Goal: Contribute content

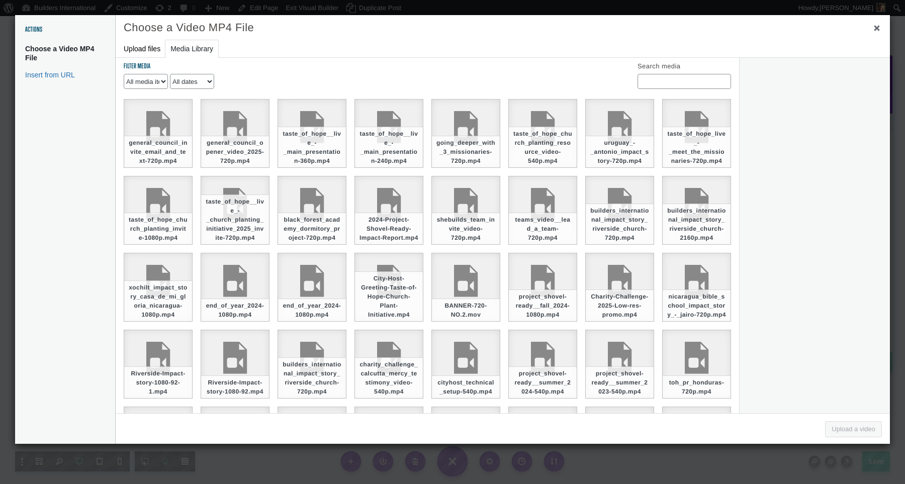
click at [554, 99] on ul "general_council_invite_email_and_text-720p.mp4 Deselect general_council_opener_…" at bounding box center [427, 96] width 623 height 5
click at [28, 75] on button "Insert from URL" at bounding box center [65, 74] width 100 height 17
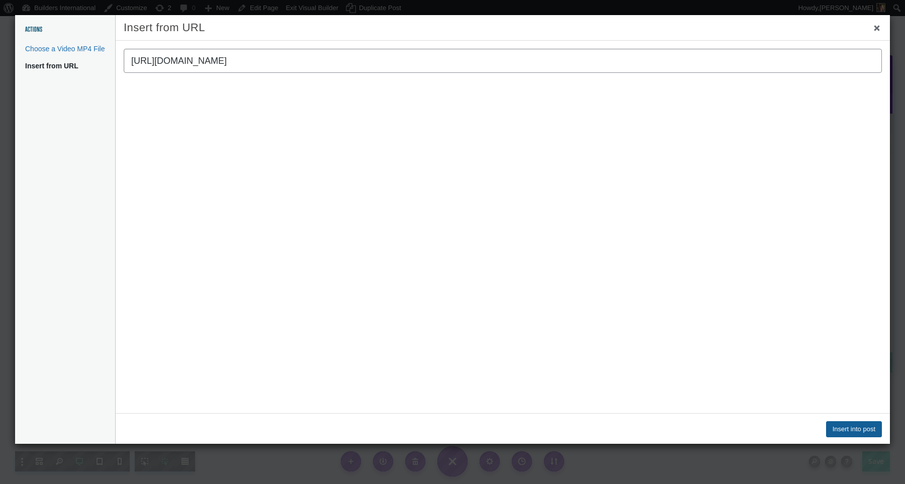
type input "https://vimeo.com/1076201052/0dbefd5a7c?share=copy"
click at [841, 426] on button "Insert into post" at bounding box center [854, 429] width 56 height 16
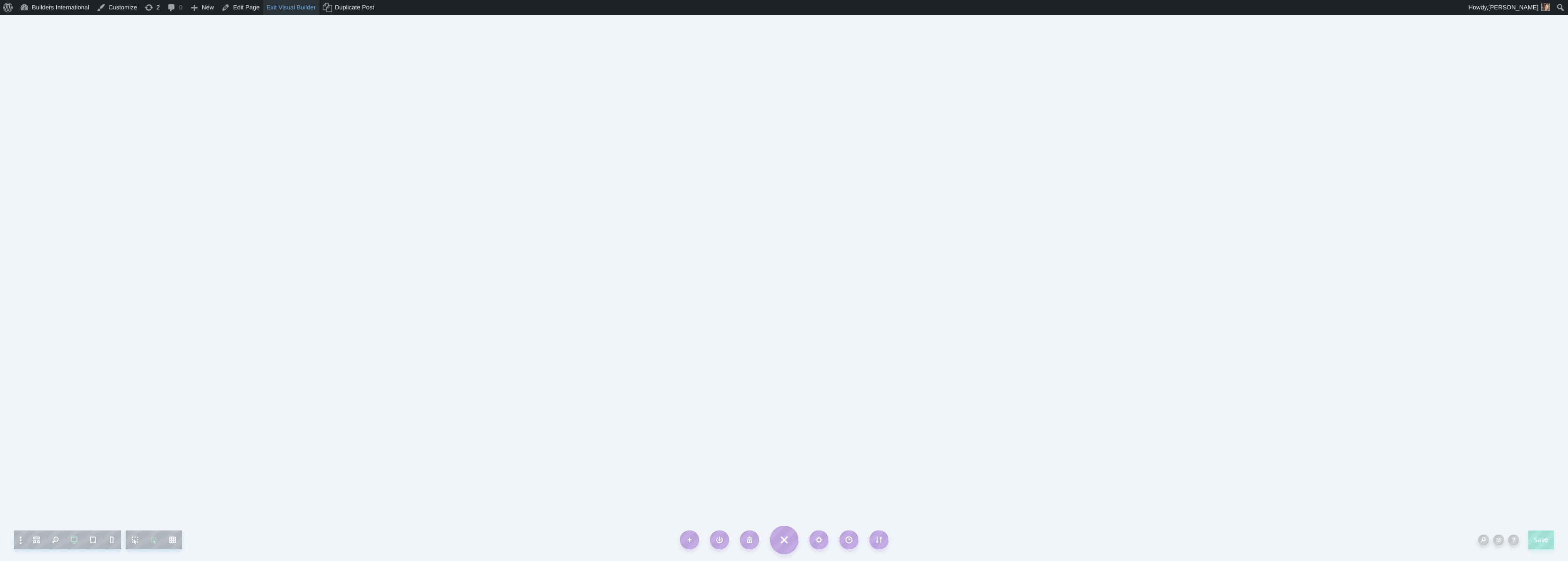
click at [308, 10] on link "Exit Visual Builder" at bounding box center [291, 7] width 56 height 15
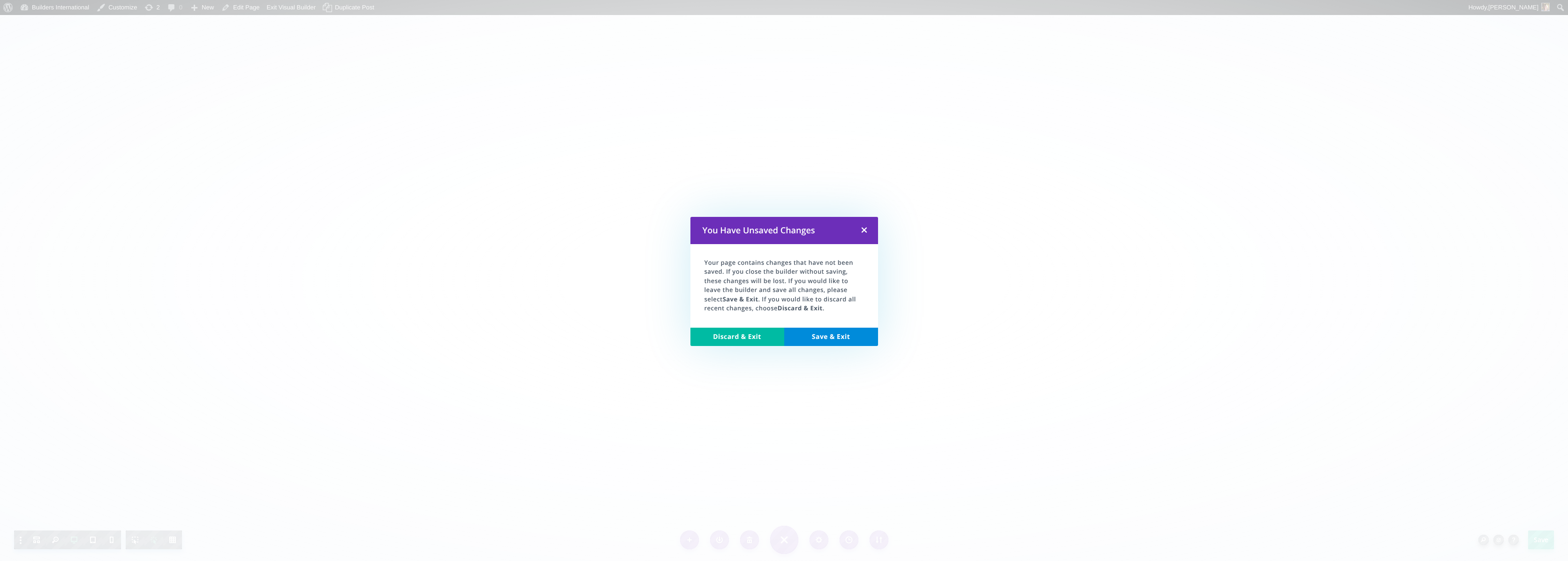
click at [734, 335] on link "Discard & Exit" at bounding box center [737, 337] width 94 height 19
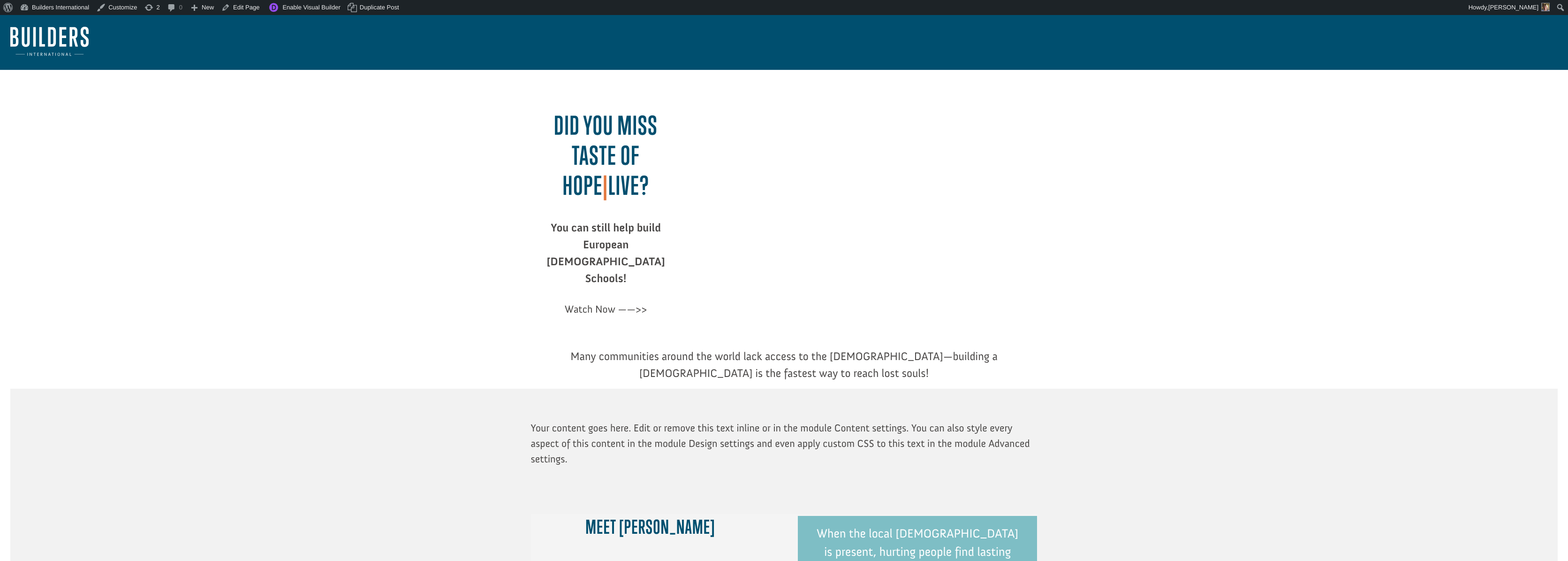
click at [632, 350] on p "Many communities around the world lack access to the [DEMOGRAPHIC_DATA]—buildin…" at bounding box center [784, 365] width 506 height 34
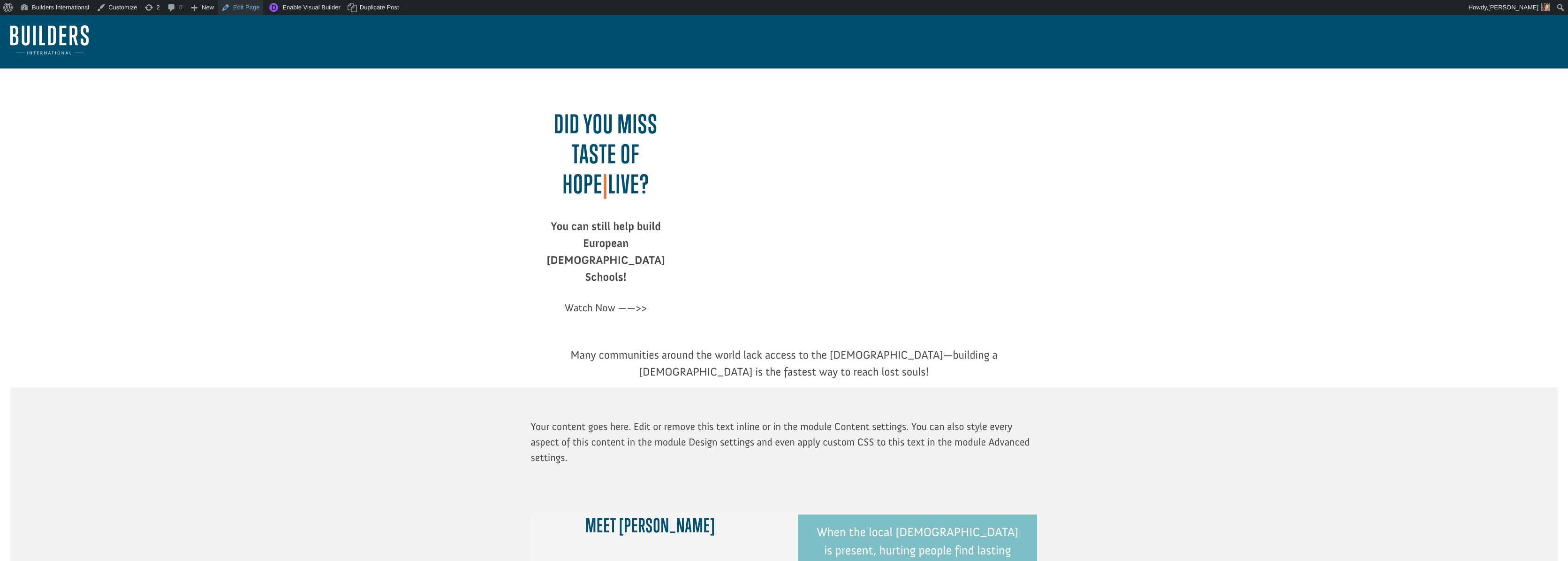
scroll to position [4, 0]
click at [245, 13] on link "Edit Page" at bounding box center [240, 7] width 46 height 15
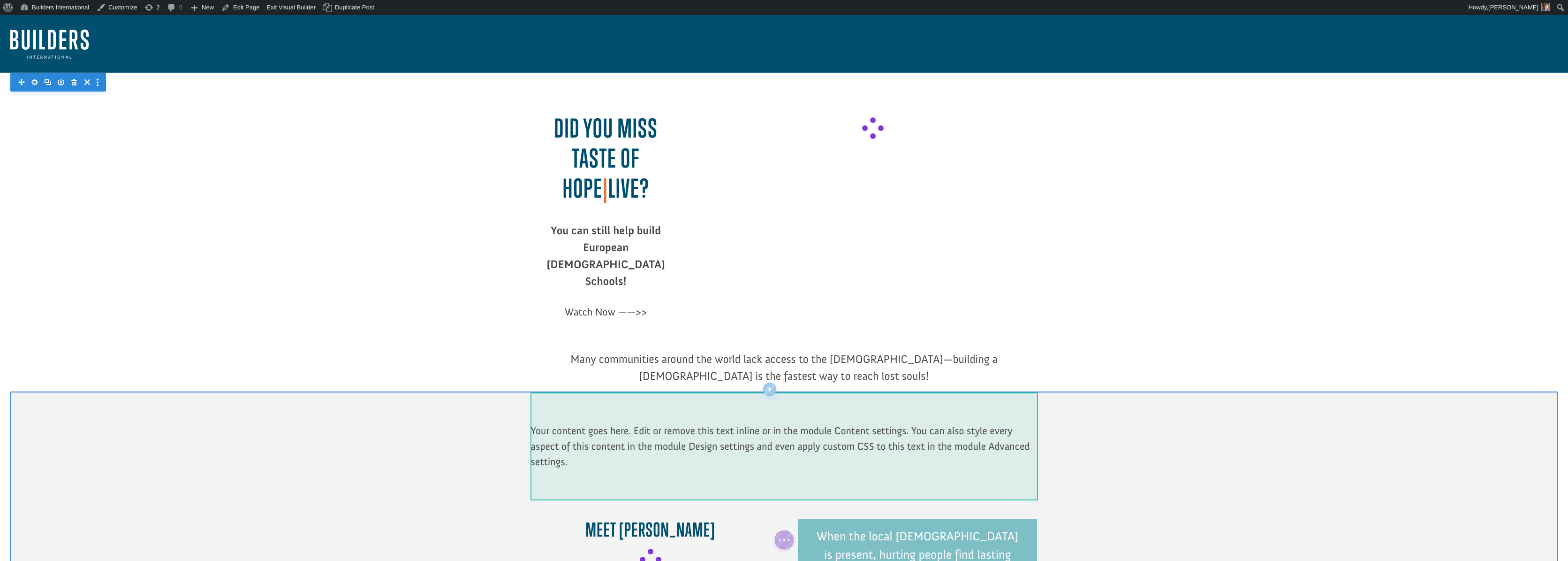
click at [651, 351] on div at bounding box center [784, 368] width 506 height 34
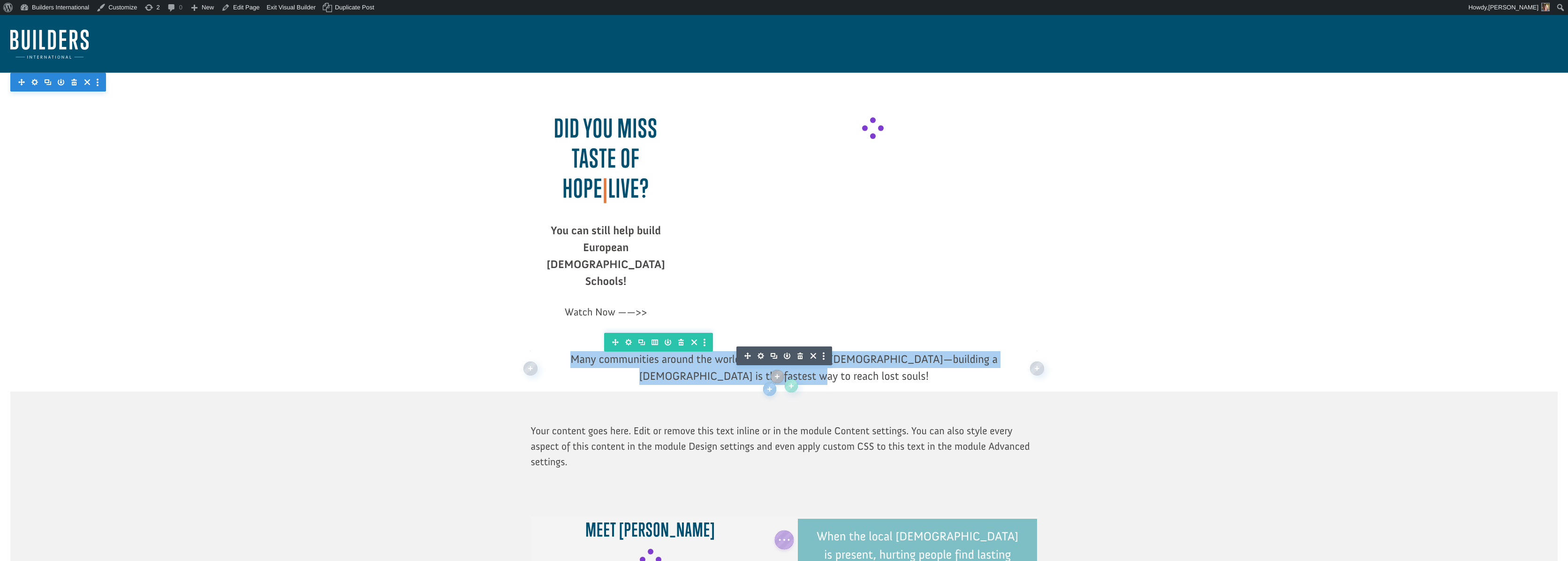
drag, startPoint x: 810, startPoint y: 342, endPoint x: 547, endPoint y: 300, distance: 266.3
click at [547, 300] on div "Did you miss Taste of Hope | LIVE? You can still help build European Bible Scho…" at bounding box center [784, 231] width 1547 height 316
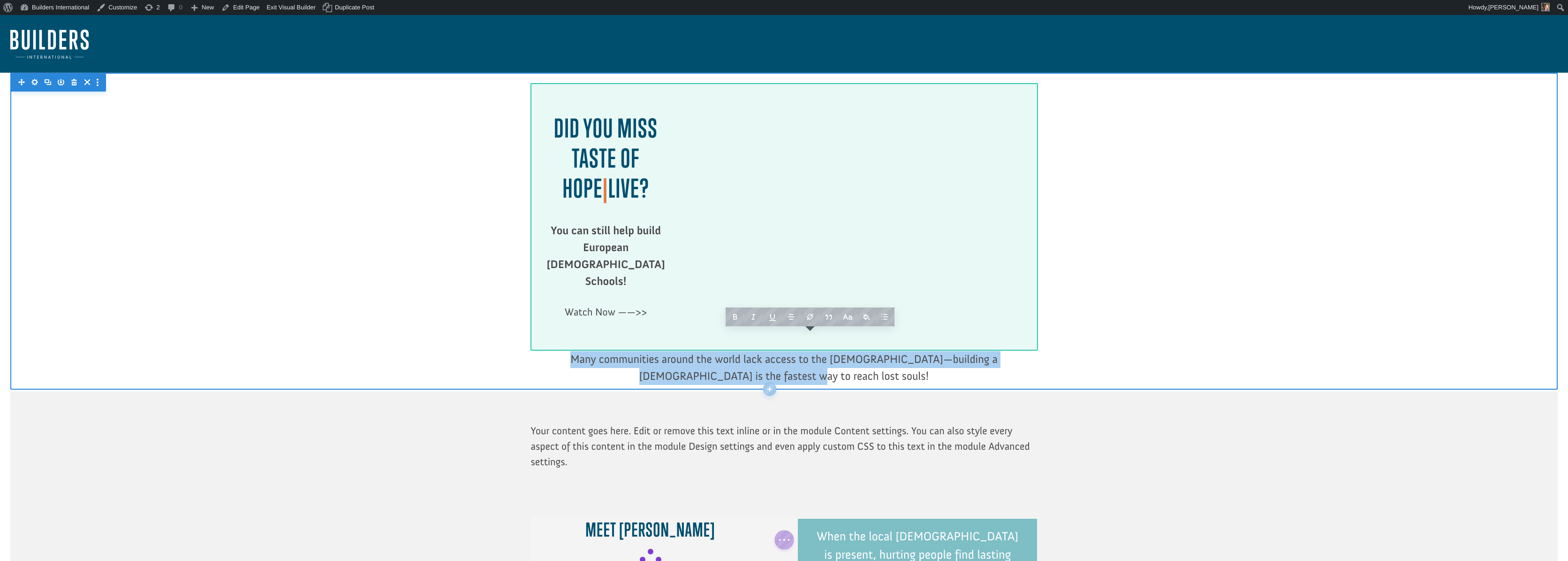
paste div
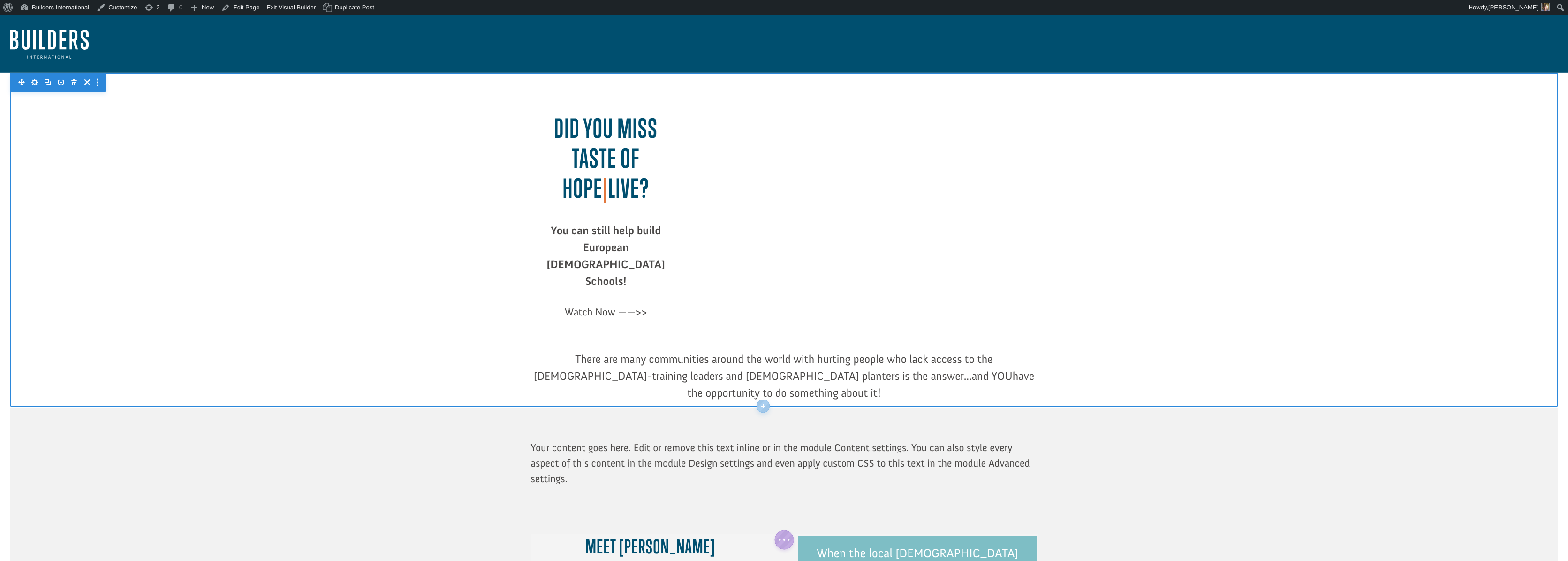
click at [439, 310] on div at bounding box center [784, 239] width 1547 height 333
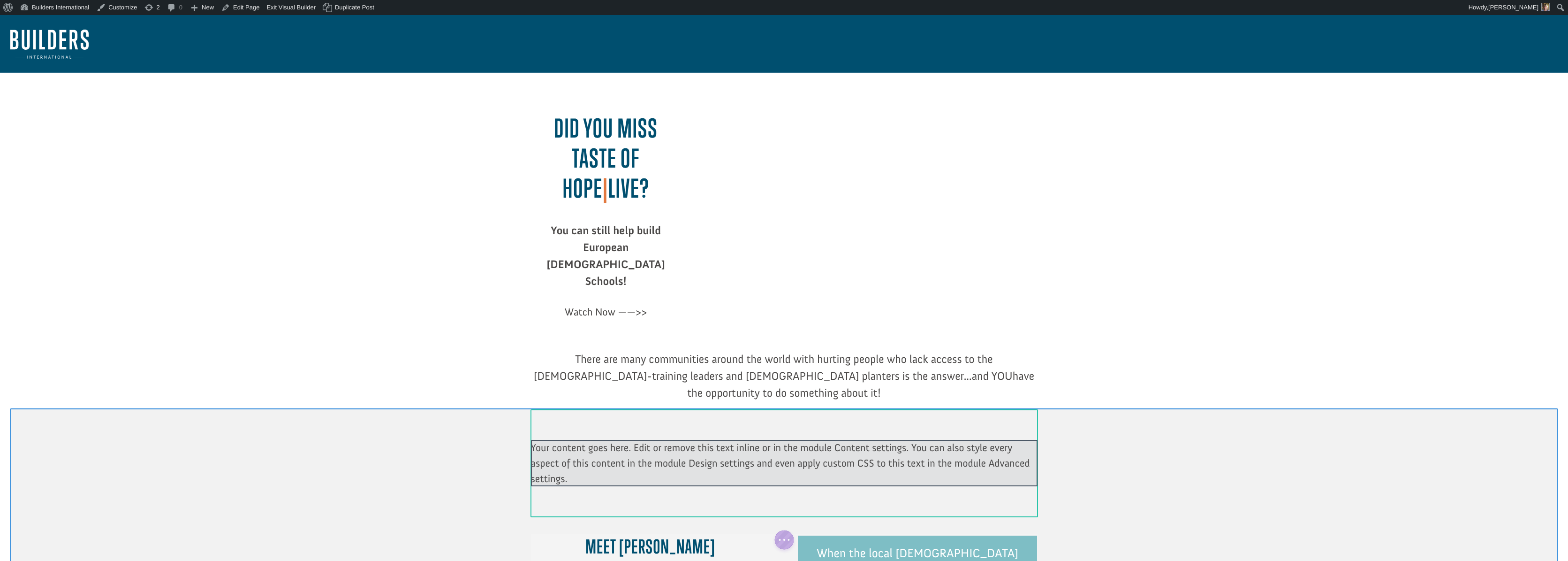
click at [557, 440] on div at bounding box center [784, 463] width 506 height 47
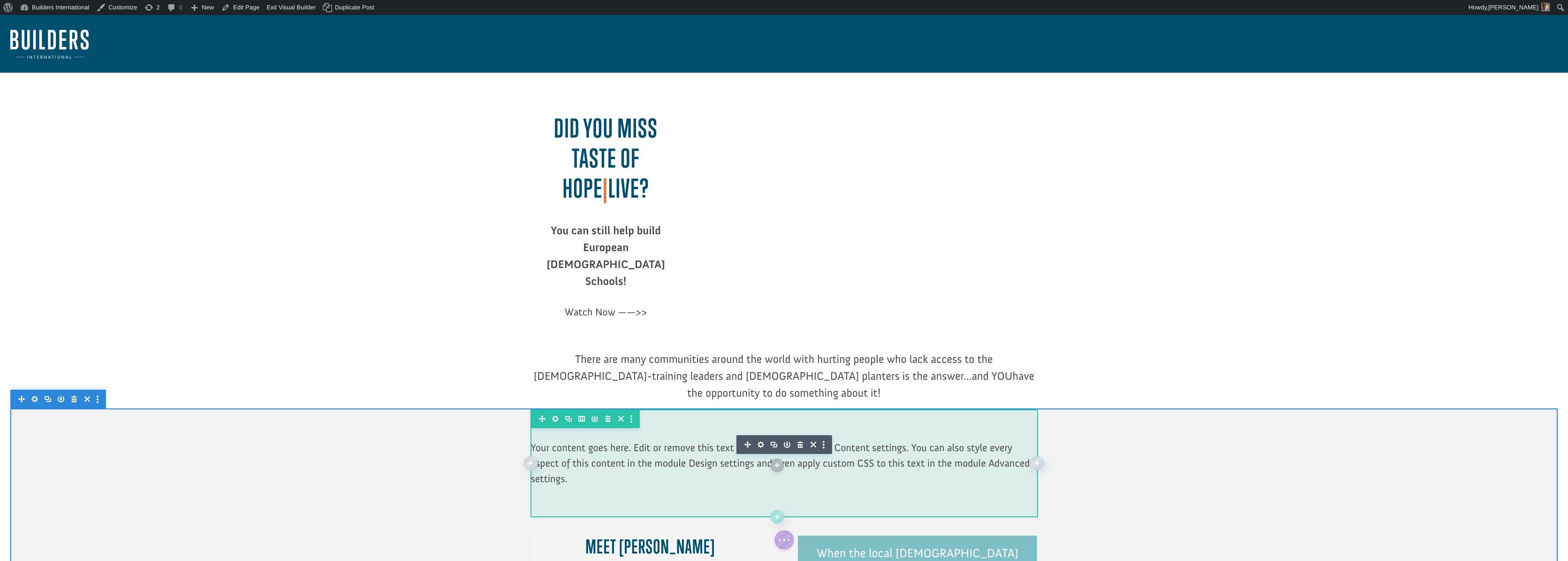
click at [762, 442] on icon "button" at bounding box center [760, 444] width 7 height 7
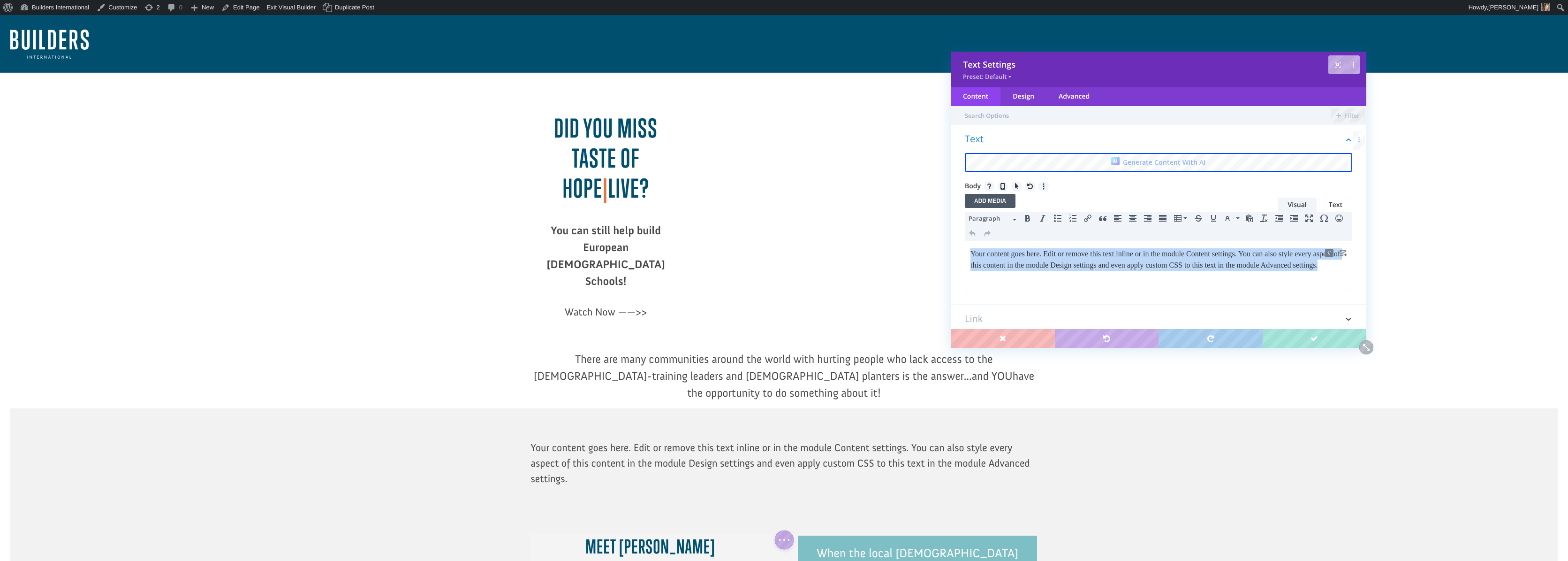
drag, startPoint x: 1048, startPoint y: 279, endPoint x: 946, endPoint y: 246, distance: 107.2
click at [965, 246] on html "Your content goes here. Edit or remove this text inline or in the module Conten…" at bounding box center [1159, 259] width 386 height 37
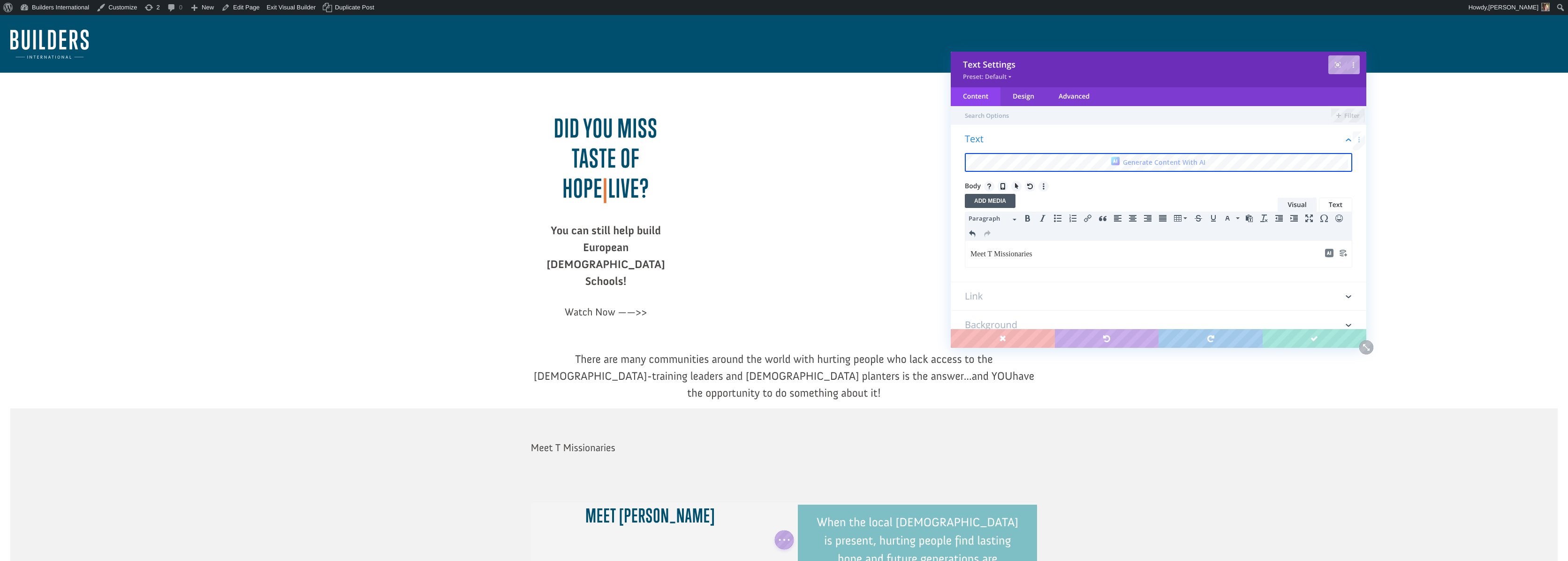
click at [995, 253] on p "Meet T Missionaries" at bounding box center [1158, 254] width 376 height 11
drag, startPoint x: 1009, startPoint y: 252, endPoint x: 943, endPoint y: 258, distance: 66.3
click at [965, 258] on html "Meet The Missionaries" at bounding box center [1159, 254] width 386 height 26
click at [981, 217] on span "Paragraph" at bounding box center [989, 218] width 42 height 9
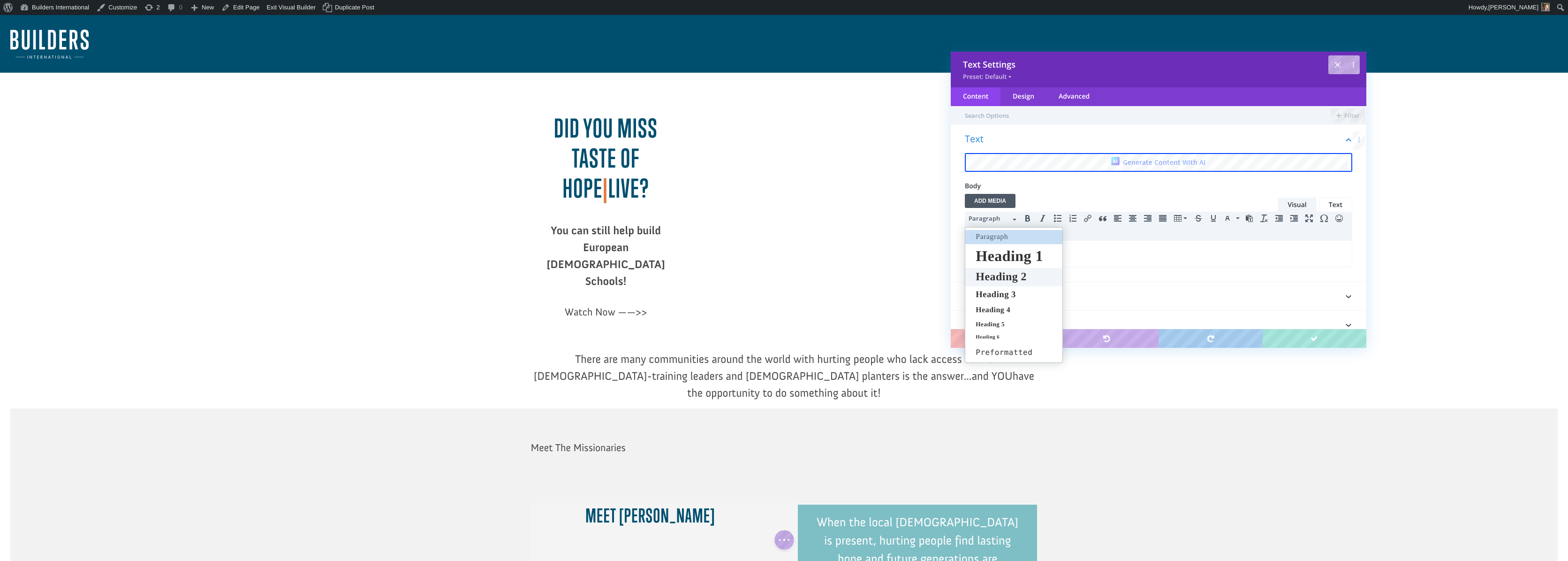
click at [985, 273] on span "Heading 2" at bounding box center [1001, 276] width 53 height 12
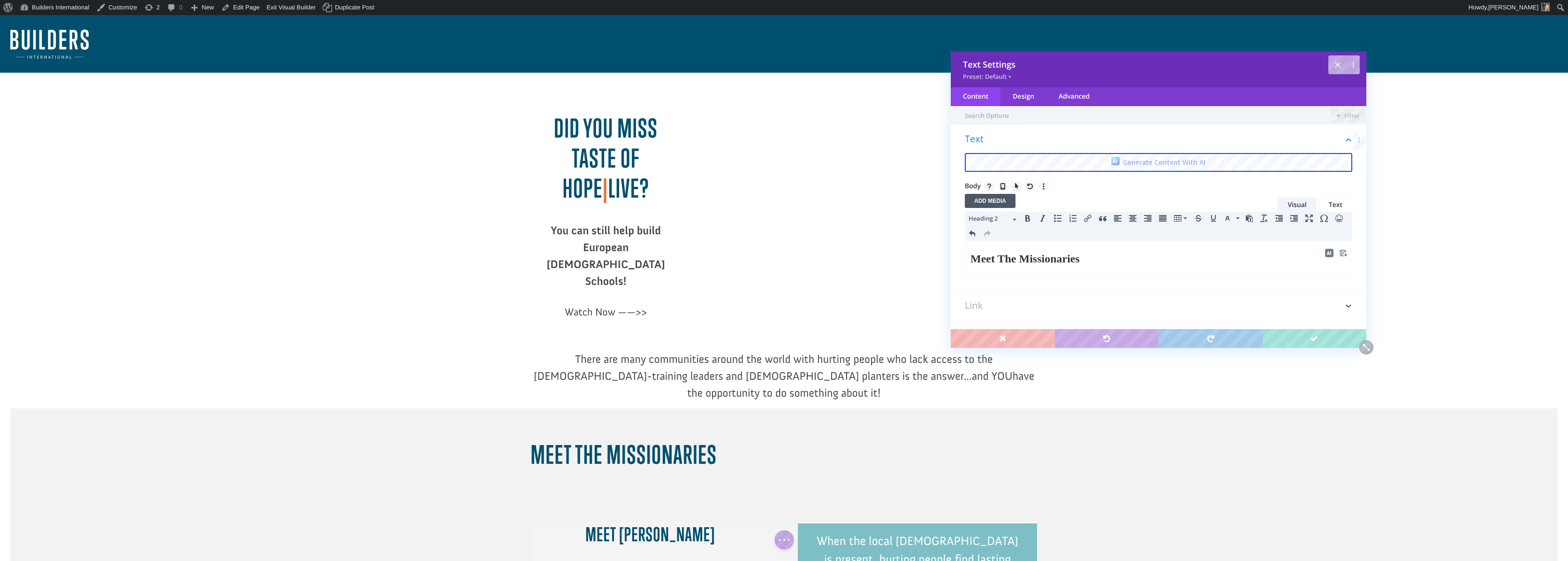
click at [999, 219] on span "Heading 2" at bounding box center [989, 218] width 42 height 9
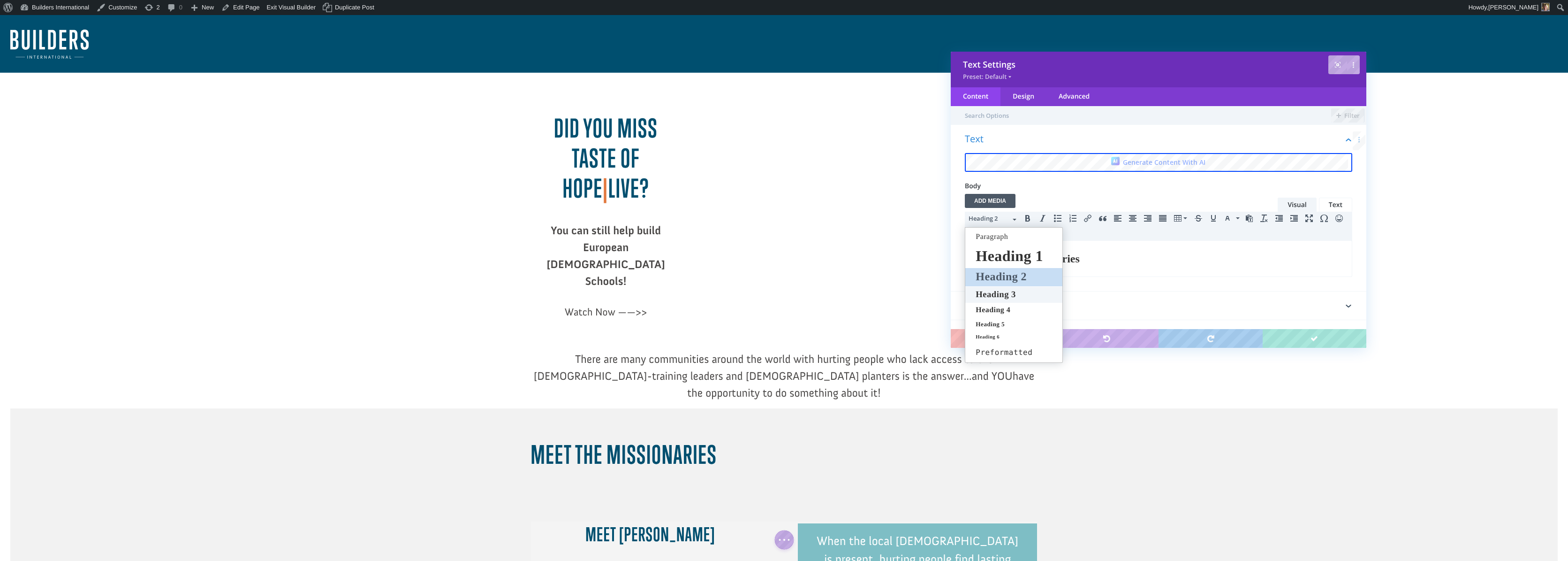
click at [1006, 294] on span "Heading 3" at bounding box center [995, 294] width 42 height 10
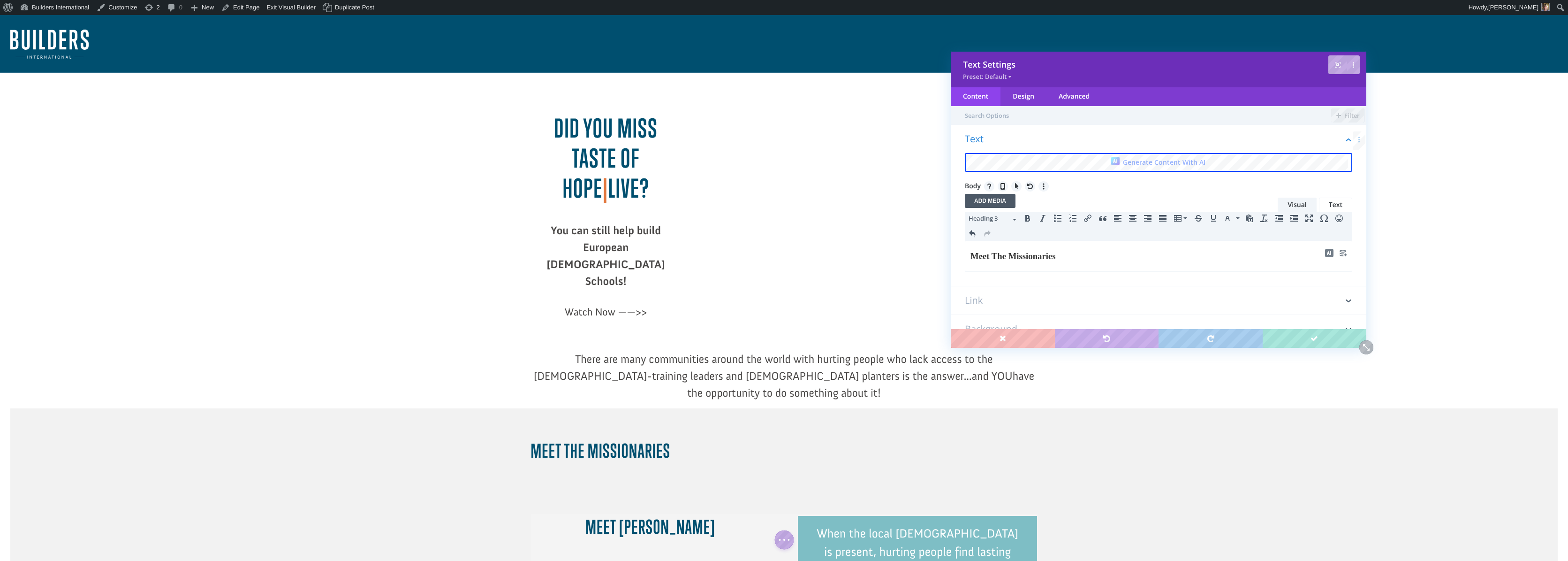
click at [1005, 223] on span "Heading 3" at bounding box center [989, 218] width 42 height 9
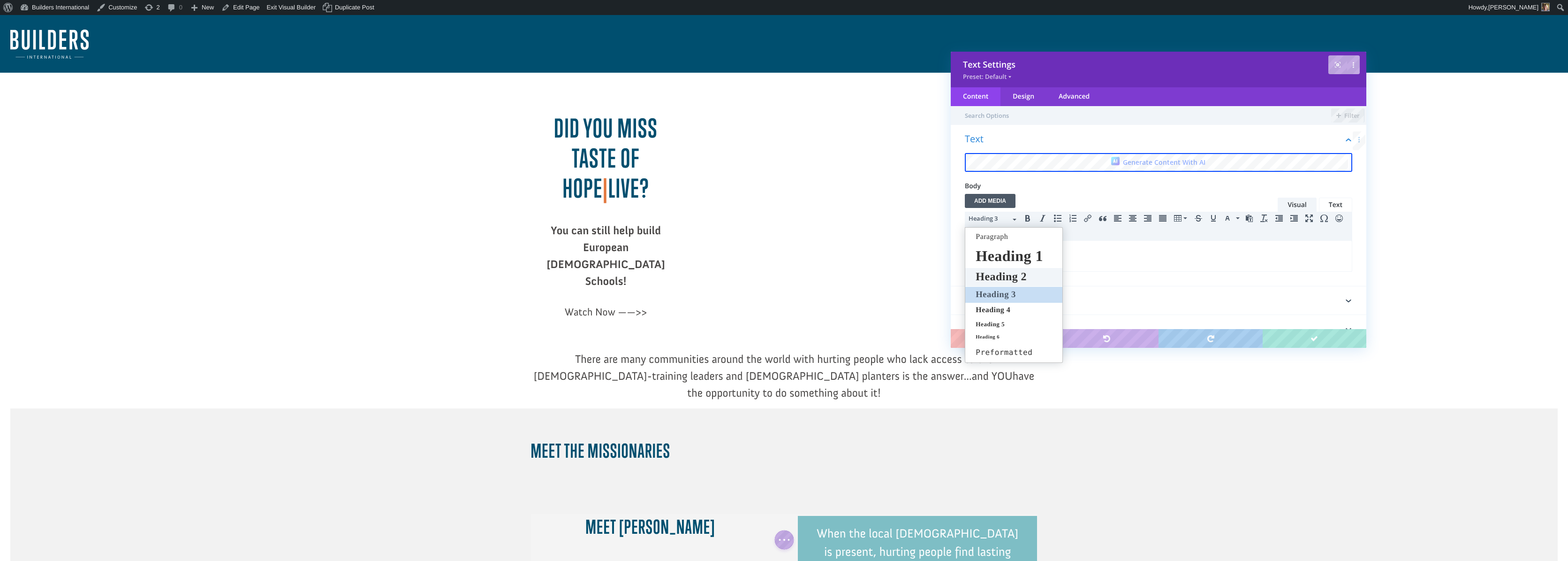
click at [993, 280] on span "Heading 2" at bounding box center [1001, 276] width 53 height 12
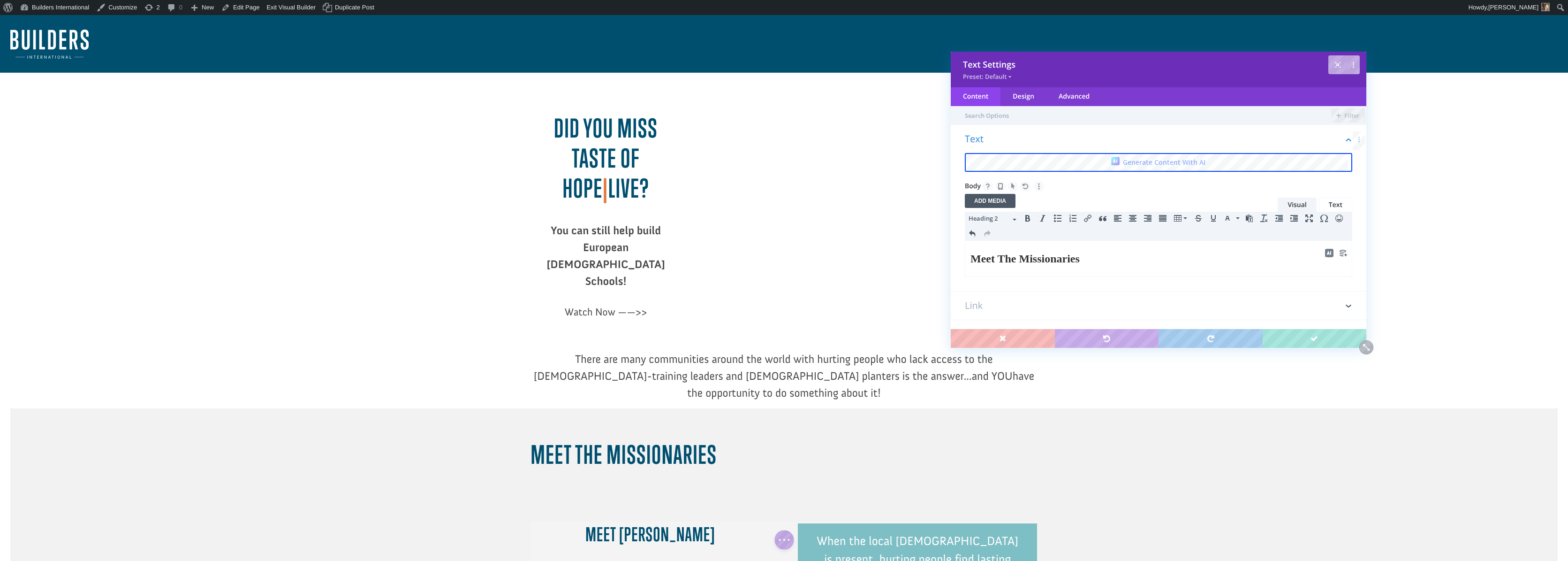
click at [1132, 219] on icon "Align center" at bounding box center [1132, 218] width 7 height 7
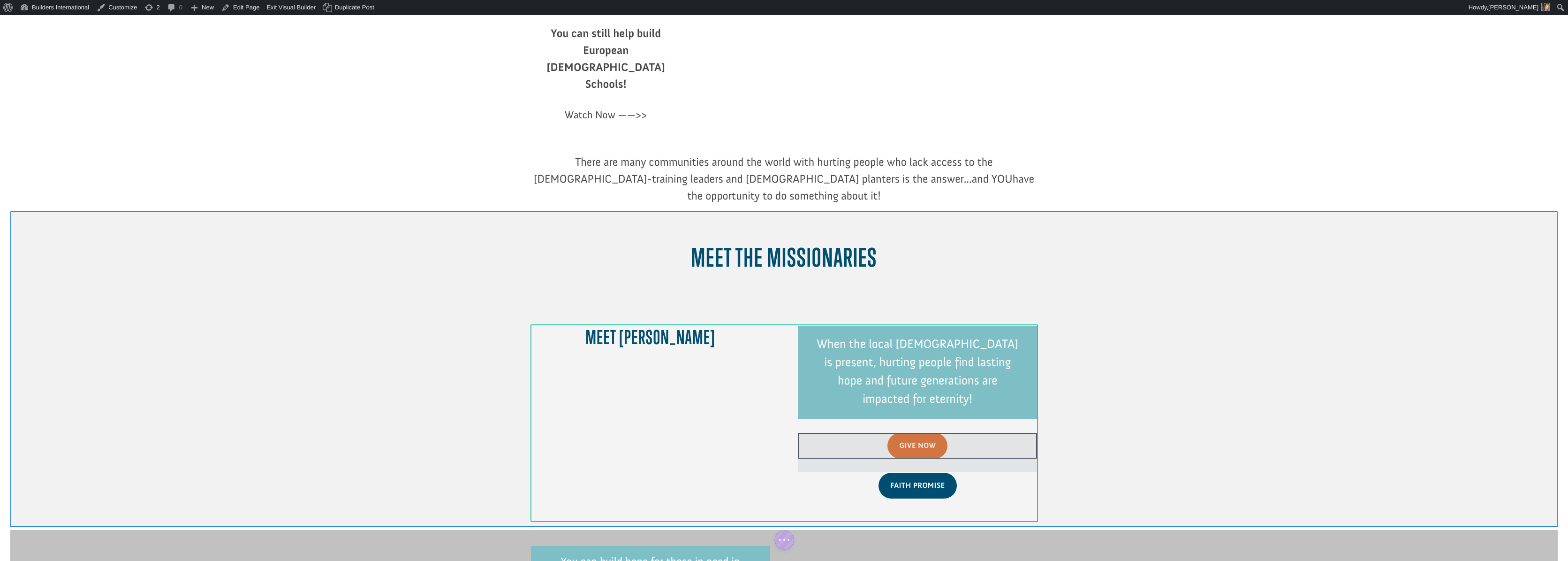
scroll to position [208, 0]
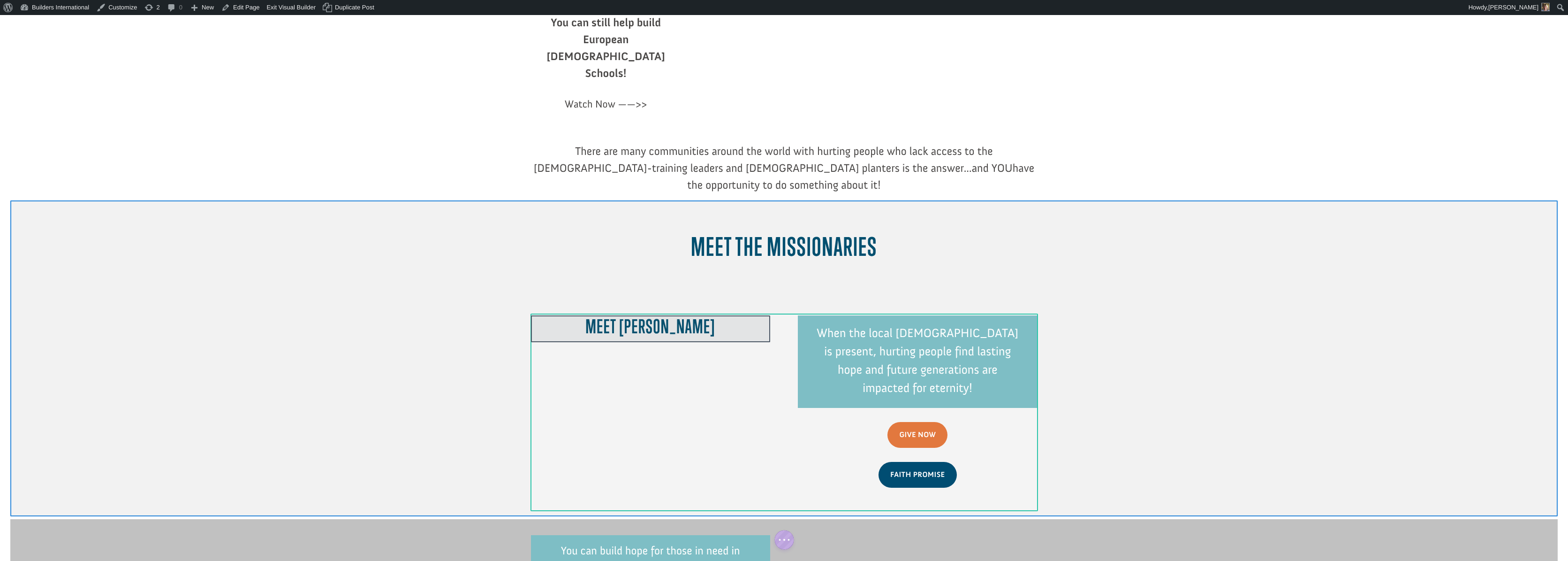
click at [634, 316] on div at bounding box center [650, 329] width 239 height 27
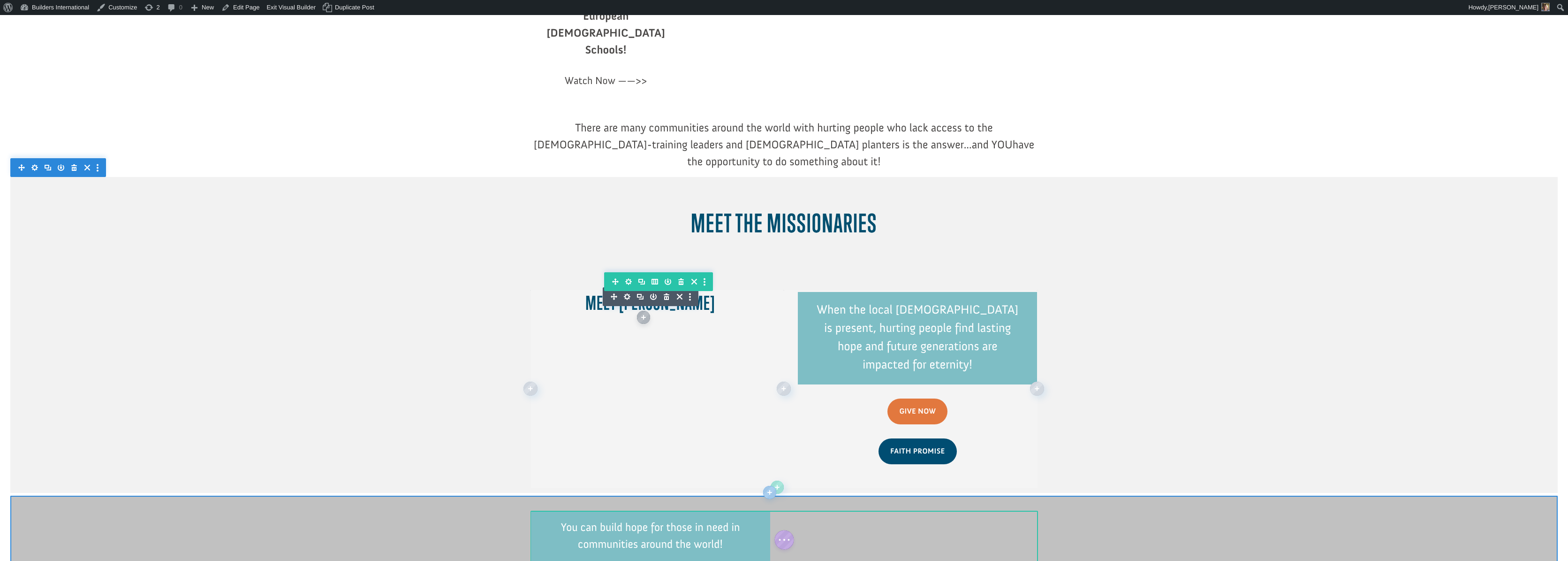
scroll to position [225, 0]
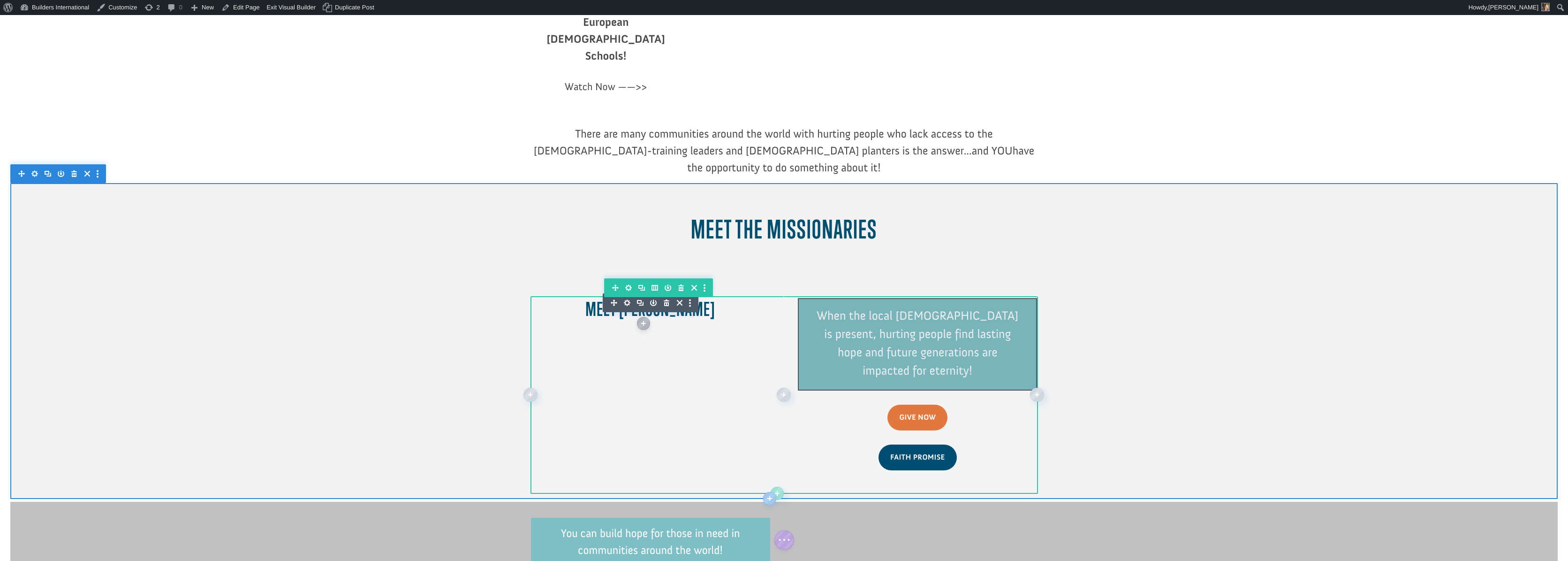
click at [938, 304] on div at bounding box center [917, 344] width 239 height 92
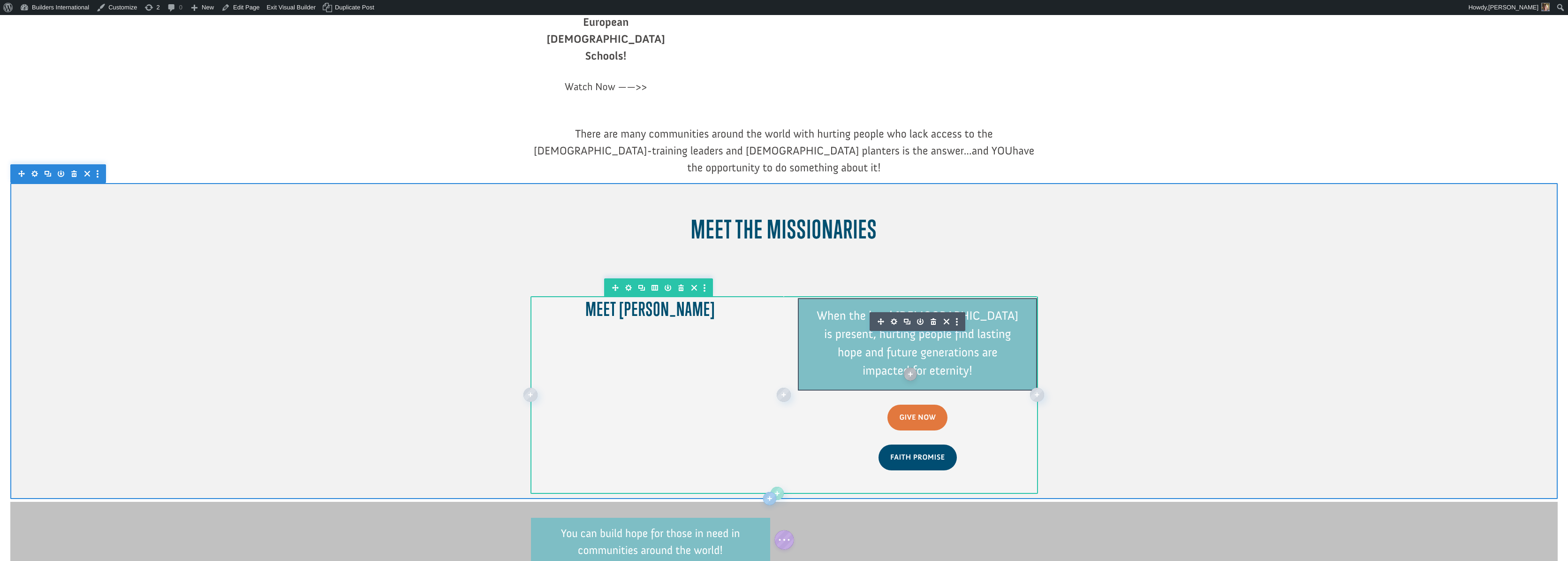
click at [934, 315] on icon "button" at bounding box center [934, 321] width 13 height 13
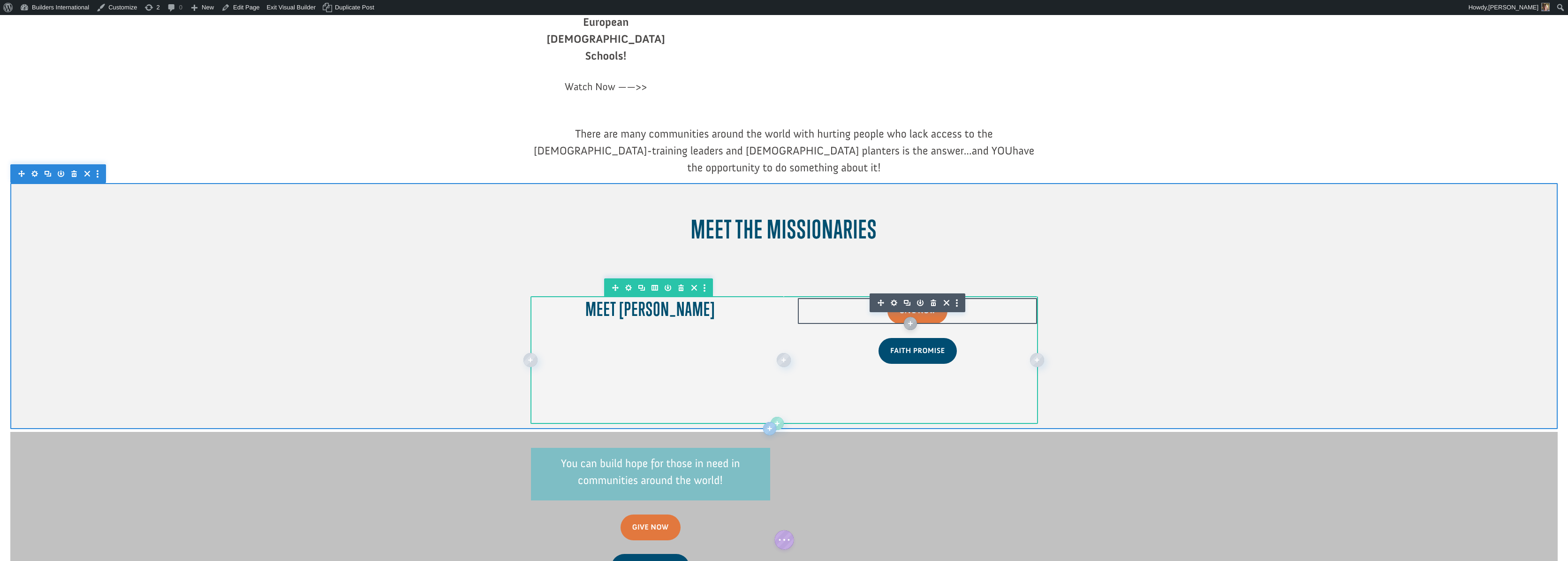
click at [933, 300] on icon "button" at bounding box center [934, 302] width 6 height 7
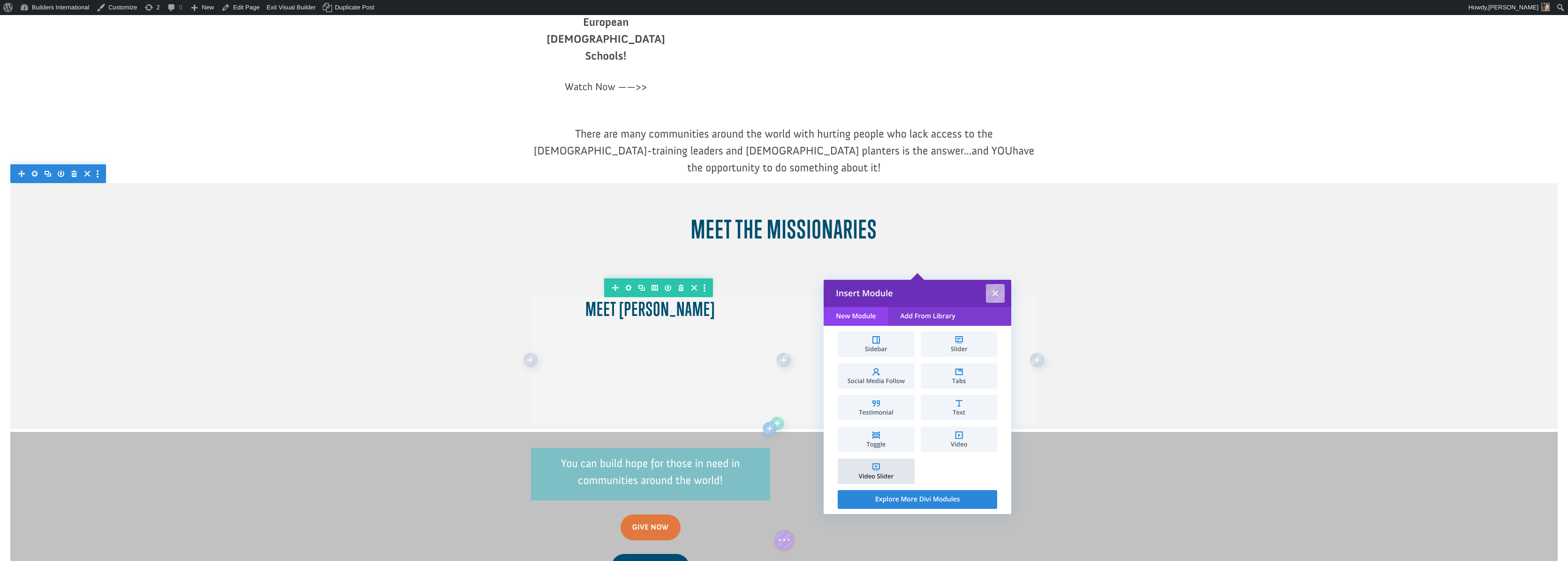
scroll to position [509, 0]
click at [971, 406] on li "Text" at bounding box center [959, 406] width 76 height 25
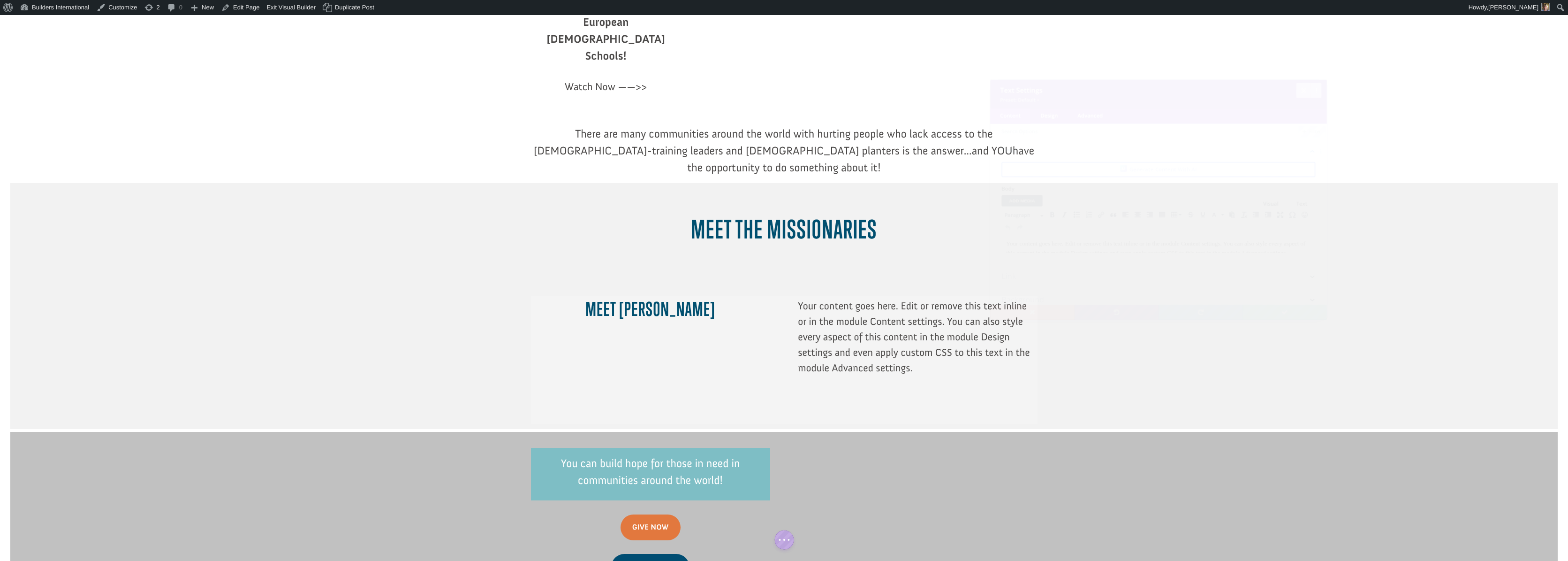
scroll to position [0, 0]
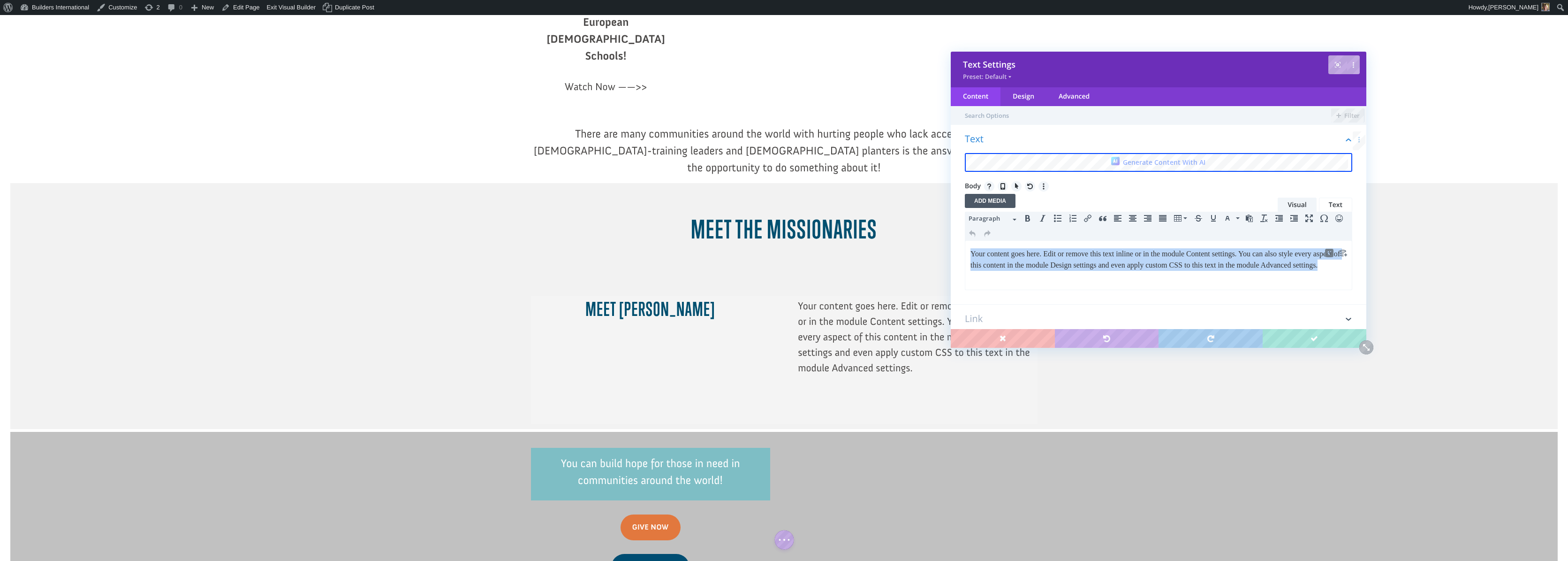
drag, startPoint x: 1026, startPoint y: 284, endPoint x: 944, endPoint y: 237, distance: 94.5
click at [965, 241] on html "Your content goes here. Edit or remove this text inline or in the module Conten…" at bounding box center [1159, 259] width 386 height 37
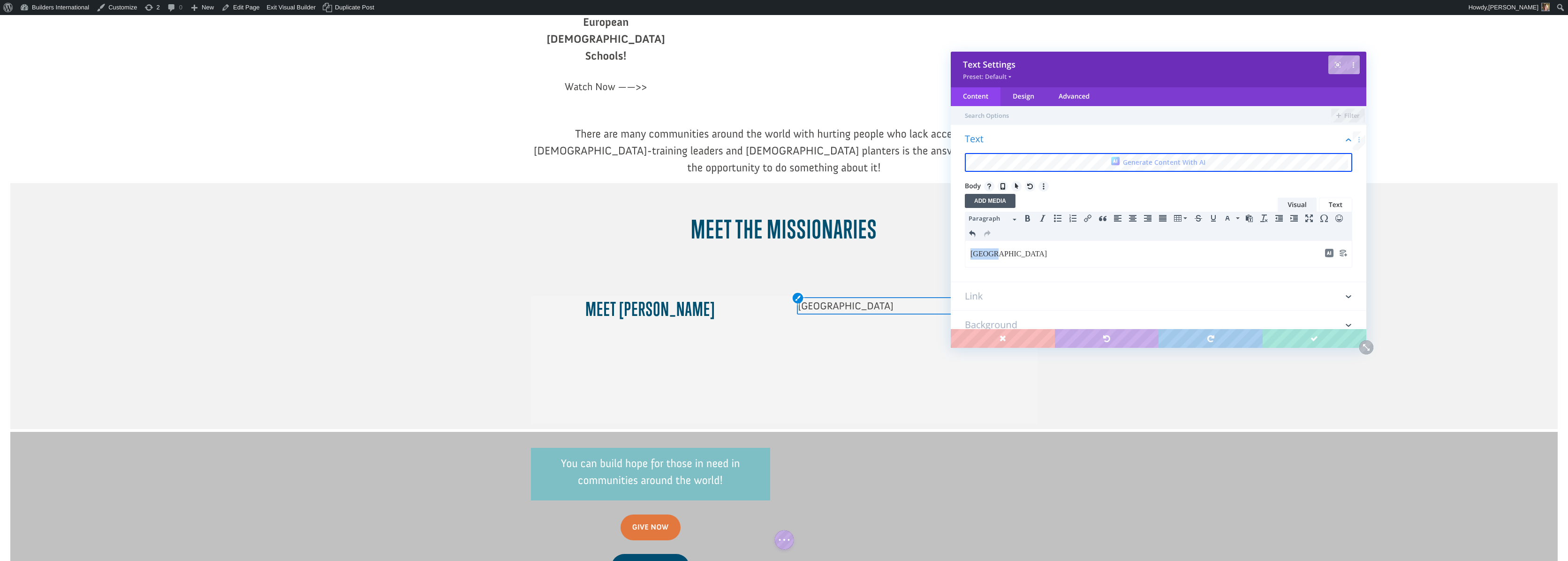
drag, startPoint x: 996, startPoint y: 253, endPoint x: 961, endPoint y: 254, distance: 35.0
click at [965, 254] on html "Poland" at bounding box center [1159, 254] width 386 height 26
click at [1131, 224] on button "Align center" at bounding box center [1132, 218] width 15 height 13
click at [1002, 220] on span "Paragraph" at bounding box center [989, 218] width 42 height 9
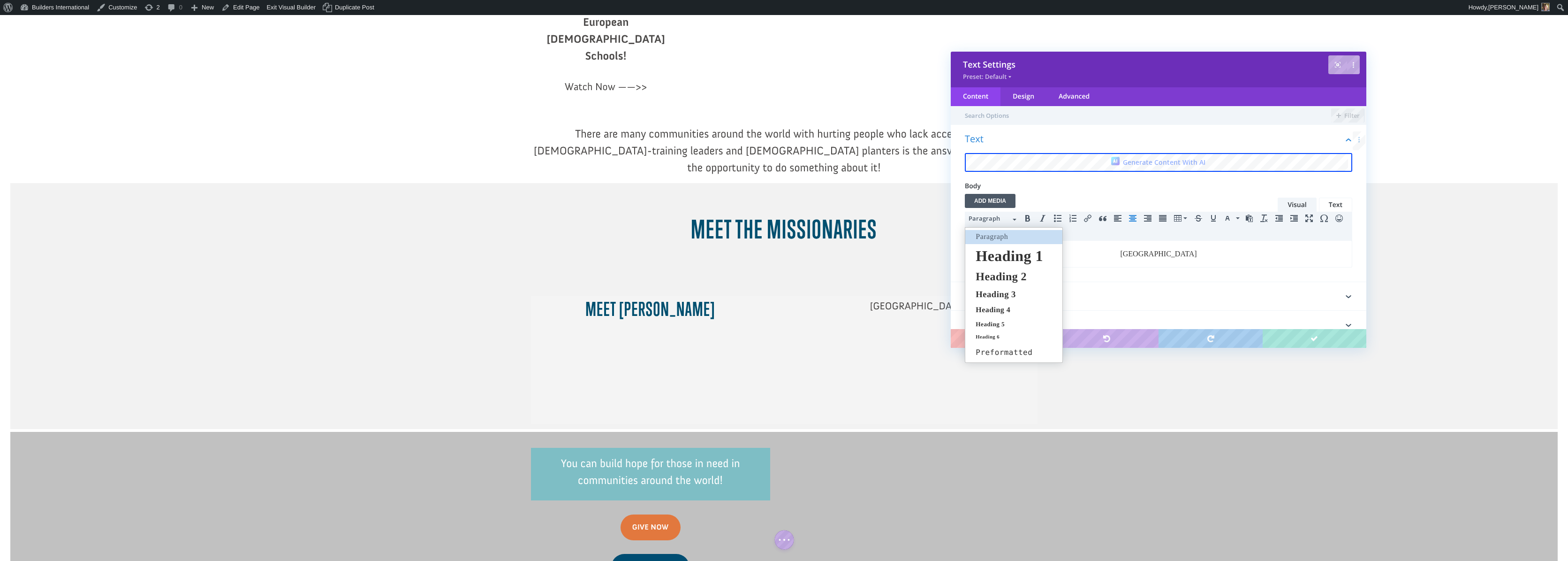
click at [1010, 294] on span "Heading 3" at bounding box center [995, 294] width 42 height 10
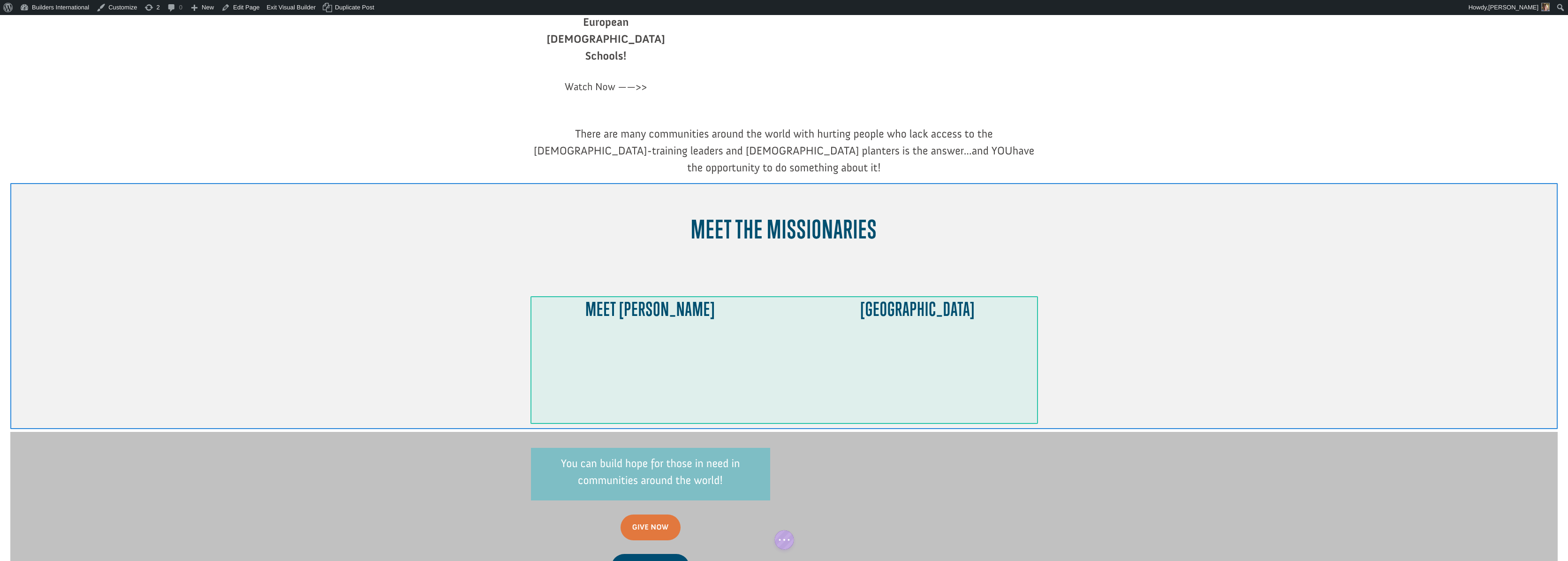
click at [929, 301] on div at bounding box center [784, 359] width 506 height 128
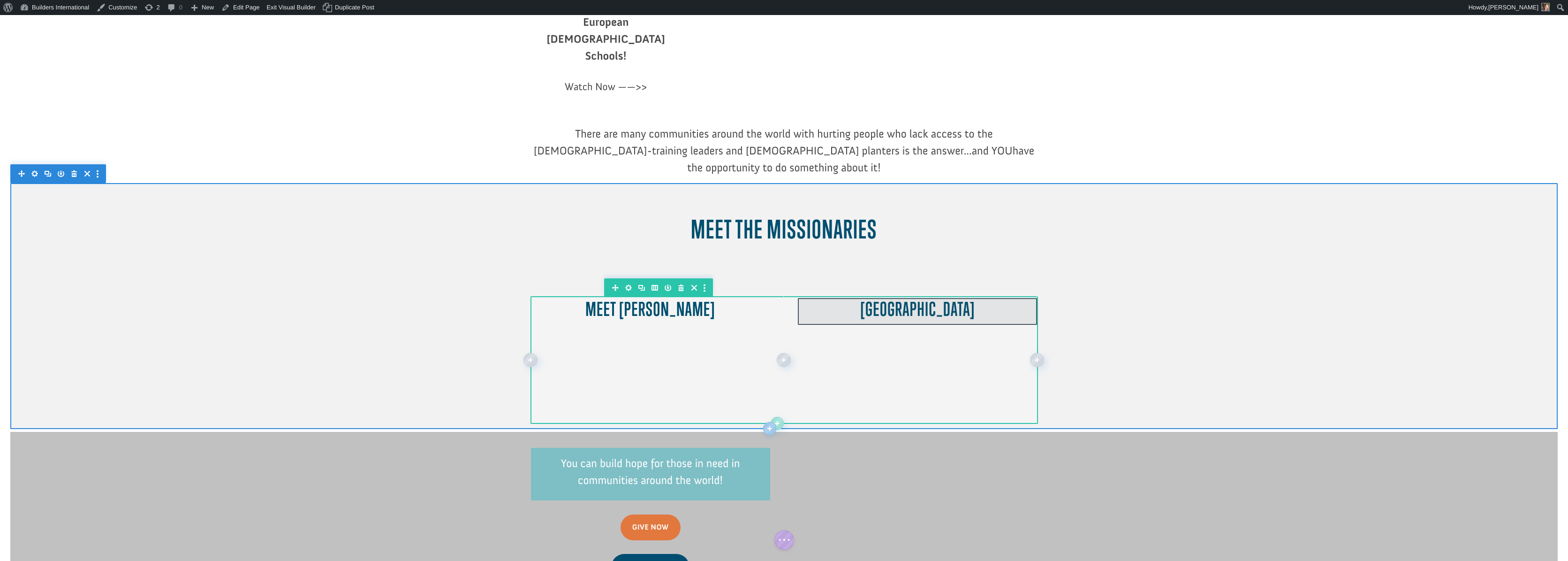
click at [912, 298] on div at bounding box center [917, 311] width 239 height 27
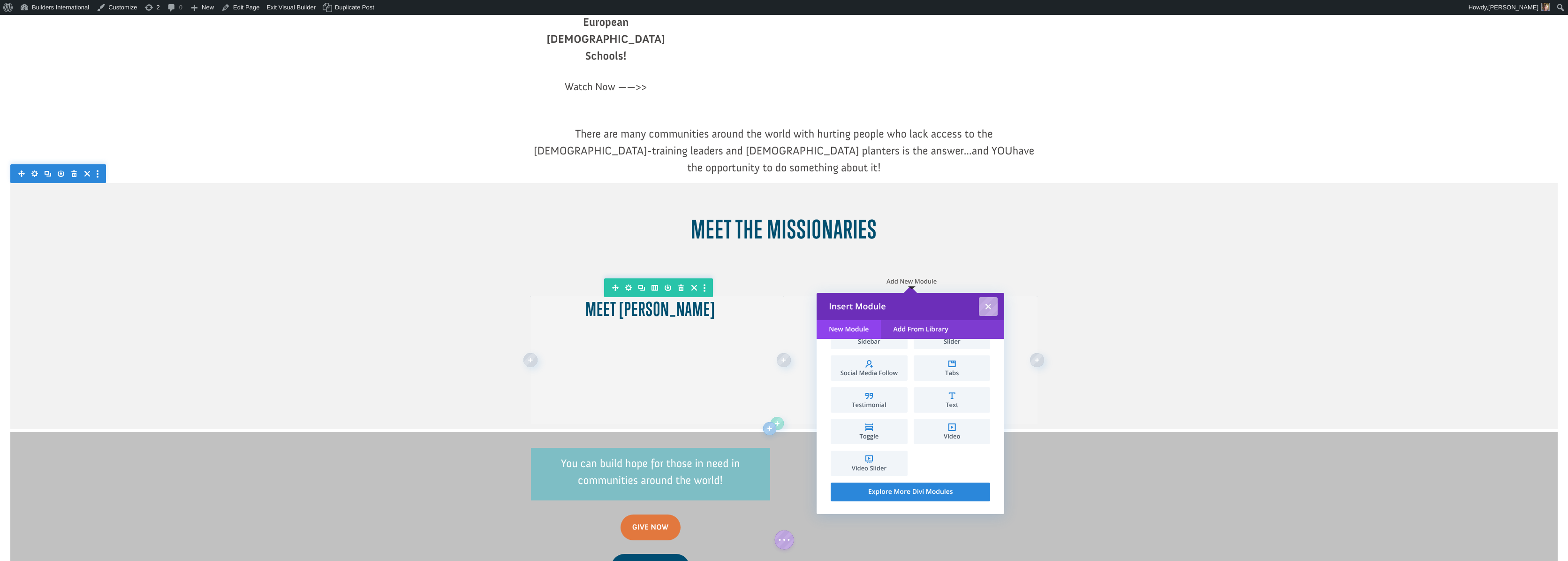
scroll to position [528, 0]
click at [949, 434] on span "Video" at bounding box center [952, 437] width 67 height 7
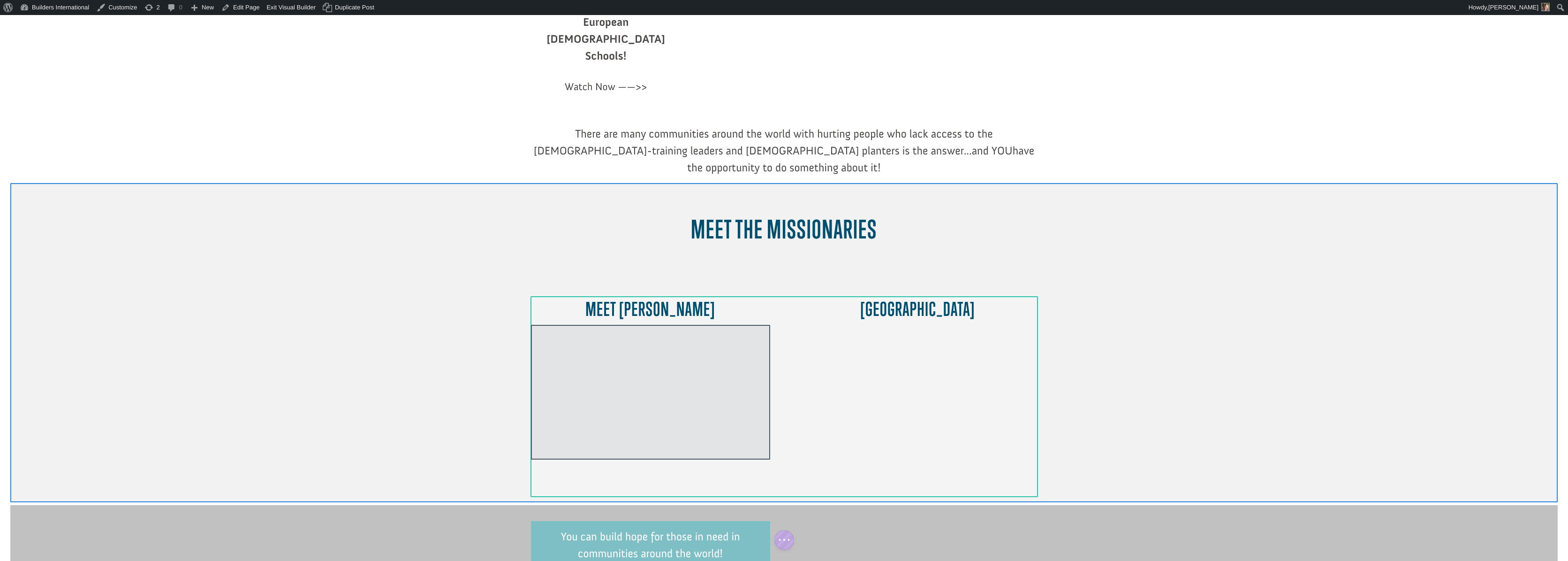
click at [656, 325] on div at bounding box center [650, 392] width 239 height 134
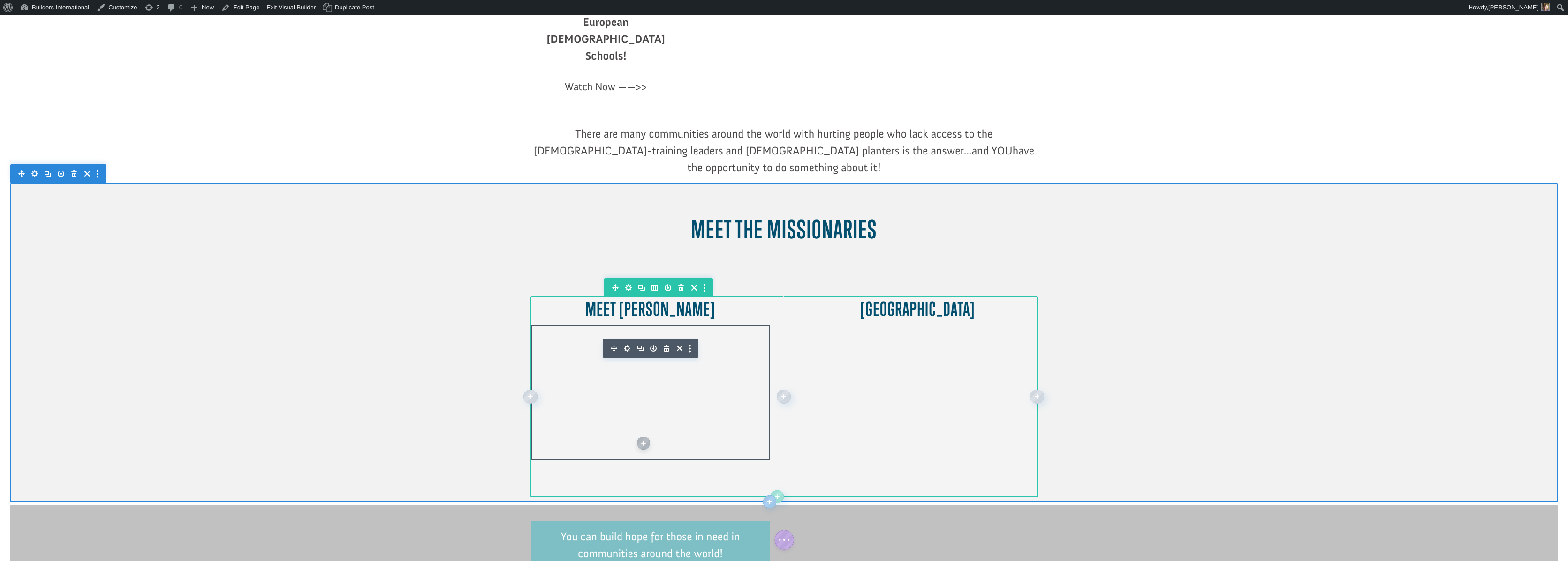
click at [665, 342] on icon "button" at bounding box center [666, 348] width 13 height 13
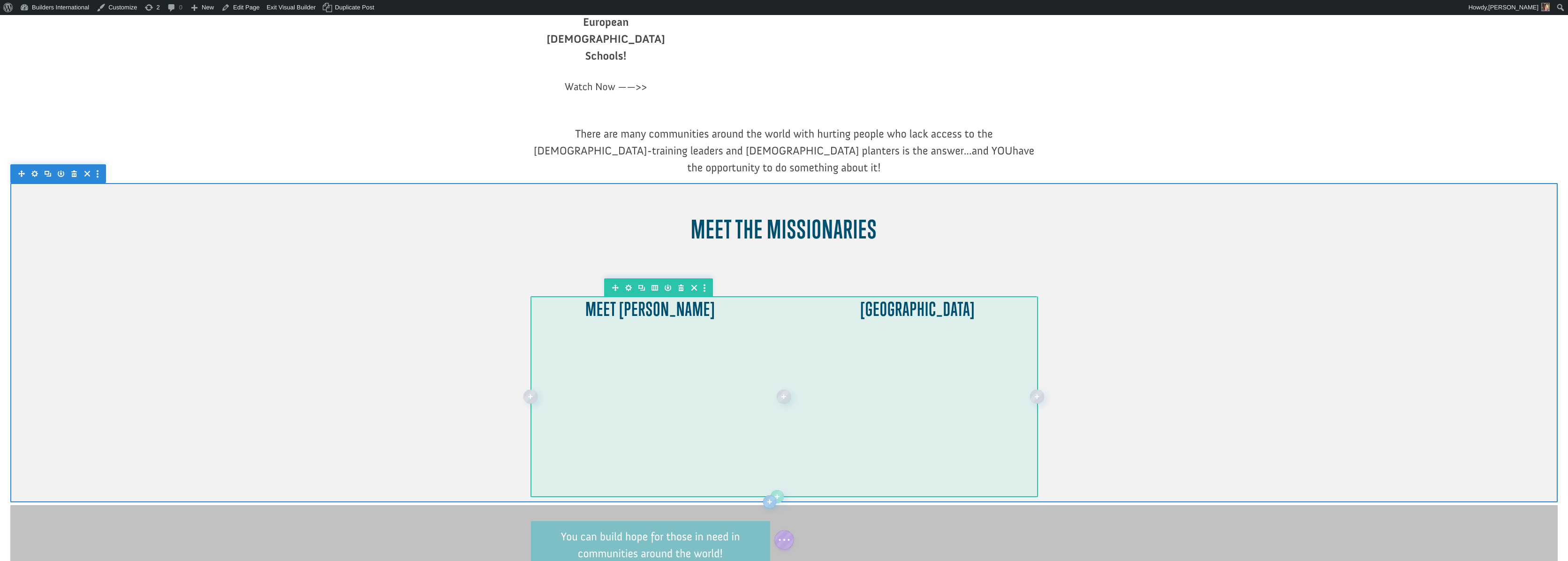
click at [652, 298] on div at bounding box center [650, 311] width 239 height 27
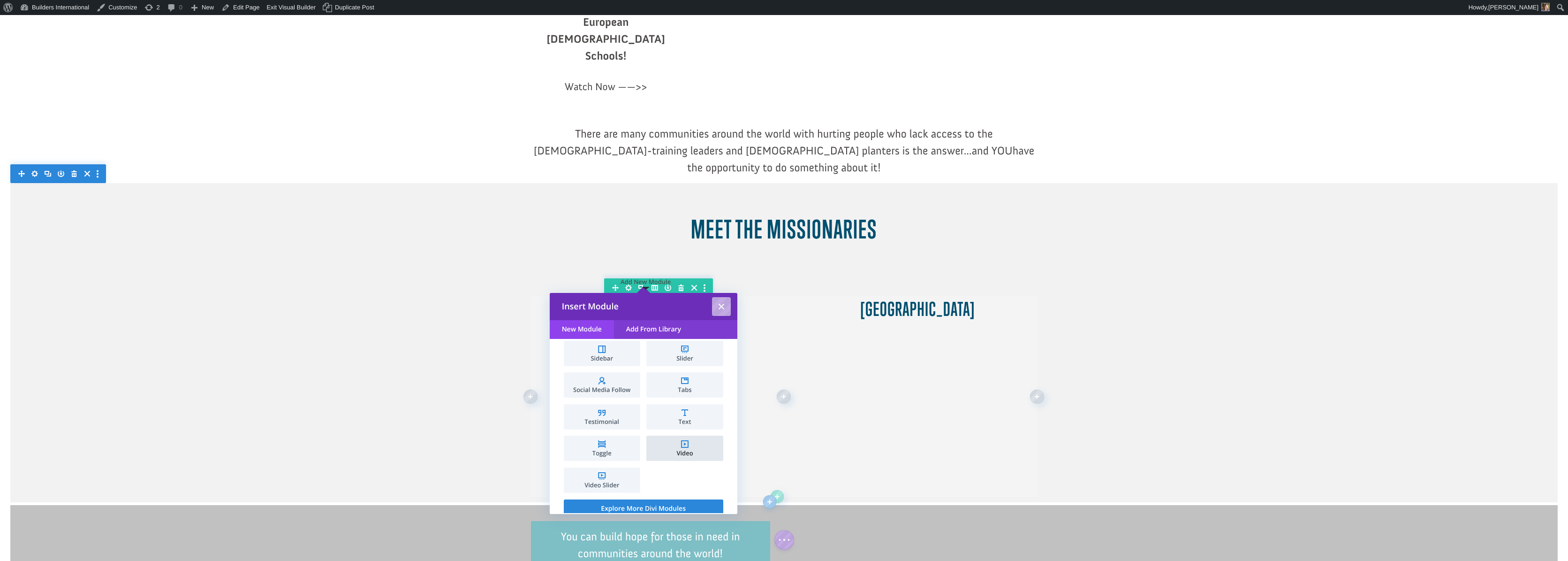
scroll to position [510, 0]
click at [686, 444] on li "Video" at bounding box center [685, 450] width 76 height 25
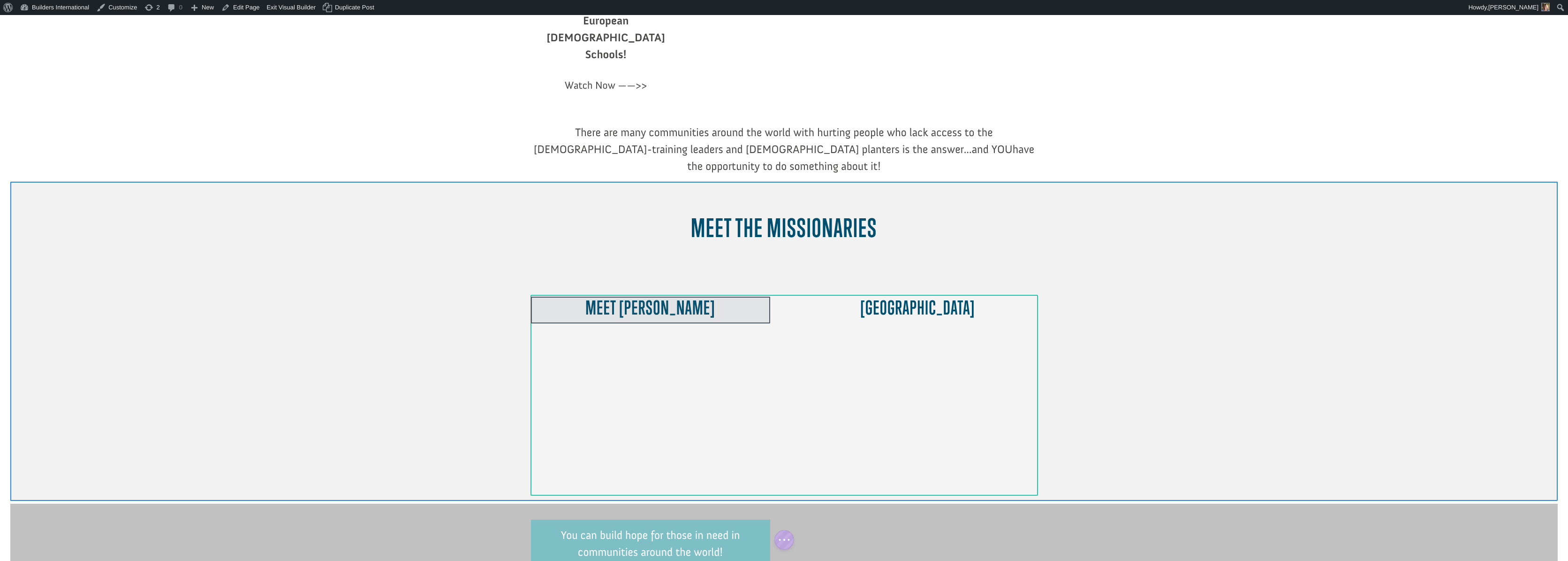
click at [664, 297] on div at bounding box center [650, 310] width 239 height 27
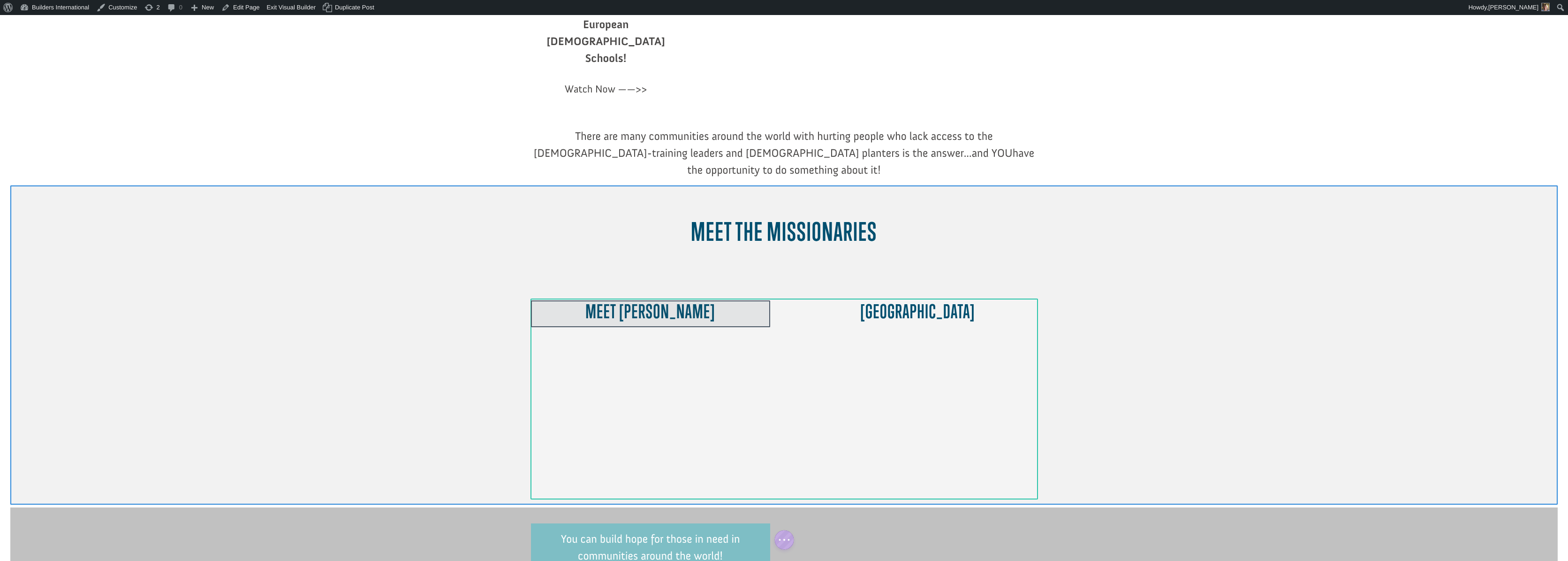
click at [664, 301] on div at bounding box center [650, 314] width 239 height 27
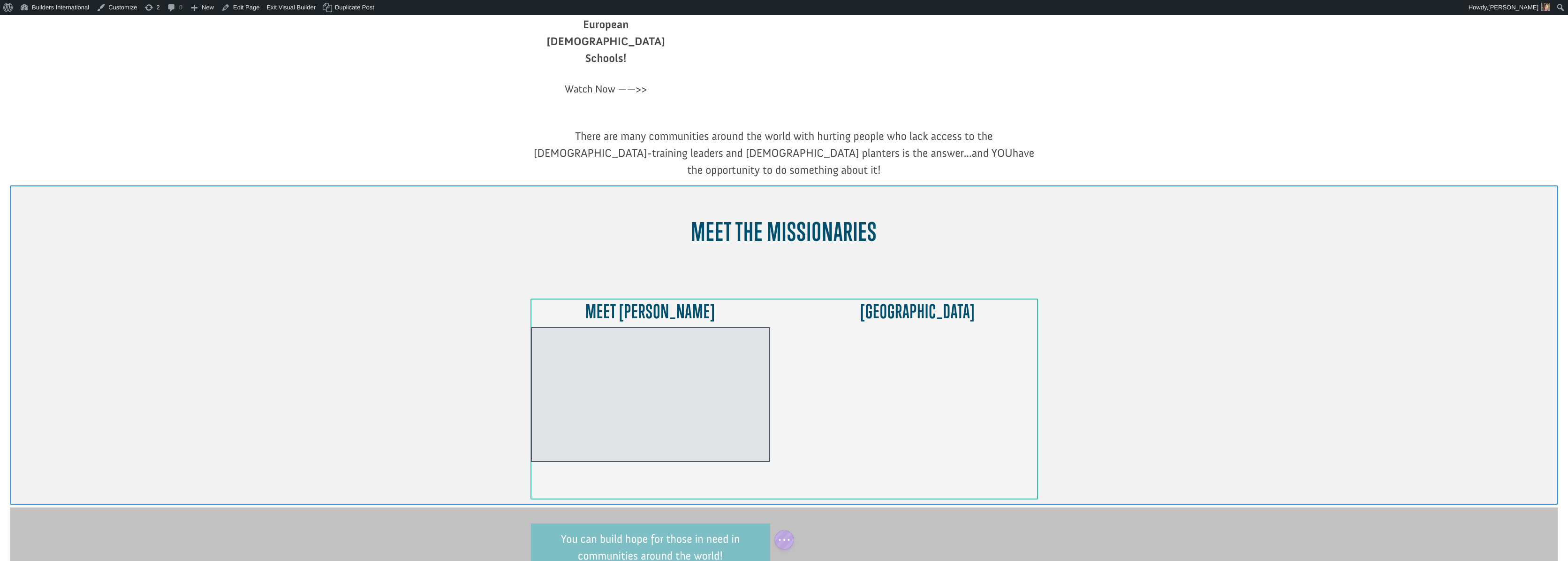
click at [590, 301] on div at bounding box center [650, 314] width 239 height 27
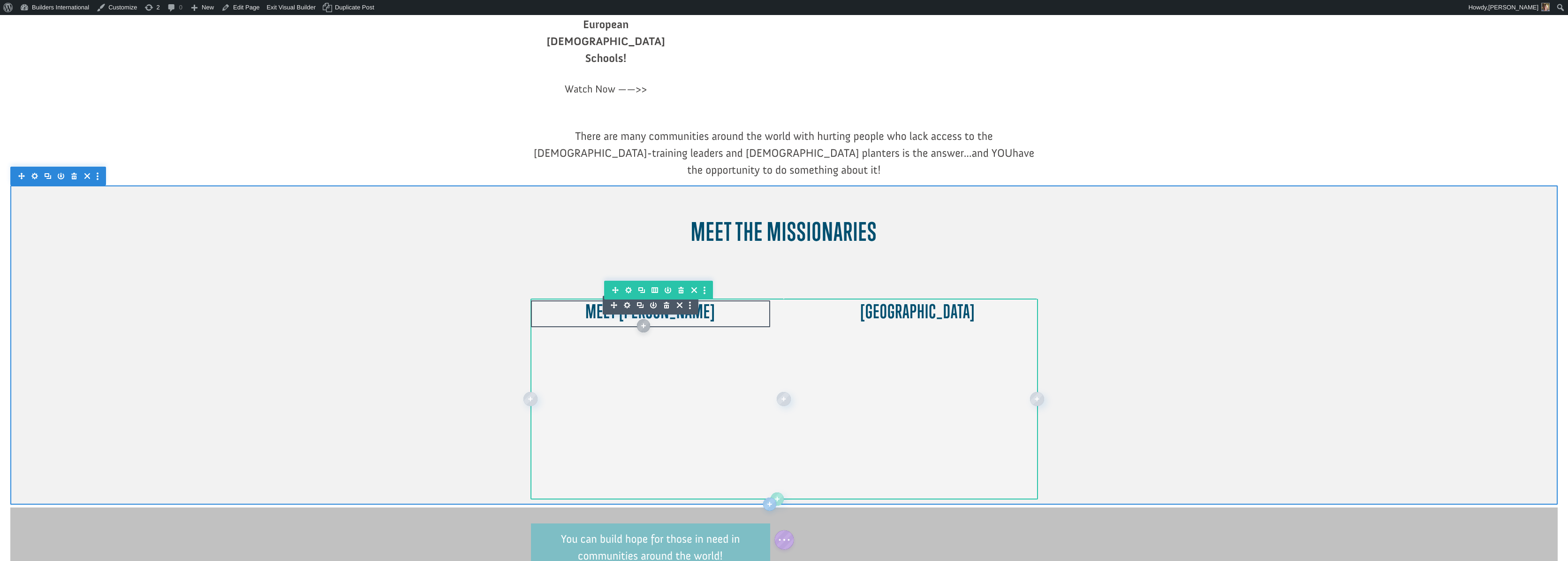
click at [666, 302] on icon "button" at bounding box center [666, 304] width 6 height 7
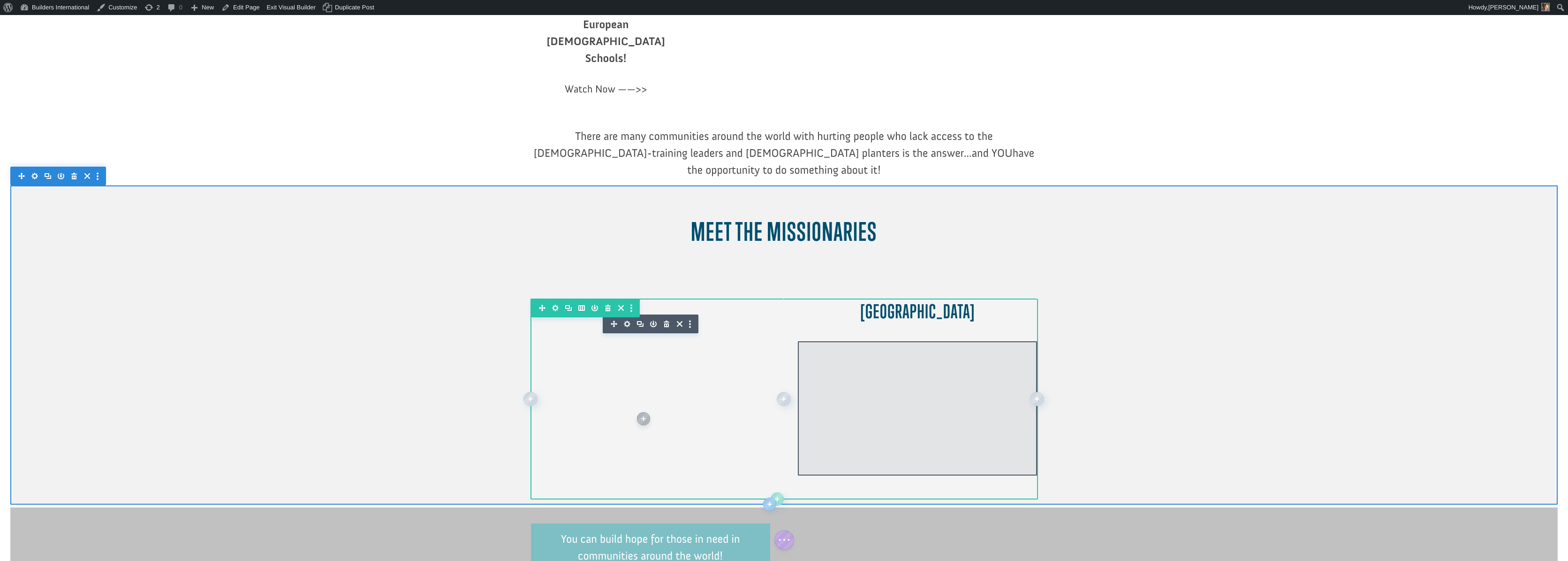
click at [866, 301] on div at bounding box center [917, 320] width 239 height 40
click at [906, 299] on icon "button" at bounding box center [907, 305] width 13 height 13
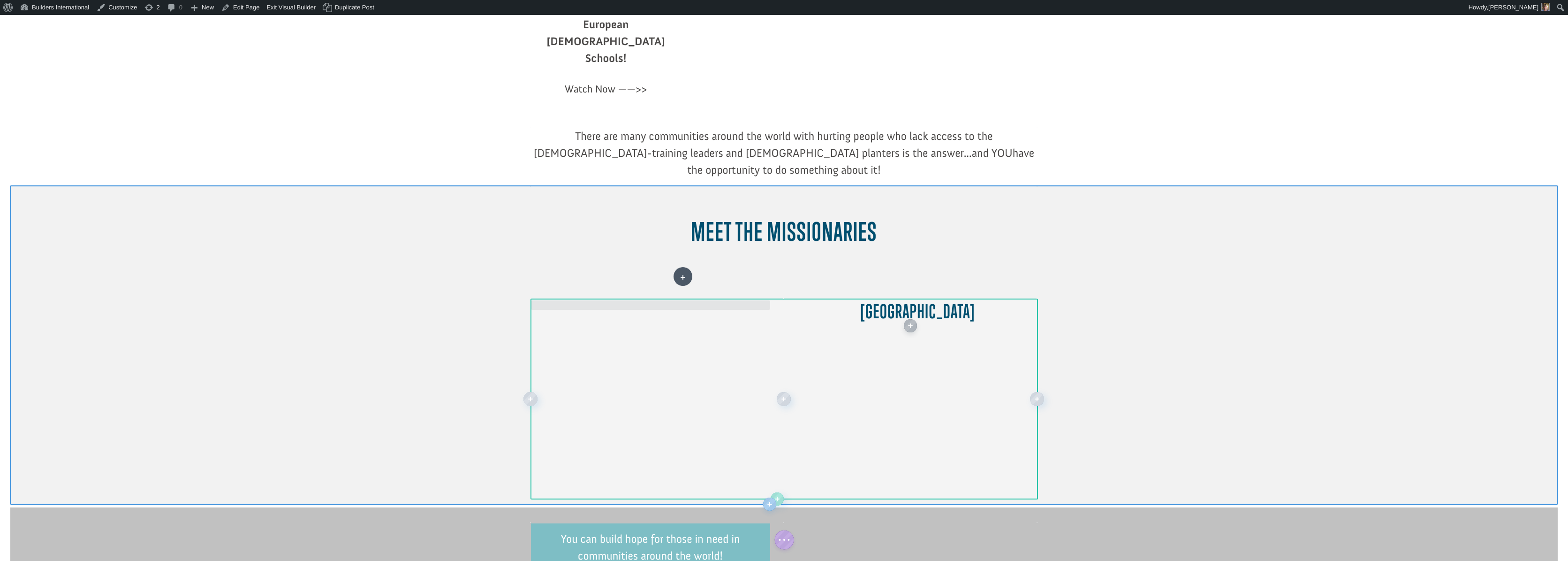
drag, startPoint x: 893, startPoint y: 317, endPoint x: 683, endPoint y: 276, distance: 214.0
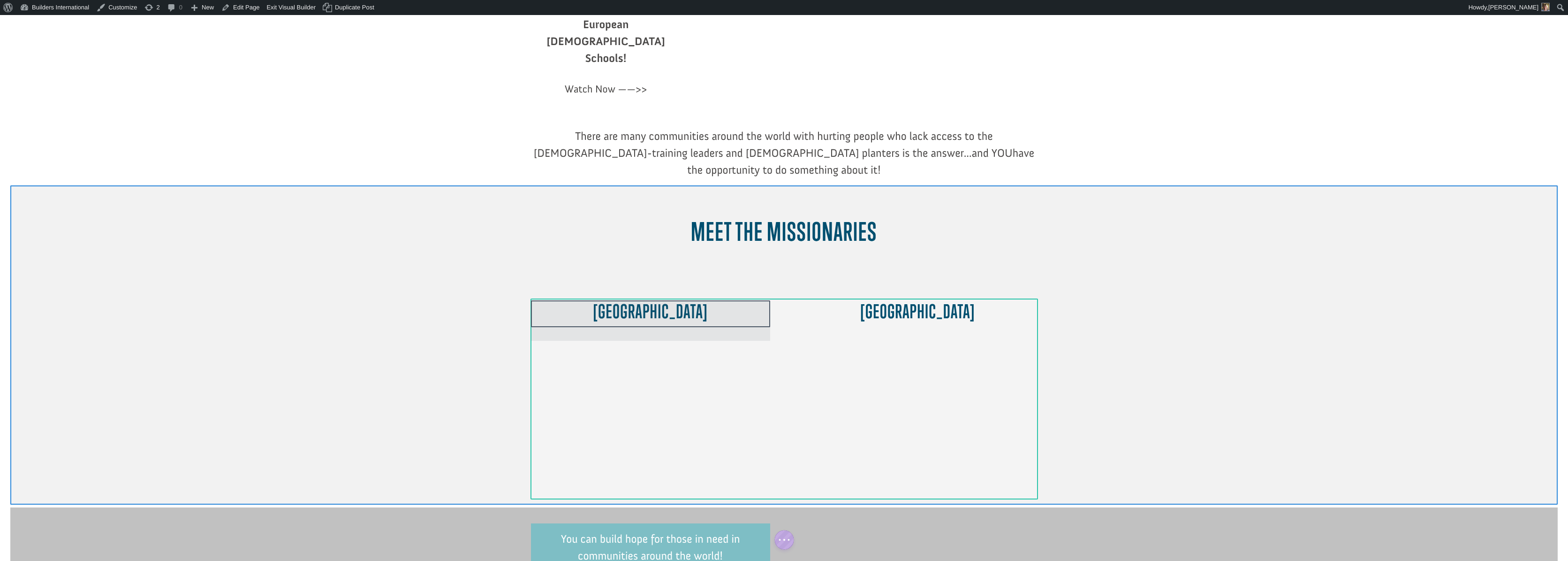
click at [687, 301] on div at bounding box center [650, 320] width 239 height 40
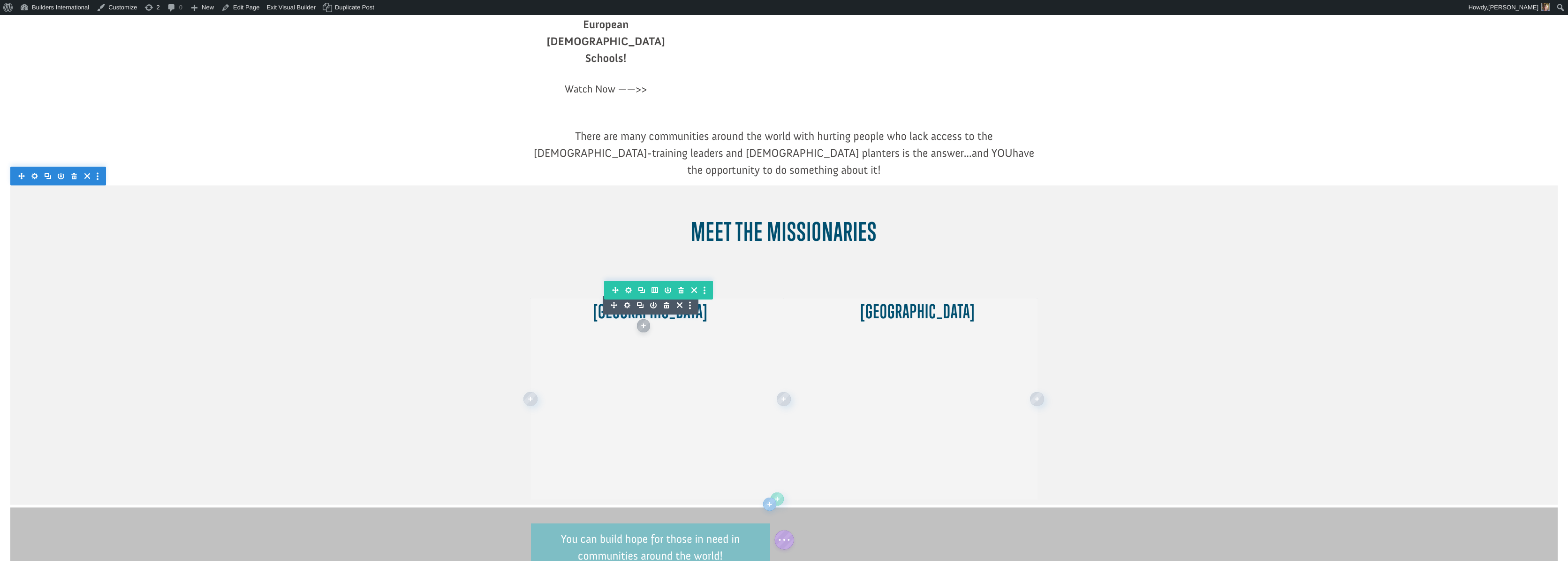
click at [628, 299] on icon "button" at bounding box center [627, 305] width 13 height 13
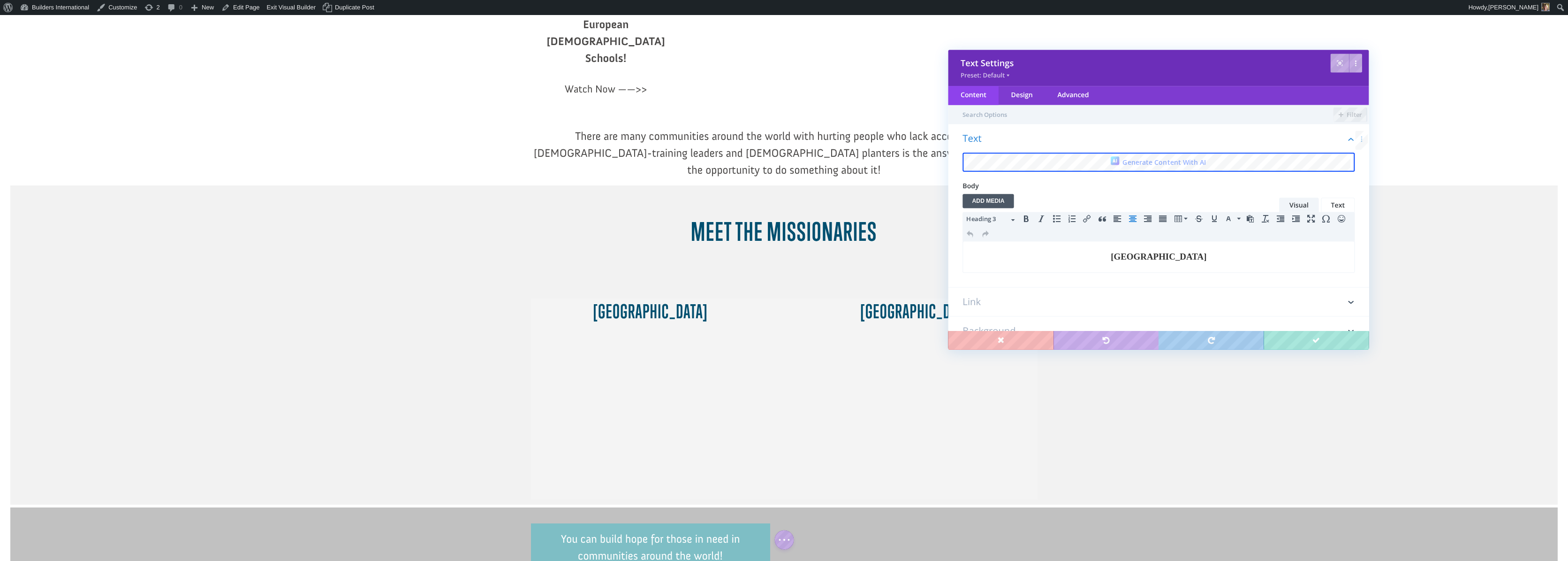
scroll to position [0, 0]
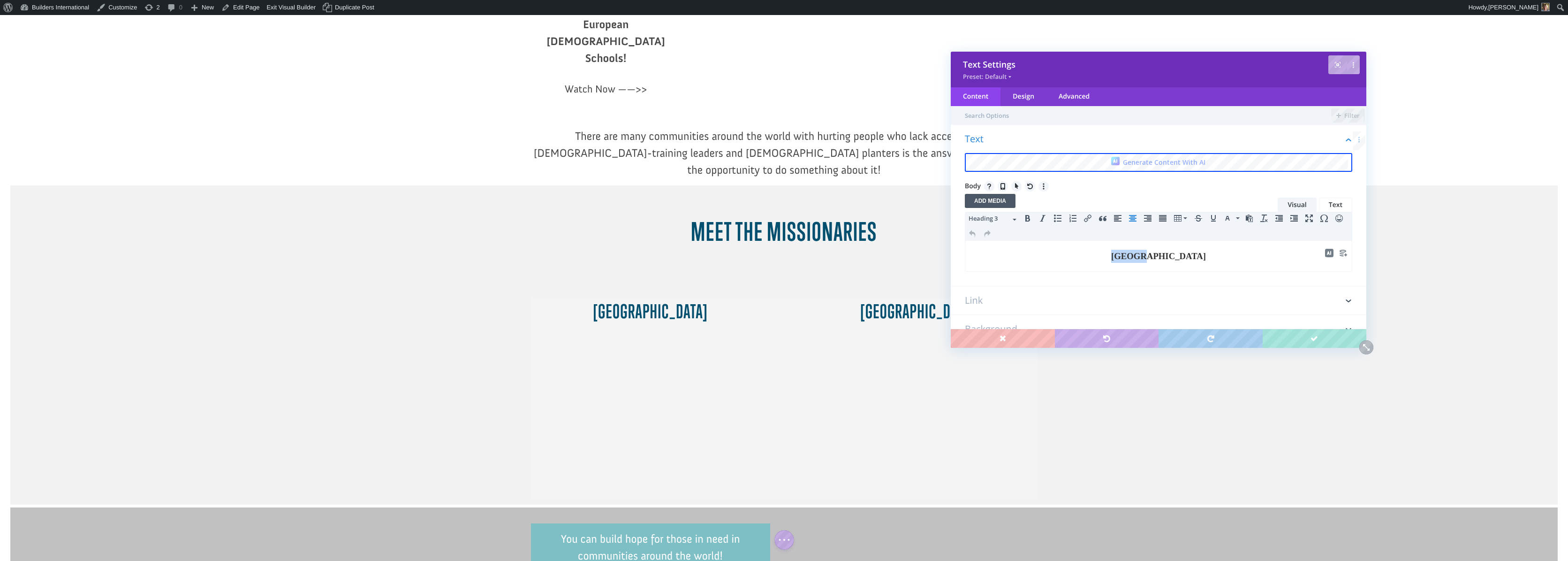
drag, startPoint x: 1177, startPoint y: 256, endPoint x: 1128, endPoint y: 253, distance: 49.1
click at [1128, 253] on h3 "Poland" at bounding box center [1158, 256] width 376 height 13
click at [1093, 254] on h3 "Brussels" at bounding box center [1158, 256] width 376 height 13
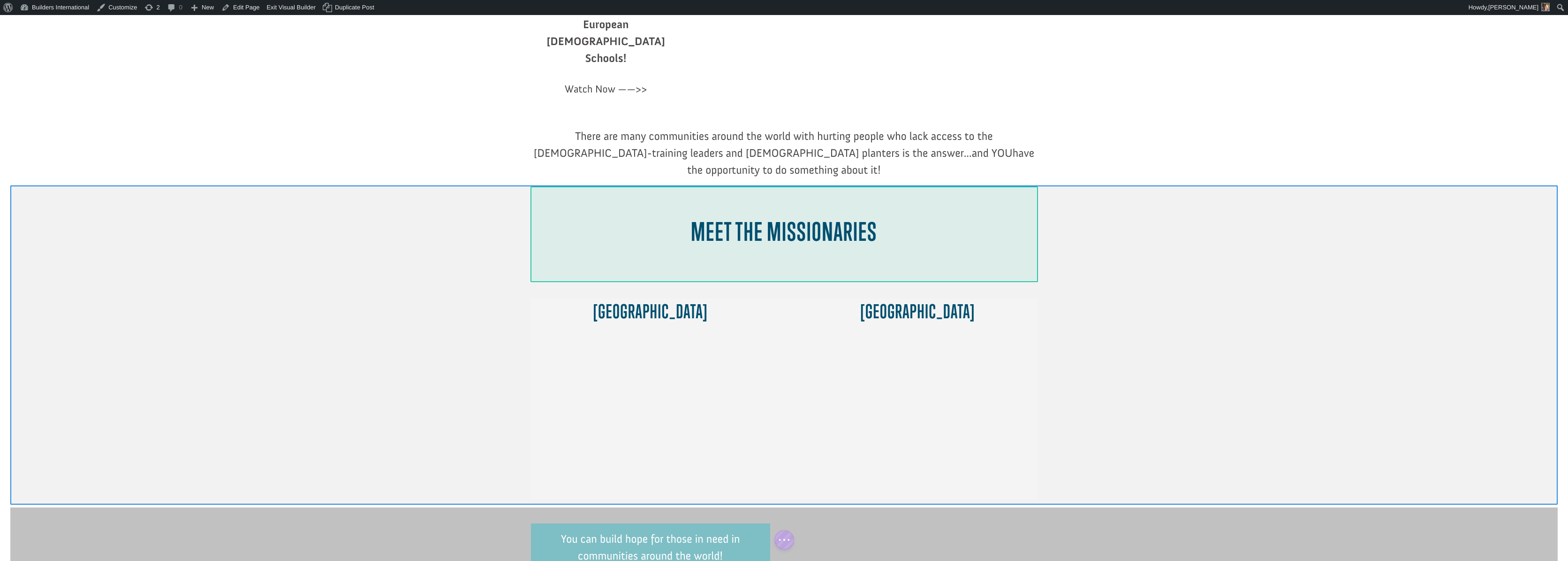
click at [928, 235] on div at bounding box center [784, 234] width 506 height 96
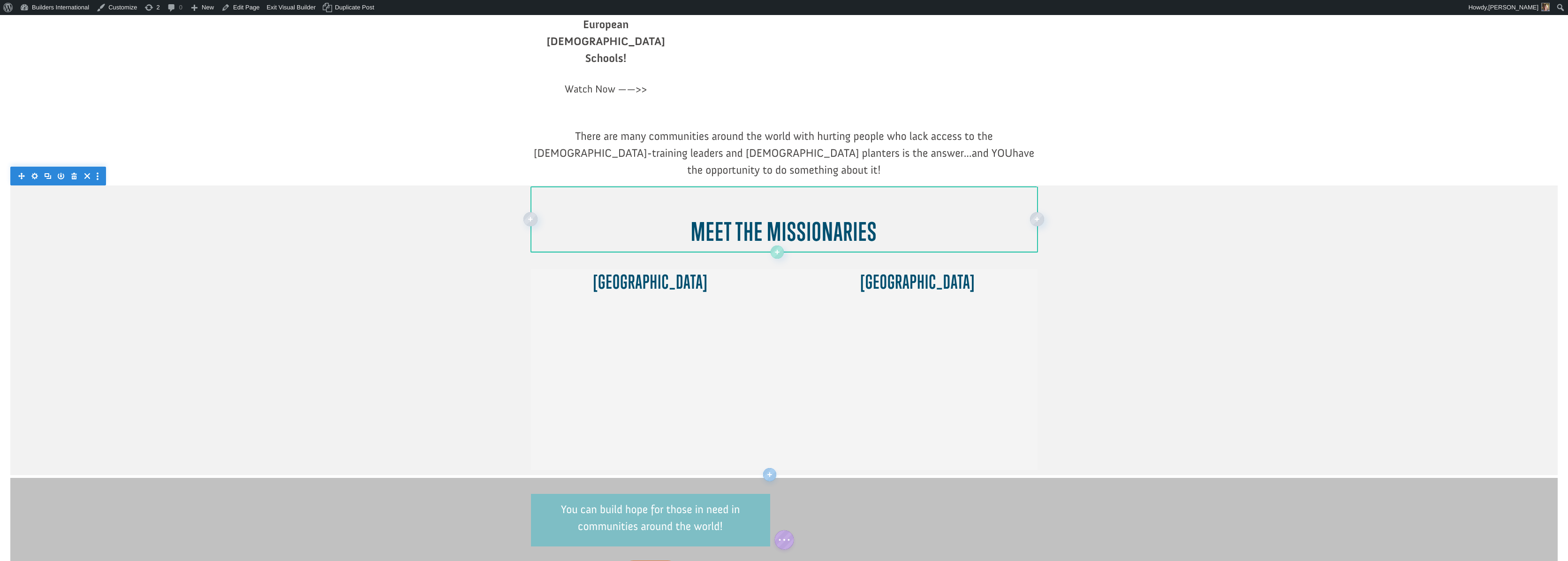
drag, startPoint x: 926, startPoint y: 243, endPoint x: 925, endPoint y: 213, distance: 30.0
click at [925, 245] on div at bounding box center [784, 248] width 506 height 7
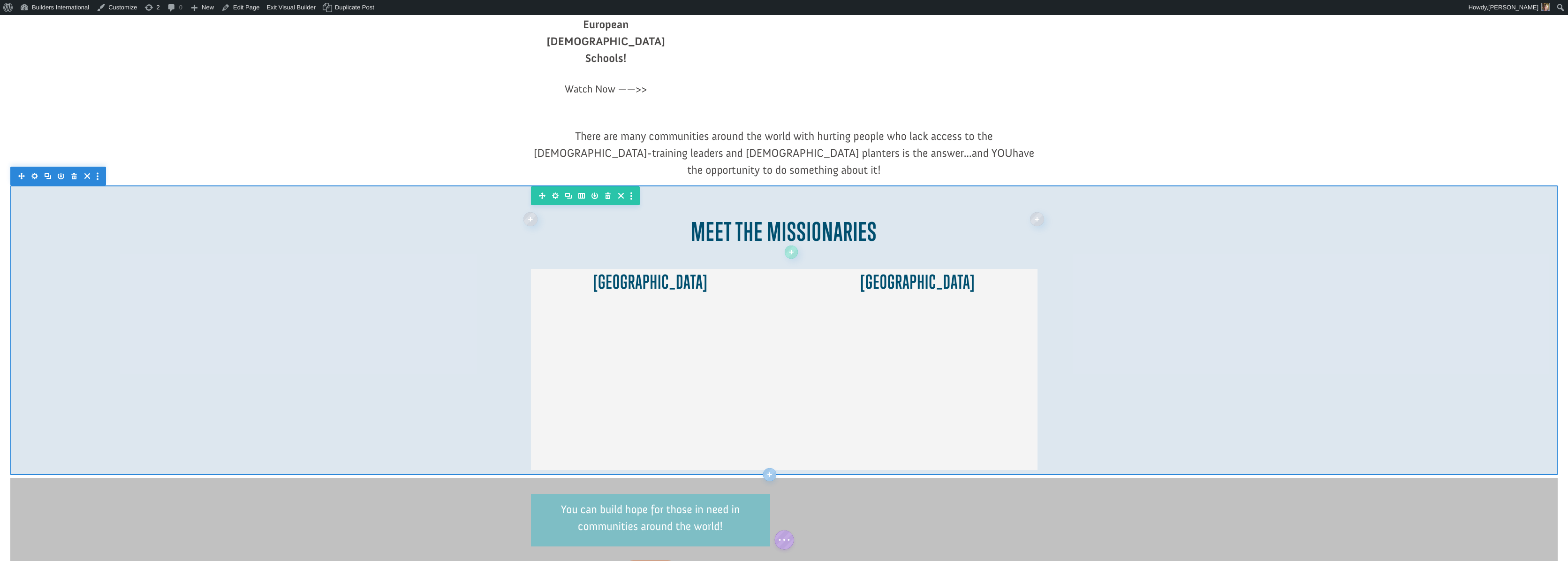
click at [1170, 317] on div at bounding box center [784, 330] width 1547 height 290
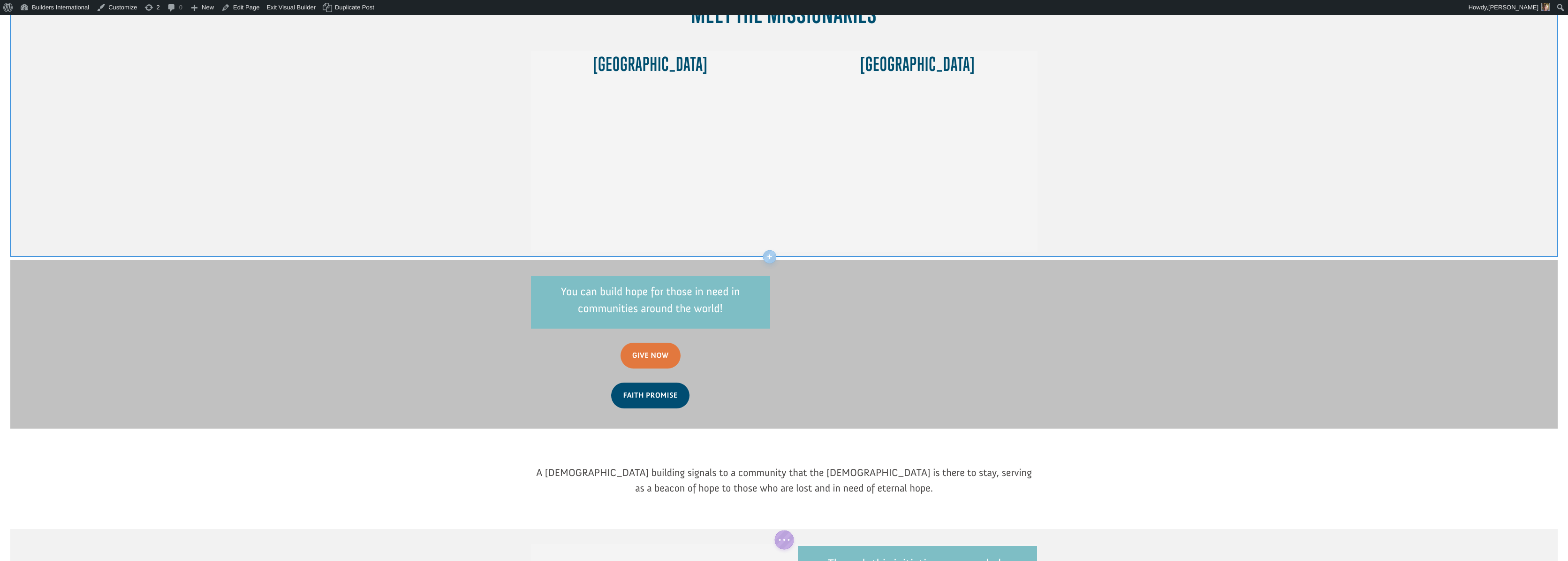
scroll to position [443, 0]
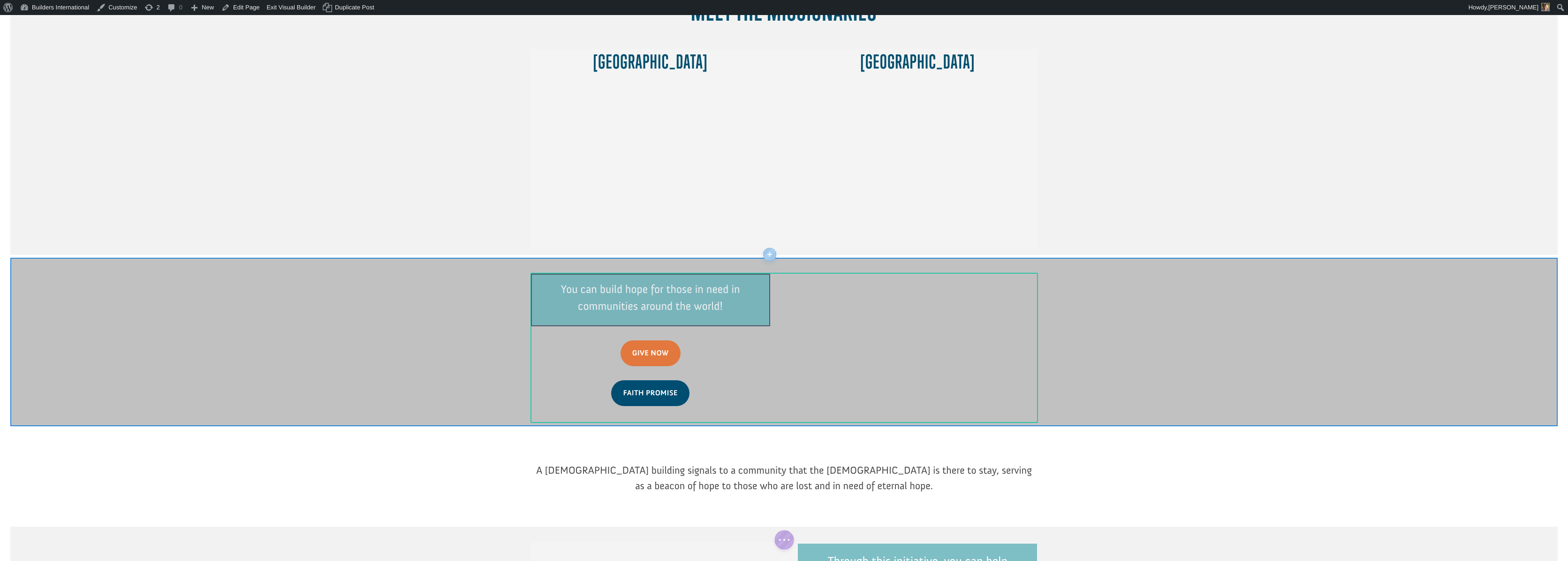
click at [756, 273] on div at bounding box center [650, 300] width 239 height 52
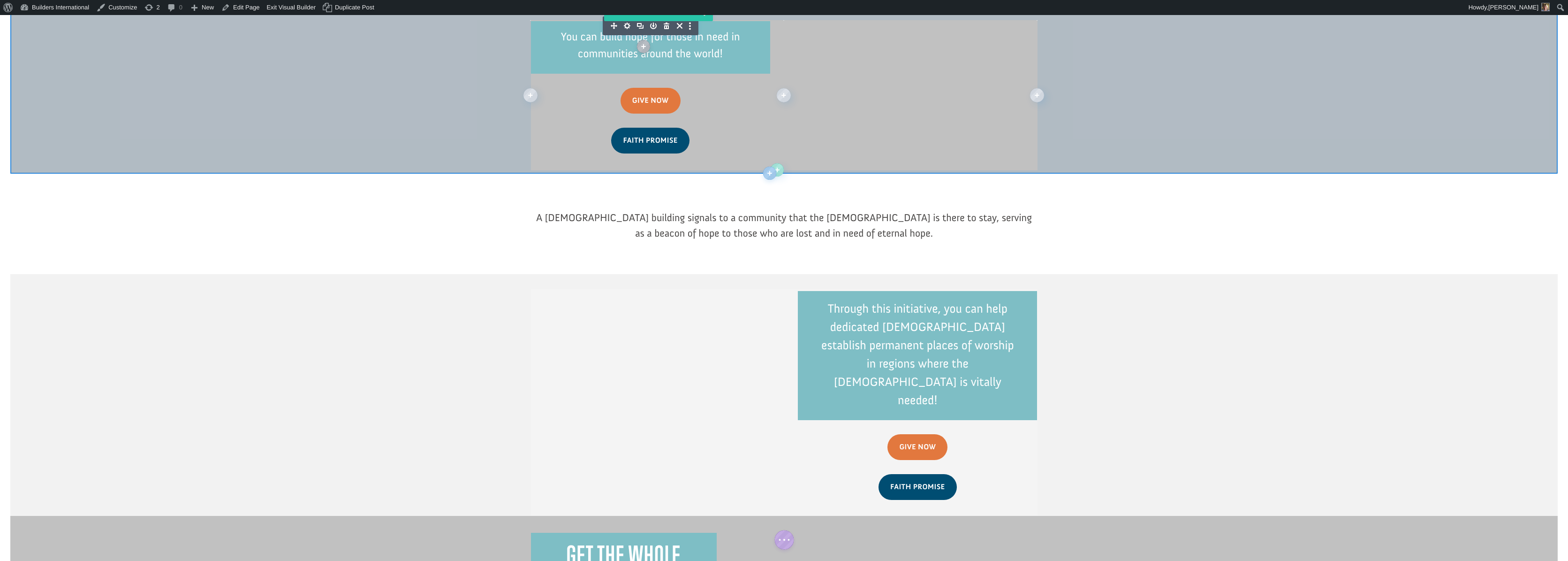
scroll to position [699, 0]
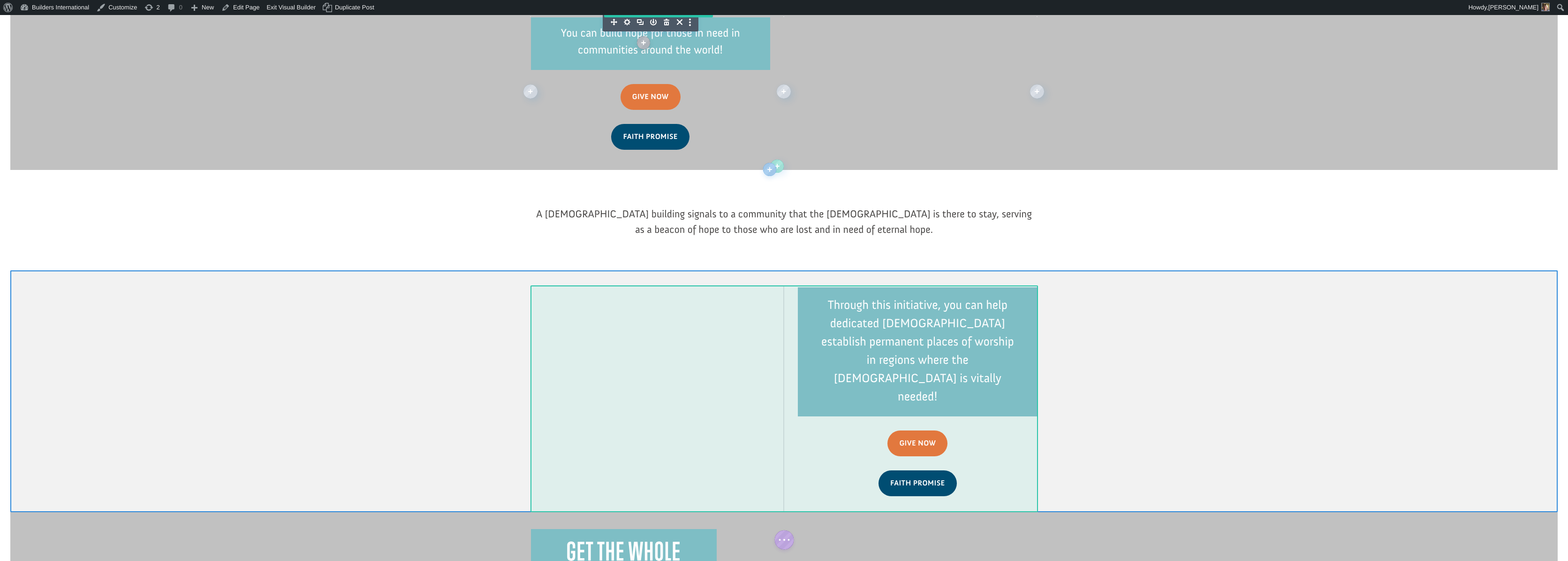
click at [786, 286] on div at bounding box center [784, 399] width 20 height 227
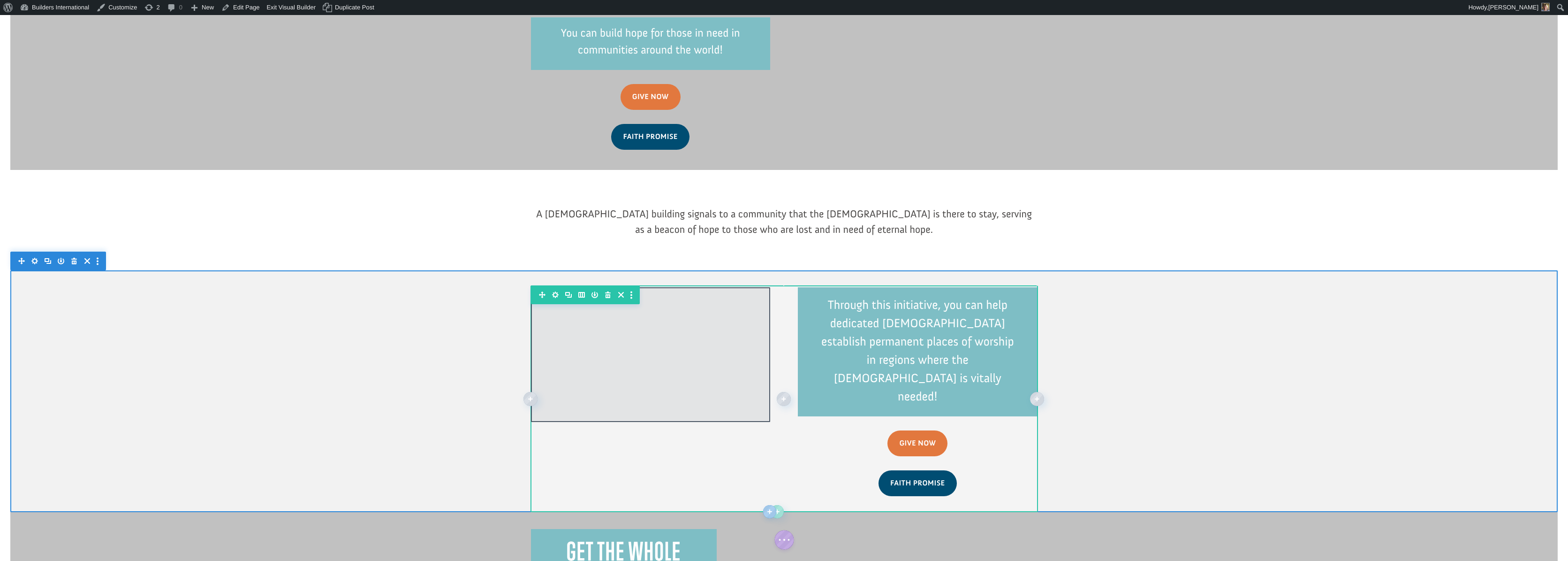
click at [751, 288] on div at bounding box center [650, 355] width 239 height 134
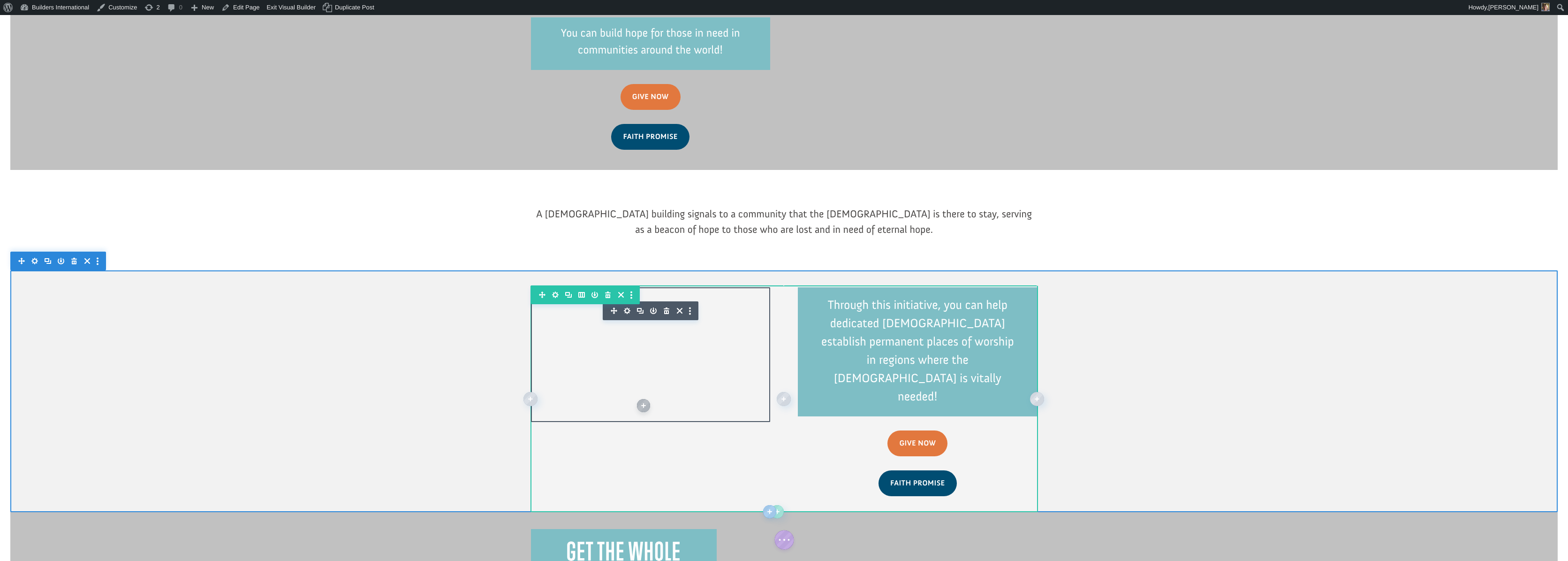
click at [666, 307] on icon "button" at bounding box center [666, 310] width 6 height 7
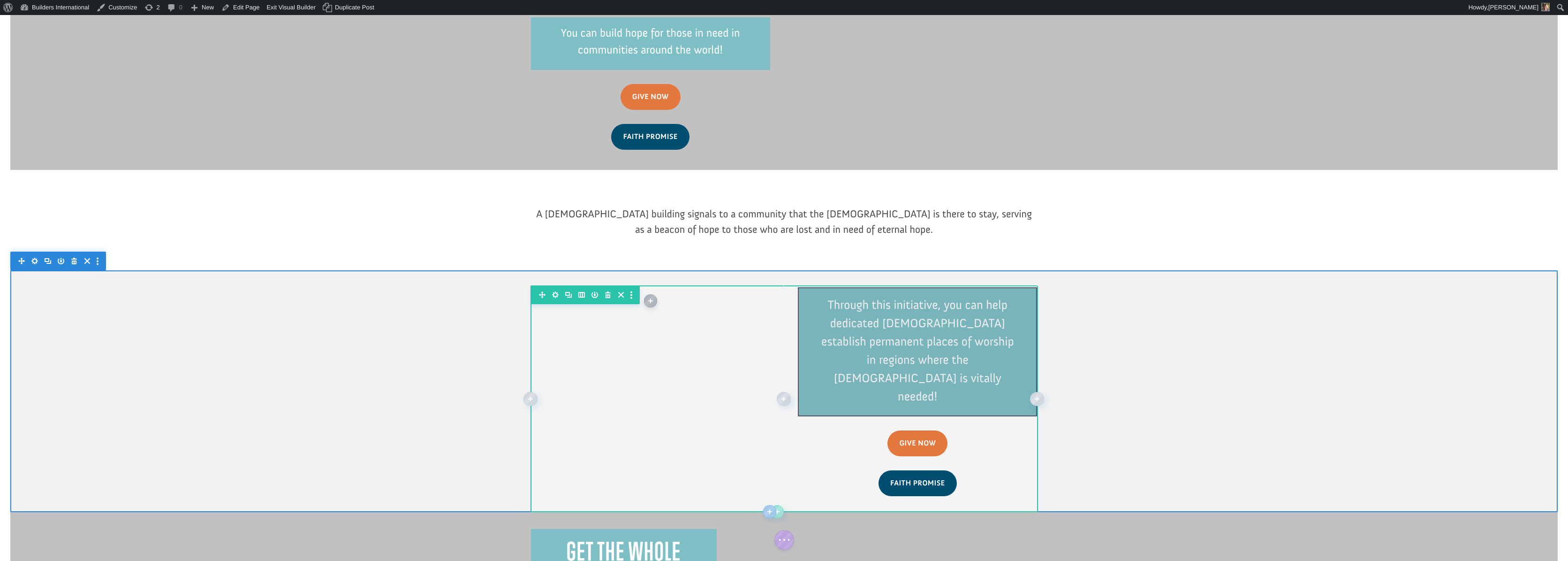
click at [897, 340] on div at bounding box center [917, 352] width 239 height 129
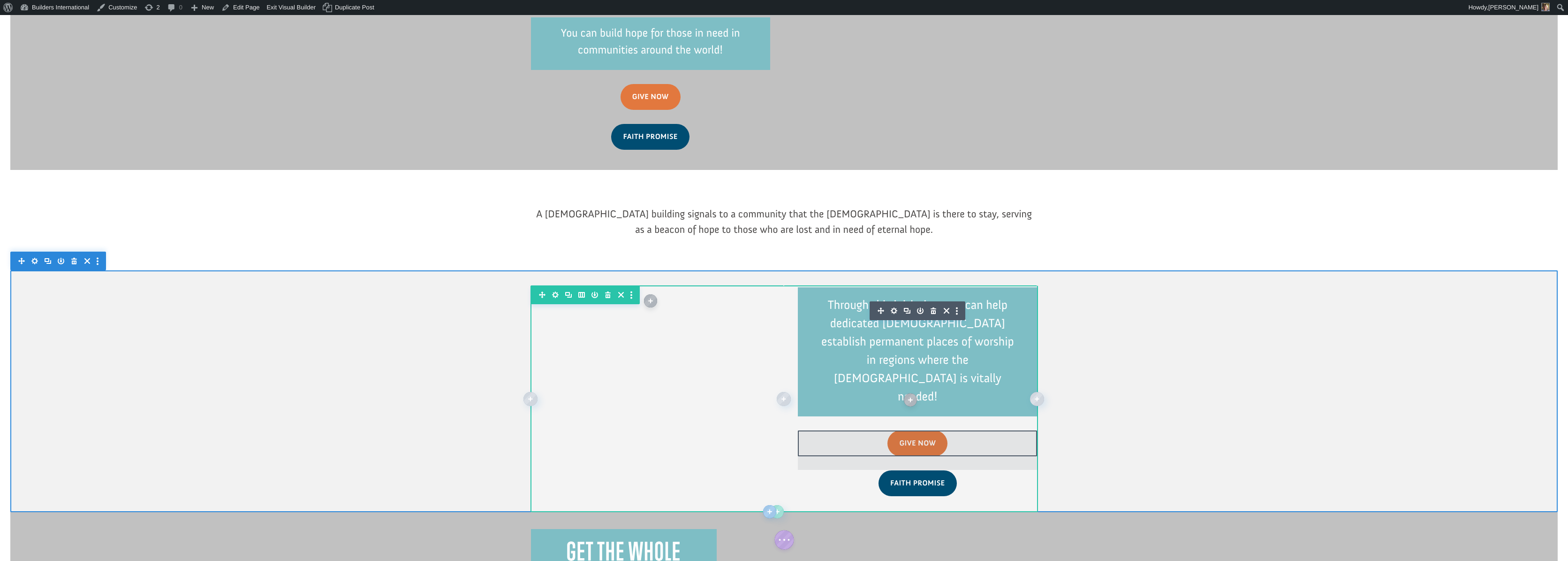
click at [934, 307] on icon "button" at bounding box center [934, 310] width 6 height 7
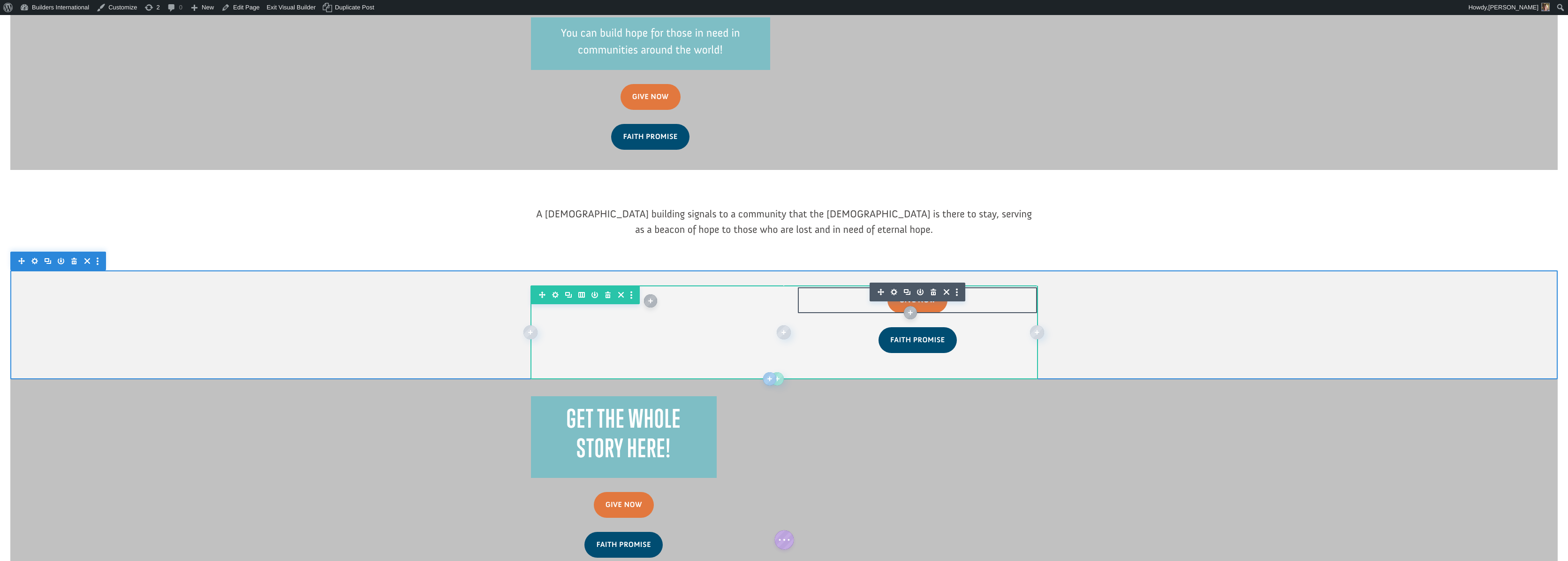
click at [935, 286] on icon "button" at bounding box center [934, 292] width 13 height 13
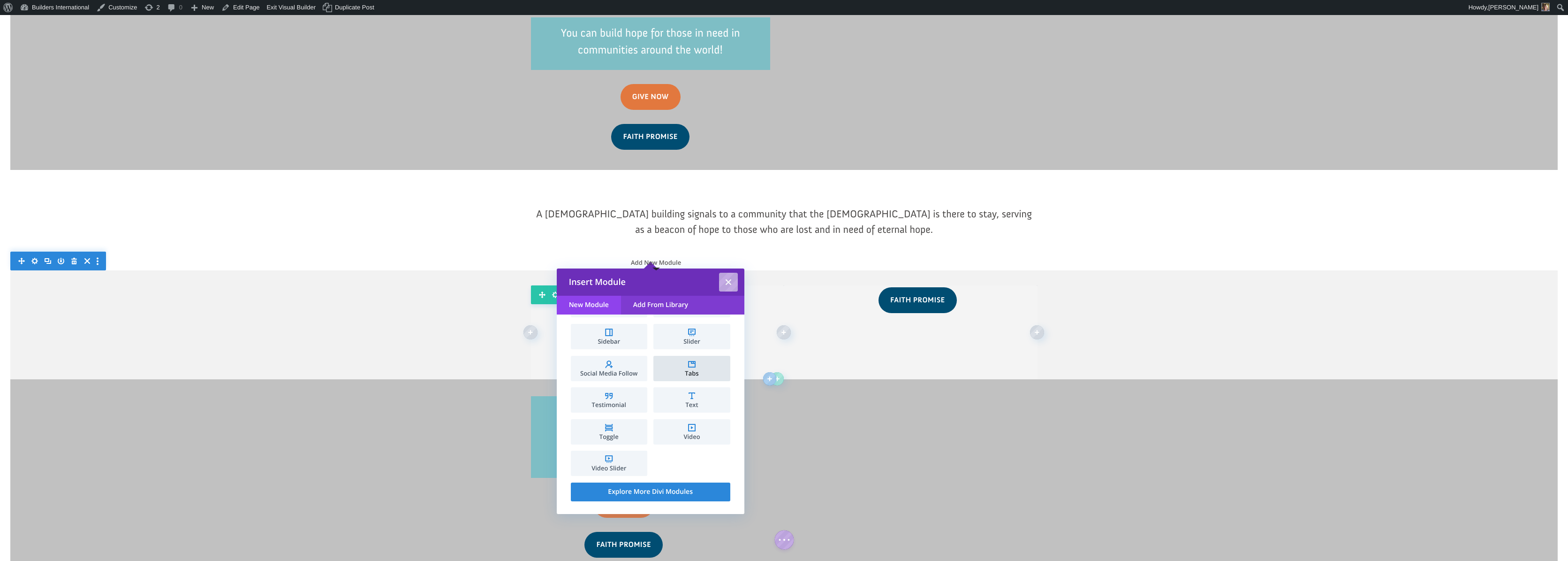
scroll to position [504, 0]
click at [691, 395] on li "Text" at bounding box center [691, 400] width 76 height 25
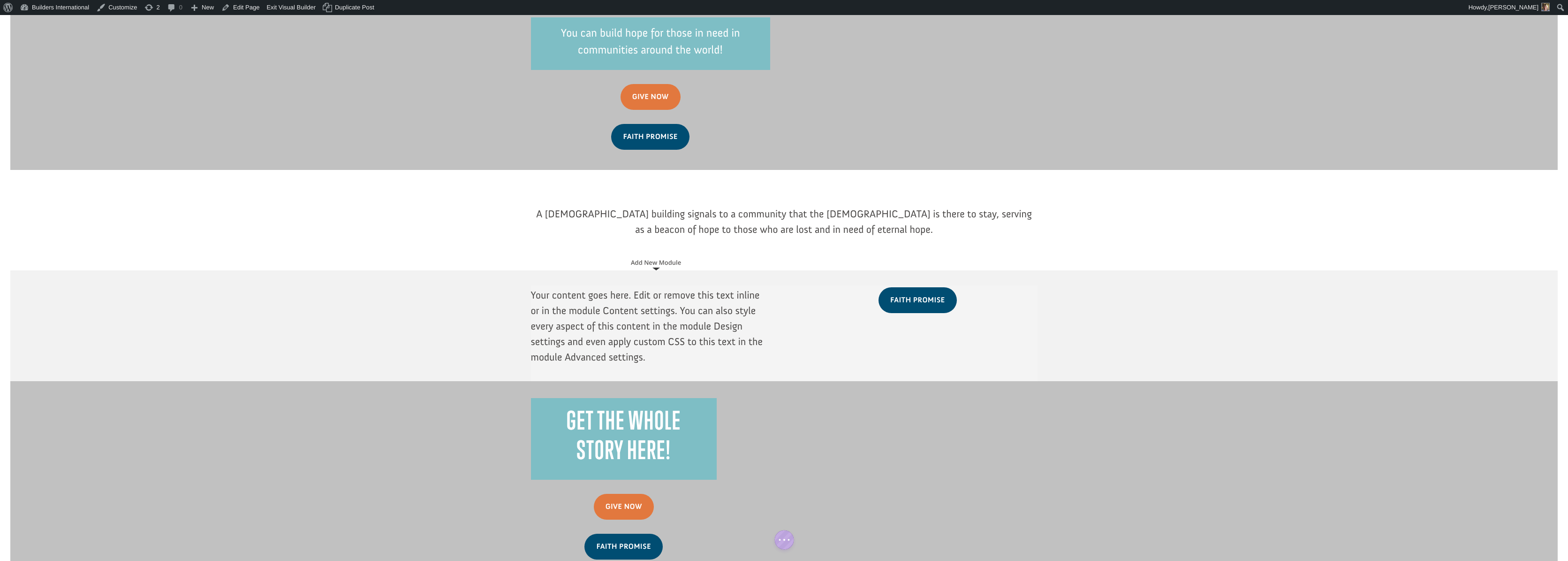
scroll to position [0, 0]
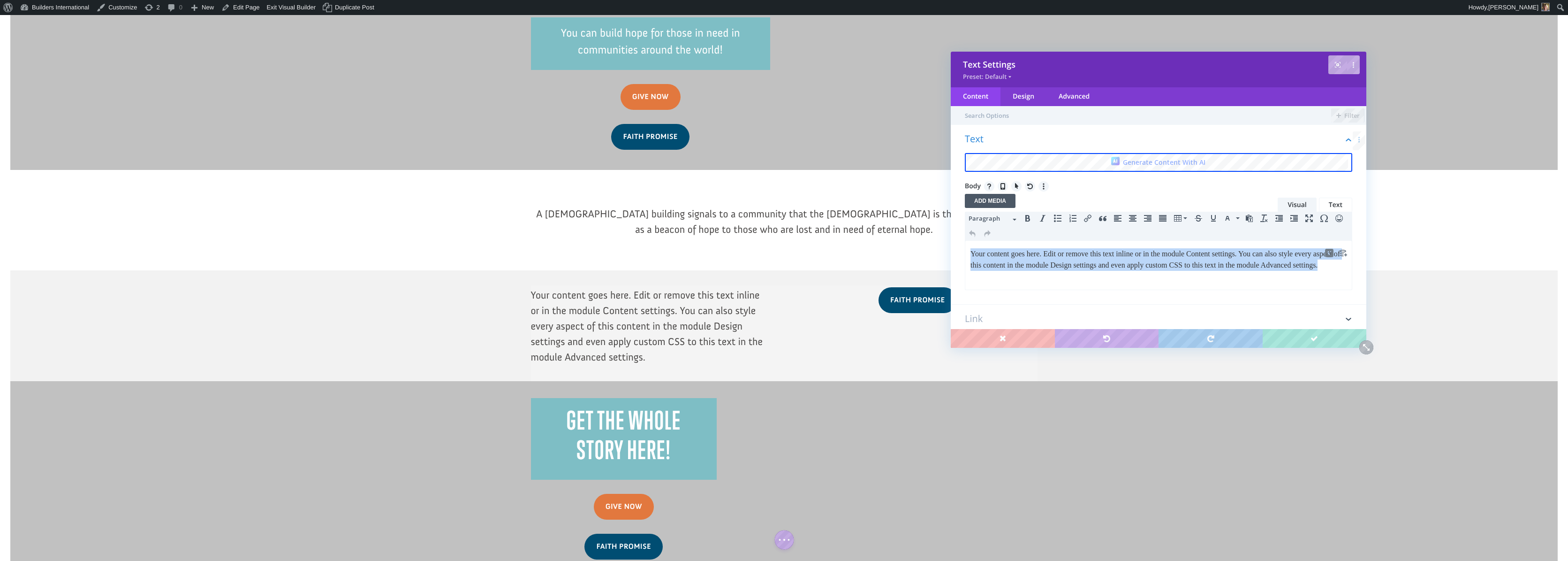
drag, startPoint x: 1038, startPoint y: 280, endPoint x: 963, endPoint y: 253, distance: 79.7
click at [965, 253] on html "Your content goes here. Edit or remove this text inline or in the module Conten…" at bounding box center [1159, 259] width 386 height 37
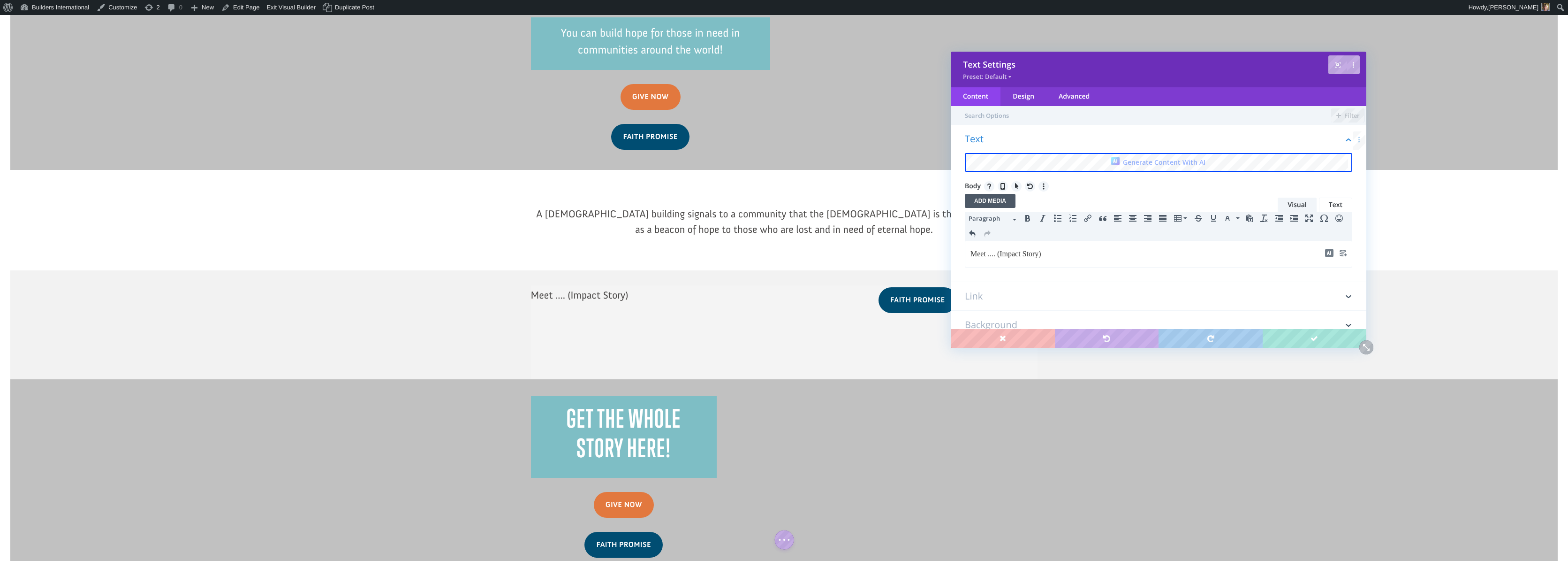
click at [999, 215] on span "Paragraph" at bounding box center [989, 218] width 42 height 9
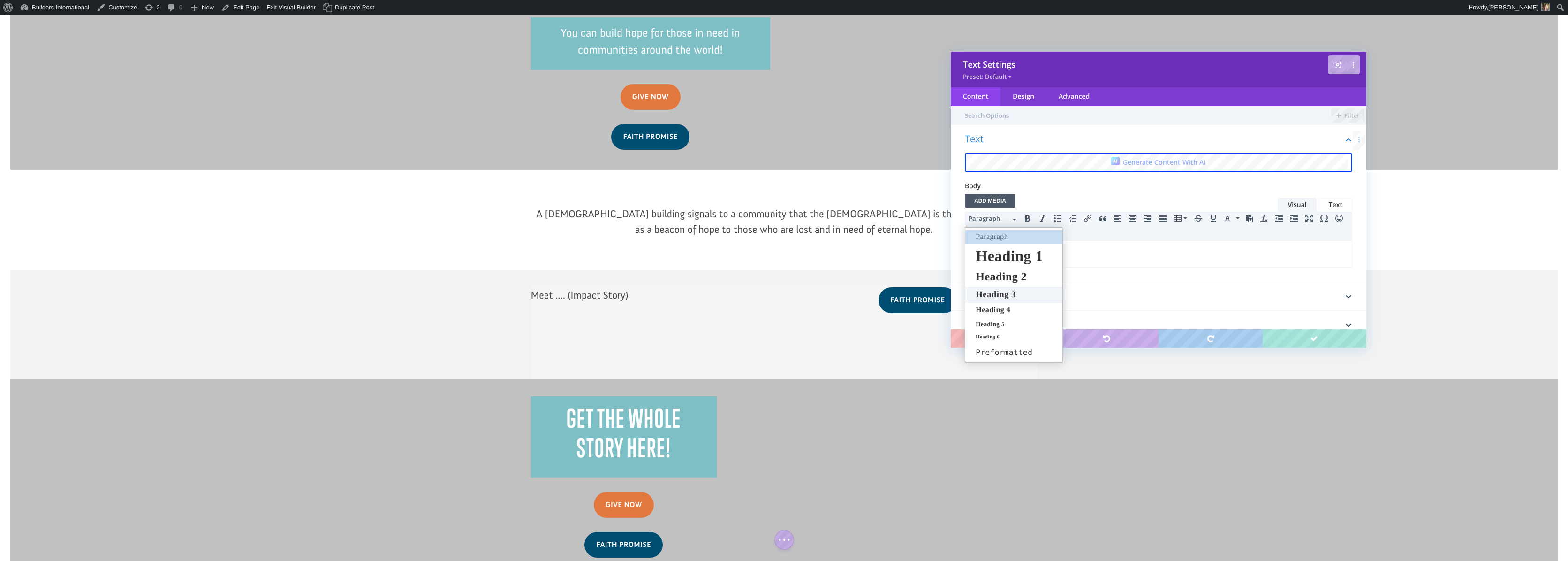
click at [1010, 298] on span "Heading 3" at bounding box center [995, 294] width 42 height 10
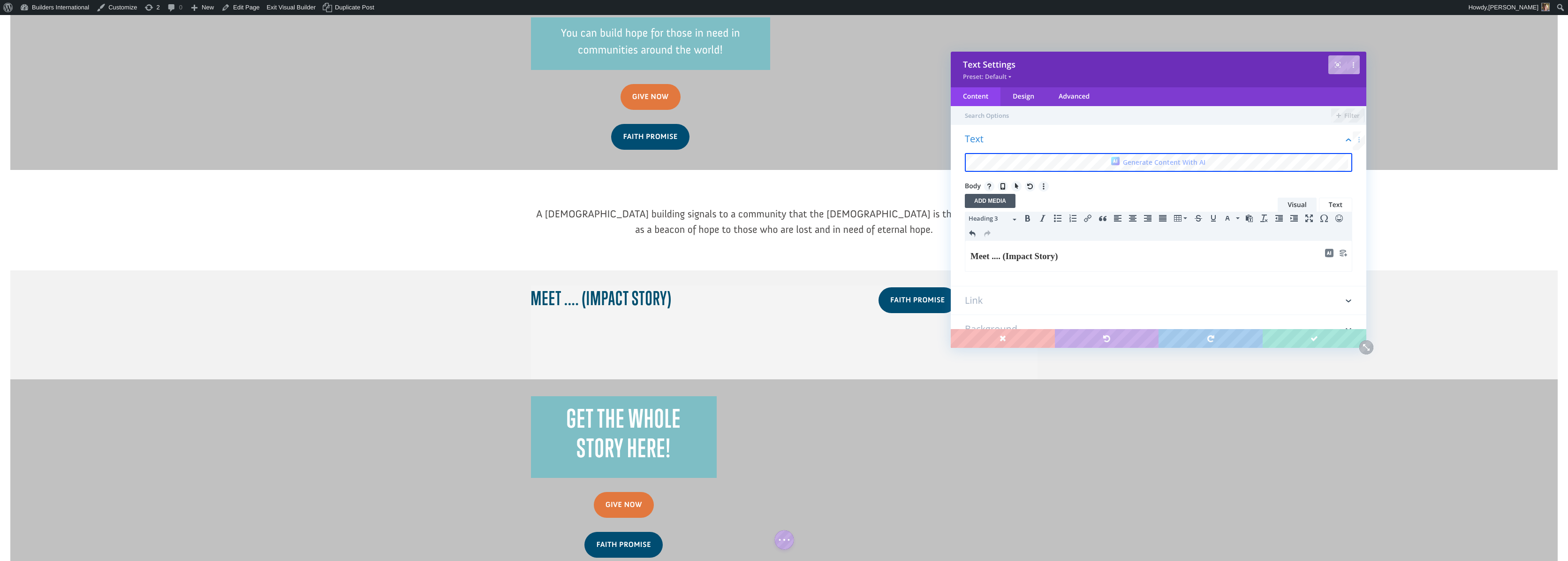
click at [1132, 217] on icon "Align center" at bounding box center [1132, 218] width 7 height 7
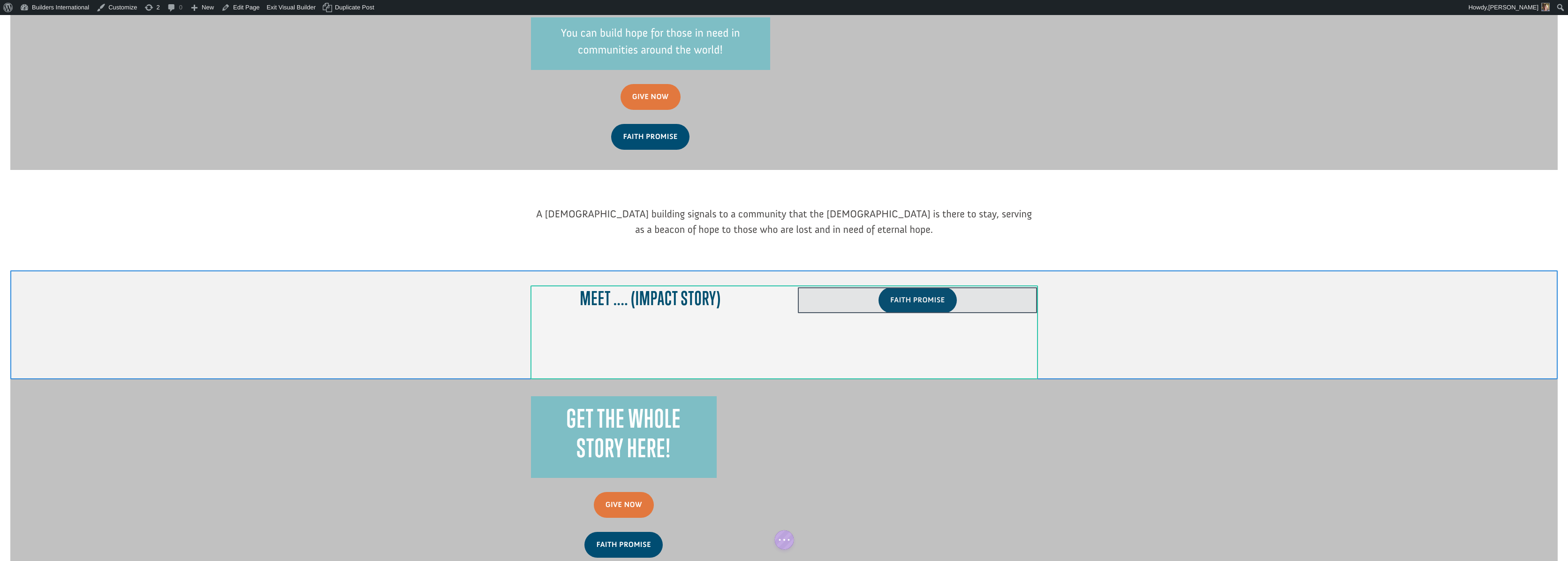
click at [947, 288] on div at bounding box center [917, 300] width 239 height 25
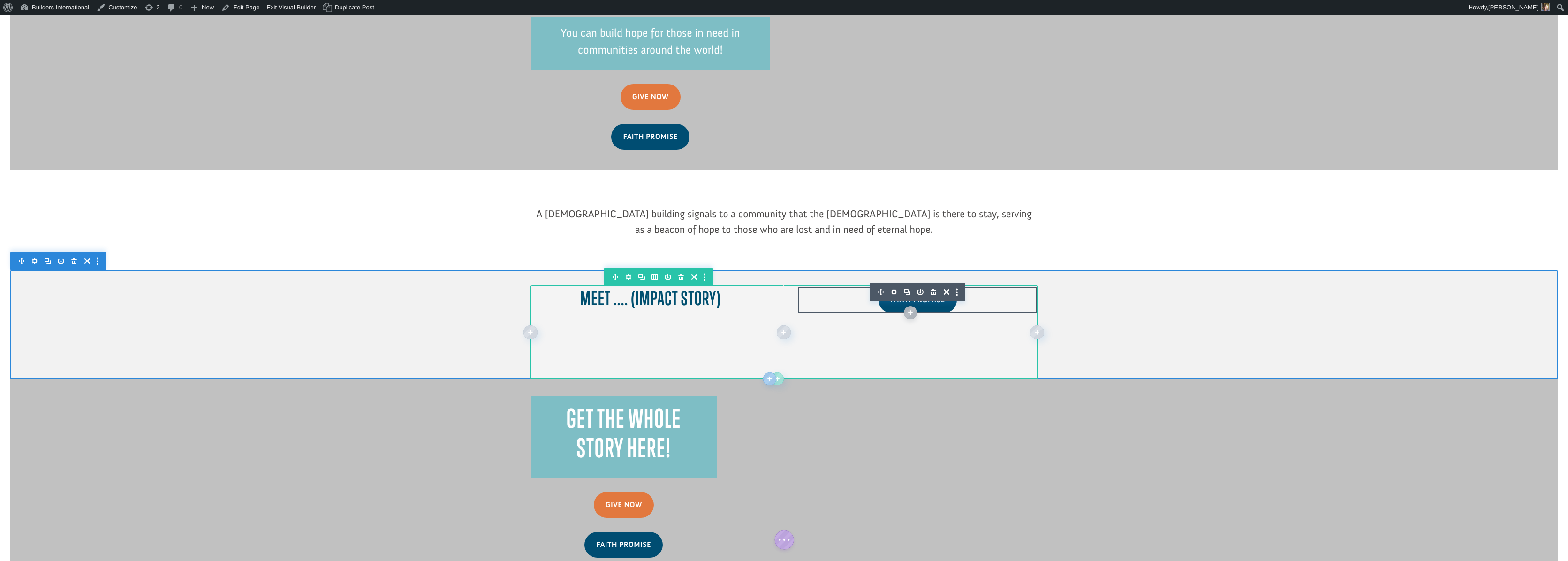
scroll to position [697, 0]
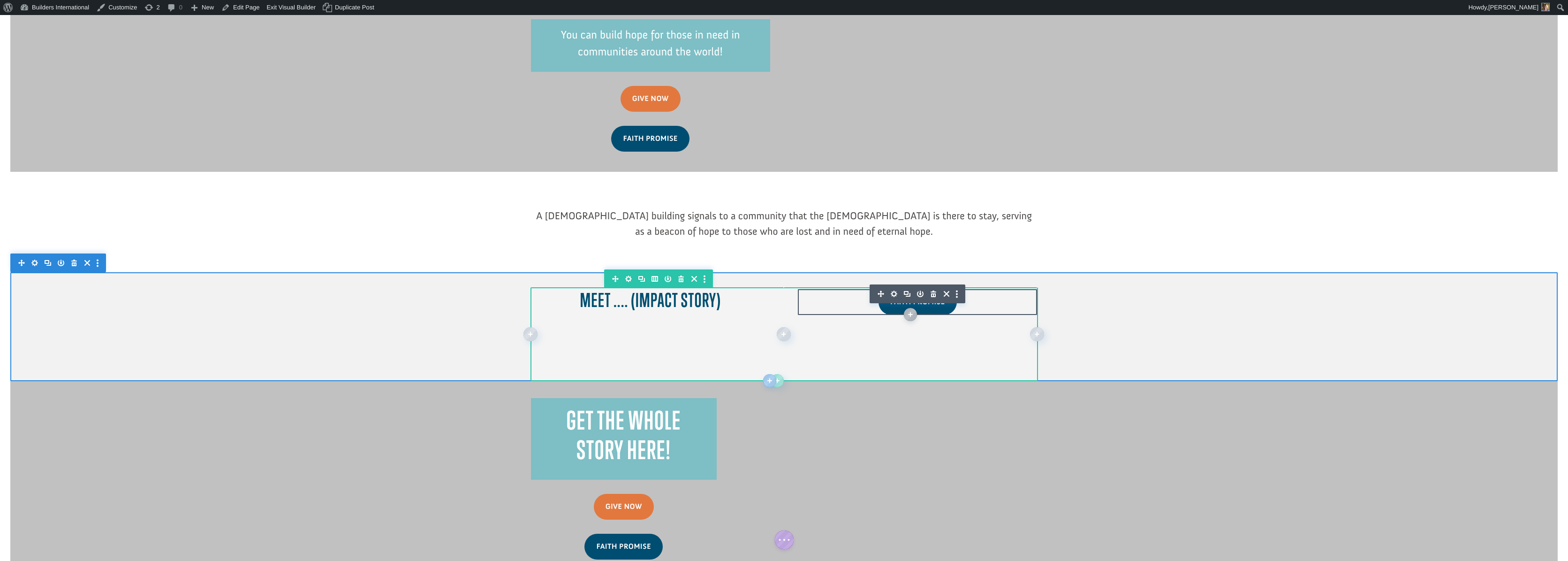
click at [934, 290] on icon "button" at bounding box center [934, 293] width 6 height 7
click at [932, 288] on icon "button" at bounding box center [934, 294] width 13 height 13
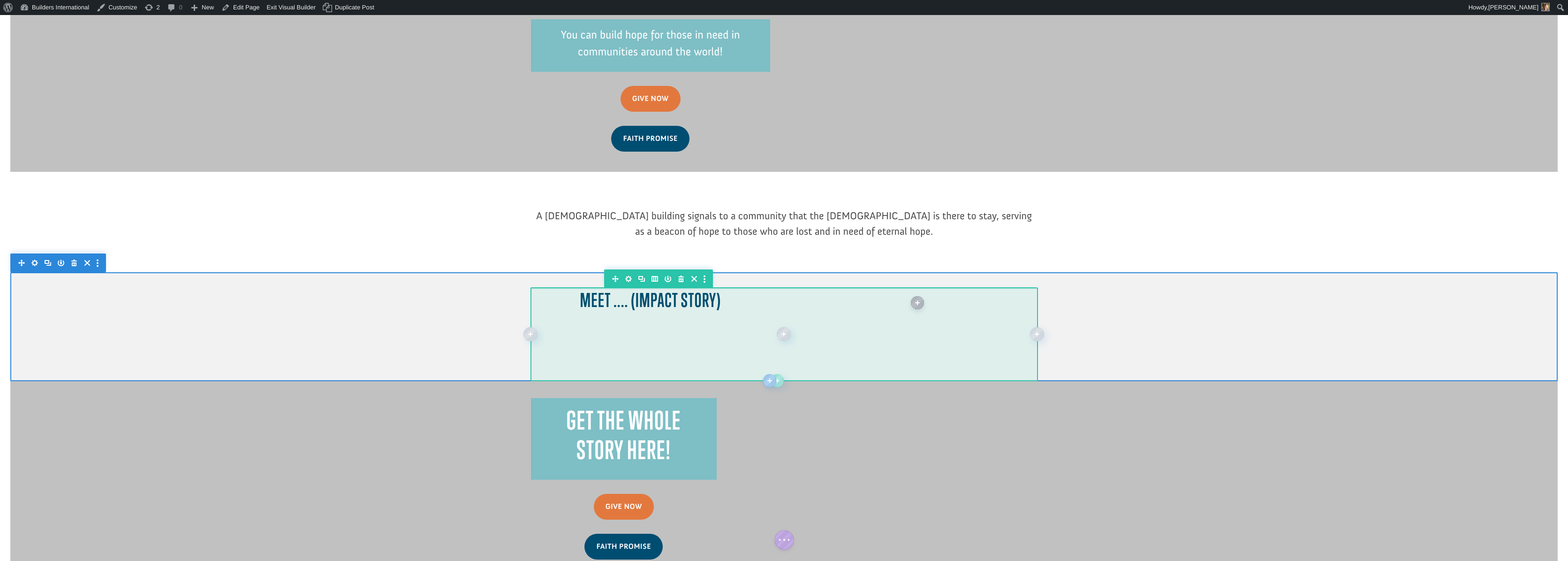
click at [677, 288] on div at bounding box center [784, 292] width 506 height 7
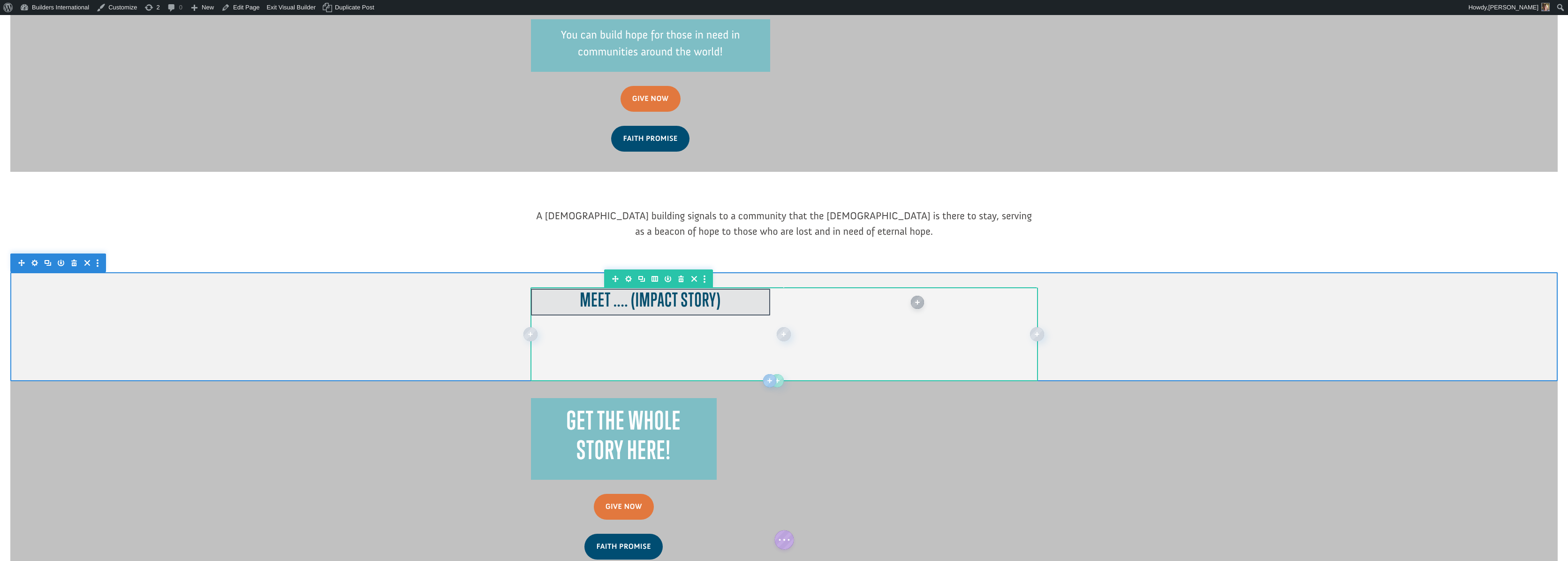
click at [697, 288] on div at bounding box center [650, 302] width 239 height 27
click at [642, 287] on icon "button" at bounding box center [640, 293] width 13 height 13
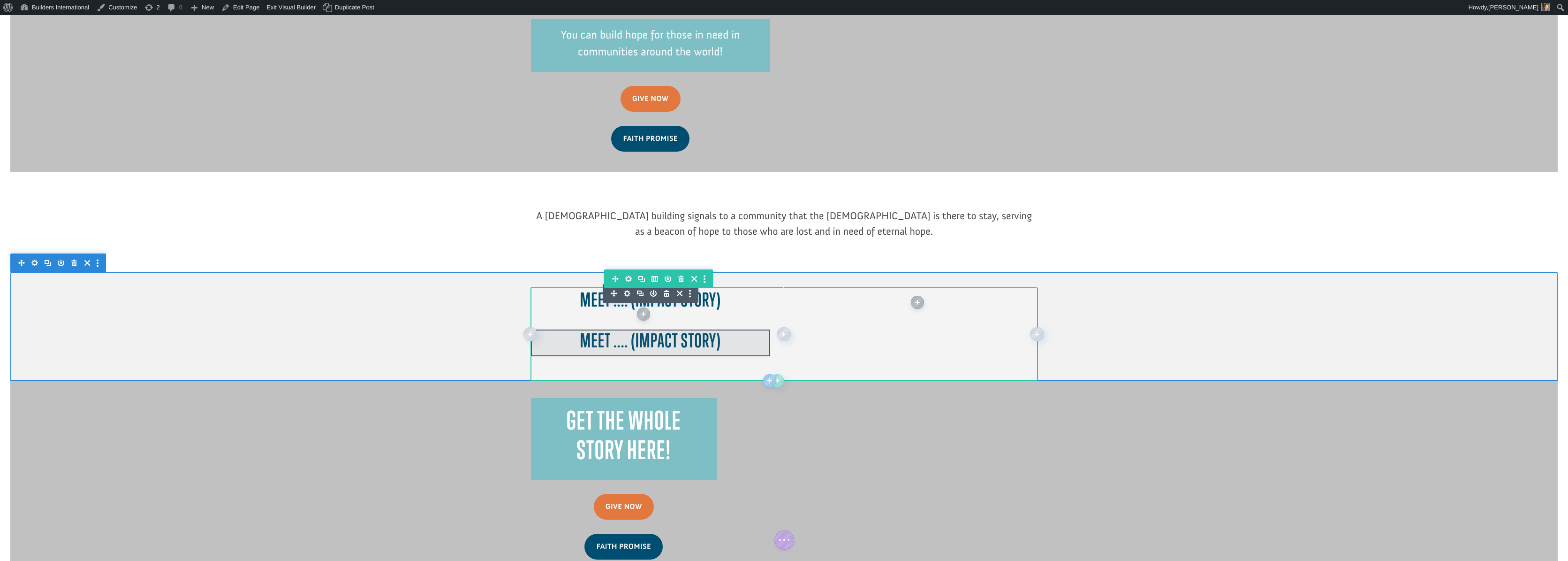
scroll to position [699, 0]
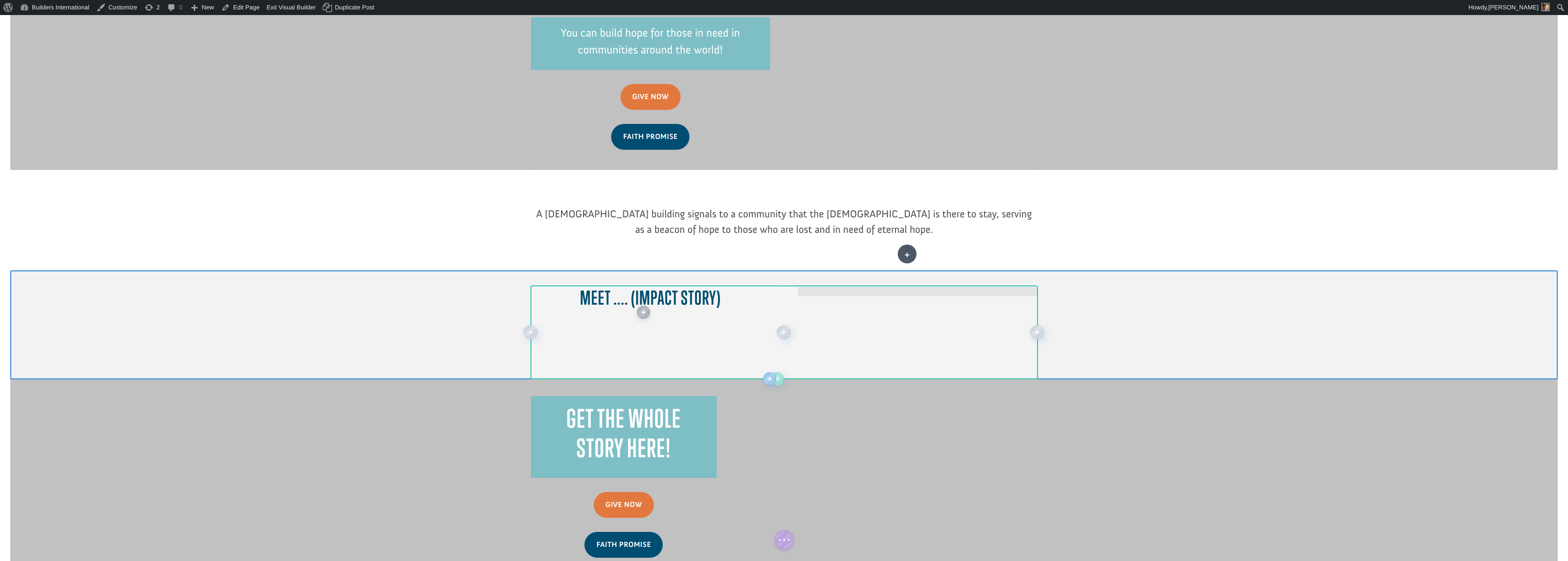
drag, startPoint x: 647, startPoint y: 297, endPoint x: 907, endPoint y: 254, distance: 263.5
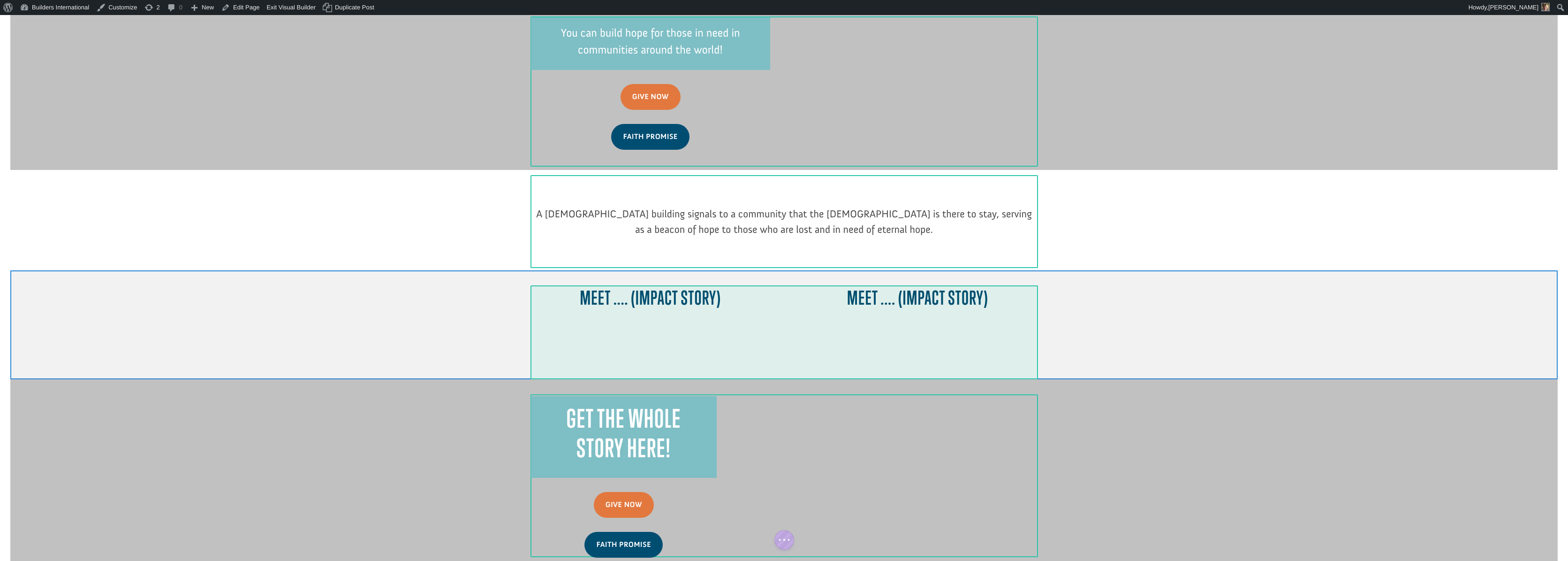
click at [655, 286] on div at bounding box center [784, 332] width 506 height 94
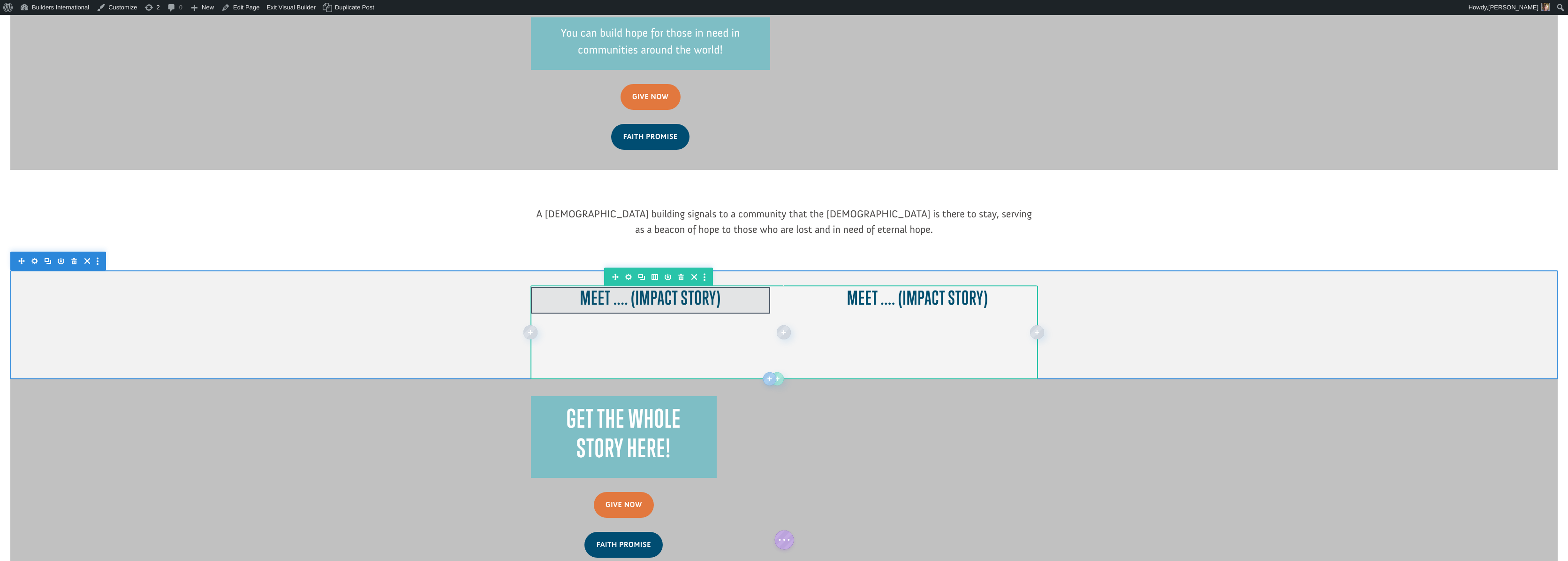
click at [646, 287] on div at bounding box center [650, 300] width 239 height 27
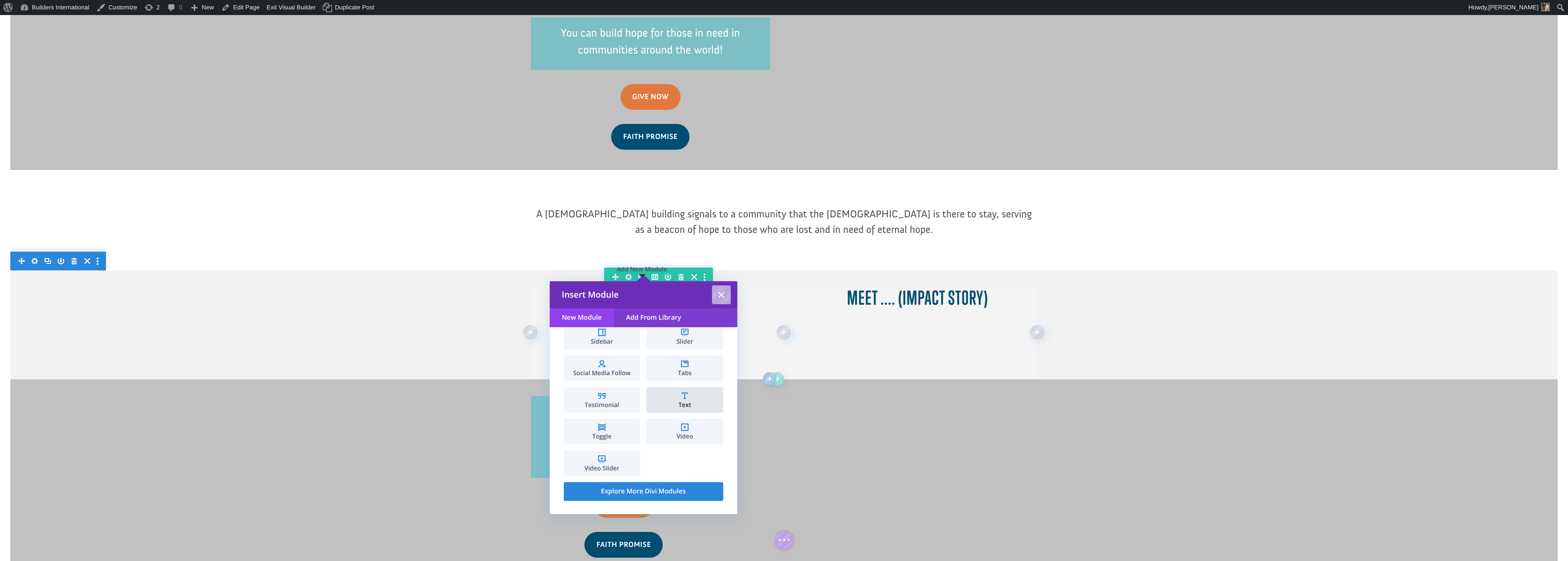
scroll to position [516, 0]
click at [684, 421] on li "Video" at bounding box center [685, 431] width 76 height 25
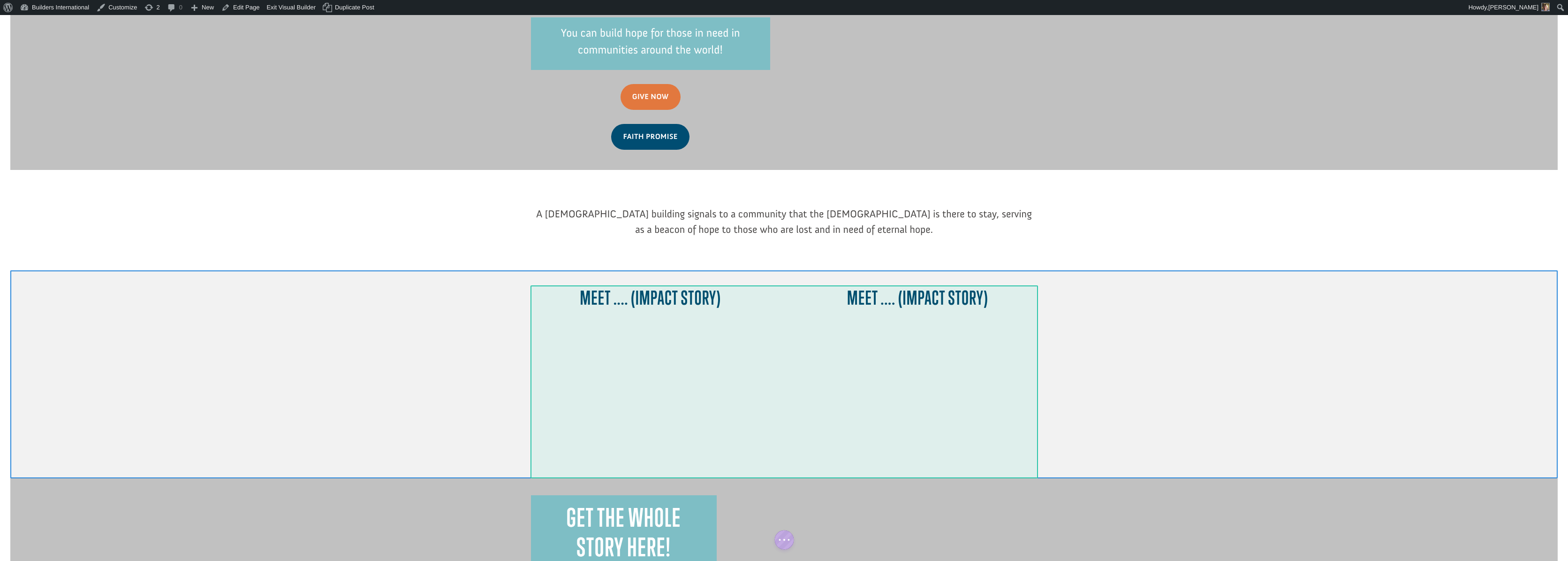
click at [923, 287] on div at bounding box center [917, 300] width 239 height 27
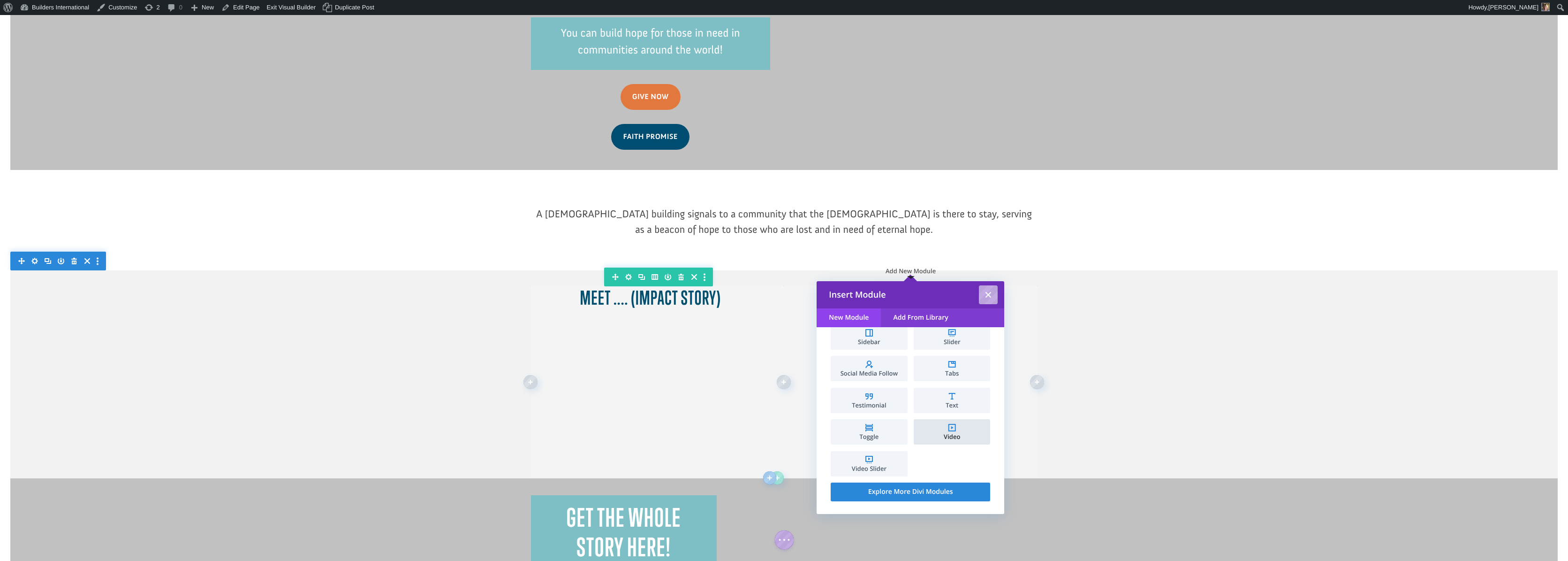
click at [942, 434] on span "Video" at bounding box center [952, 437] width 67 height 7
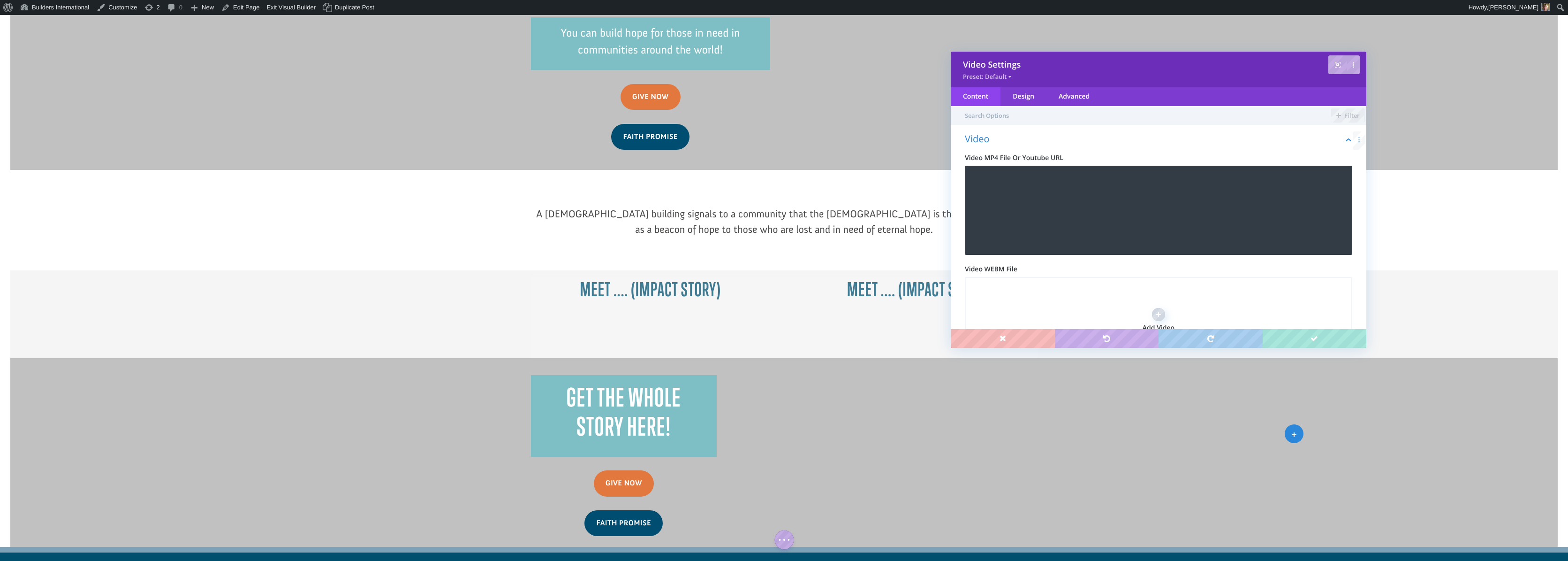
drag, startPoint x: 1295, startPoint y: 351, endPoint x: 1290, endPoint y: 356, distance: 7.1
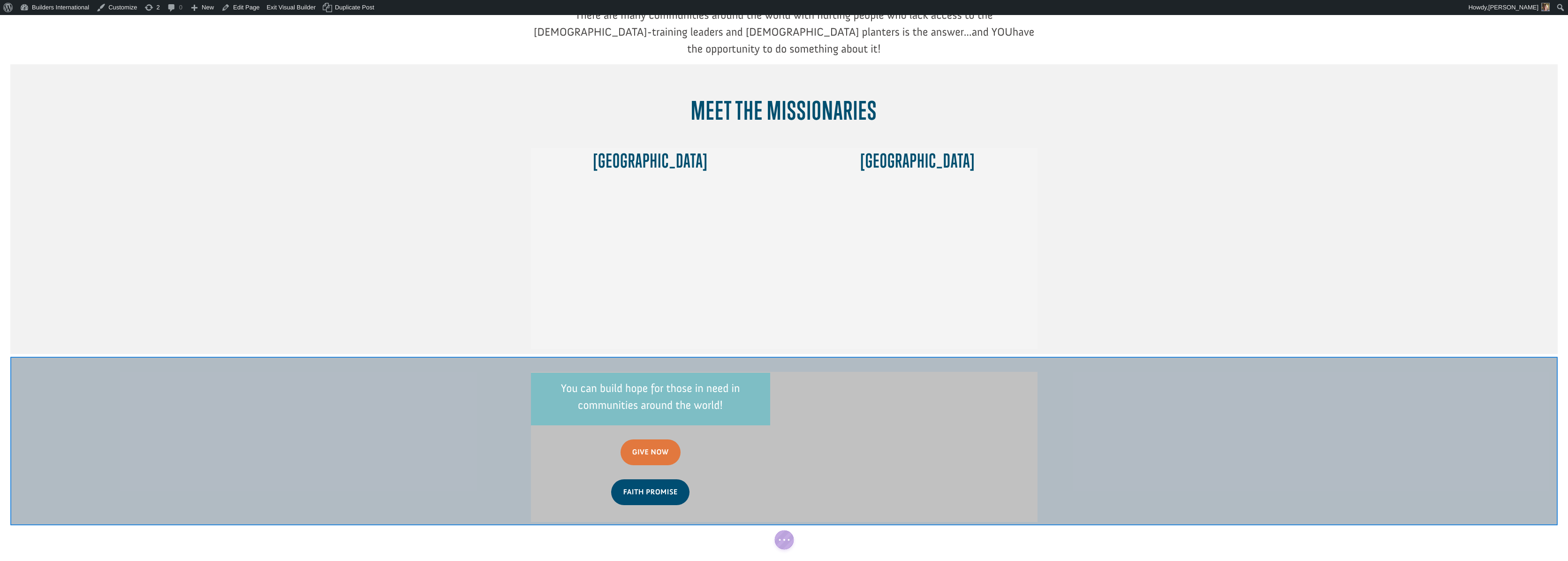
scroll to position [347, 0]
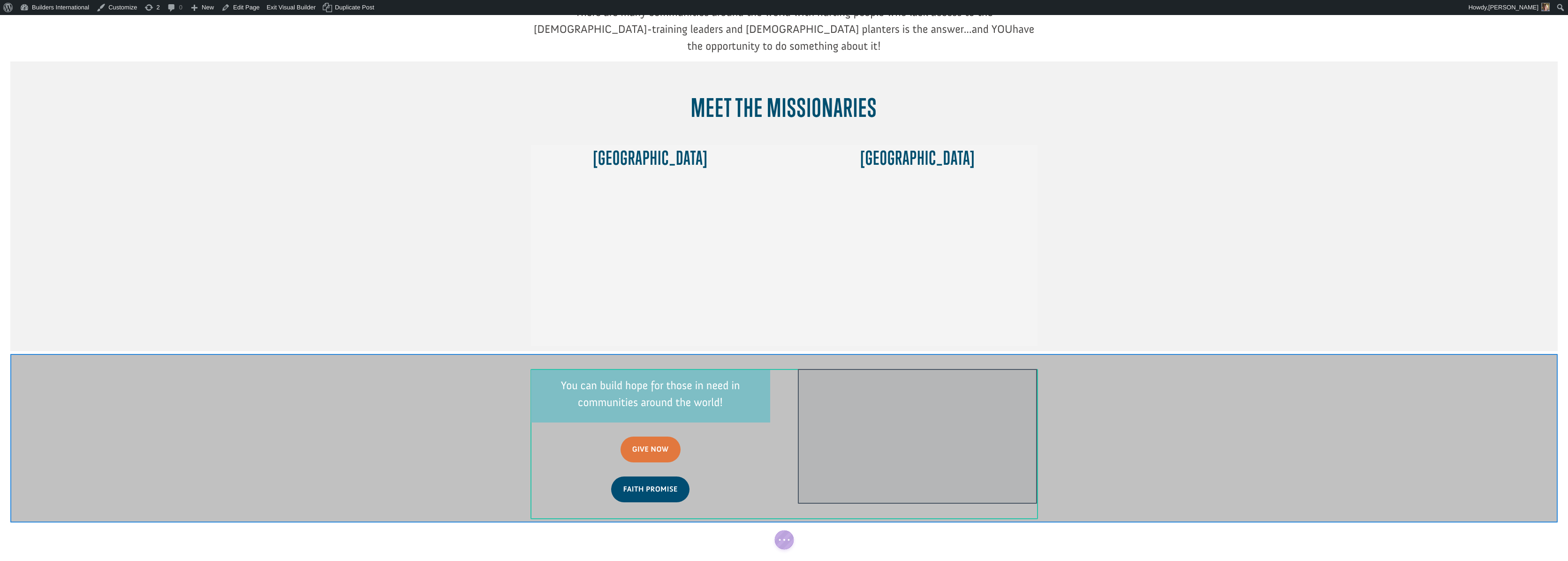
click at [856, 369] on div at bounding box center [917, 436] width 239 height 134
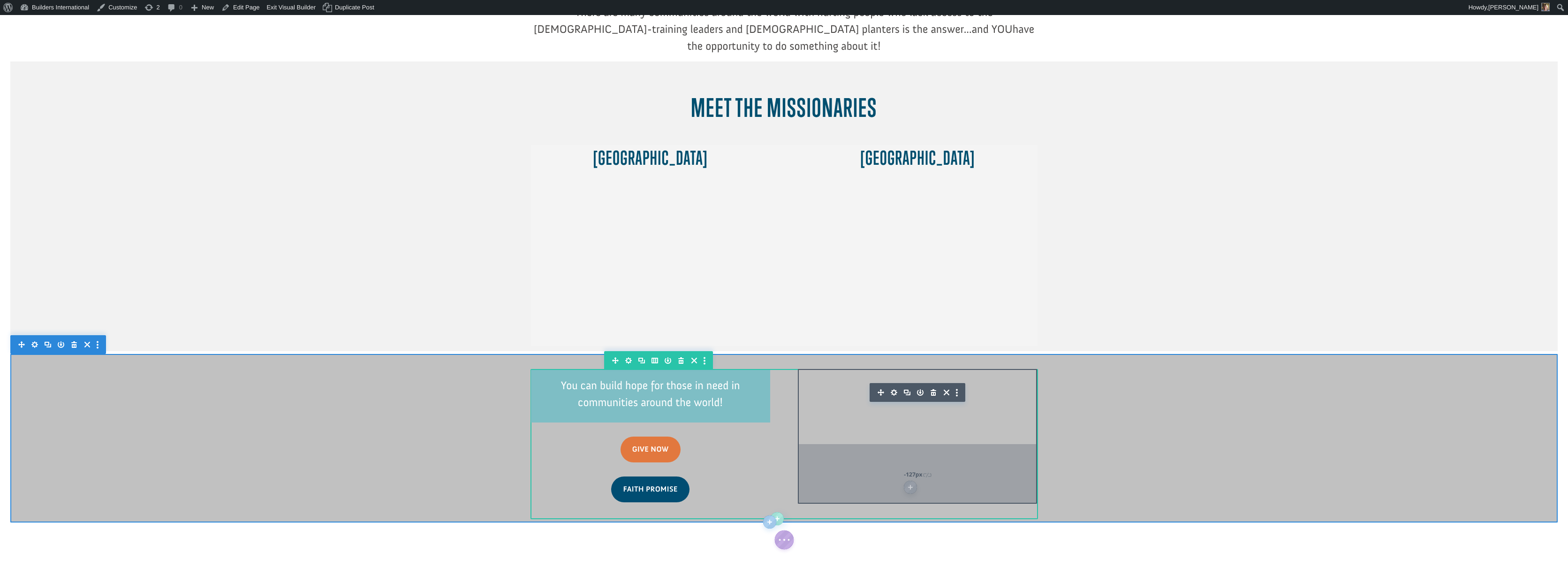
click at [812, 452] on div "-127px" at bounding box center [917, 474] width 239 height 60
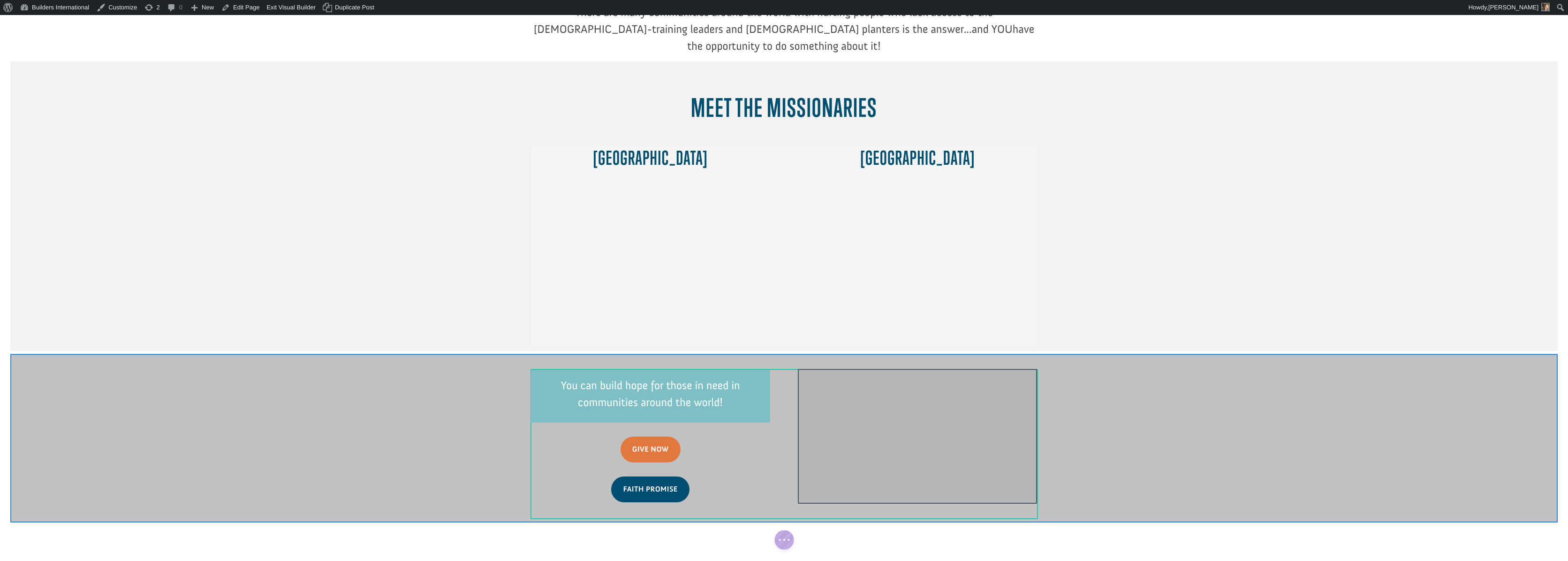
click at [812, 454] on div at bounding box center [917, 436] width 239 height 134
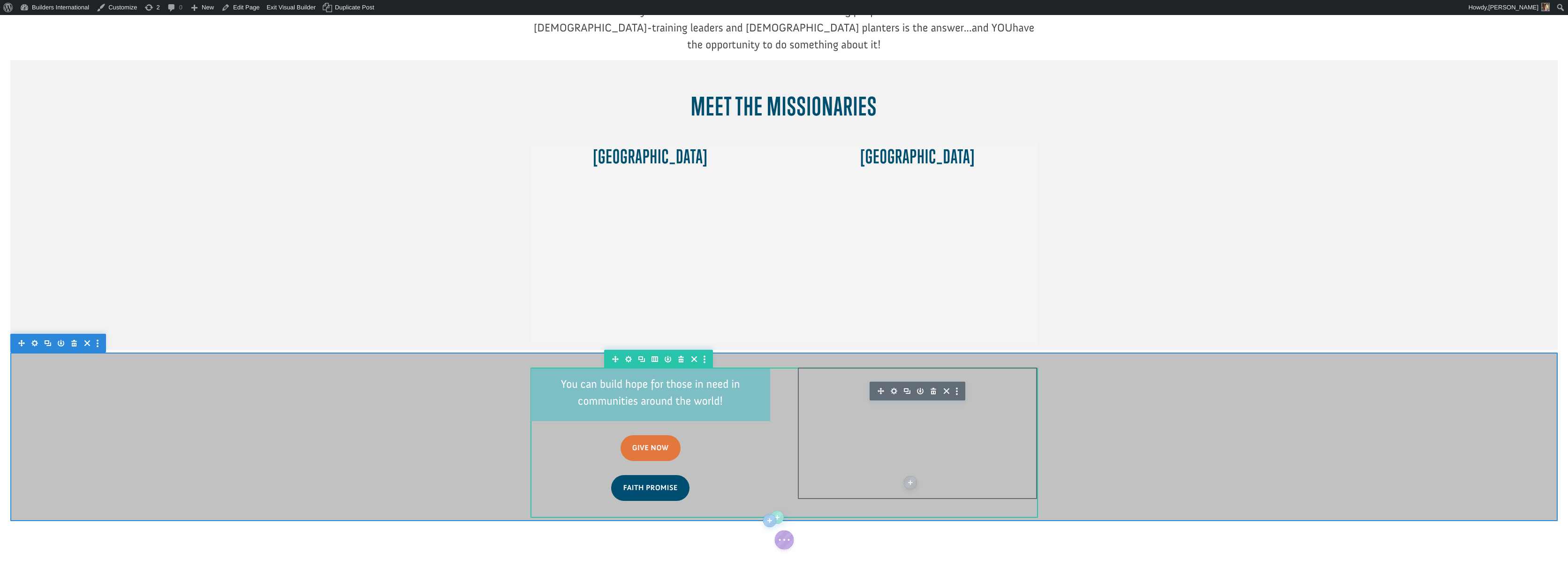
scroll to position [348, 0]
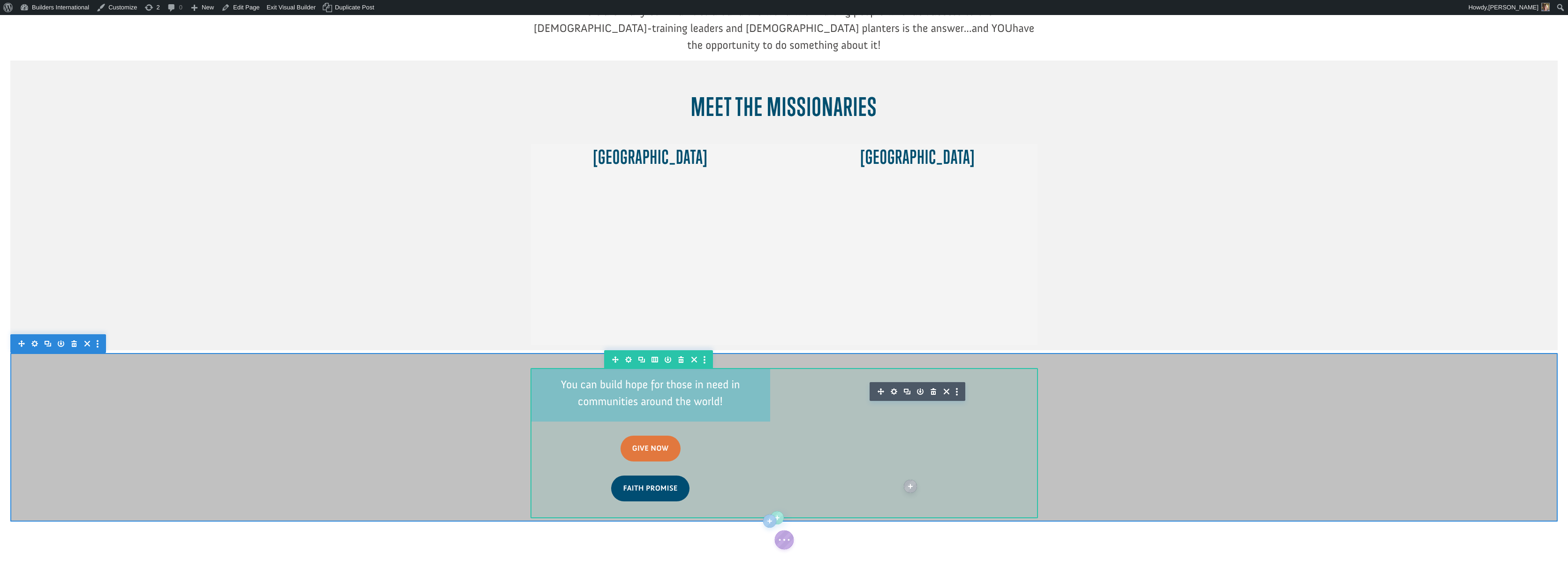
click at [935, 385] on icon "button" at bounding box center [934, 391] width 13 height 13
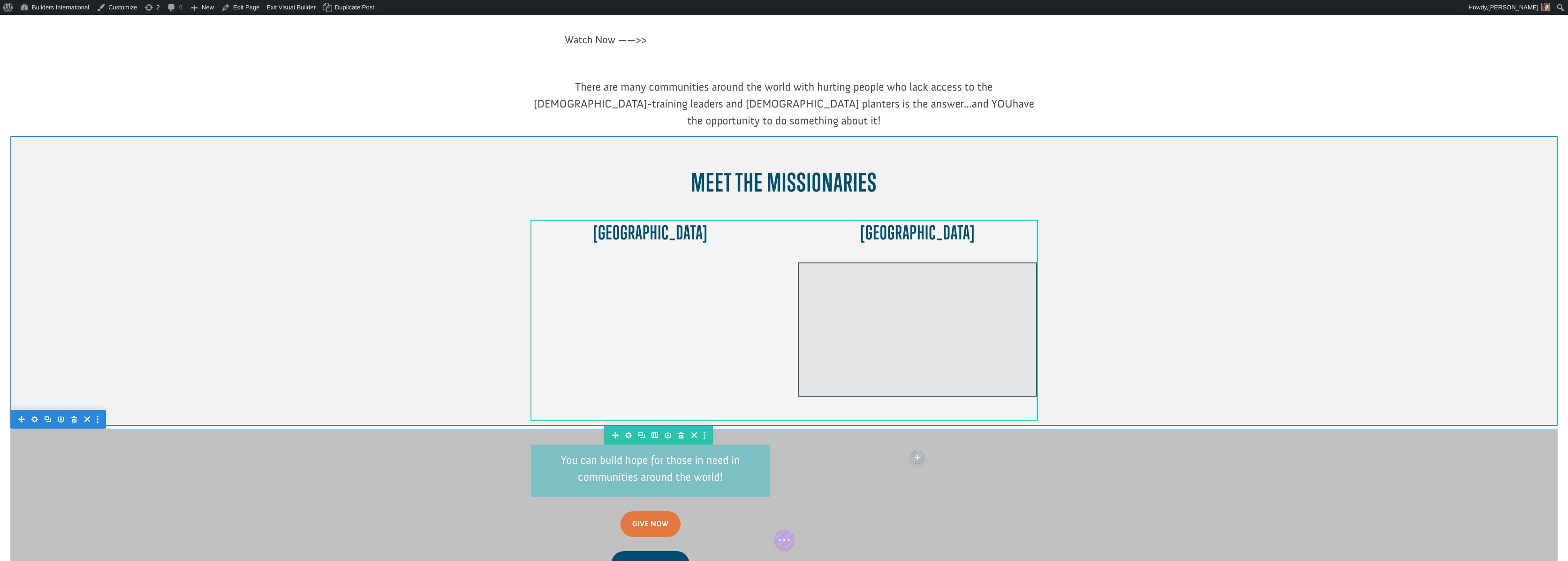
scroll to position [279, 0]
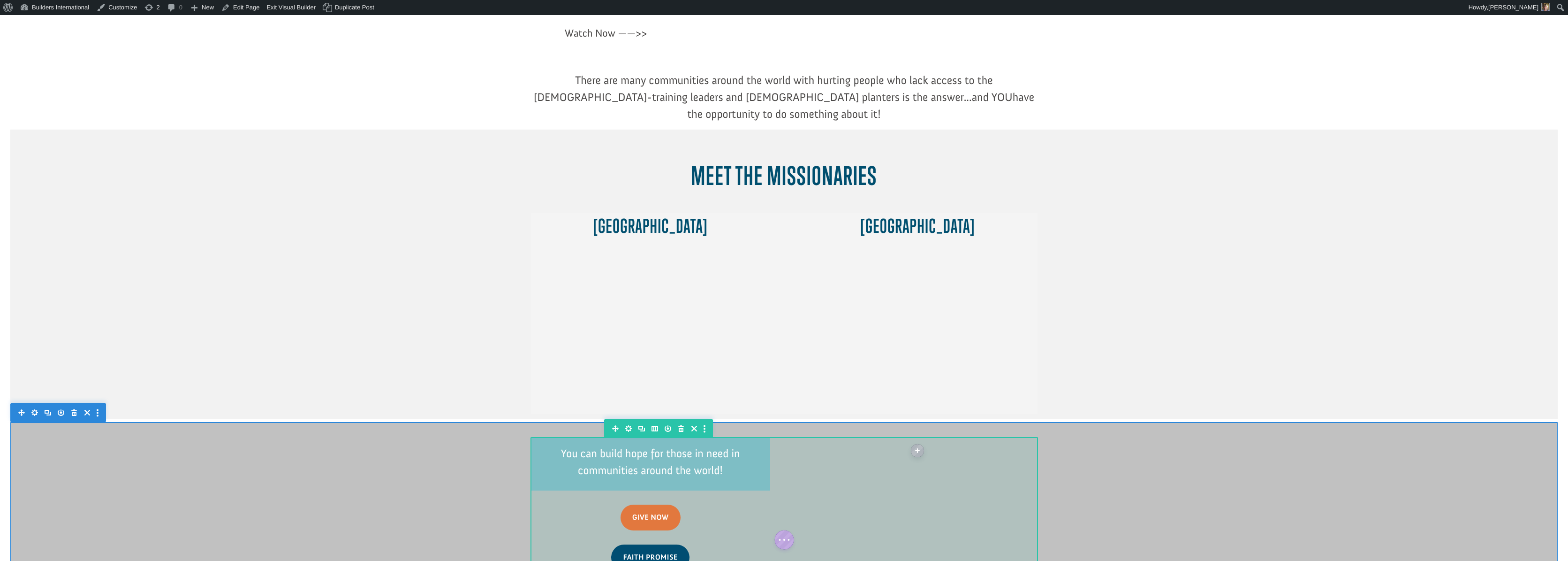
click at [784, 437] on div at bounding box center [784, 512] width 506 height 150
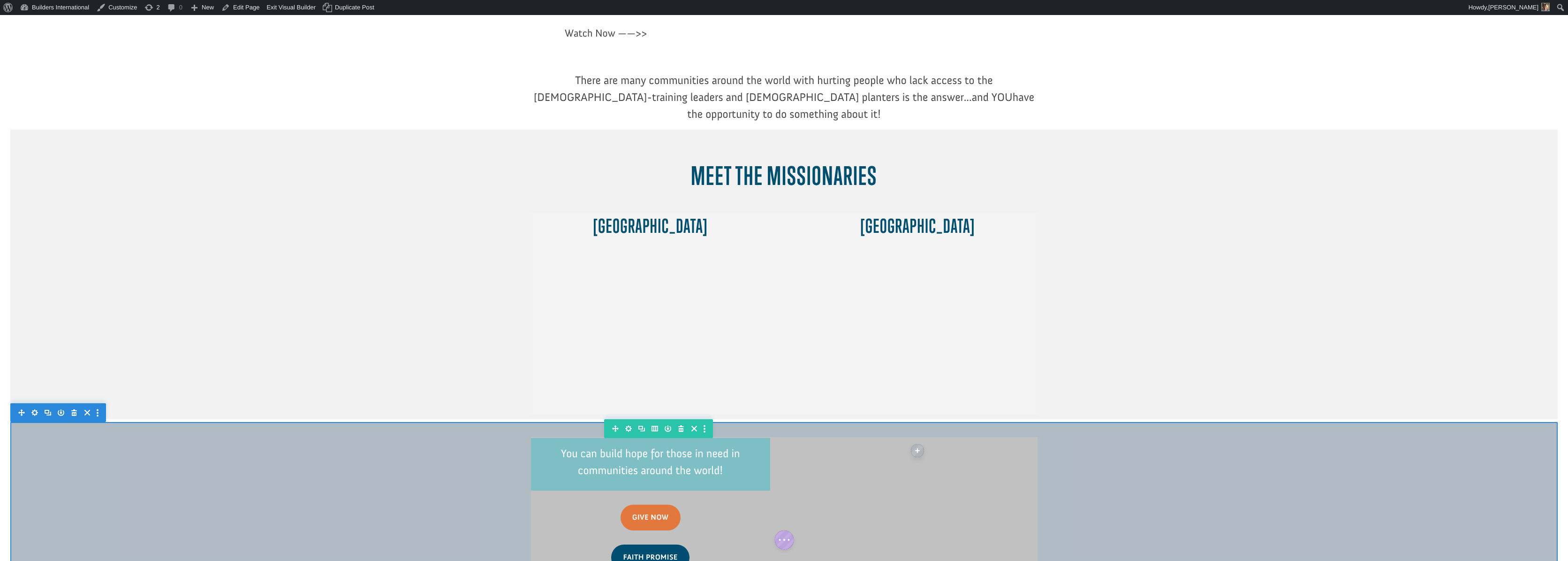
click at [652, 426] on icon "button" at bounding box center [654, 428] width 7 height 6
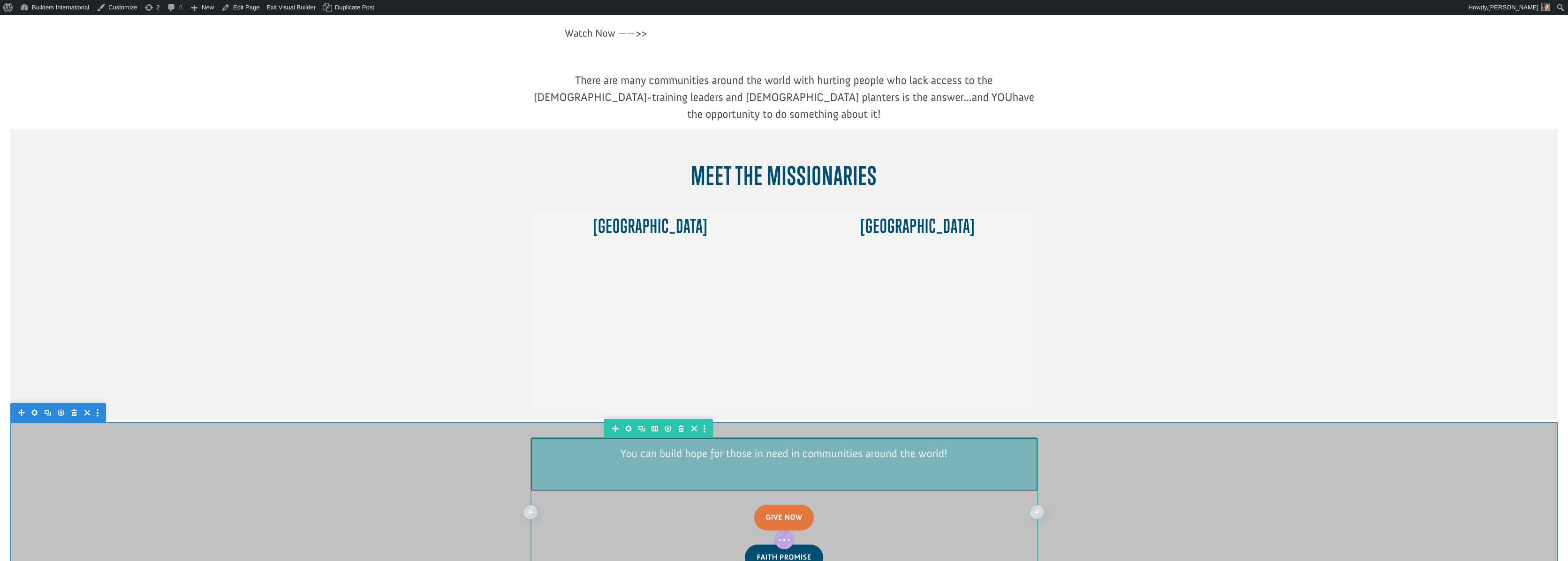
click at [676, 438] on div at bounding box center [784, 464] width 506 height 52
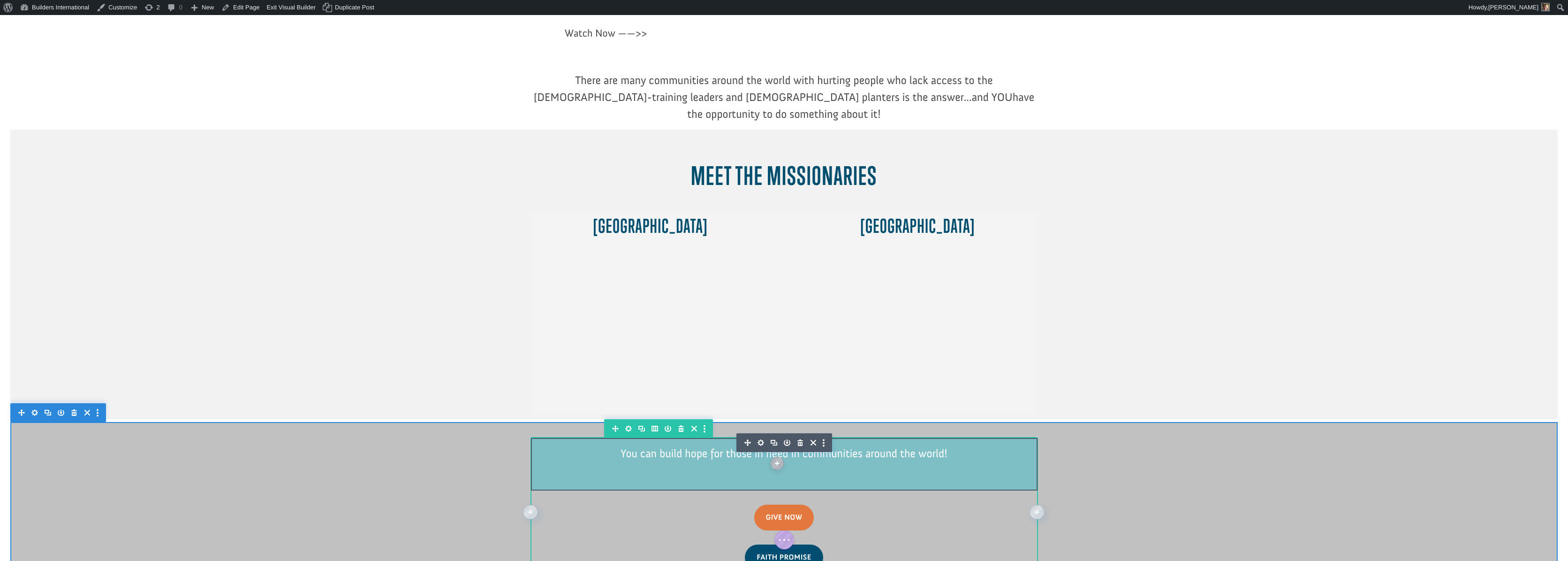
click at [673, 445] on div "You can build hope for those in need in communities around the world!" at bounding box center [784, 458] width 451 height 26
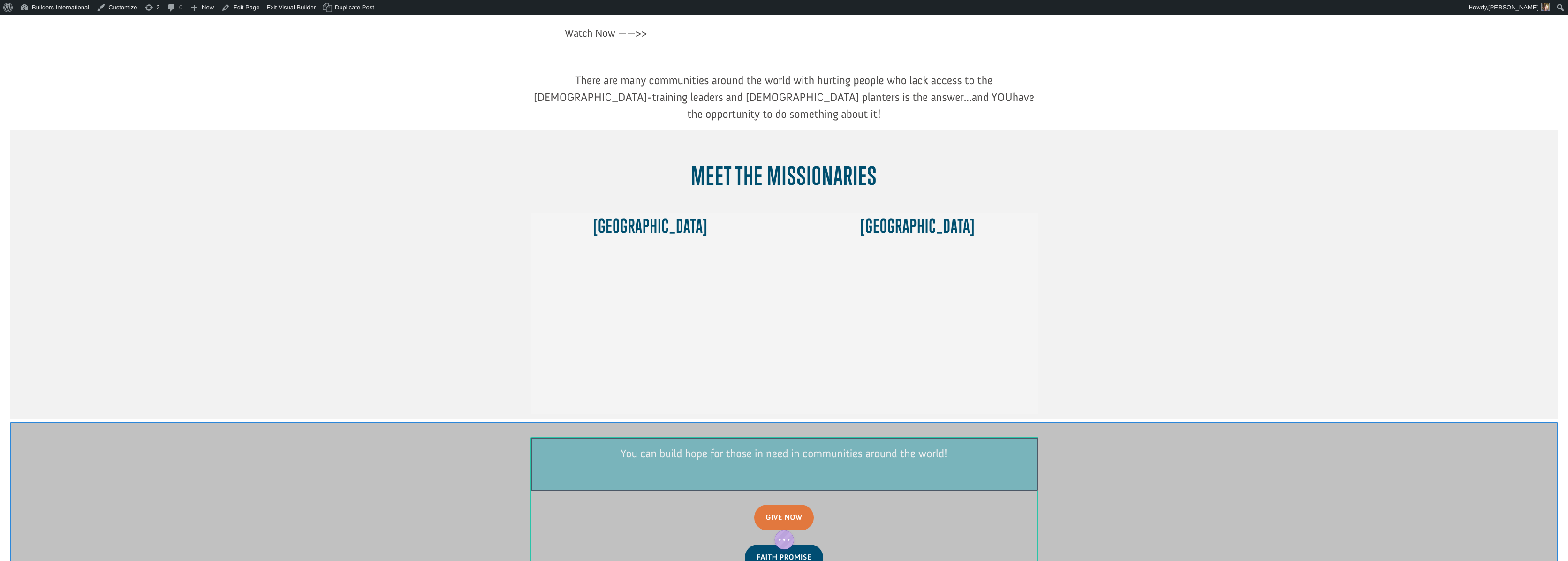
click at [673, 438] on div at bounding box center [784, 464] width 506 height 52
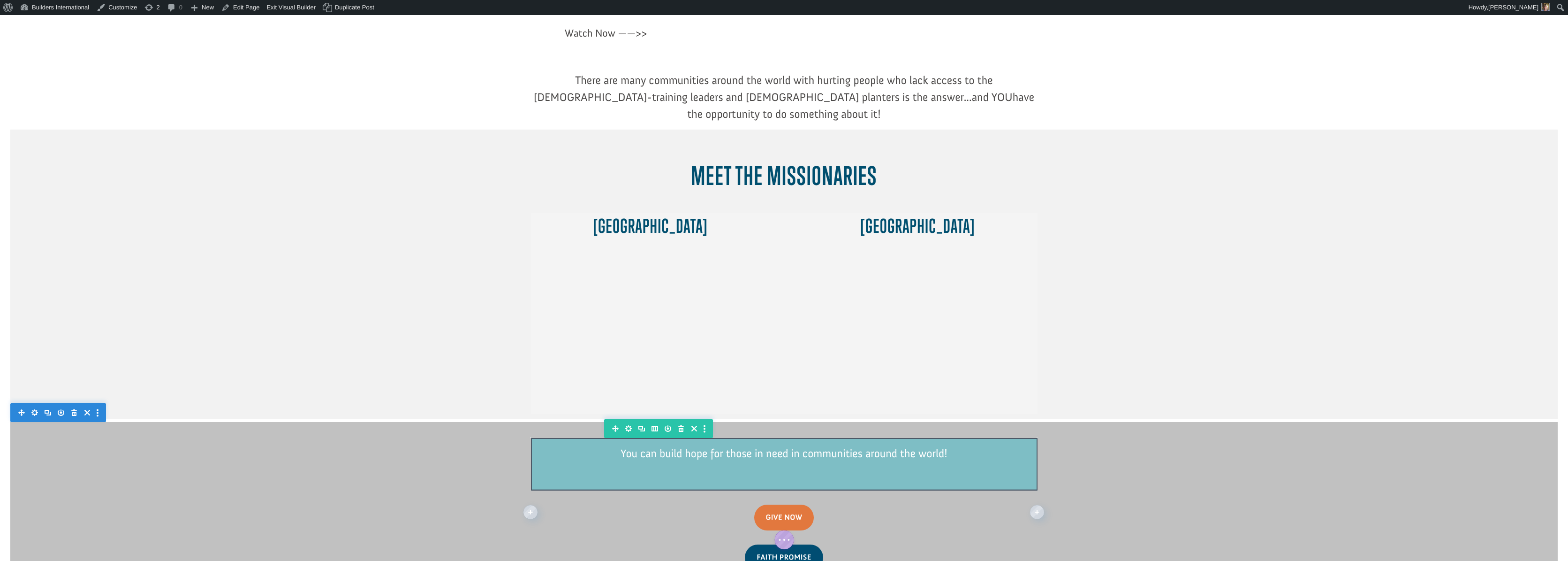
drag, startPoint x: 673, startPoint y: 447, endPoint x: 670, endPoint y: 437, distance: 10.4
click at [670, 438] on div "You can build hope for those in need in communities around the world! Min Heigh…" at bounding box center [784, 464] width 506 height 52
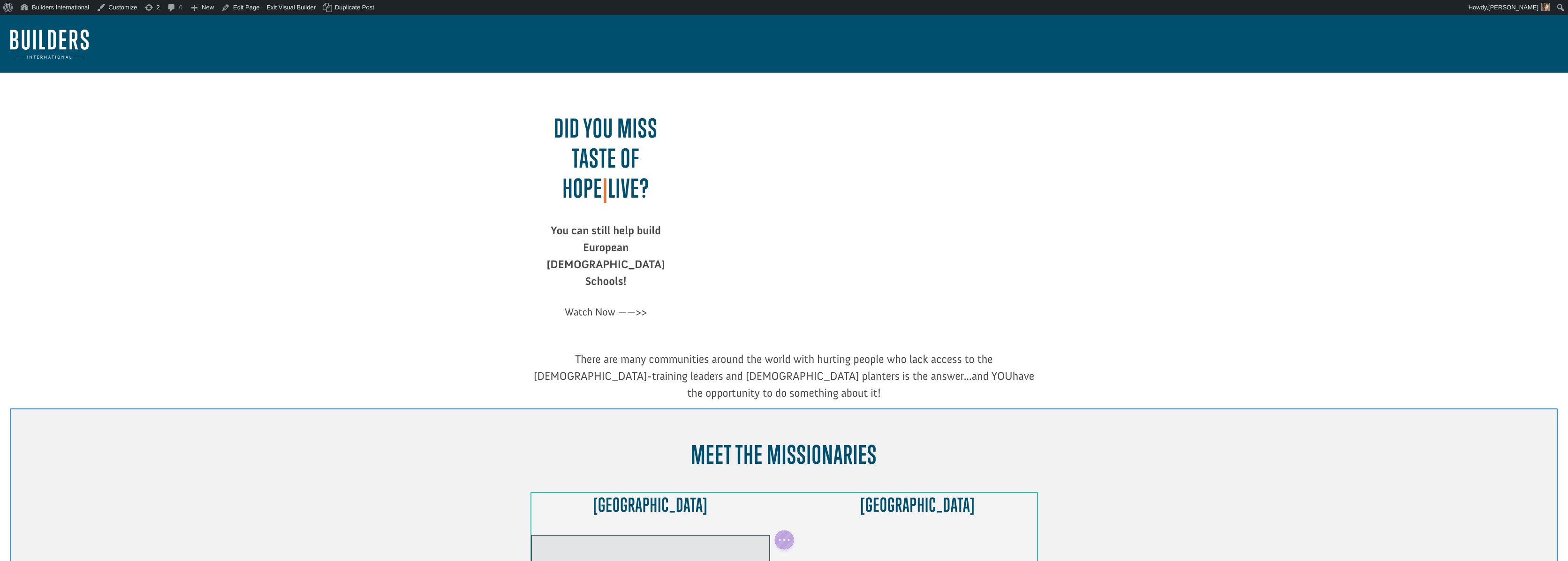
scroll to position [0, 0]
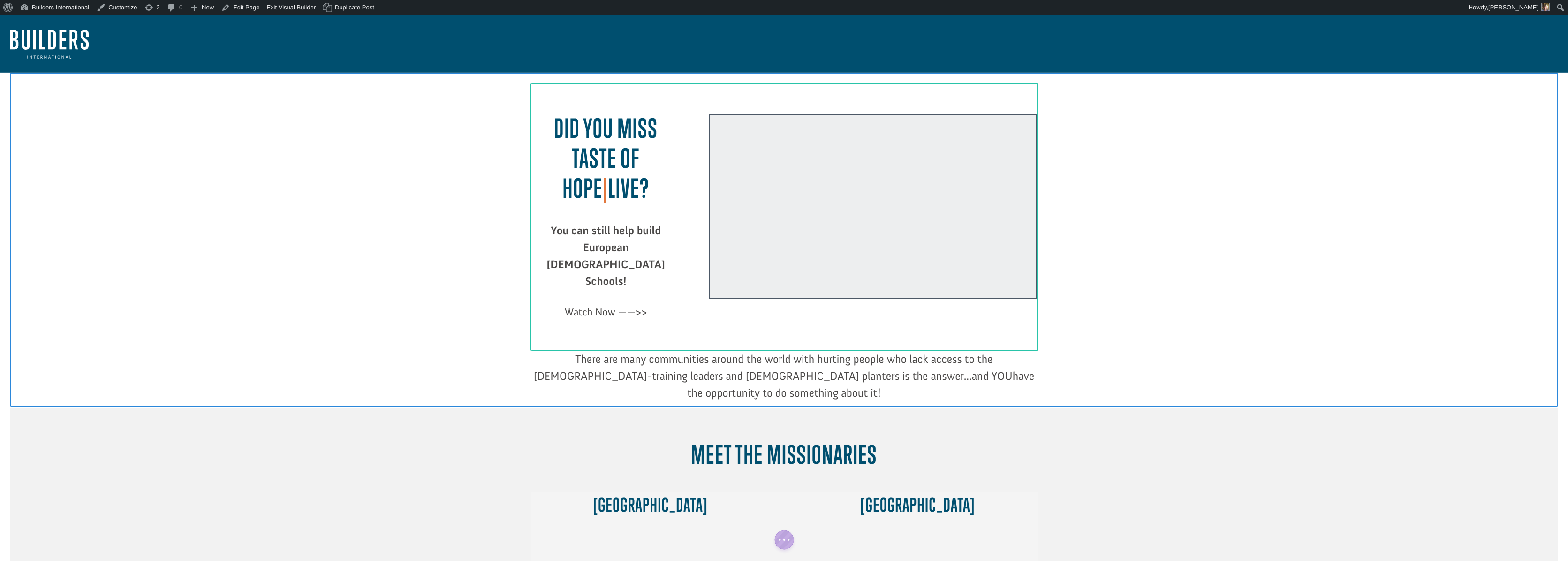
click at [826, 238] on div at bounding box center [873, 206] width 328 height 185
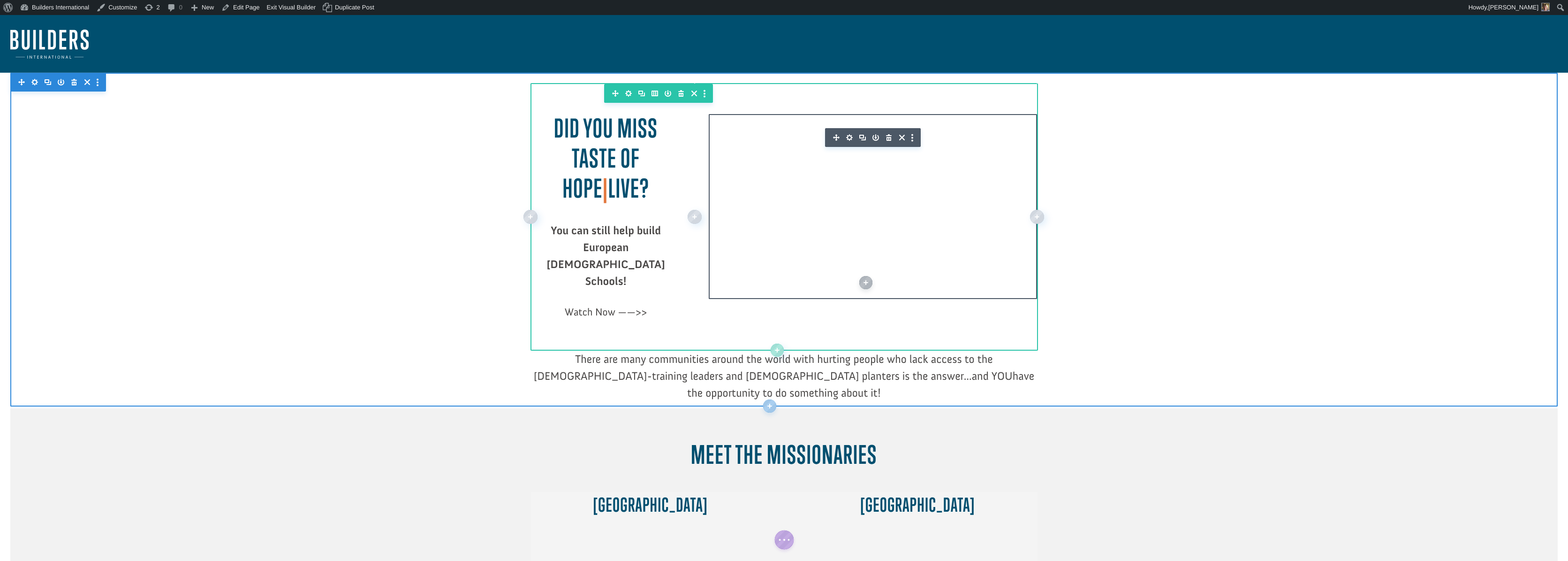
click at [849, 139] on icon "button" at bounding box center [850, 137] width 13 height 13
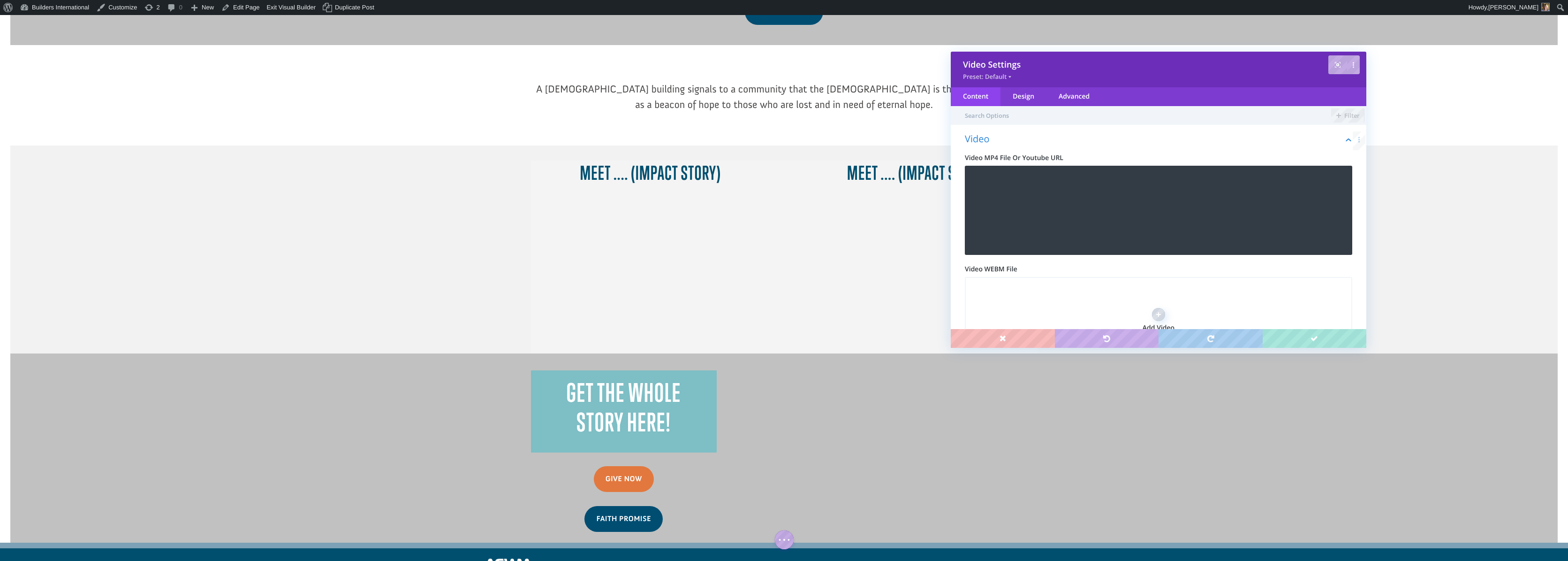
scroll to position [823, 0]
click at [438, 354] on div at bounding box center [784, 448] width 1547 height 189
click at [418, 354] on div at bounding box center [784, 448] width 1547 height 189
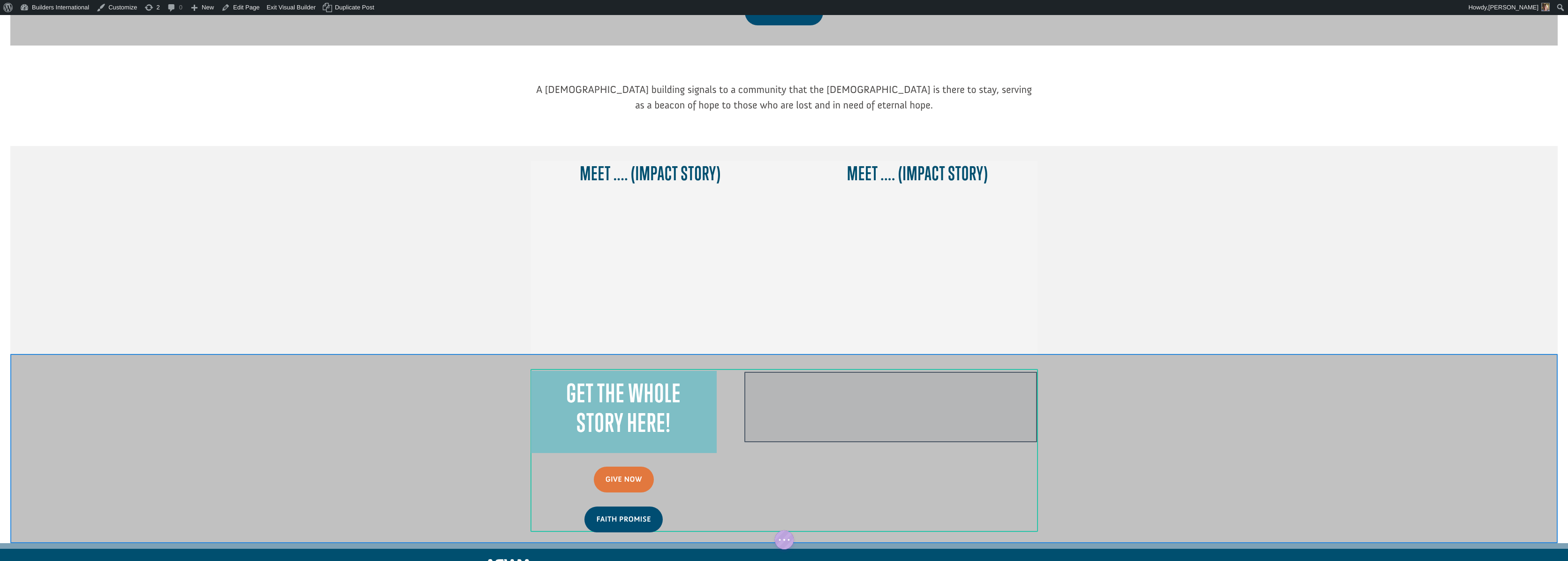
click at [962, 372] on div at bounding box center [891, 406] width 293 height 70
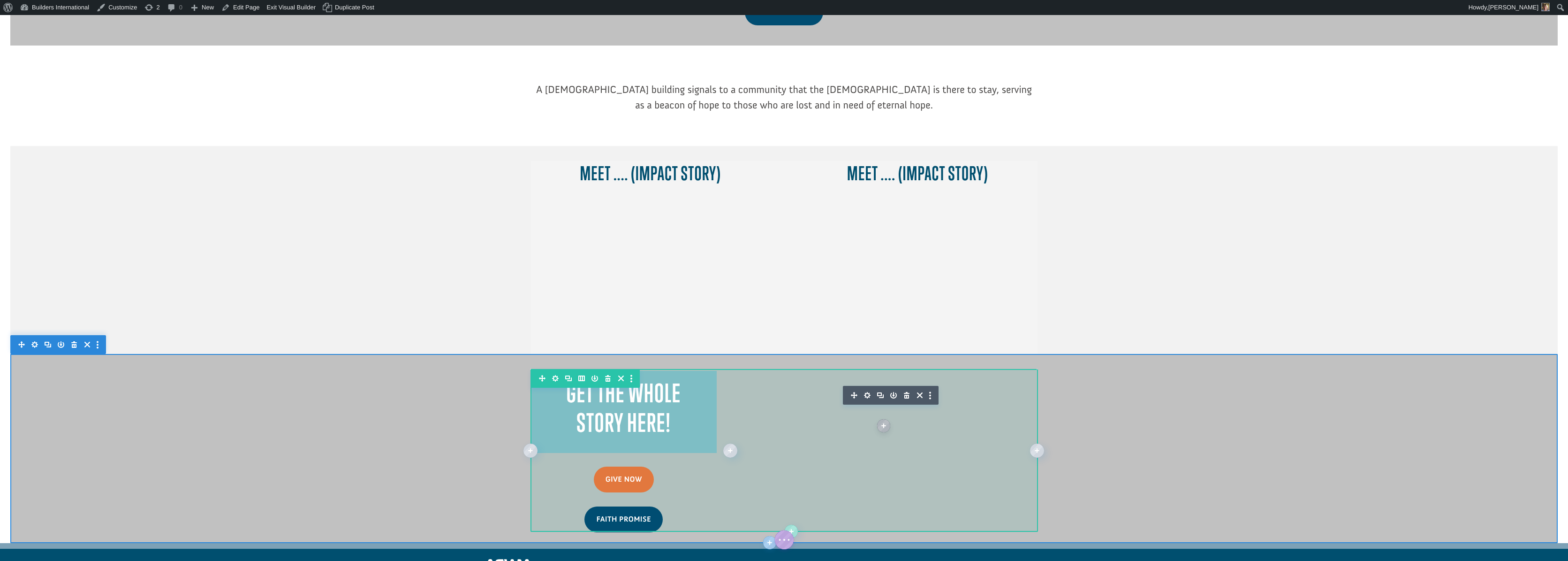
click at [607, 375] on icon "button" at bounding box center [608, 378] width 6 height 7
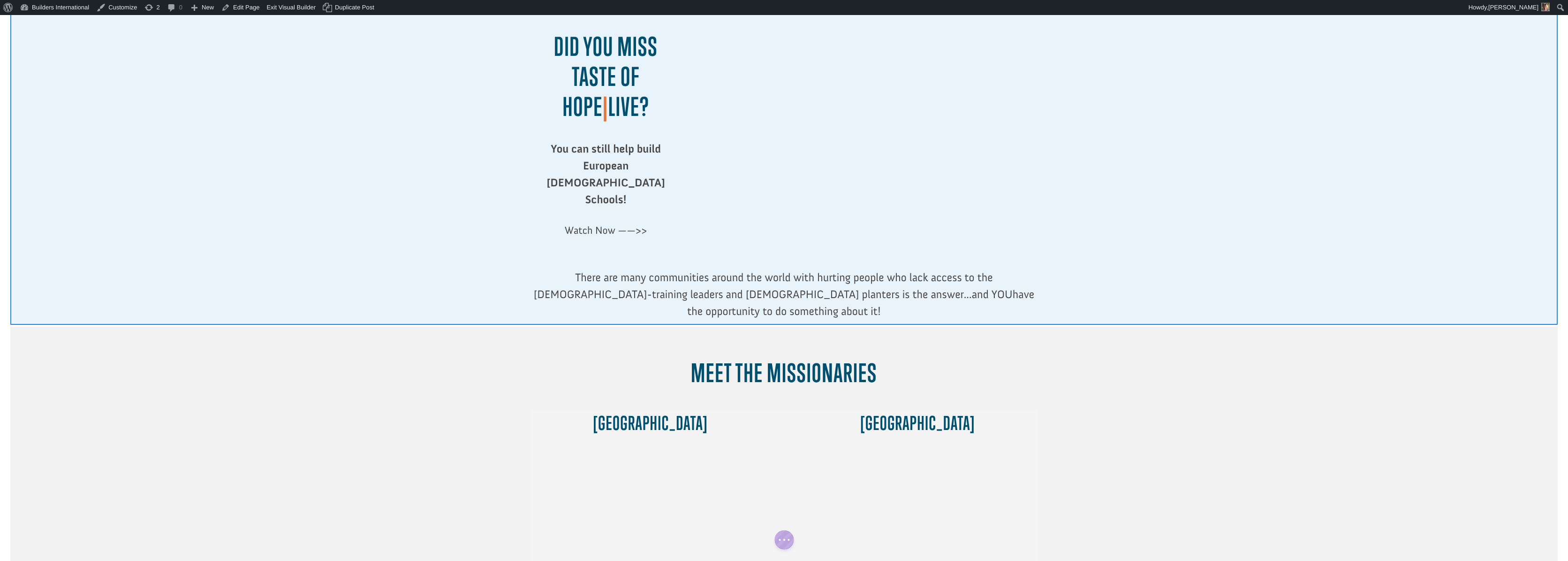
scroll to position [85, 0]
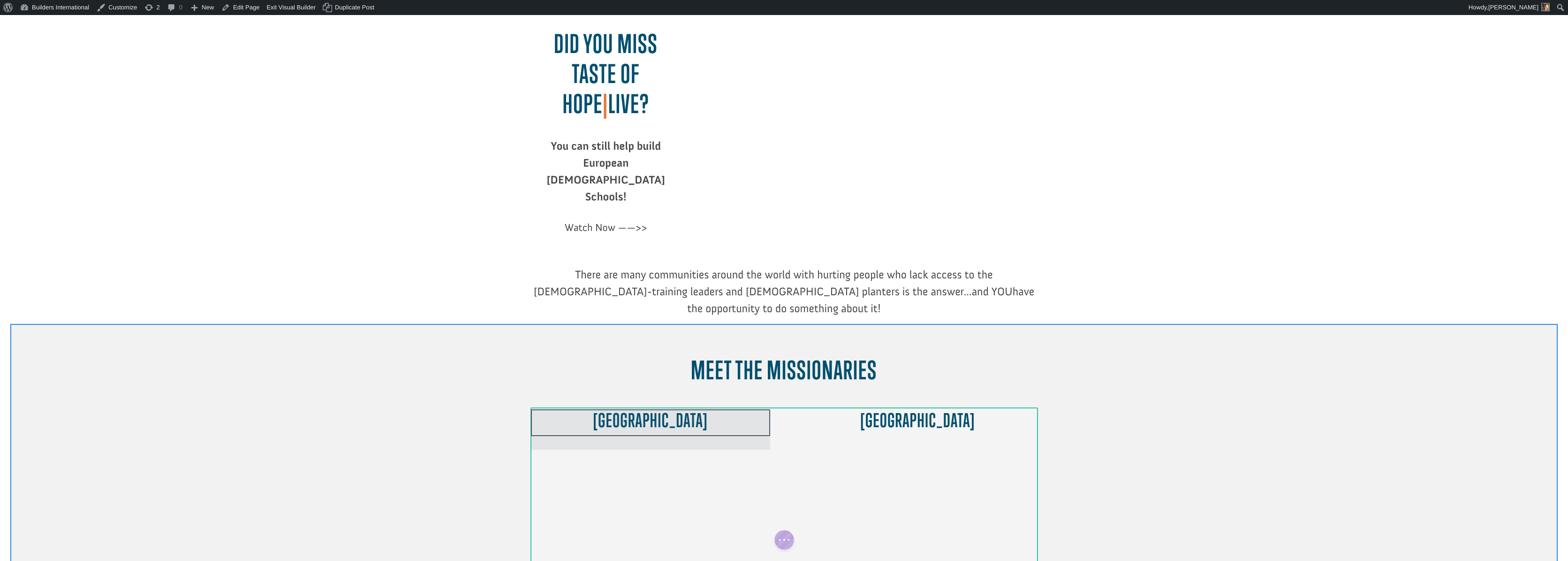
click at [712, 325] on div at bounding box center [784, 358] width 506 height 66
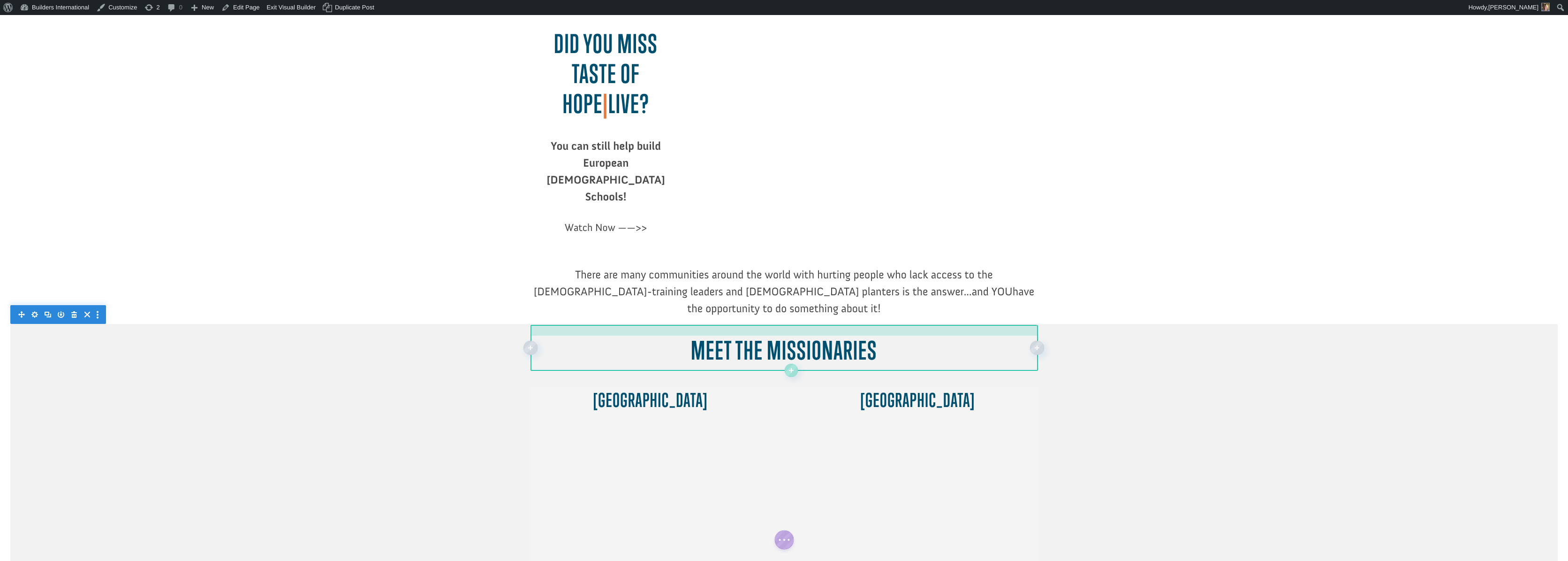
drag, startPoint x: 710, startPoint y: 314, endPoint x: 707, endPoint y: 294, distance: 20.2
click at [707, 325] on div at bounding box center [784, 330] width 506 height 11
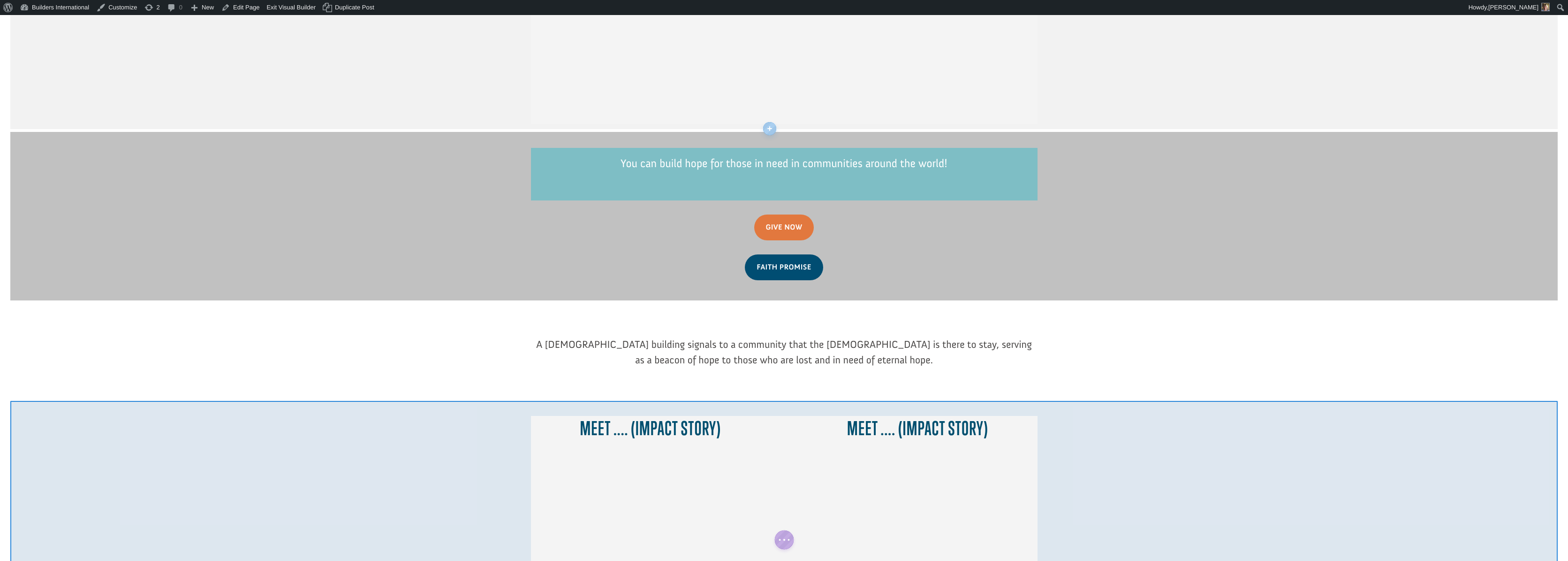
scroll to position [547, 0]
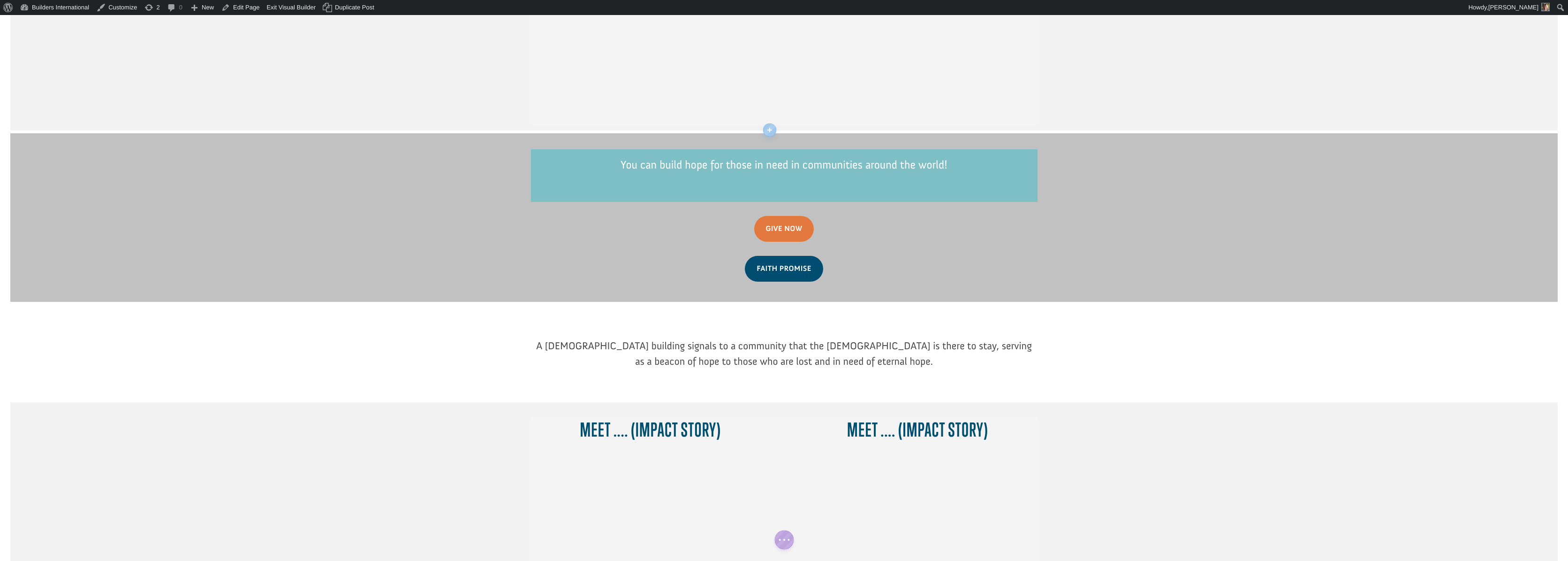
click at [691, 149] on div at bounding box center [784, 175] width 506 height 52
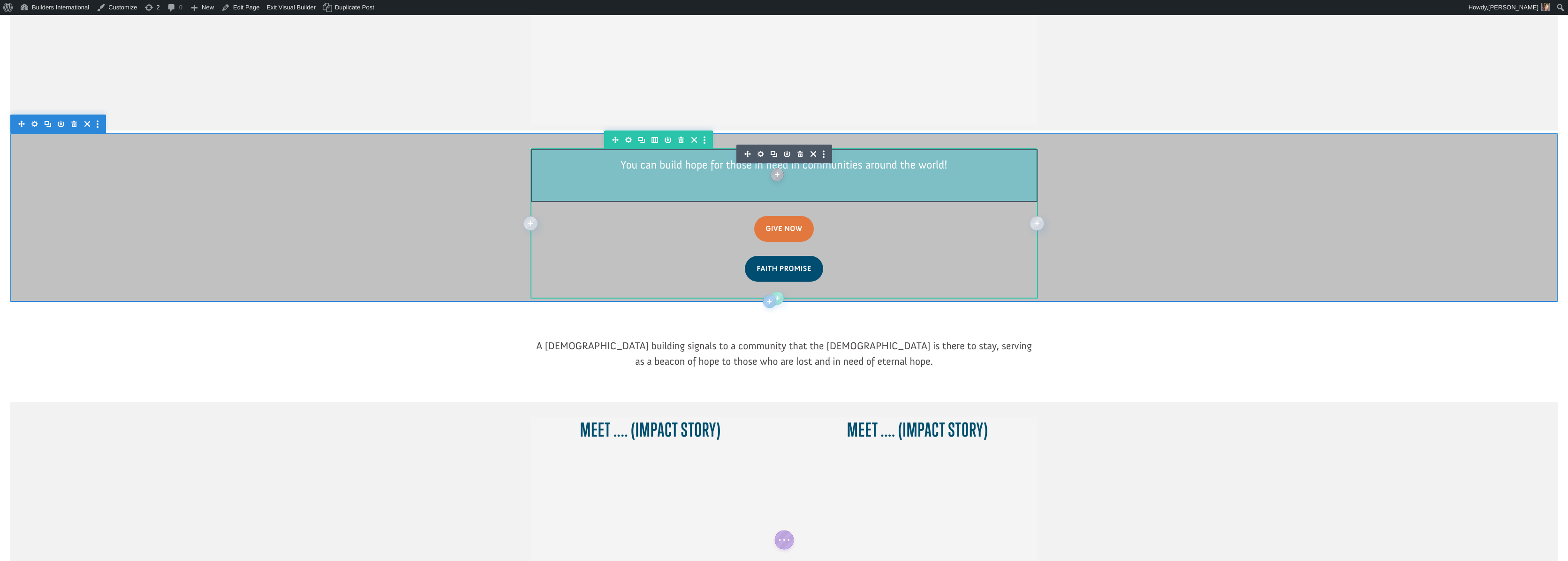
click at [798, 147] on icon "button" at bounding box center [800, 154] width 13 height 13
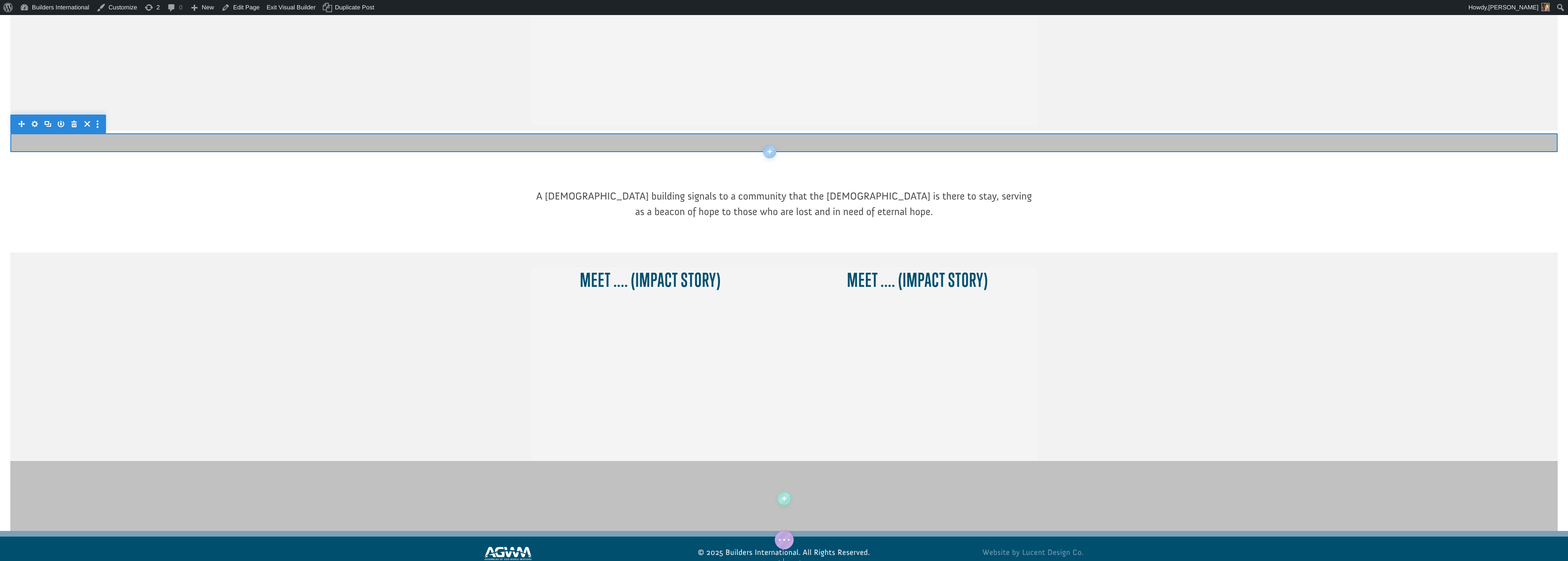
scroll to position [536, 0]
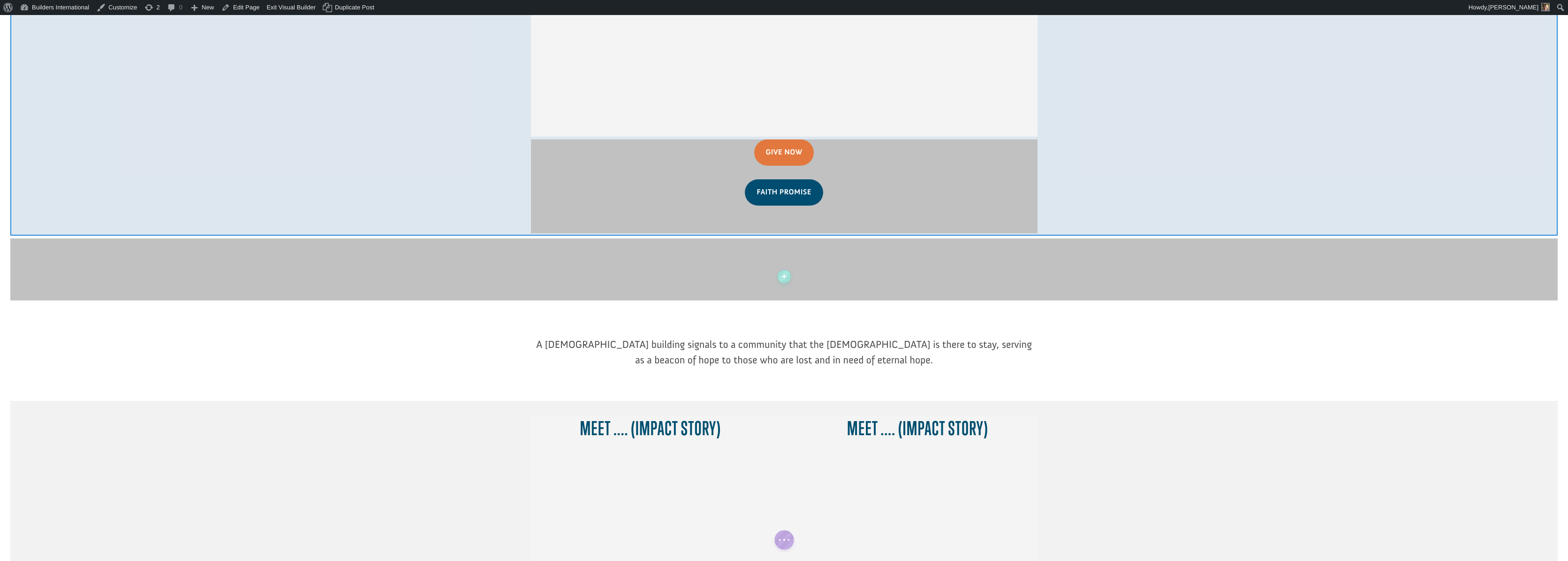
click at [506, 127] on div at bounding box center [784, 54] width 1547 height 364
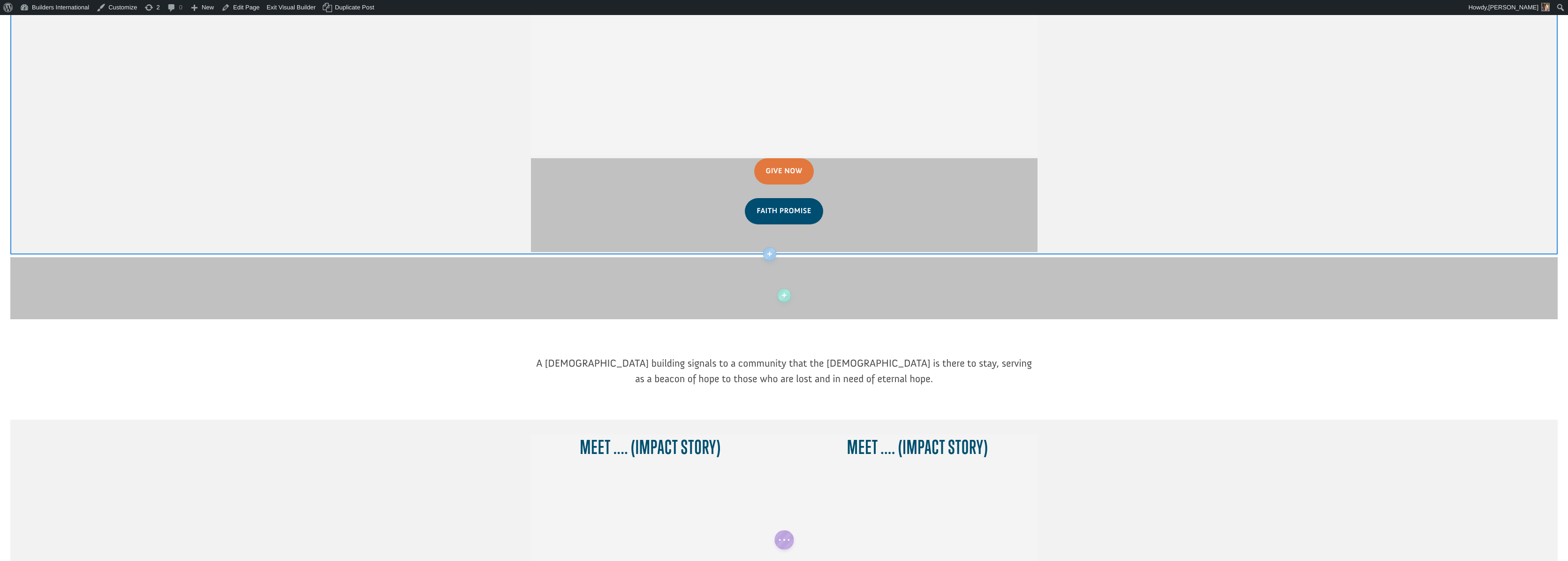
scroll to position [516, 0]
click at [475, 176] on div at bounding box center [784, 74] width 1547 height 364
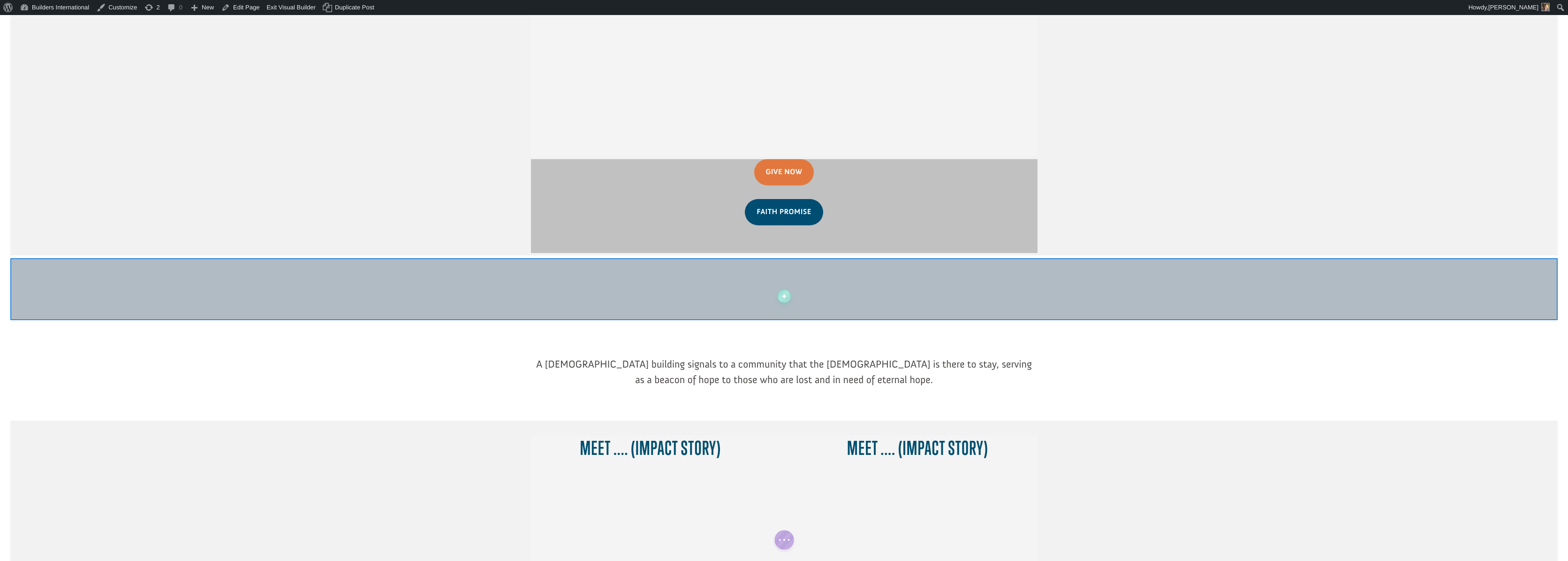
click at [659, 259] on div at bounding box center [784, 289] width 1547 height 62
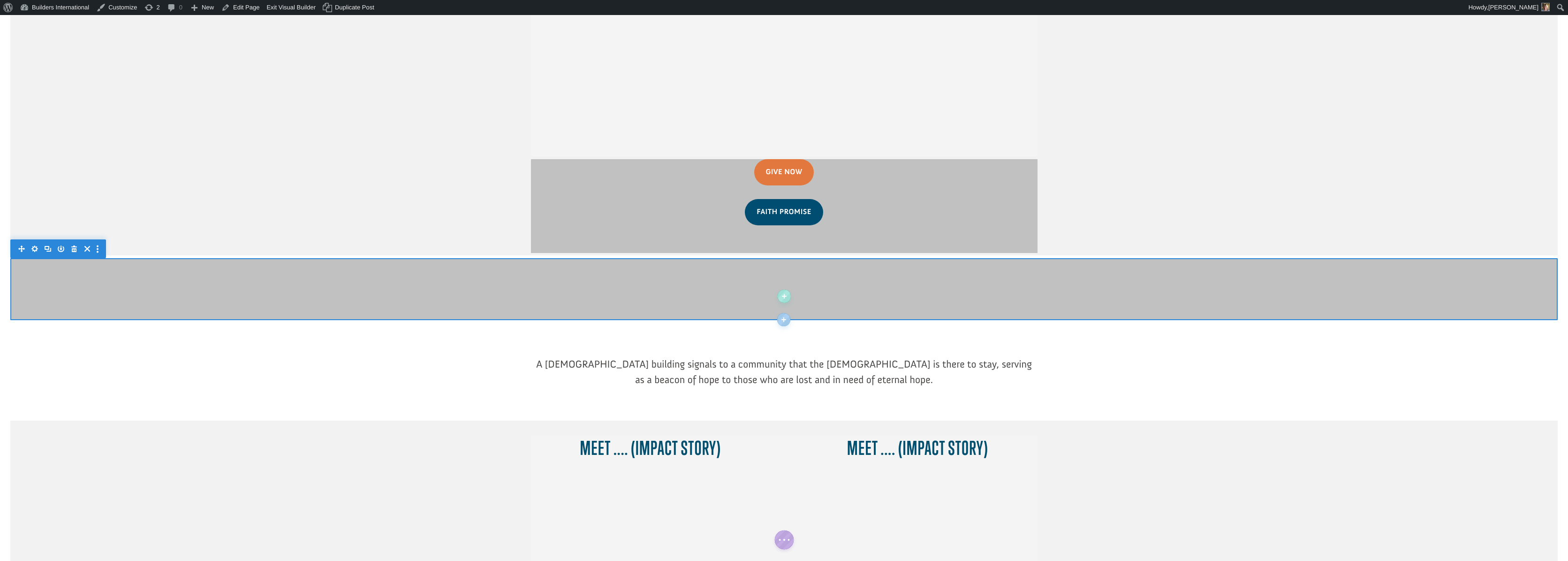
click at [74, 242] on icon "button" at bounding box center [74, 248] width 13 height 13
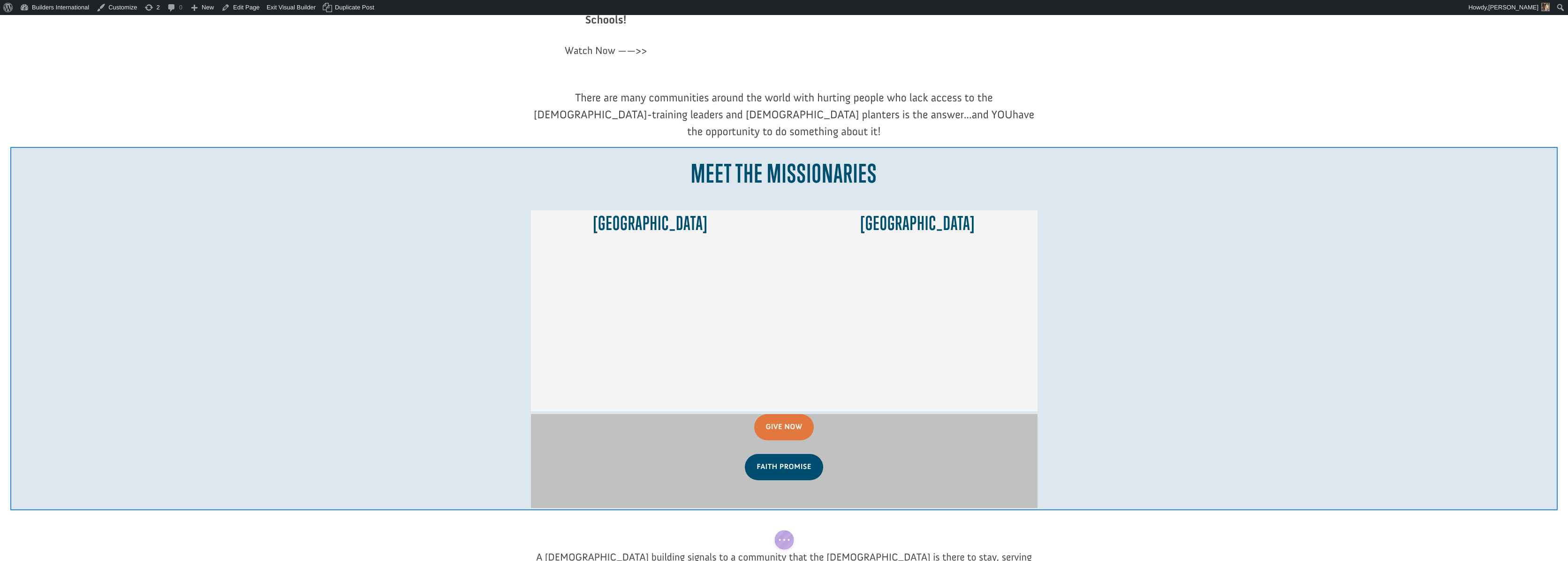
scroll to position [149, 0]
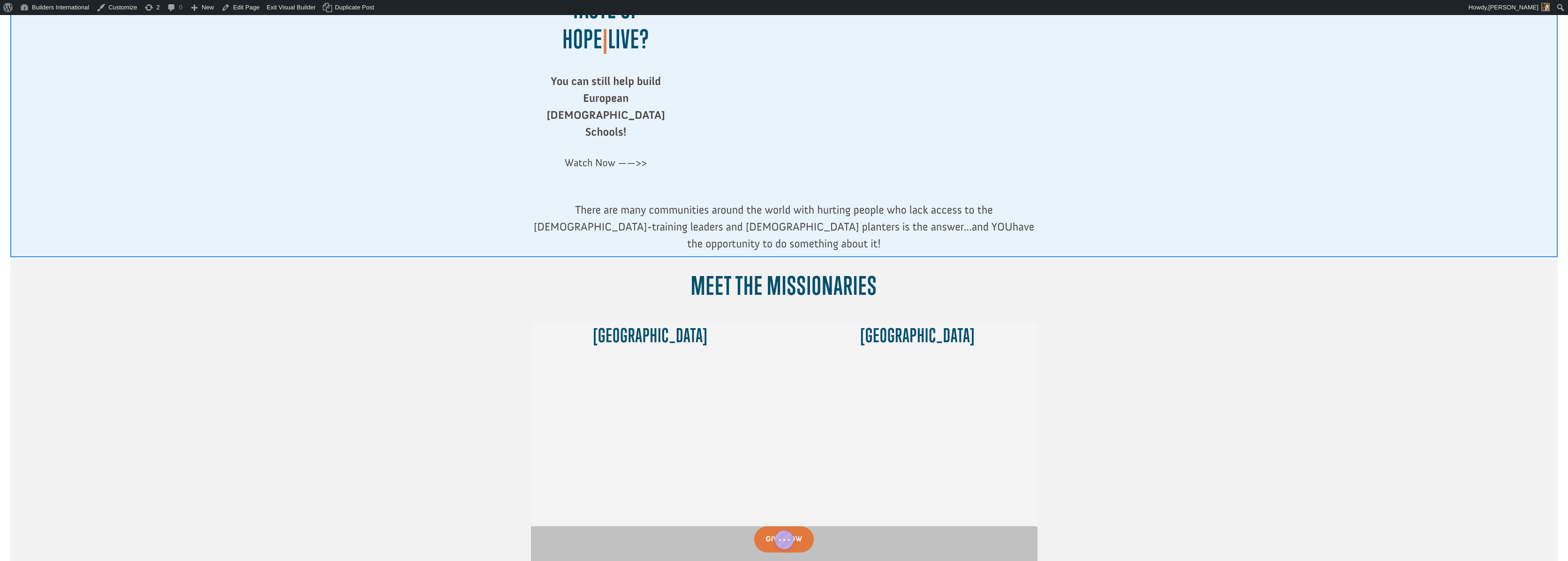
click at [1063, 200] on div at bounding box center [784, 90] width 1547 height 333
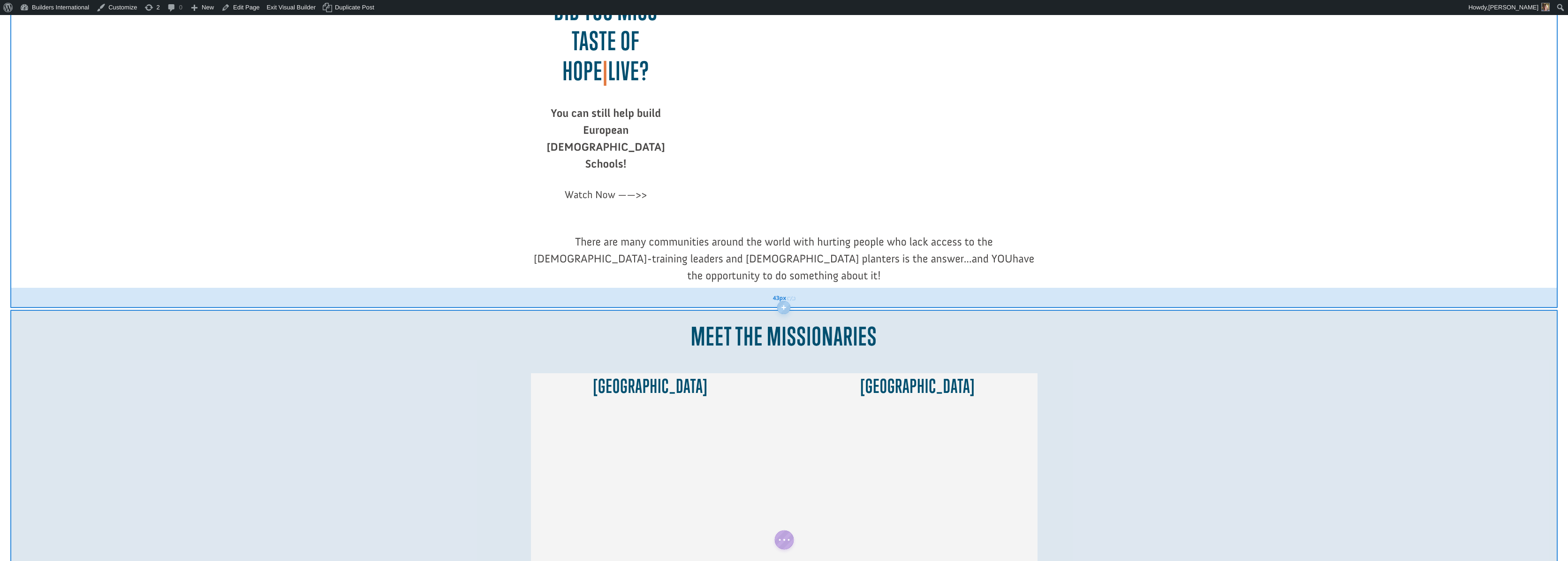
scroll to position [116, 0]
drag, startPoint x: 465, startPoint y: 245, endPoint x: 461, endPoint y: 264, distance: 19.4
click at [461, 289] on div "43px" at bounding box center [784, 300] width 1547 height 21
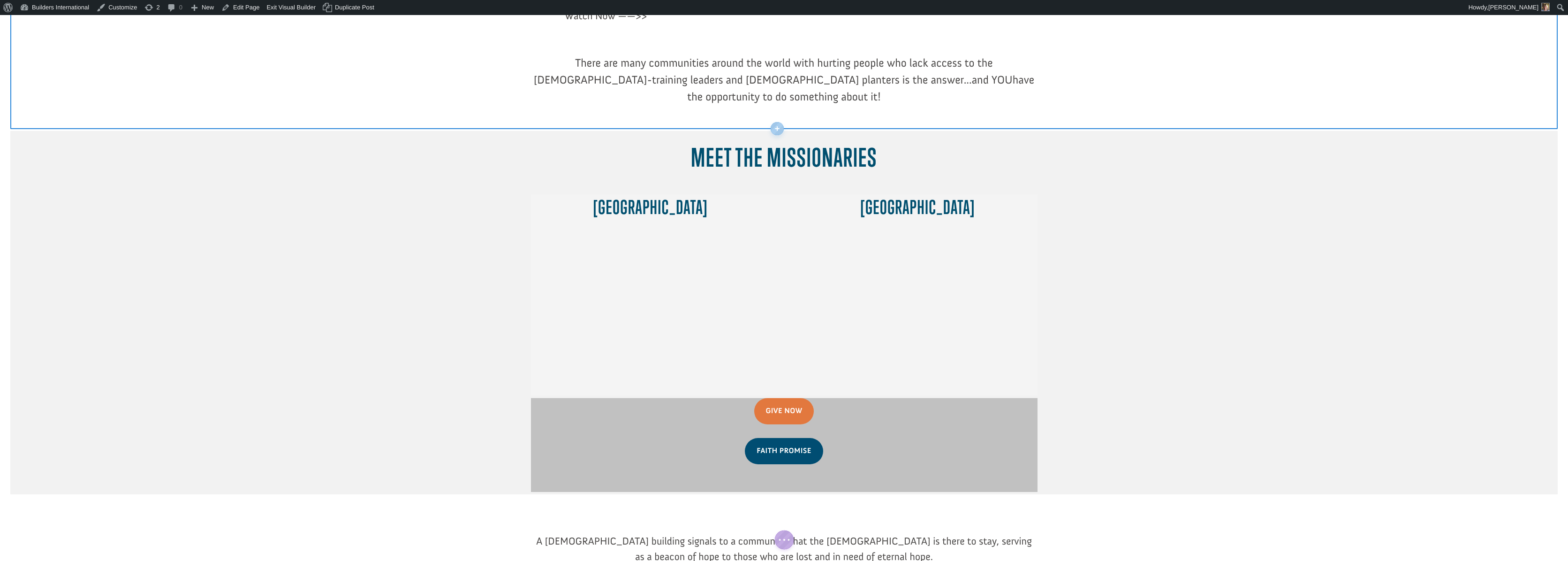
scroll to position [474, 0]
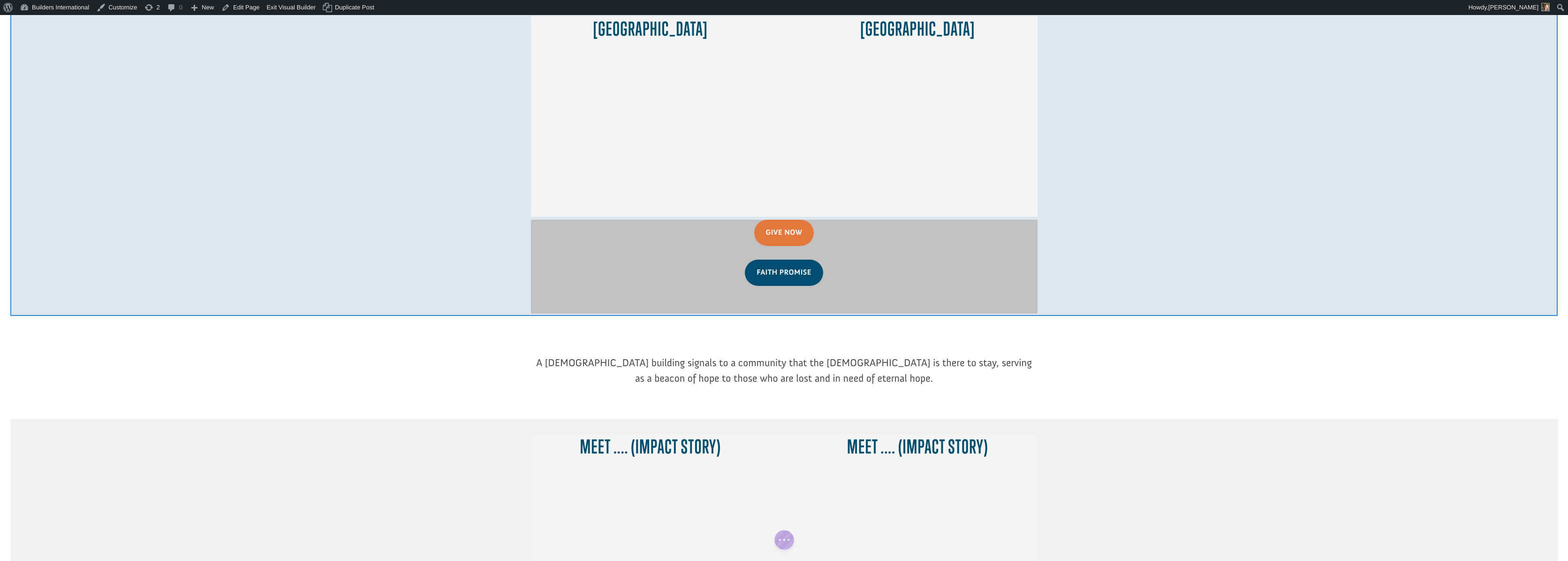
click at [432, 85] on div at bounding box center [784, 134] width 1547 height 364
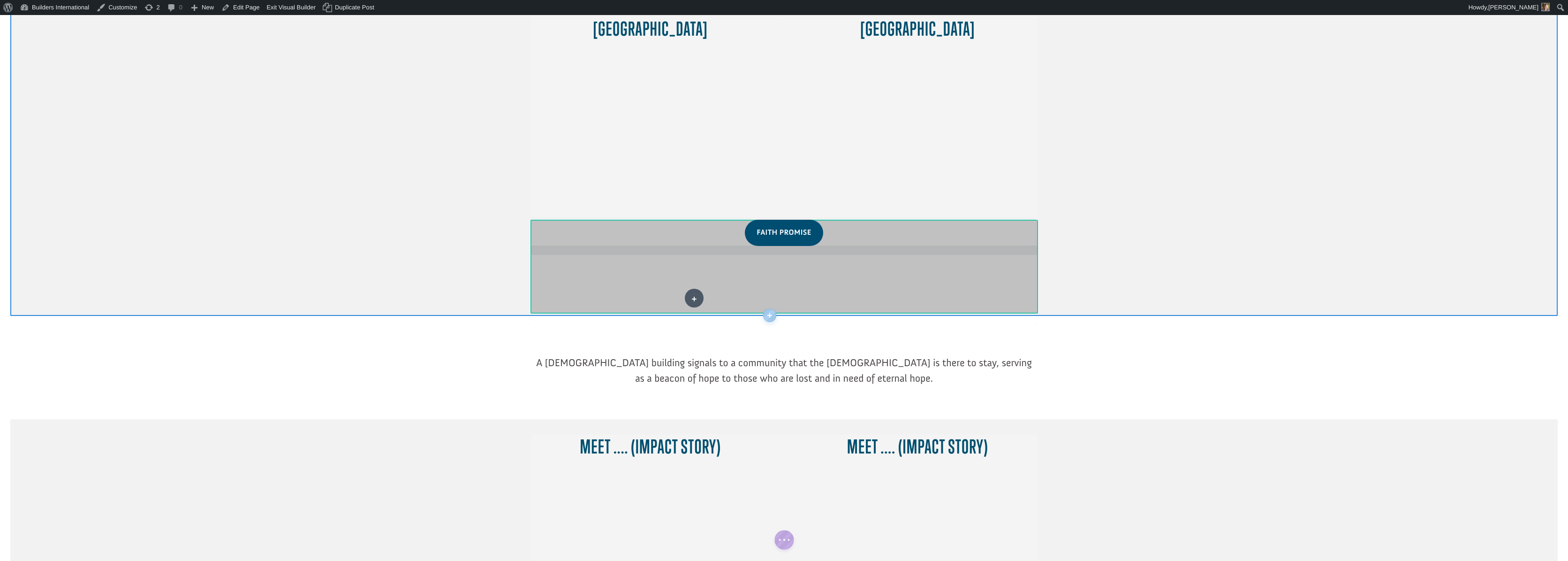
drag, startPoint x: 773, startPoint y: 198, endPoint x: 694, endPoint y: 298, distance: 127.4
drag, startPoint x: 817, startPoint y: 219, endPoint x: 749, endPoint y: 285, distance: 94.8
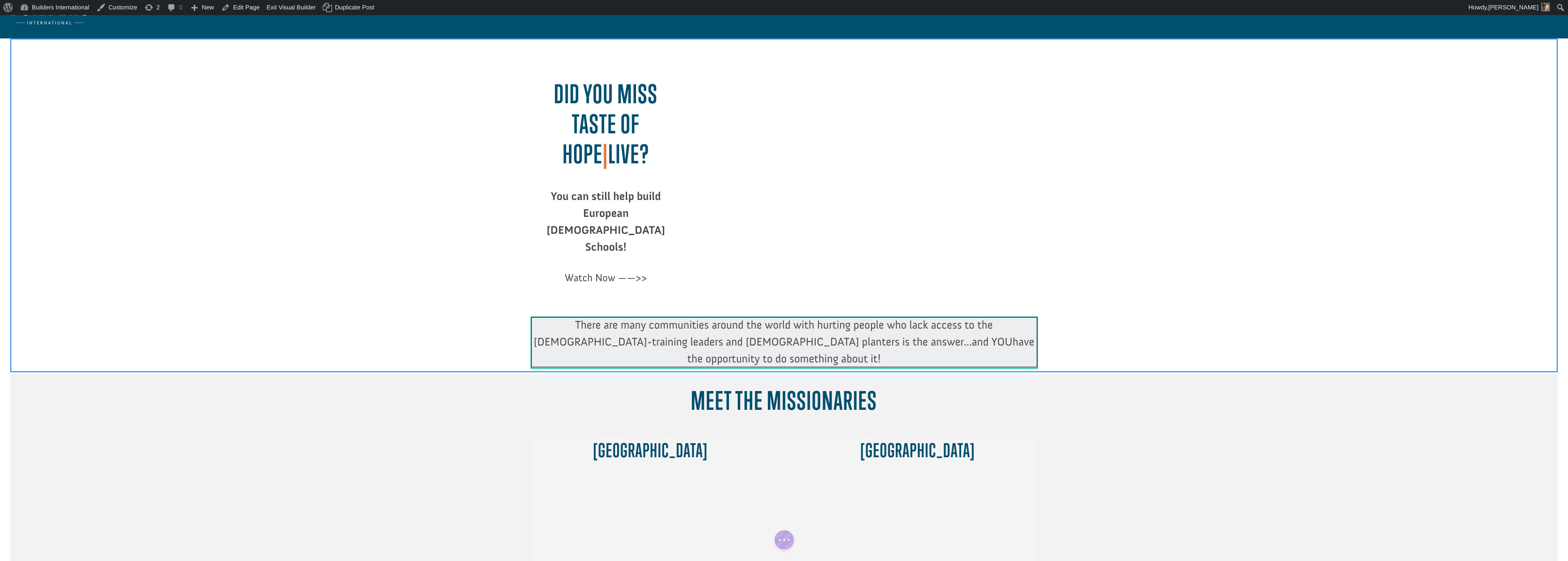
scroll to position [49, 0]
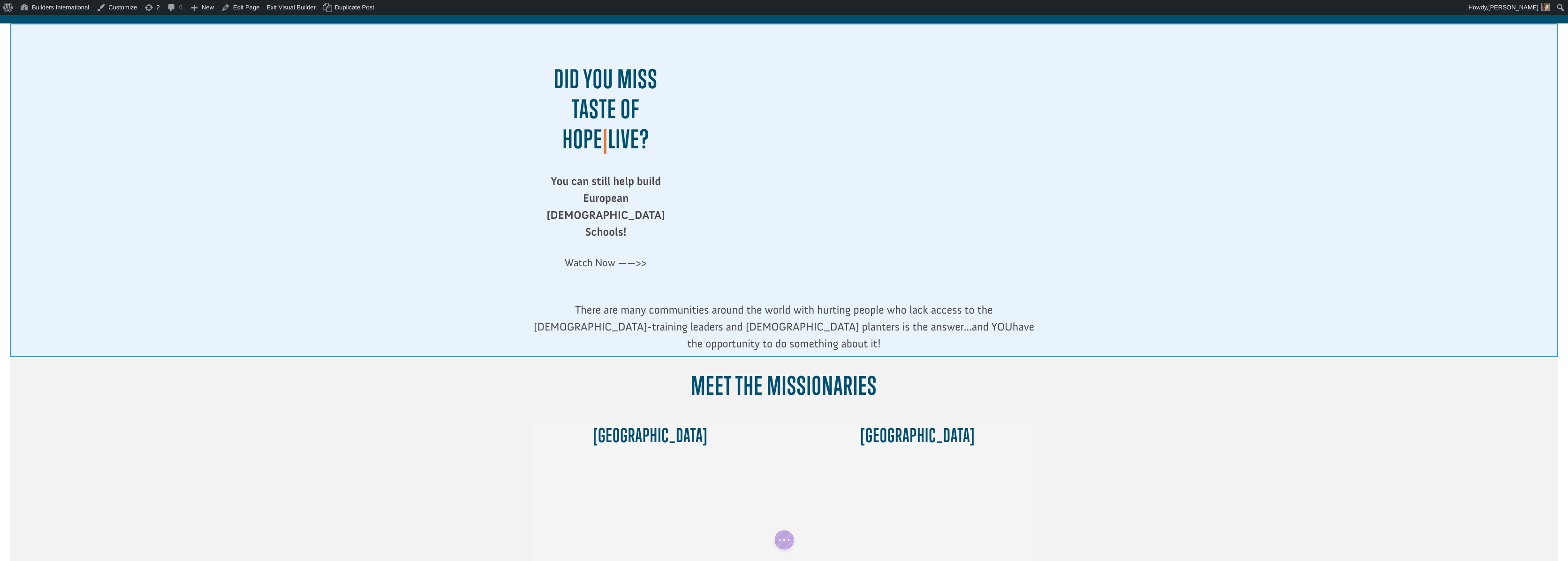
click at [1081, 276] on div at bounding box center [784, 189] width 1547 height 333
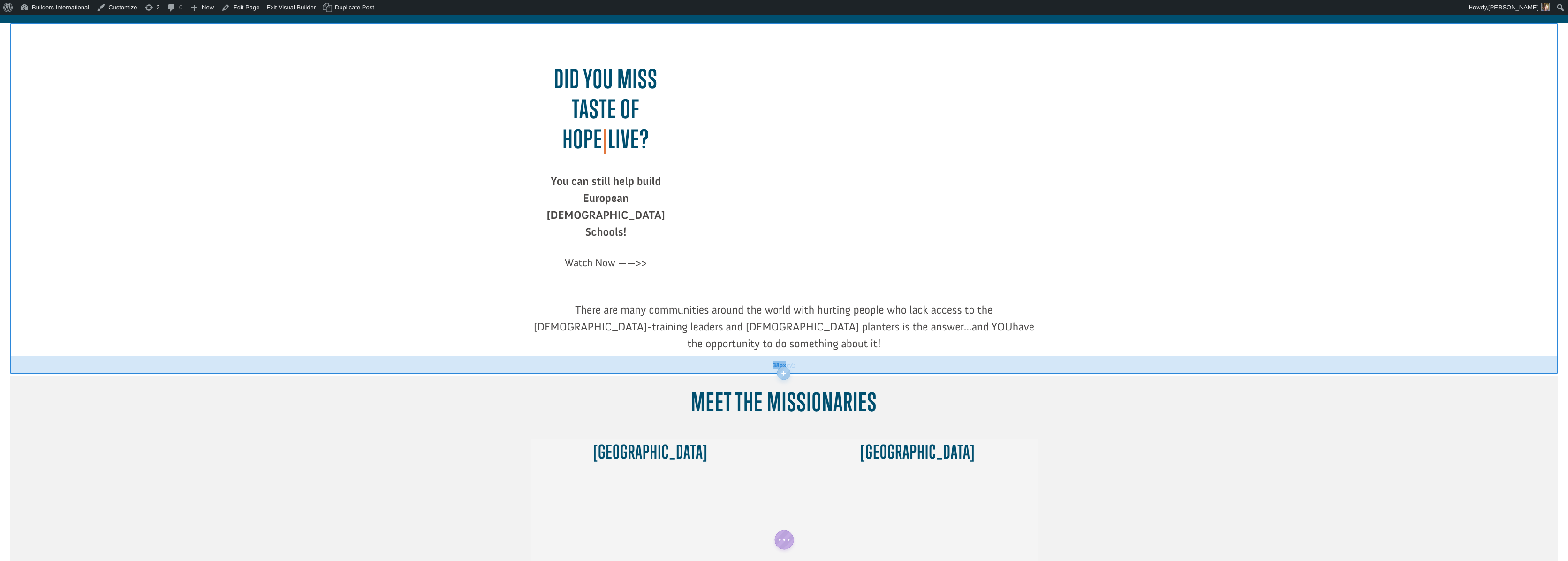
drag, startPoint x: 1075, startPoint y: 313, endPoint x: 1075, endPoint y: 329, distance: 16.0
click at [1075, 356] on div "38px" at bounding box center [784, 364] width 1547 height 18
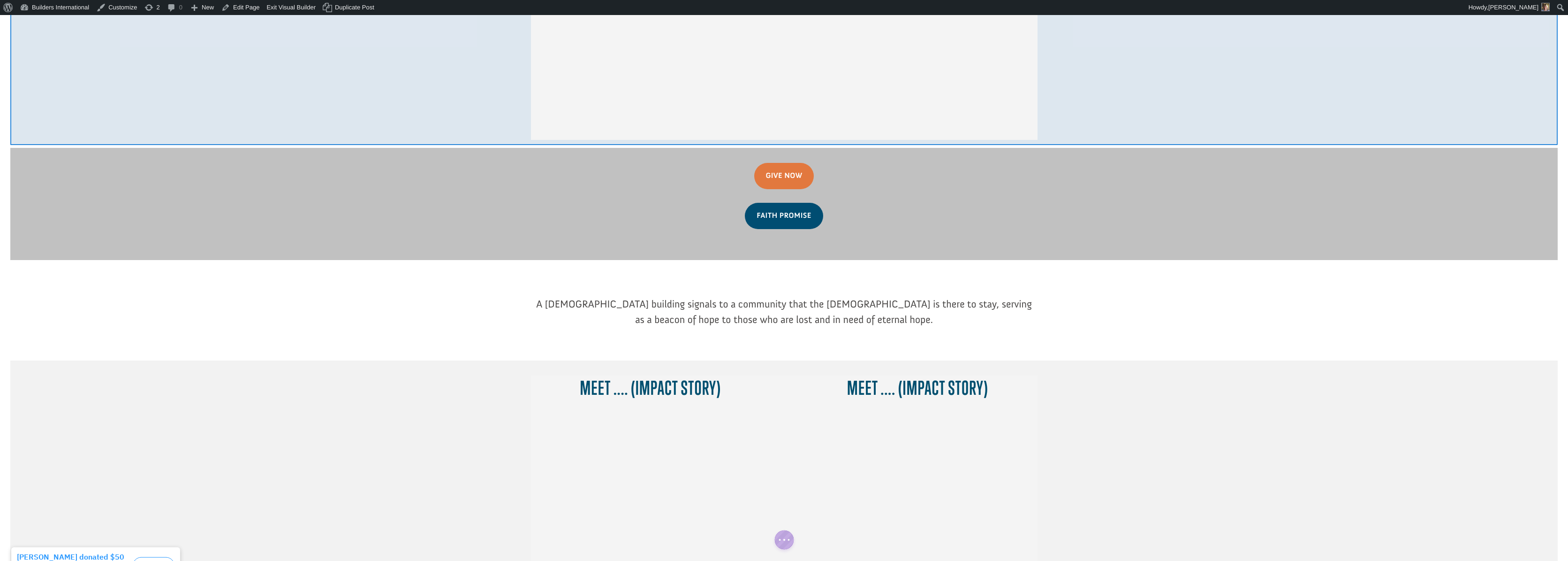
scroll to position [555, 0]
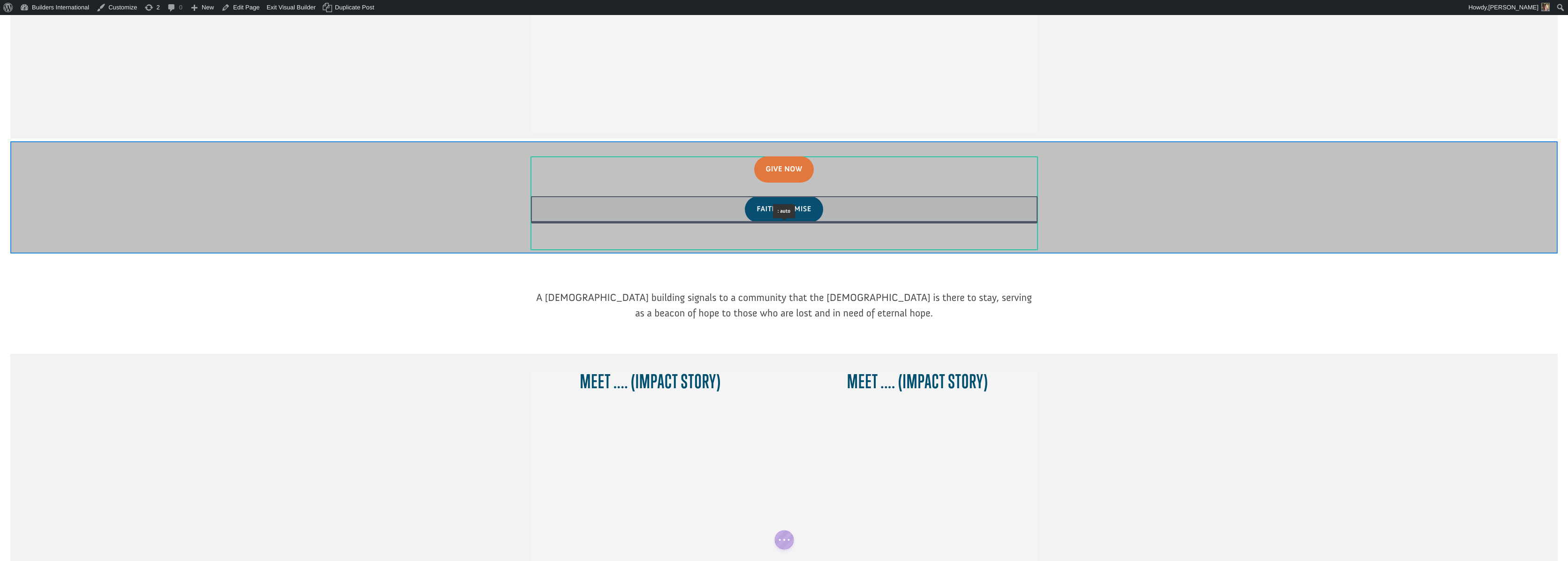
click at [913, 221] on div at bounding box center [784, 222] width 506 height 3
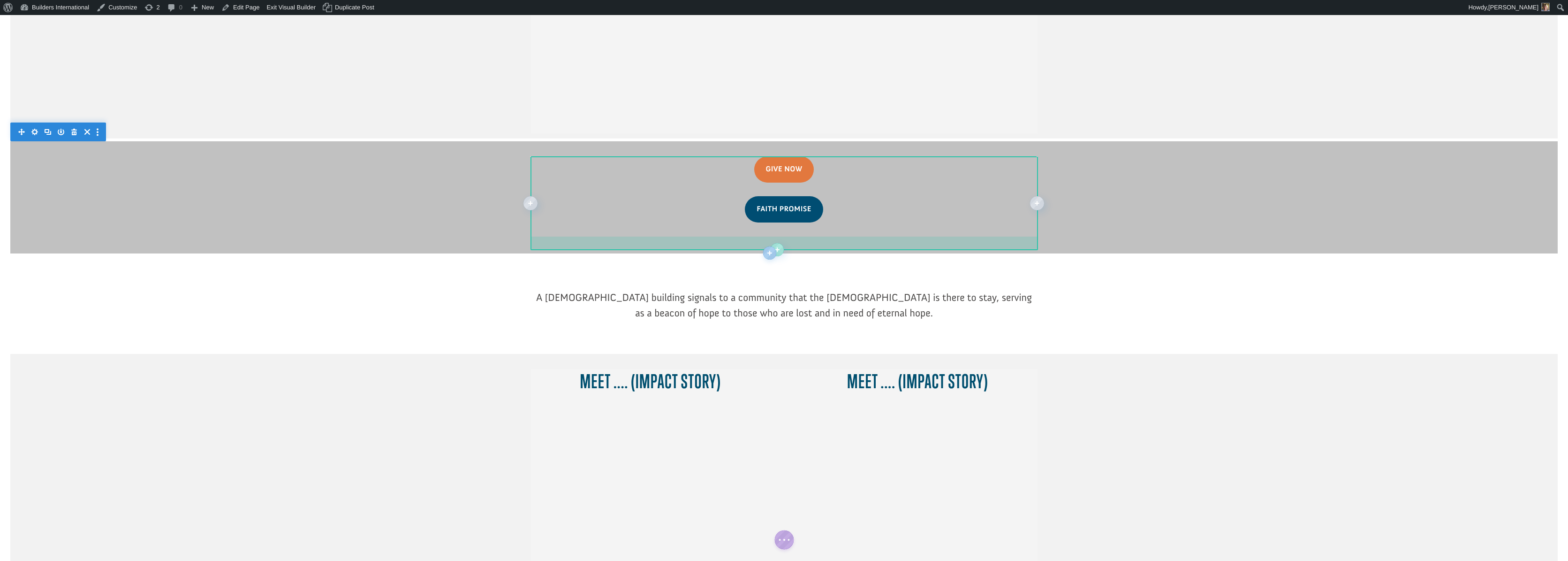
drag, startPoint x: 913, startPoint y: 208, endPoint x: 918, endPoint y: 203, distance: 7.1
click at [918, 236] on div at bounding box center [784, 243] width 506 height 14
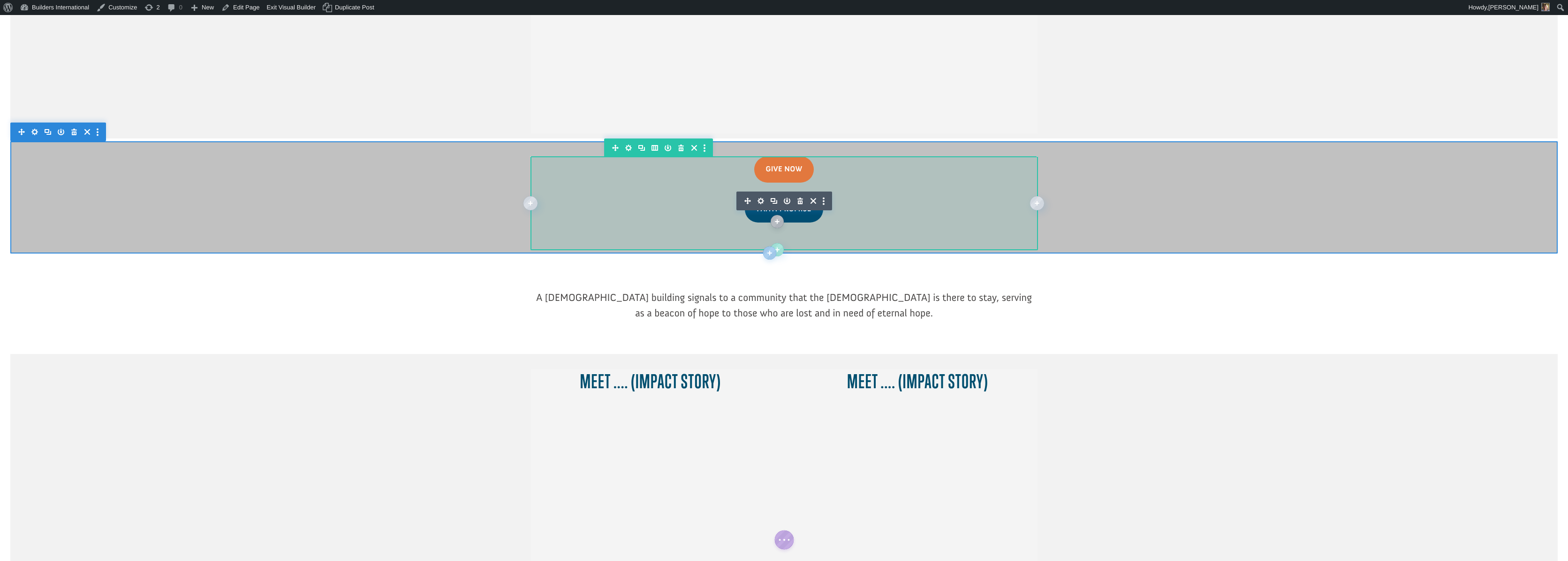
click at [912, 236] on div at bounding box center [784, 243] width 506 height 14
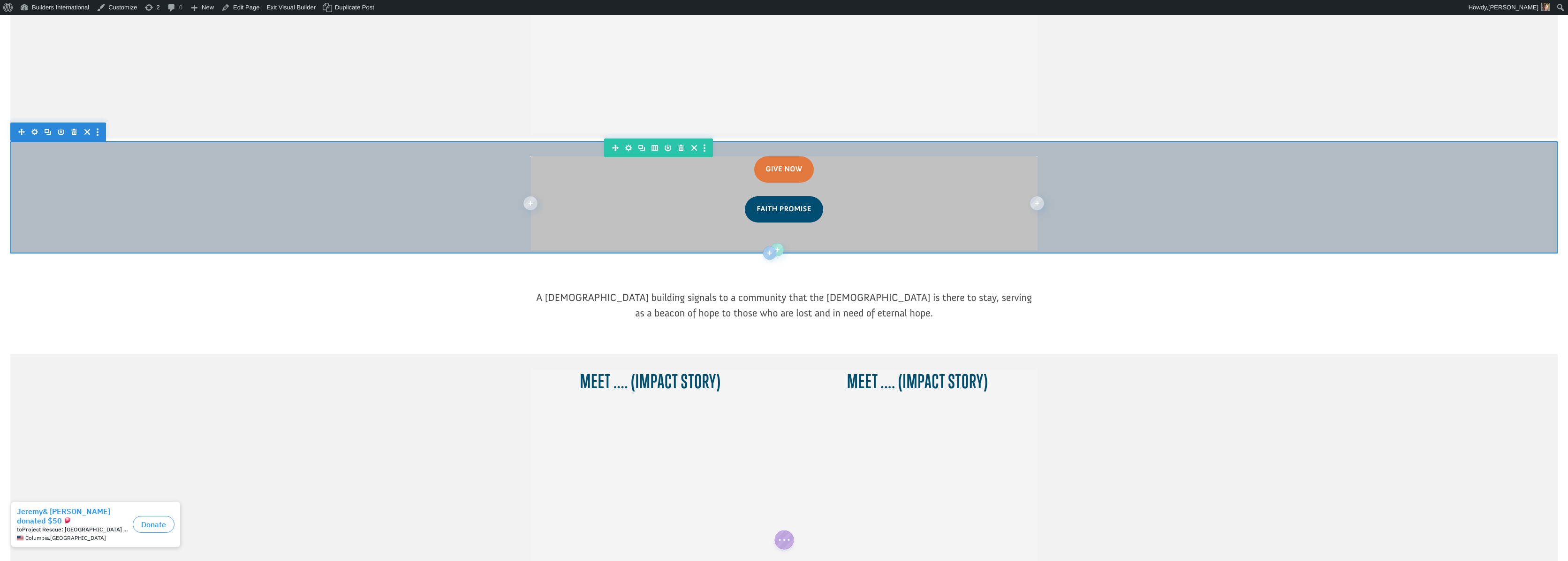
click at [467, 141] on div at bounding box center [784, 197] width 1547 height 112
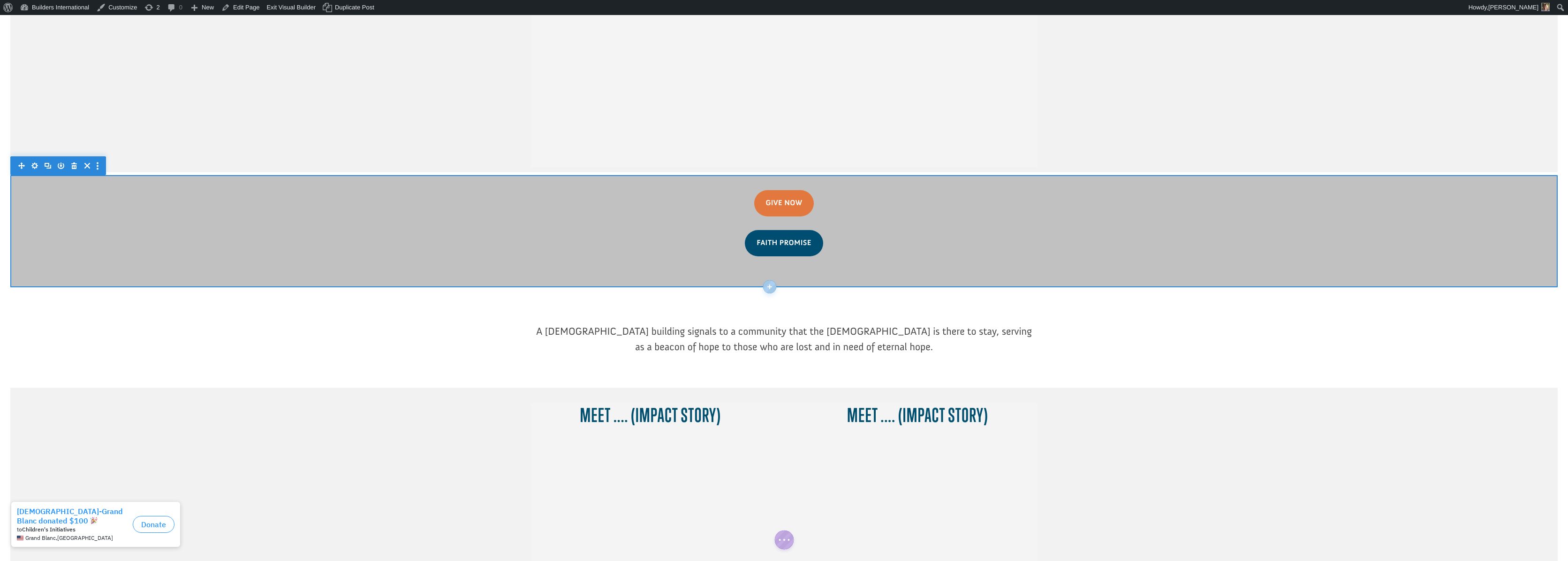
scroll to position [525, 0]
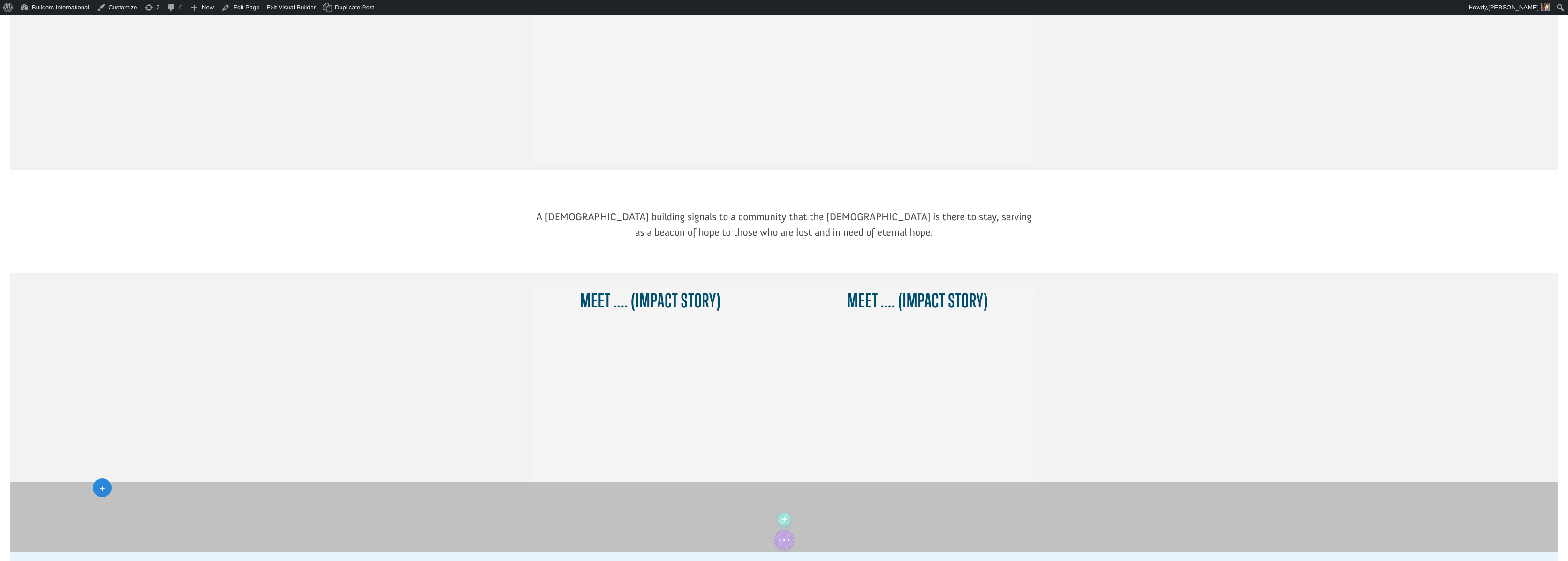
drag, startPoint x: 20, startPoint y: 126, endPoint x: 103, endPoint y: 487, distance: 370.4
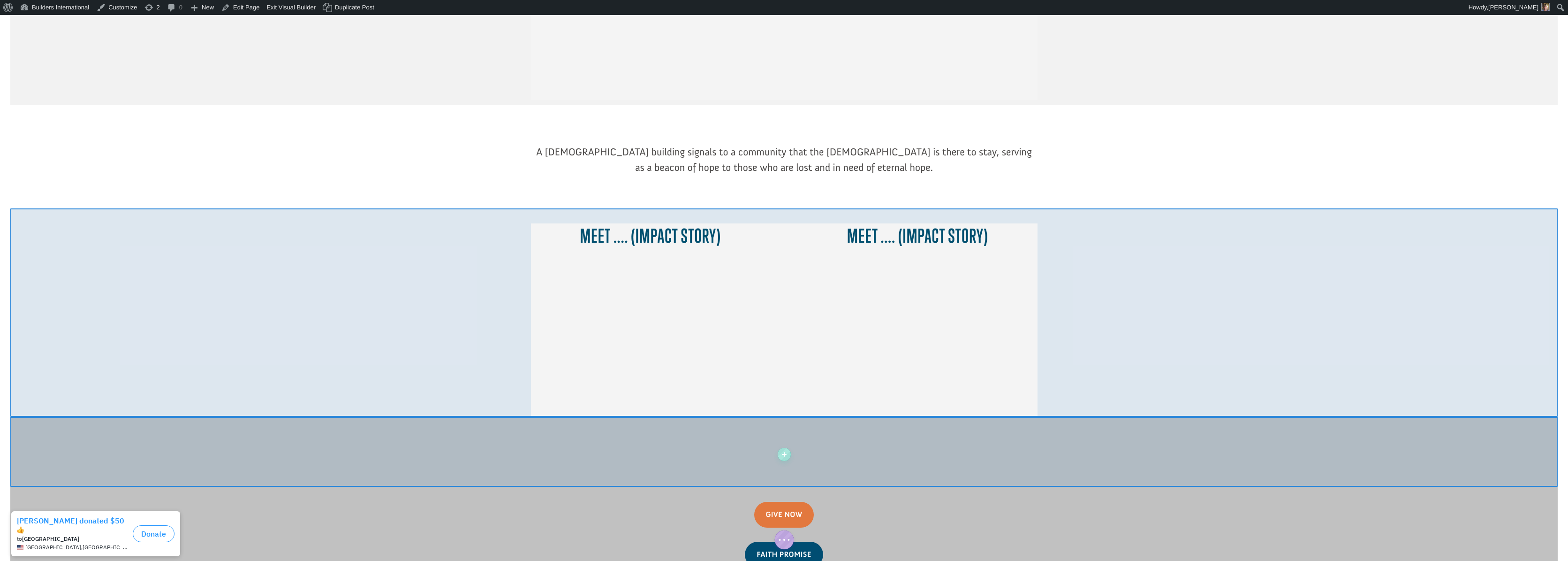
scroll to position [597, 0]
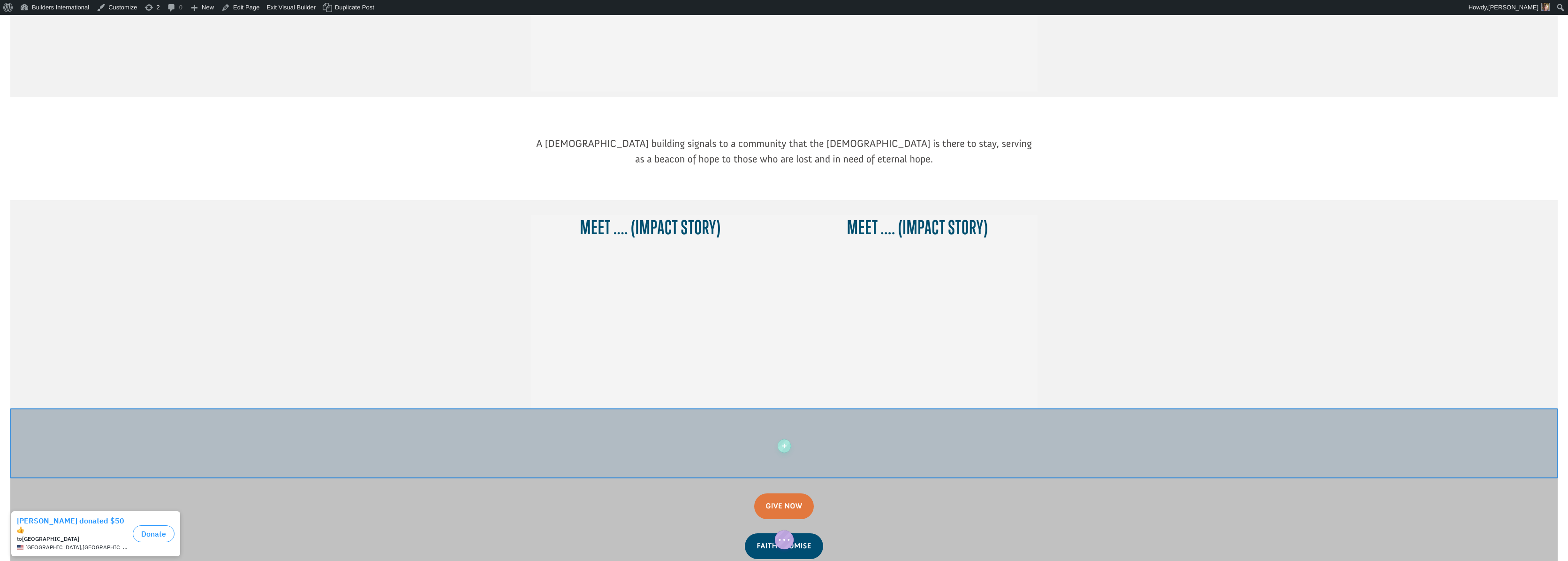
click at [209, 408] on div at bounding box center [784, 442] width 1547 height 70
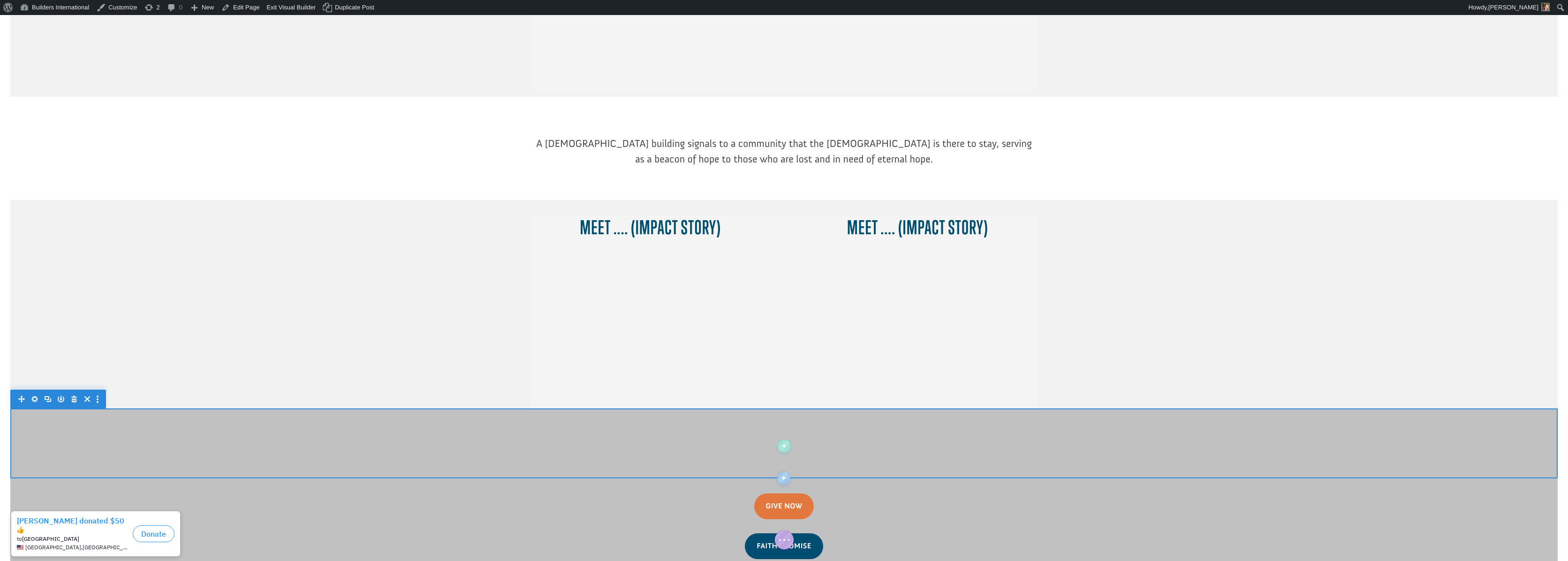
click at [73, 396] on icon "button" at bounding box center [74, 399] width 6 height 7
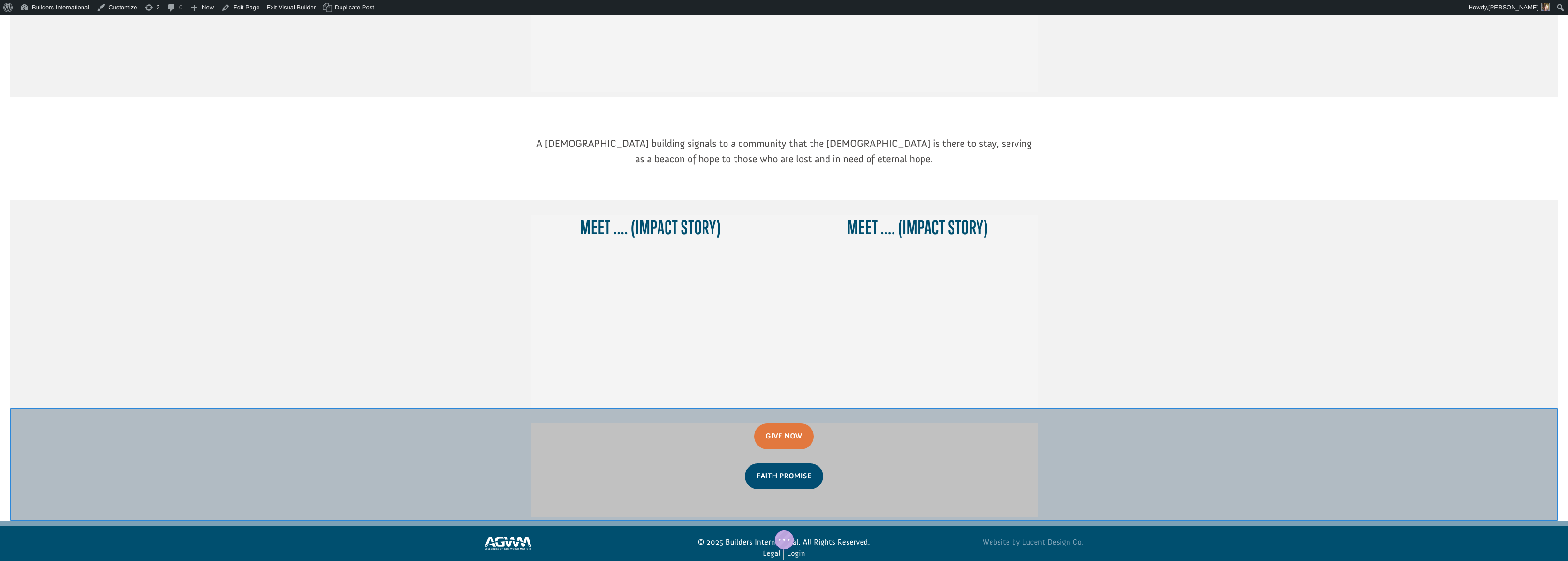
scroll to position [576, 0]
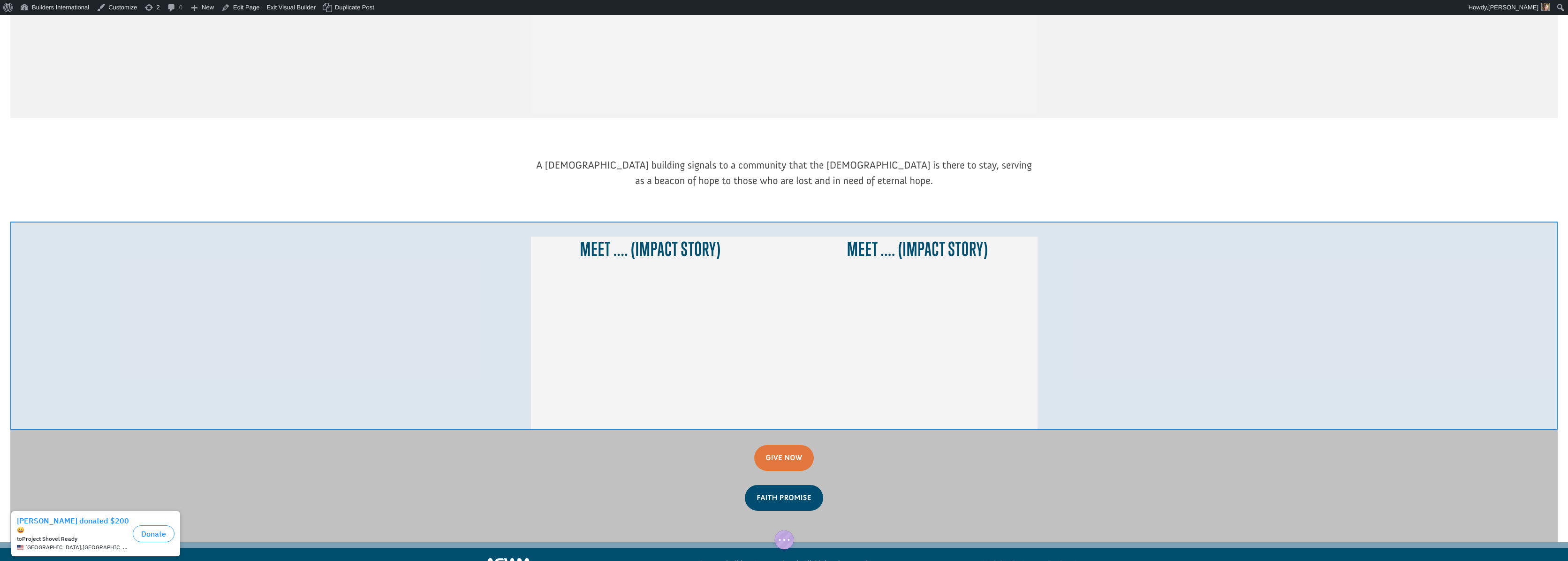
click at [513, 379] on div at bounding box center [784, 325] width 1547 height 208
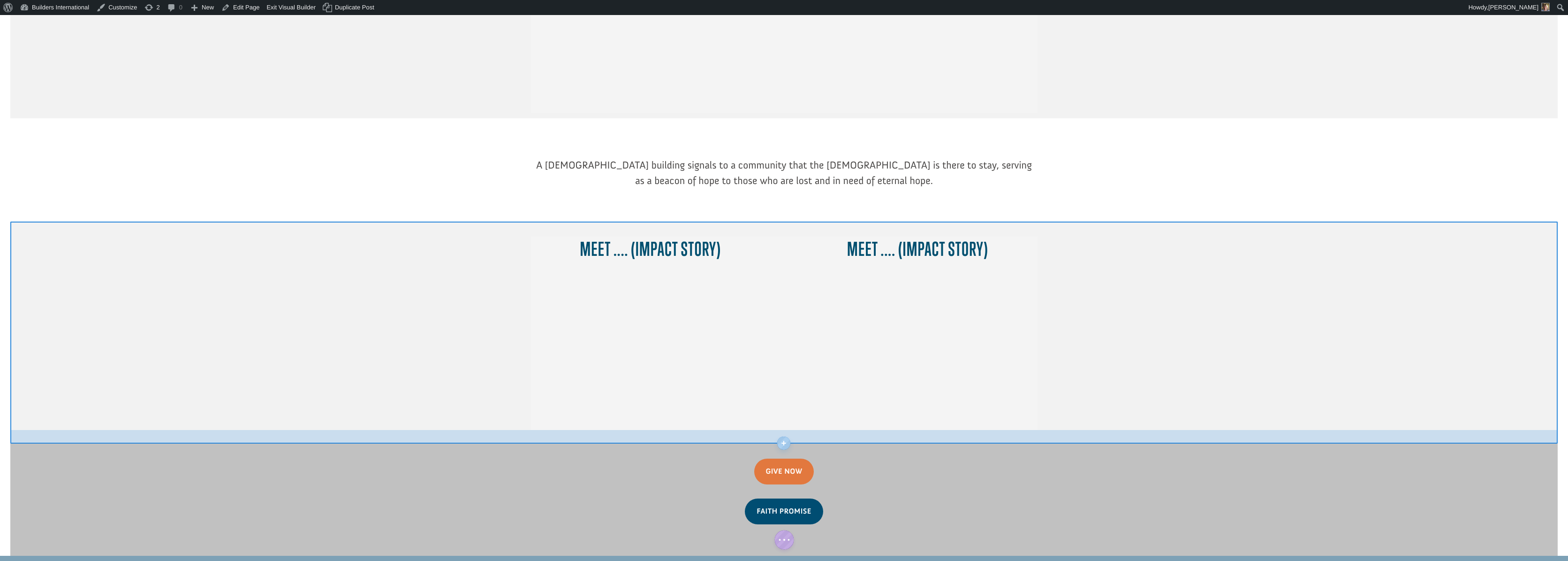
drag, startPoint x: 514, startPoint y: 386, endPoint x: 506, endPoint y: 400, distance: 16.1
click at [506, 436] on div at bounding box center [784, 440] width 1547 height 7
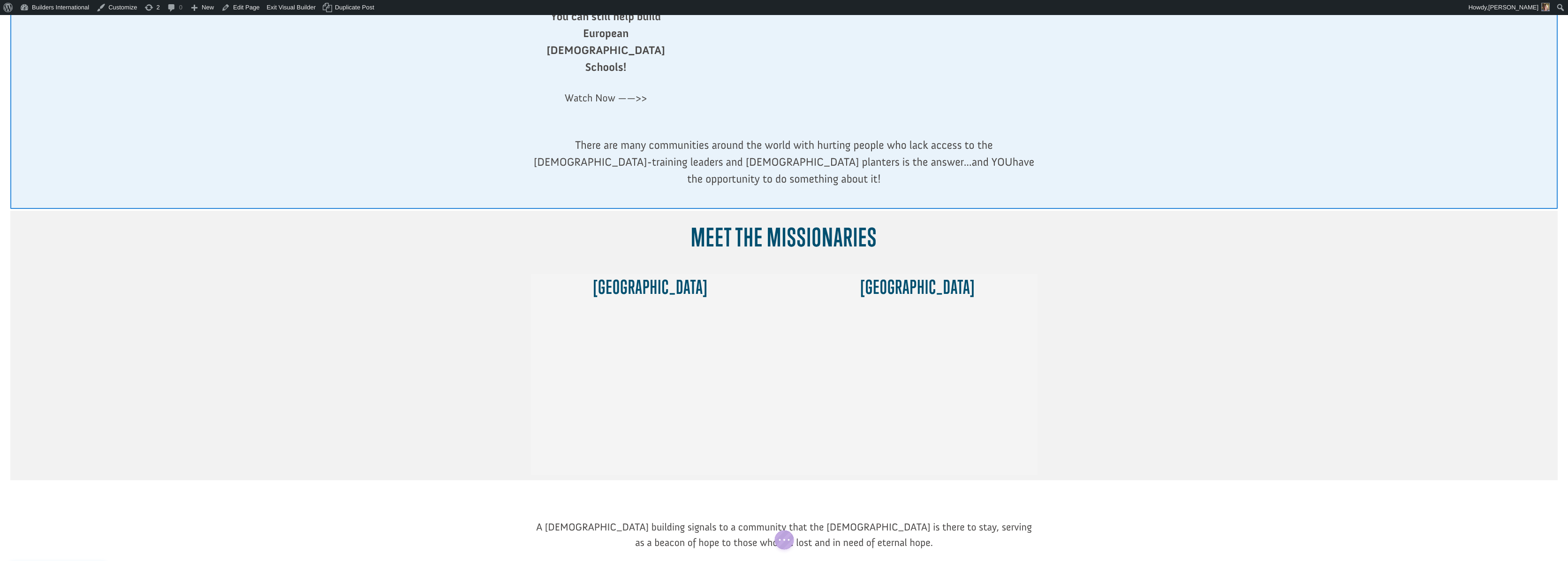
scroll to position [220, 0]
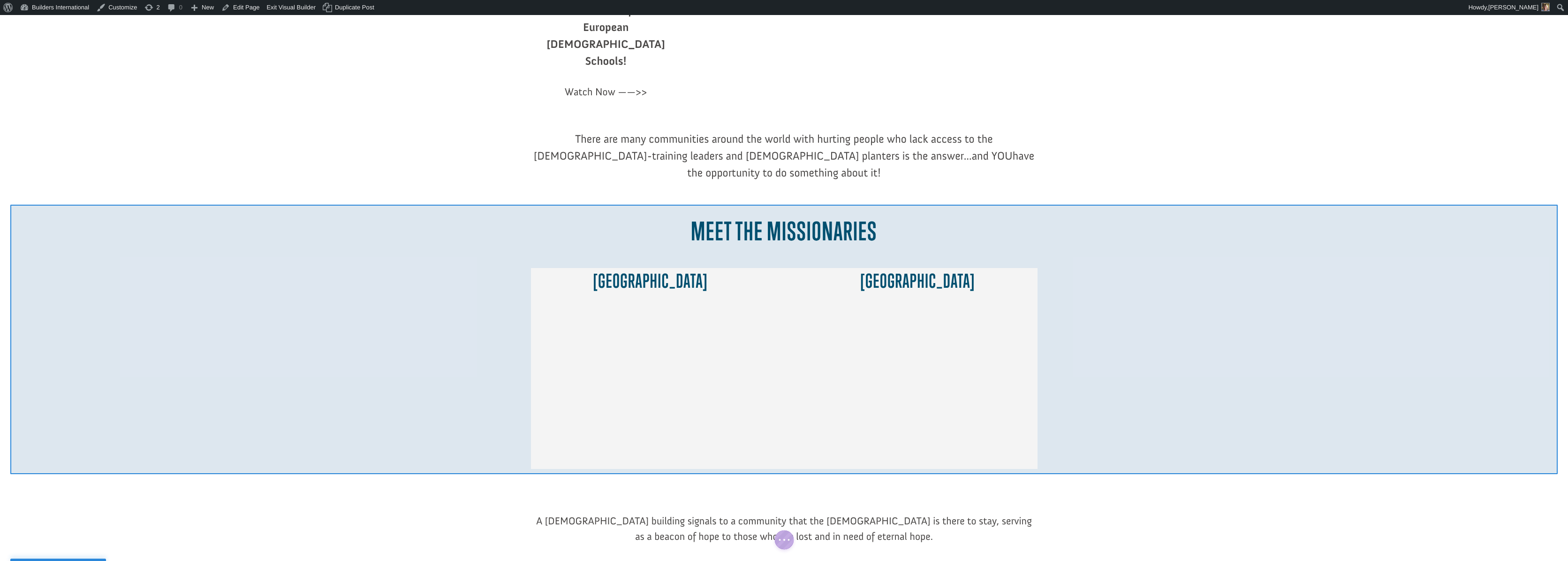
click at [386, 204] on div at bounding box center [784, 339] width 1547 height 270
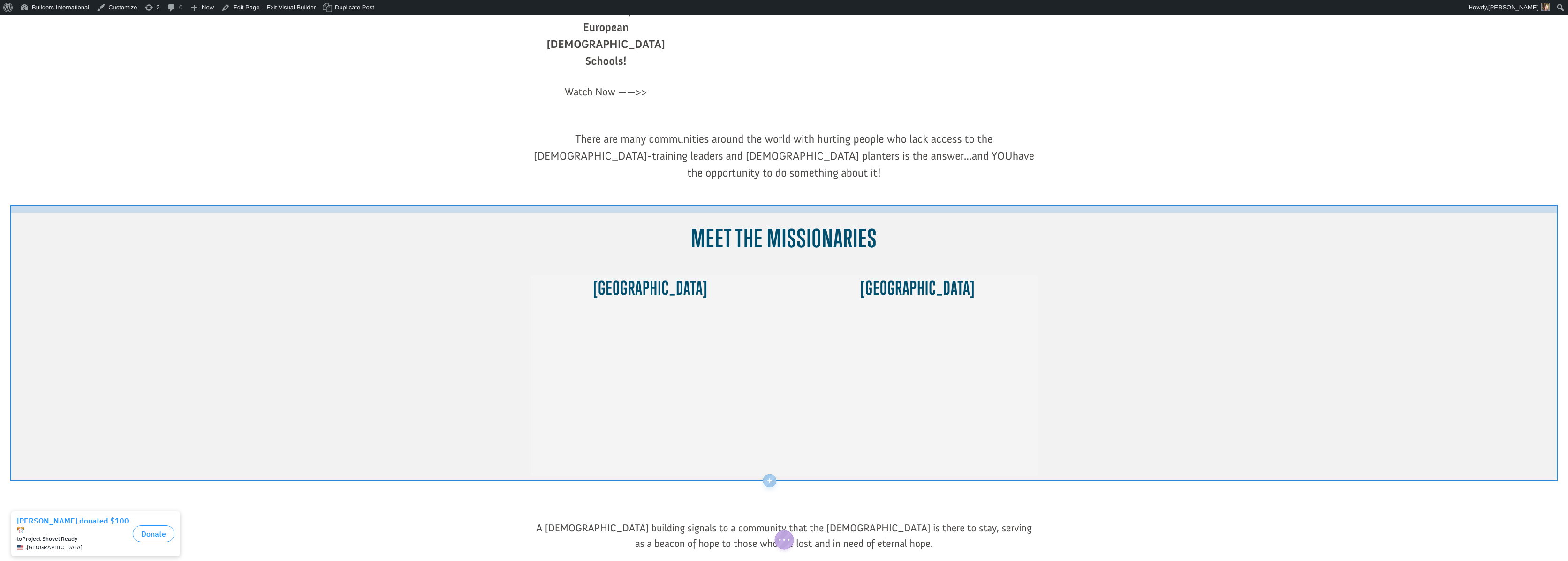
drag, startPoint x: 389, startPoint y: 170, endPoint x: 387, endPoint y: 177, distance: 7.3
click at [387, 204] on div "Min Height: auto Min Height: auto Width: auto Width: auto Meet The Missionaries…" at bounding box center [784, 343] width 1547 height 277
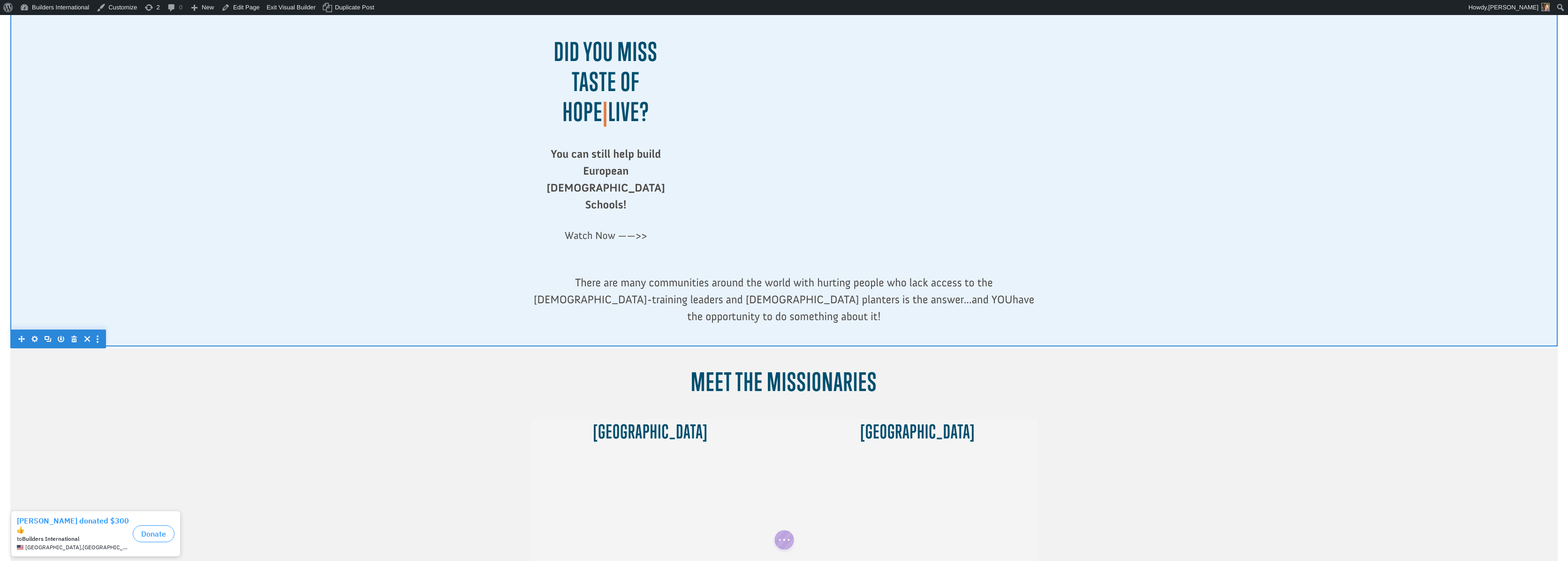
scroll to position [76, 0]
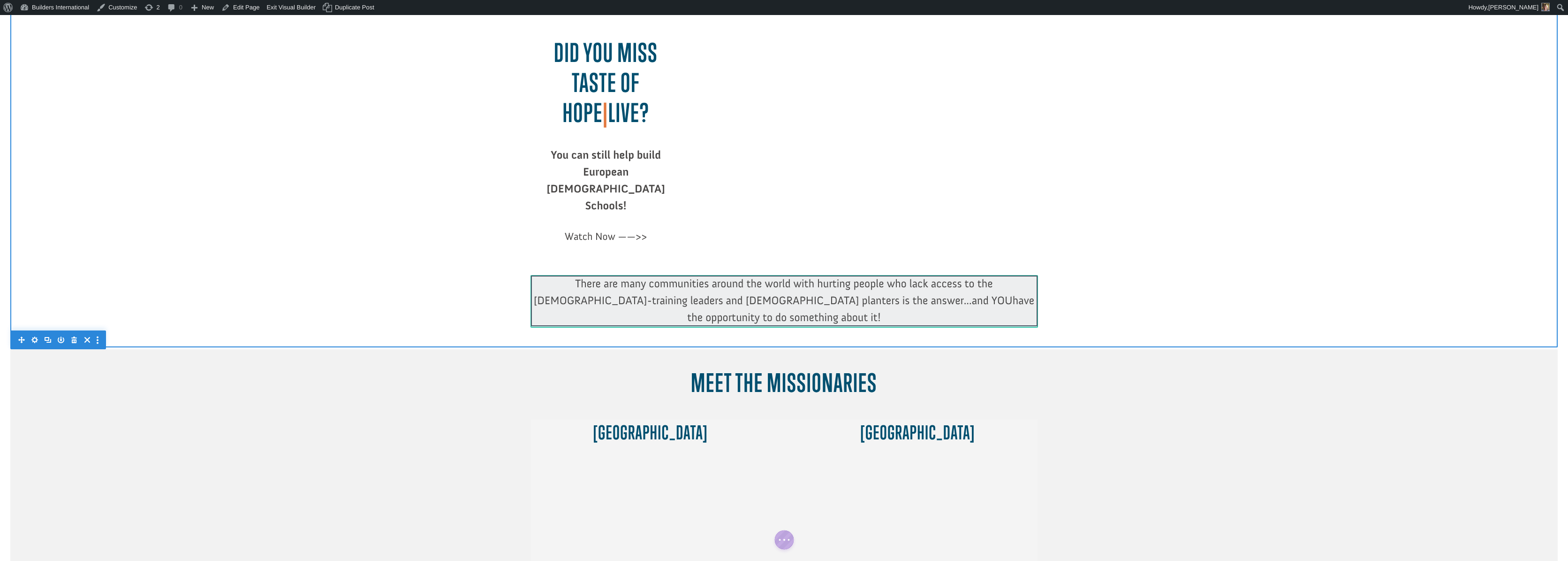
click at [774, 281] on div at bounding box center [784, 301] width 506 height 50
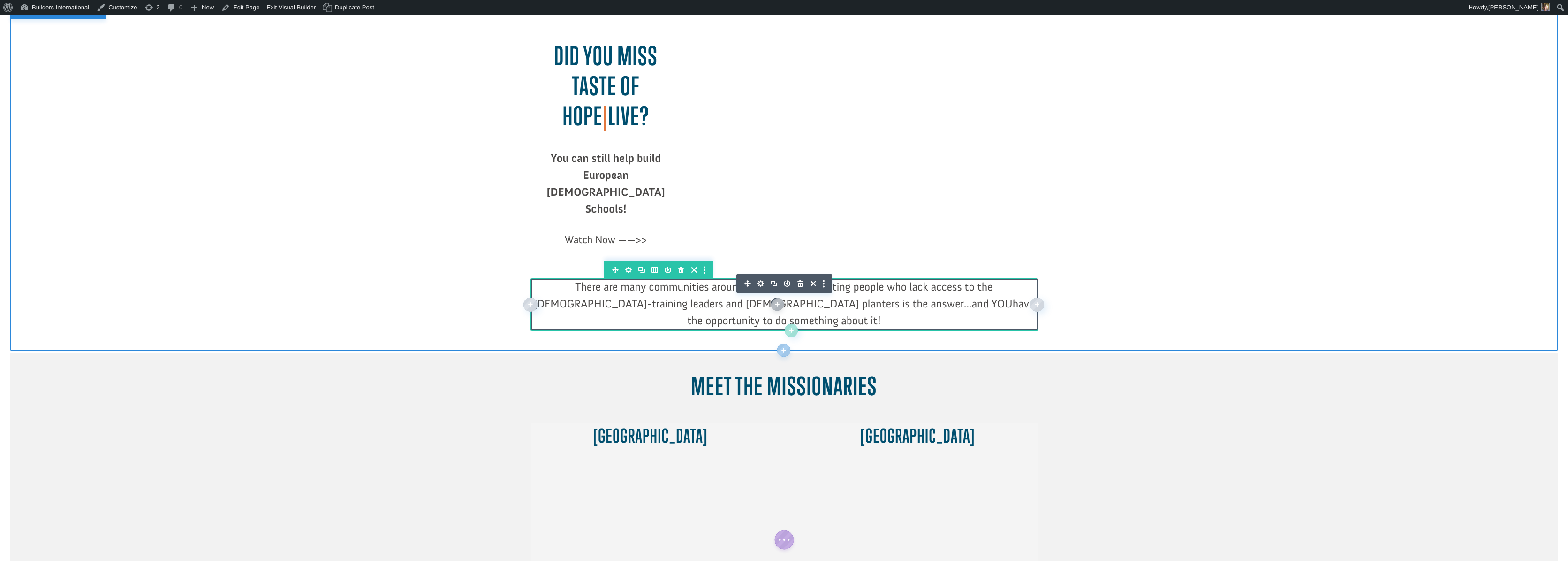
scroll to position [72, 0]
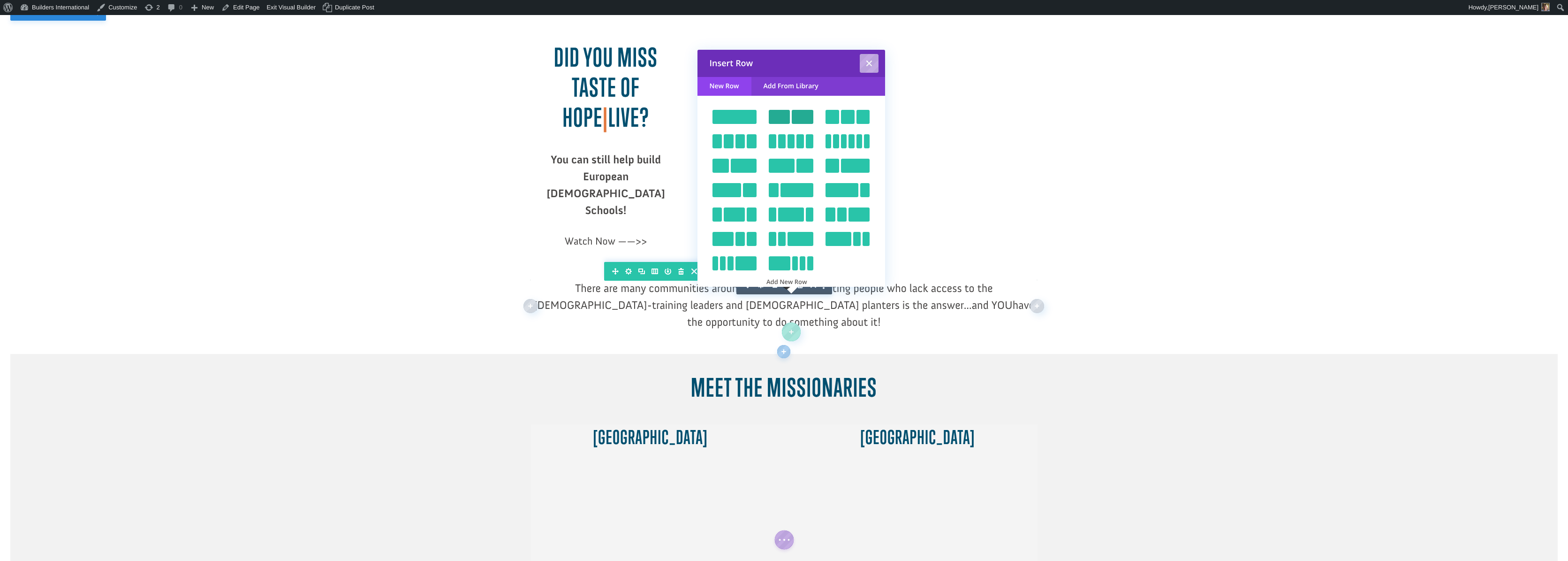
click at [791, 121] on span "1 / 2" at bounding box center [802, 117] width 23 height 14
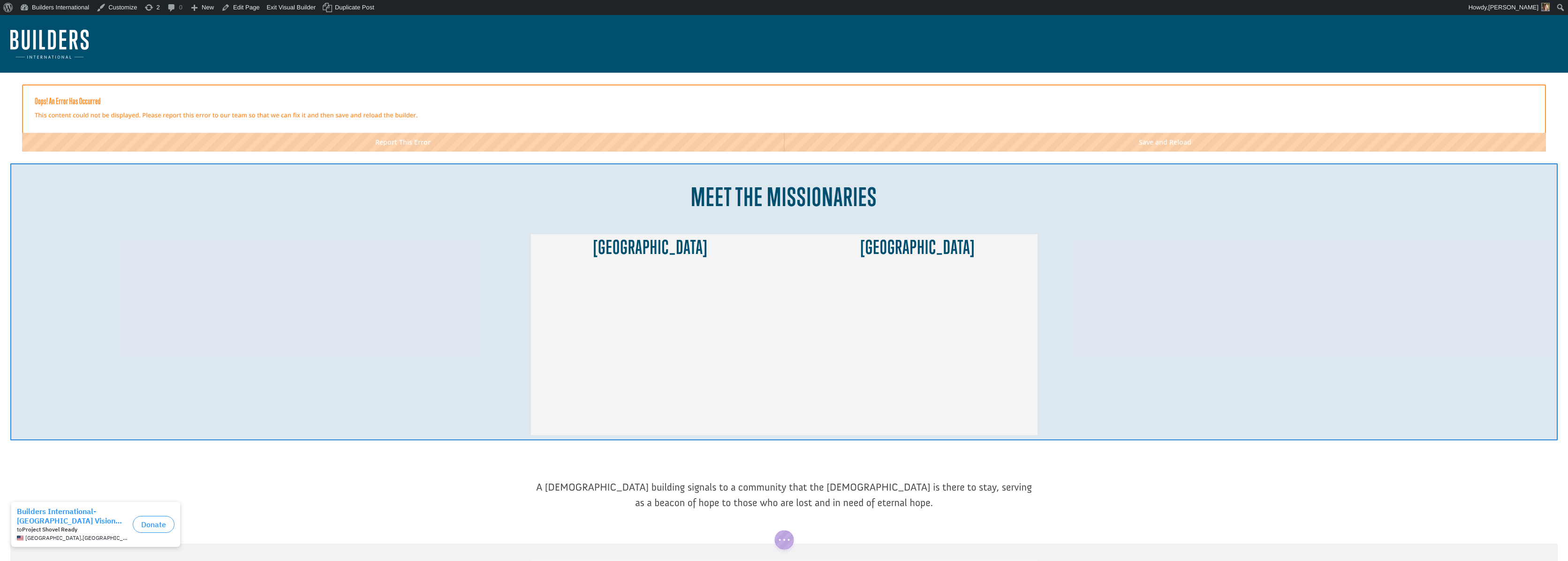
scroll to position [2, 0]
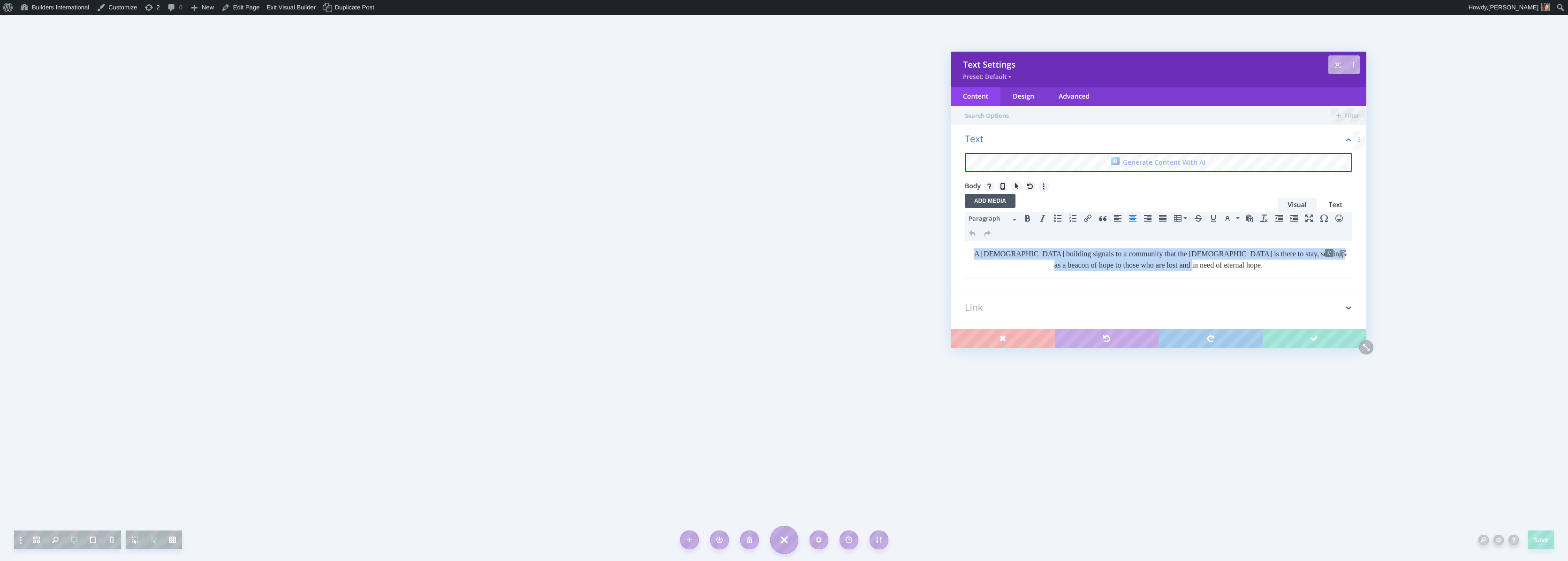
drag, startPoint x: 1246, startPoint y: 268, endPoint x: 1002, endPoint y: 230, distance: 246.9
click at [1002, 241] on html "A church building signals to a community that the church is there to stay, serv…" at bounding box center [1159, 259] width 386 height 37
drag, startPoint x: 984, startPoint y: 254, endPoint x: 1272, endPoint y: 293, distance: 290.6
click at [1272, 289] on html "There are many communities around the world with hurting people who lack access…" at bounding box center [1159, 265] width 386 height 49
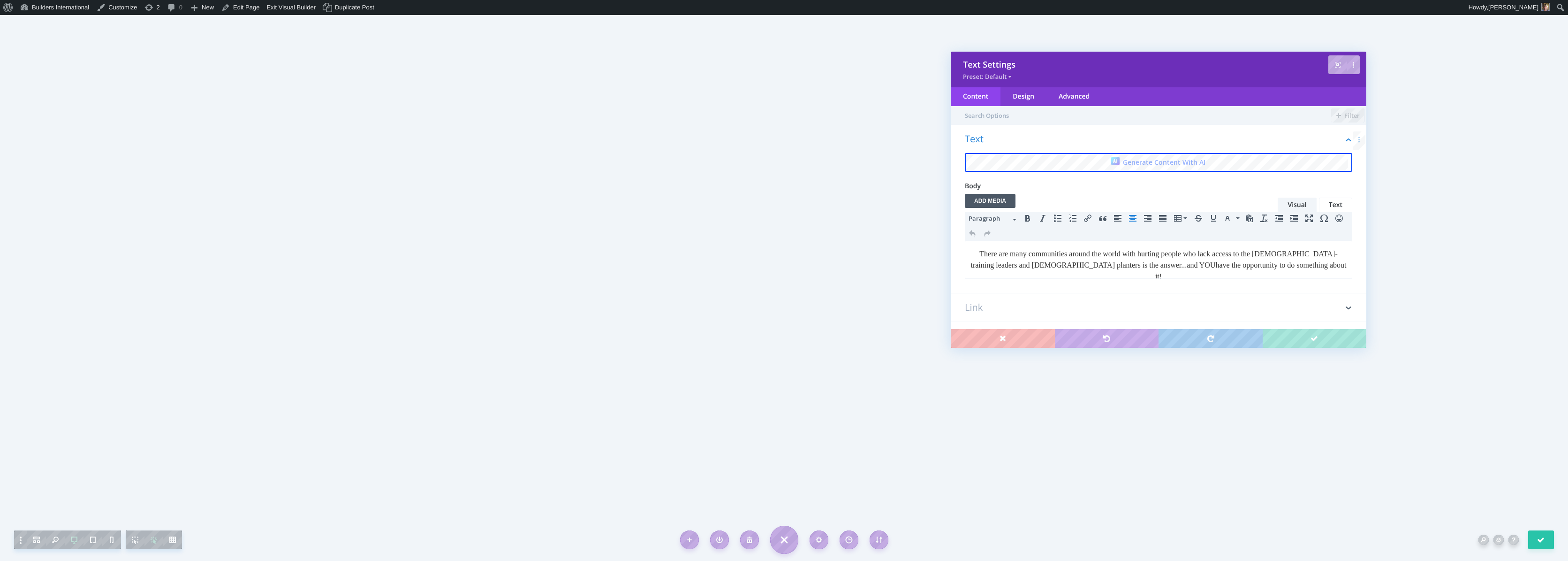
copy p "There are many communities around the world with hurting people who lack access…"
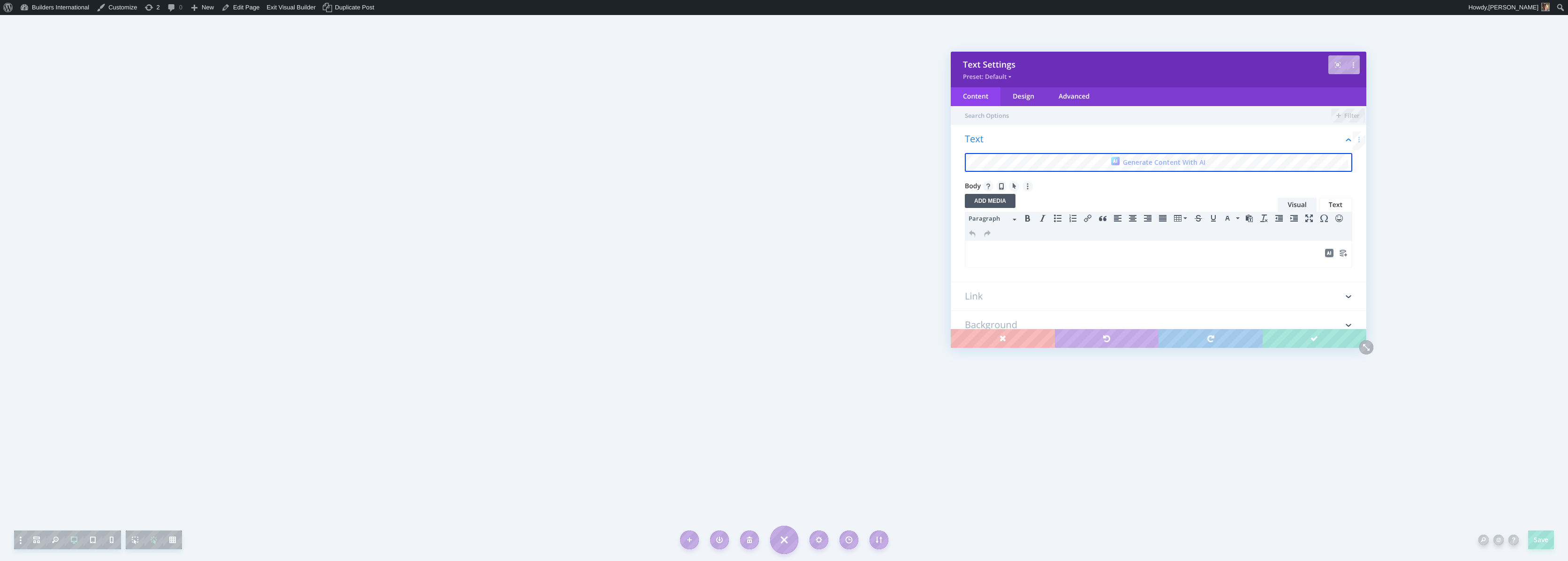
click at [996, 253] on p at bounding box center [1158, 254] width 376 height 11
click at [1131, 222] on icon "Align center" at bounding box center [1132, 218] width 7 height 7
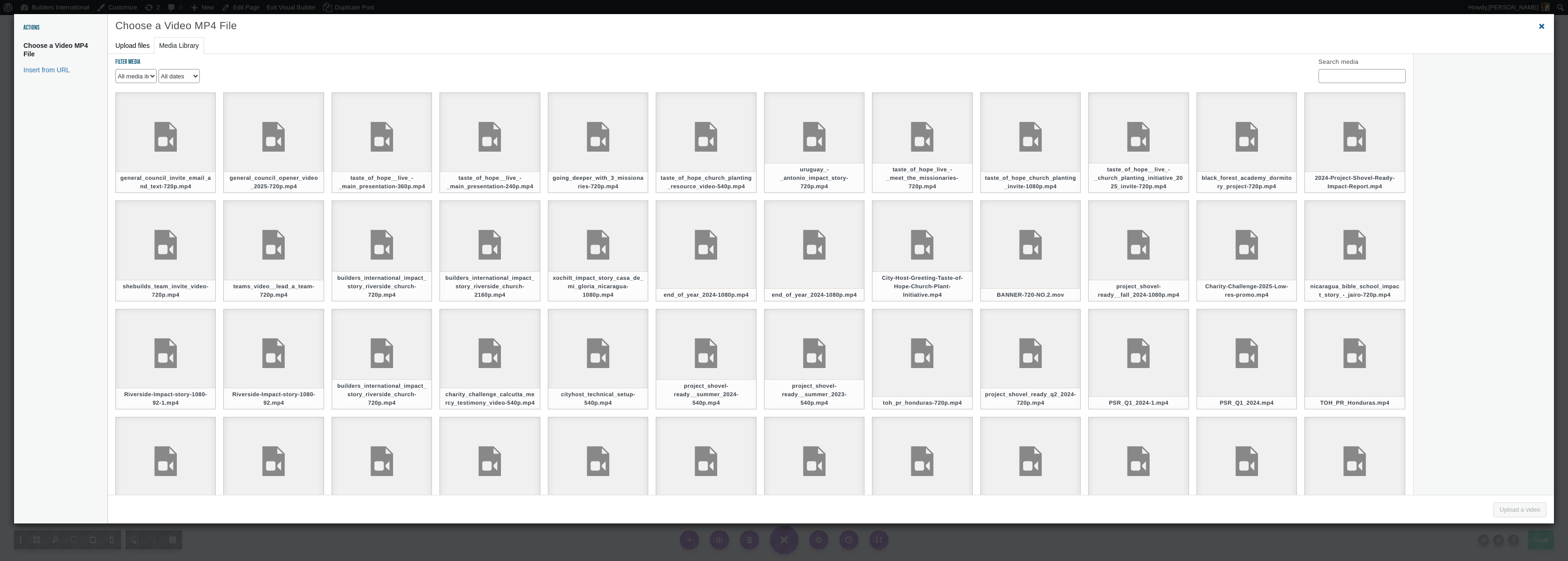
click at [1542, 30] on span "Close dialog" at bounding box center [1542, 26] width 9 height 7
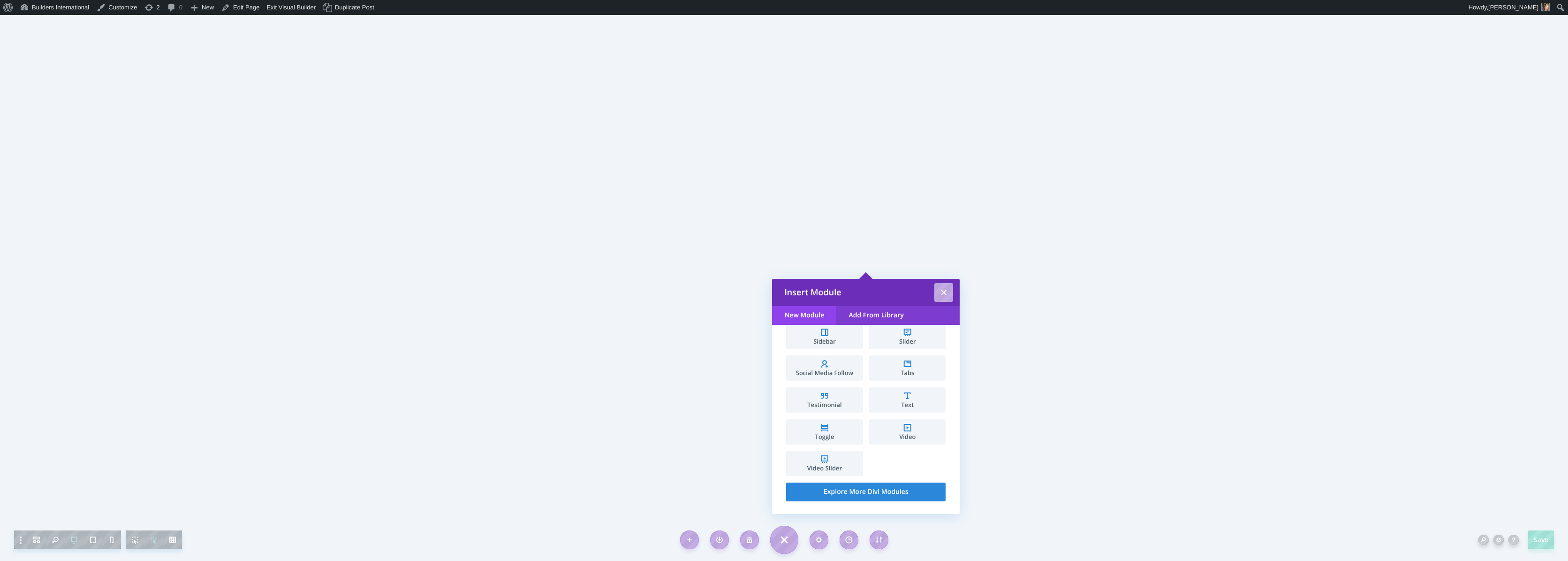
scroll to position [514, 0]
click at [897, 439] on span "Video" at bounding box center [908, 437] width 67 height 7
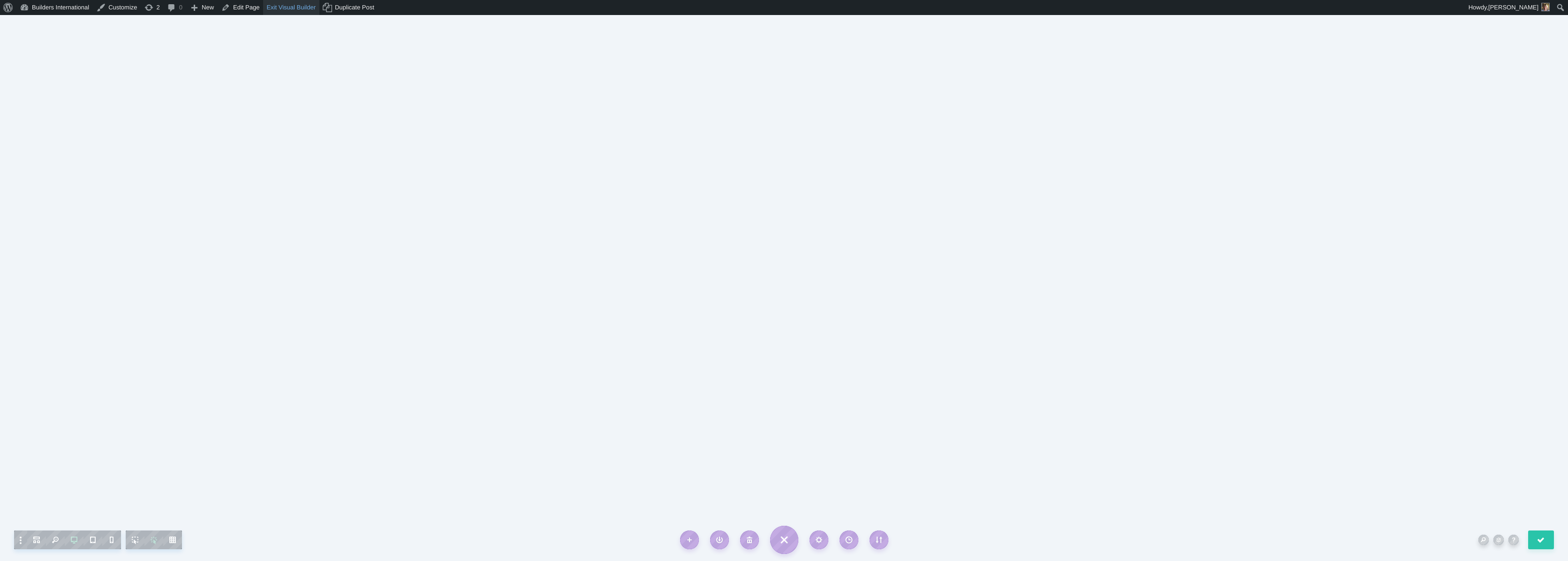
click at [295, 11] on link "Exit Visual Builder" at bounding box center [291, 7] width 56 height 15
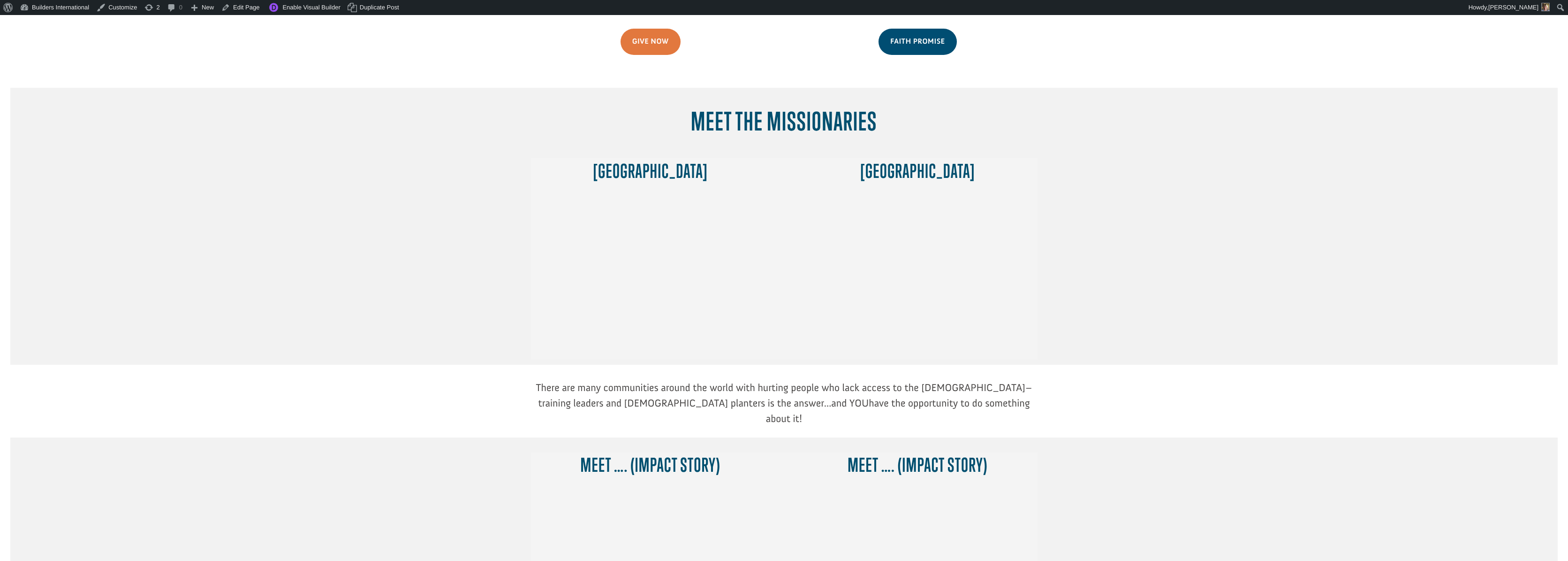
scroll to position [411, 0]
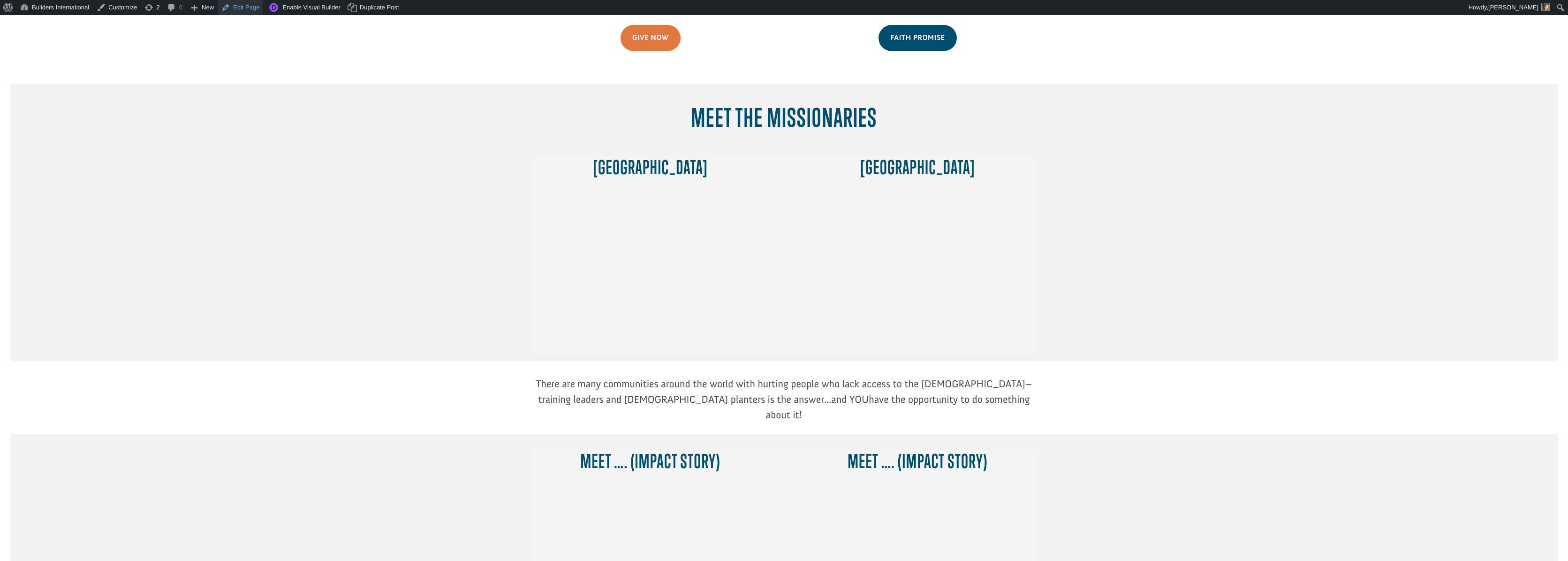
click at [254, 4] on link "Edit Page" at bounding box center [240, 7] width 46 height 15
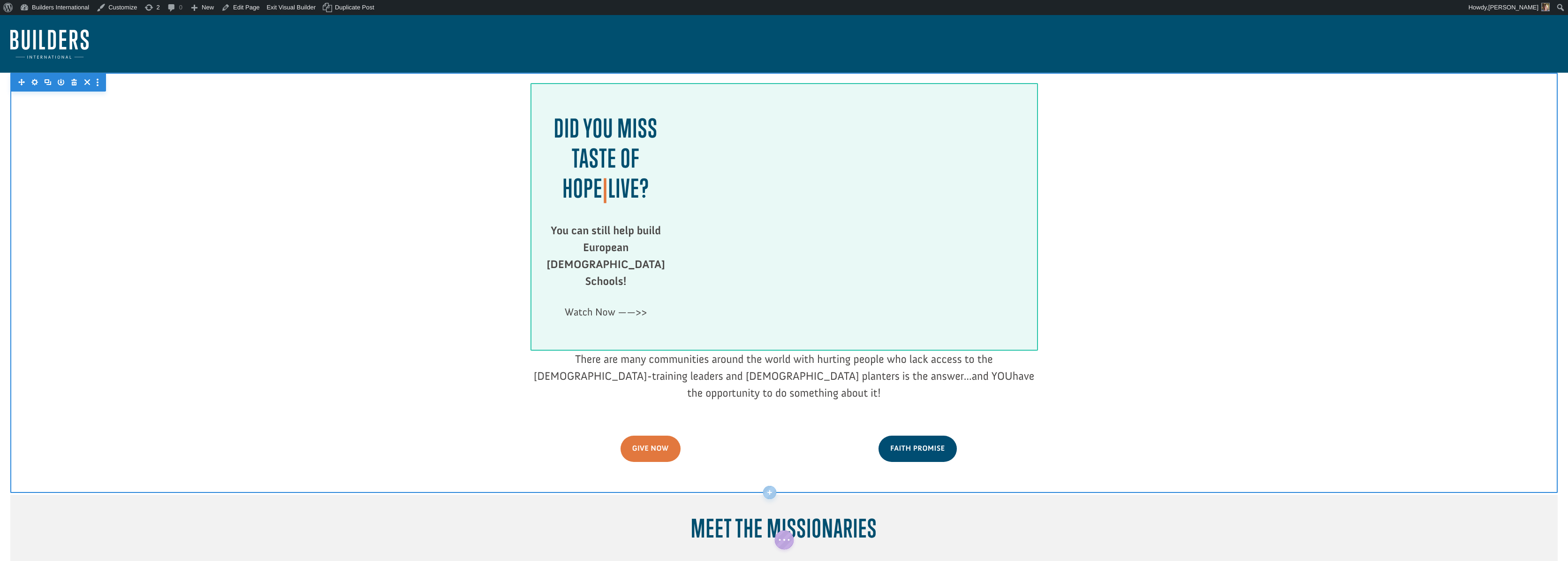
click at [777, 309] on div at bounding box center [784, 217] width 506 height 267
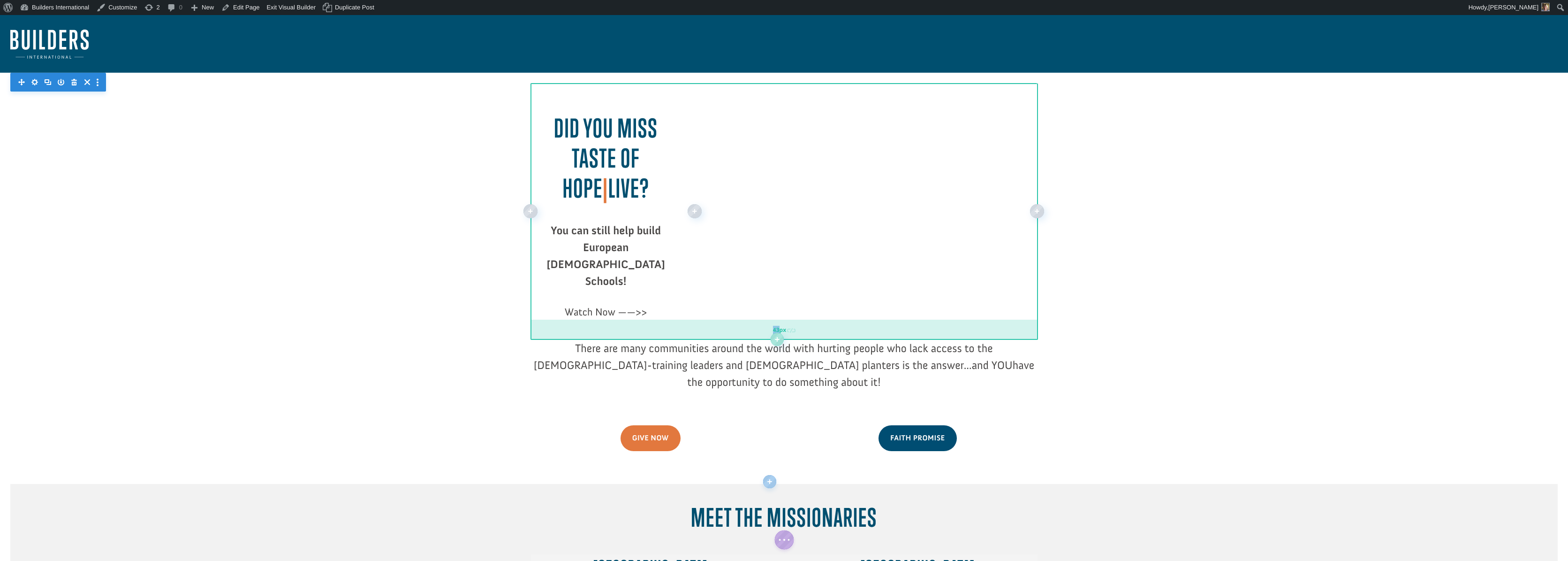
drag, startPoint x: 782, startPoint y: 320, endPoint x: 780, endPoint y: 309, distance: 11.2
click at [780, 319] on div "43px" at bounding box center [784, 330] width 506 height 21
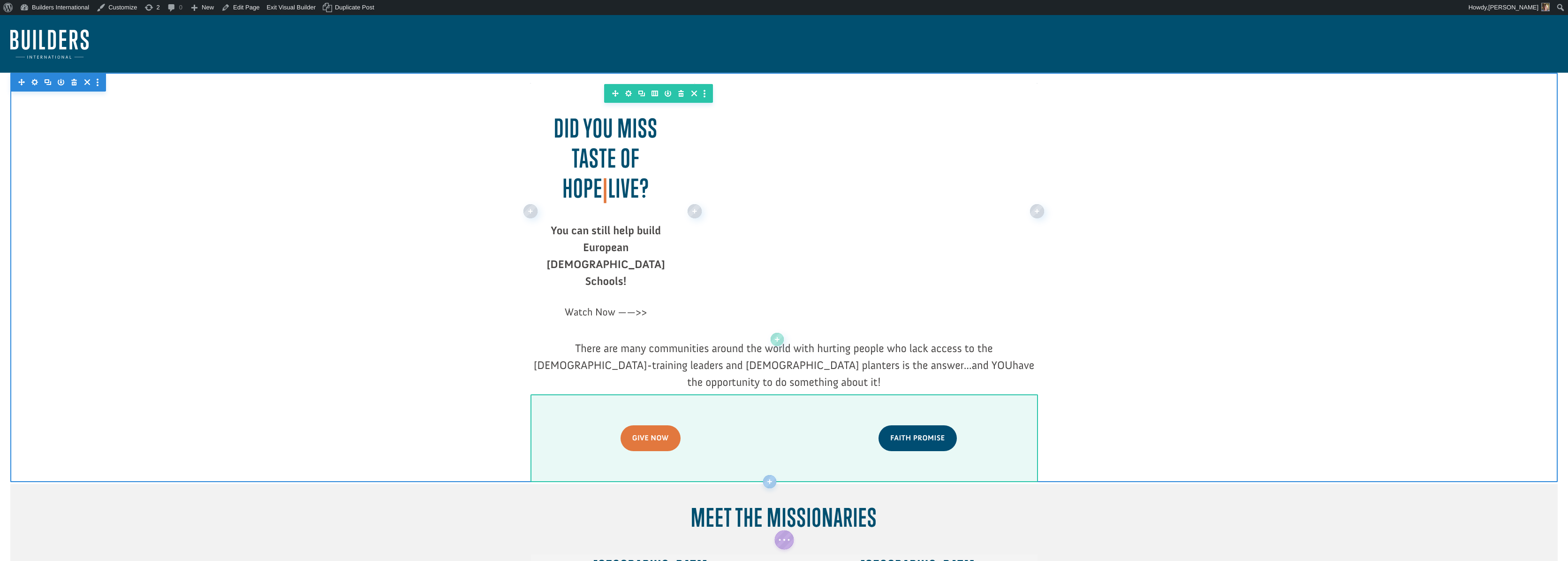
click at [763, 394] on div at bounding box center [784, 438] width 506 height 88
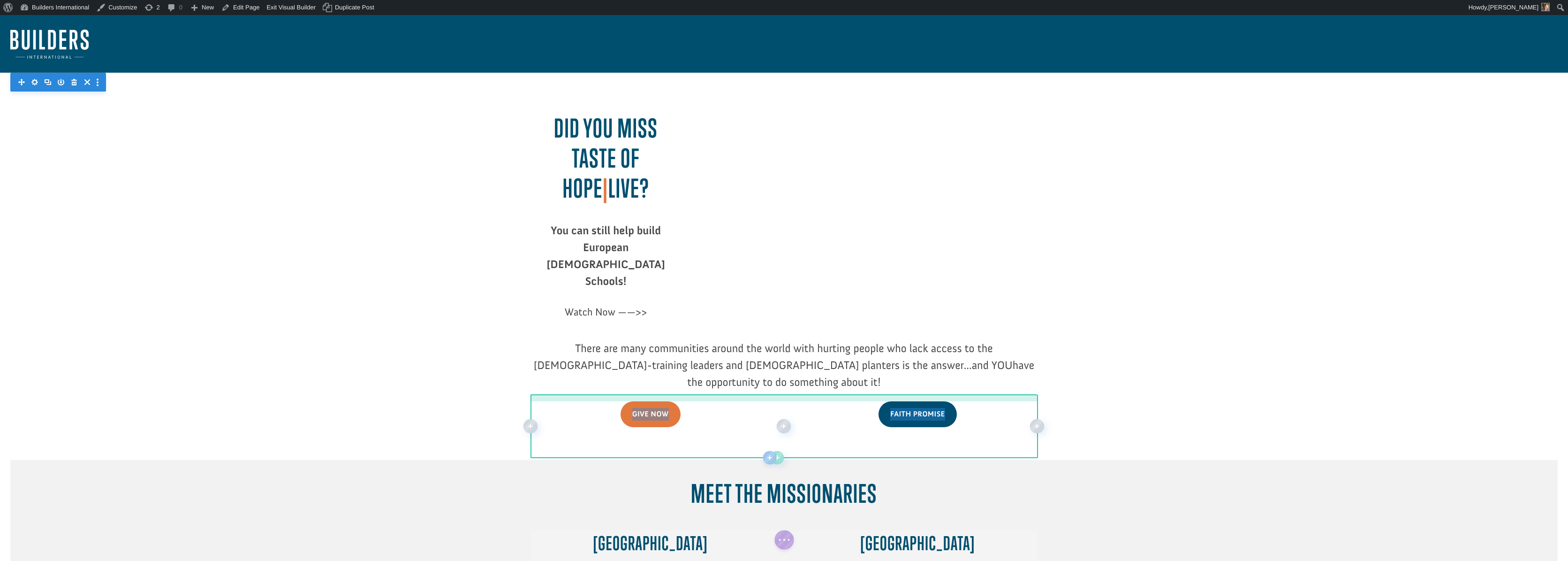
drag, startPoint x: 764, startPoint y: 375, endPoint x: 759, endPoint y: 352, distance: 23.5
click at [759, 352] on div "Did you miss Taste of Hope | LIVE? You can still help build European Bible Scho…" at bounding box center [784, 265] width 1547 height 385
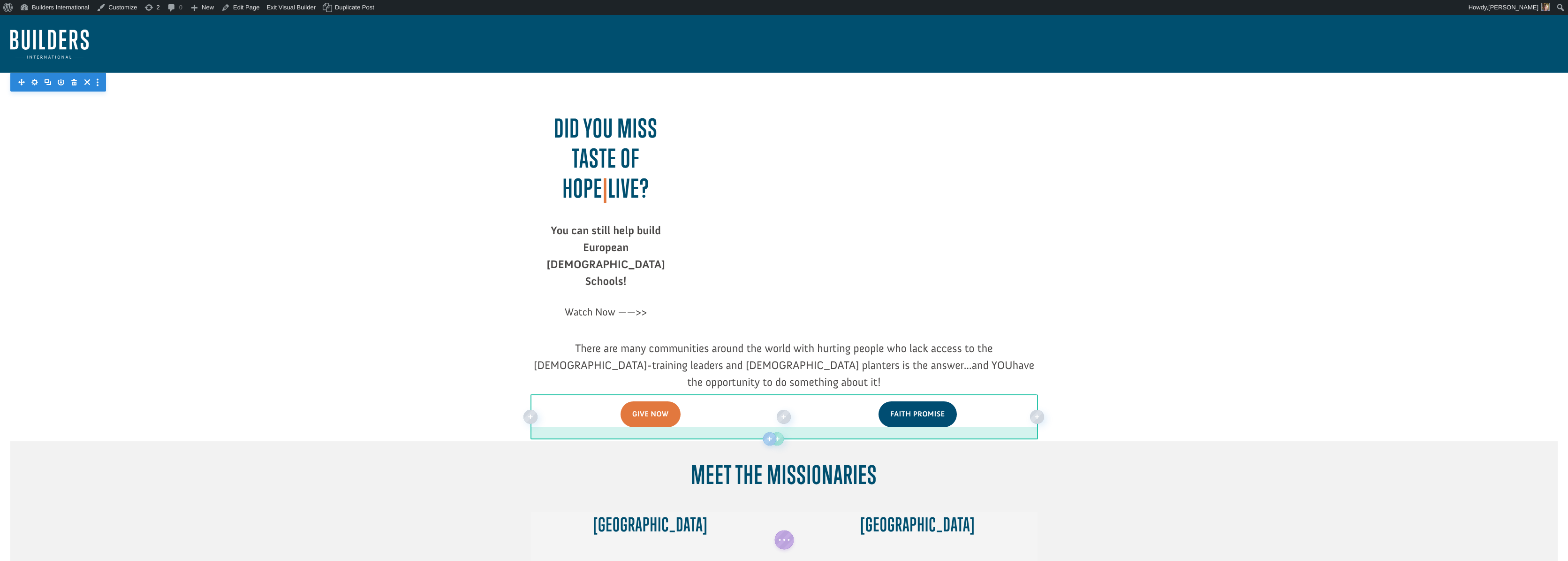
drag, startPoint x: 747, startPoint y: 407, endPoint x: 745, endPoint y: 390, distance: 17.1
click at [745, 428] on div at bounding box center [784, 433] width 506 height 12
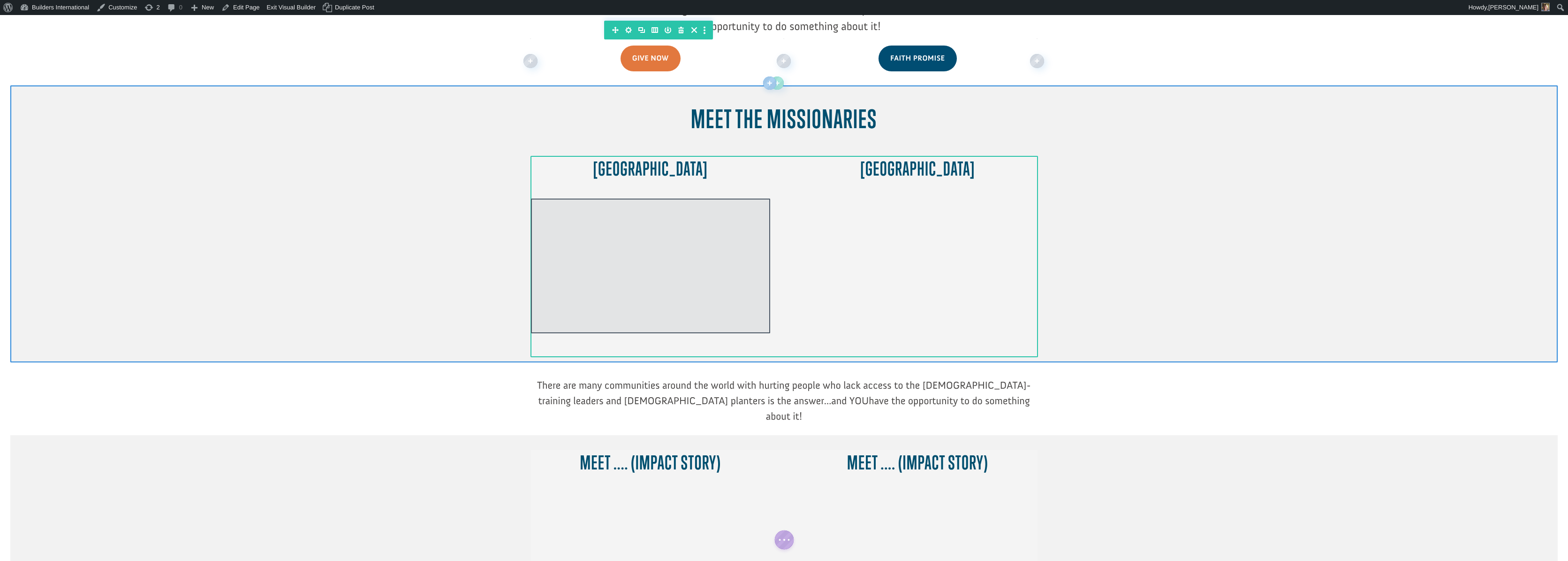
scroll to position [357, 0]
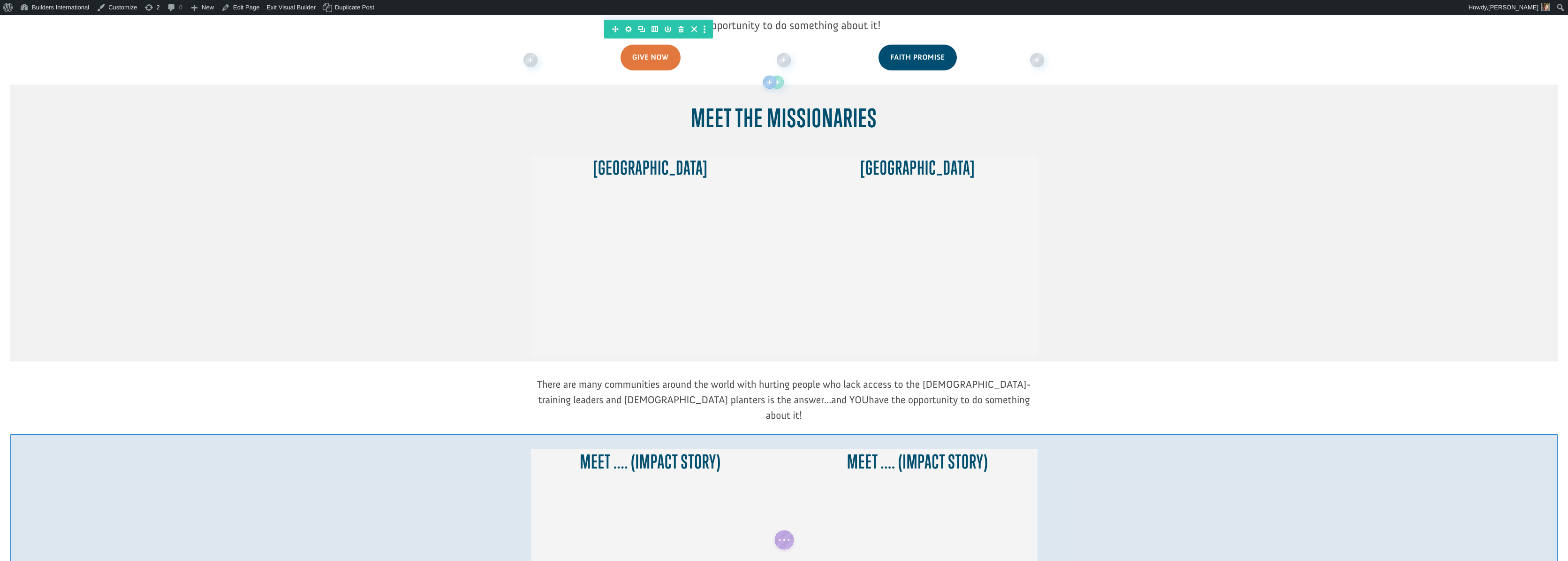
click at [456, 434] on div at bounding box center [784, 548] width 1547 height 228
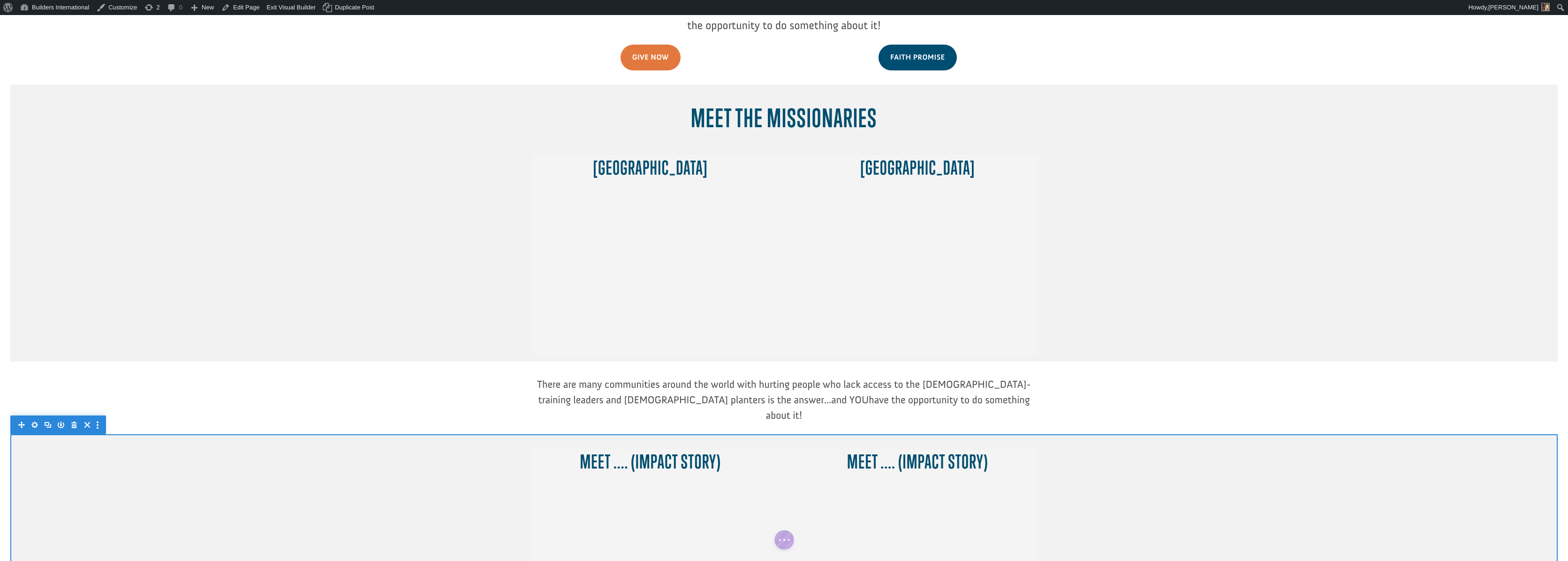
click at [35, 418] on icon "button" at bounding box center [35, 425] width 13 height 13
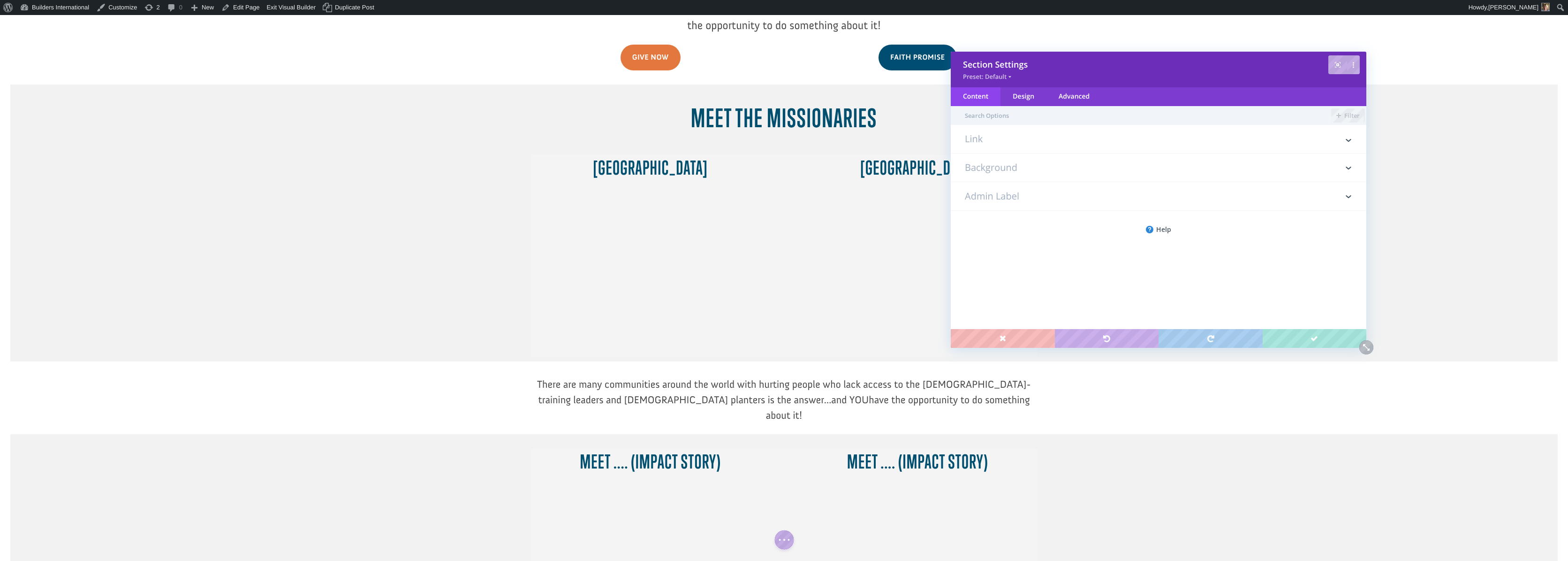
click at [1055, 177] on h3 "Background" at bounding box center [1158, 167] width 387 height 28
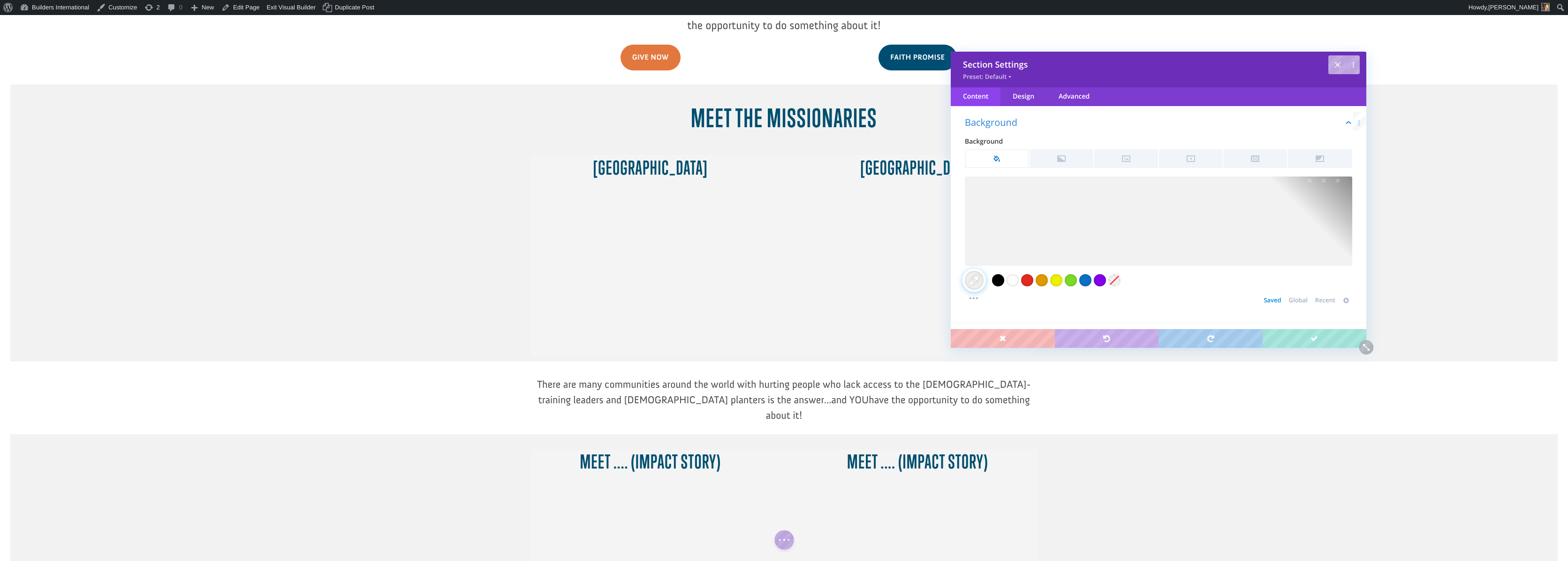
scroll to position [52, 0]
drag, startPoint x: 1332, startPoint y: 198, endPoint x: 1325, endPoint y: 200, distance: 7.3
click at [1325, 200] on div at bounding box center [1158, 187] width 387 height 27
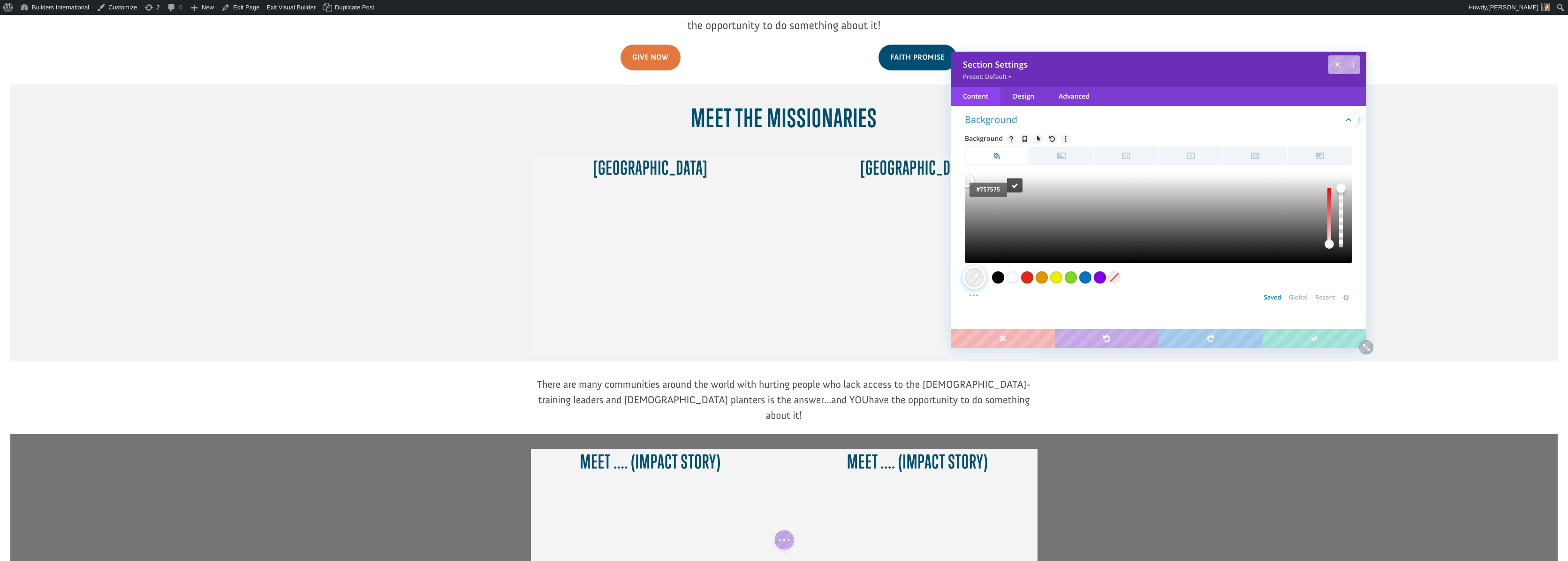
click at [1002, 221] on div at bounding box center [1158, 218] width 387 height 90
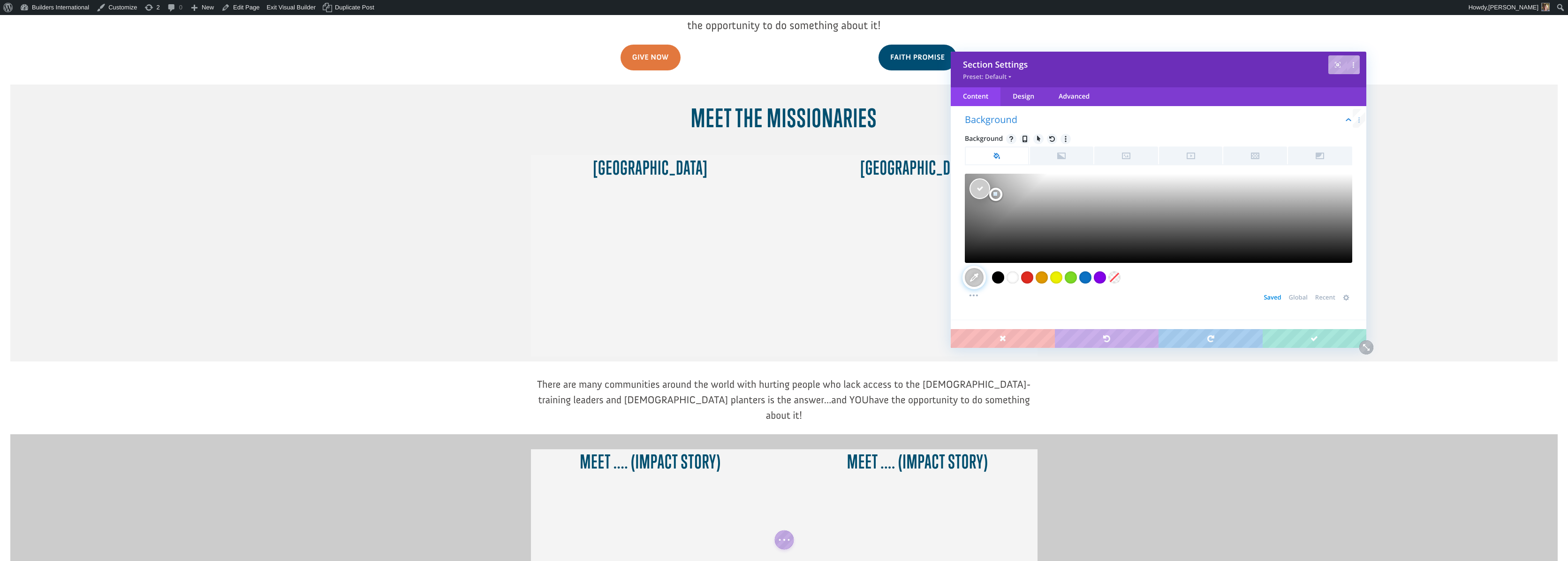
type input "#cecece"
drag, startPoint x: 988, startPoint y: 210, endPoint x: 993, endPoint y: 190, distance: 20.6
click at [993, 190] on div at bounding box center [1158, 218] width 387 height 90
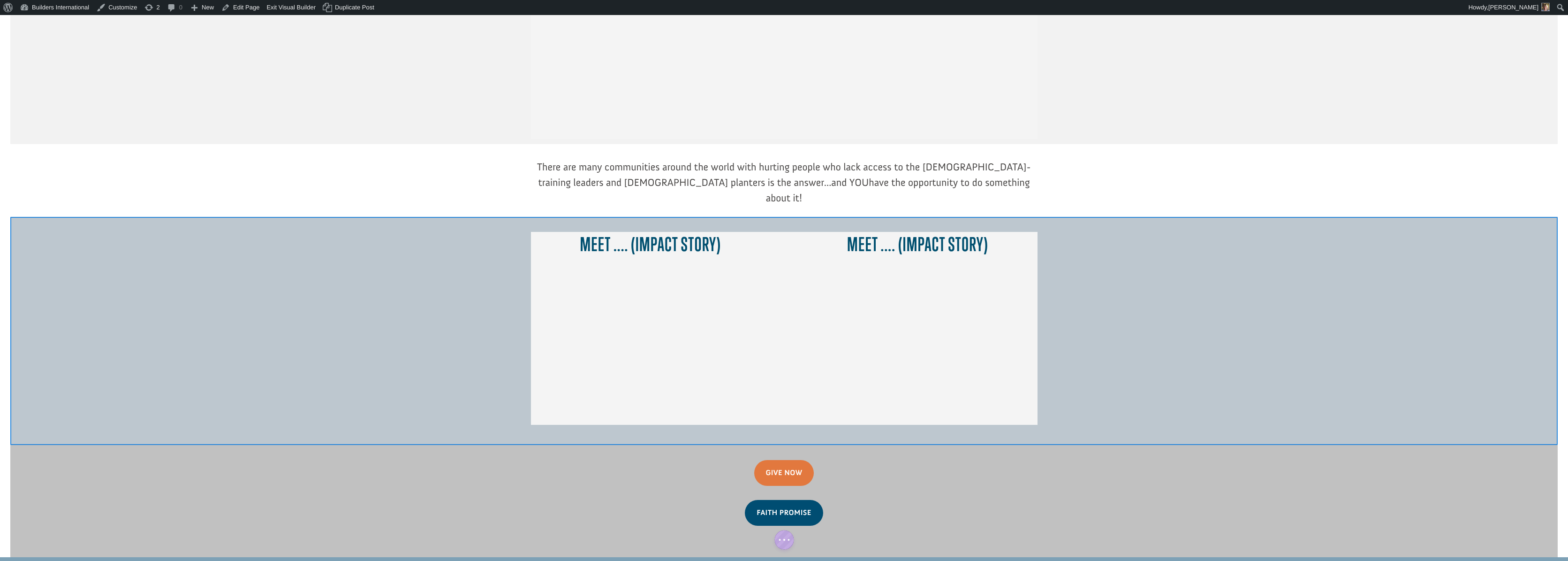
scroll to position [573, 0]
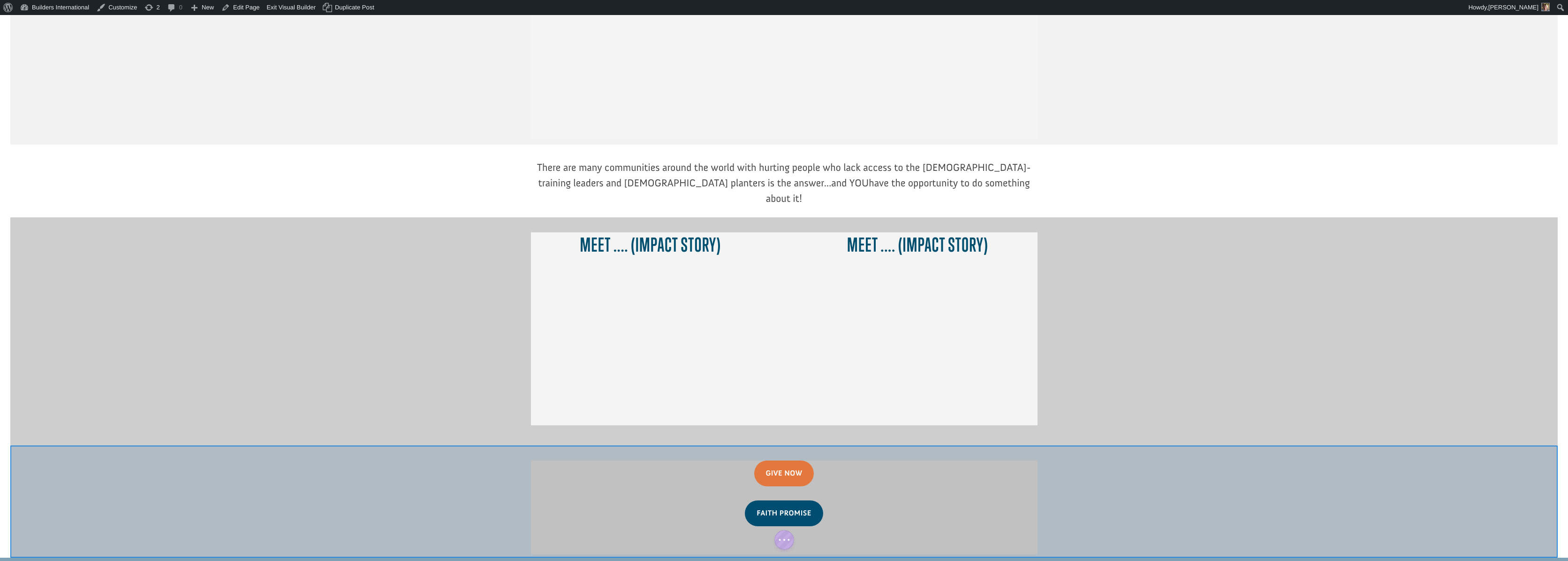
click at [1210, 445] on div at bounding box center [784, 501] width 1547 height 112
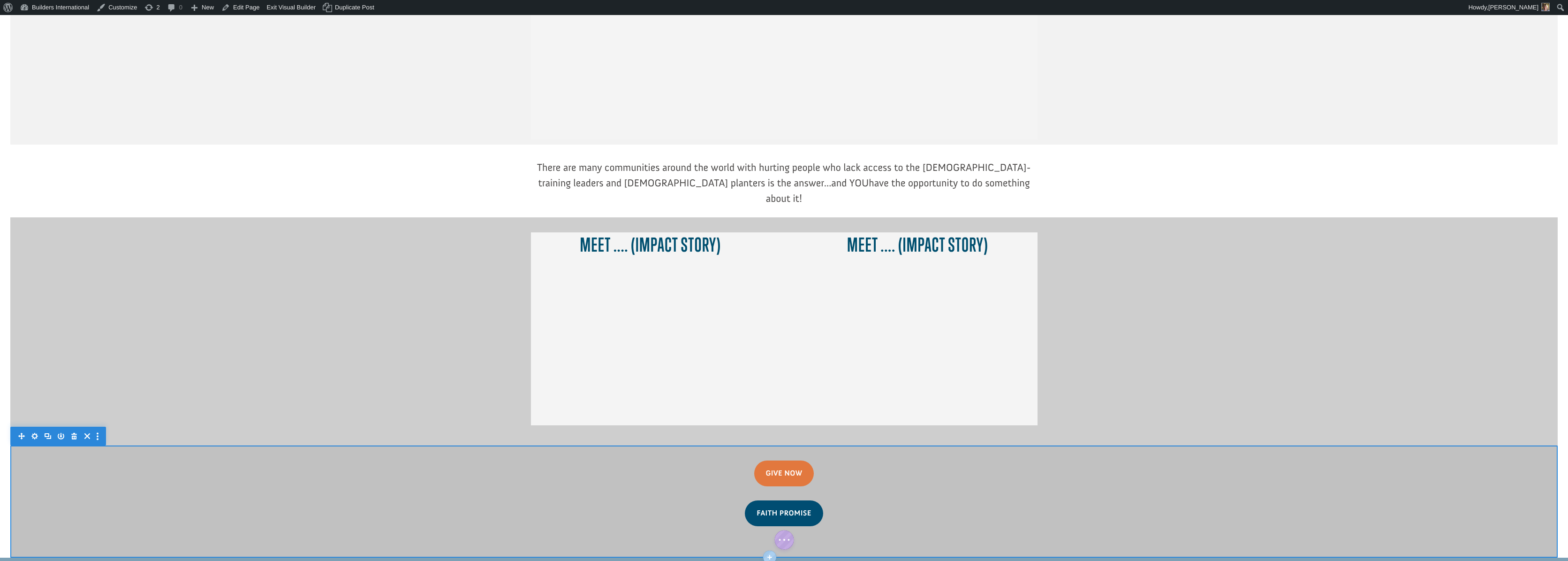
click at [35, 429] on icon "button" at bounding box center [35, 436] width 13 height 13
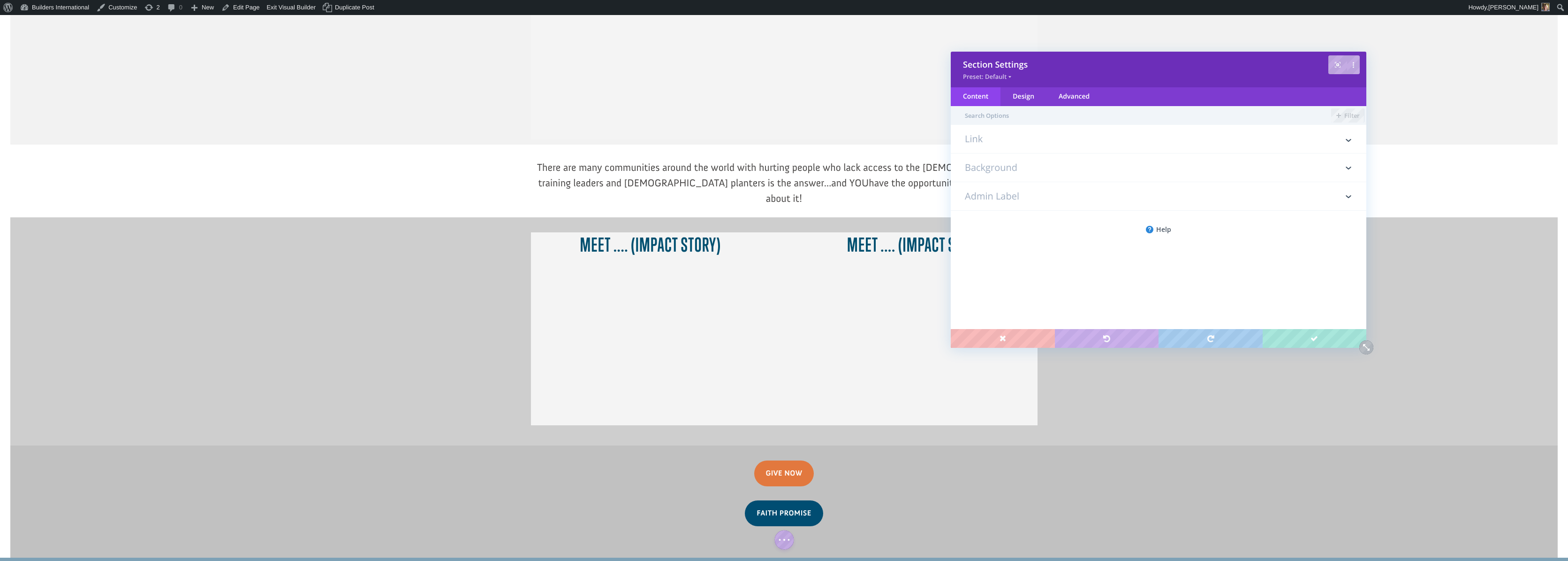
click at [1006, 173] on h3 "Background" at bounding box center [1158, 167] width 387 height 28
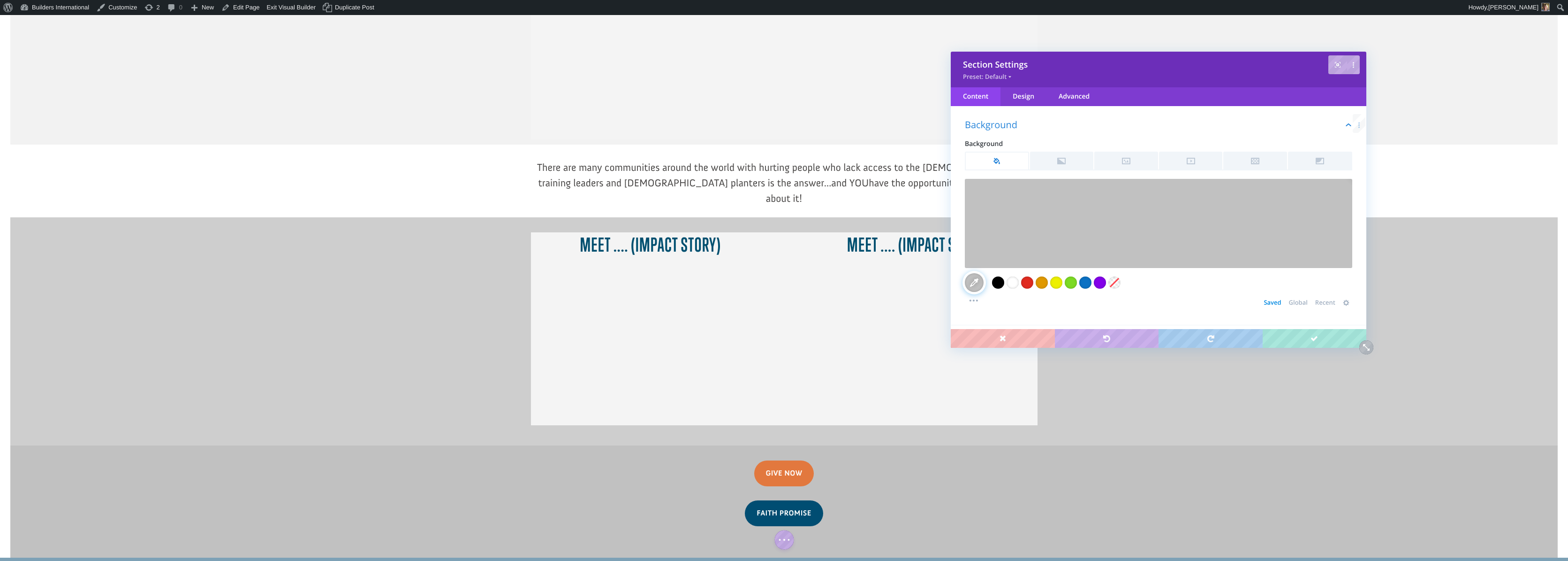
scroll to position [52, 0]
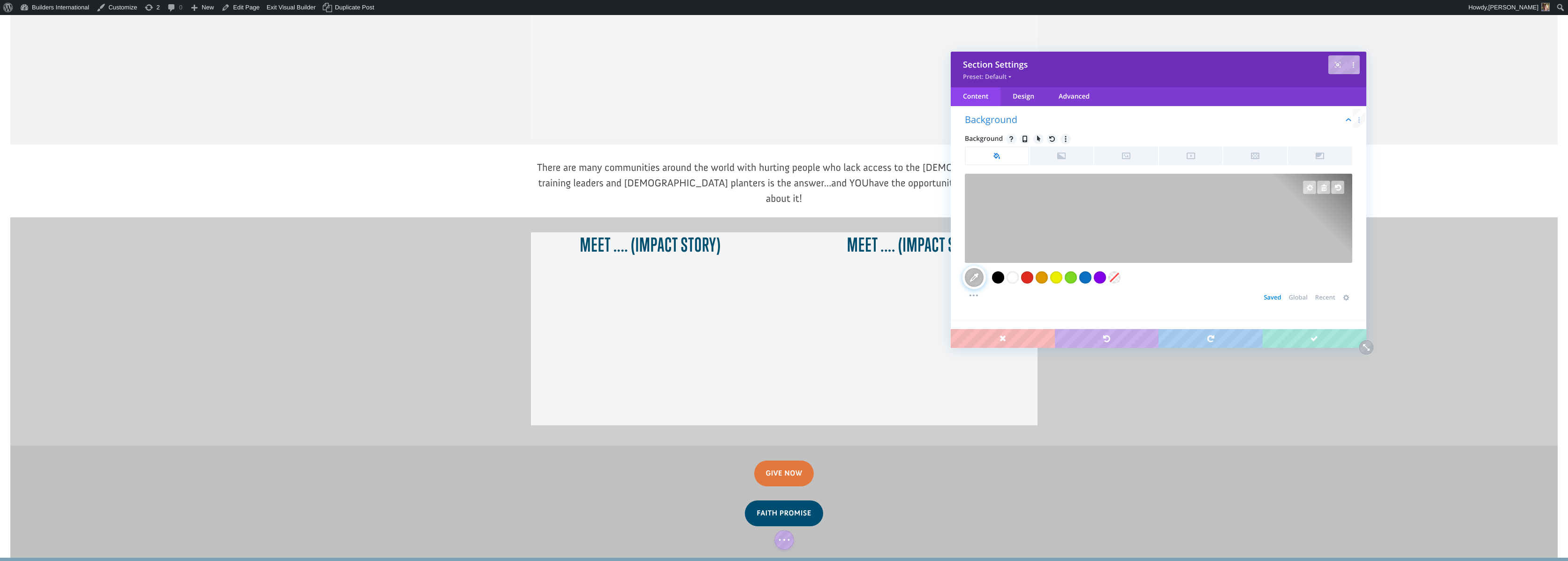
click at [1298, 182] on div at bounding box center [1158, 187] width 387 height 27
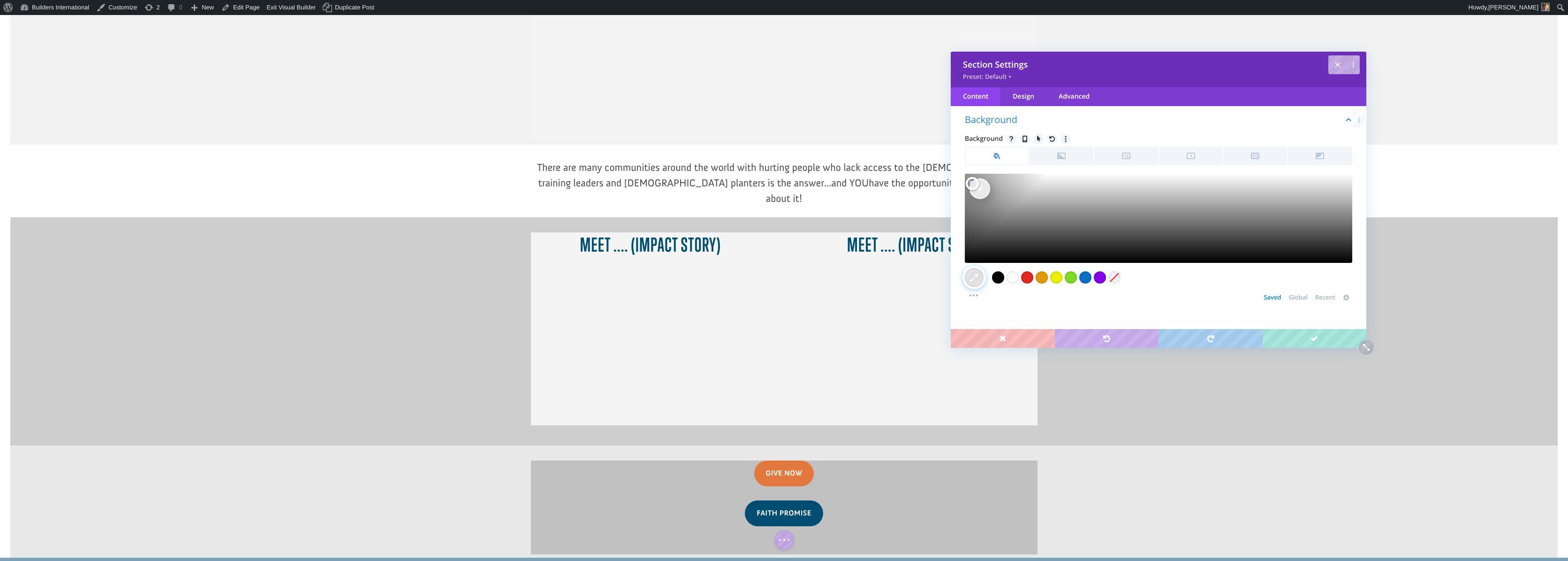
type input "#ffffff"
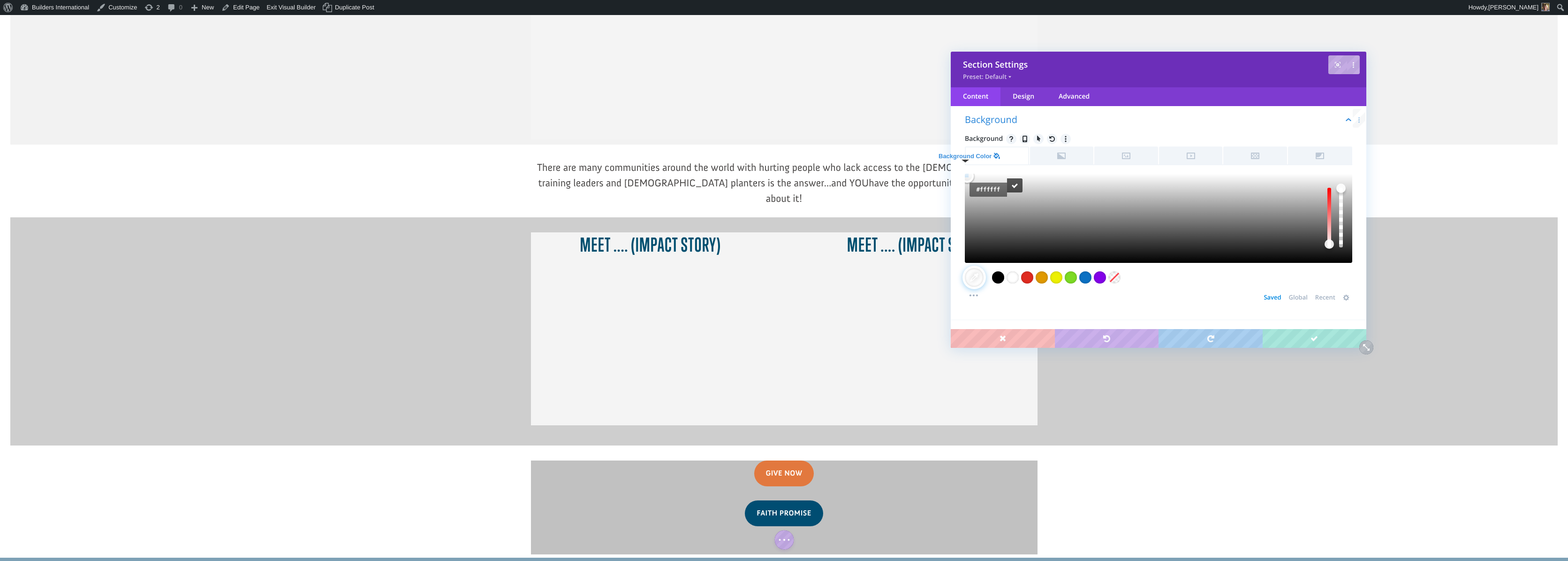
drag, startPoint x: 965, startPoint y: 193, endPoint x: 965, endPoint y: 162, distance: 31.0
click at [965, 162] on div "Background Color Select Color Color value #ffffff Clear #ffffff #000000 #FFFFFF…" at bounding box center [1158, 223] width 387 height 154
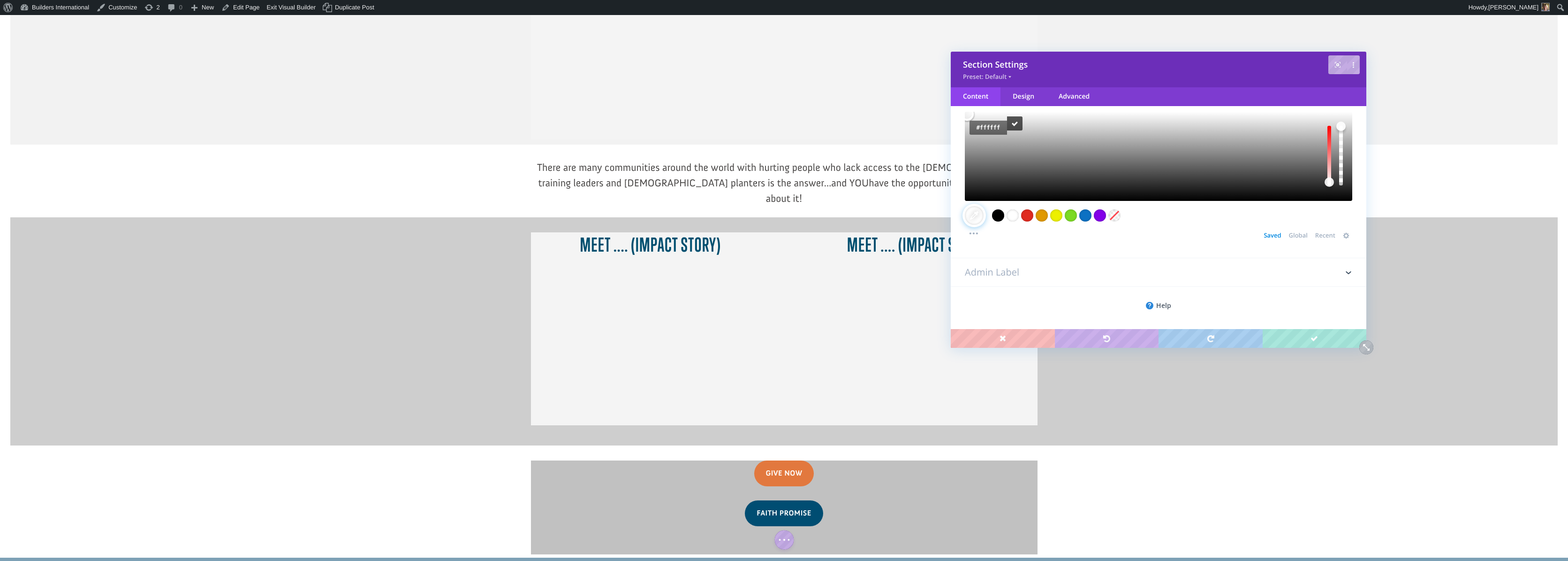
scroll to position [115, 0]
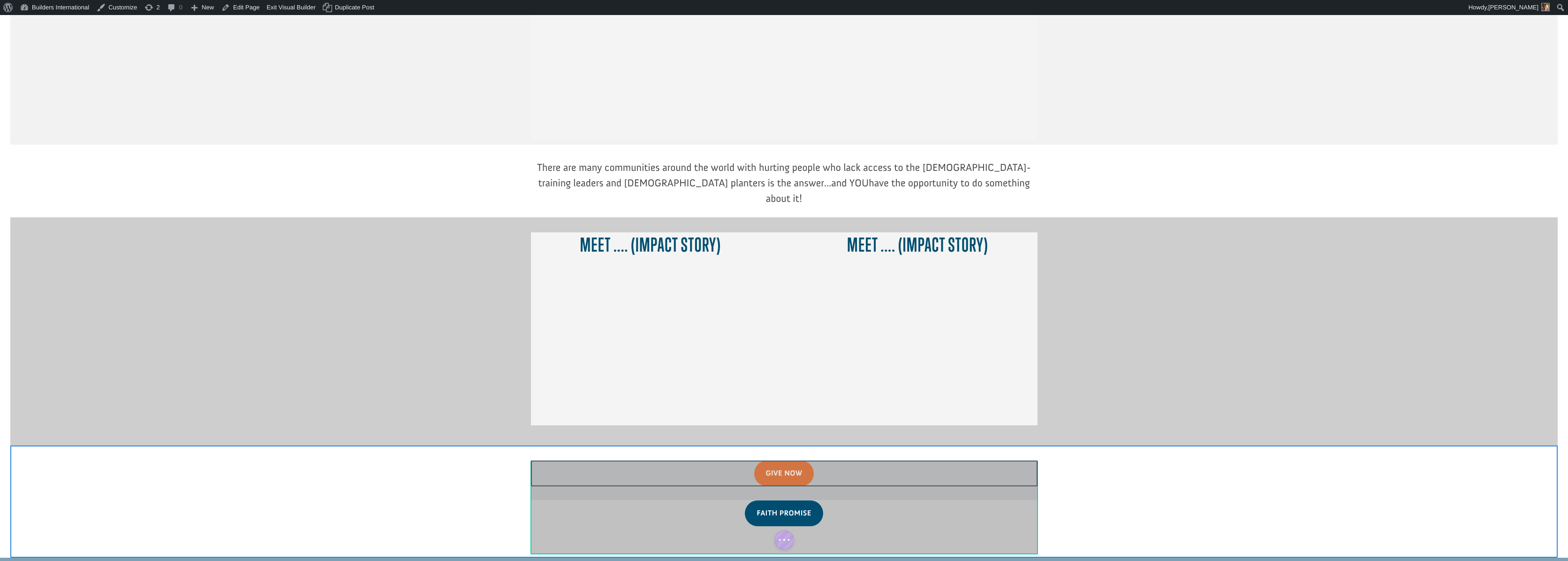
click at [1020, 460] on div at bounding box center [784, 480] width 506 height 39
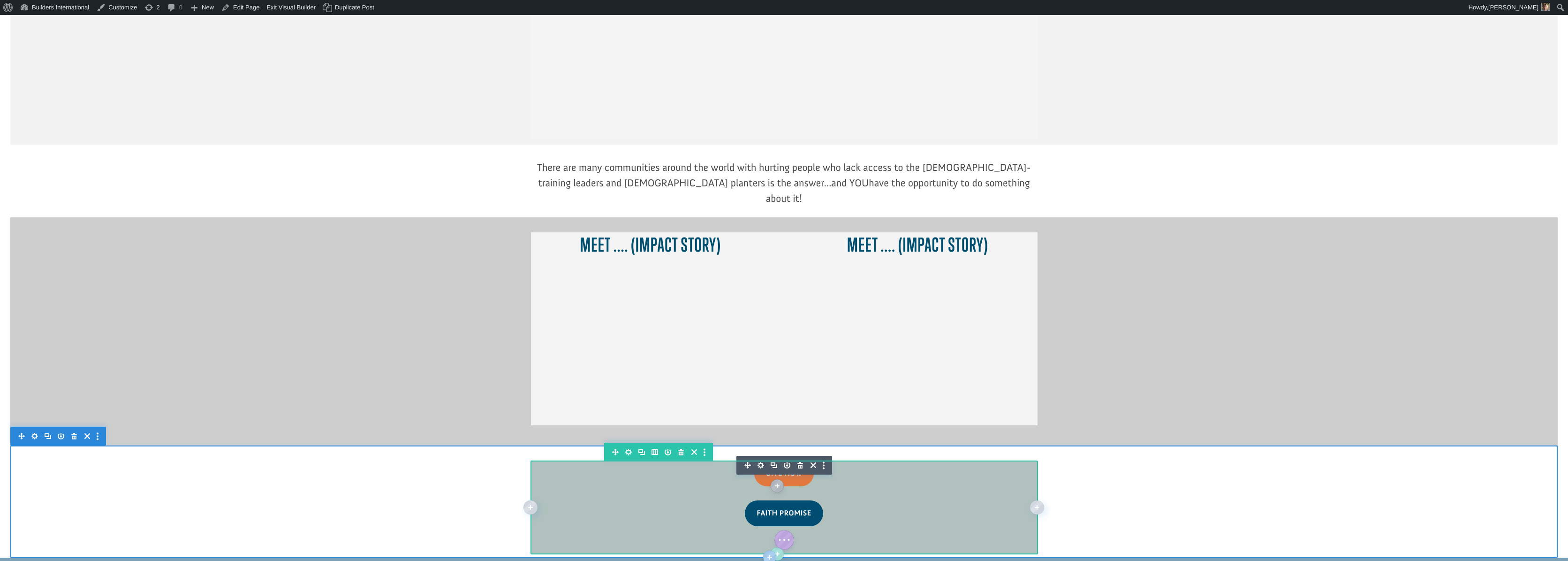
click at [627, 449] on icon "button" at bounding box center [628, 452] width 7 height 7
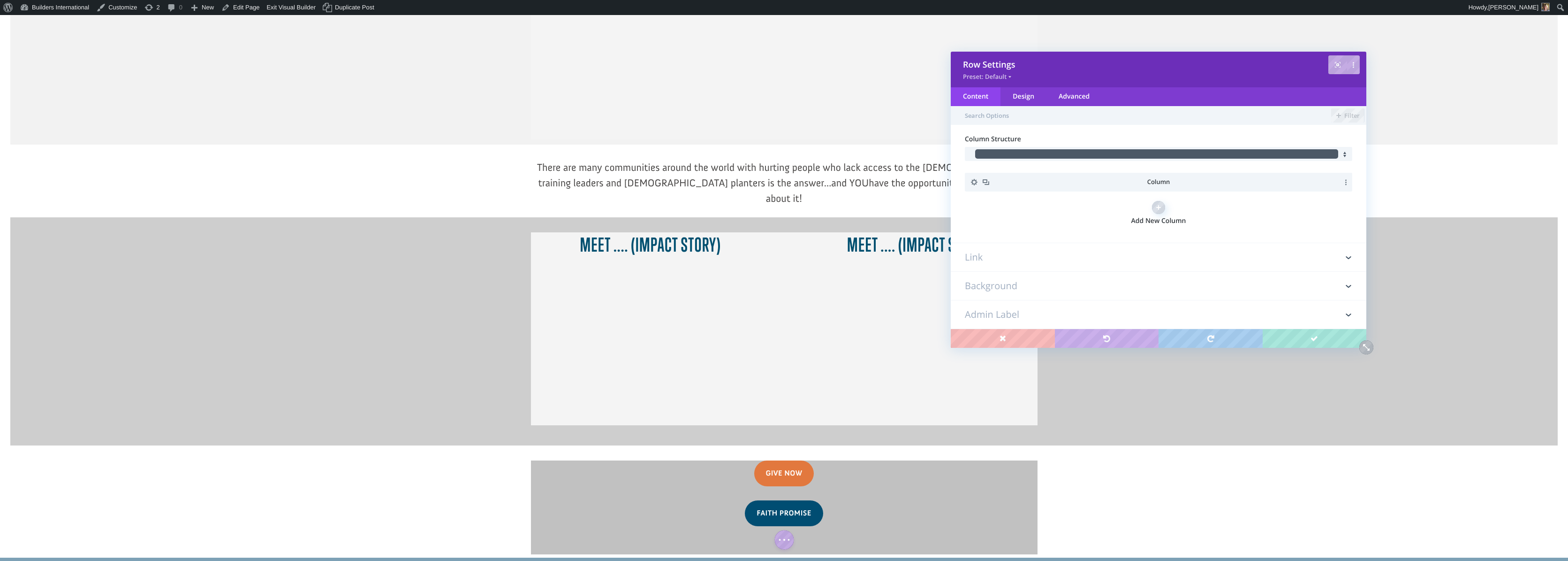
click at [1041, 278] on h3 "Background" at bounding box center [1158, 286] width 387 height 28
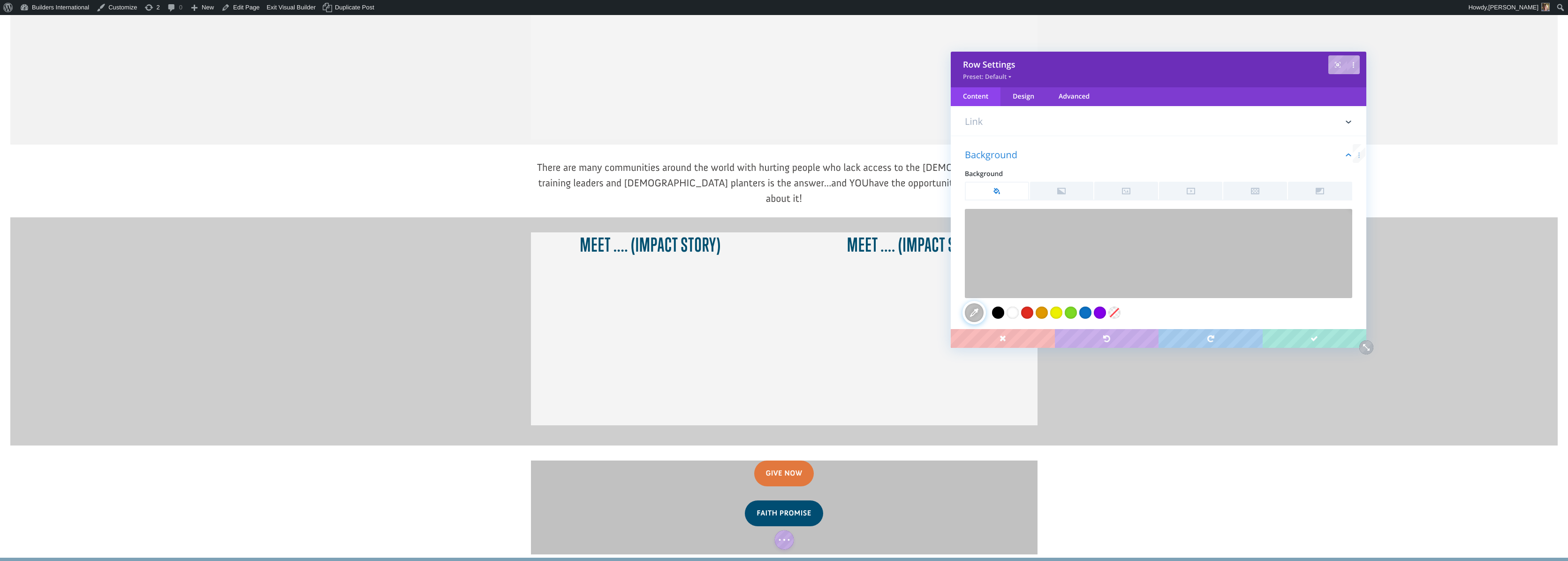
scroll to position [151, 0]
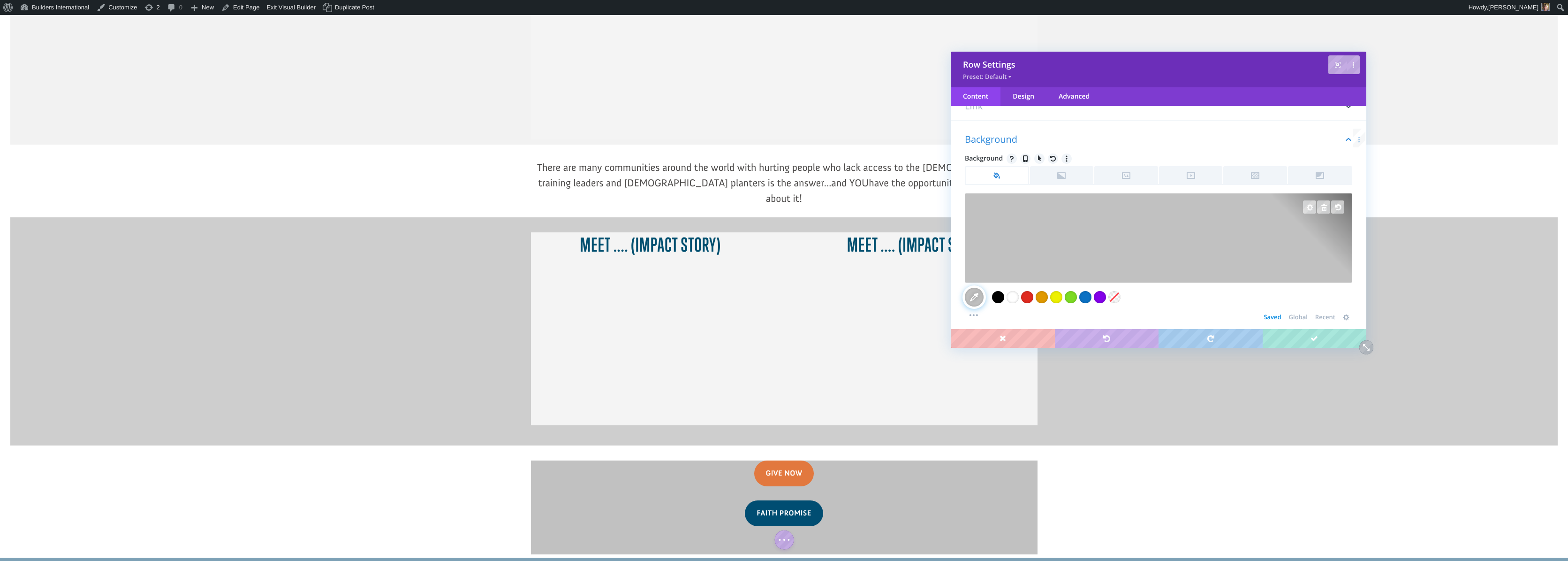
click at [1050, 273] on div at bounding box center [1158, 238] width 387 height 90
drag, startPoint x: 964, startPoint y: 230, endPoint x: 978, endPoint y: 185, distance: 47.1
click at [978, 179] on div "Background Background Background Color Select Color Color value #c1c1c1 Clear #…" at bounding box center [1158, 230] width 415 height 219
click at [971, 218] on div at bounding box center [1158, 206] width 387 height 27
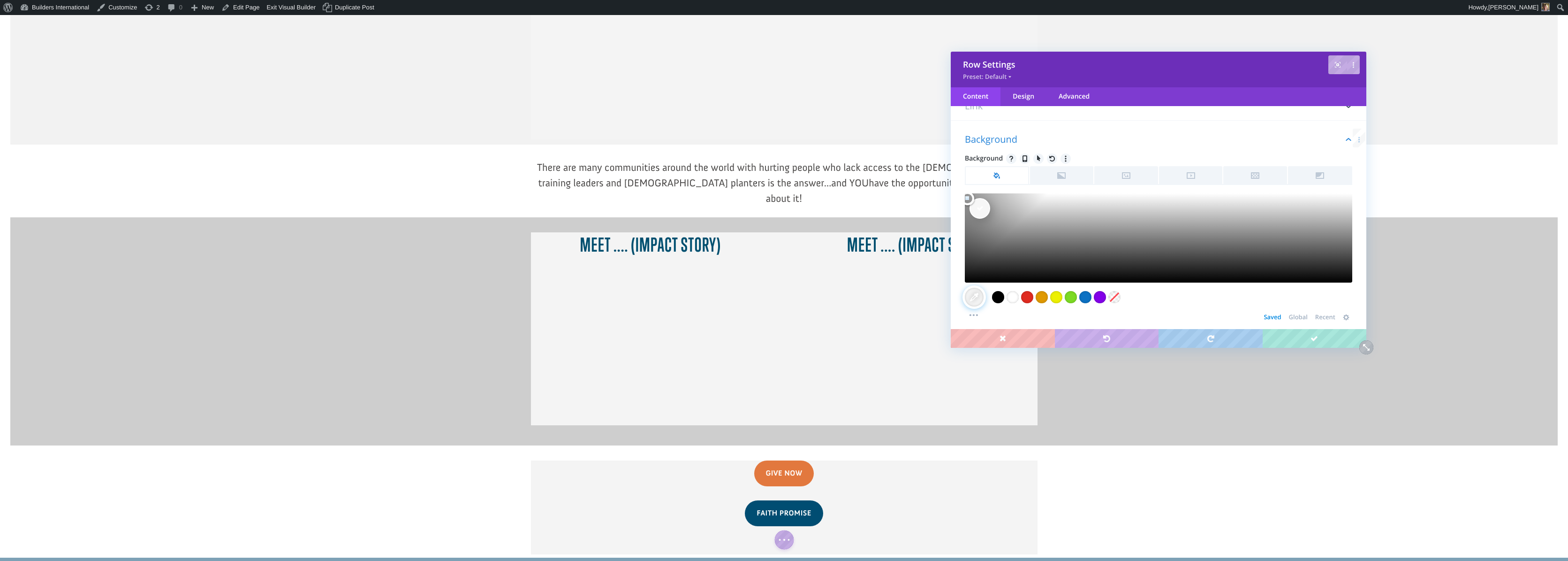
type input "#ffffff"
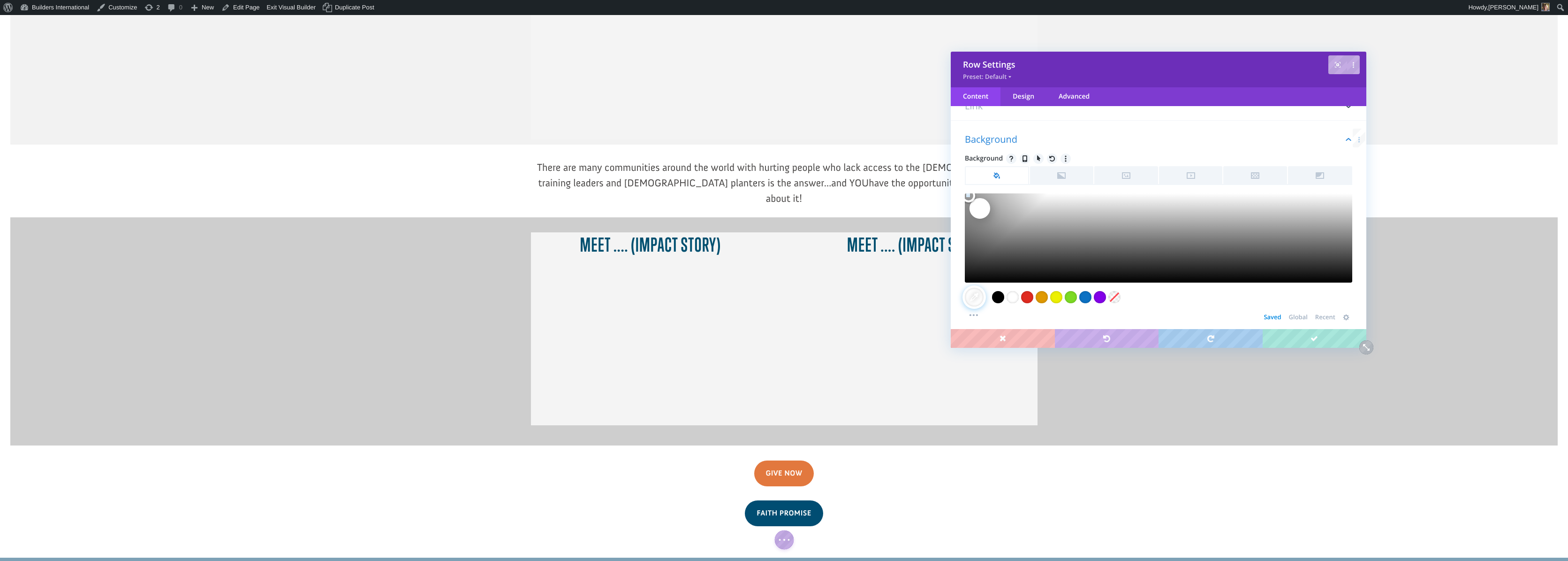
drag, startPoint x: 969, startPoint y: 218, endPoint x: 970, endPoint y: 193, distance: 25.0
click at [970, 193] on span at bounding box center [968, 195] width 14 height 14
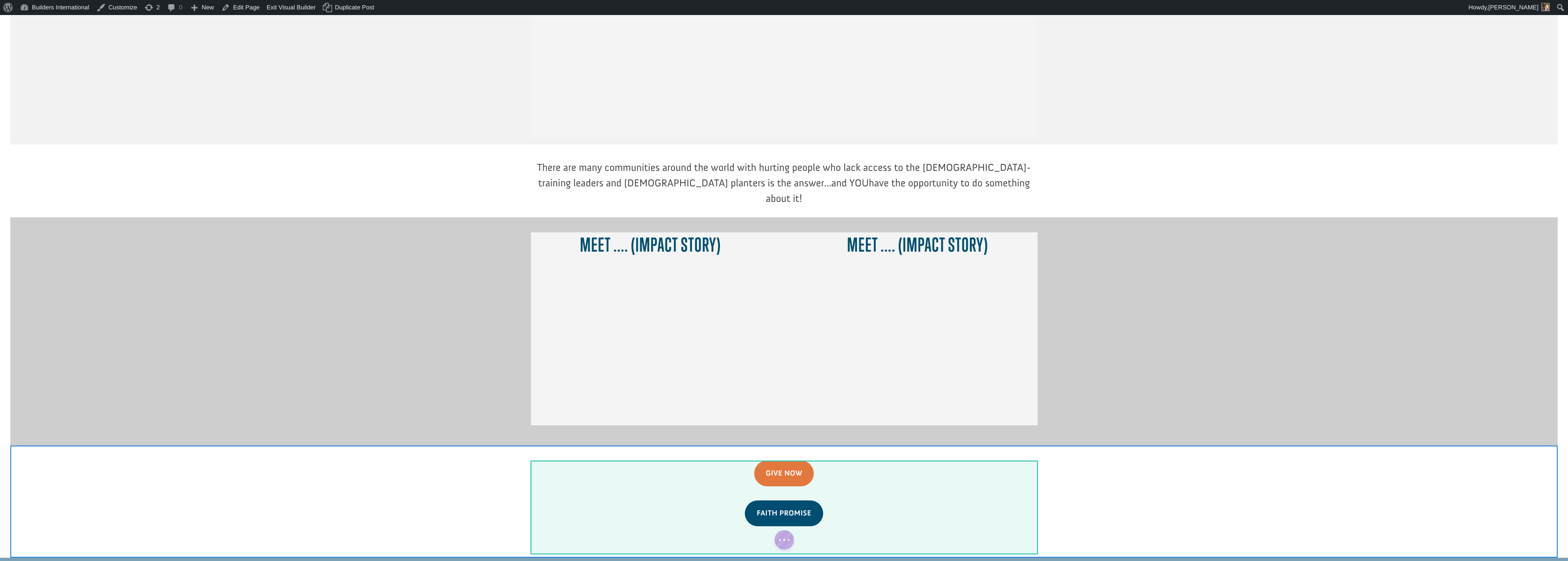
click at [1020, 484] on div at bounding box center [784, 507] width 506 height 94
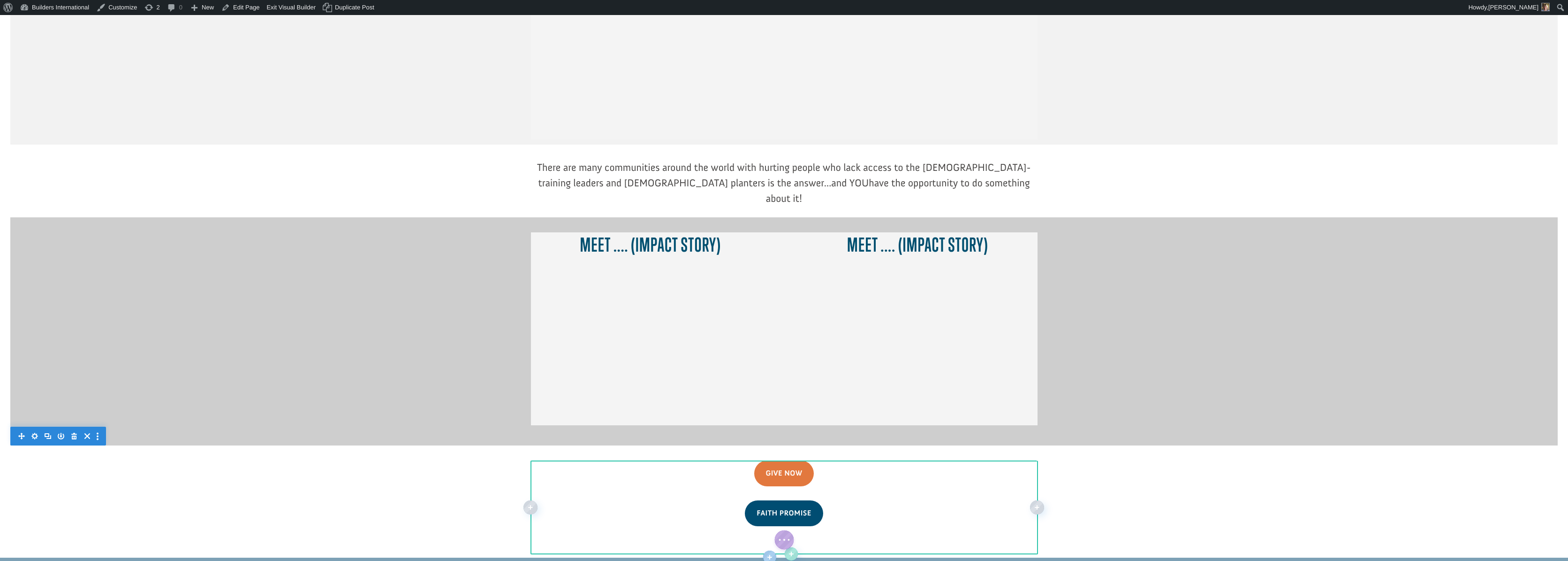
drag, startPoint x: 1013, startPoint y: 492, endPoint x: 1017, endPoint y: 470, distance: 22.4
click at [1017, 470] on div "Give Now Faith Promise Min Height: 200px Min Height: 200px Width: 80% Width: 80%" at bounding box center [784, 507] width 506 height 94
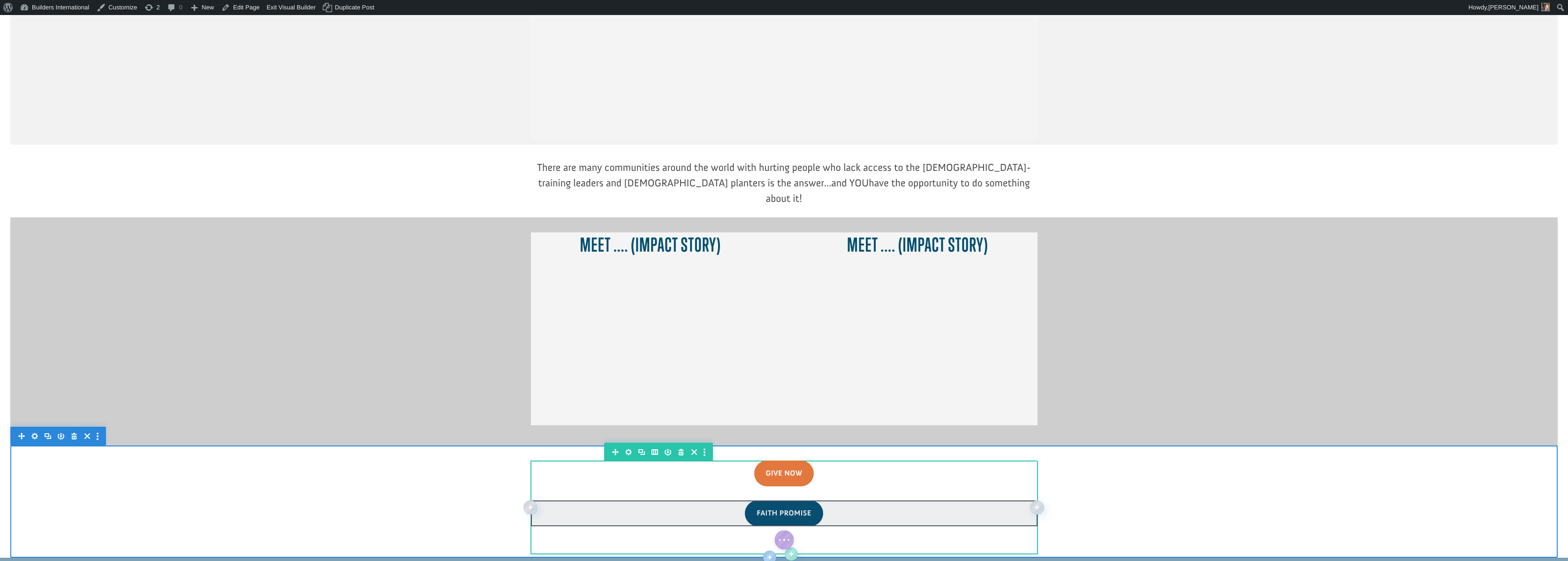
click at [940, 500] on div at bounding box center [784, 512] width 506 height 25
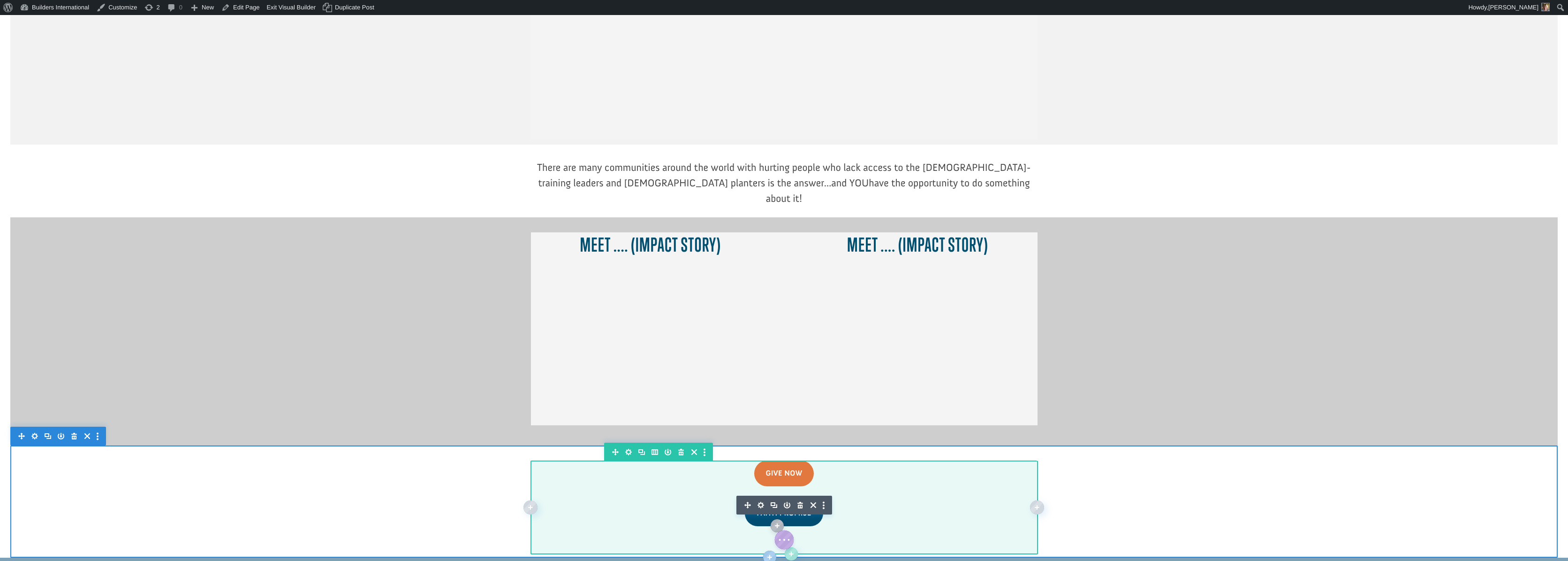
click at [955, 487] on div at bounding box center [784, 507] width 506 height 94
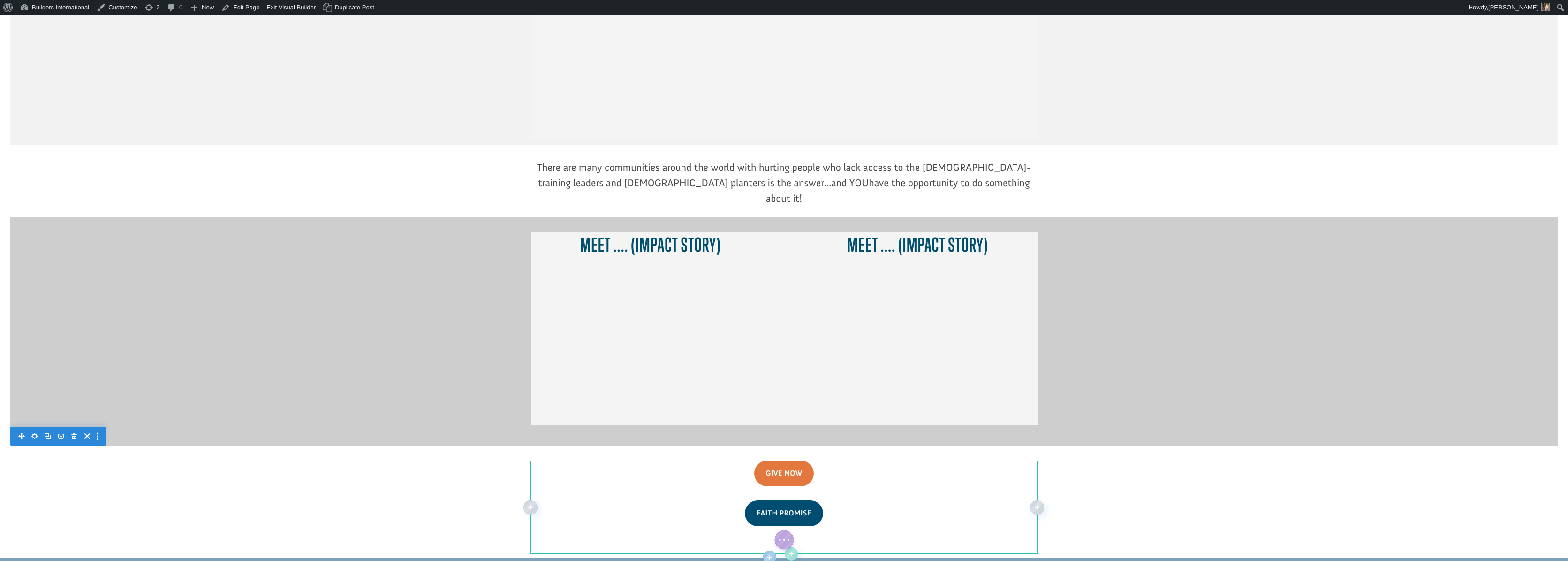
drag, startPoint x: 954, startPoint y: 494, endPoint x: 957, endPoint y: 484, distance: 10.4
click at [958, 482] on div "Give Now Faith Promise Min Height: 200px Min Height: 200px Width: 80% Width: 80%" at bounding box center [784, 507] width 506 height 94
click at [952, 546] on div at bounding box center [784, 550] width 506 height 7
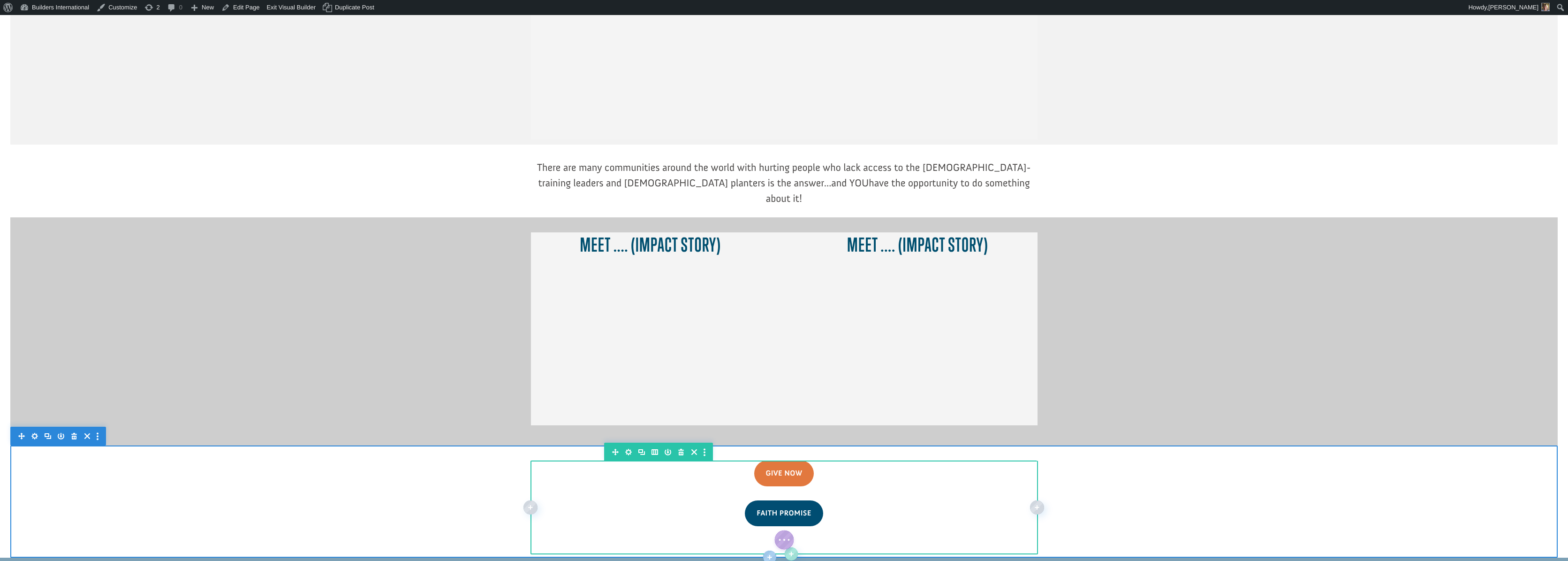
click at [951, 477] on div at bounding box center [784, 507] width 506 height 94
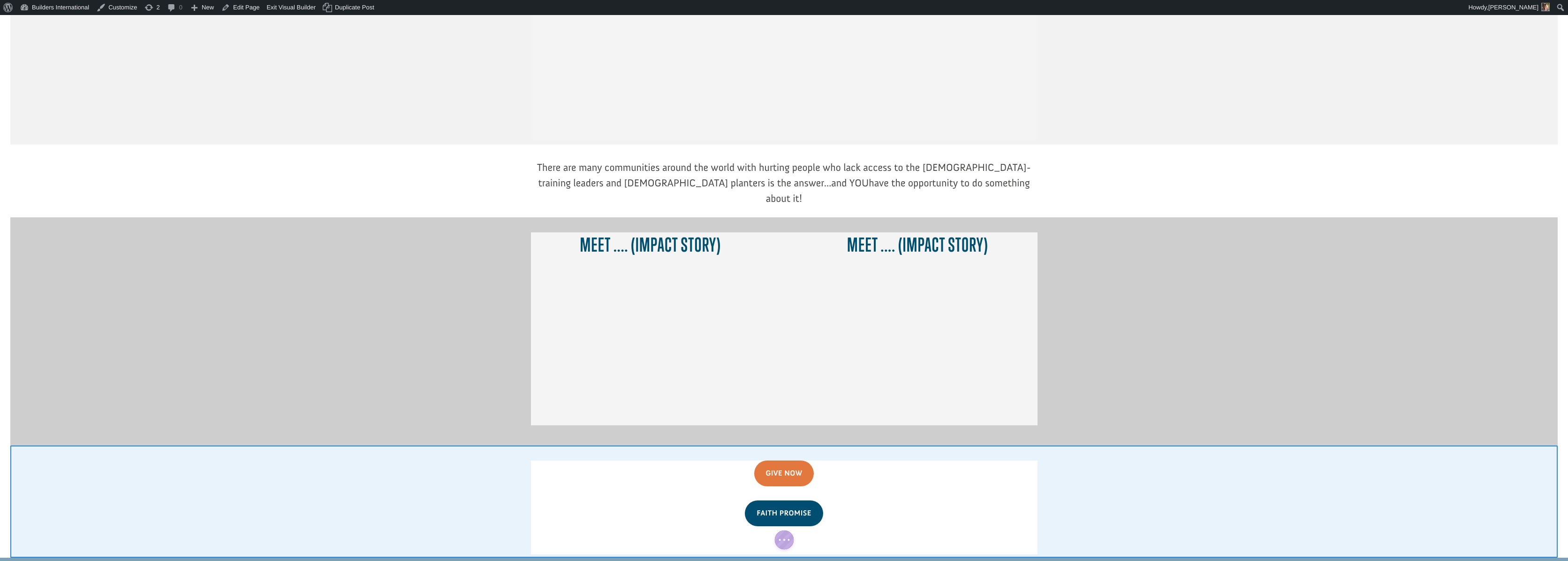
click at [1086, 468] on div at bounding box center [784, 501] width 1547 height 112
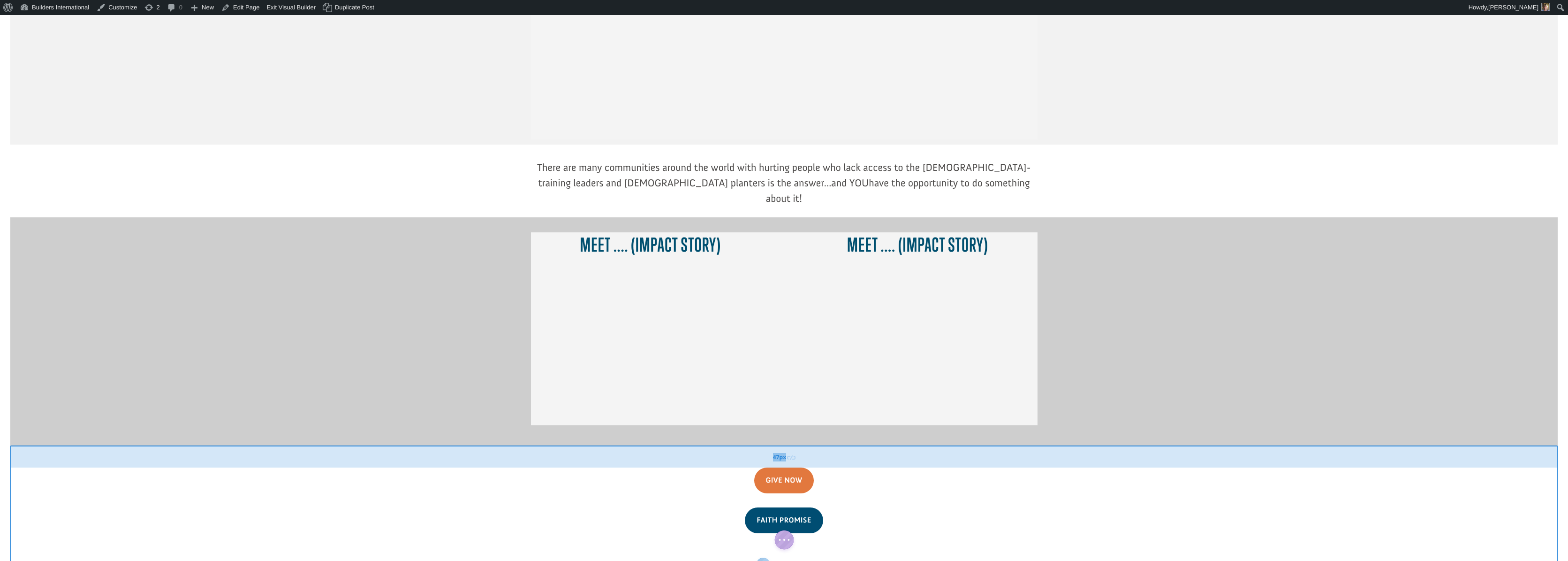
click at [949, 445] on div "47px" at bounding box center [784, 456] width 1547 height 22
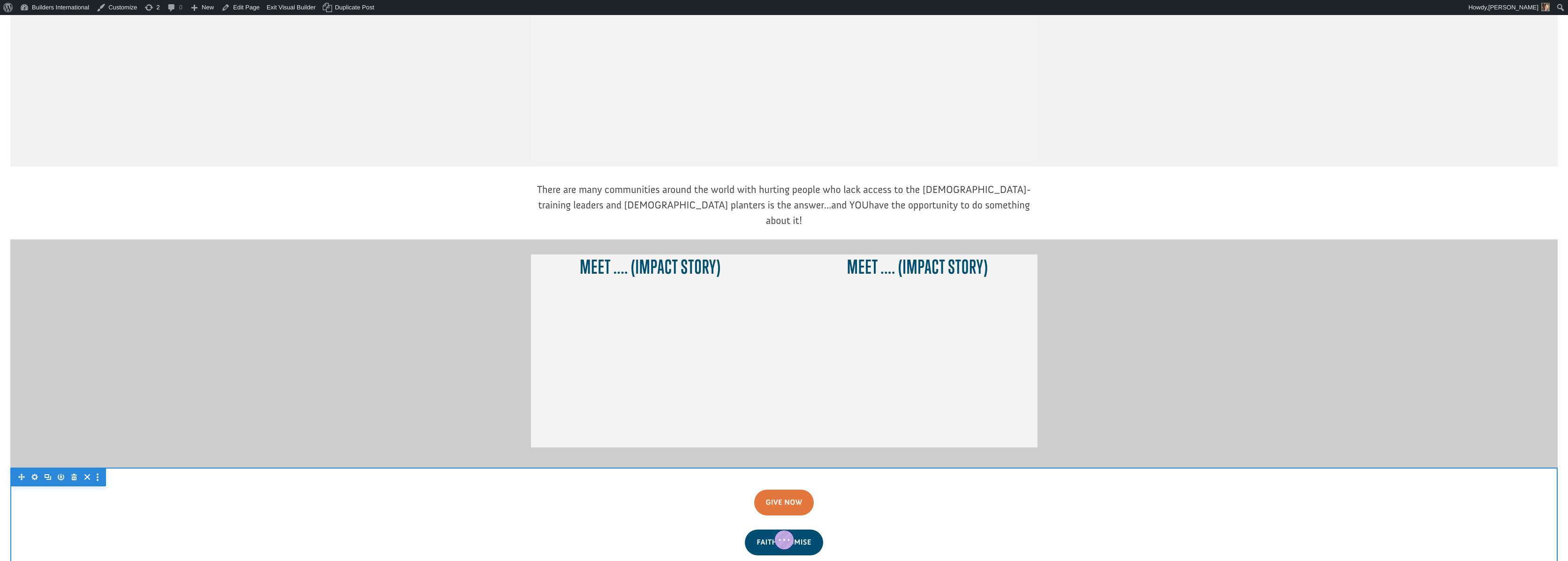
scroll to position [535, 0]
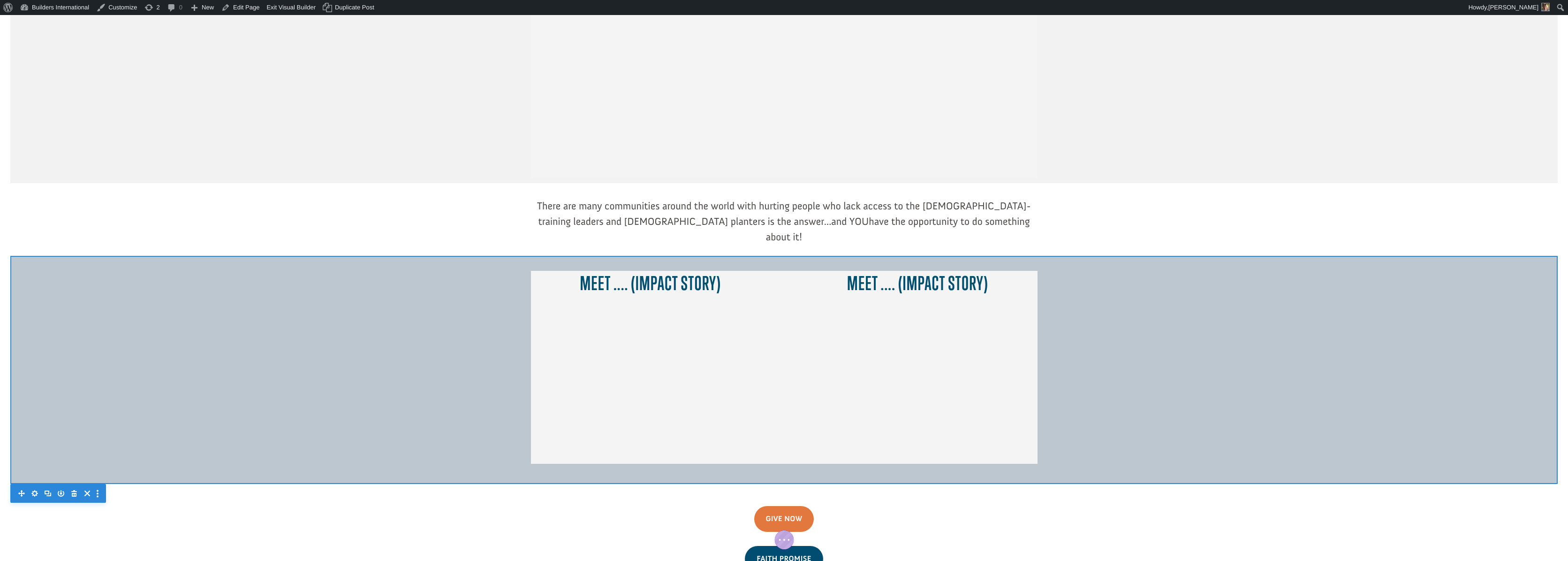
click at [1176, 412] on div at bounding box center [784, 370] width 1547 height 228
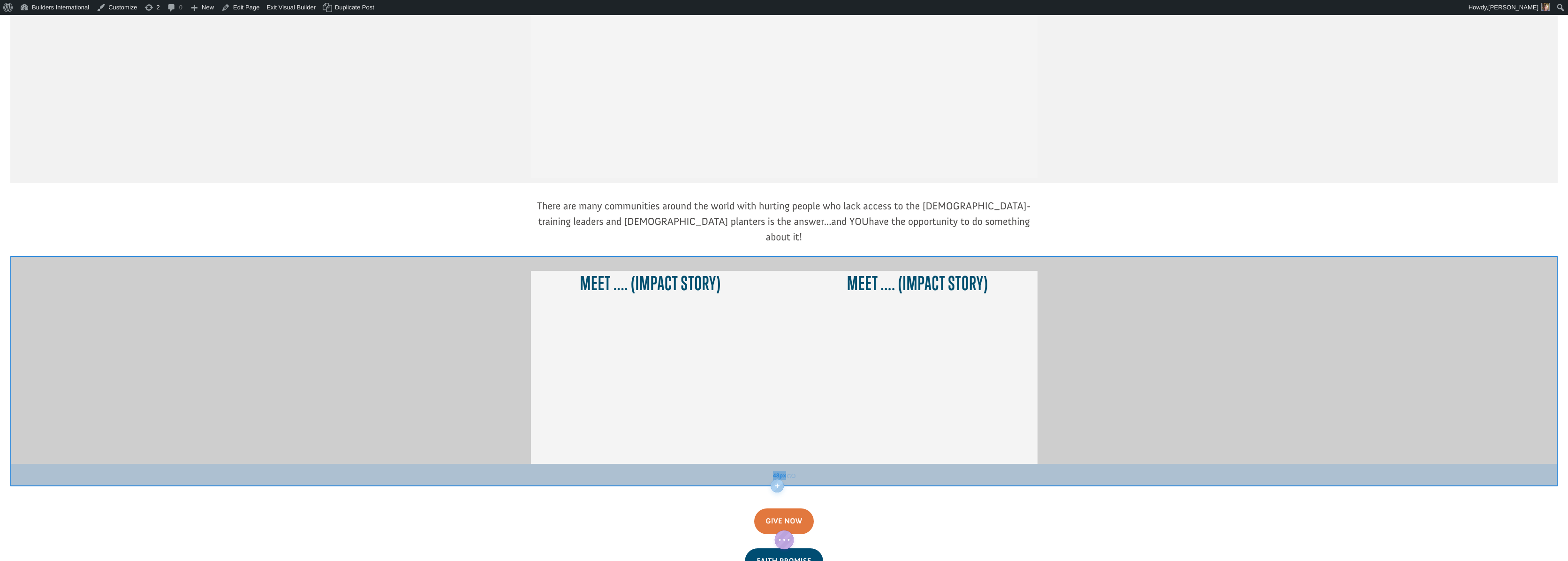
drag, startPoint x: 1173, startPoint y: 420, endPoint x: 1171, endPoint y: 414, distance: 6.3
click at [1172, 472] on span "48px" at bounding box center [784, 475] width 1547 height 6
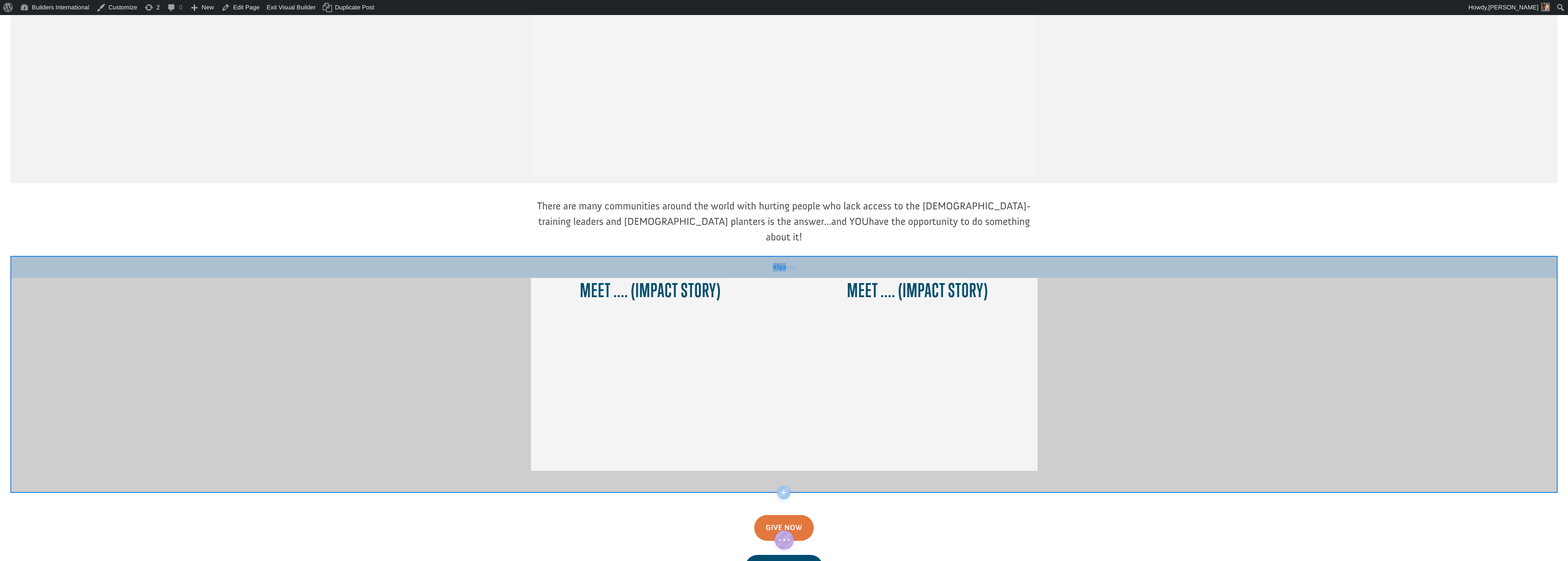
drag, startPoint x: 1149, startPoint y: 208, endPoint x: 1149, endPoint y: 215, distance: 7.0
click at [1149, 264] on span "47px" at bounding box center [784, 267] width 1547 height 6
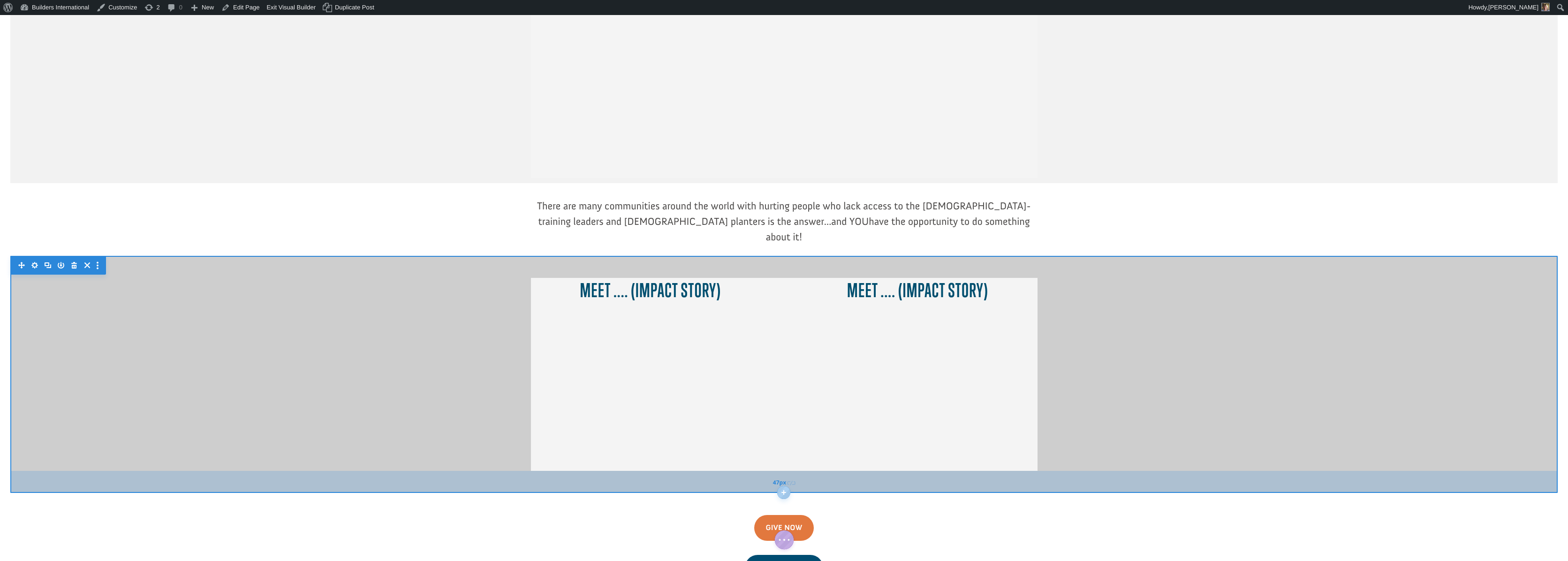
click at [1130, 479] on span "47px" at bounding box center [784, 482] width 1547 height 6
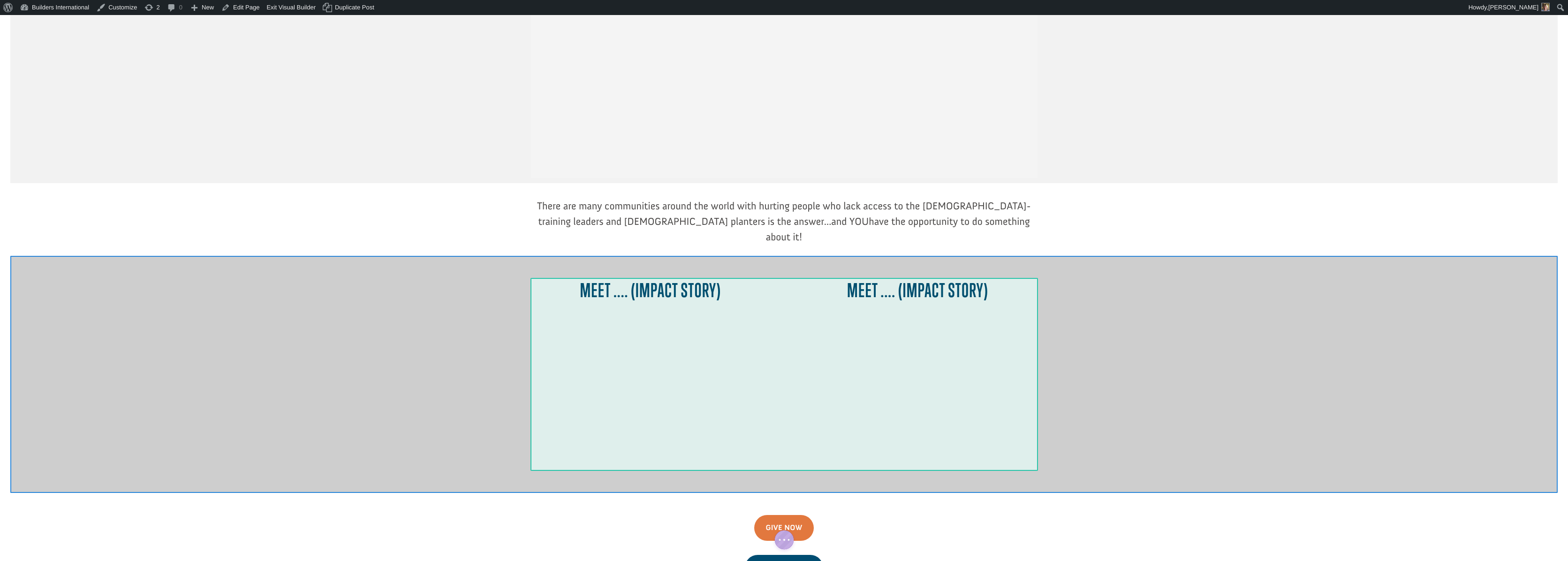
click at [770, 278] on div at bounding box center [784, 374] width 506 height 193
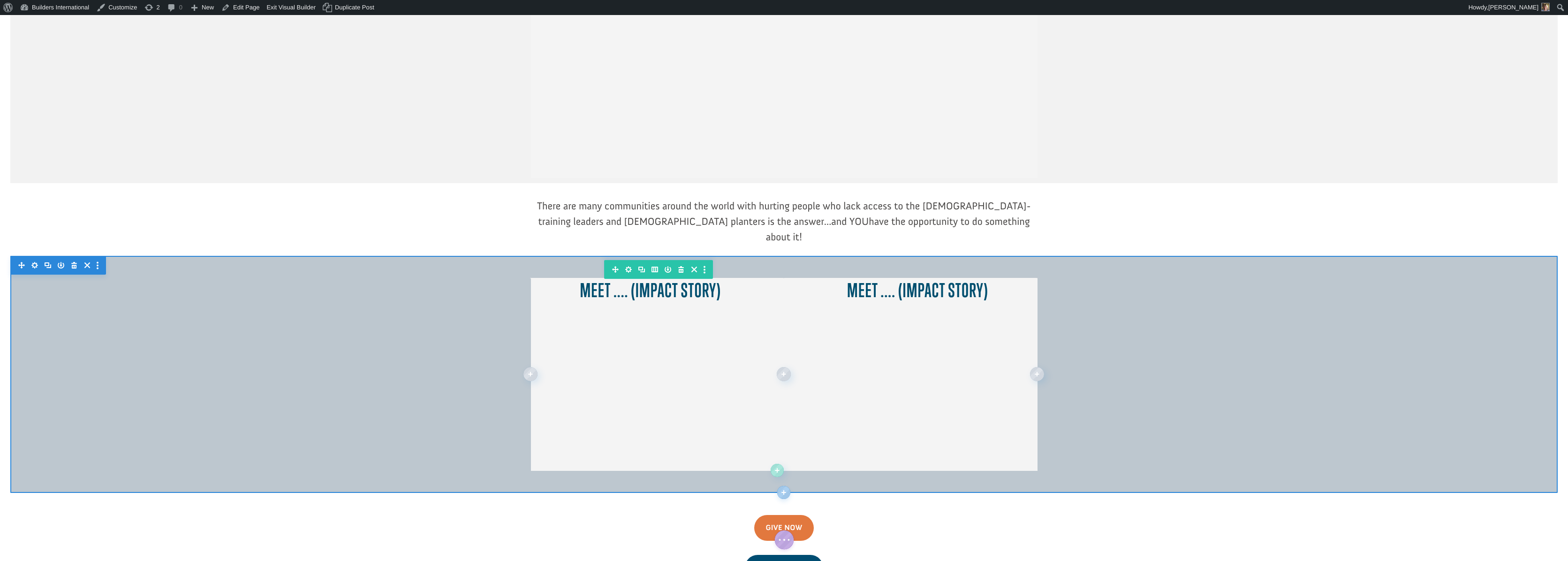
click at [32, 259] on icon "button" at bounding box center [35, 265] width 13 height 13
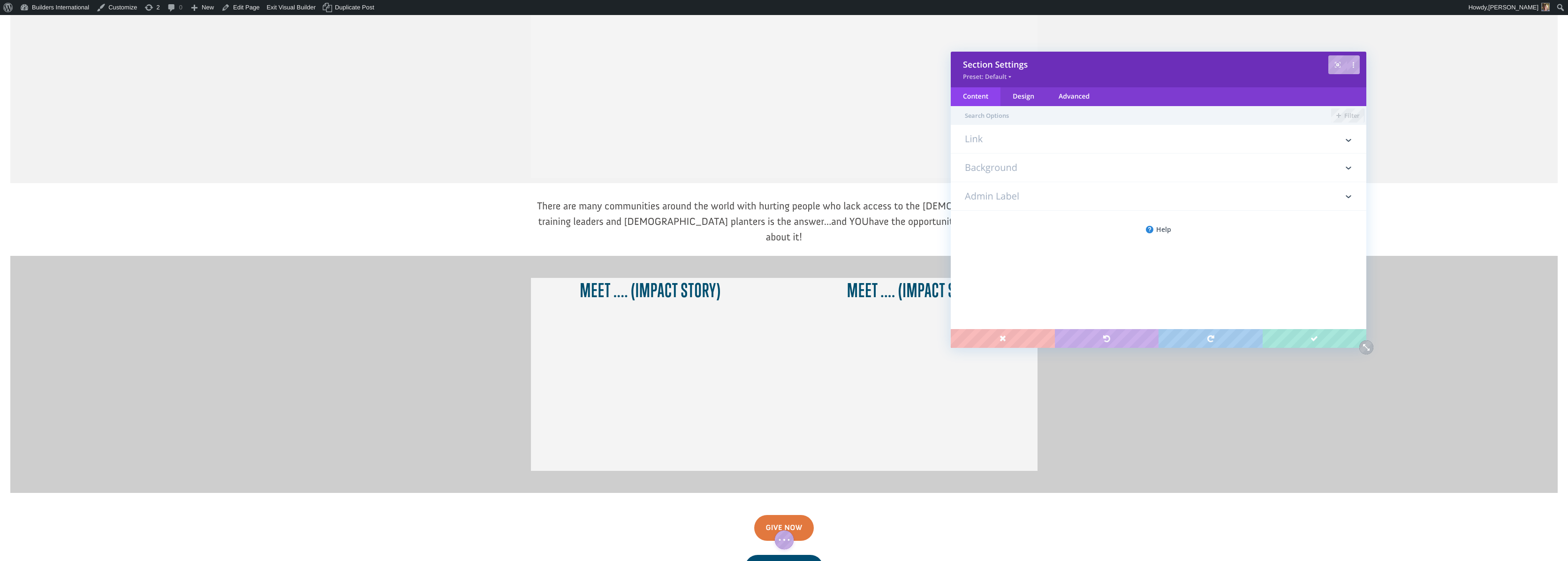
click at [1041, 163] on h3 "Background" at bounding box center [1158, 167] width 387 height 28
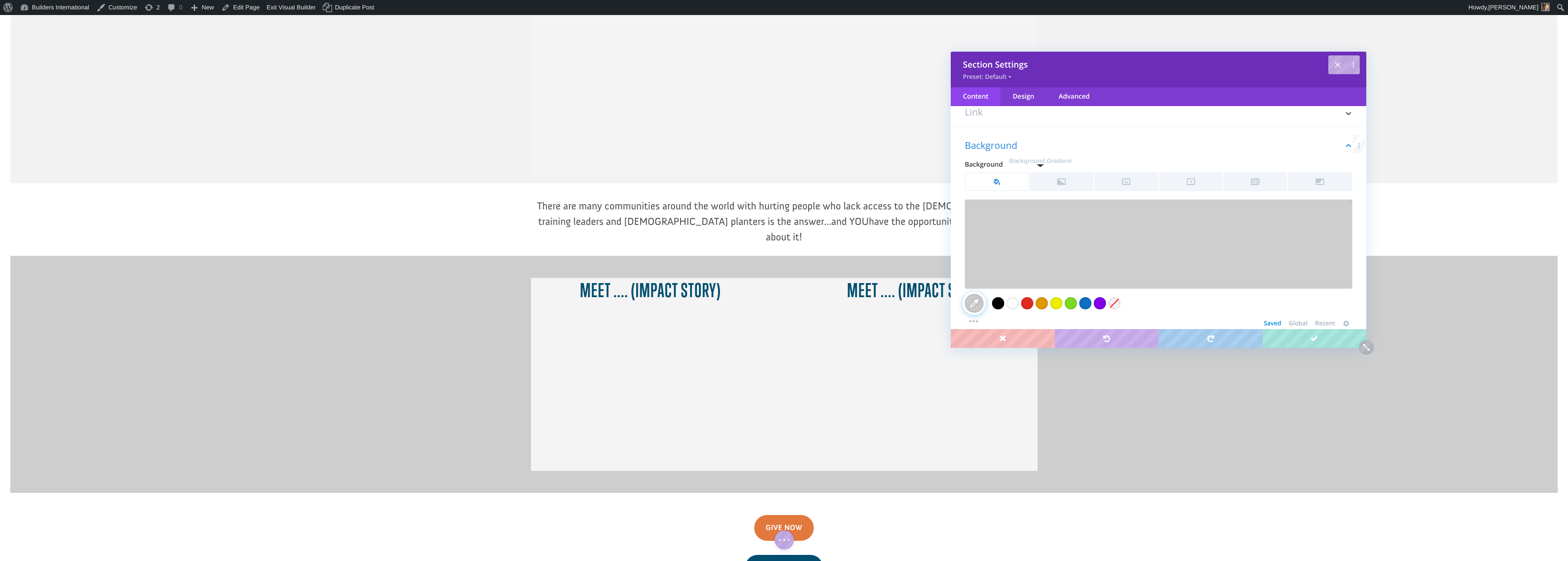
scroll to position [52, 0]
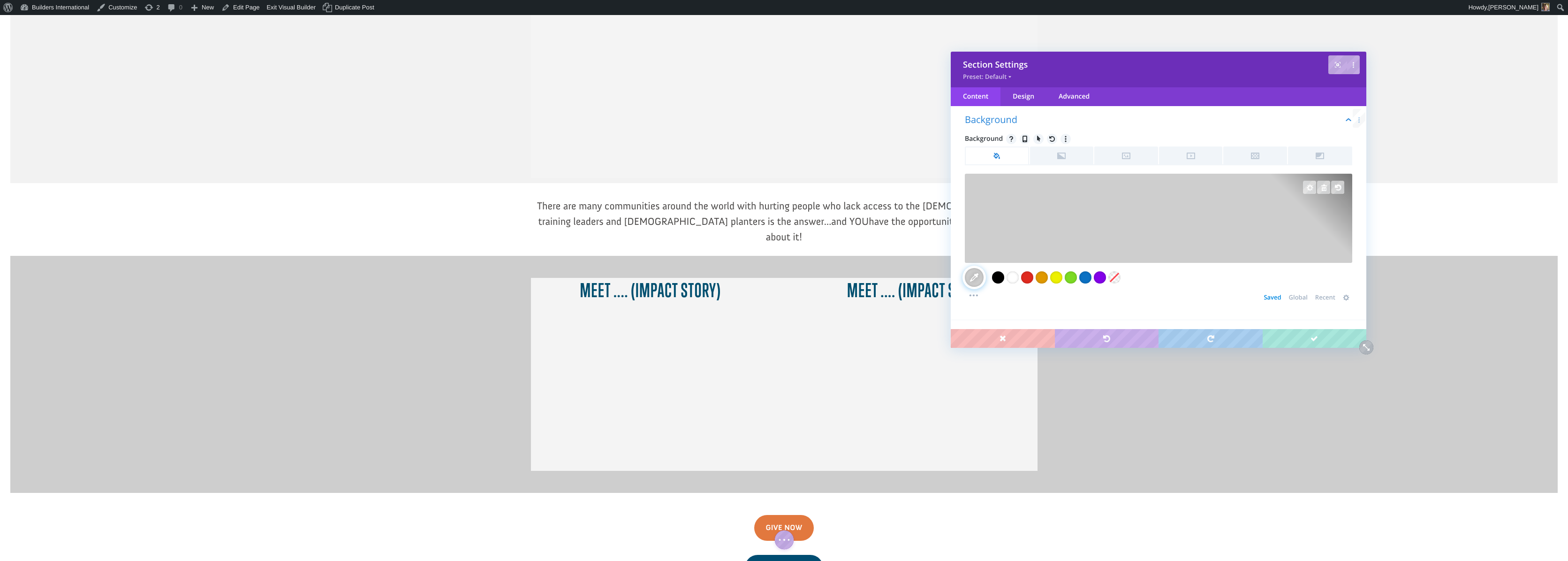
click at [1020, 189] on div at bounding box center [1158, 187] width 387 height 27
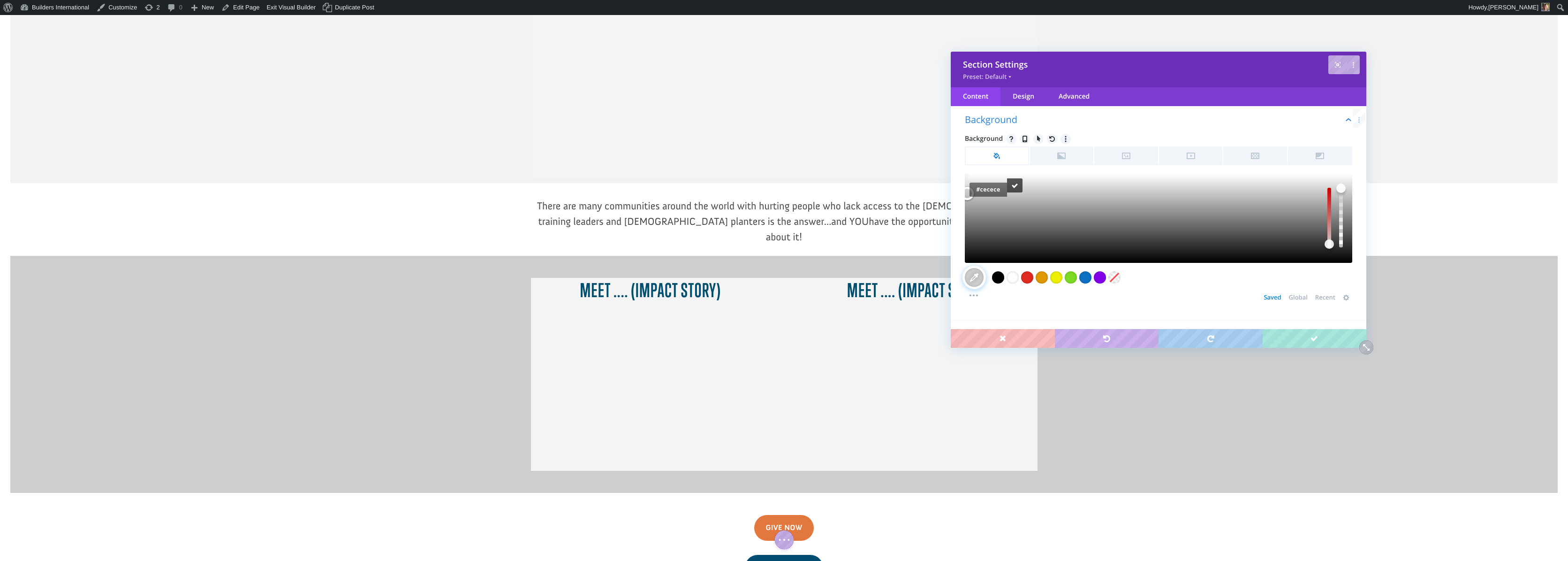
drag, startPoint x: 998, startPoint y: 189, endPoint x: 975, endPoint y: 189, distance: 23.0
click at [975, 189] on input "#cecece" at bounding box center [988, 189] width 37 height 14
click at [890, 279] on div at bounding box center [917, 299] width 239 height 40
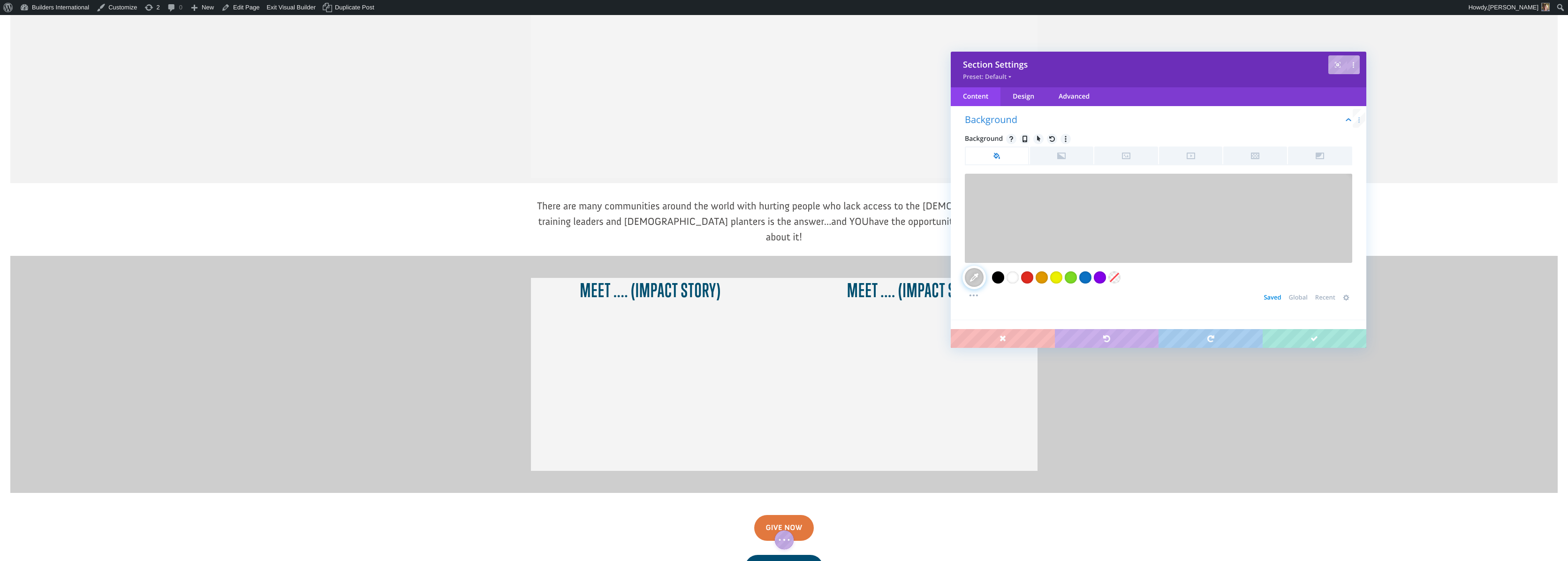
click at [800, 279] on div at bounding box center [917, 299] width 239 height 40
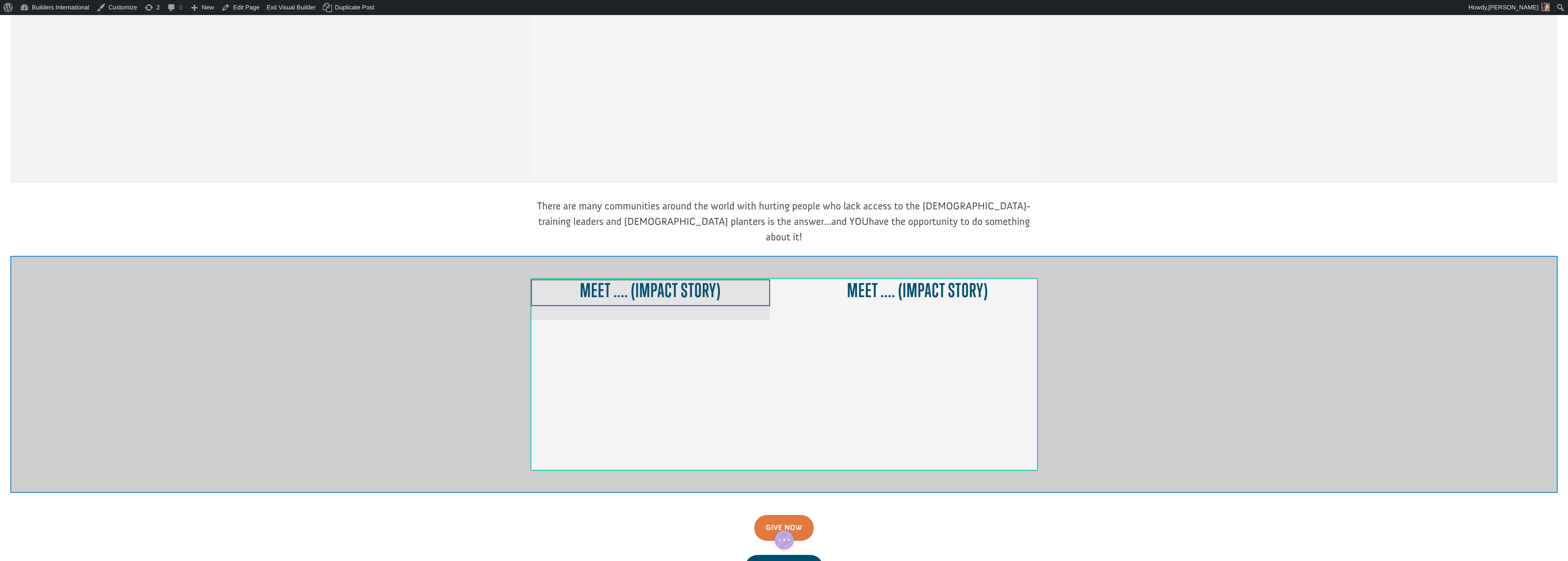
click at [545, 279] on div at bounding box center [650, 299] width 239 height 40
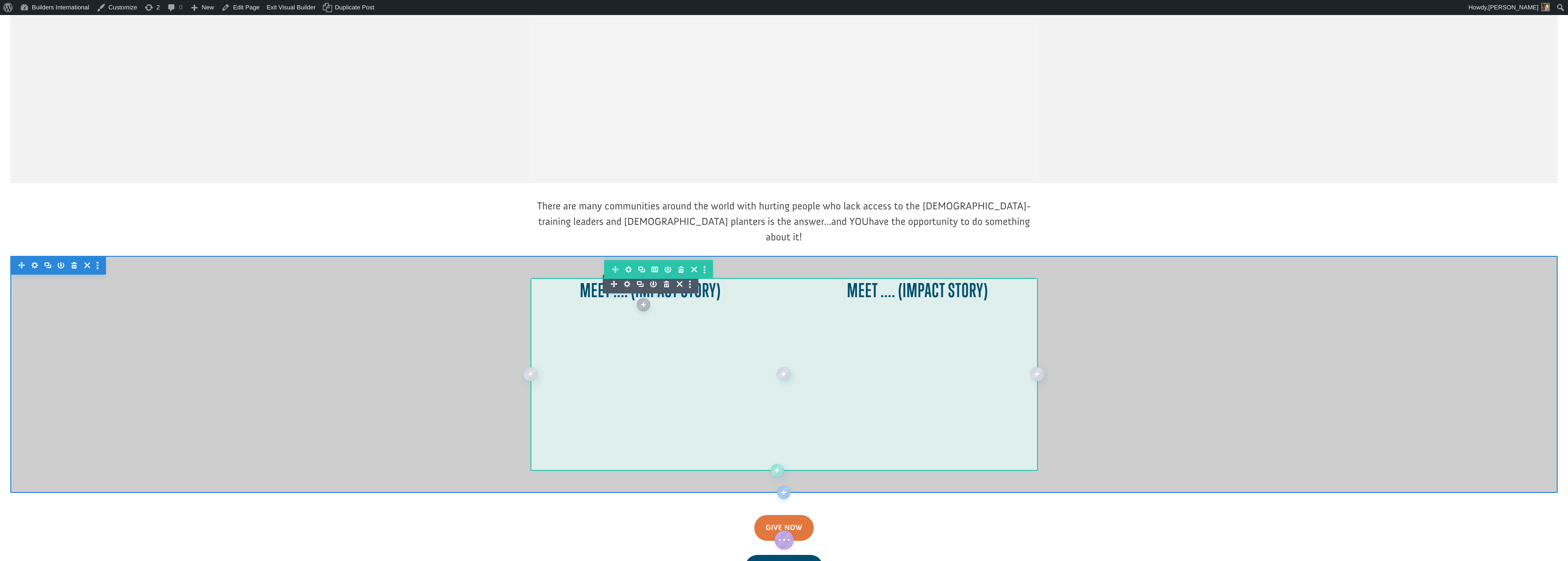
click at [627, 266] on icon "button" at bounding box center [628, 269] width 7 height 7
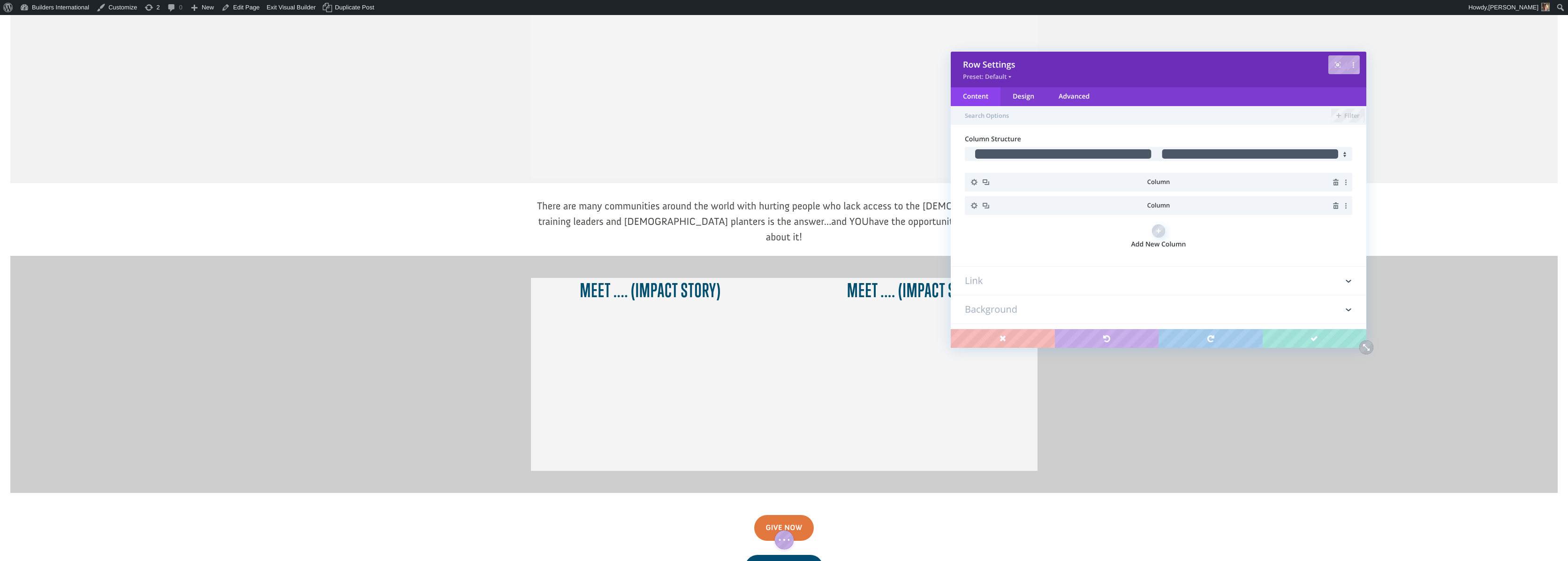
click at [1082, 302] on h3 "Background" at bounding box center [1158, 309] width 387 height 28
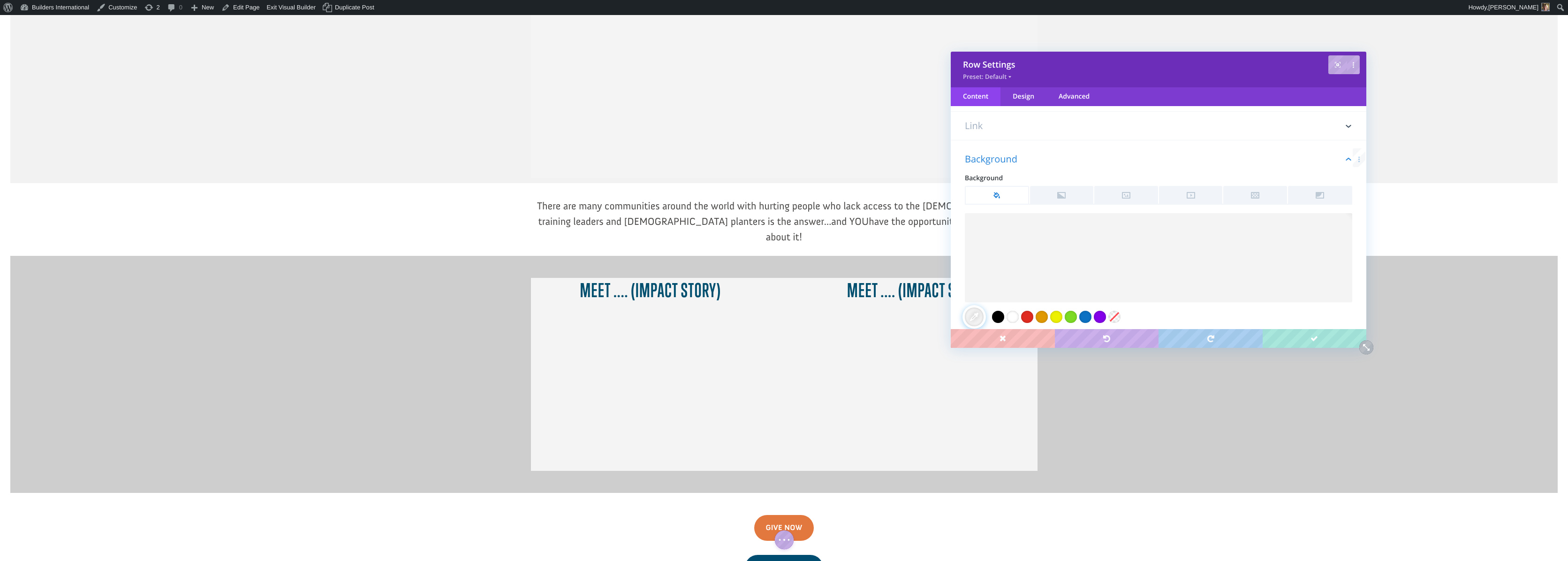
scroll to position [175, 0]
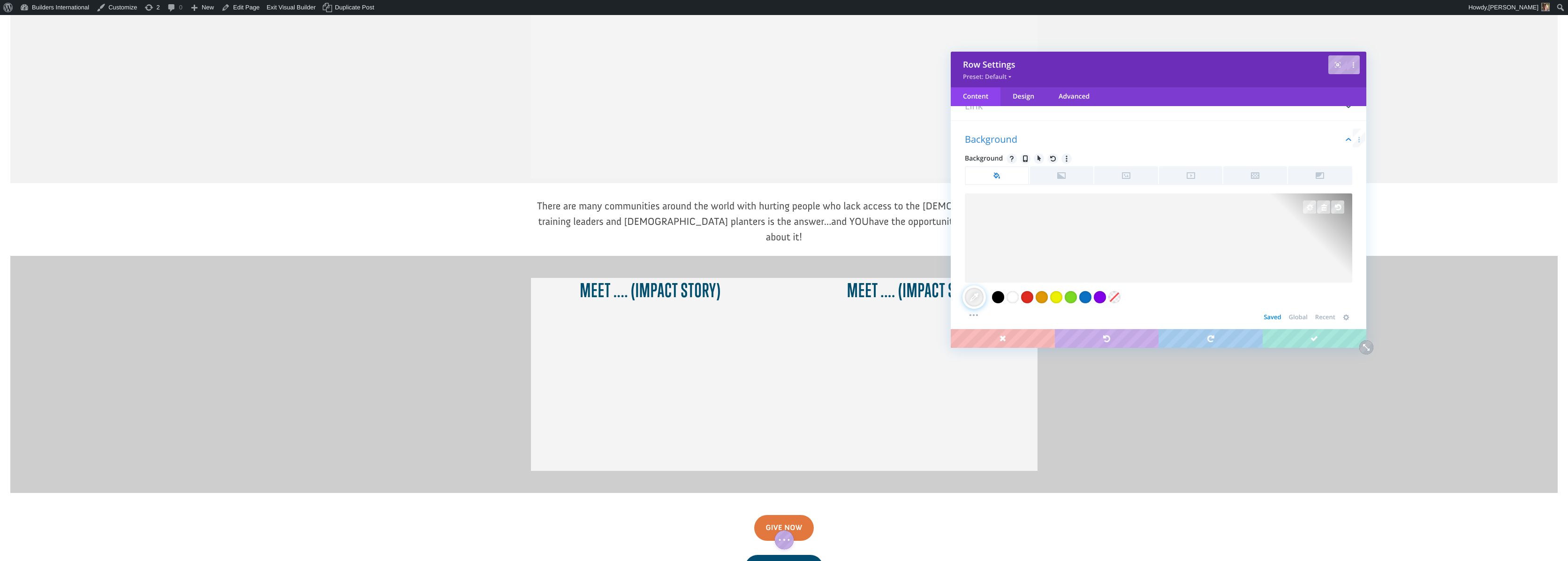
click at [1032, 235] on div at bounding box center [1158, 238] width 387 height 90
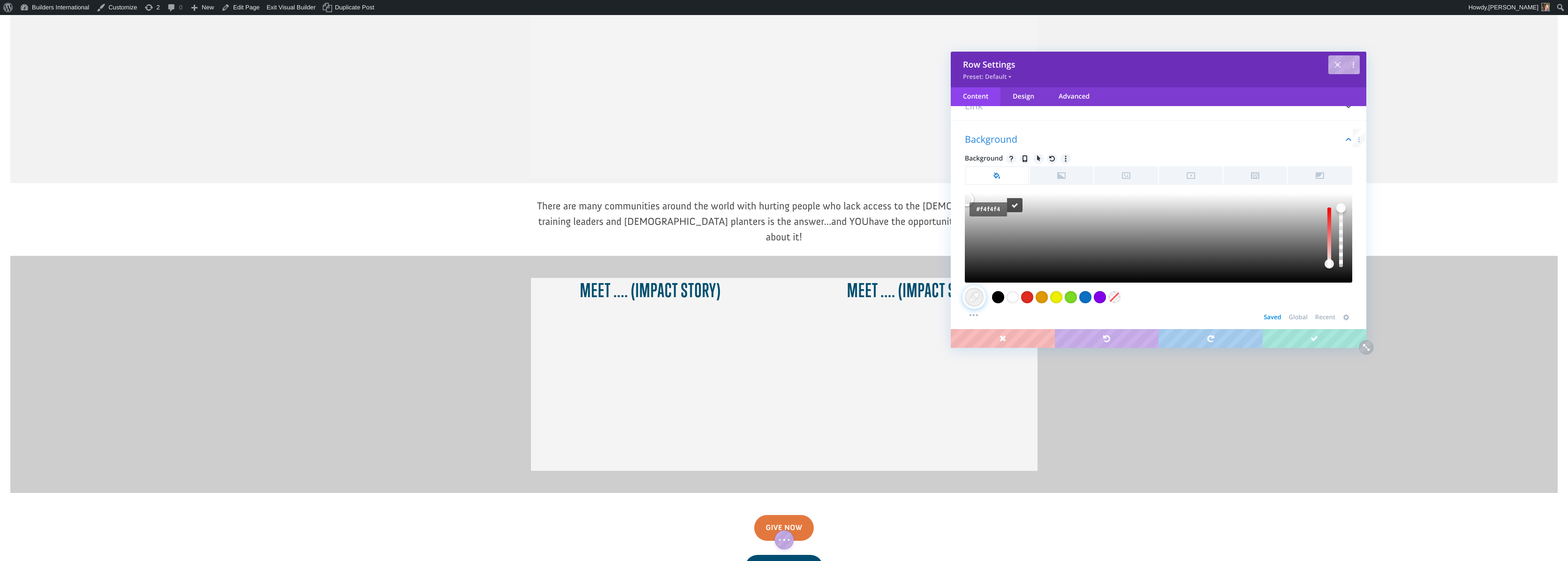
drag, startPoint x: 993, startPoint y: 206, endPoint x: 966, endPoint y: 204, distance: 27.1
click at [966, 204] on div "Select Color Color value #f4f4f4 Clear" at bounding box center [1158, 238] width 387 height 90
paste input "cecece"
type input "#cecece"
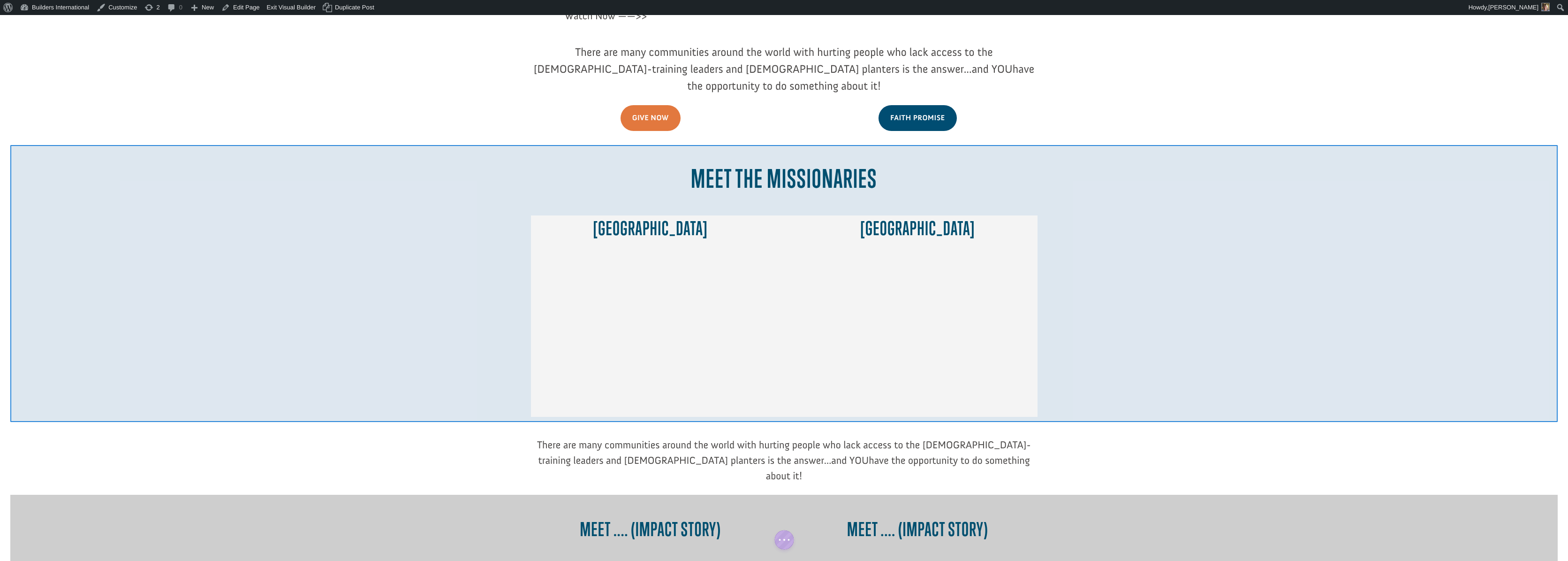
scroll to position [299, 0]
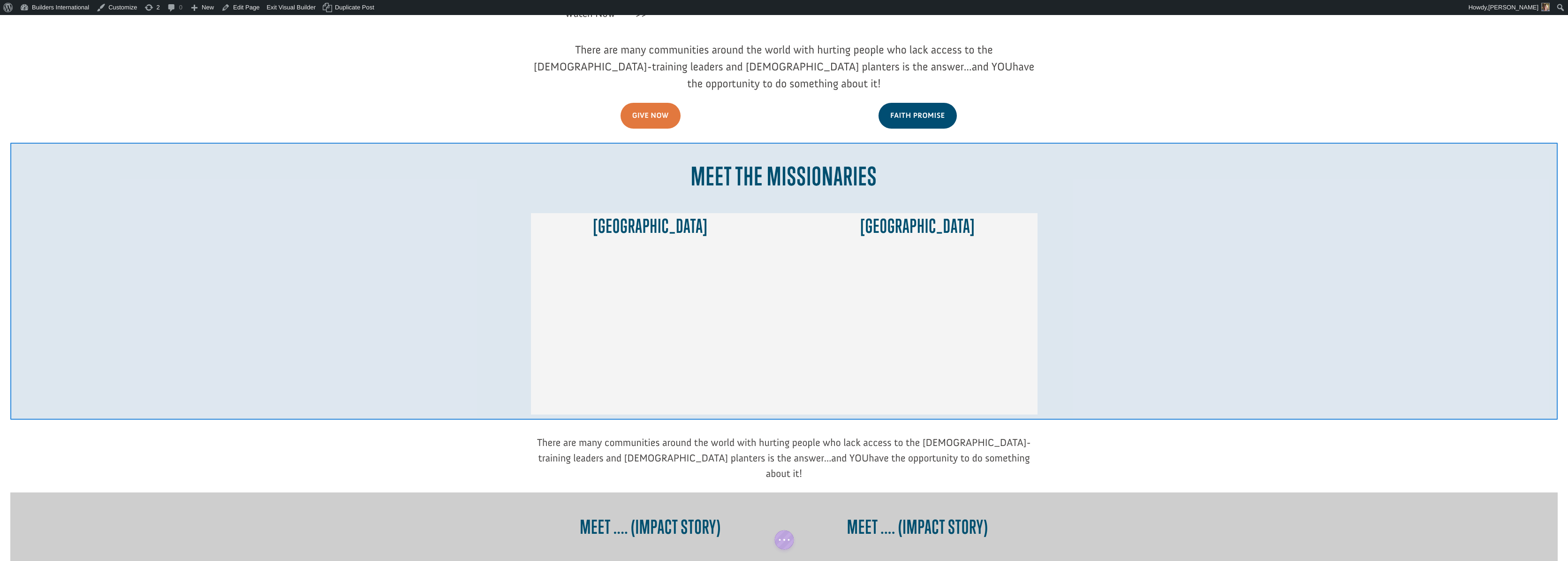
click at [1340, 143] on div at bounding box center [784, 281] width 1547 height 277
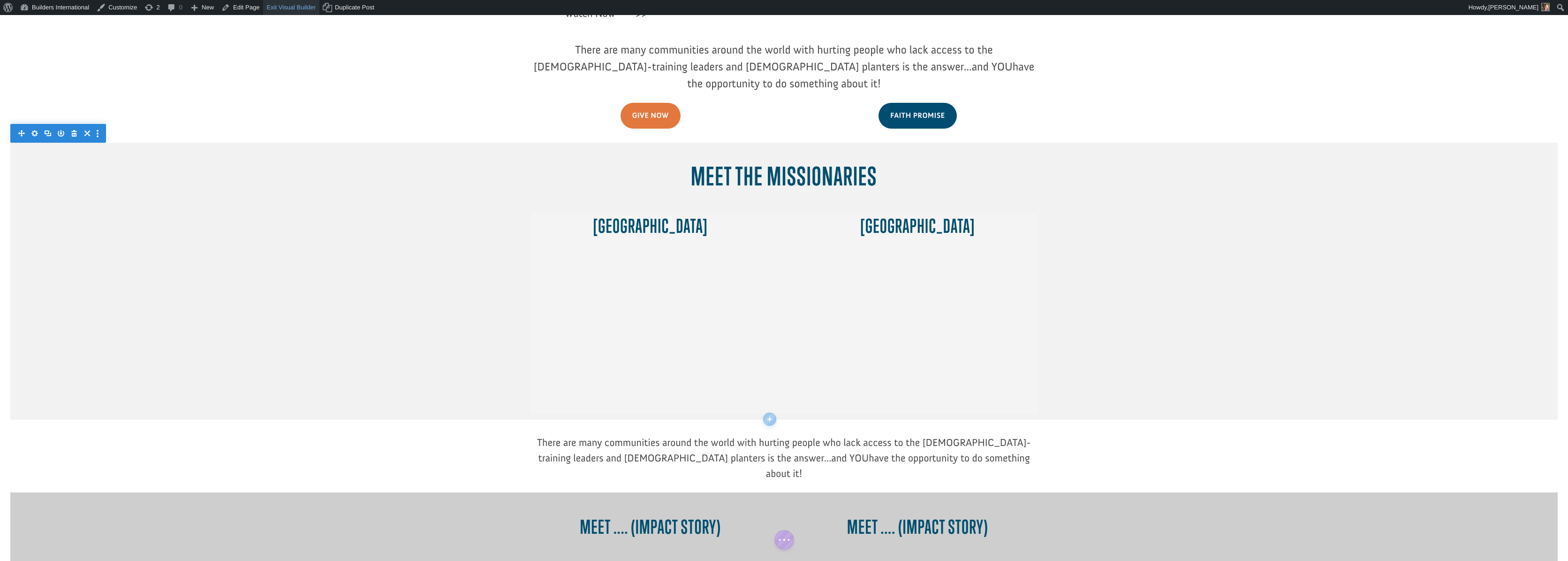
click at [299, 9] on link "Exit Visual Builder" at bounding box center [291, 7] width 56 height 15
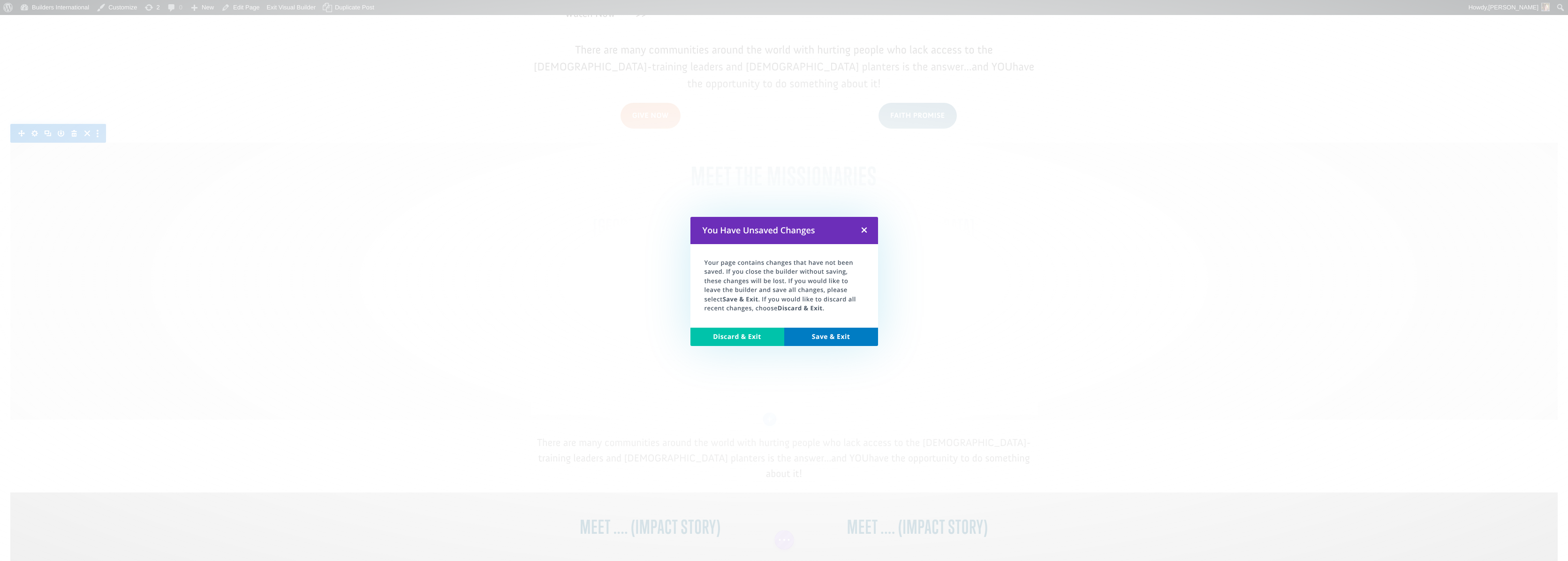
click at [815, 335] on link "Save & Exit" at bounding box center [831, 337] width 94 height 19
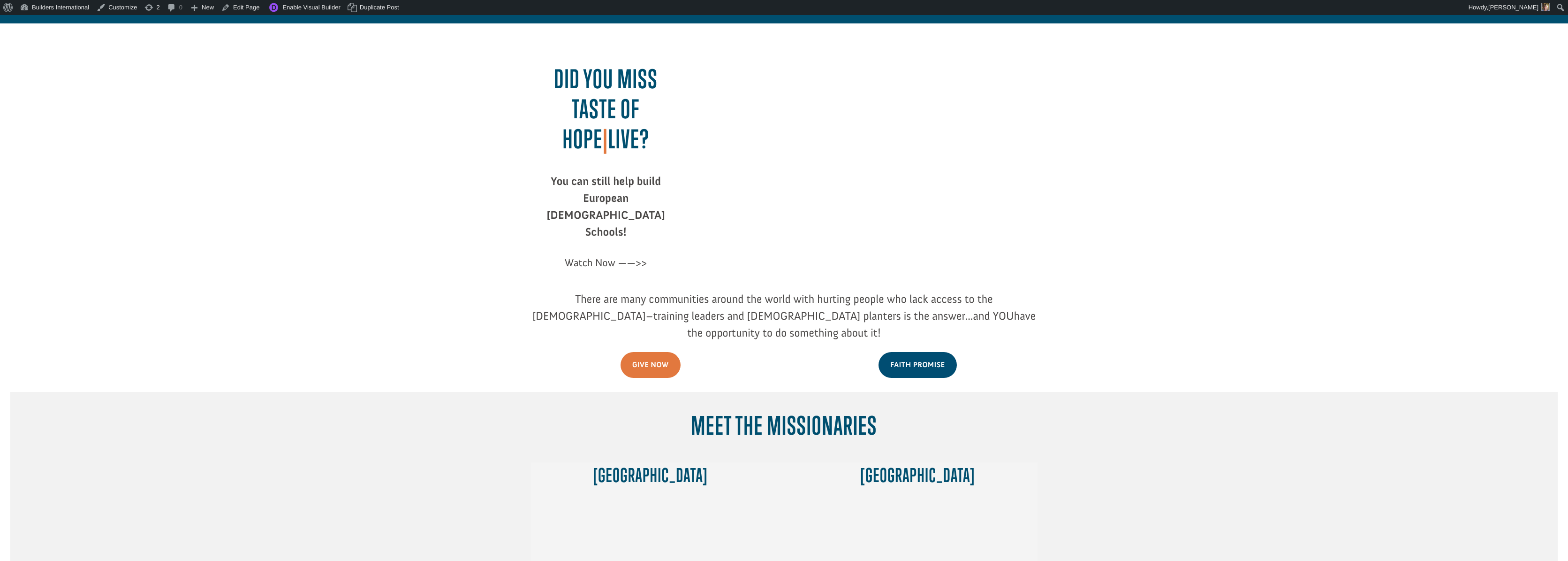
scroll to position [49, 0]
click at [241, 13] on link "Edit Page" at bounding box center [240, 7] width 46 height 15
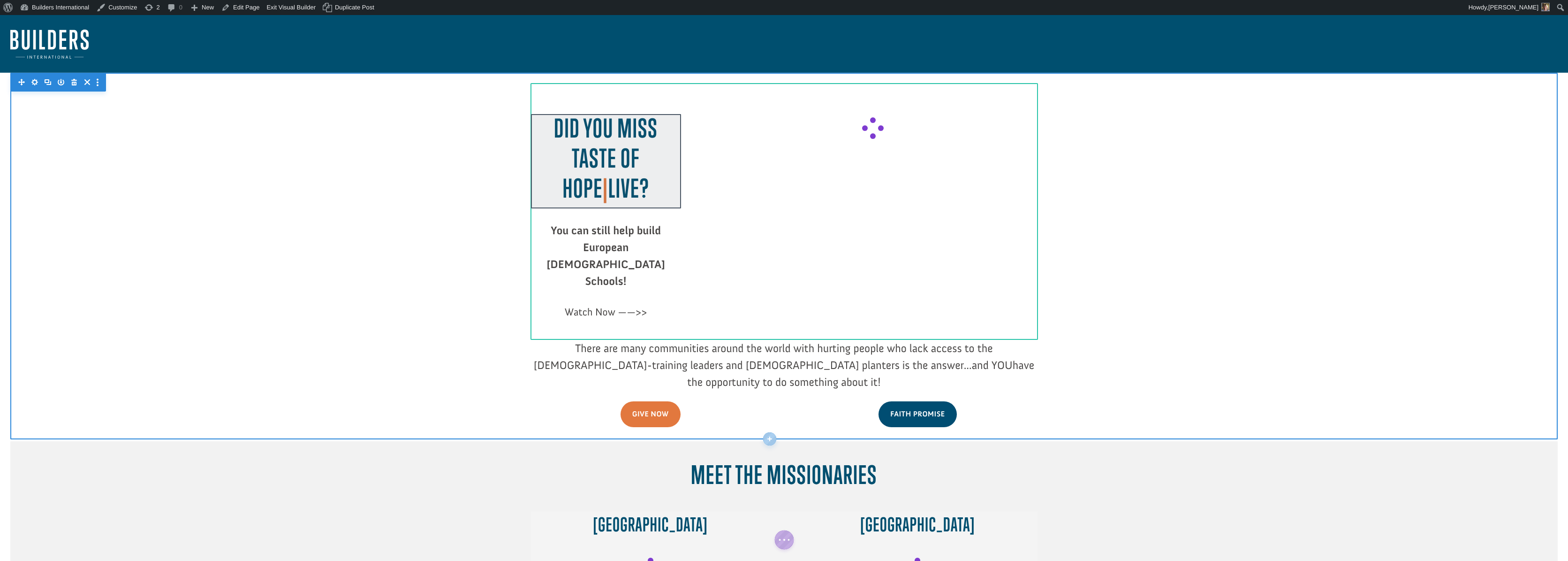
click at [666, 146] on div at bounding box center [605, 161] width 150 height 94
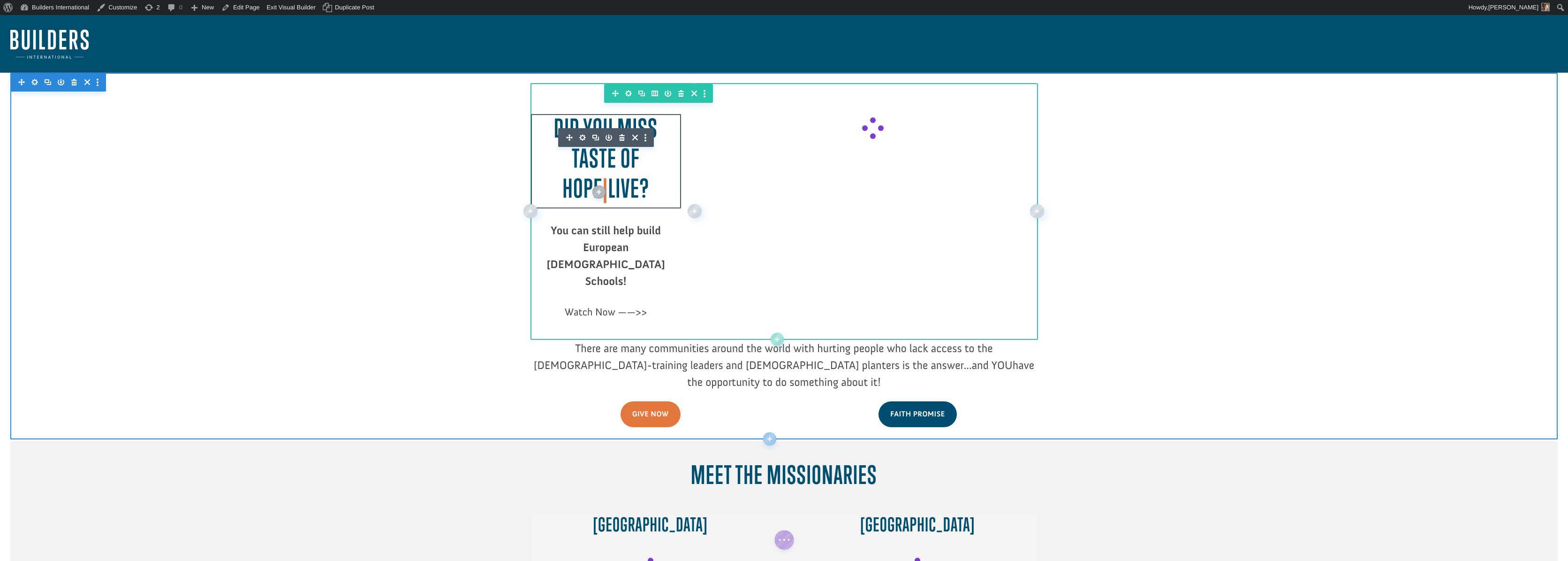
click at [578, 136] on icon "button" at bounding box center [582, 137] width 13 height 13
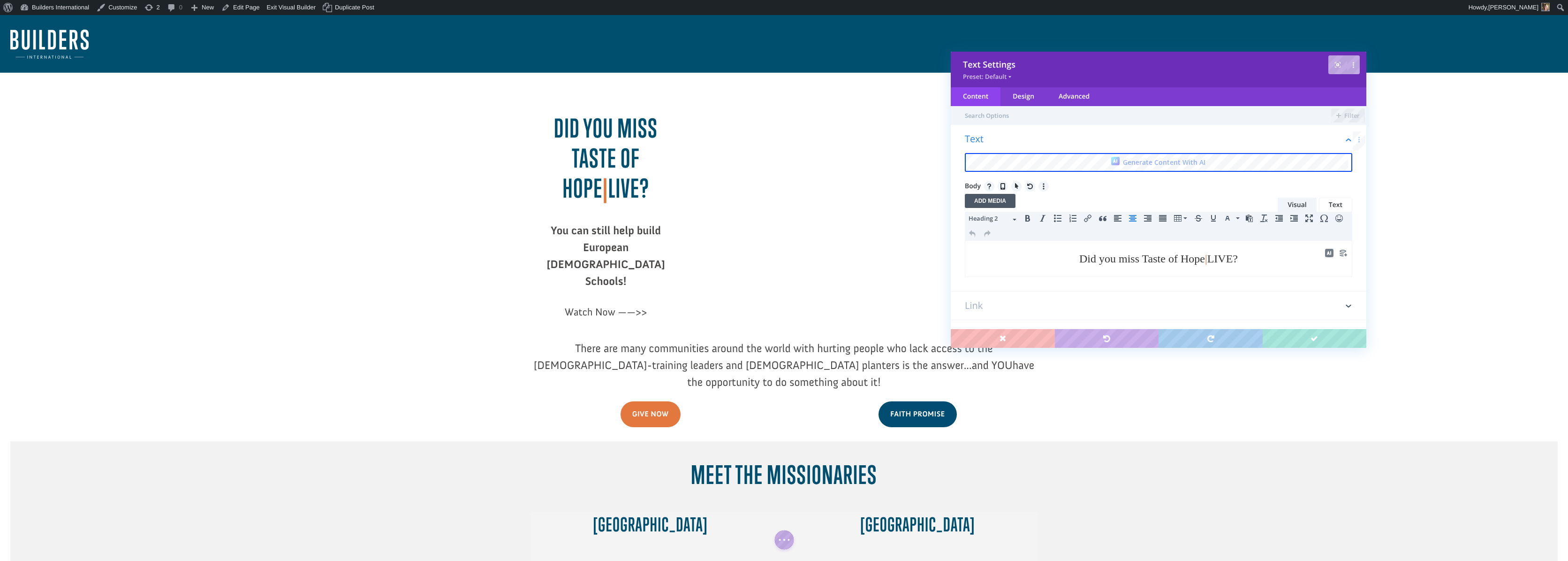
drag, startPoint x: 1214, startPoint y: 259, endPoint x: 1207, endPoint y: 261, distance: 7.3
click at [1207, 261] on span "Did you miss Taste of Hope | LIVE?" at bounding box center [1159, 259] width 159 height 12
click at [1207, 259] on span "|" at bounding box center [1206, 259] width 3 height 12
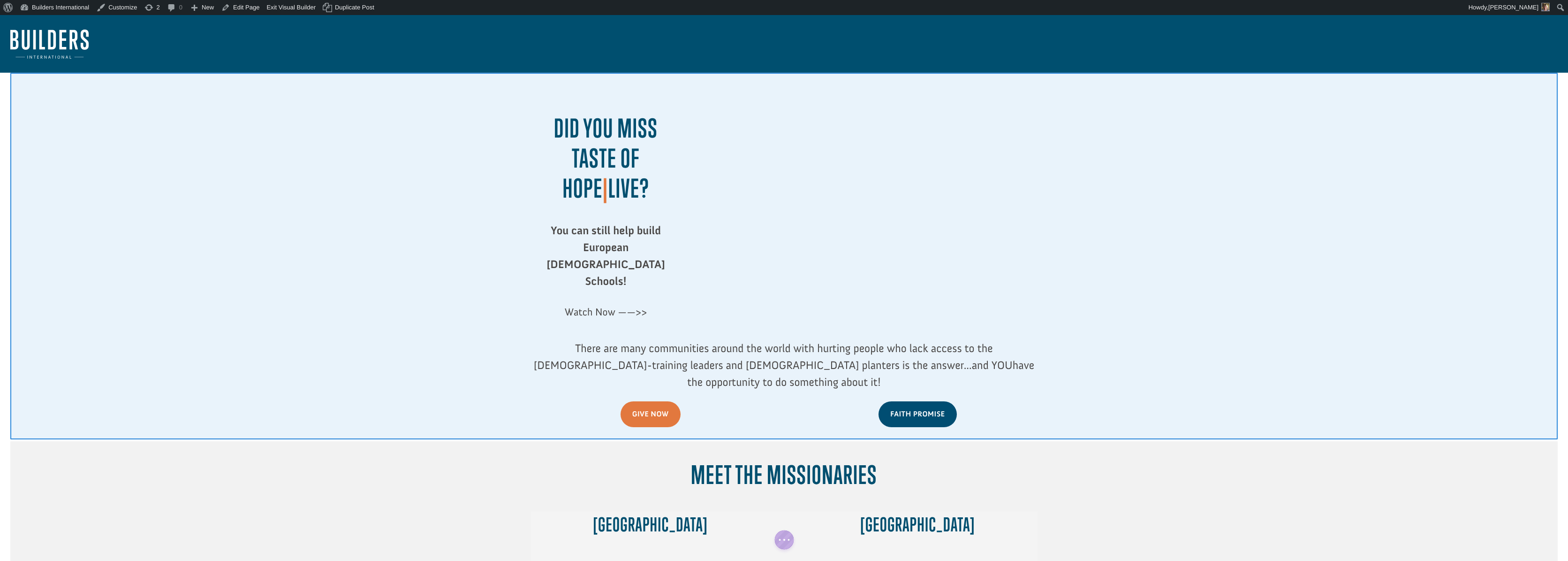
click at [1326, 343] on div at bounding box center [784, 256] width 1547 height 366
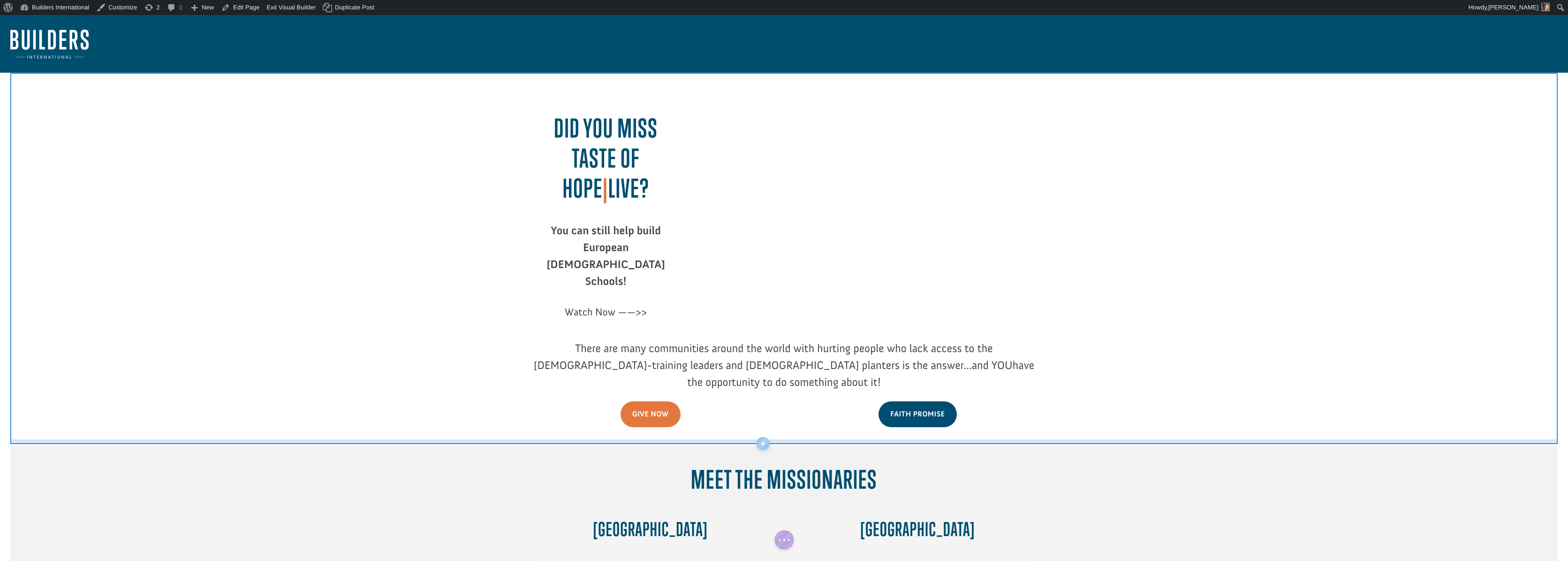
click at [986, 436] on div at bounding box center [784, 440] width 1547 height 7
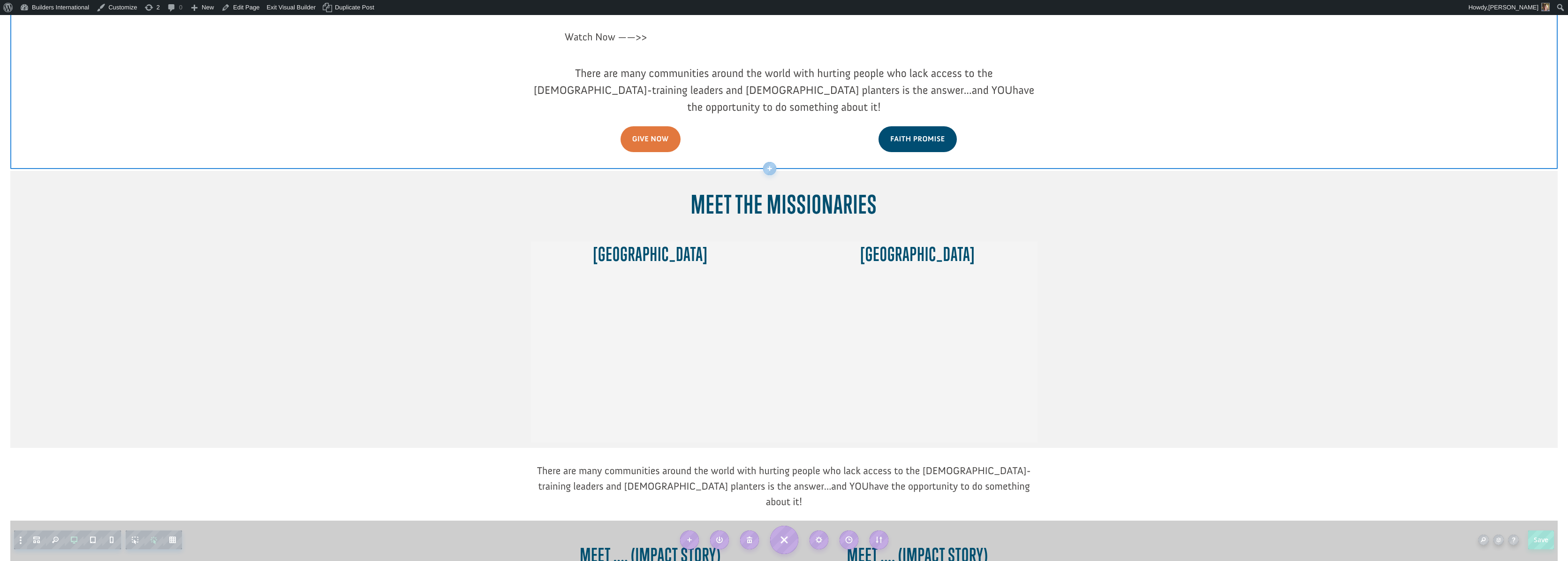
scroll to position [276, 0]
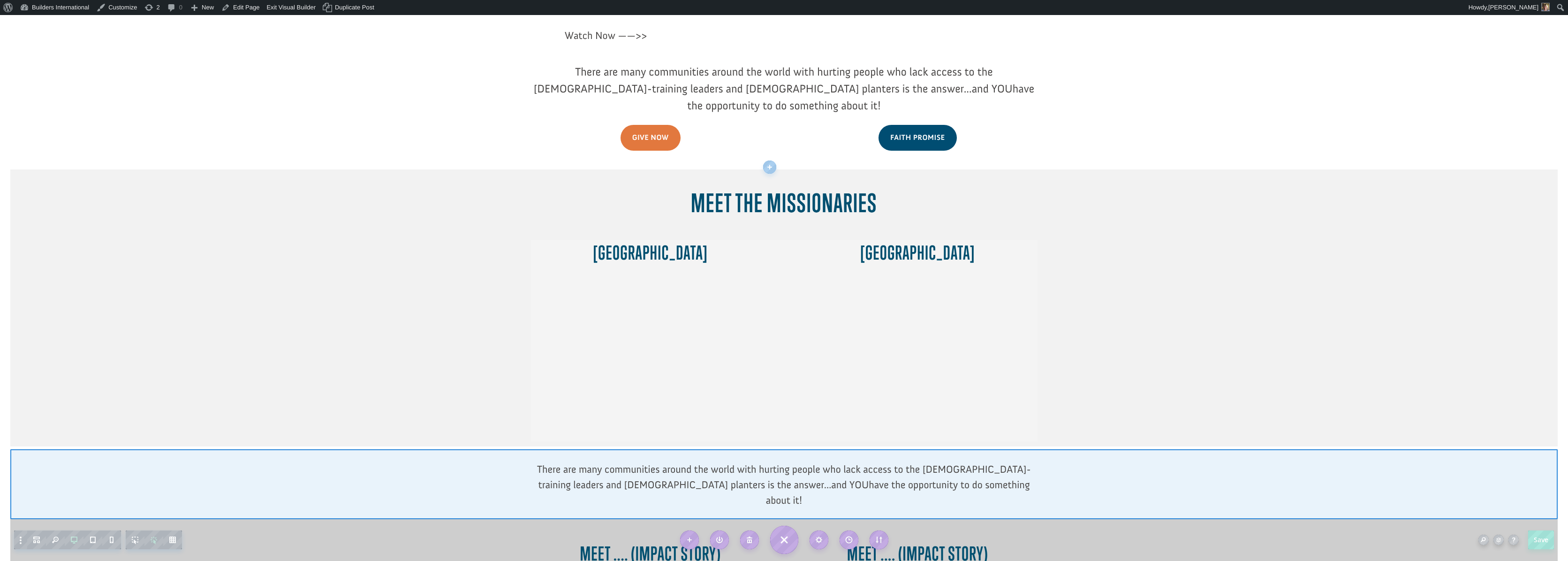
click at [1378, 451] on div at bounding box center [784, 484] width 1547 height 70
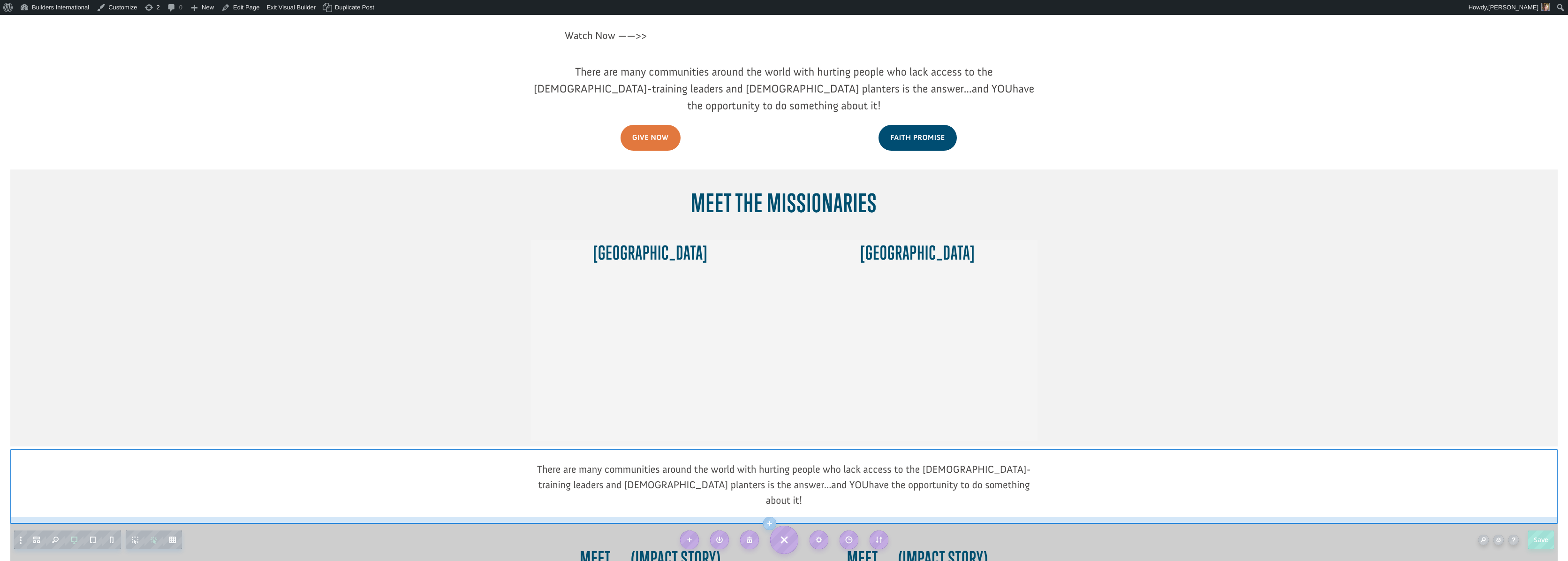
drag, startPoint x: 1373, startPoint y: 461, endPoint x: 1372, endPoint y: 466, distance: 5.1
click at [1372, 516] on div at bounding box center [784, 520] width 1547 height 7
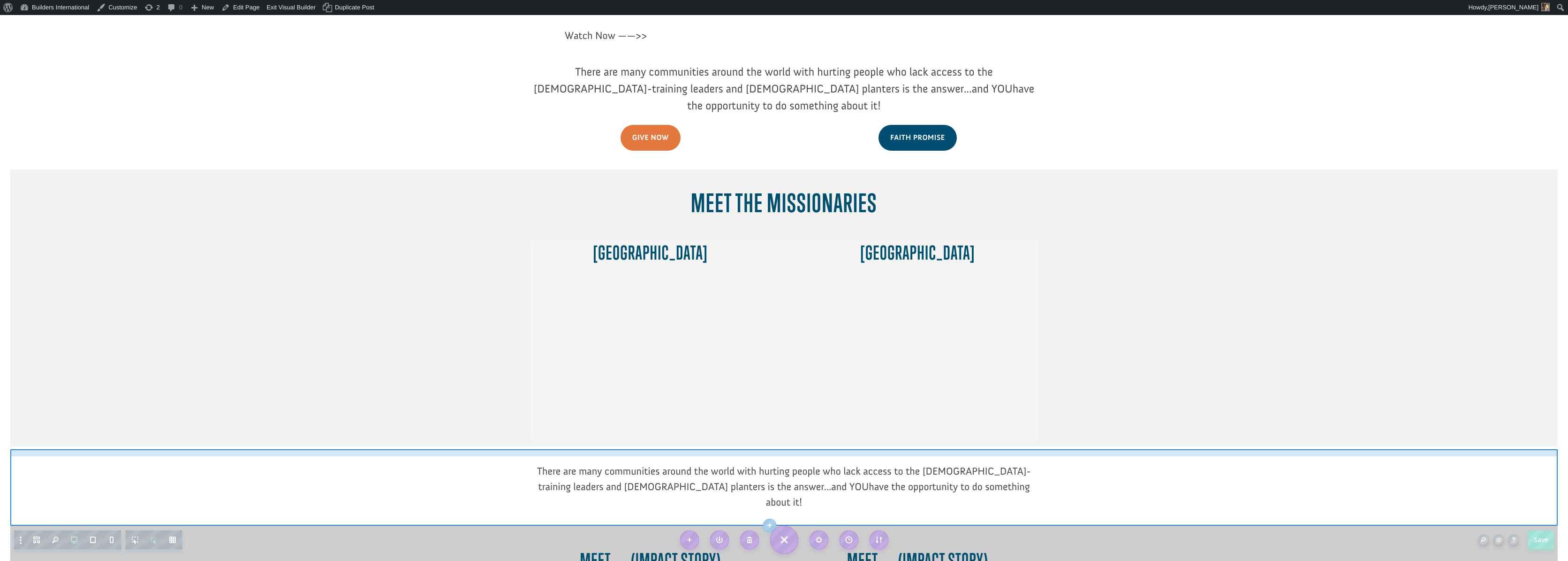
click at [1358, 450] on div at bounding box center [784, 454] width 1547 height 7
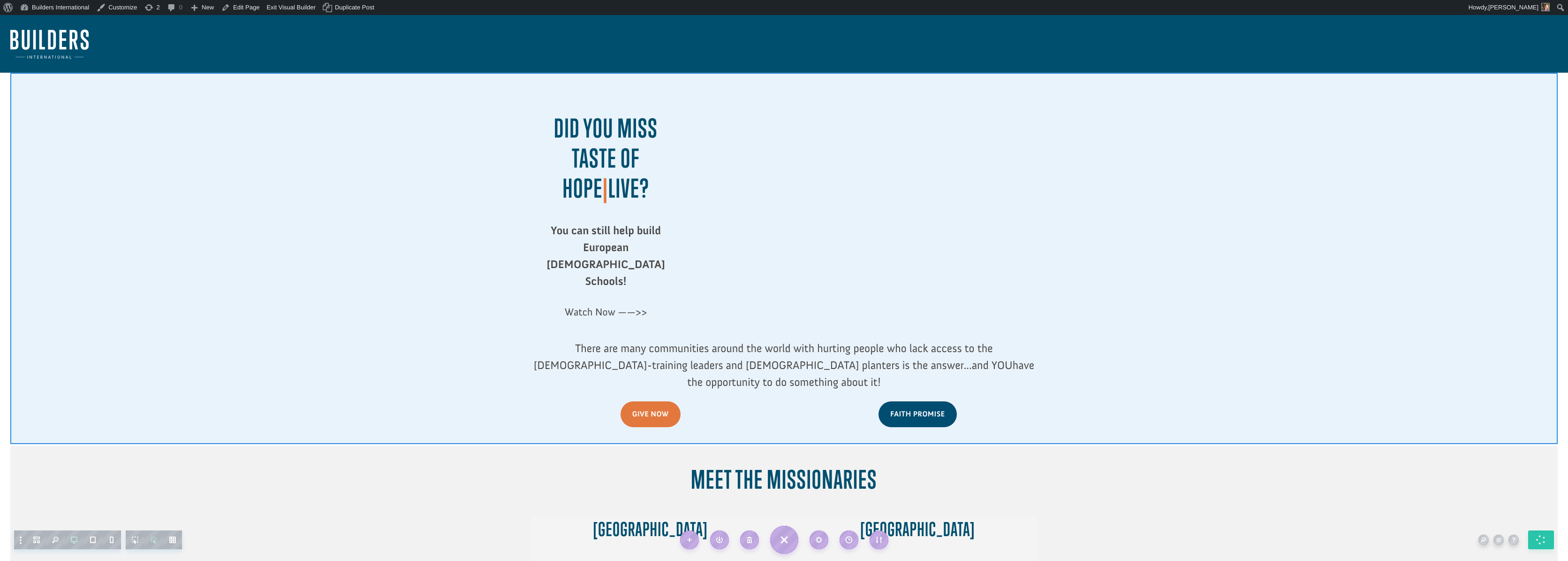
scroll to position [0, 0]
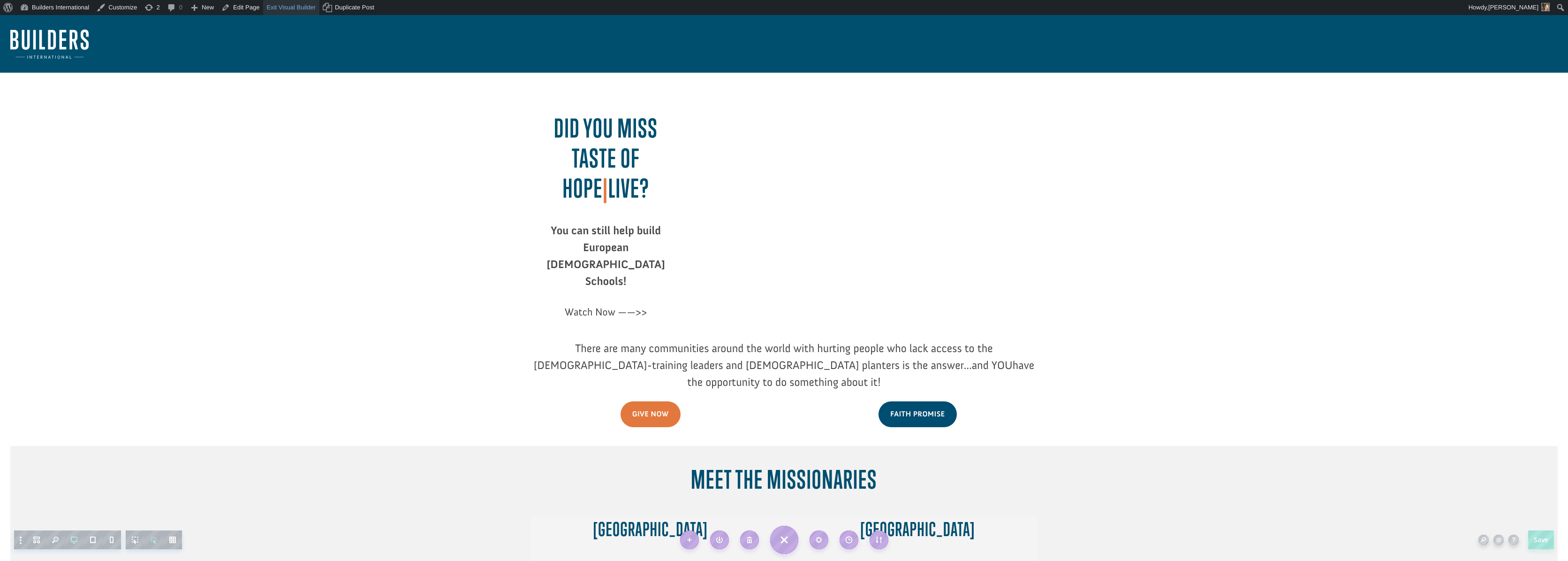
click at [284, 10] on link "Exit Visual Builder" at bounding box center [291, 7] width 56 height 15
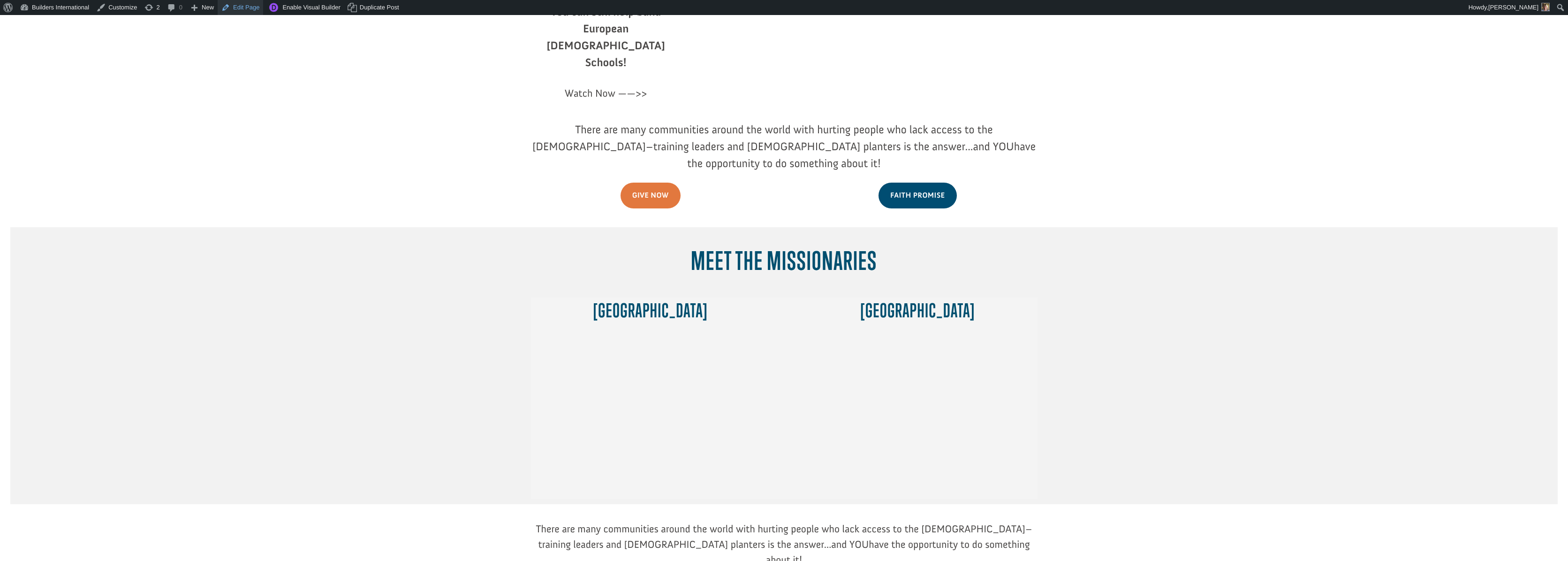
click at [253, 7] on link "Edit Page" at bounding box center [240, 7] width 46 height 15
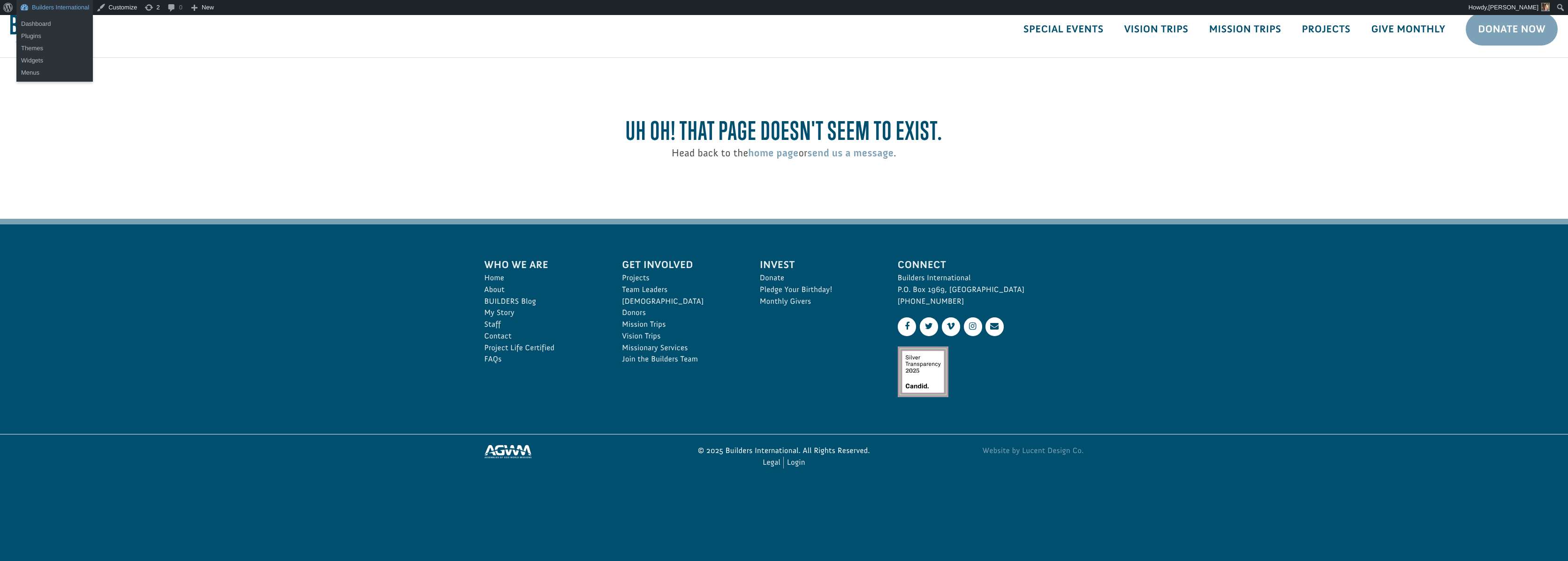
click at [69, 6] on link "Builders International" at bounding box center [55, 7] width 76 height 15
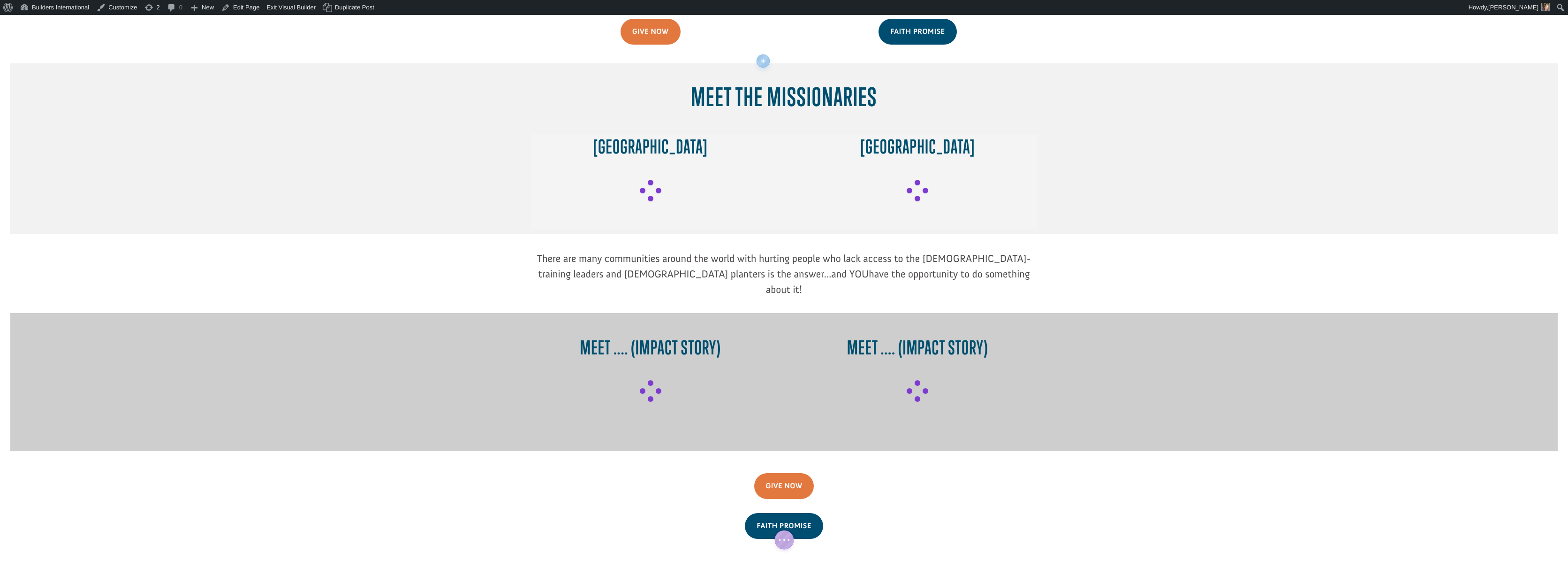
scroll to position [381, 0]
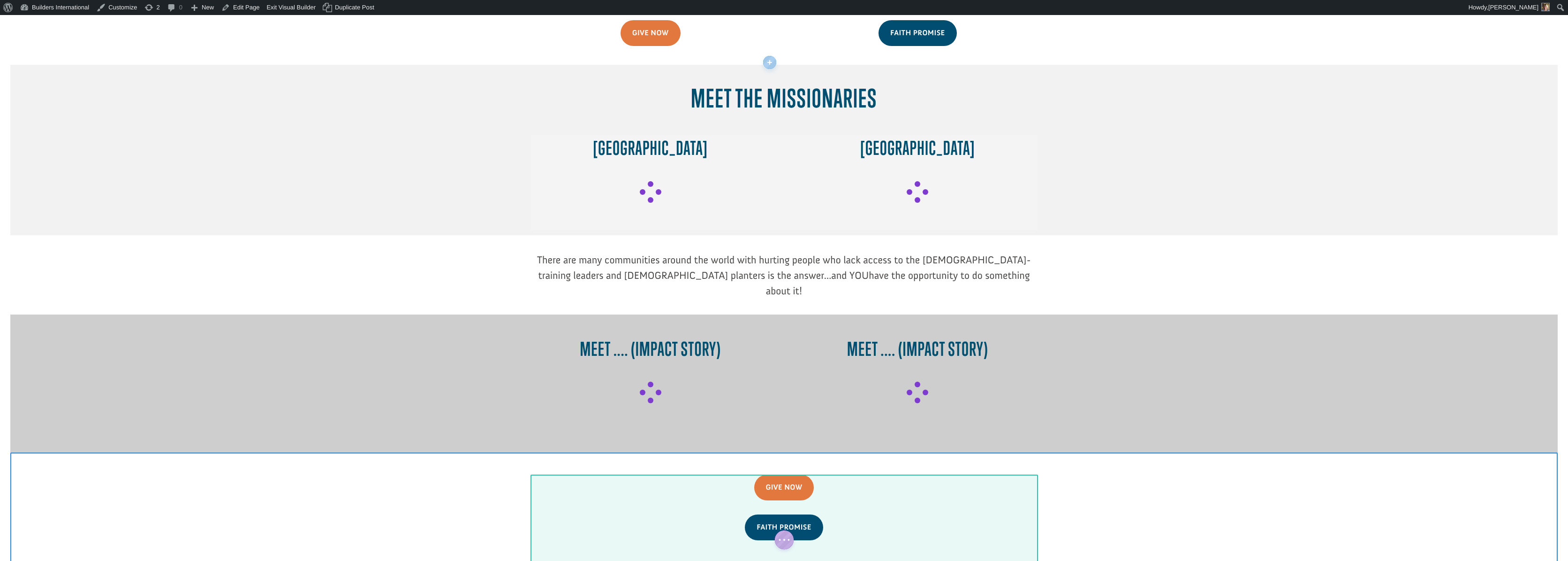
click at [769, 485] on div at bounding box center [784, 521] width 506 height 94
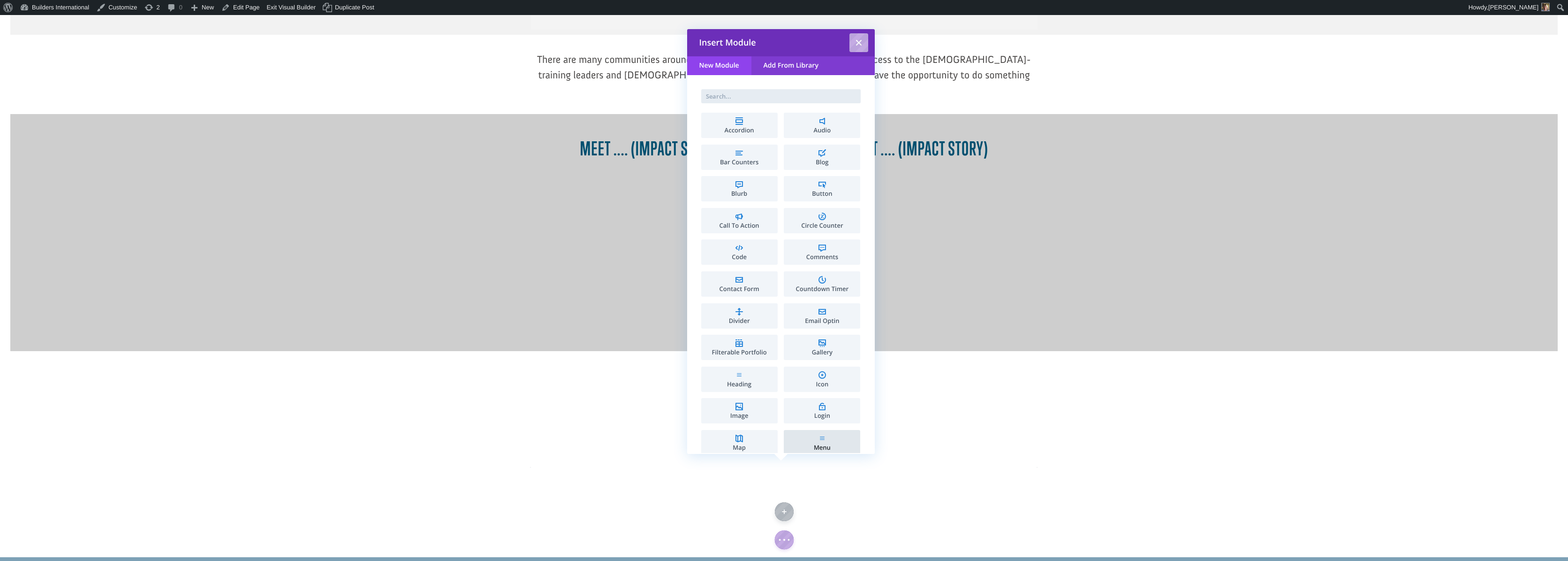
scroll to position [688, 0]
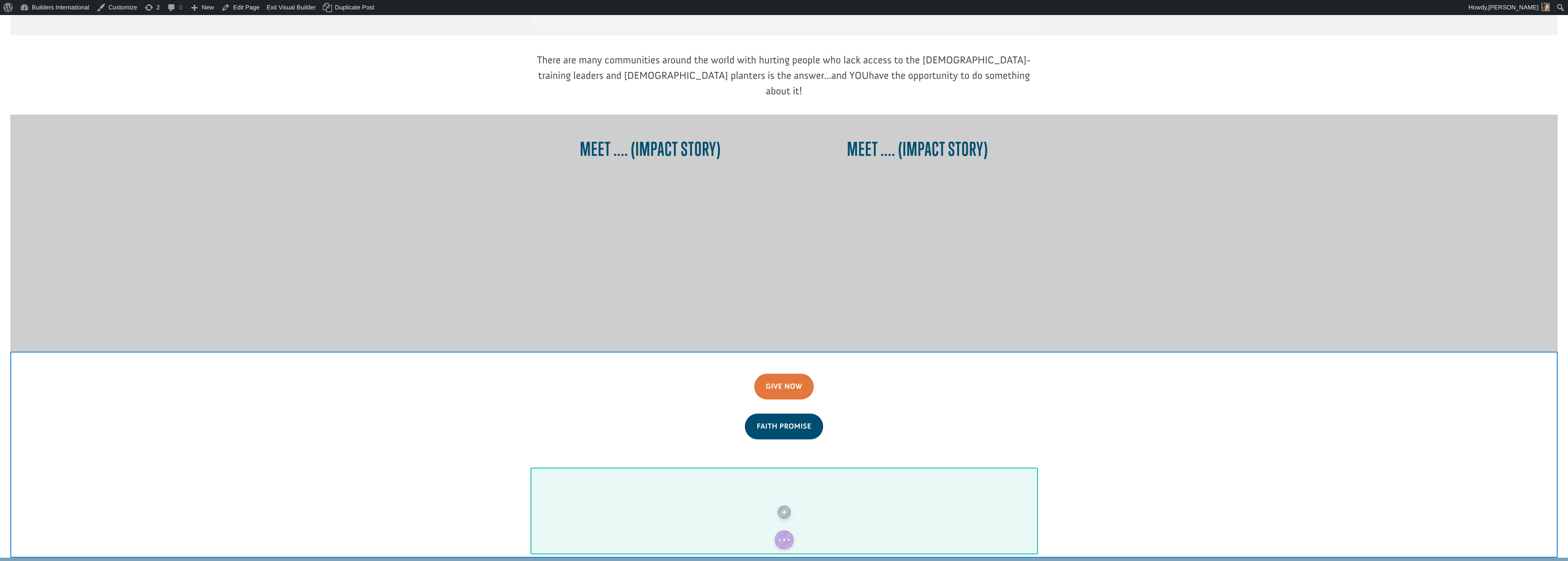
click at [755, 468] on div at bounding box center [784, 511] width 506 height 87
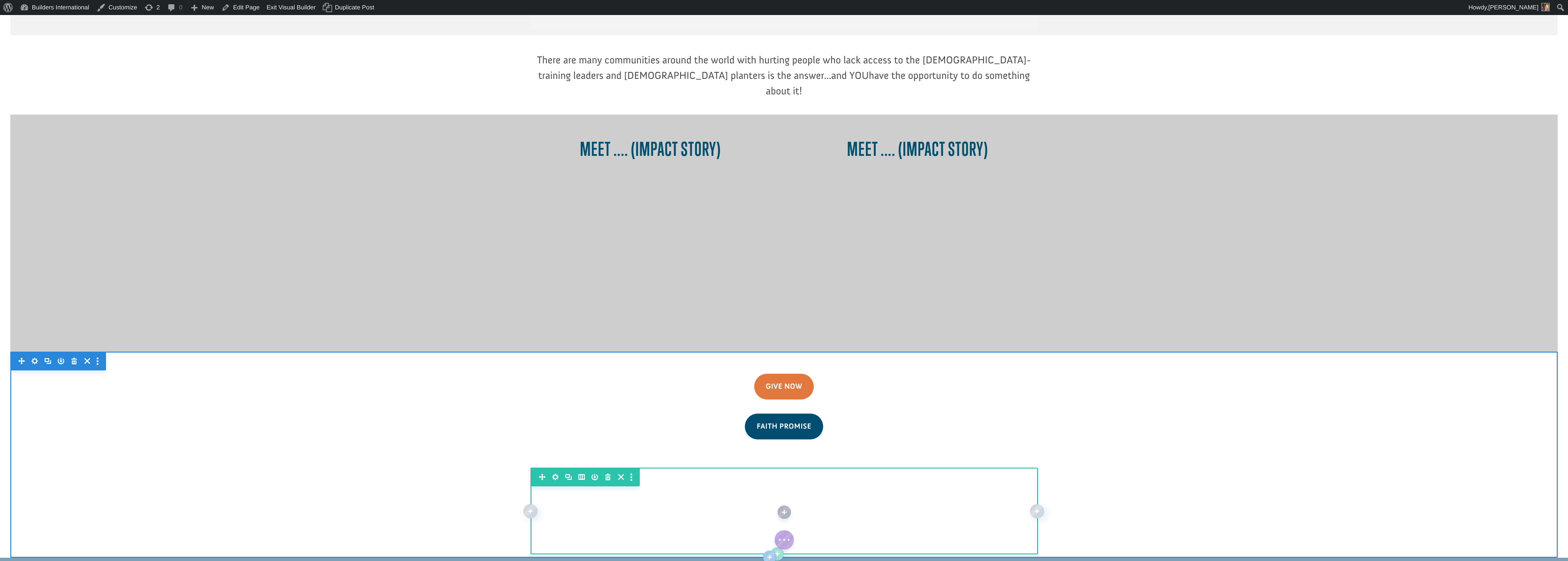
click at [579, 470] on icon "button" at bounding box center [581, 477] width 13 height 13
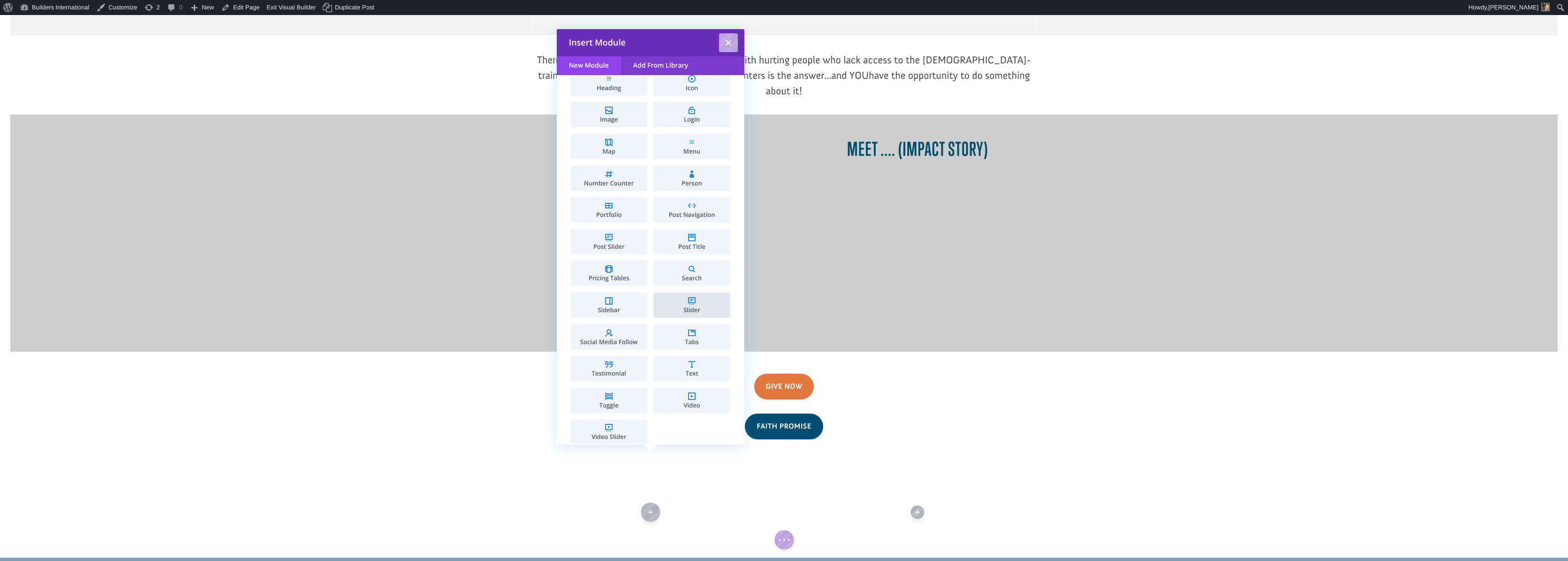
scroll to position [298, 0]
click at [681, 364] on li "Text" at bounding box center [691, 366] width 76 height 25
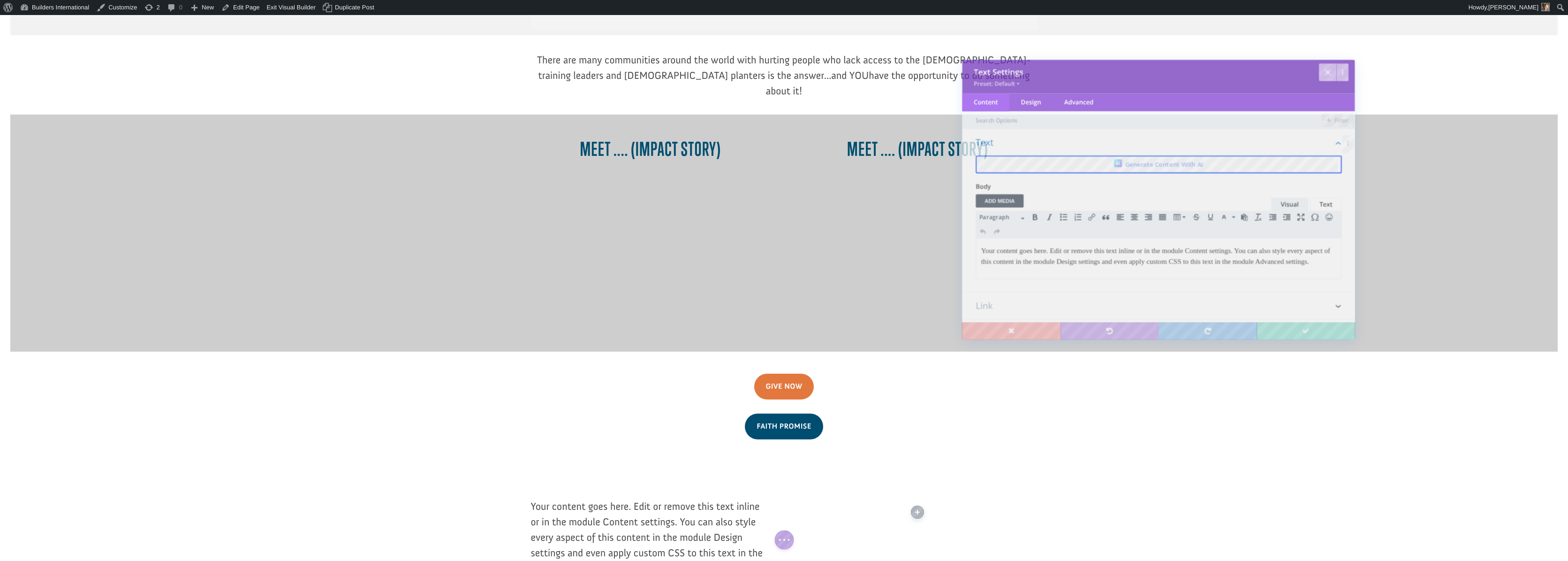
scroll to position [0, 0]
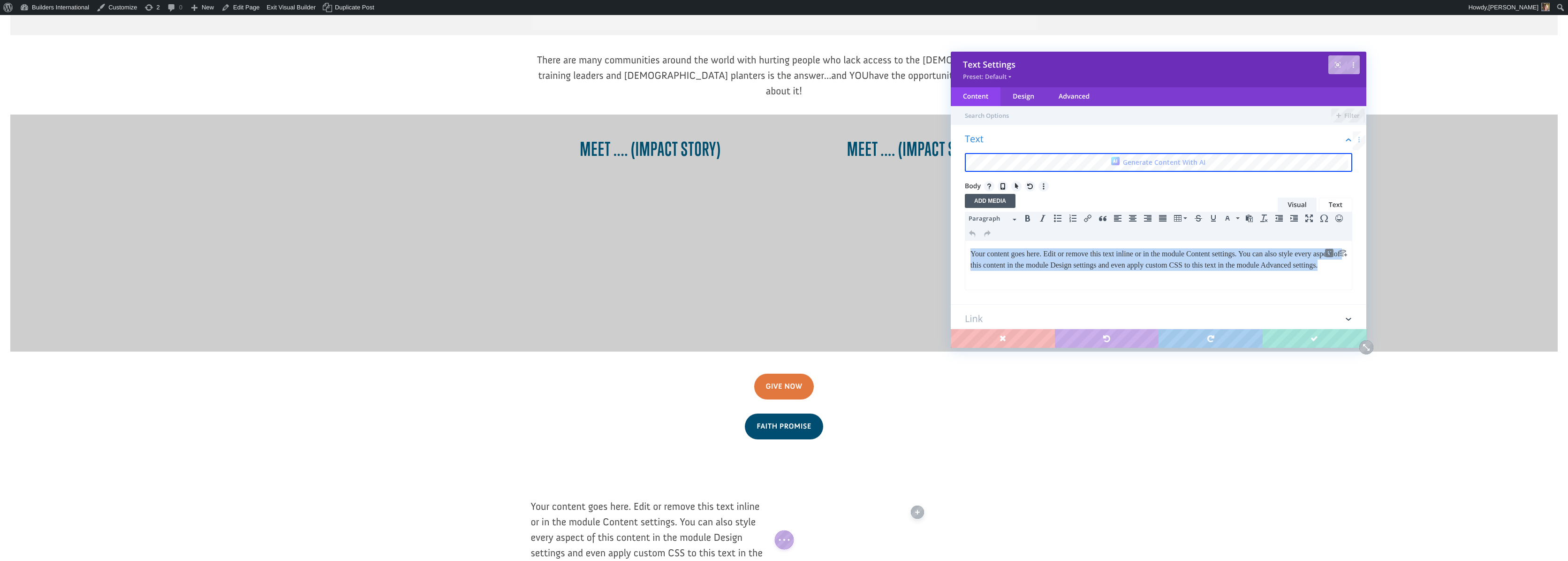
drag, startPoint x: 1038, startPoint y: 276, endPoint x: 942, endPoint y: 255, distance: 98.3
click at [965, 255] on html "Your content goes here. Edit or remove this text inline or in the module Conten…" at bounding box center [1159, 259] width 386 height 37
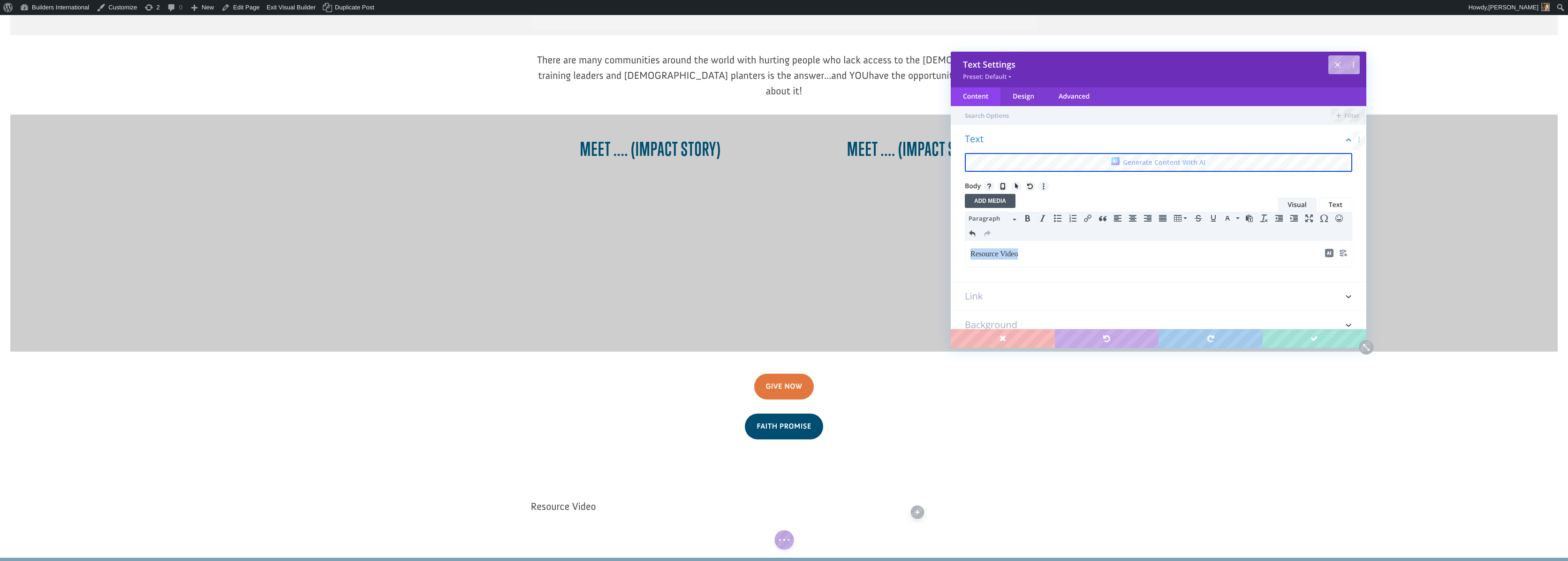
drag, startPoint x: 995, startPoint y: 256, endPoint x: 954, endPoint y: 254, distance: 41.0
click at [965, 254] on html "Resource Video" at bounding box center [1159, 254] width 386 height 26
click at [992, 221] on span "Paragraph" at bounding box center [989, 218] width 42 height 9
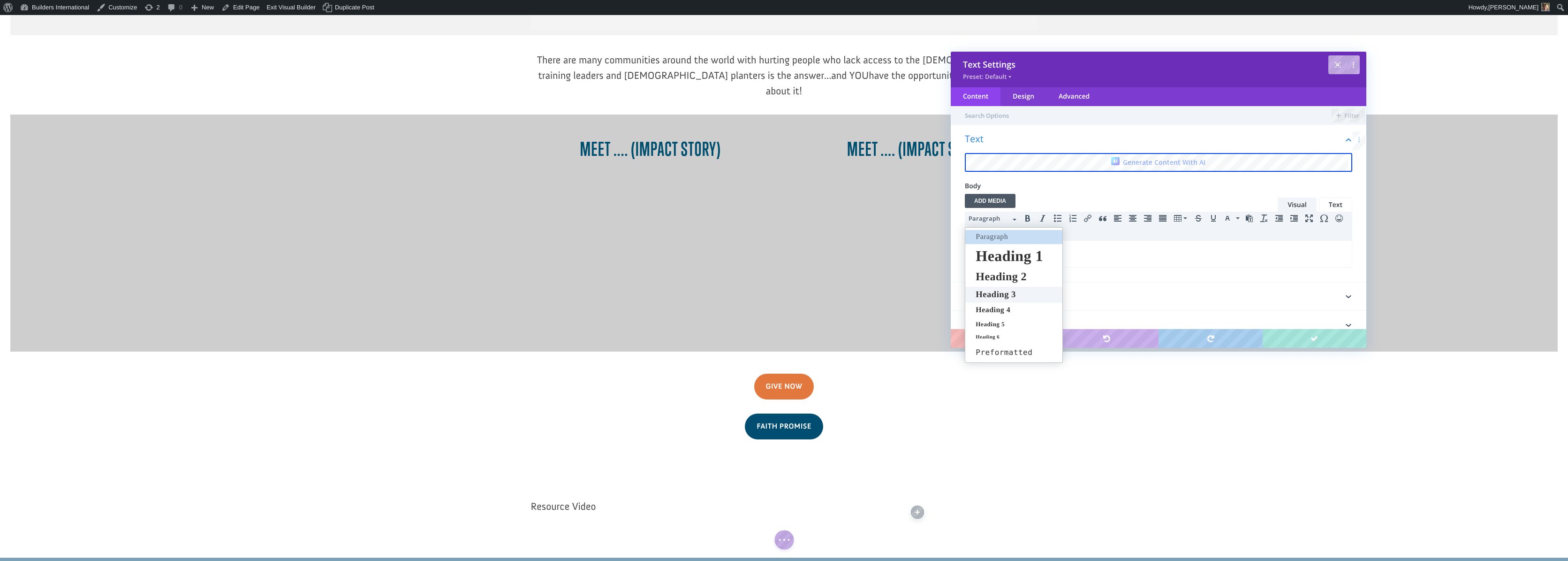
click at [1003, 293] on span "Heading 3" at bounding box center [995, 294] width 42 height 10
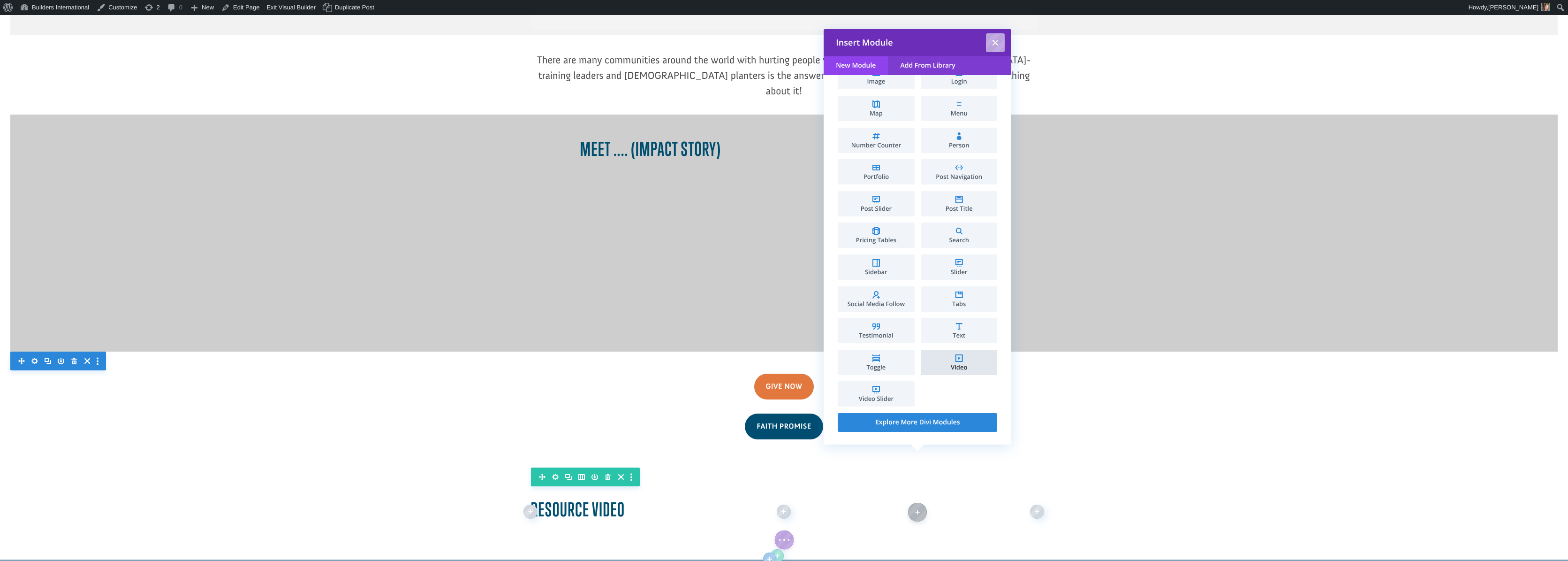
scroll to position [334, 0]
click at [951, 360] on li "Video" at bounding box center [959, 362] width 76 height 25
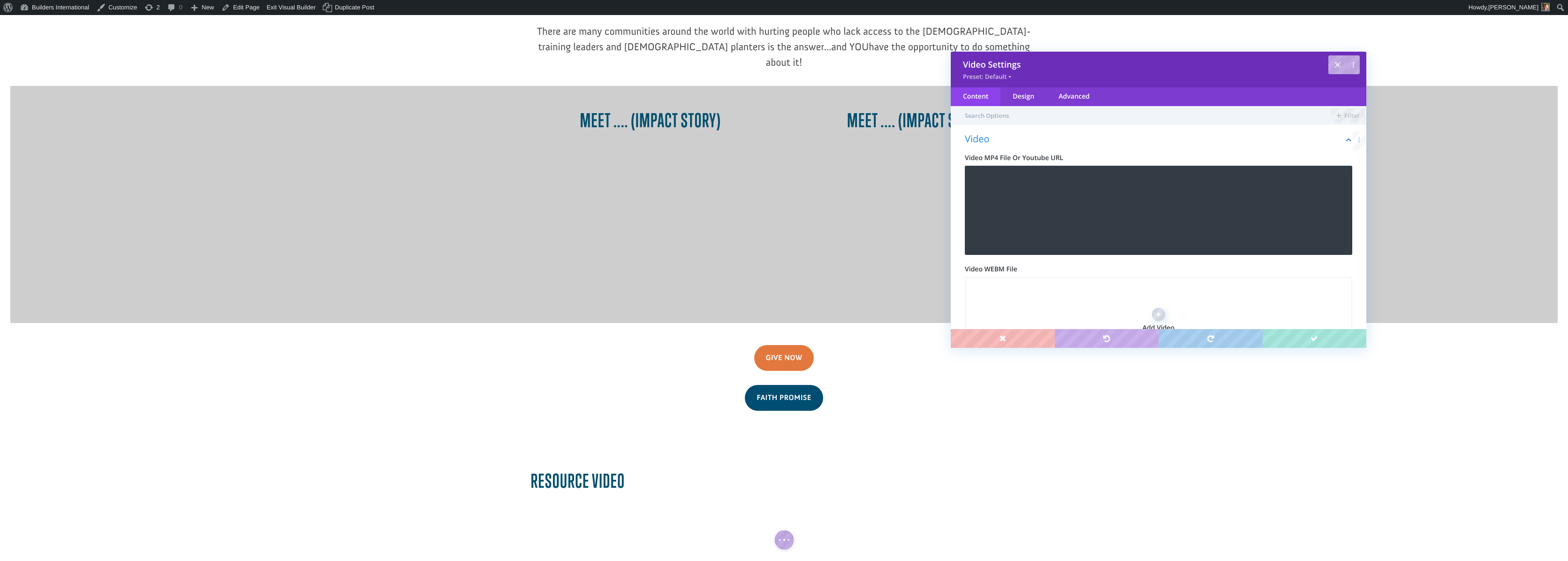
scroll to position [717, 0]
click at [683, 470] on div at bounding box center [650, 483] width 239 height 27
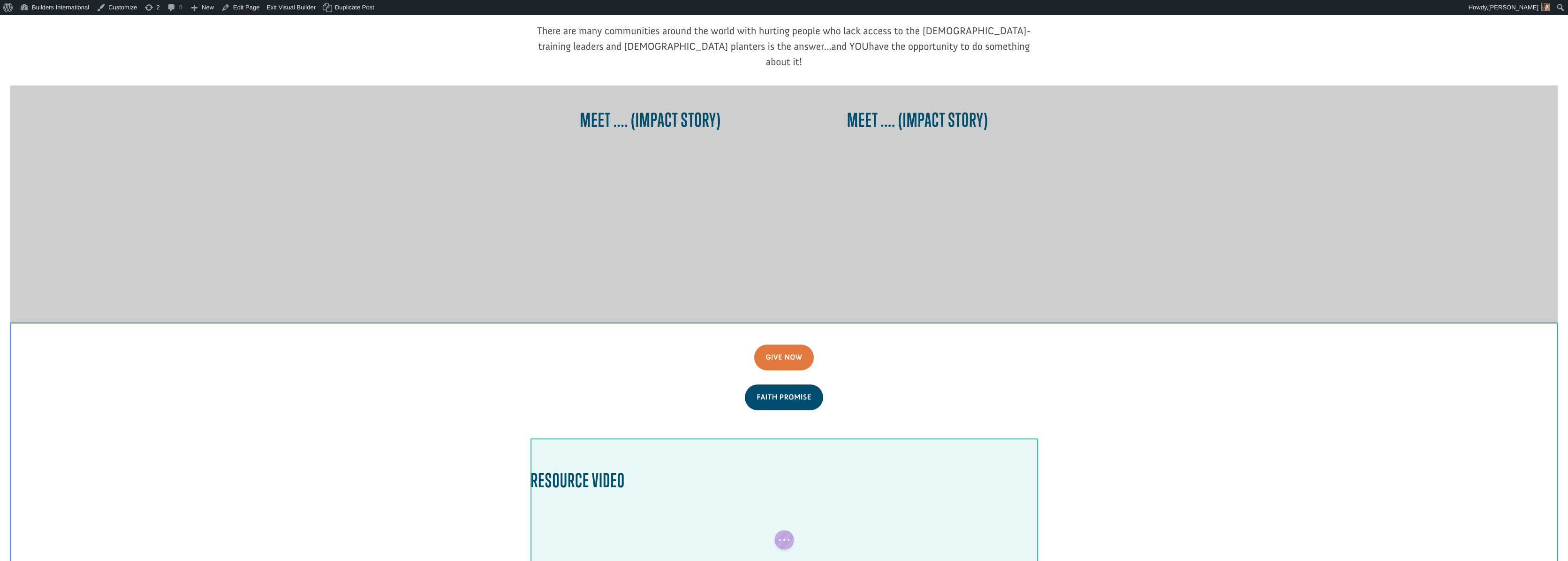
click at [727, 457] on div at bounding box center [784, 537] width 506 height 197
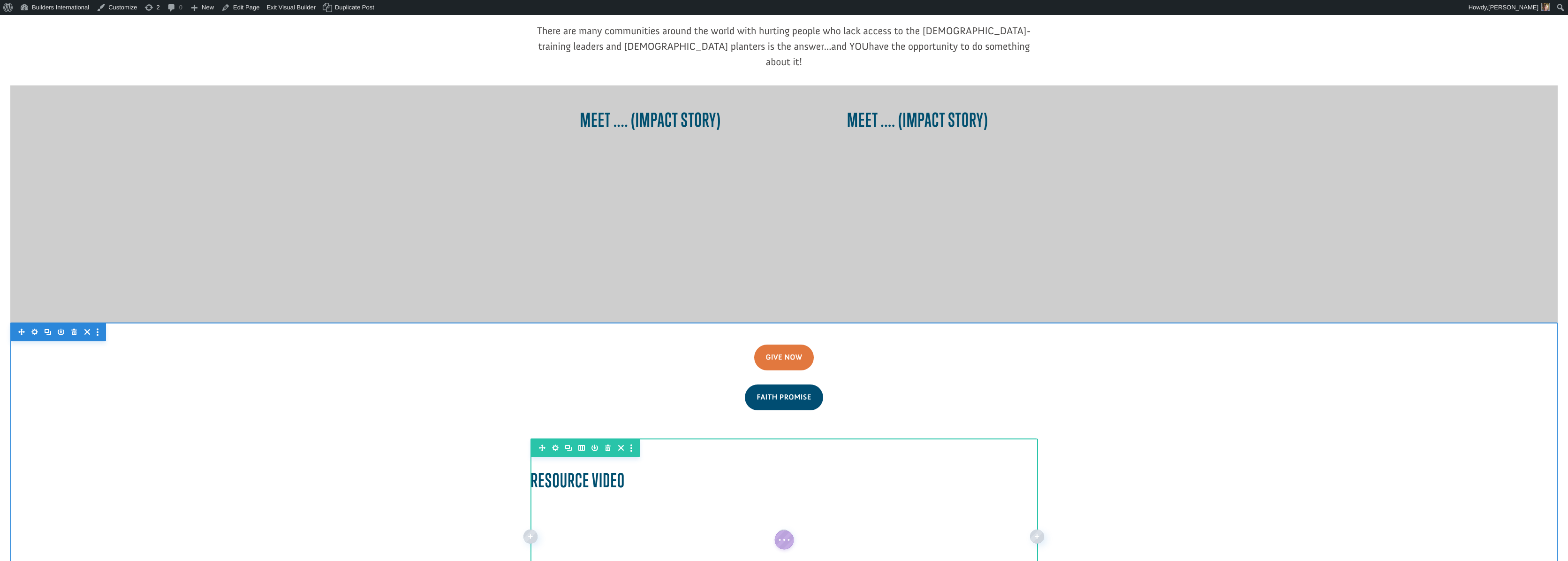
click at [578, 445] on icon "button" at bounding box center [581, 448] width 7 height 6
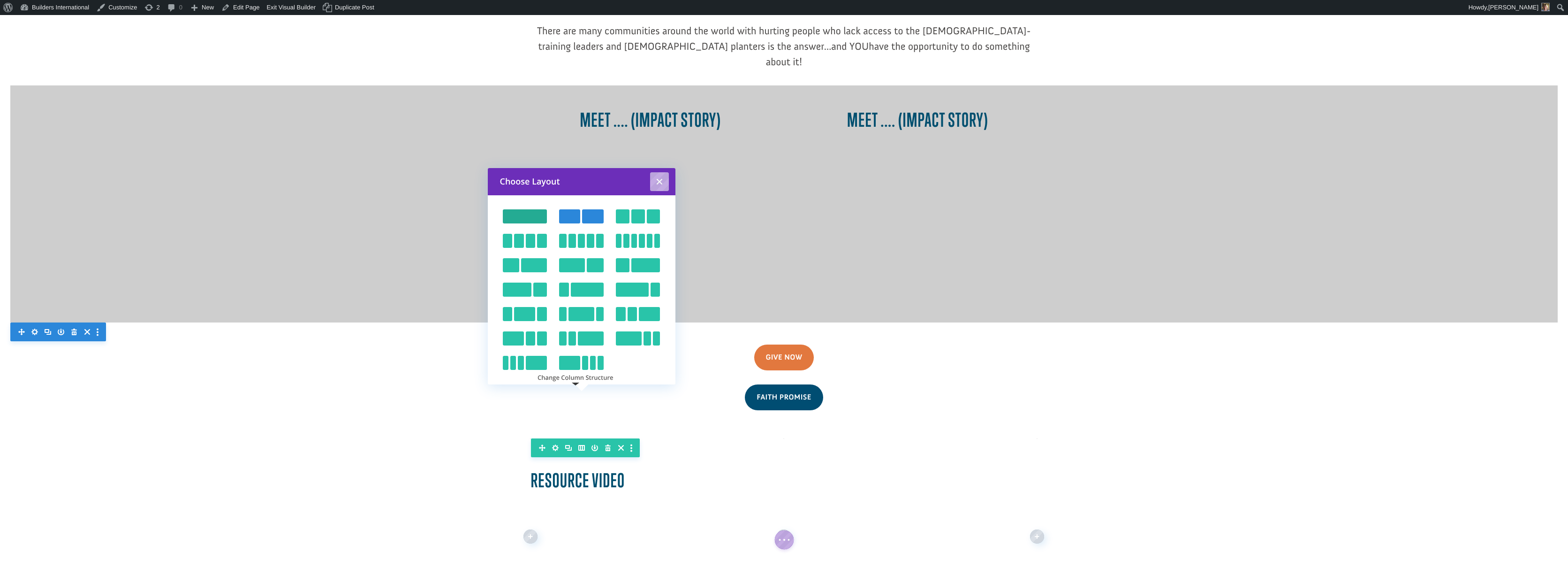
scroll to position [703, 0]
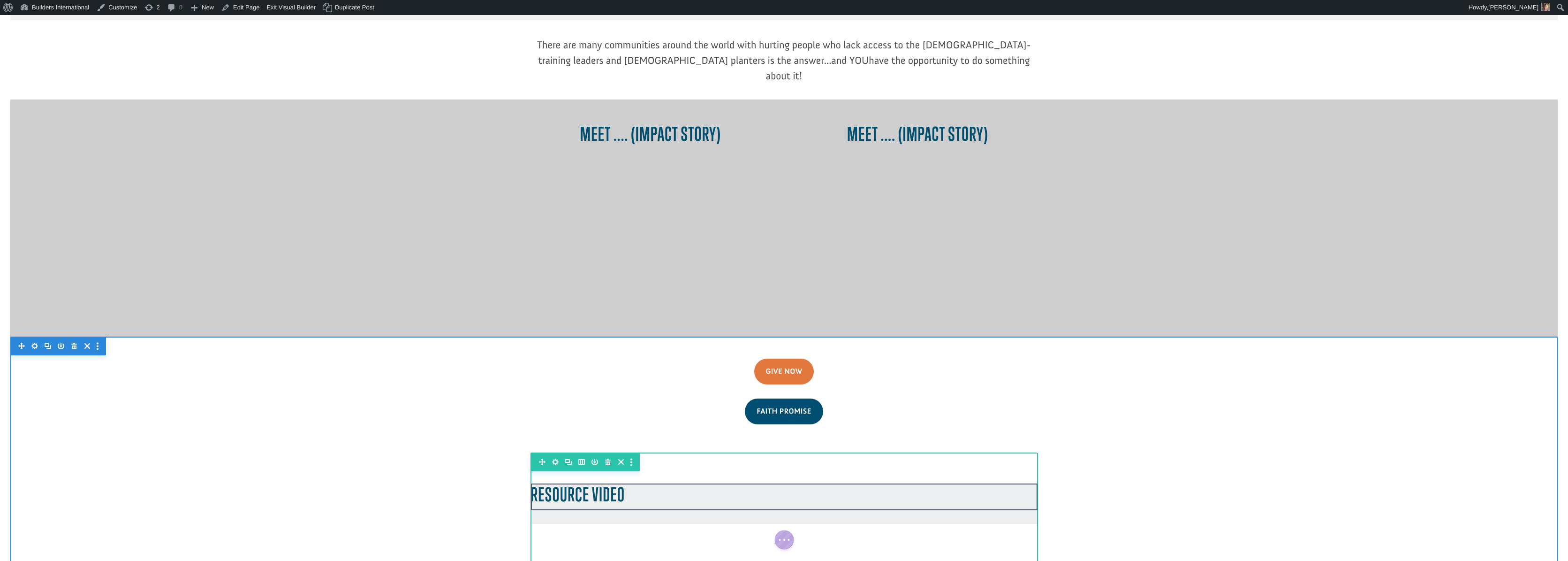
click at [648, 484] on div at bounding box center [784, 503] width 506 height 40
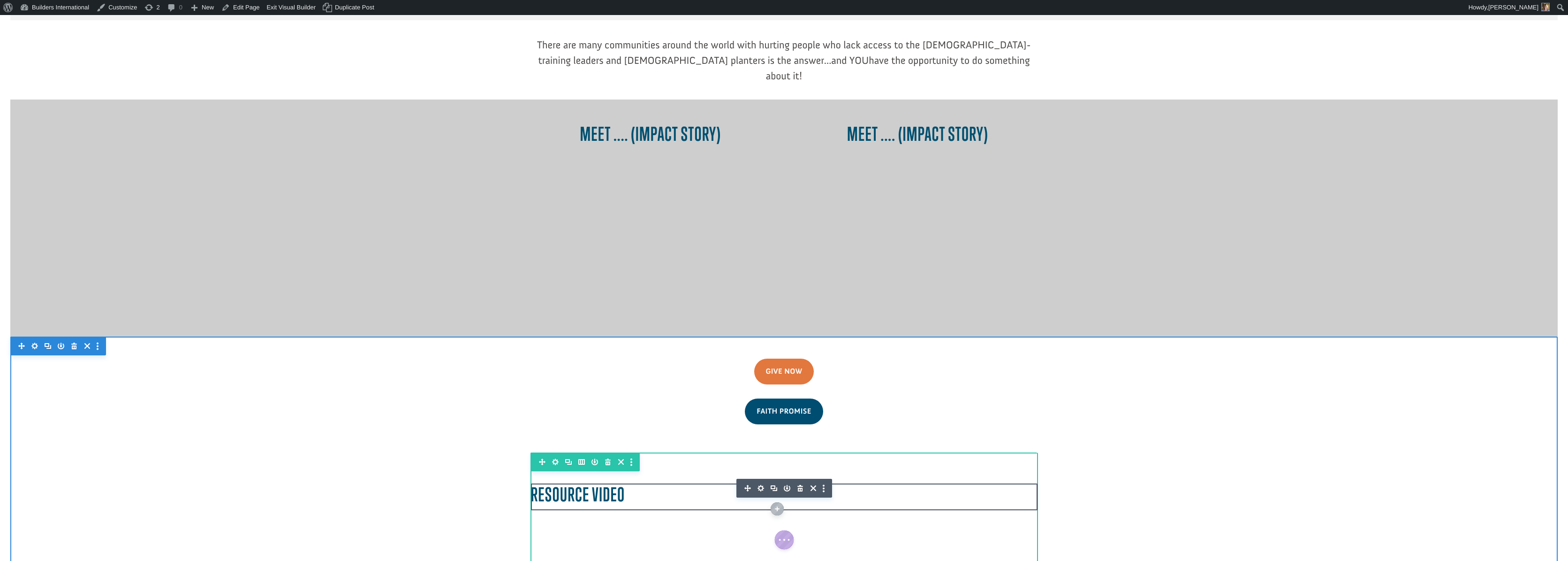
click at [757, 482] on icon "button" at bounding box center [761, 488] width 13 height 13
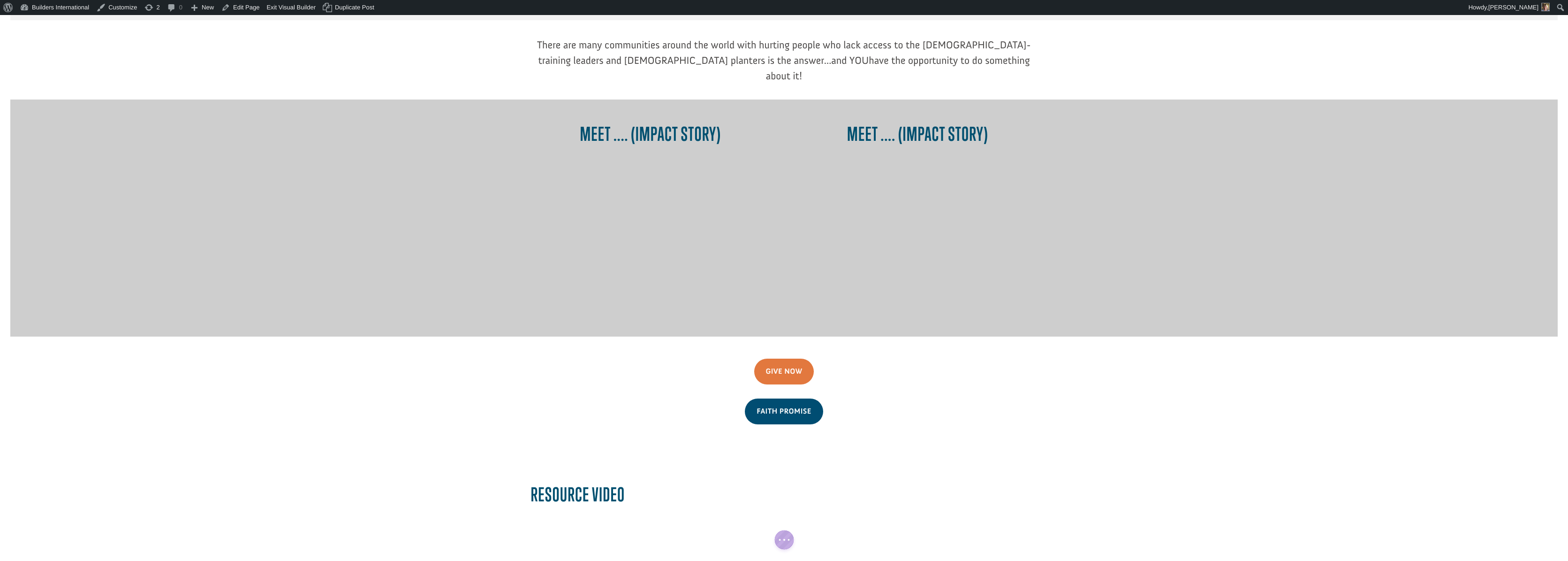
scroll to position [0, 0]
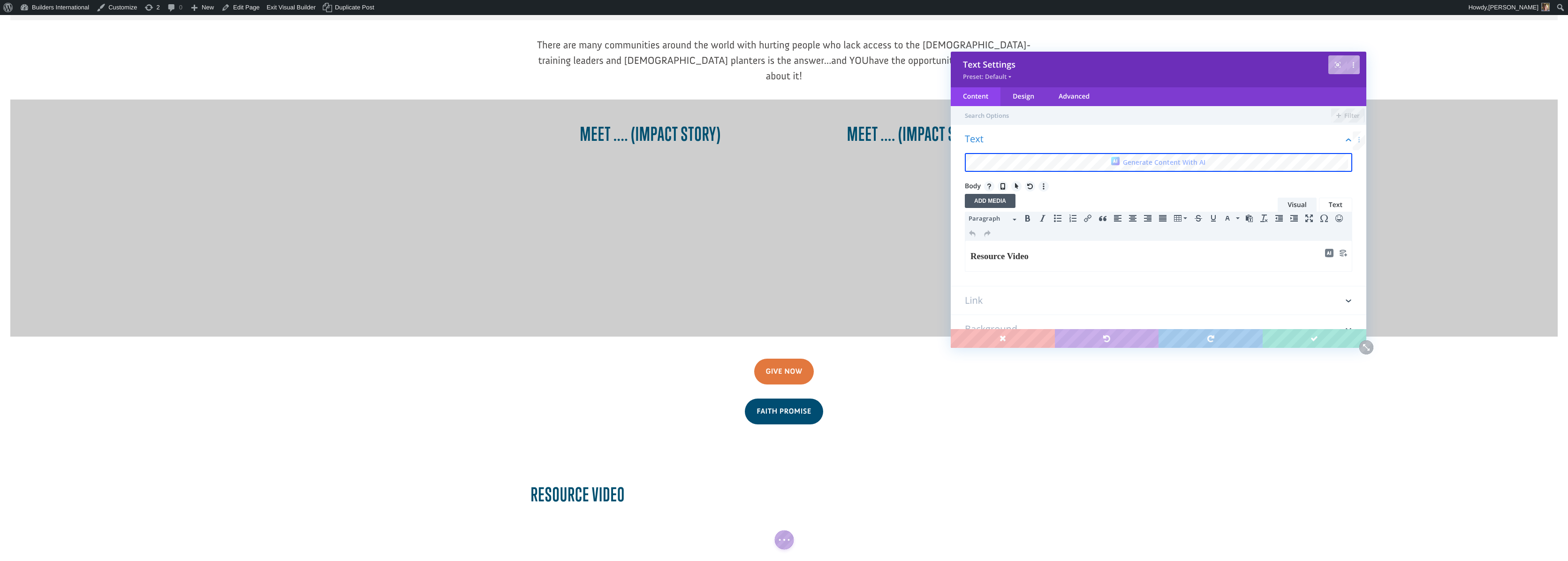
click at [1131, 220] on icon "Align center" at bounding box center [1132, 218] width 7 height 7
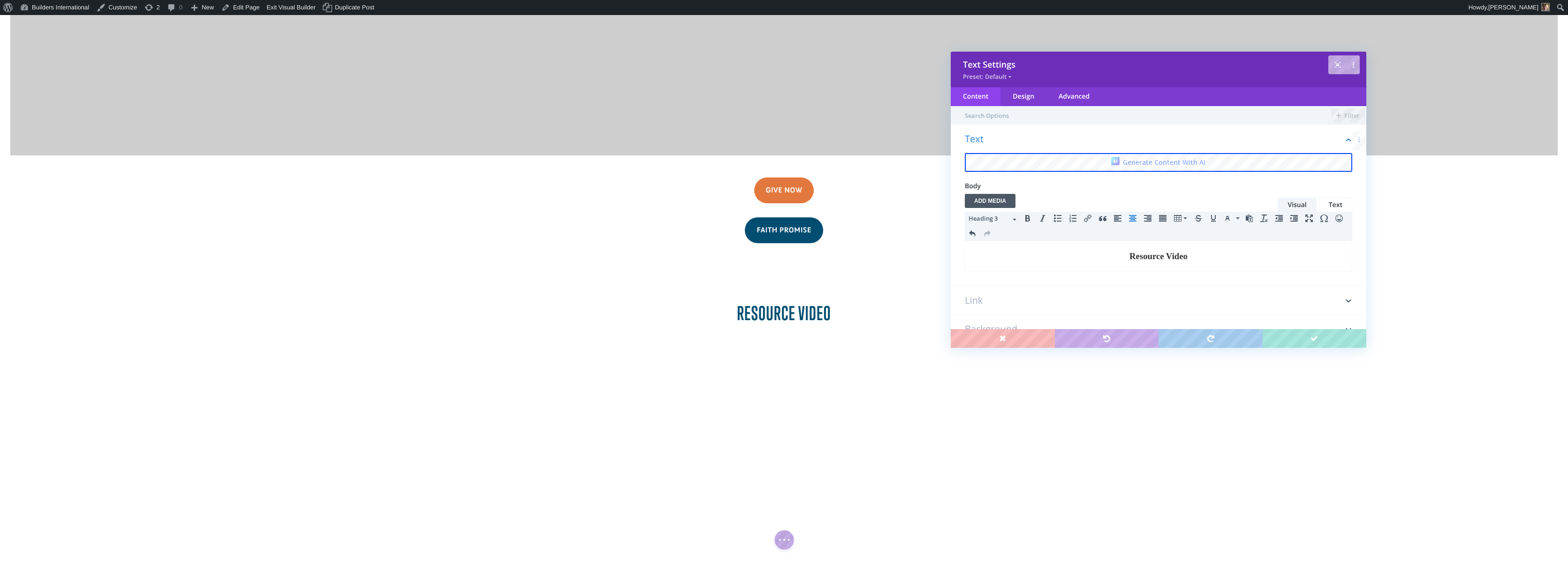
scroll to position [882, 0]
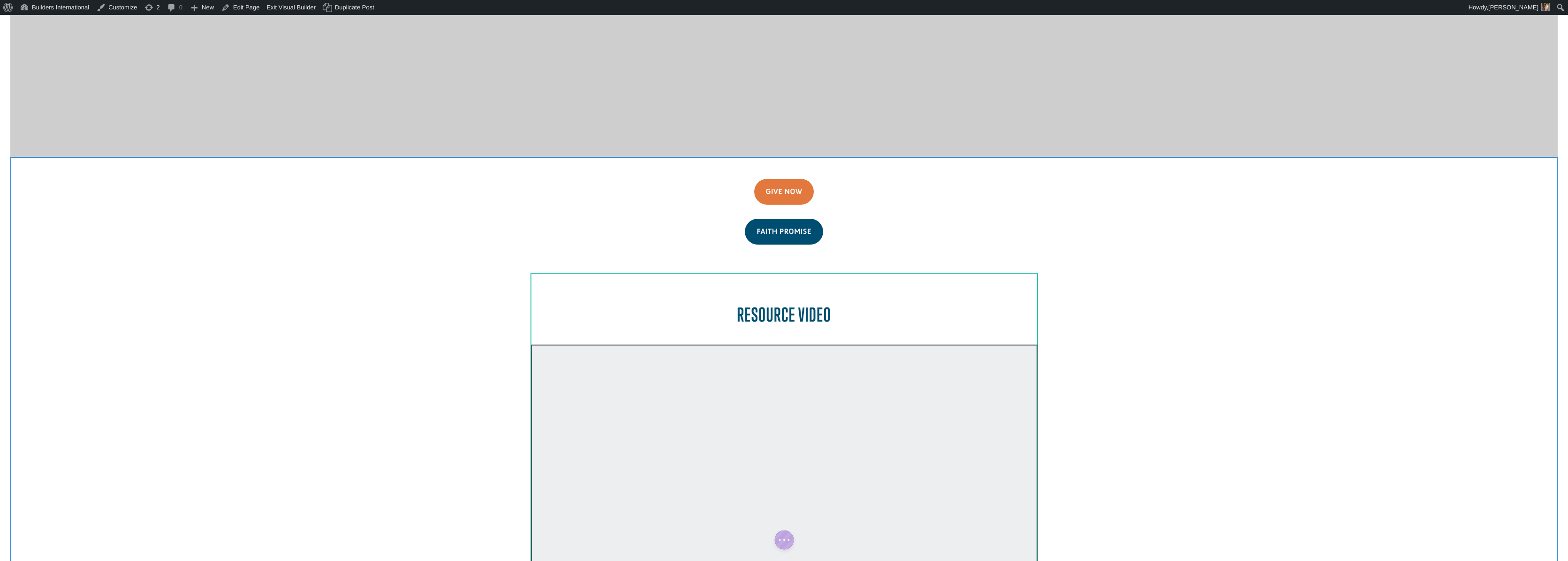
click at [877, 344] on div at bounding box center [784, 486] width 506 height 285
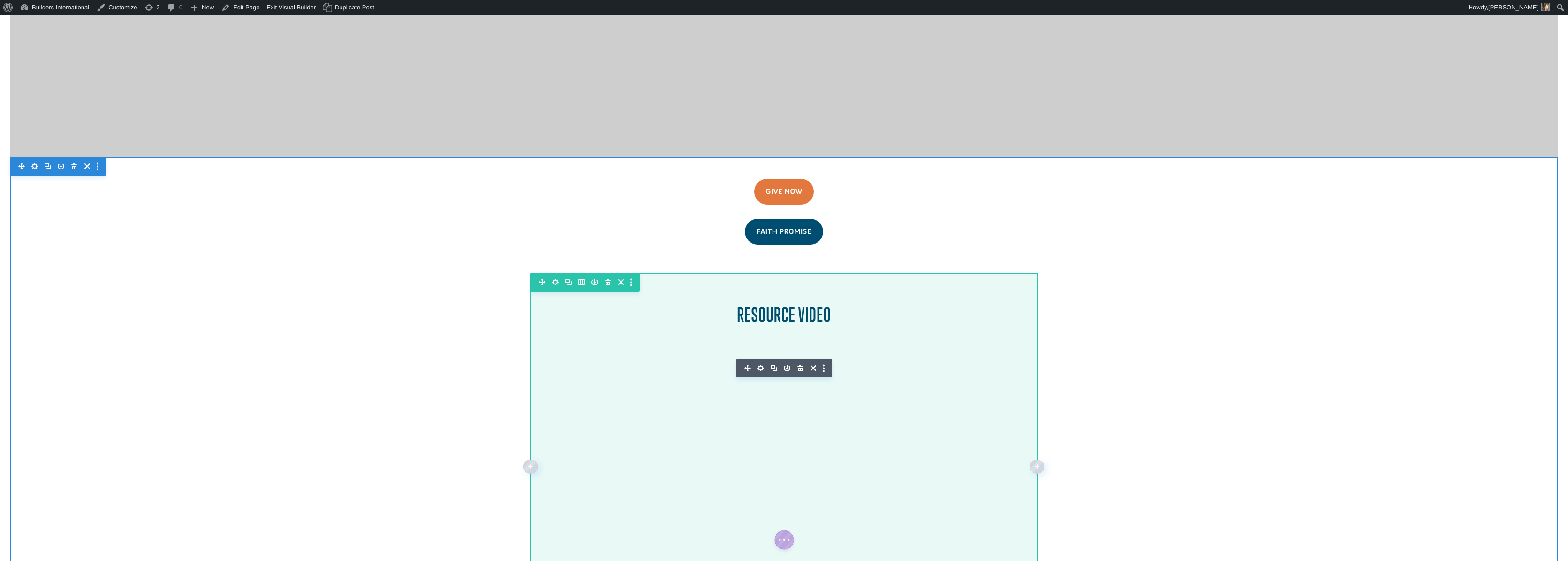
click at [578, 279] on icon "button" at bounding box center [581, 282] width 7 height 6
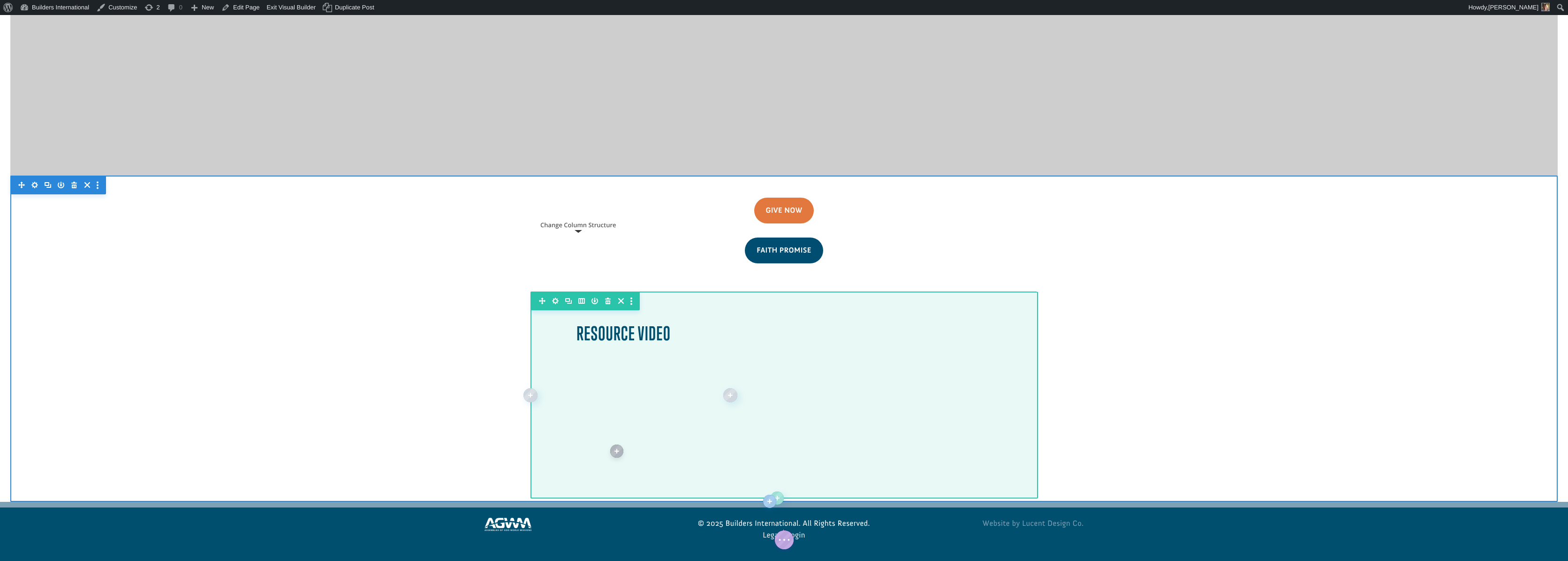
scroll to position [703, 0]
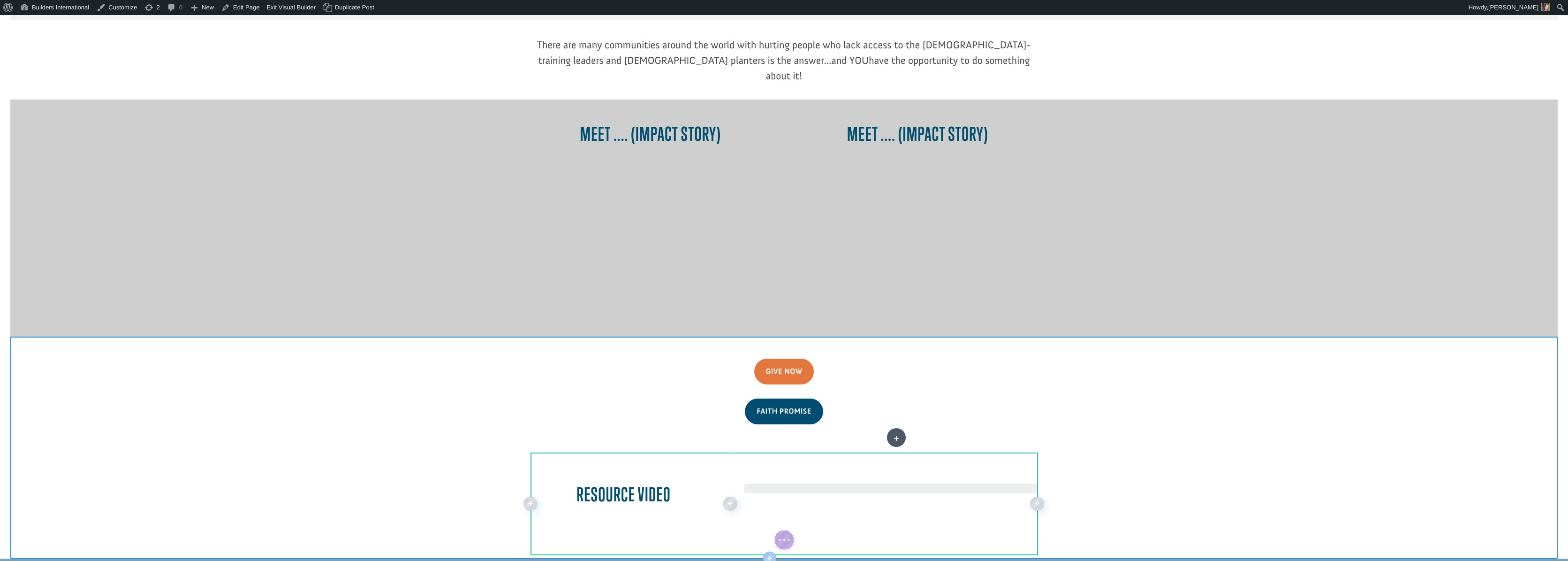
drag, startPoint x: 588, startPoint y: 493, endPoint x: 895, endPoint y: 438, distance: 311.9
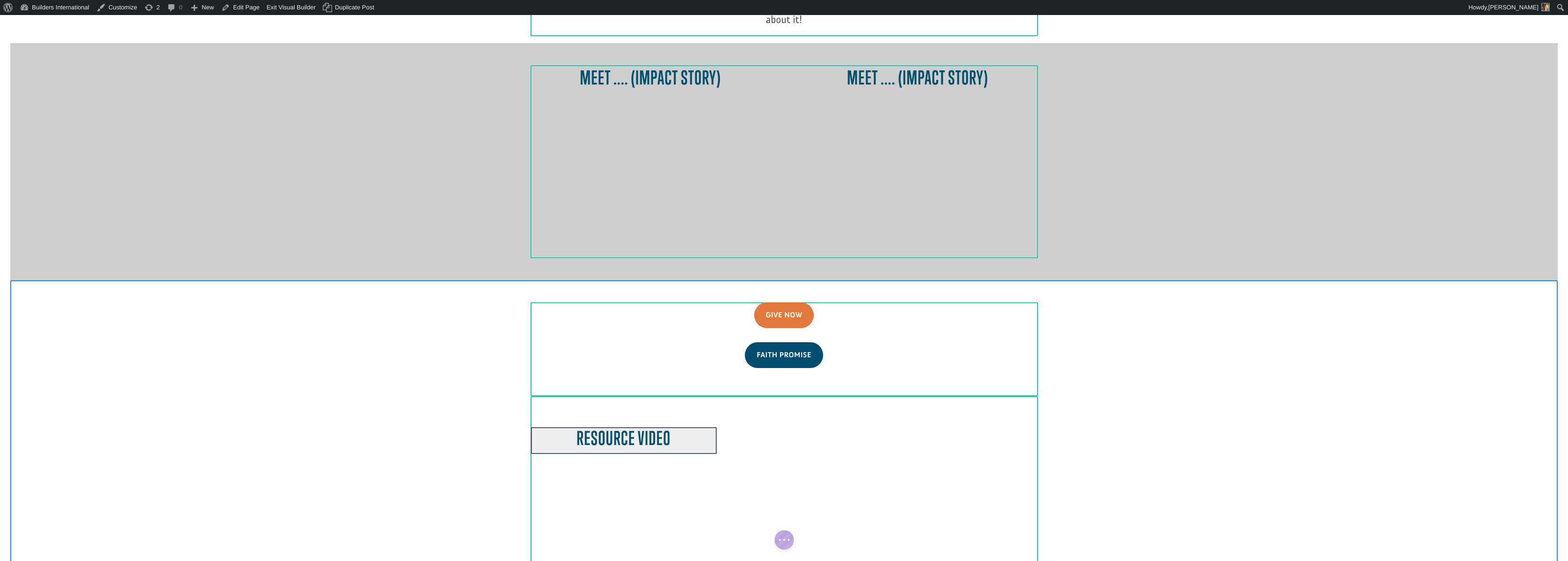
scroll to position [760, 0]
click at [709, 427] on div at bounding box center [623, 440] width 186 height 27
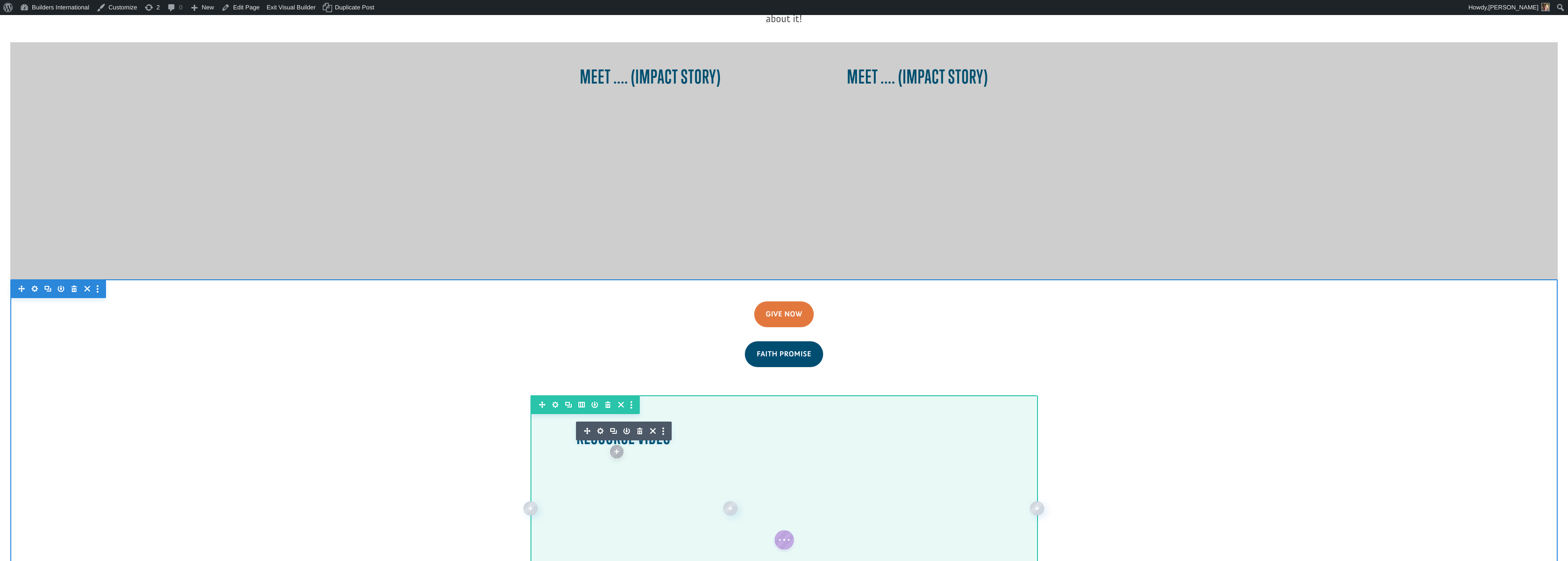
click at [580, 401] on icon "button" at bounding box center [581, 404] width 7 height 6
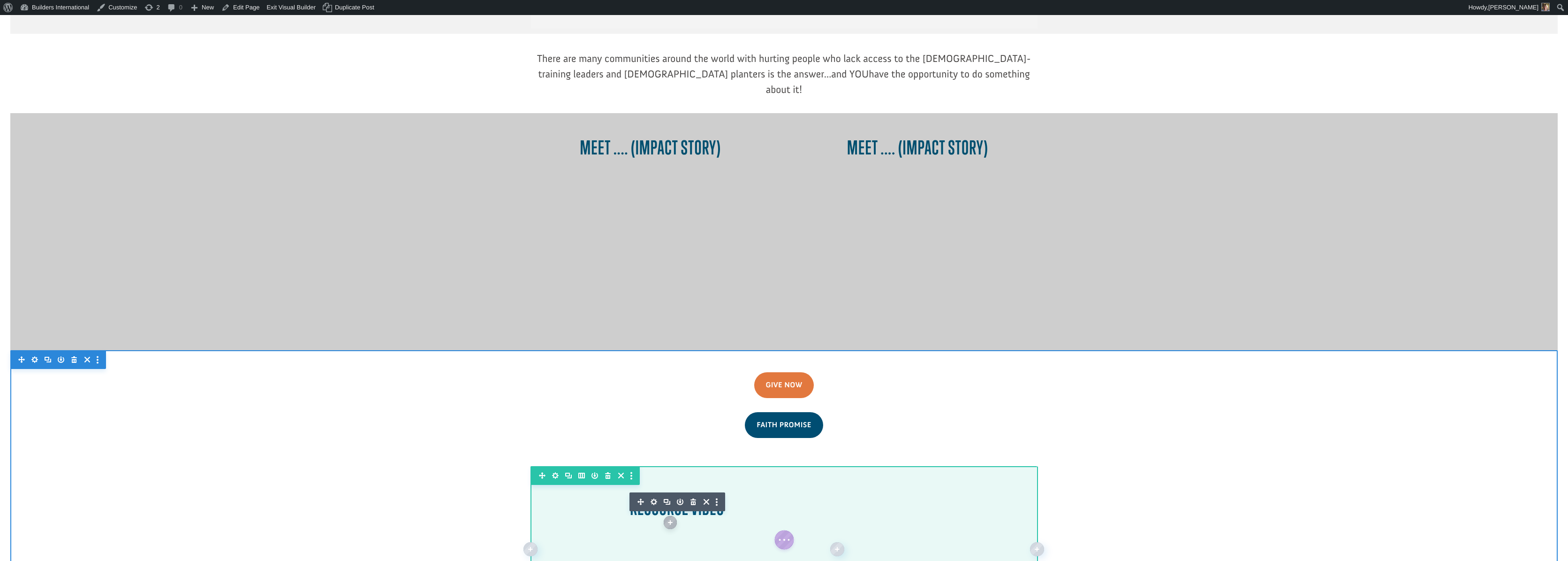
click at [583, 472] on icon "button" at bounding box center [581, 475] width 7 height 6
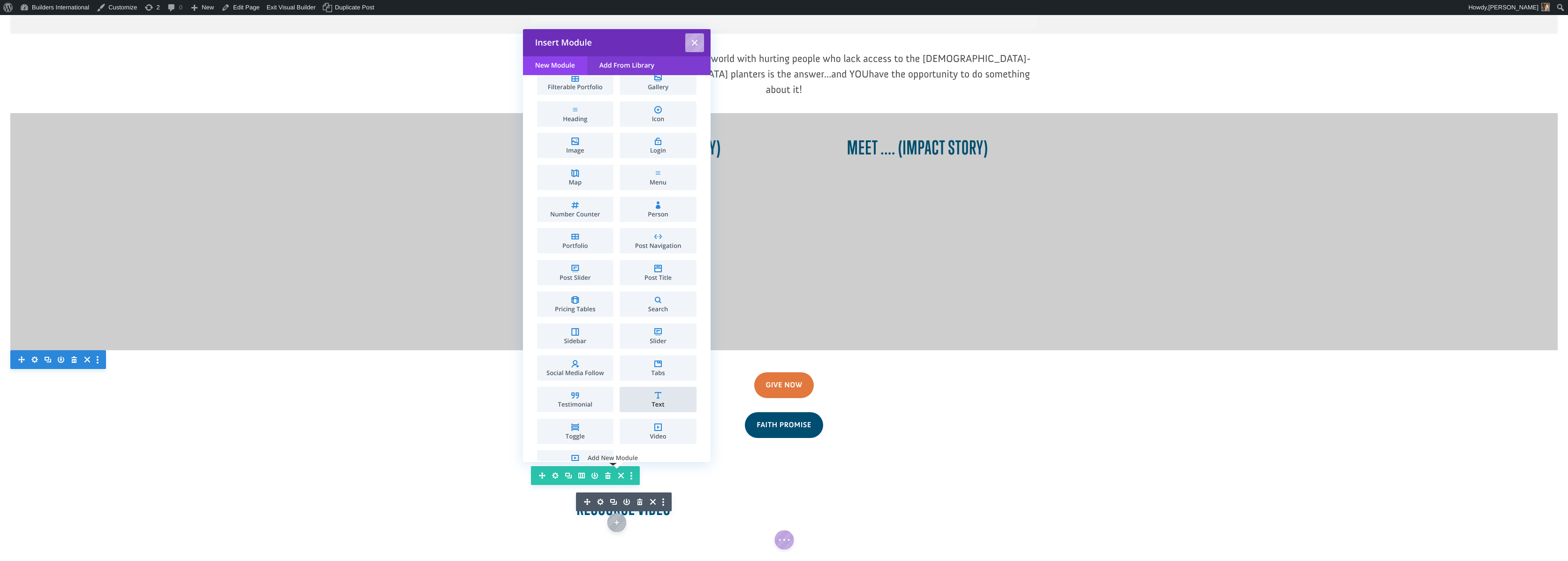
scroll to position [269, 0]
click at [652, 400] on span "Text" at bounding box center [658, 400] width 67 height 7
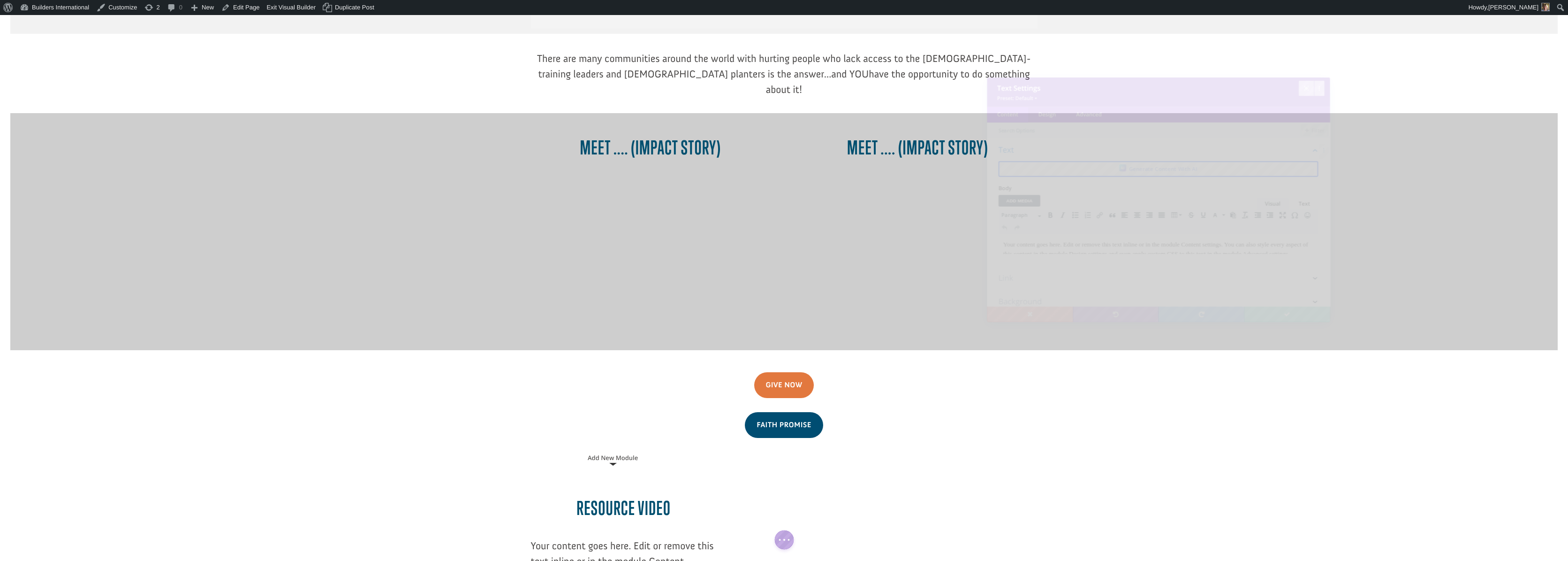
scroll to position [0, 0]
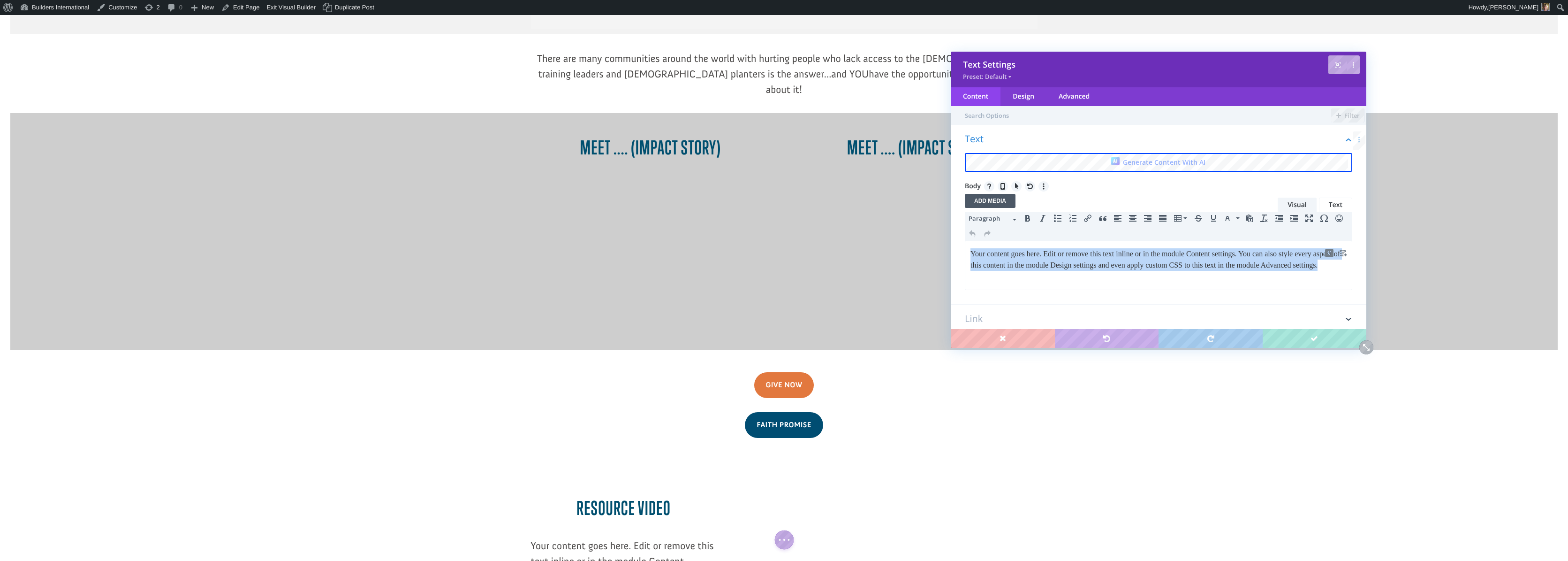
drag, startPoint x: 1038, startPoint y: 278, endPoint x: 969, endPoint y: 251, distance: 74.1
click at [969, 251] on html "Your content goes here. Edit or remove this text inline or in the module Conten…" at bounding box center [1159, 259] width 386 height 37
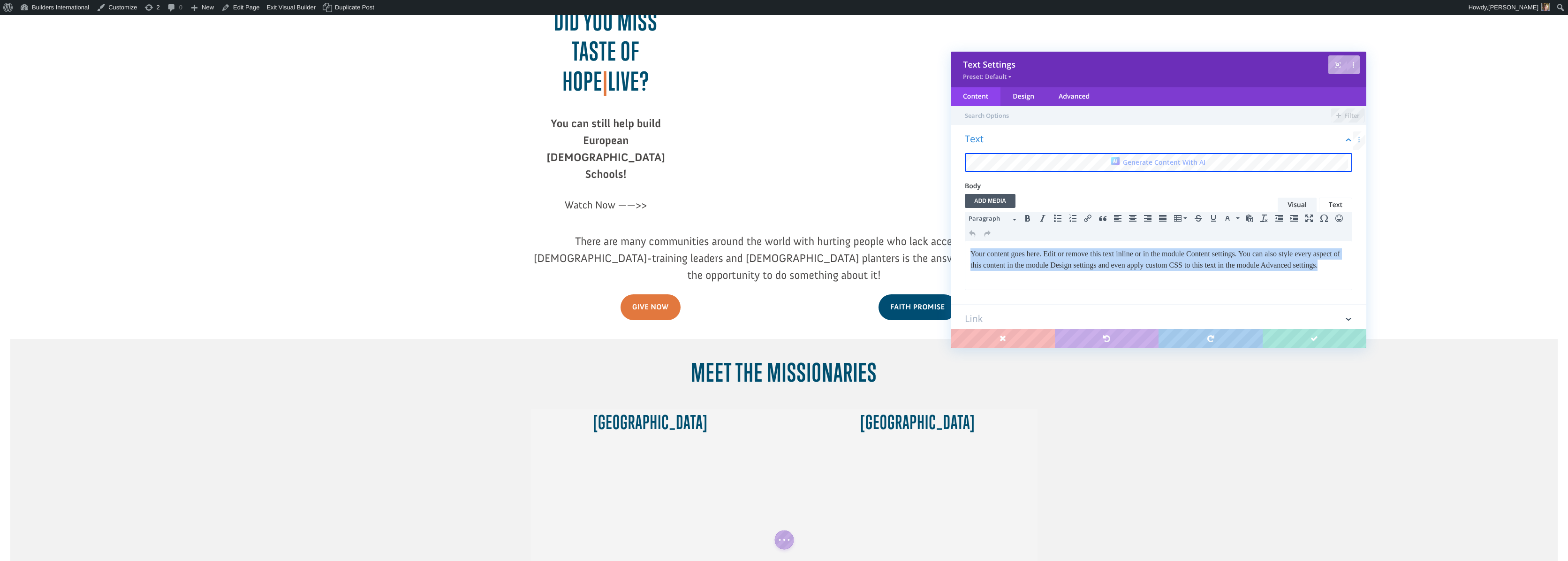
scroll to position [105, 0]
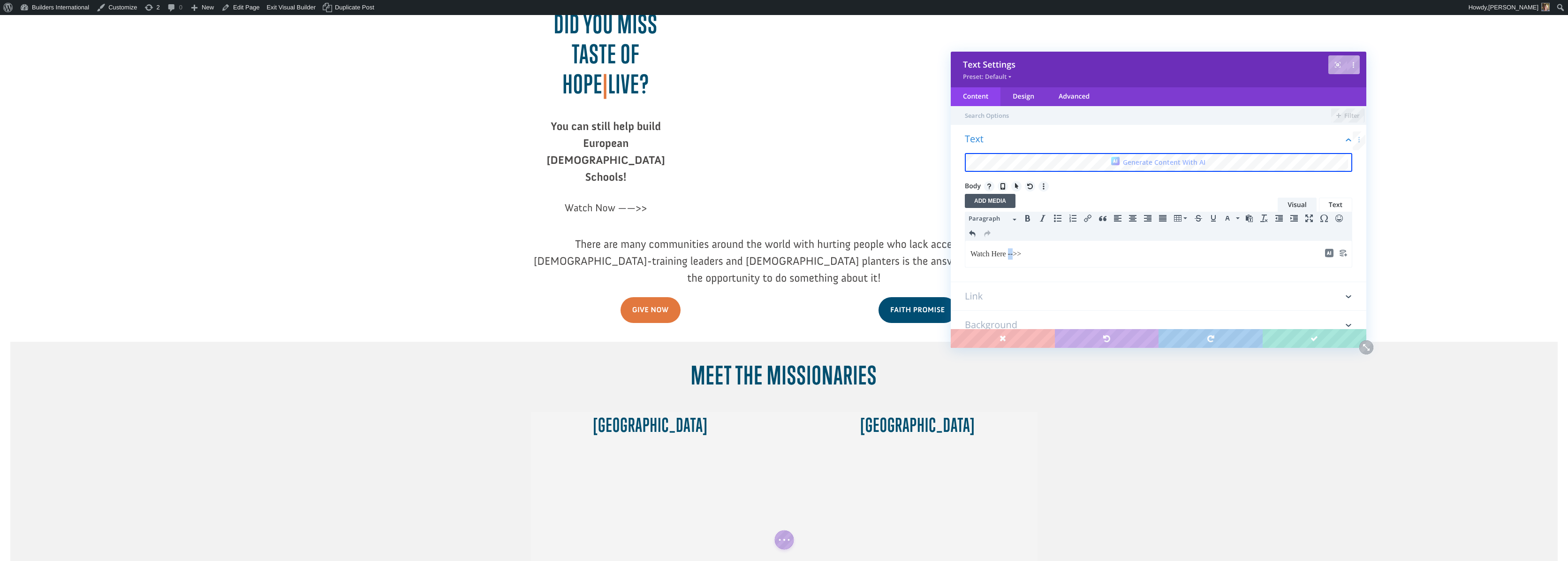
drag, startPoint x: 1018, startPoint y: 255, endPoint x: 1012, endPoint y: 256, distance: 6.1
click at [1012, 256] on p "Watch Here -->>" at bounding box center [1158, 254] width 376 height 11
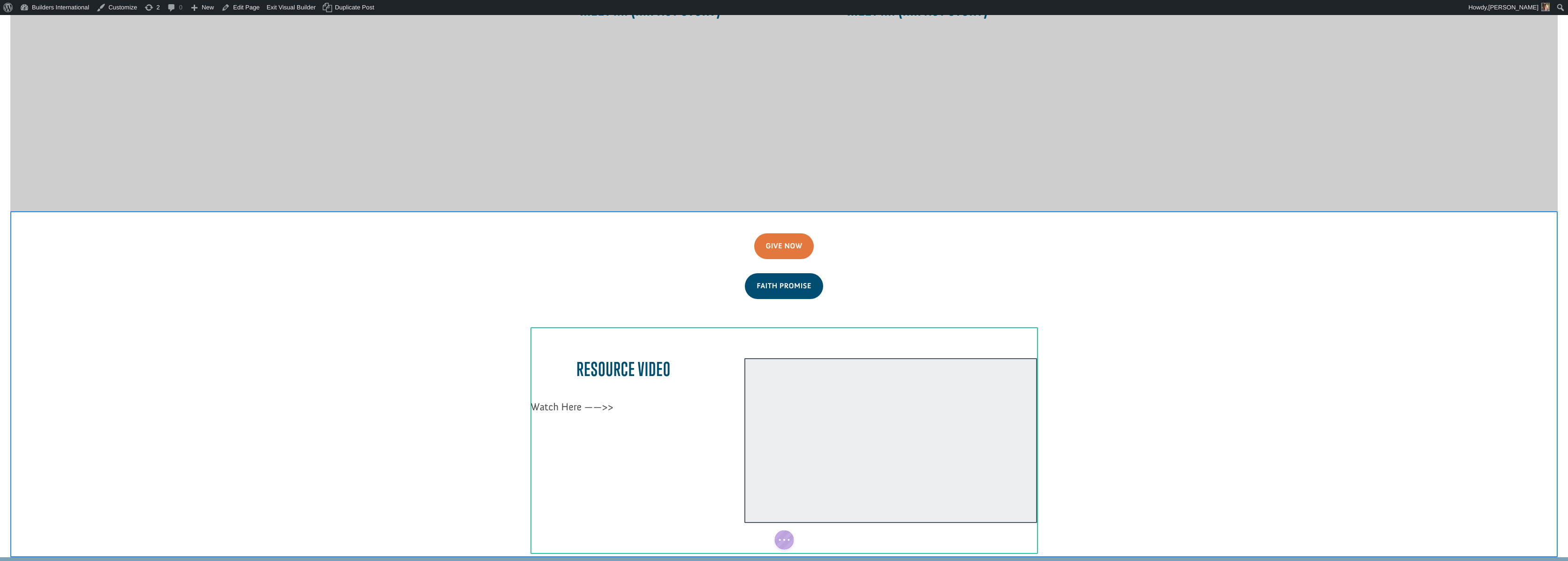
scroll to position [827, 0]
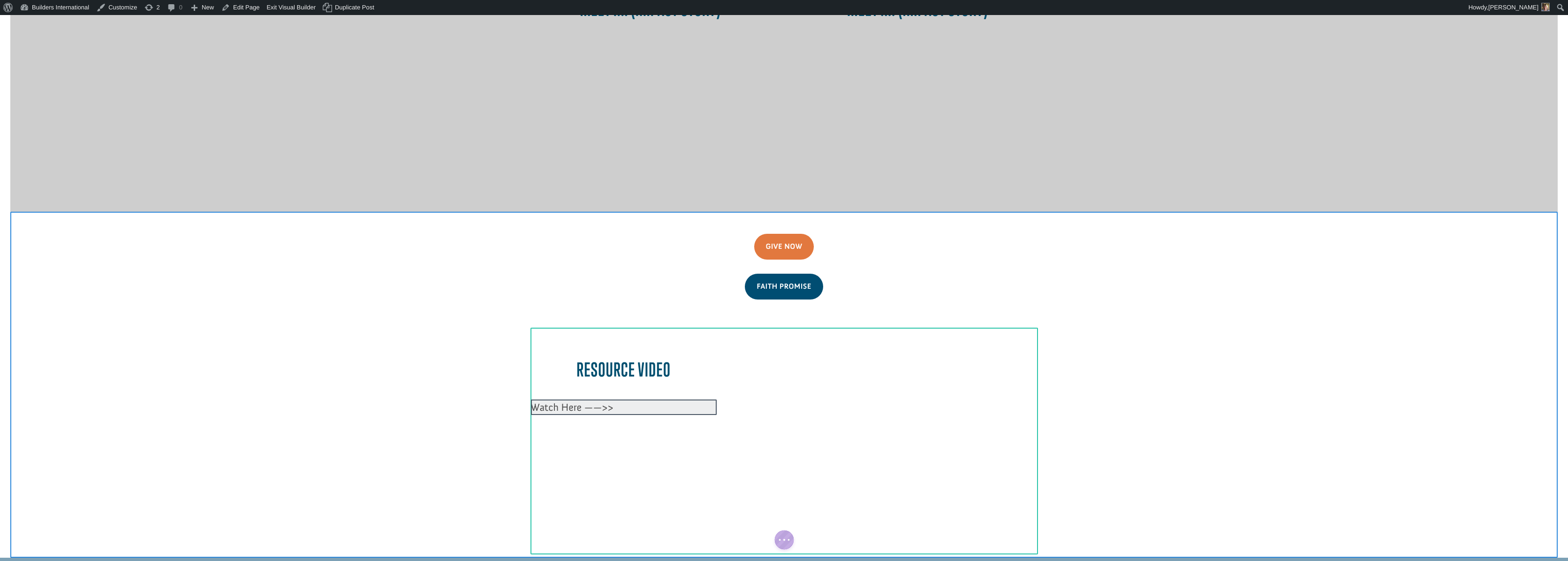
click at [631, 400] on div at bounding box center [623, 407] width 186 height 16
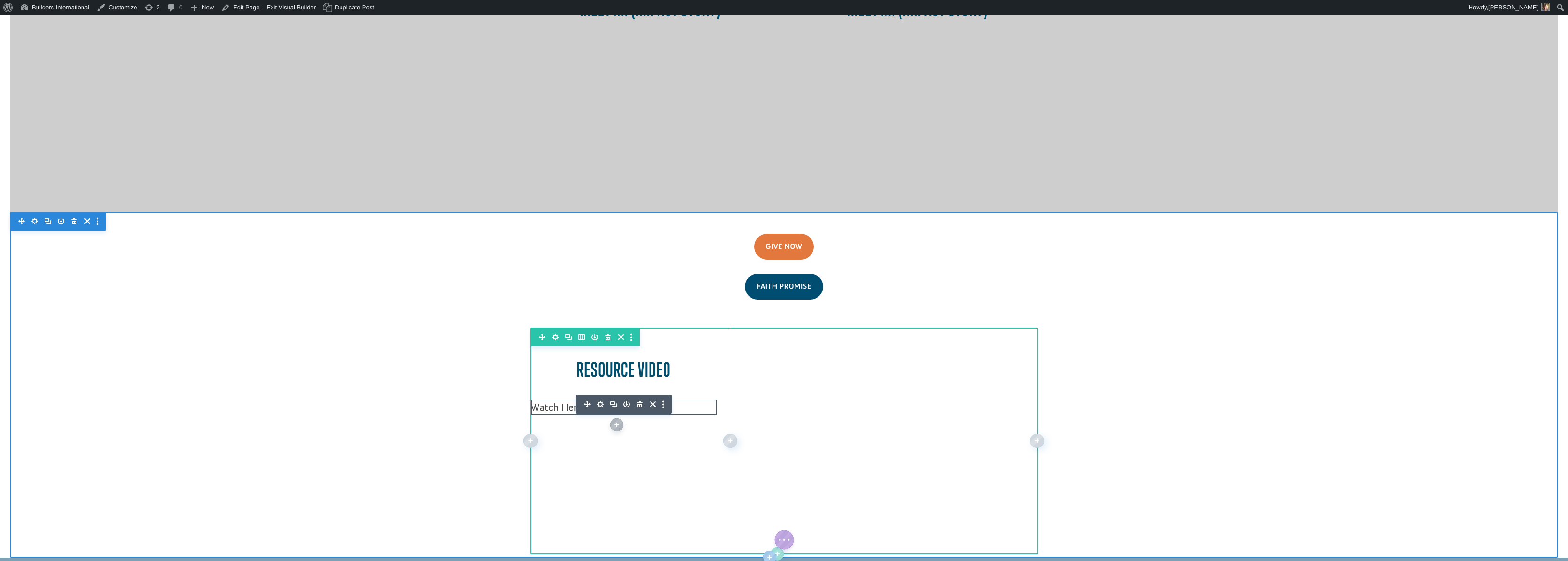
click at [599, 400] on icon "button" at bounding box center [600, 403] width 7 height 7
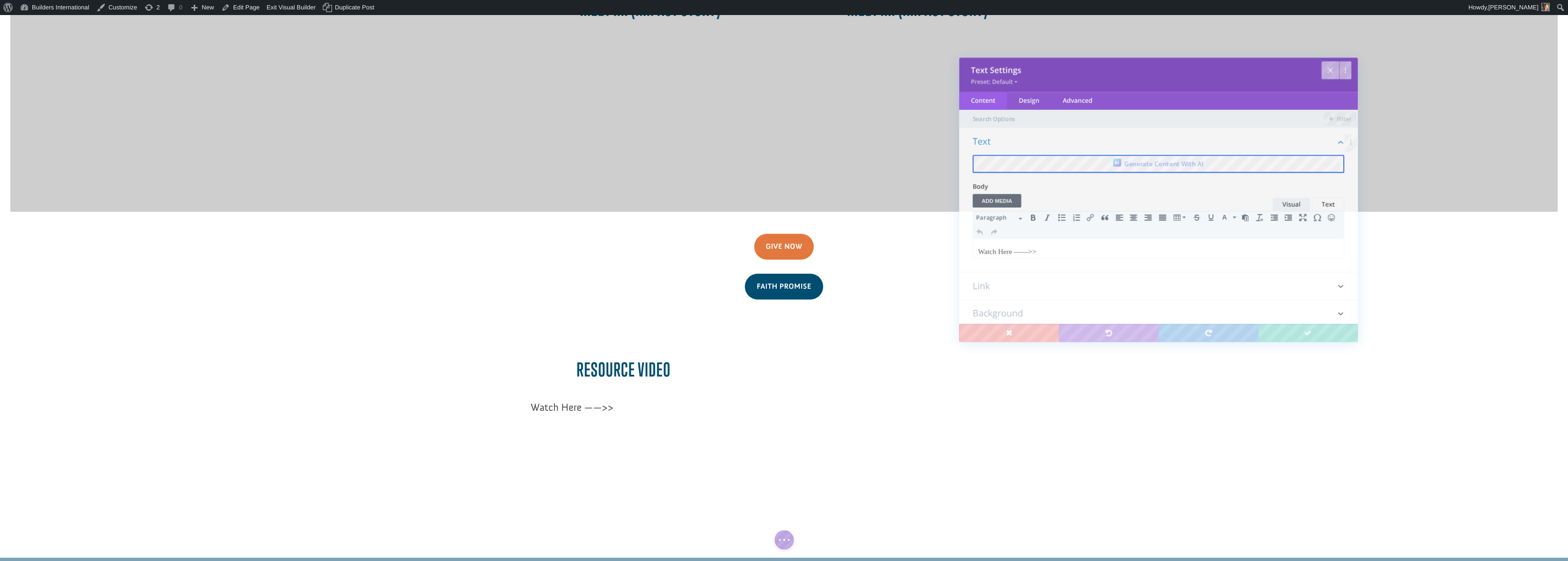
scroll to position [0, 0]
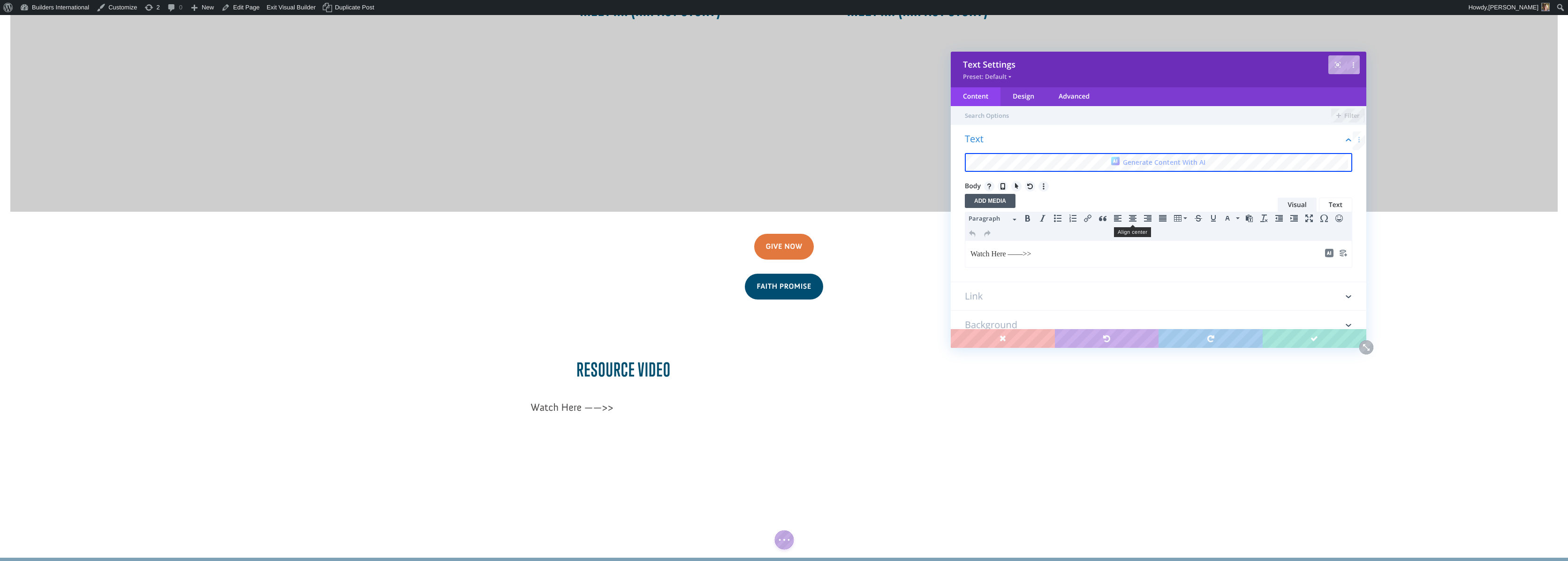
click at [1131, 223] on button "Align center" at bounding box center [1132, 218] width 15 height 13
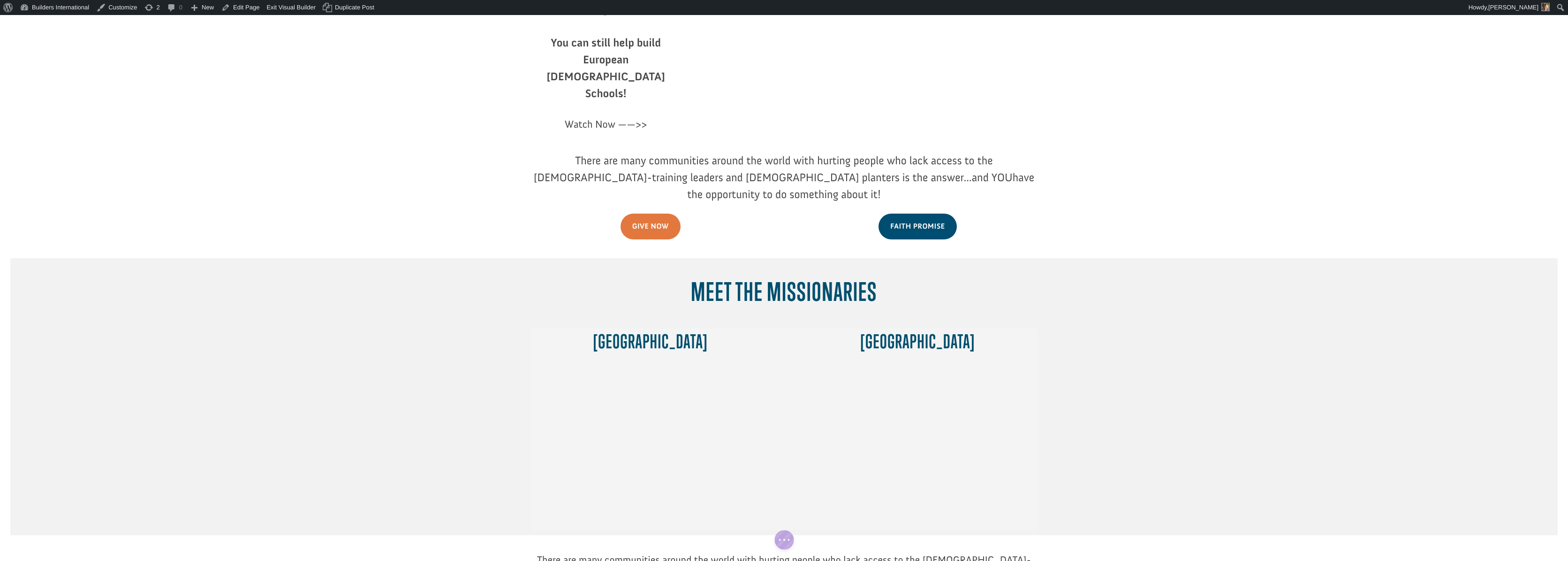
scroll to position [188, 0]
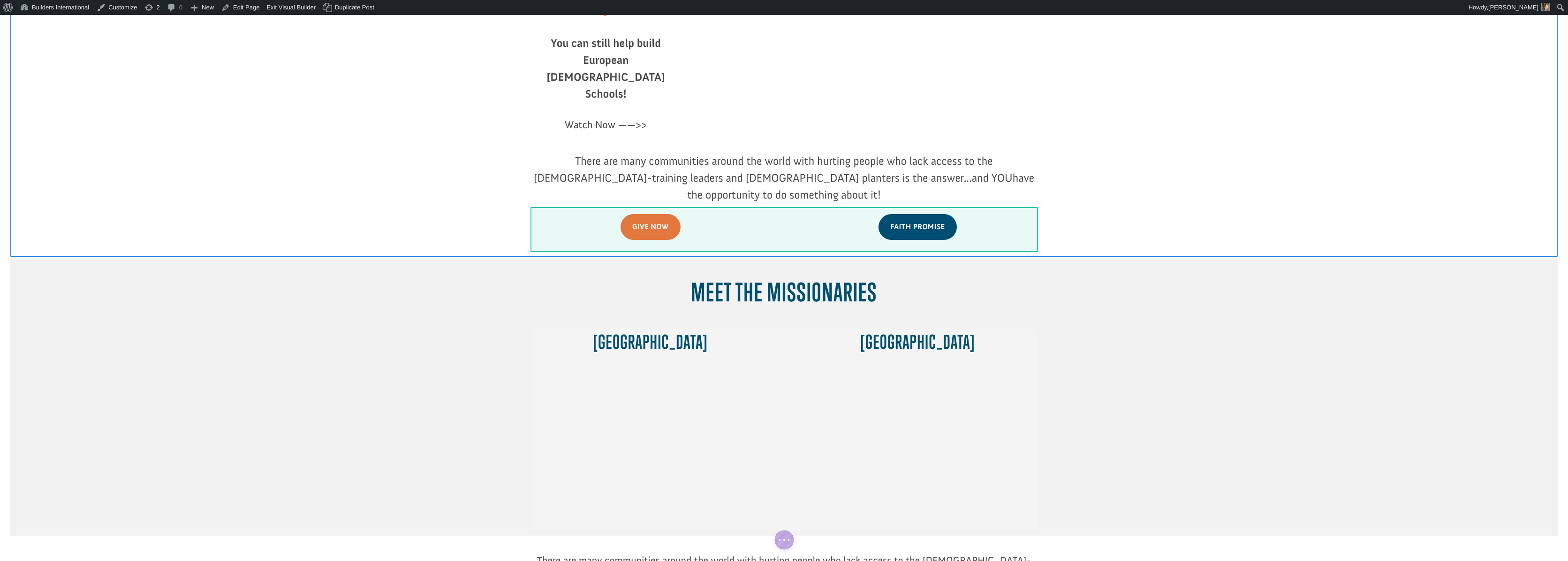
click at [541, 207] on div at bounding box center [784, 230] width 506 height 45
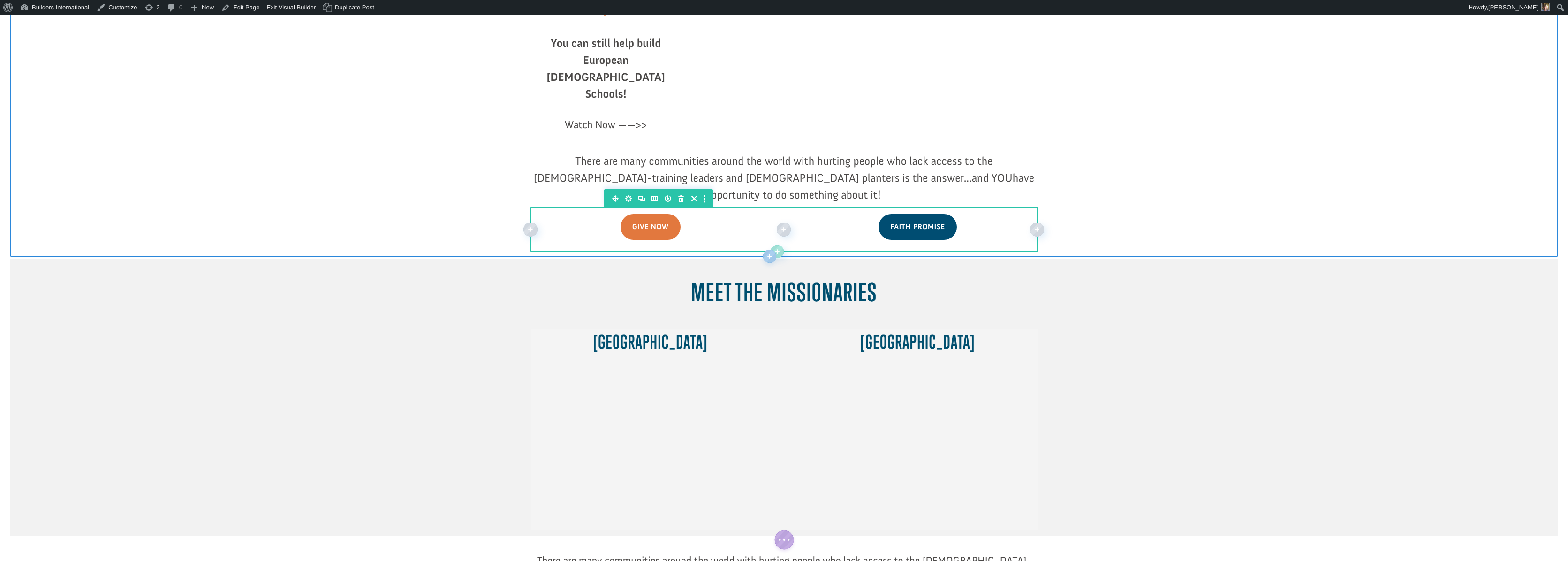
click at [655, 192] on icon "button" at bounding box center [655, 199] width 13 height 13
click at [644, 192] on icon "button" at bounding box center [642, 199] width 13 height 13
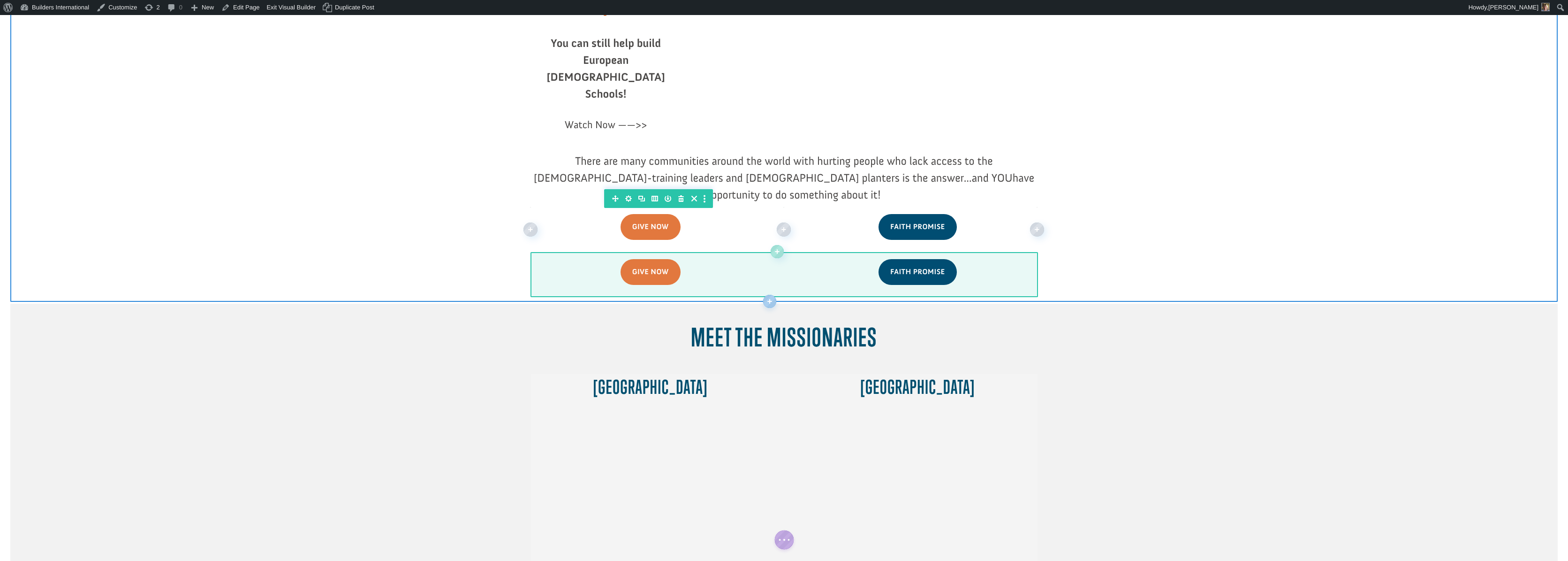
click at [537, 252] on div at bounding box center [784, 274] width 506 height 45
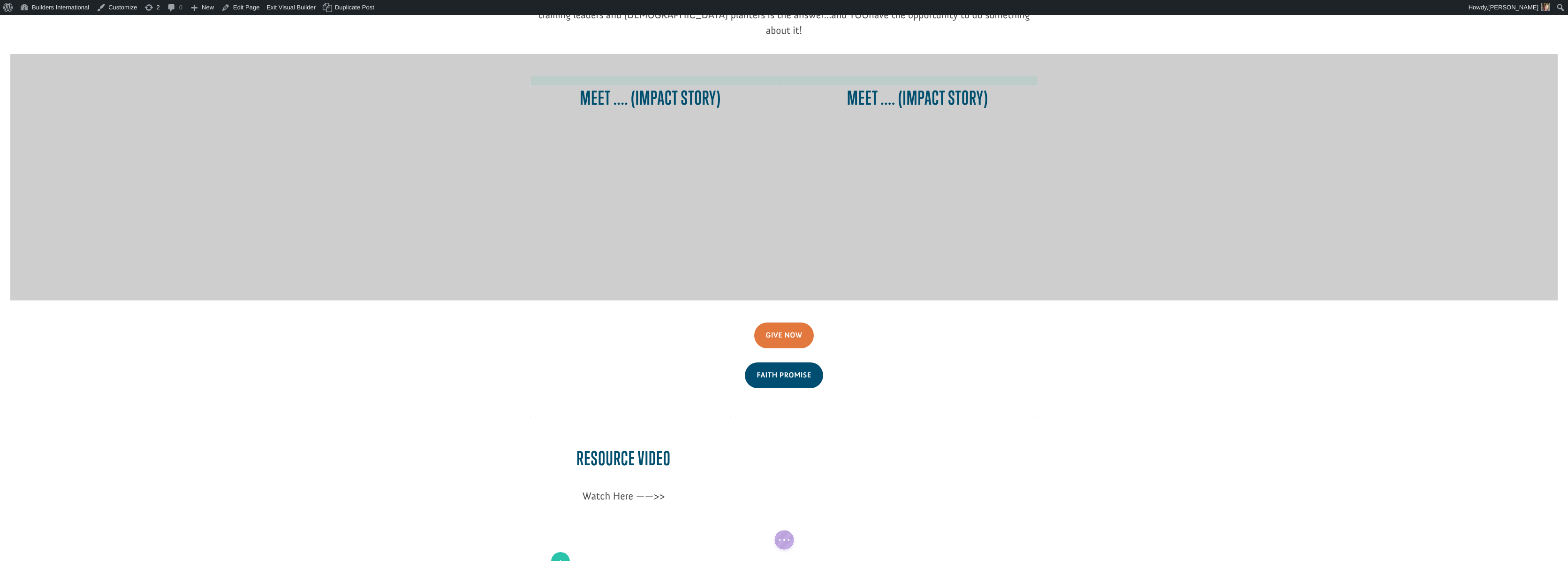
scroll to position [789, 0]
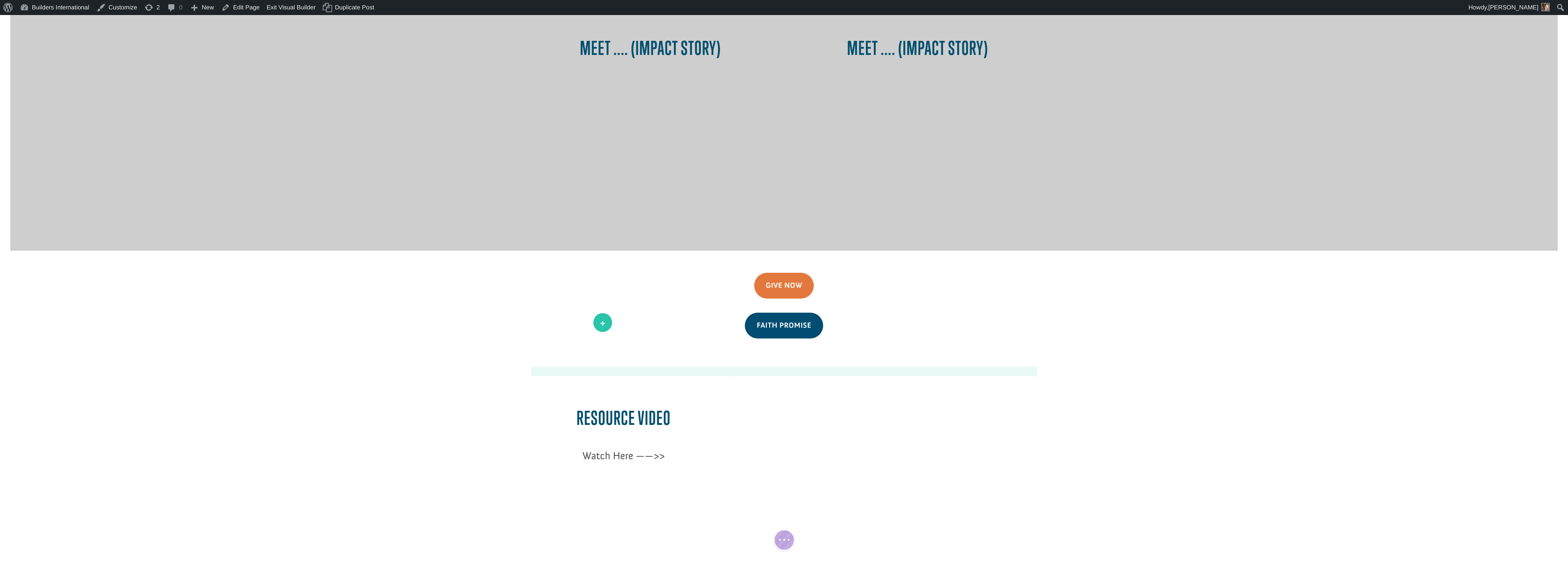
drag, startPoint x: 615, startPoint y: 206, endPoint x: 603, endPoint y: 322, distance: 116.6
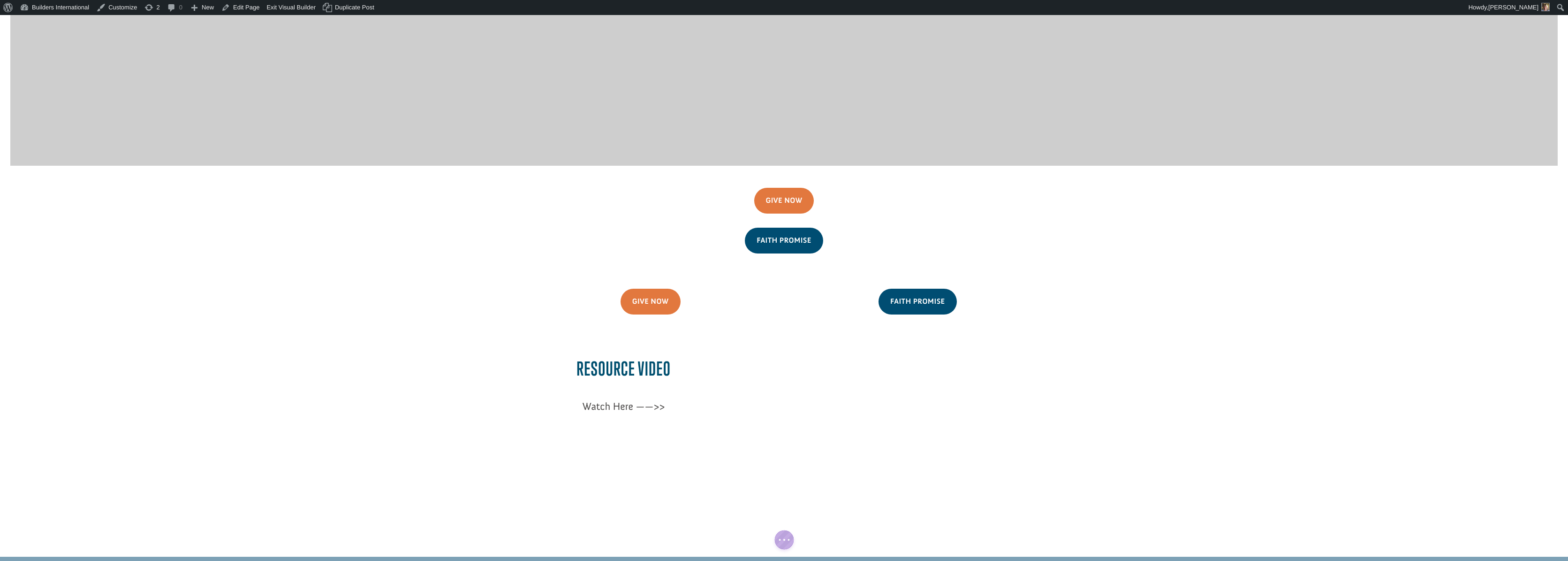
scroll to position [873, 0]
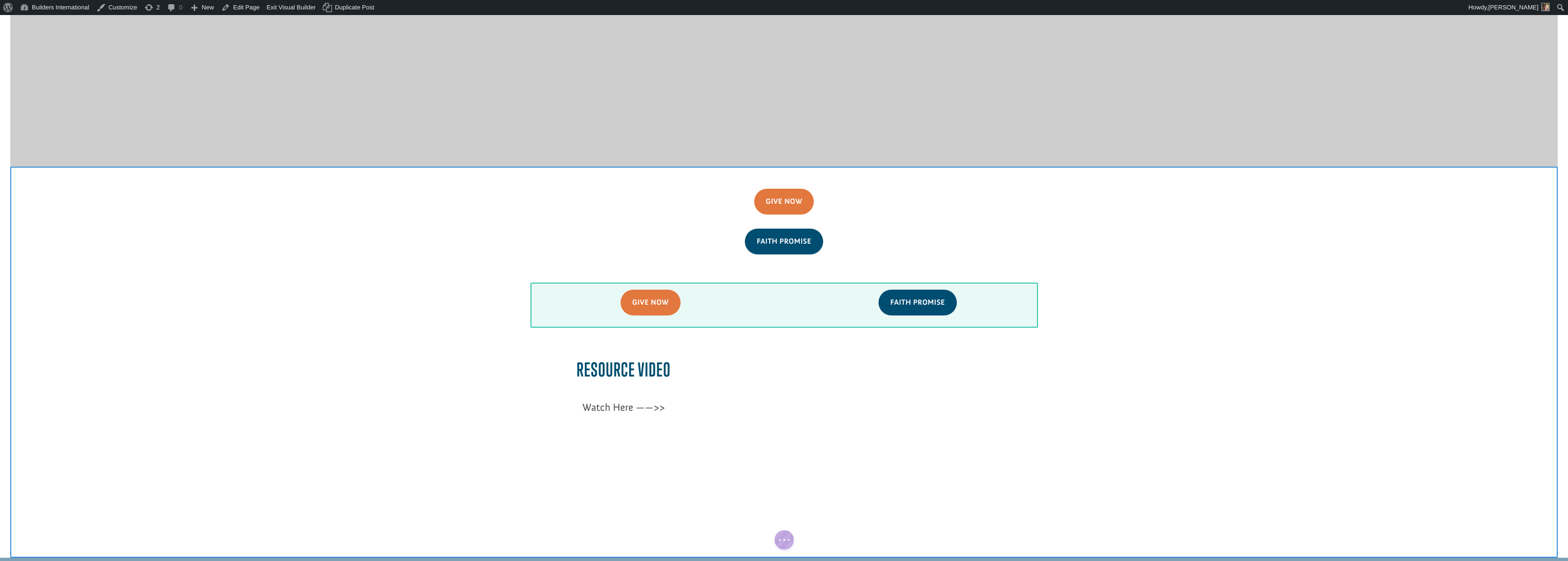
click at [536, 283] on div at bounding box center [784, 305] width 506 height 45
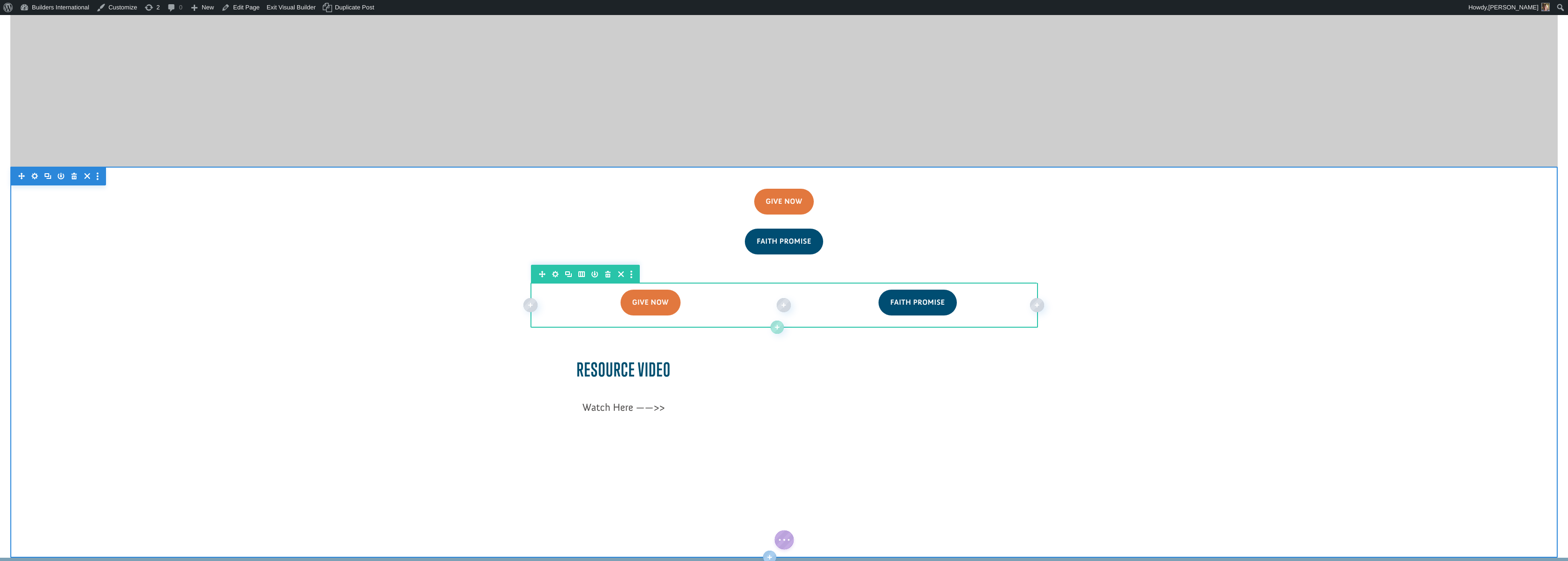
click at [607, 271] on icon "button" at bounding box center [608, 273] width 6 height 7
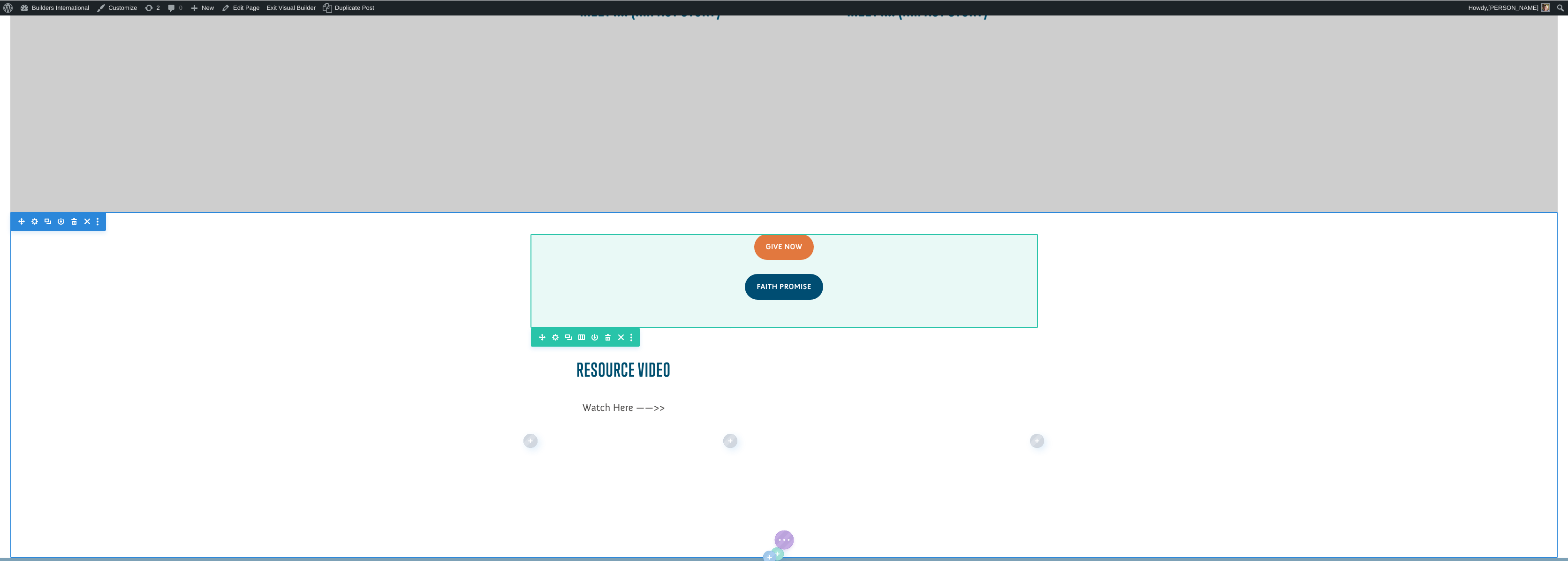
scroll to position [734, 0]
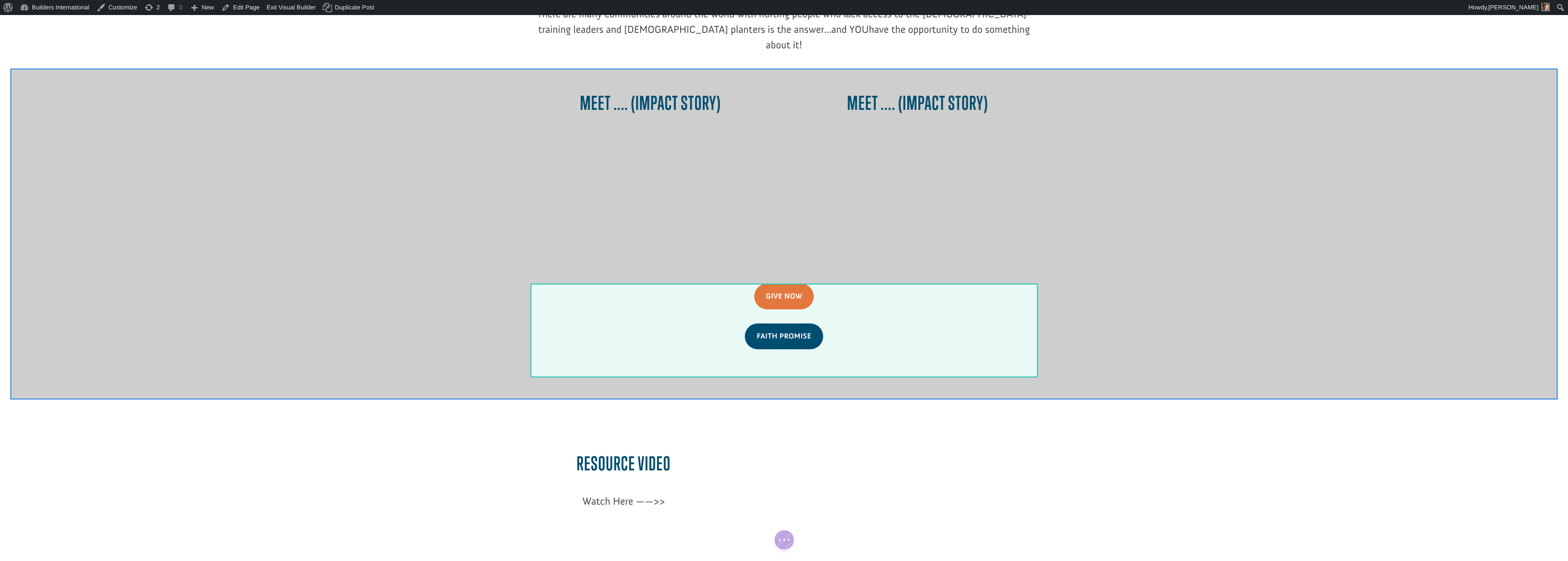
click at [701, 309] on div at bounding box center [784, 330] width 506 height 94
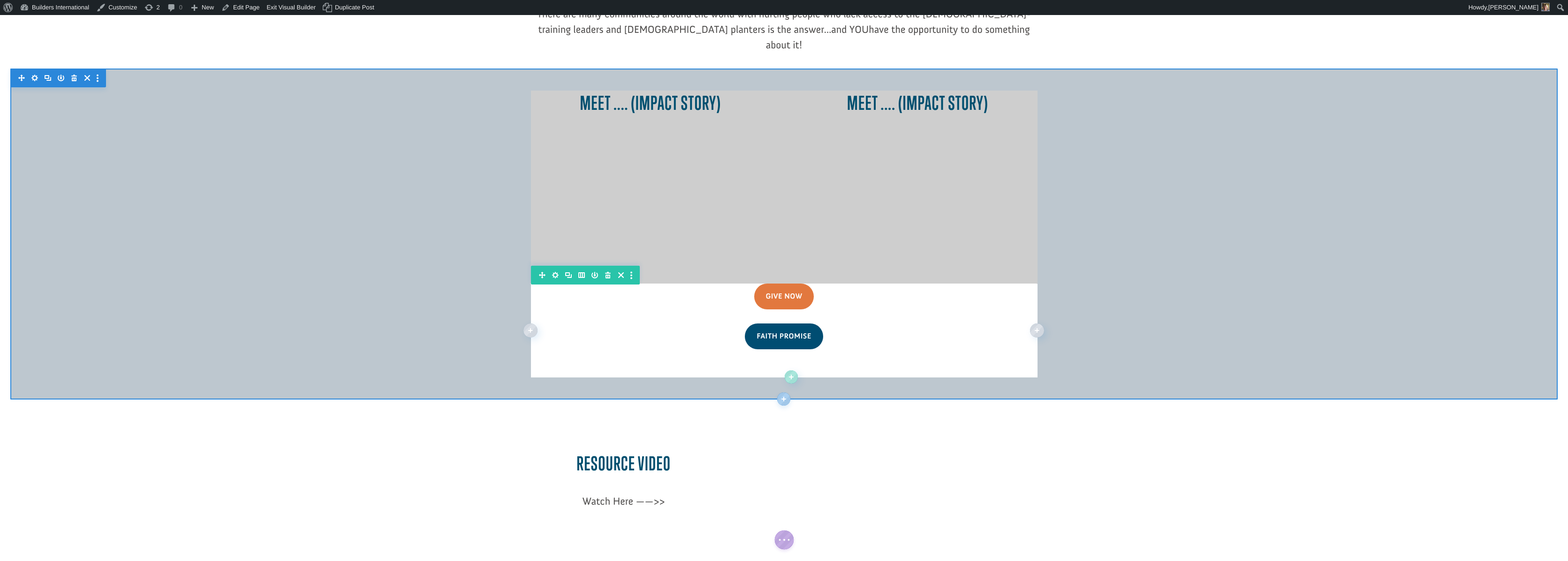
click at [395, 194] on div at bounding box center [784, 233] width 1547 height 330
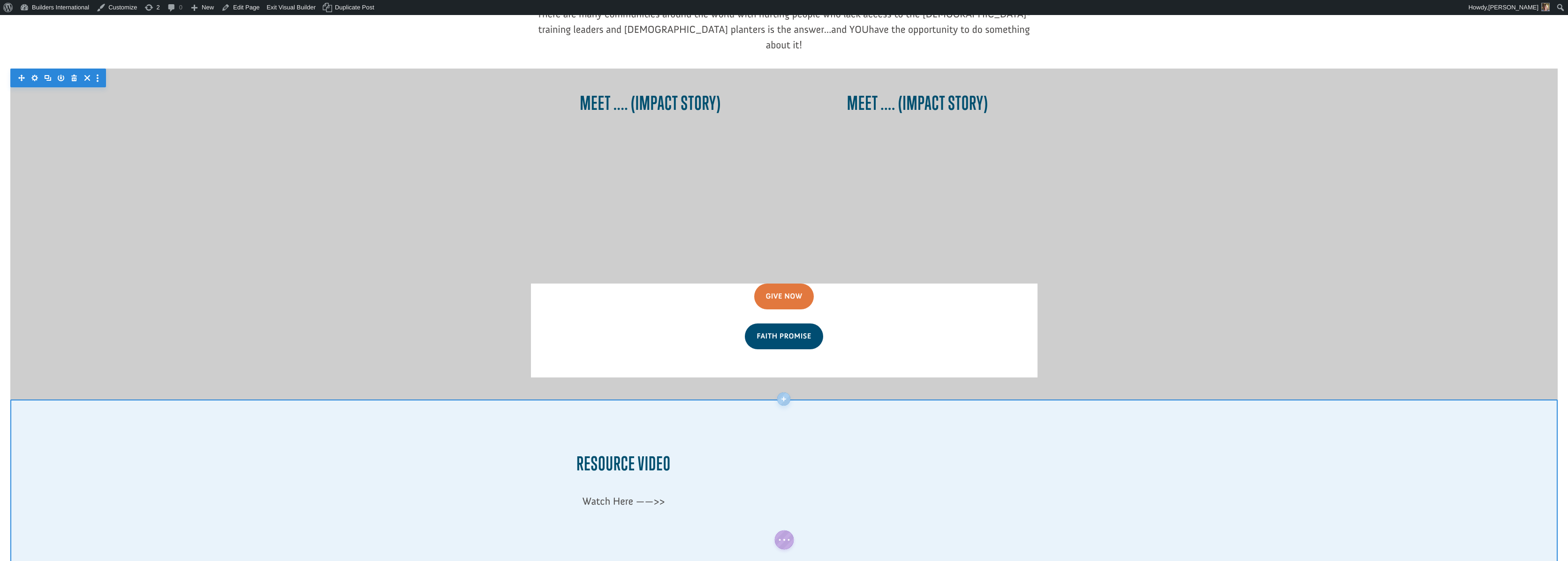
click at [178, 400] on div at bounding box center [784, 526] width 1547 height 252
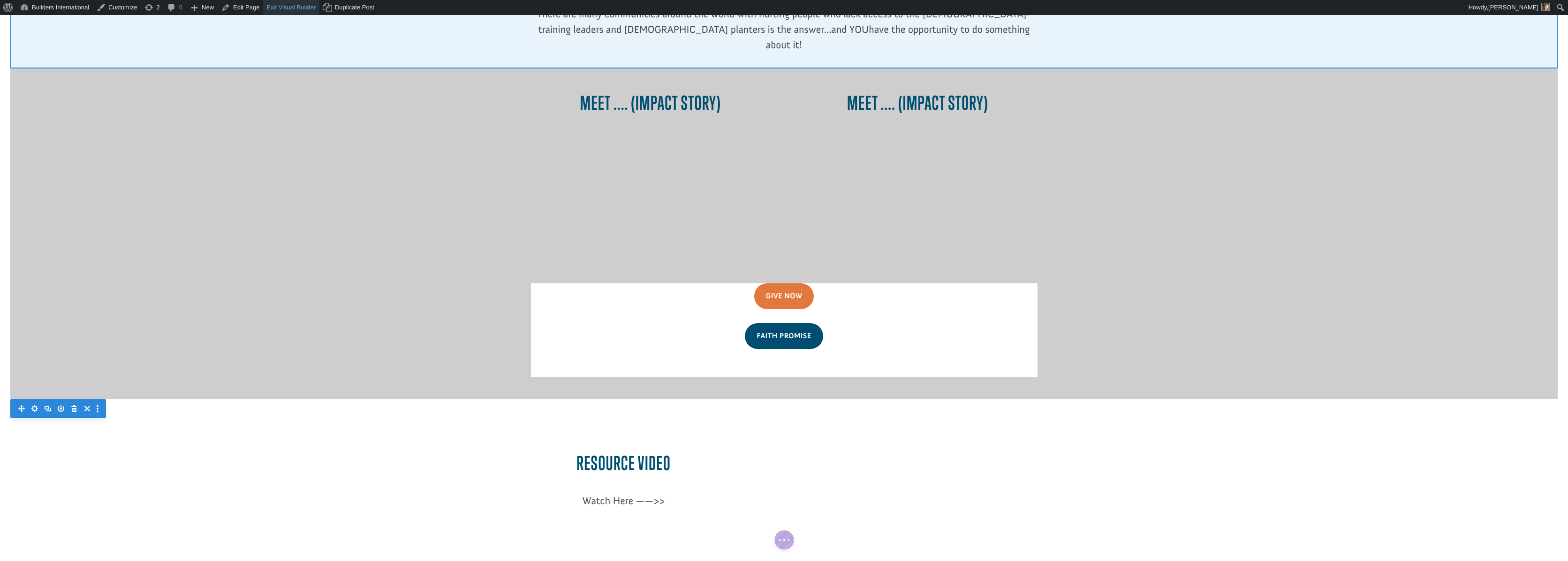
click at [280, 7] on link "Exit Visual Builder" at bounding box center [291, 7] width 56 height 15
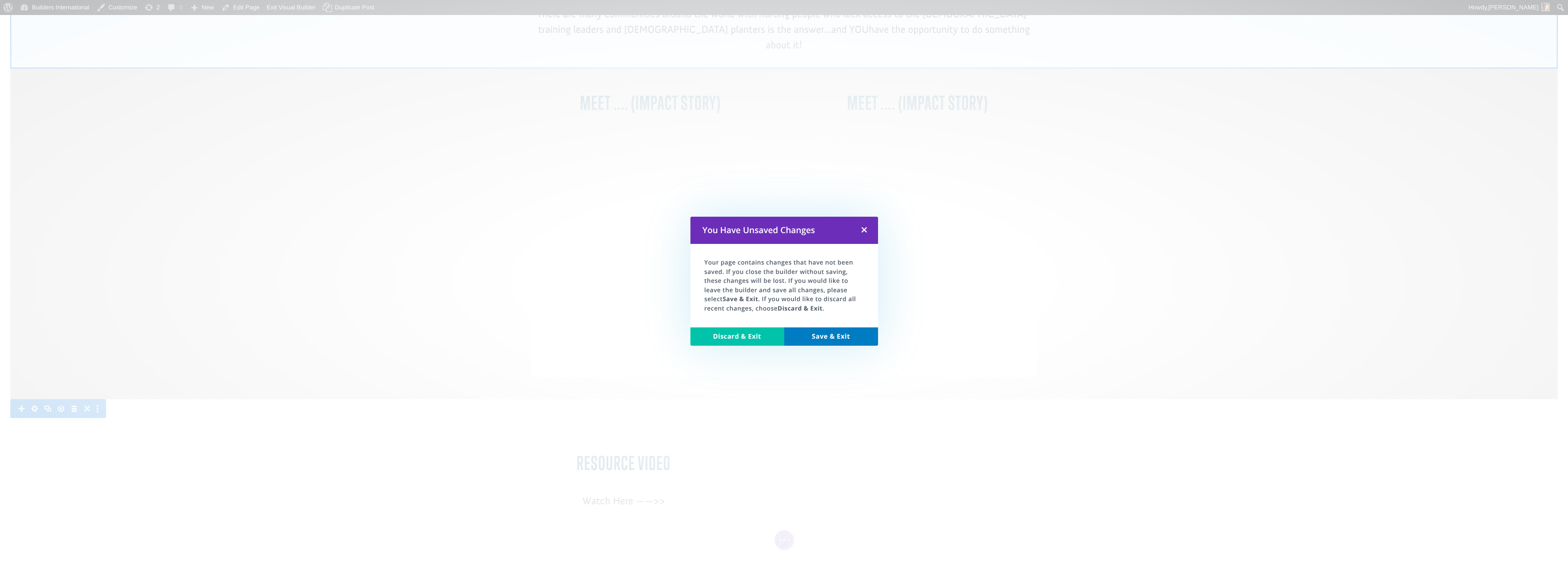
click at [827, 338] on link "Save & Exit" at bounding box center [831, 337] width 94 height 19
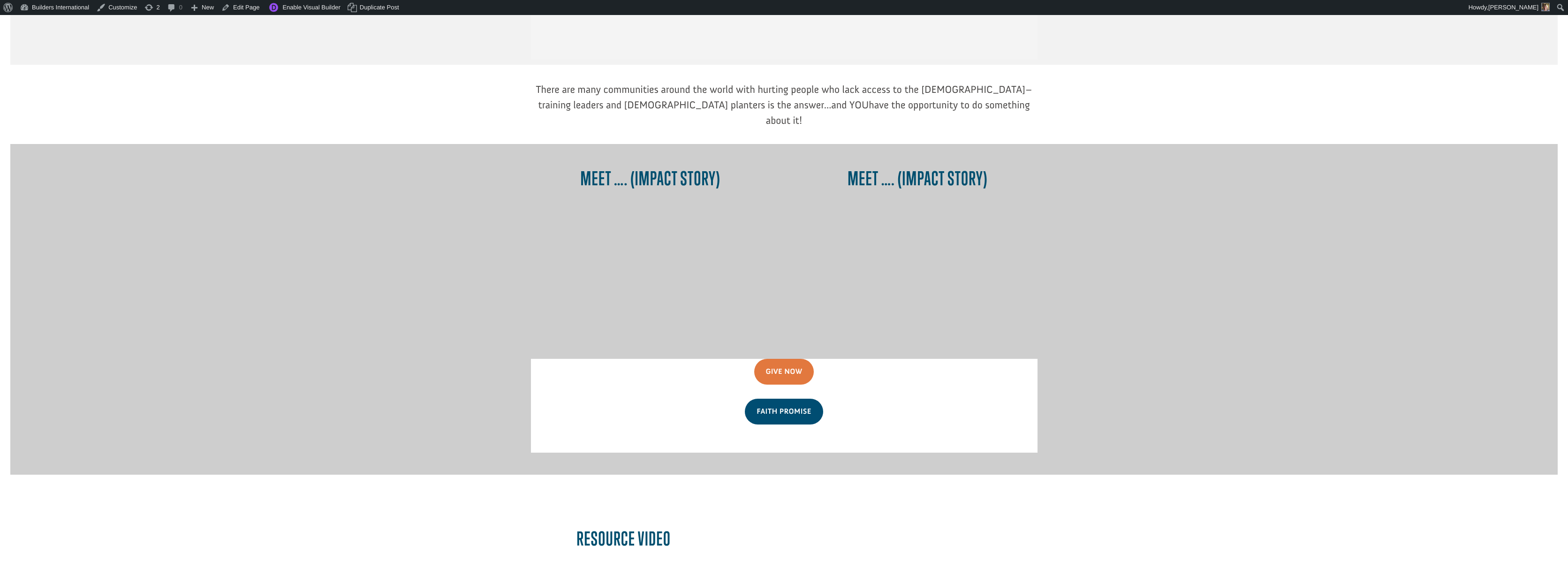
scroll to position [661, 0]
click at [379, 273] on div "Meet …. (Impact Story) Meet …. (Impact Story) Give Now Faith Promise" at bounding box center [784, 306] width 1547 height 330
click at [590, 396] on div "Faith Promise" at bounding box center [784, 409] width 506 height 26
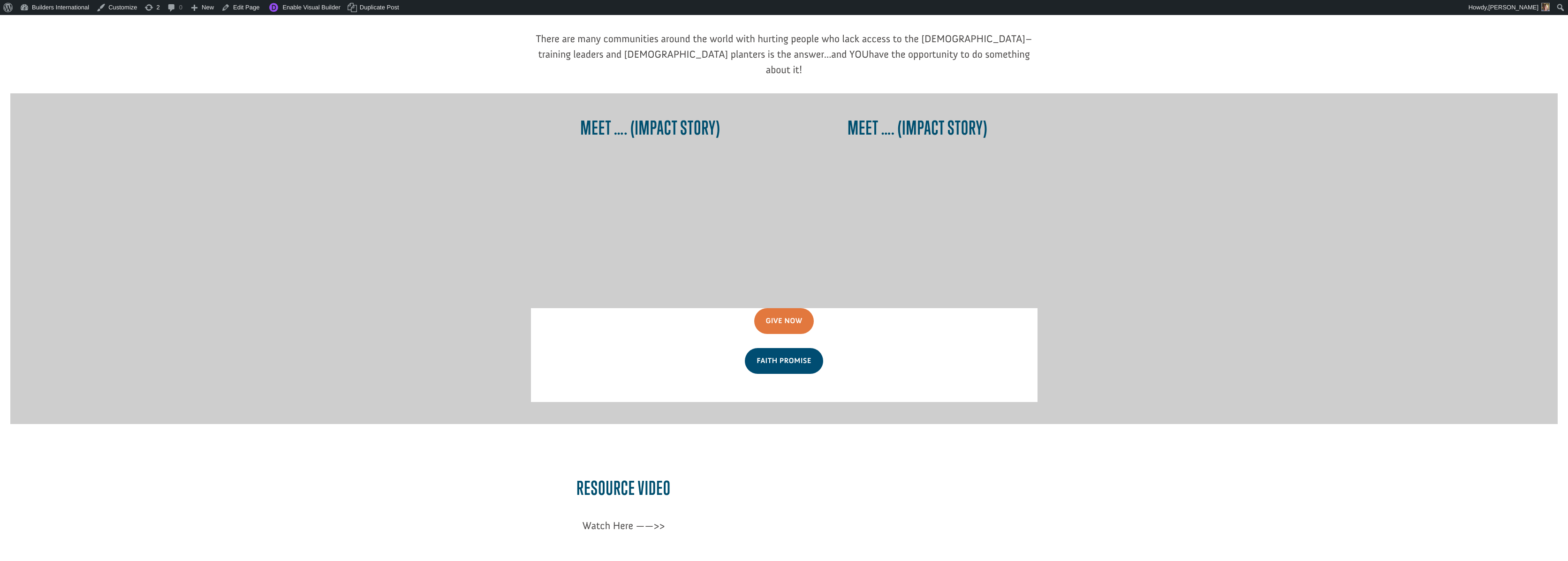
scroll to position [708, 0]
click at [251, 11] on link "Edit Page" at bounding box center [240, 7] width 46 height 15
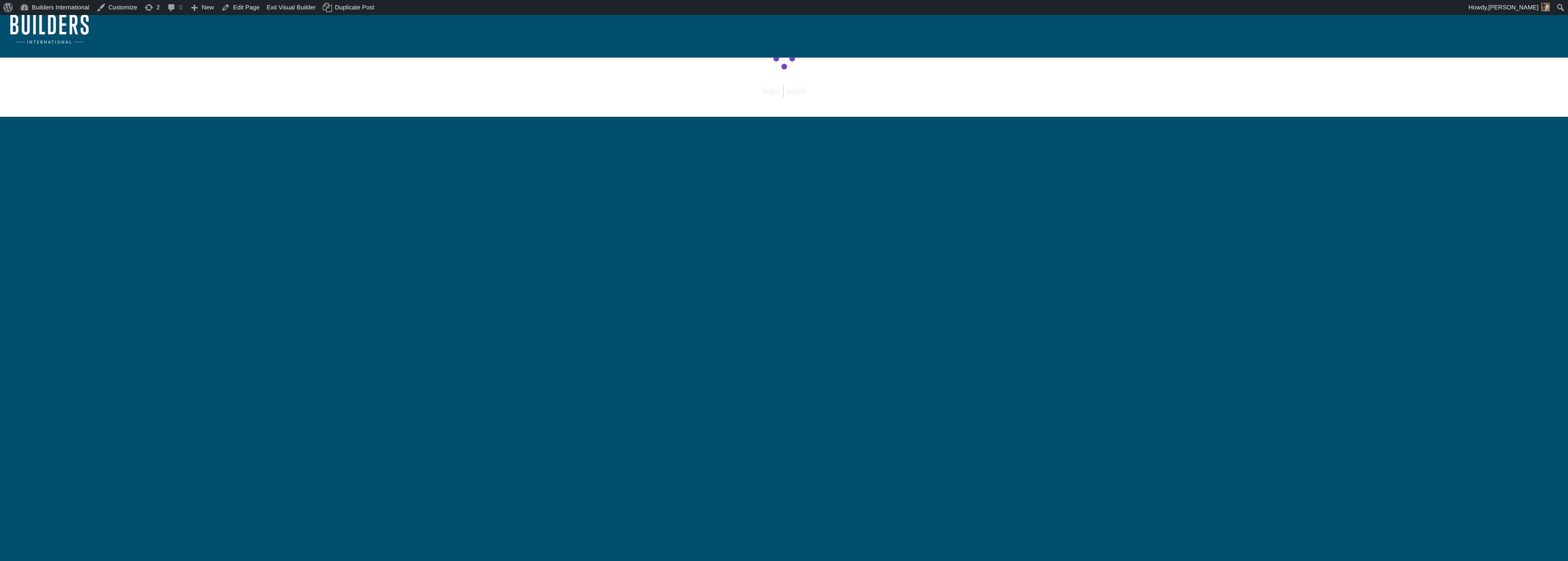
click at [701, 117] on html "© 2025 Builders International. All Rights Reserved. Legal Login" at bounding box center [784, 58] width 1568 height 117
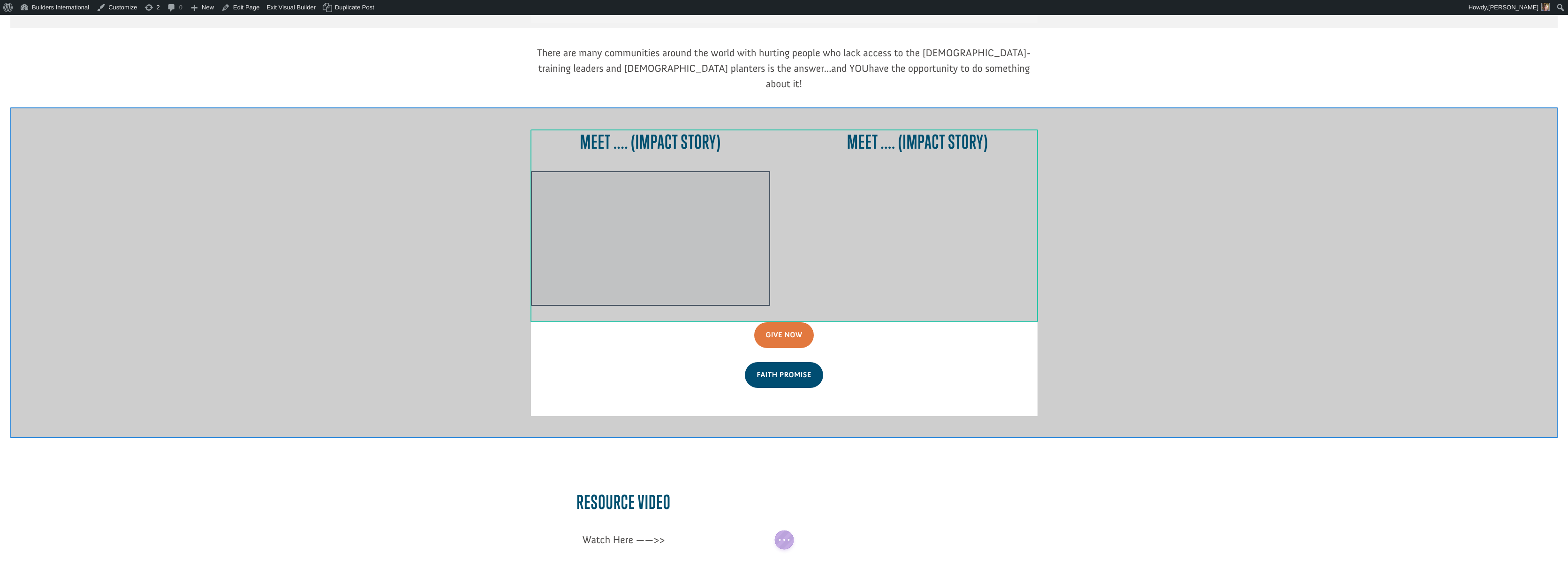
scroll to position [694, 0]
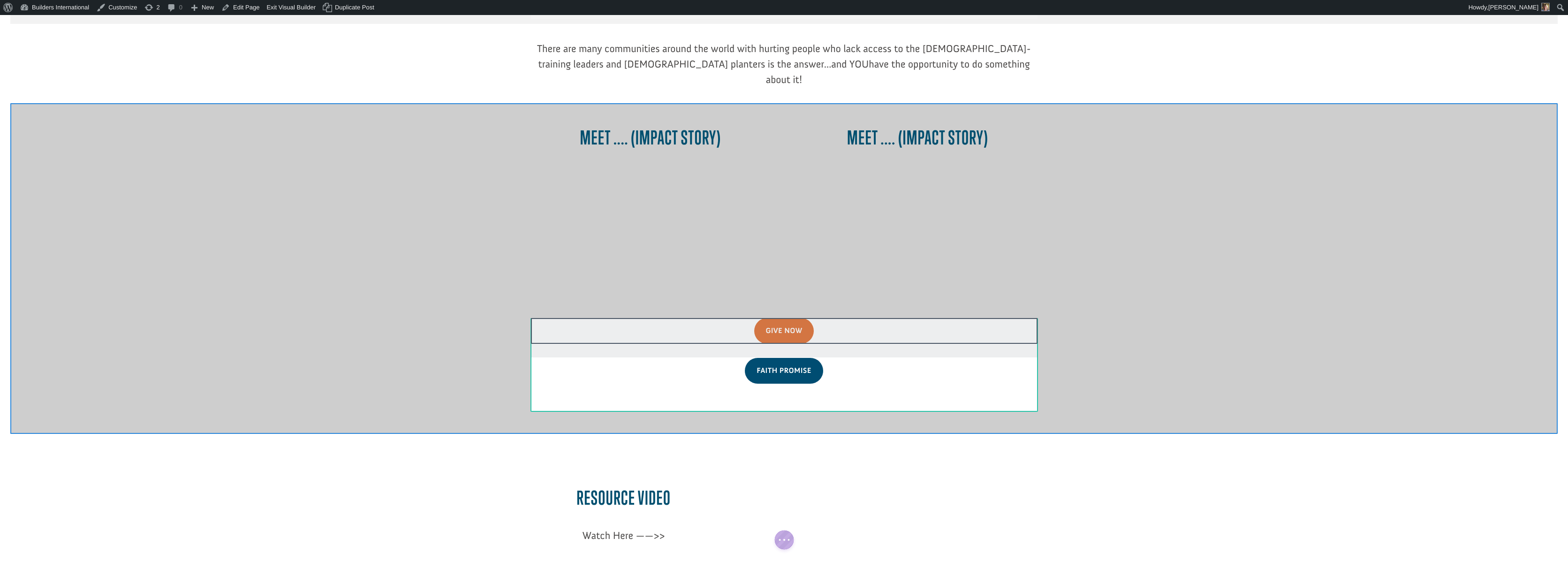
click at [555, 318] on div at bounding box center [784, 338] width 506 height 39
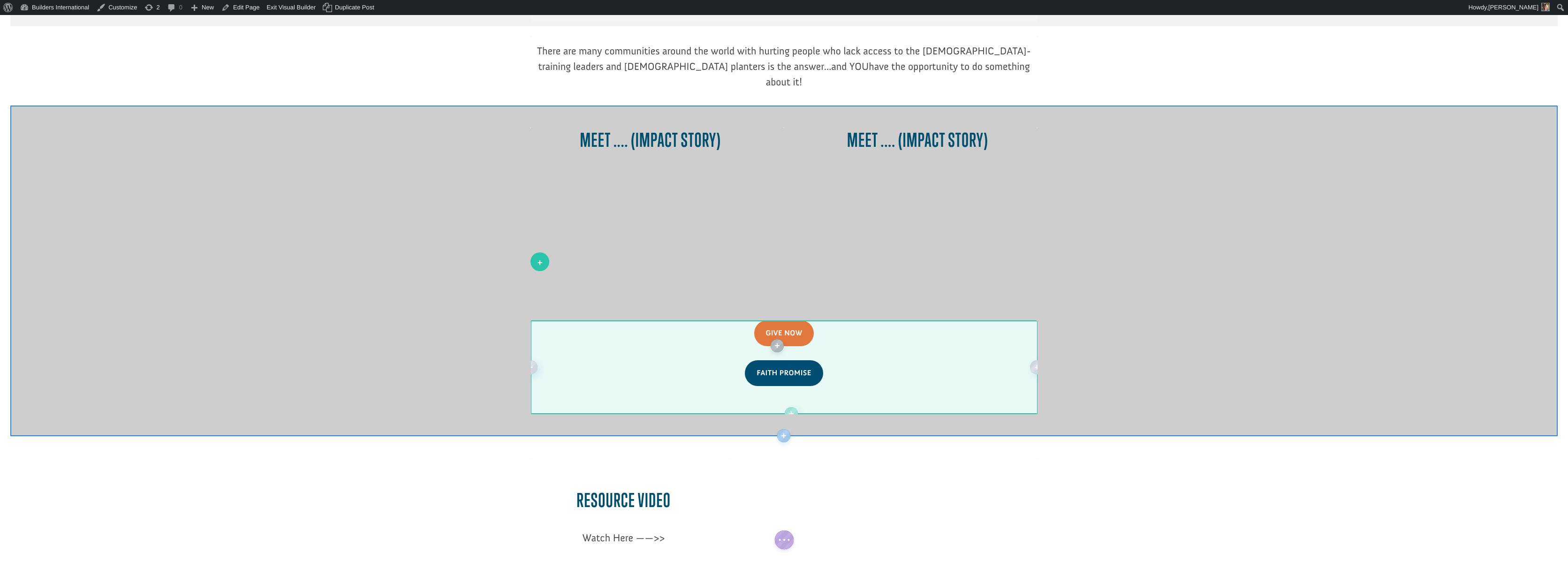
scroll to position [698, 0]
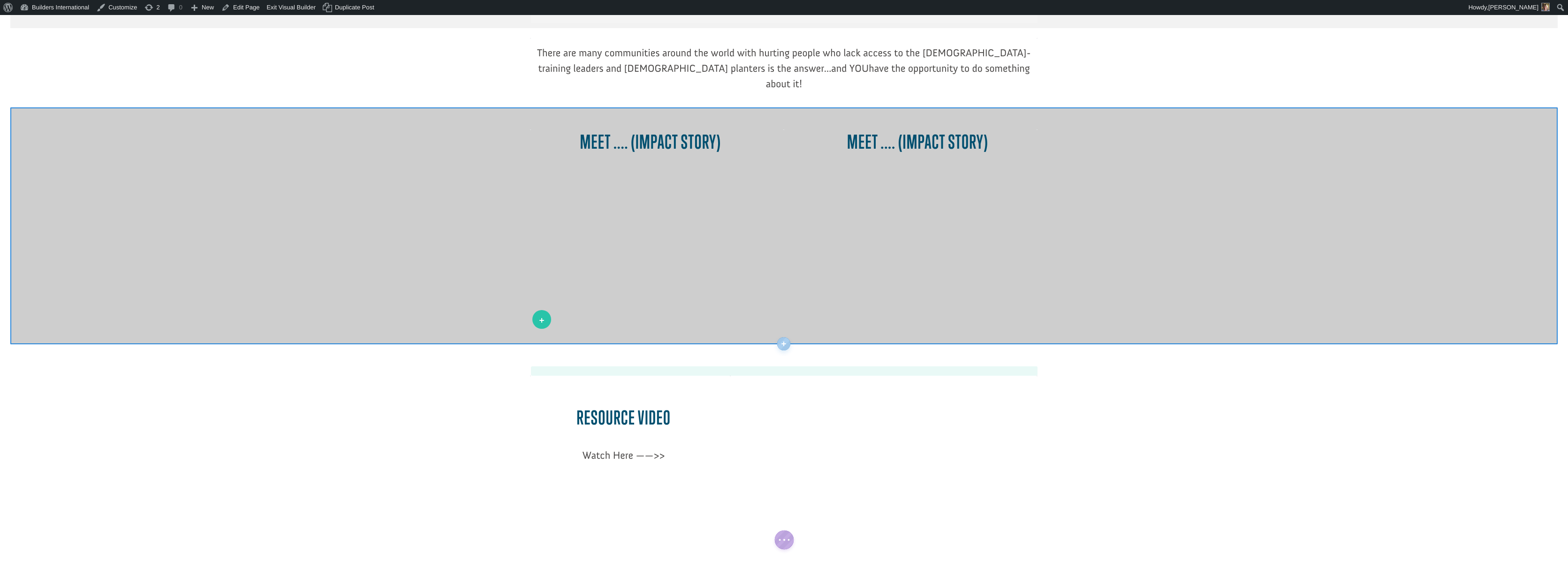
drag, startPoint x: 540, startPoint y: 259, endPoint x: 542, endPoint y: 319, distance: 60.0
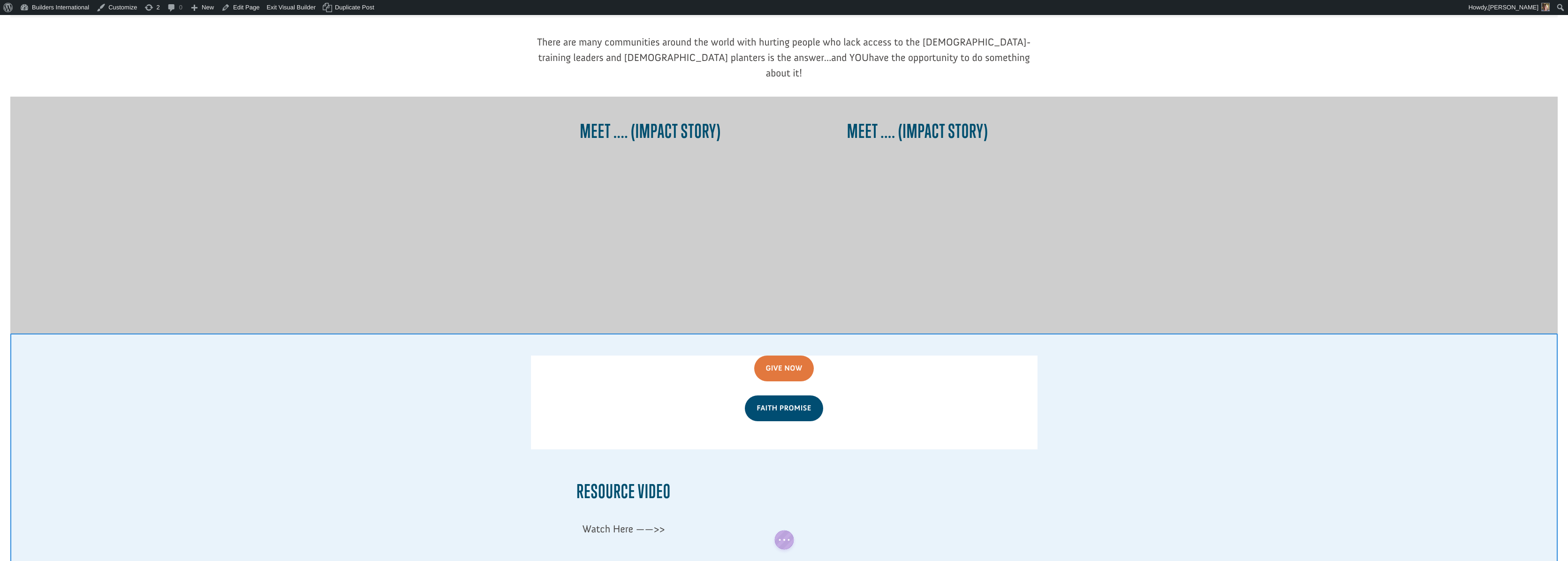
scroll to position [709, 0]
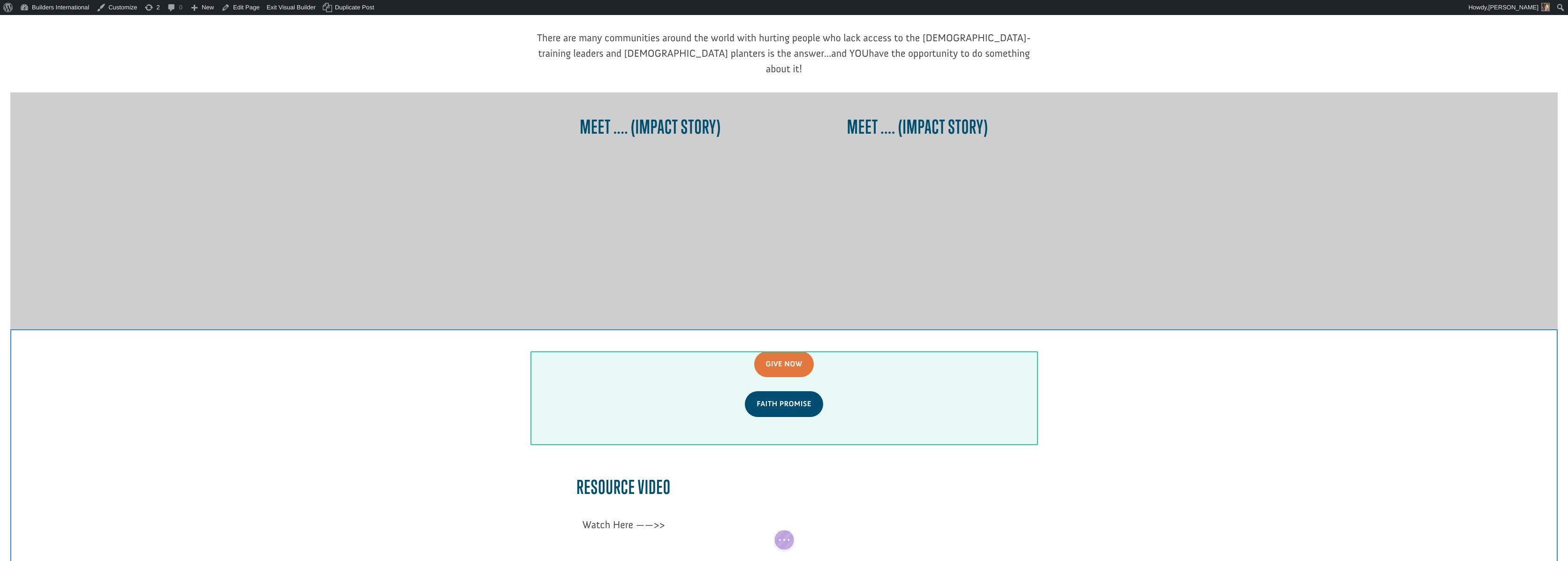
click at [770, 371] on div at bounding box center [784, 399] width 506 height 94
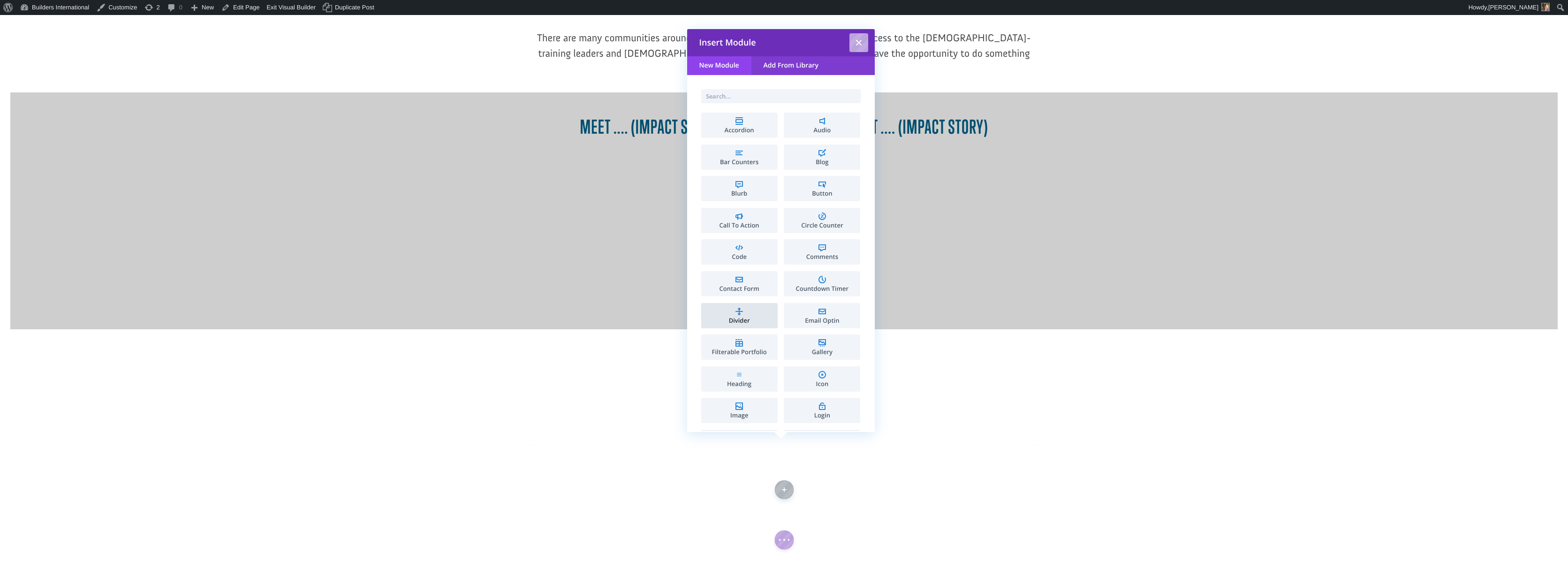
click at [734, 313] on li "Divider" at bounding box center [740, 316] width 76 height 25
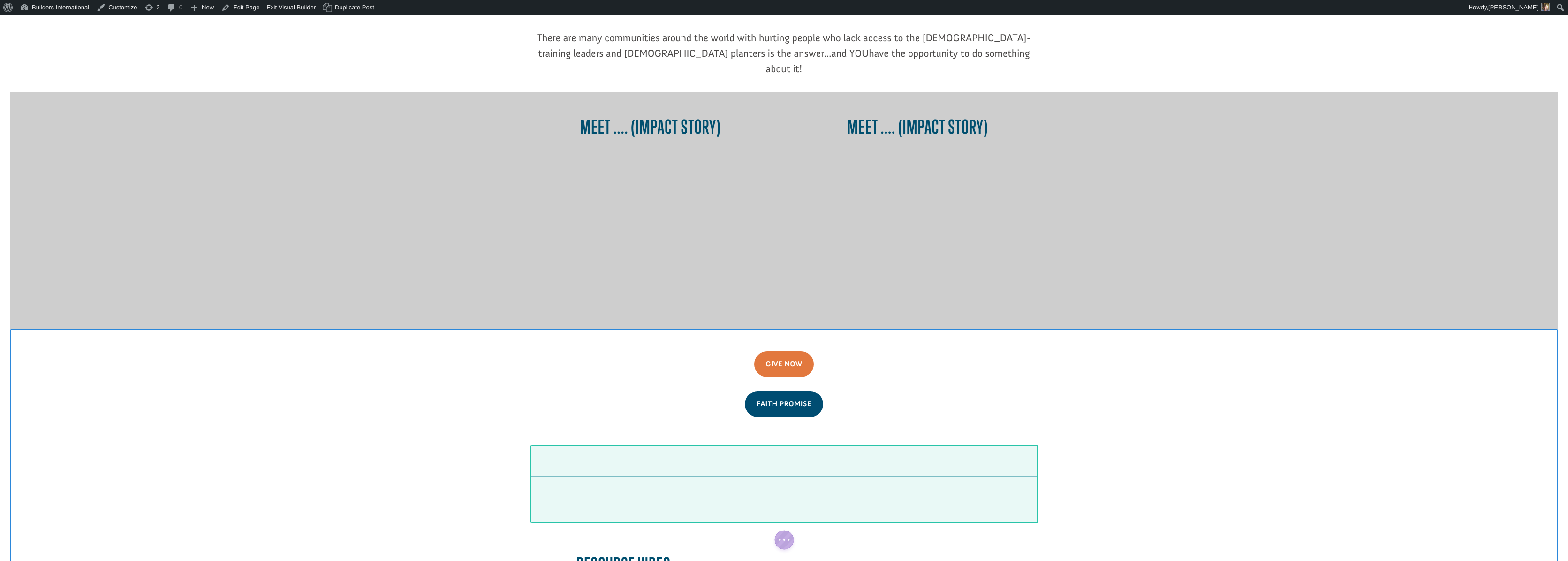
click at [836, 449] on div at bounding box center [784, 484] width 506 height 77
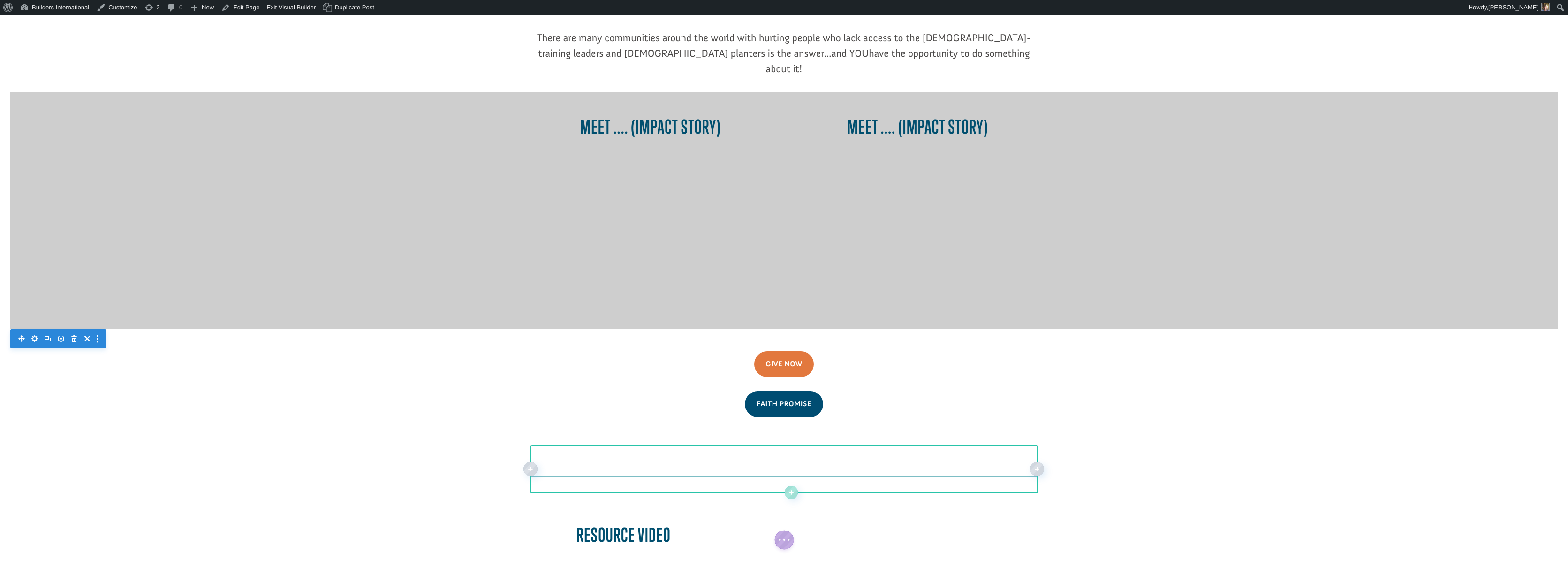
drag, startPoint x: 829, startPoint y: 467, endPoint x: 826, endPoint y: 437, distance: 30.1
click at [826, 485] on div at bounding box center [784, 489] width 506 height 7
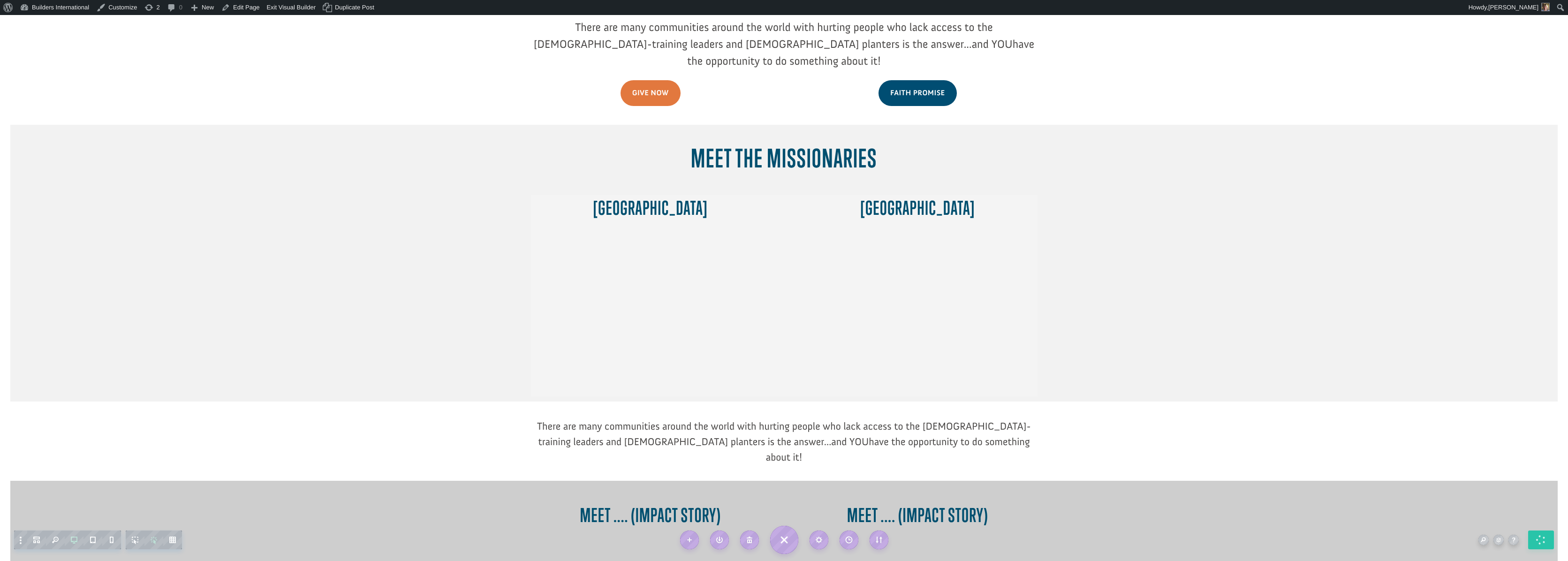
scroll to position [311, 0]
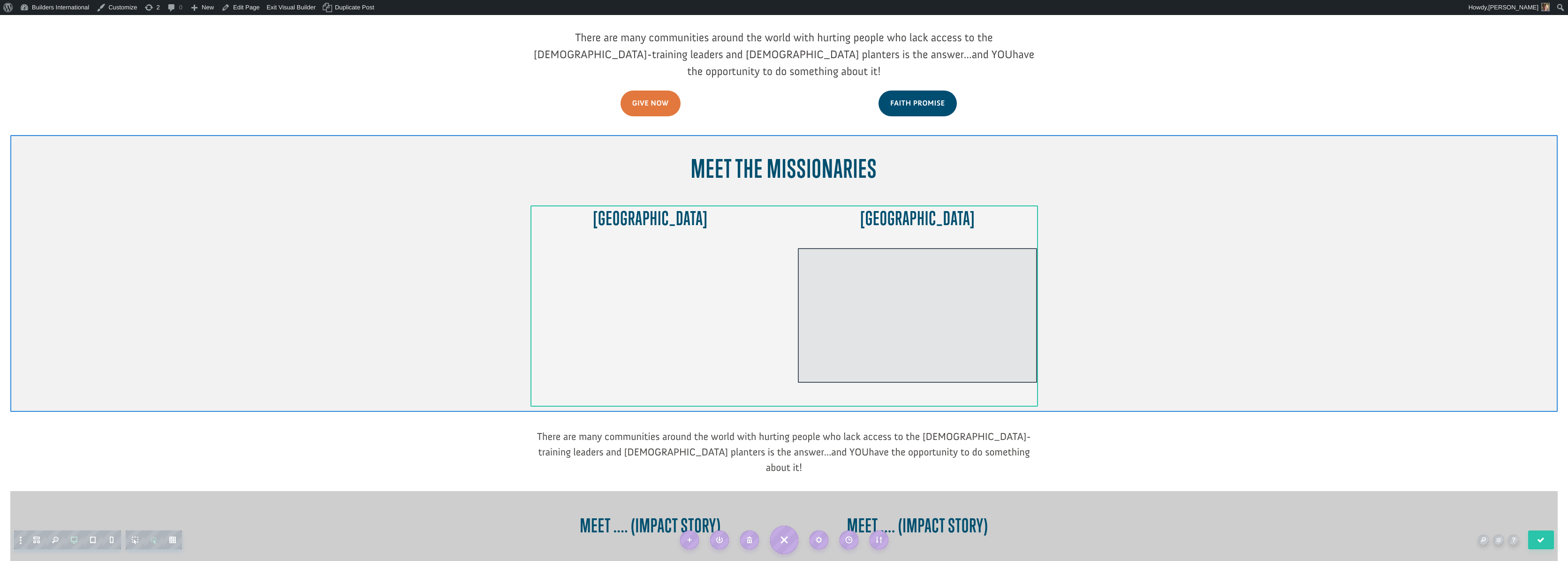
click at [959, 273] on div at bounding box center [917, 316] width 239 height 134
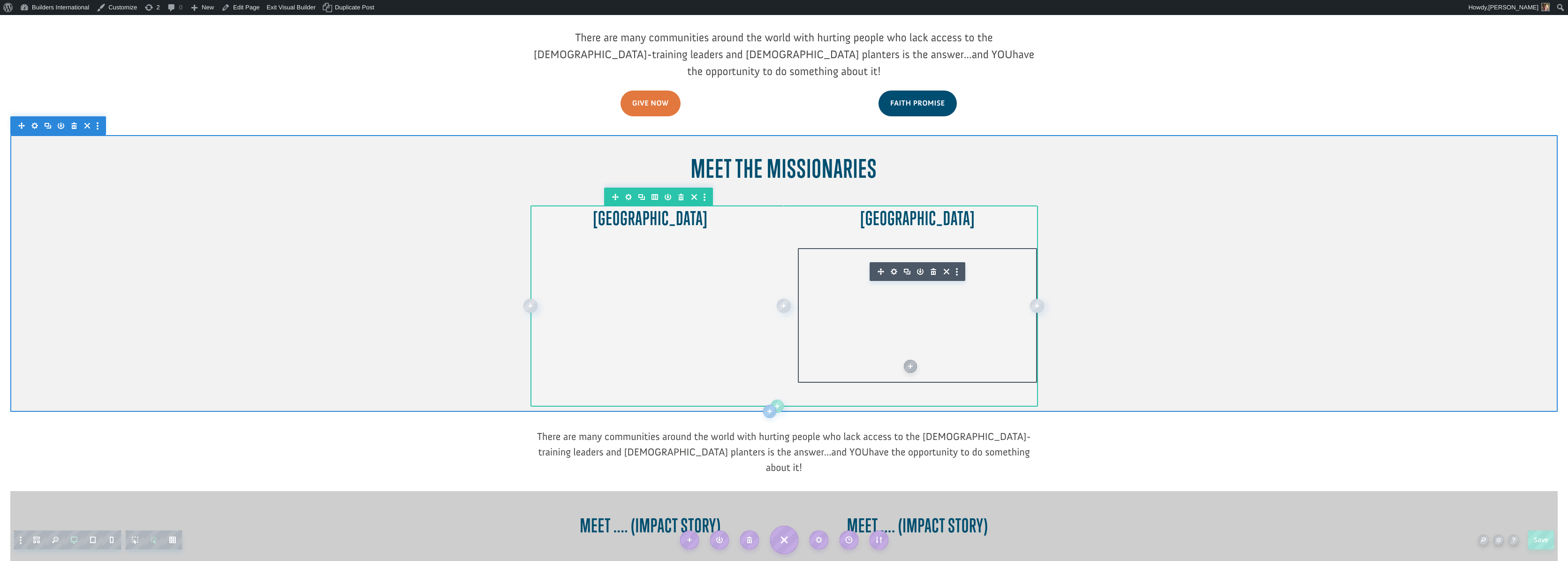
click at [894, 269] on icon "button" at bounding box center [894, 272] width 7 height 7
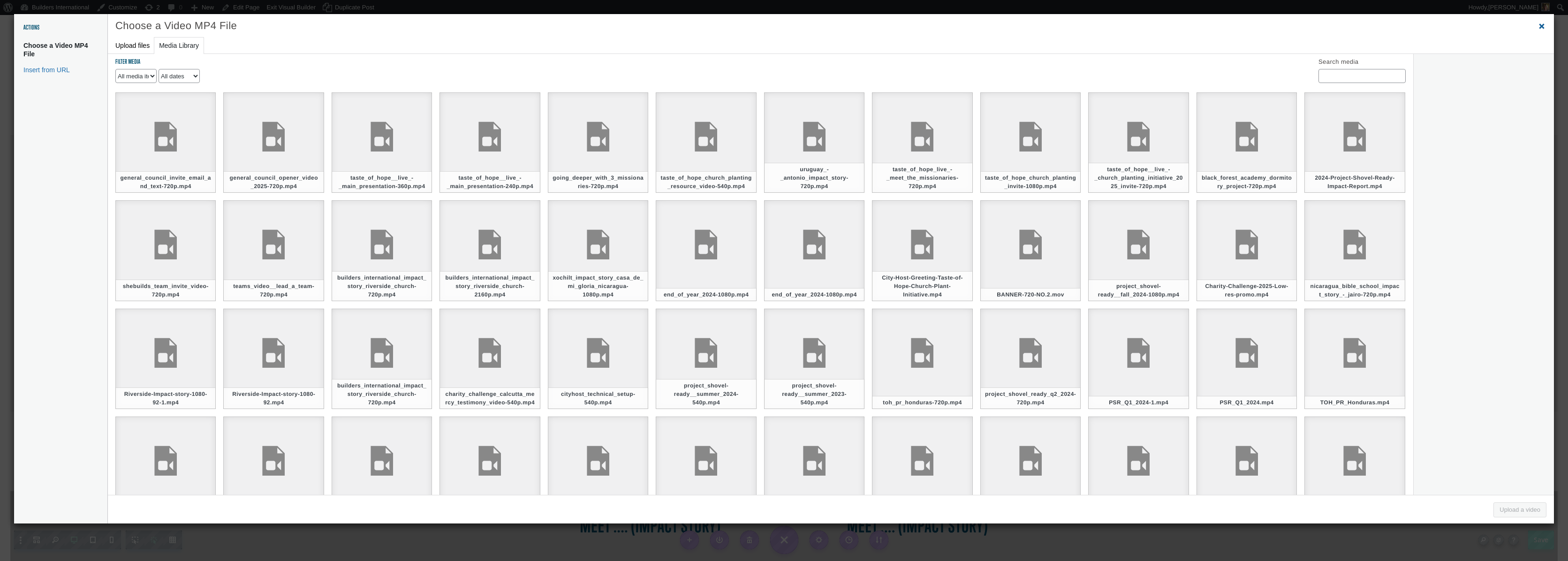
click at [1540, 26] on span "Close dialog" at bounding box center [1542, 26] width 9 height 7
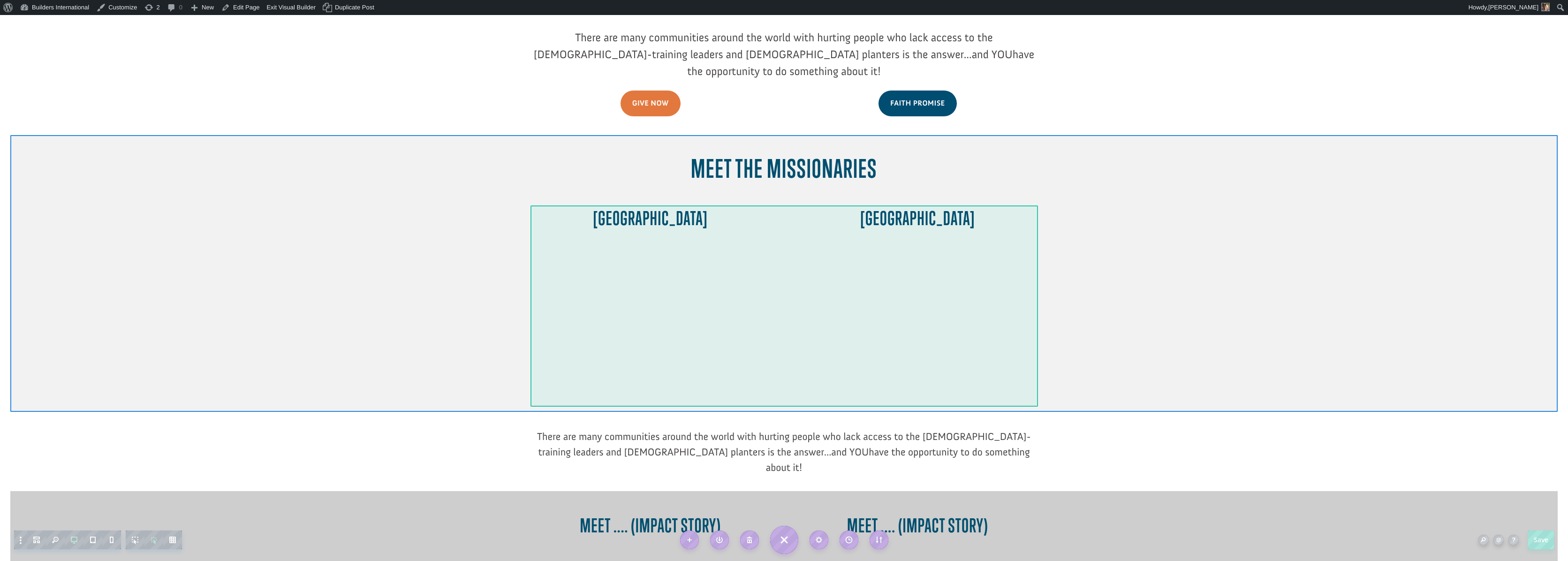
click at [918, 234] on div at bounding box center [784, 305] width 506 height 201
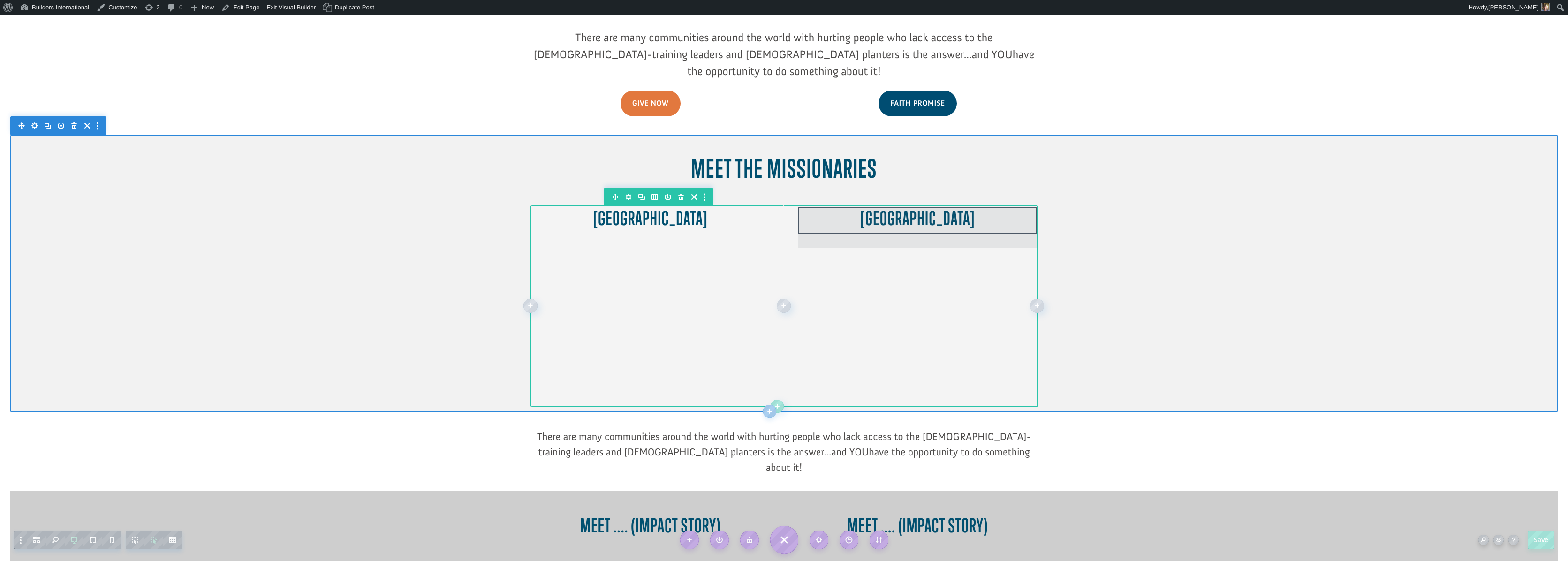
click at [897, 249] on div at bounding box center [784, 305] width 506 height 201
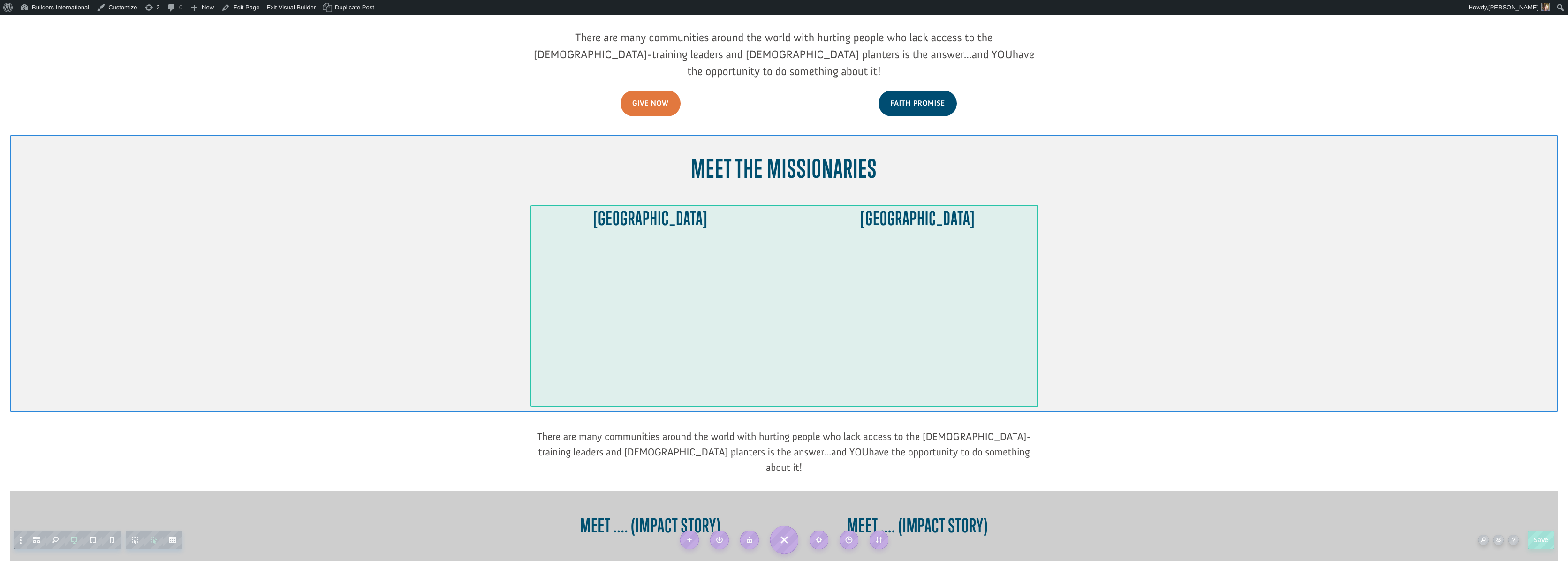
click at [893, 270] on div at bounding box center [784, 305] width 506 height 201
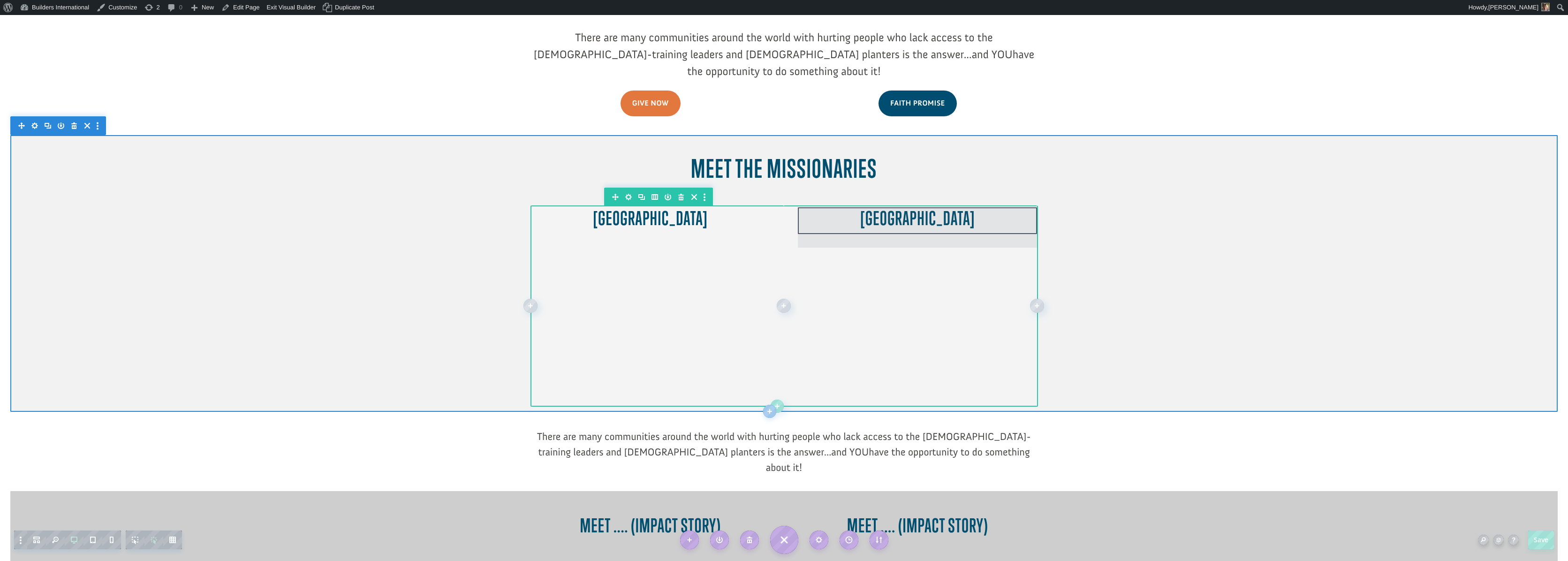
click at [913, 207] on div at bounding box center [917, 227] width 239 height 40
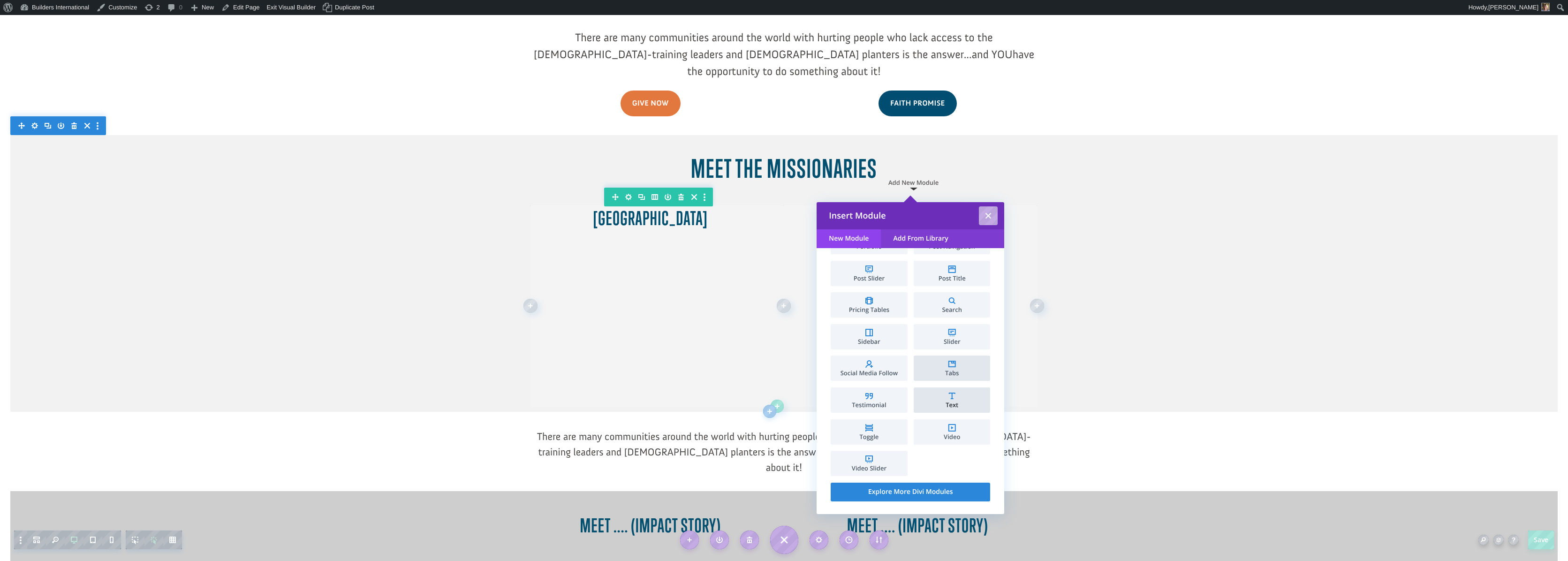
scroll to position [437, 0]
click at [954, 435] on span "Video" at bounding box center [952, 438] width 67 height 7
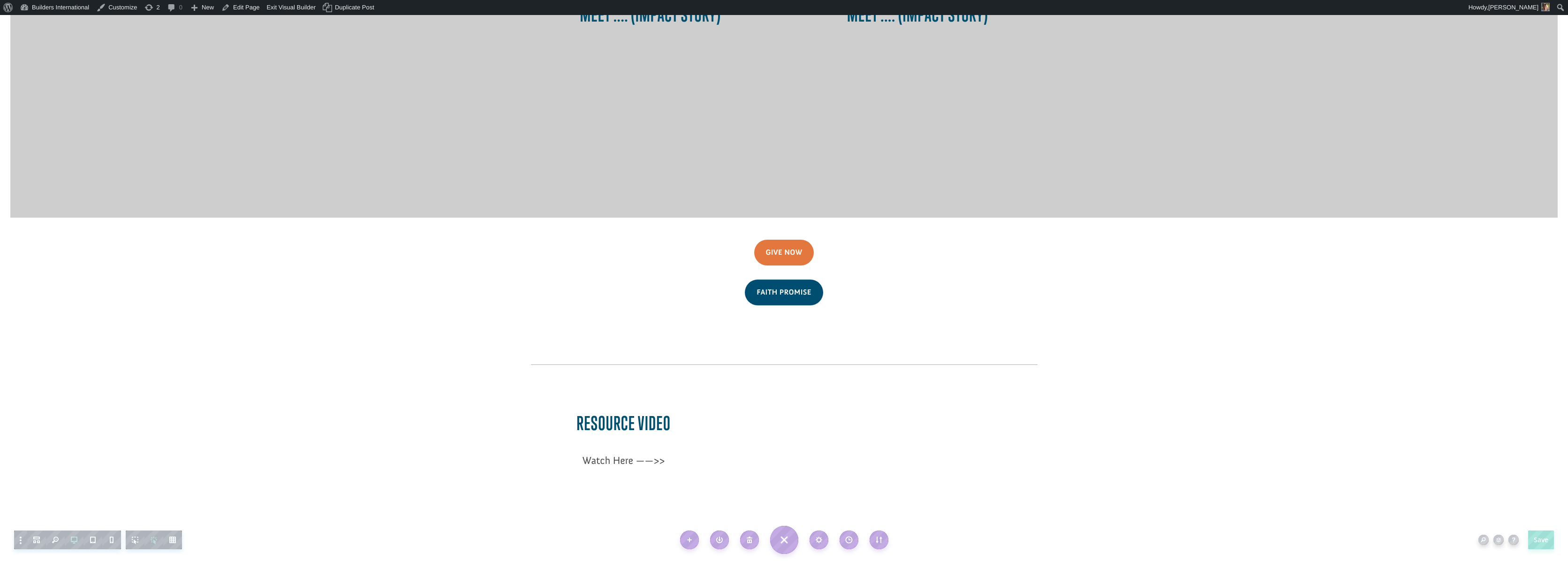
scroll to position [846, 0]
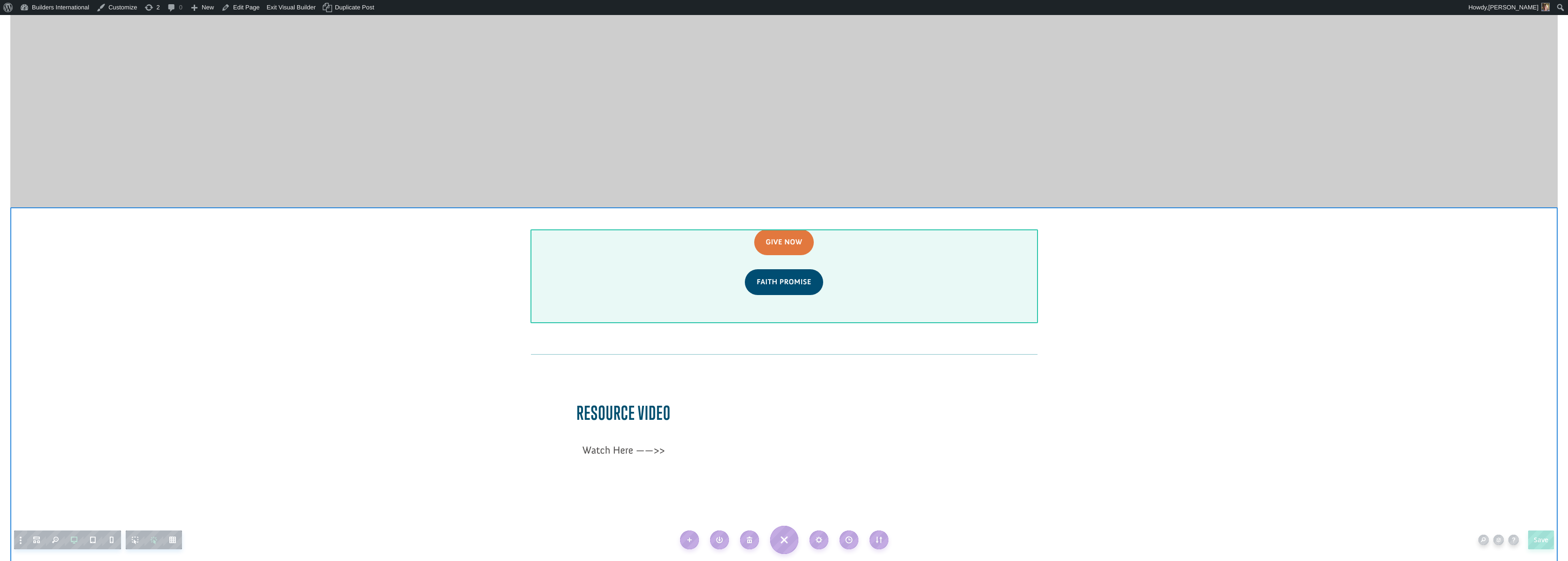
click at [977, 261] on div at bounding box center [784, 276] width 506 height 94
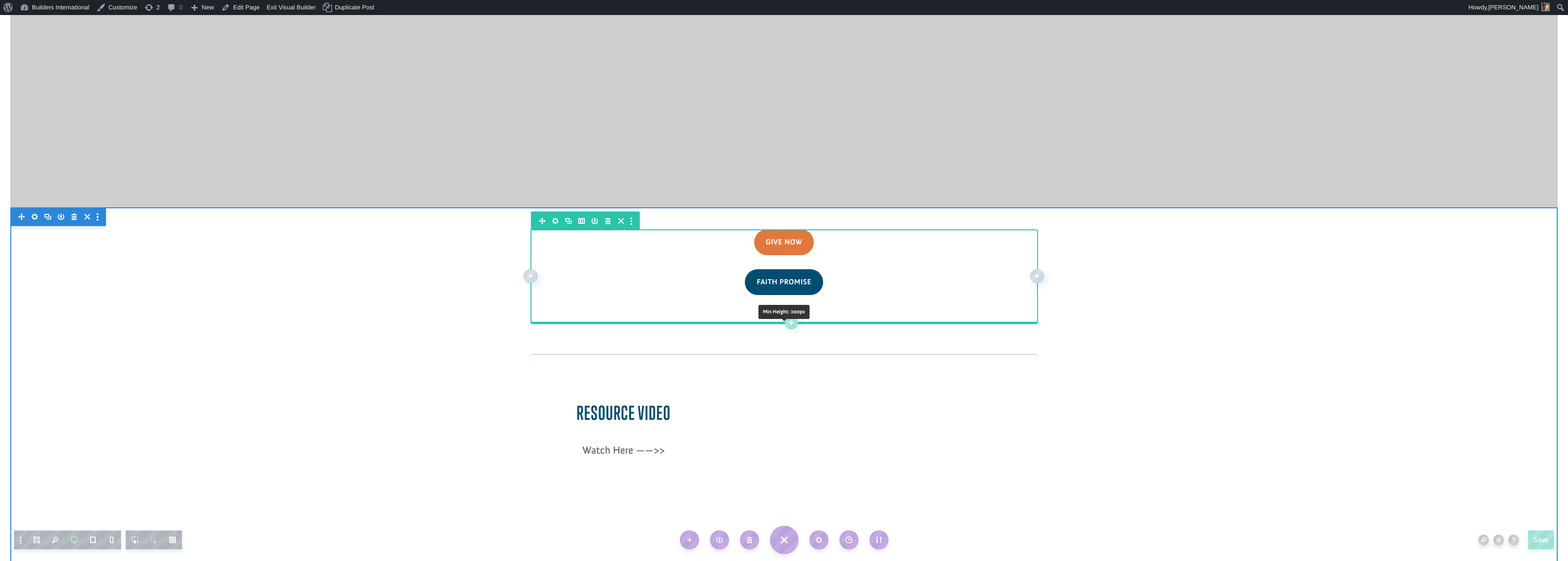
click at [976, 322] on div at bounding box center [784, 323] width 506 height 3
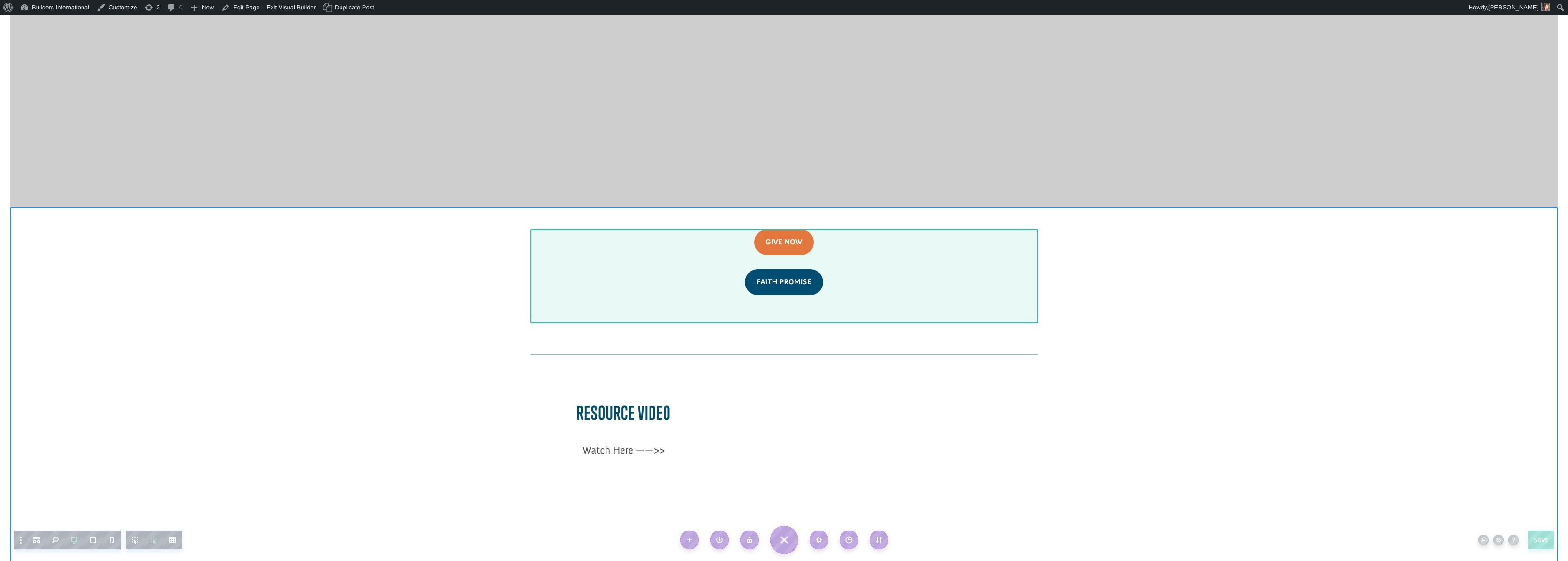
click at [977, 263] on div at bounding box center [784, 276] width 506 height 94
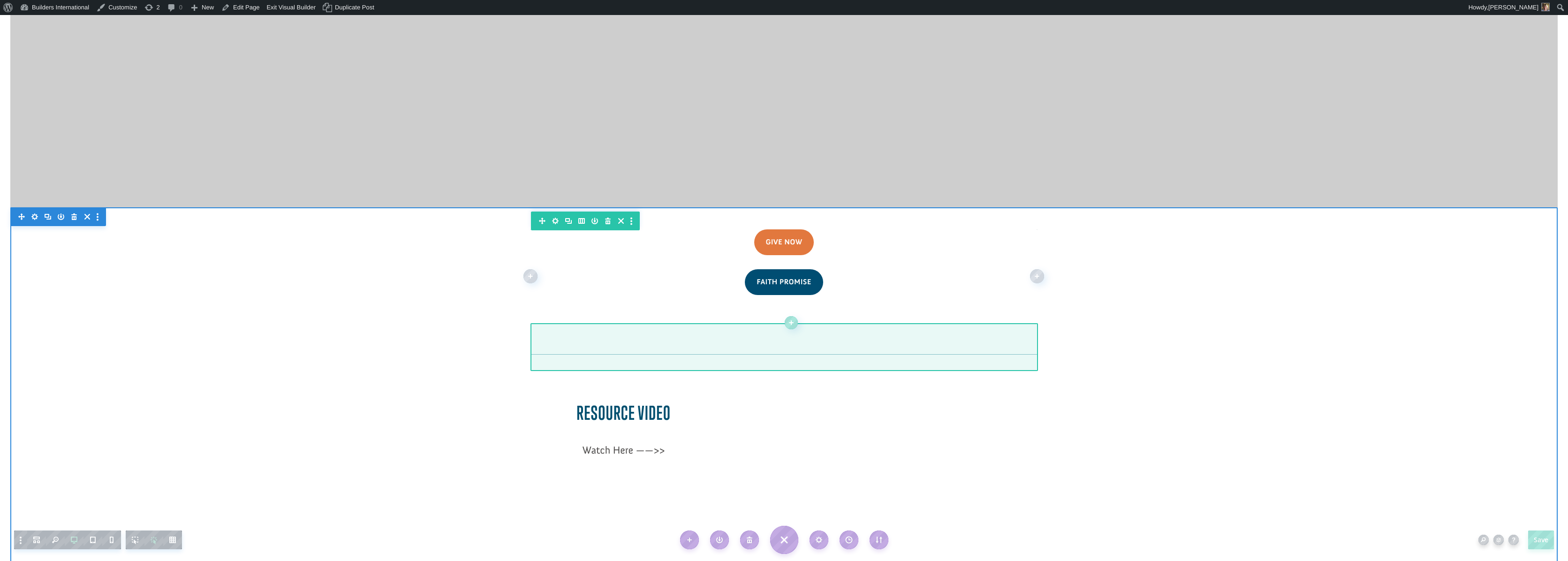
click at [933, 323] on div at bounding box center [784, 346] width 506 height 48
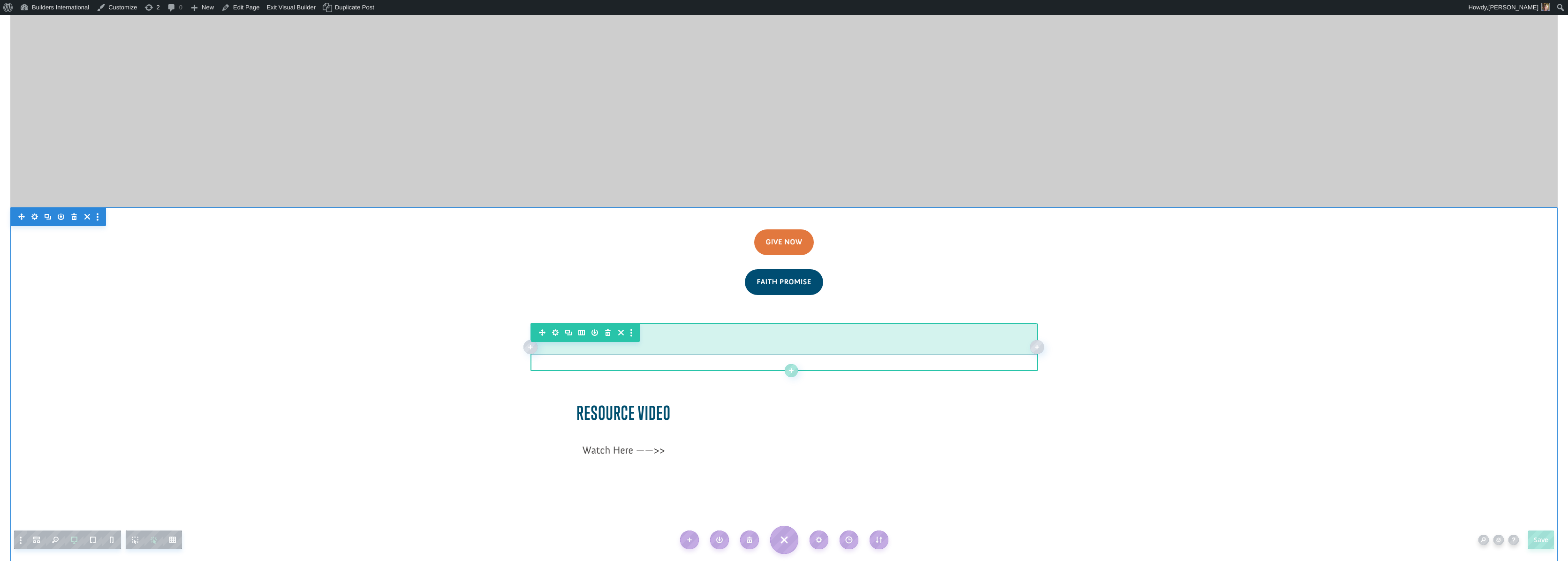
click at [924, 323] on div at bounding box center [784, 338] width 506 height 31
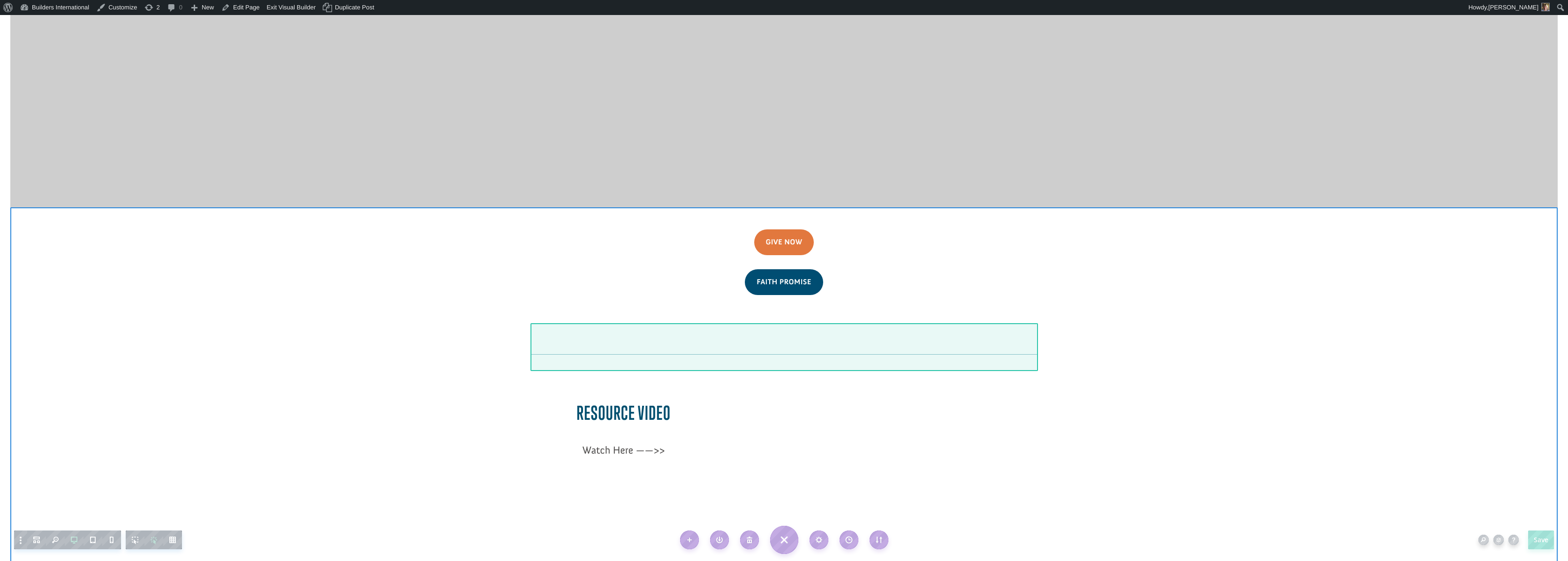
click at [923, 323] on div at bounding box center [784, 346] width 506 height 48
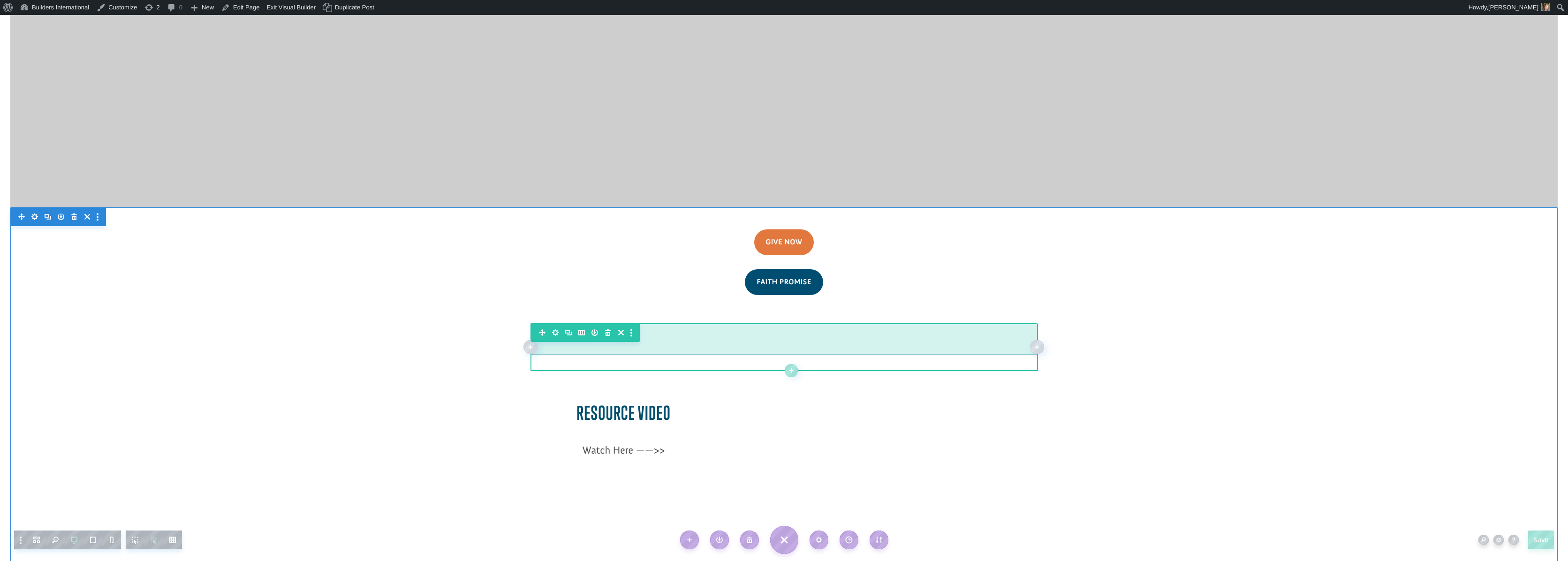
click at [916, 323] on div at bounding box center [784, 338] width 506 height 31
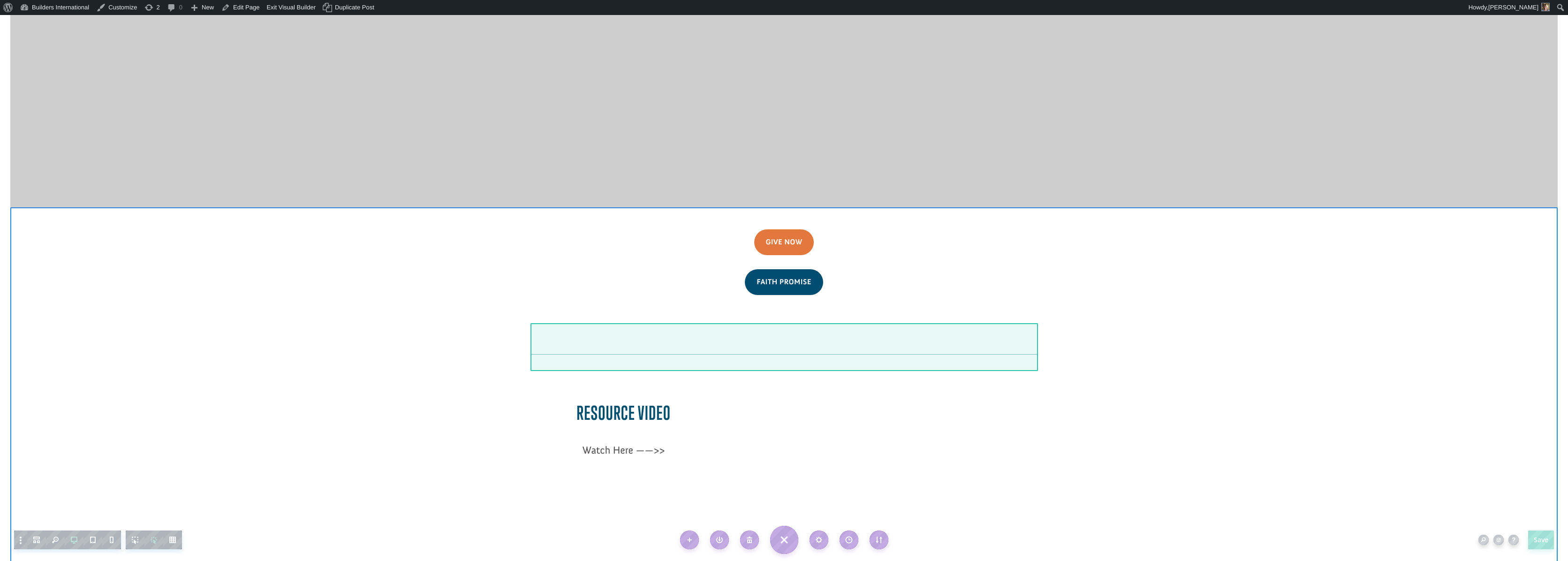
click at [923, 323] on div at bounding box center [784, 346] width 506 height 48
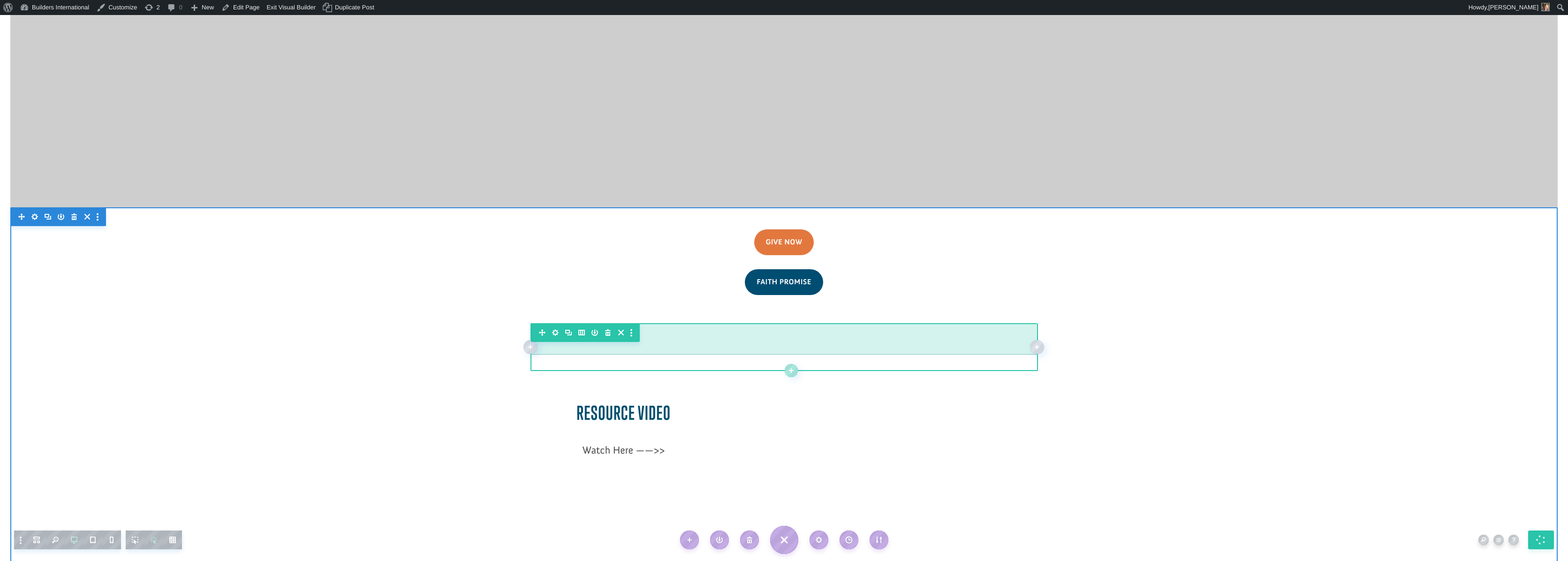
click at [931, 323] on div at bounding box center [784, 338] width 506 height 31
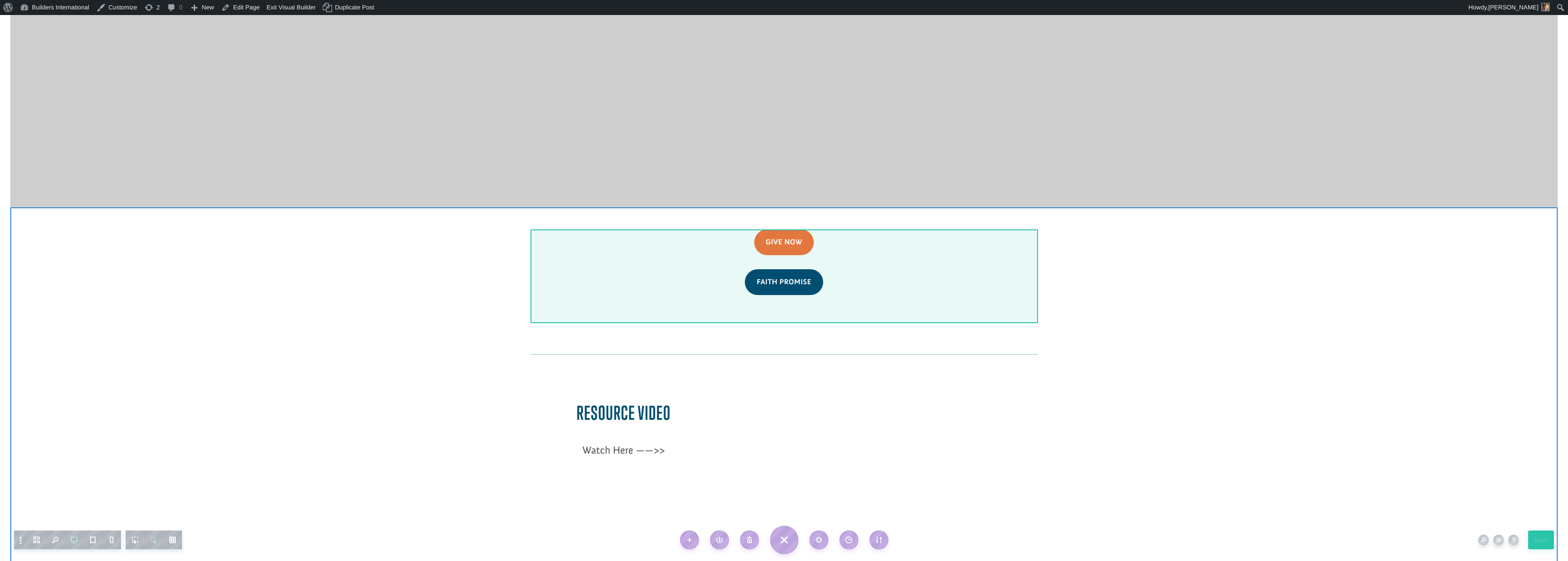
click at [914, 264] on div at bounding box center [784, 276] width 506 height 94
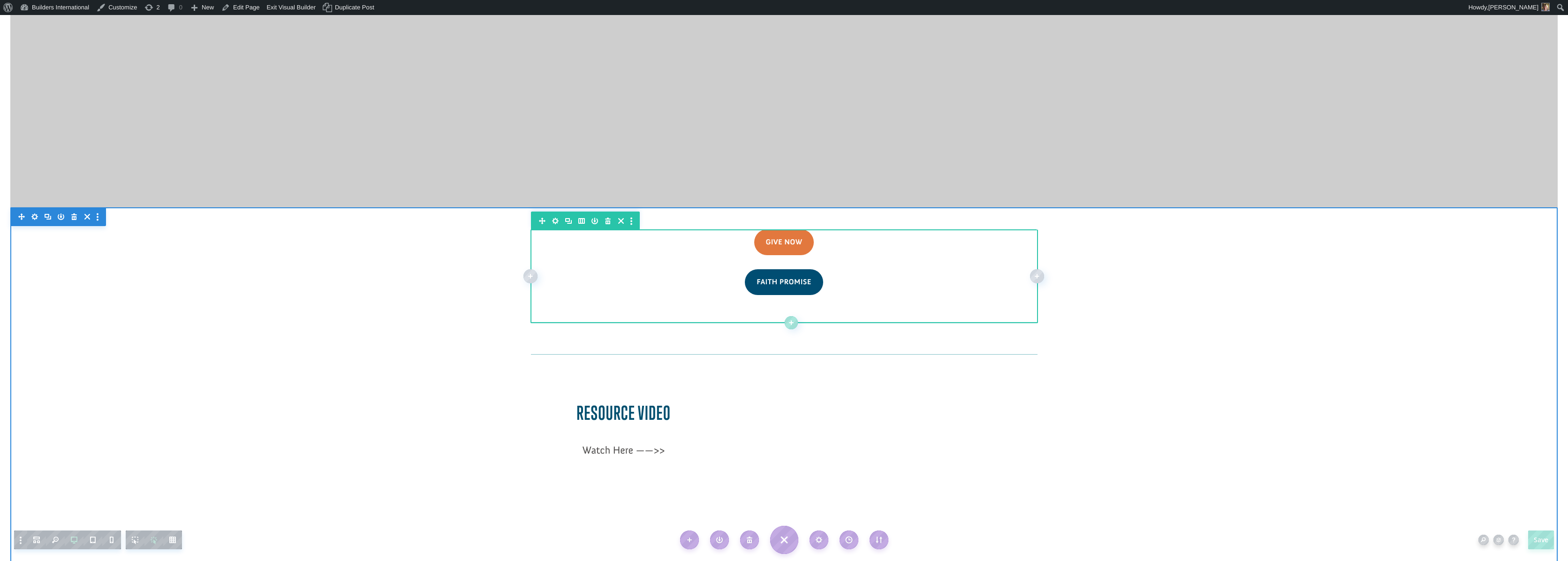
click at [914, 316] on div at bounding box center [784, 319] width 506 height 7
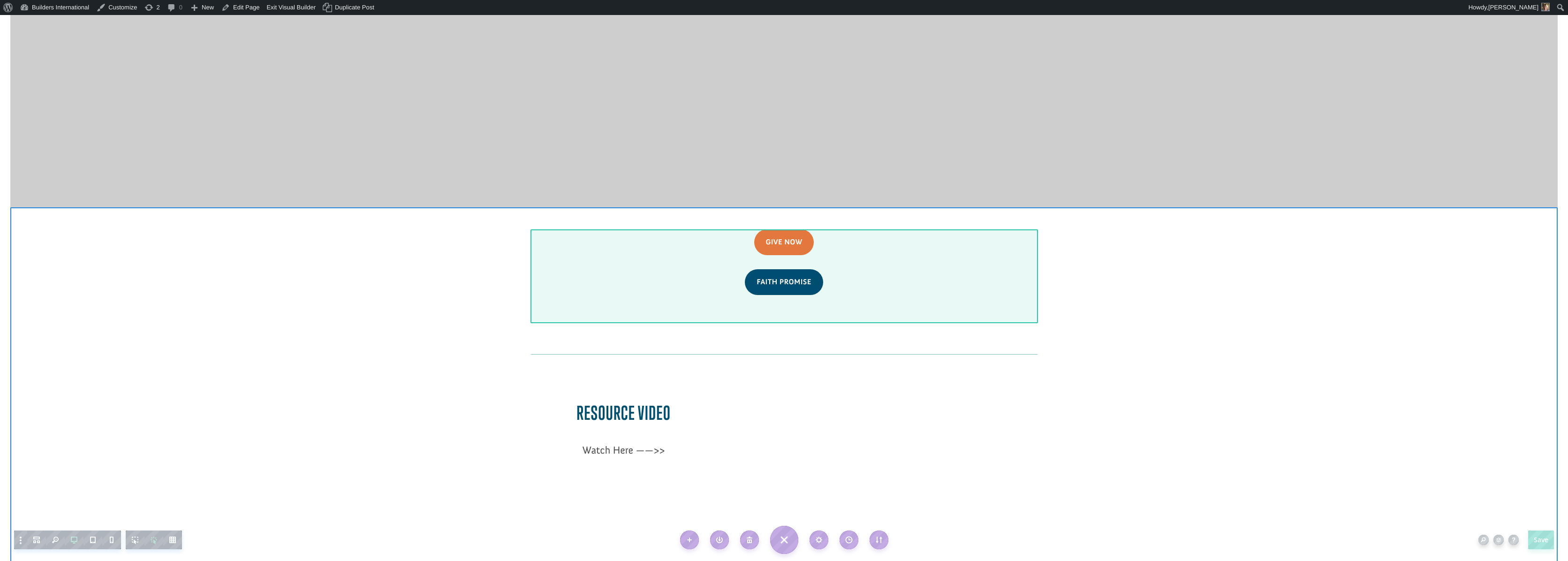
scroll to position [794, 0]
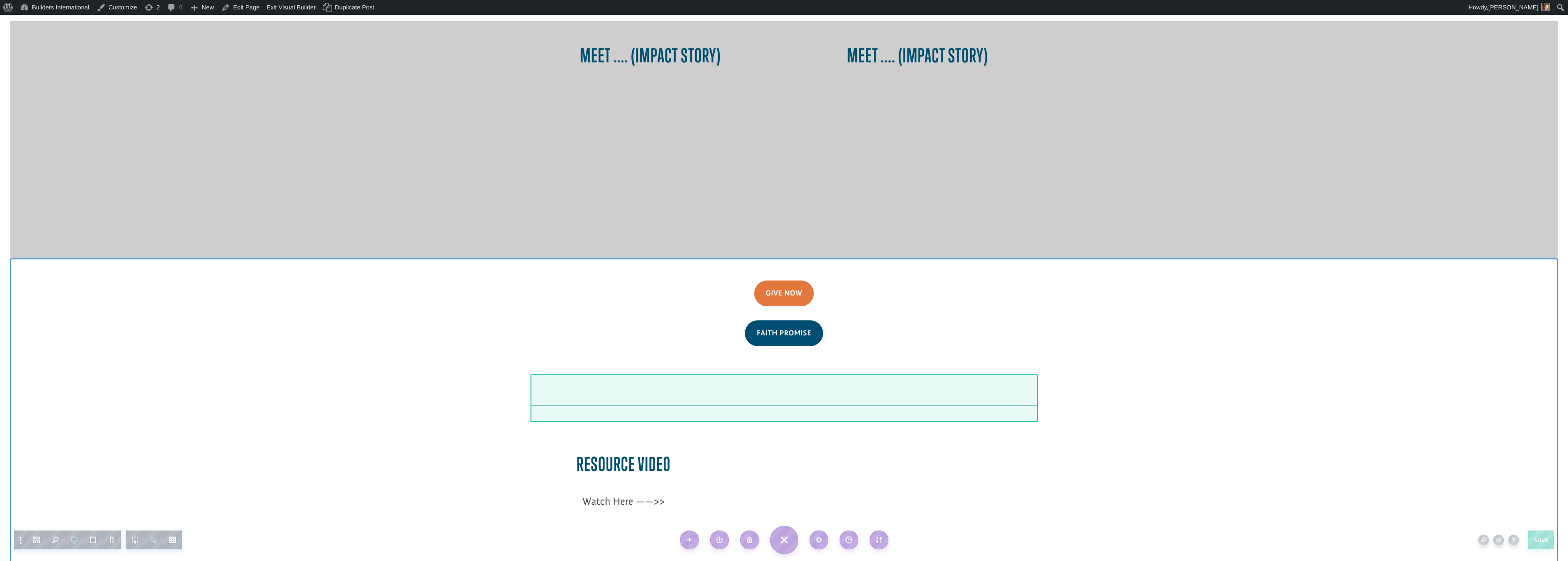
click at [852, 374] on div at bounding box center [784, 398] width 506 height 48
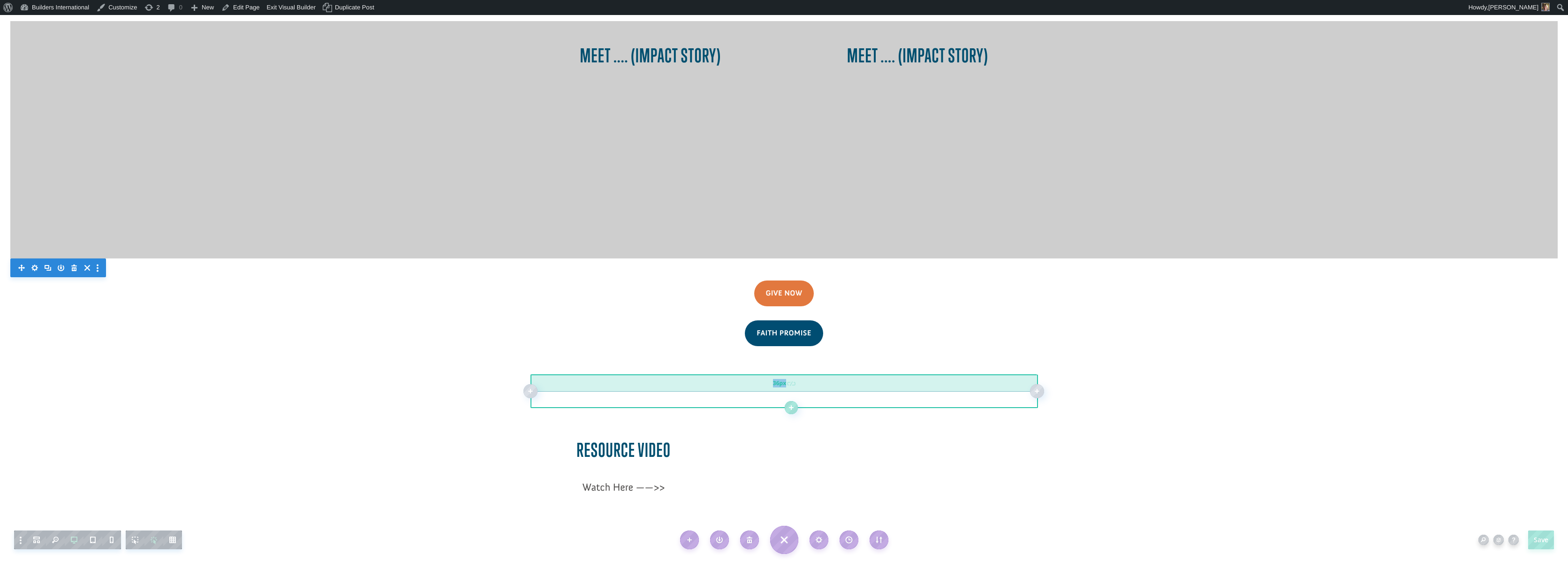
drag, startPoint x: 853, startPoint y: 343, endPoint x: 856, endPoint y: 328, distance: 15.3
click at [856, 374] on div "36px" at bounding box center [784, 383] width 506 height 17
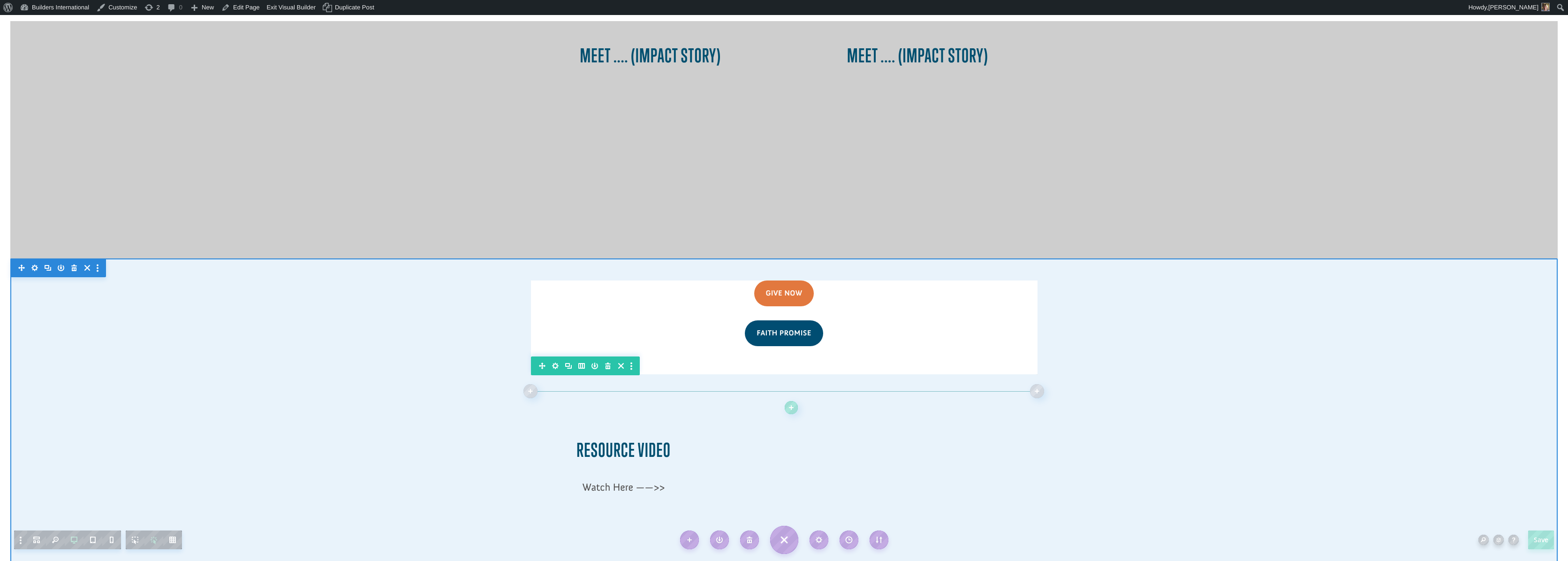
click at [1184, 451] on div at bounding box center [784, 448] width 1547 height 380
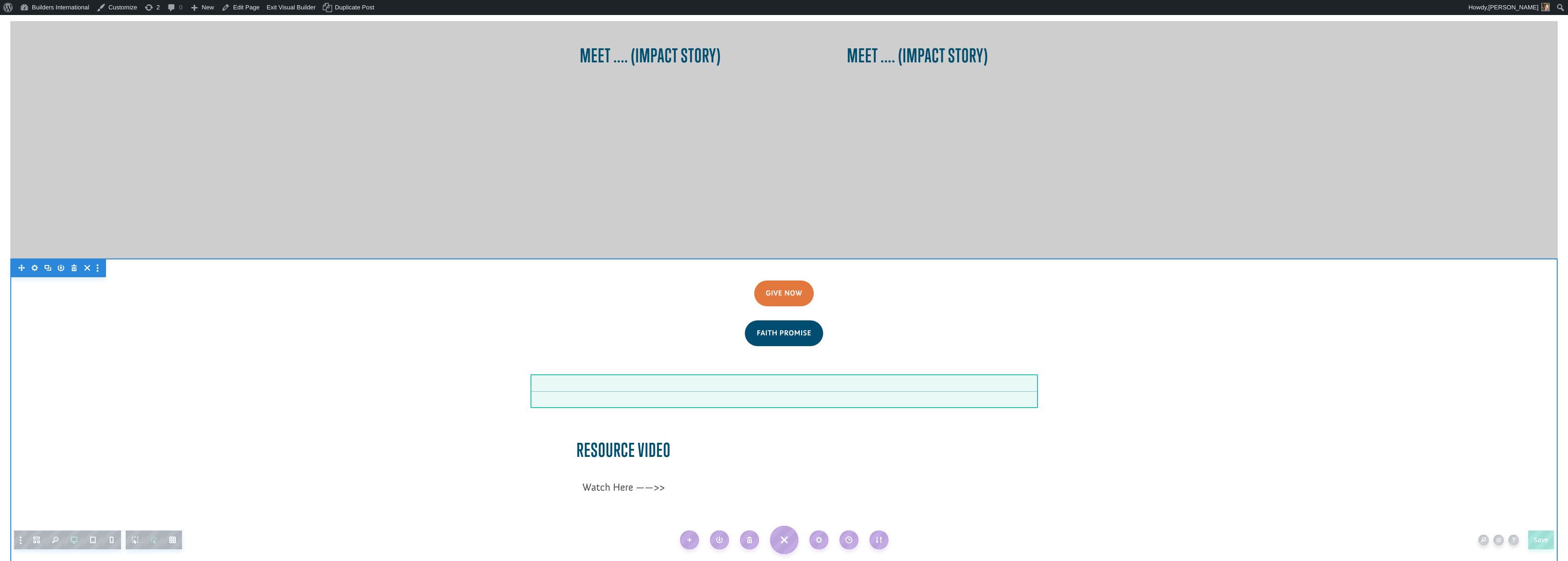
click at [865, 374] on div at bounding box center [784, 391] width 506 height 34
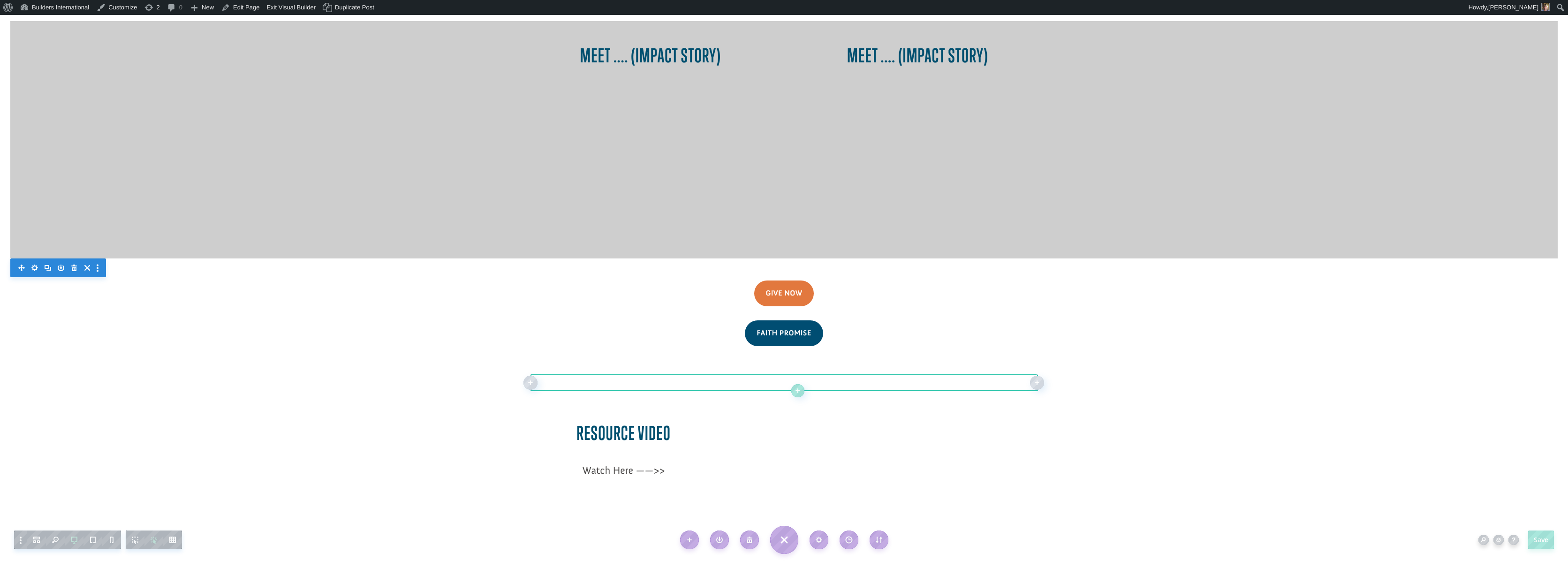
drag, startPoint x: 864, startPoint y: 330, endPoint x: 862, endPoint y: 312, distance: 18.1
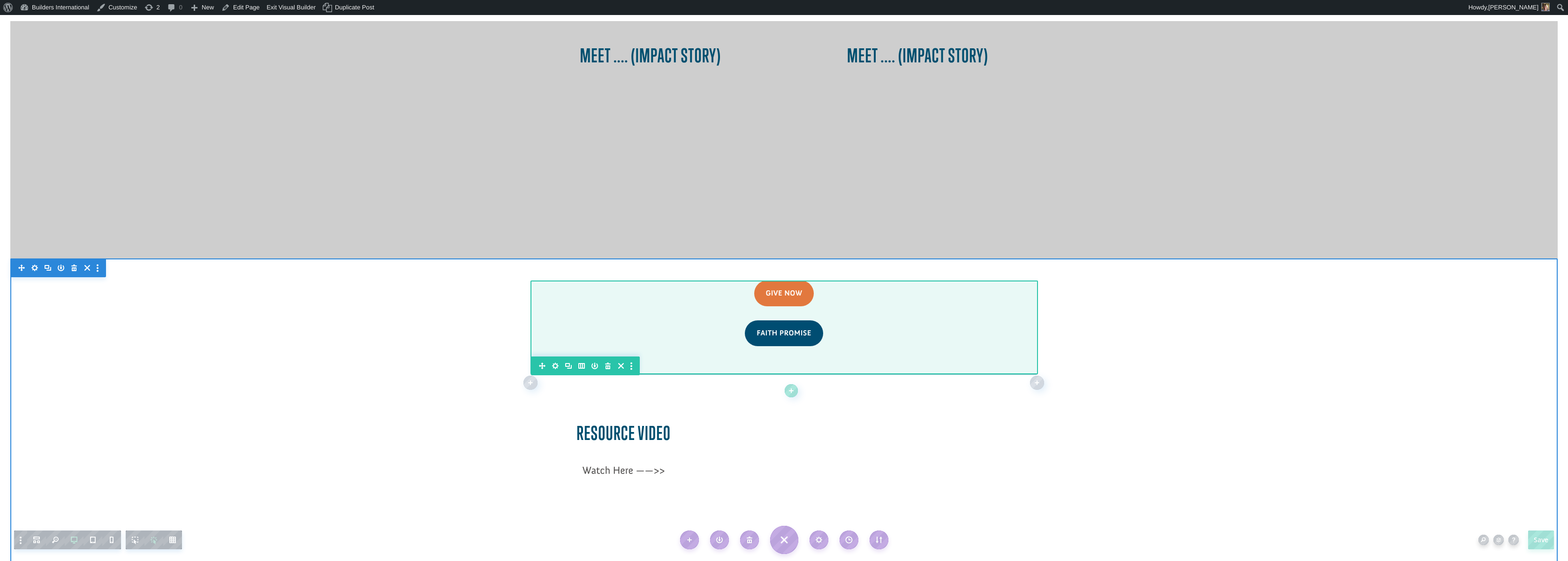
click at [862, 311] on div at bounding box center [784, 328] width 506 height 94
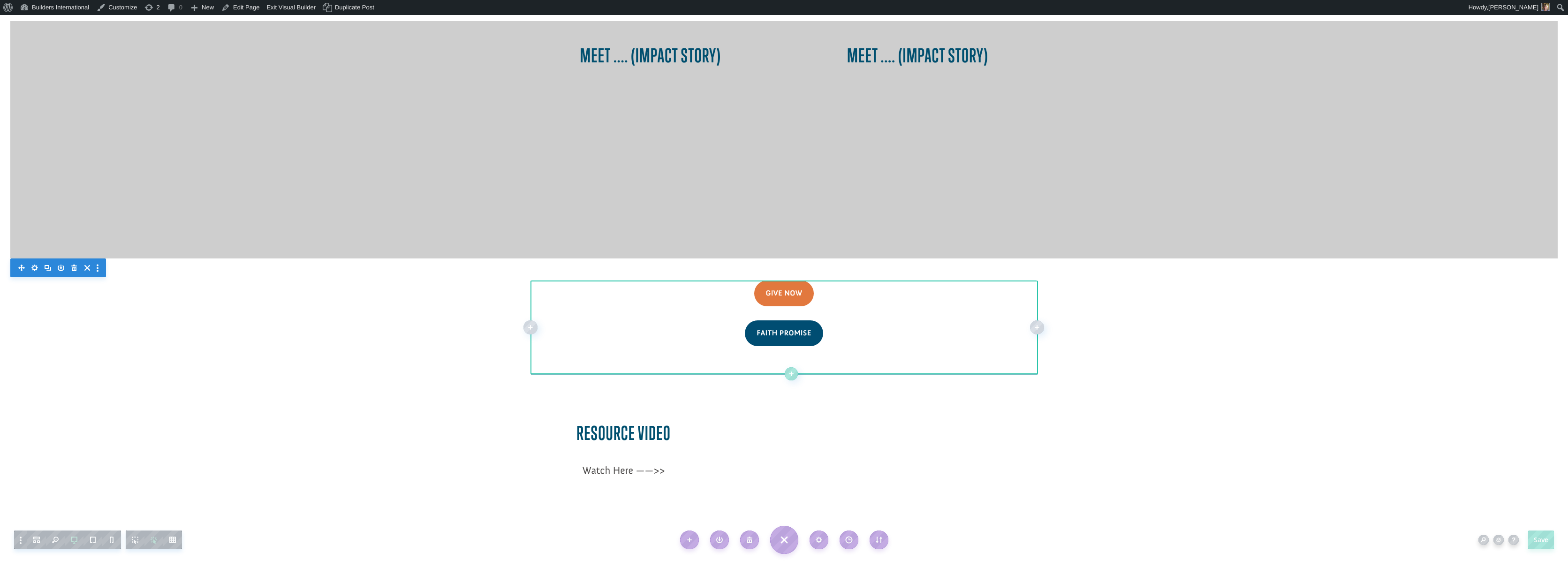
drag, startPoint x: 861, startPoint y: 318, endPoint x: 861, endPoint y: 306, distance: 12.0
click at [861, 306] on div "Give Now Faith Promise Min Height: 200px Min Height: 200px Width: 80% Width: 80%" at bounding box center [784, 328] width 506 height 94
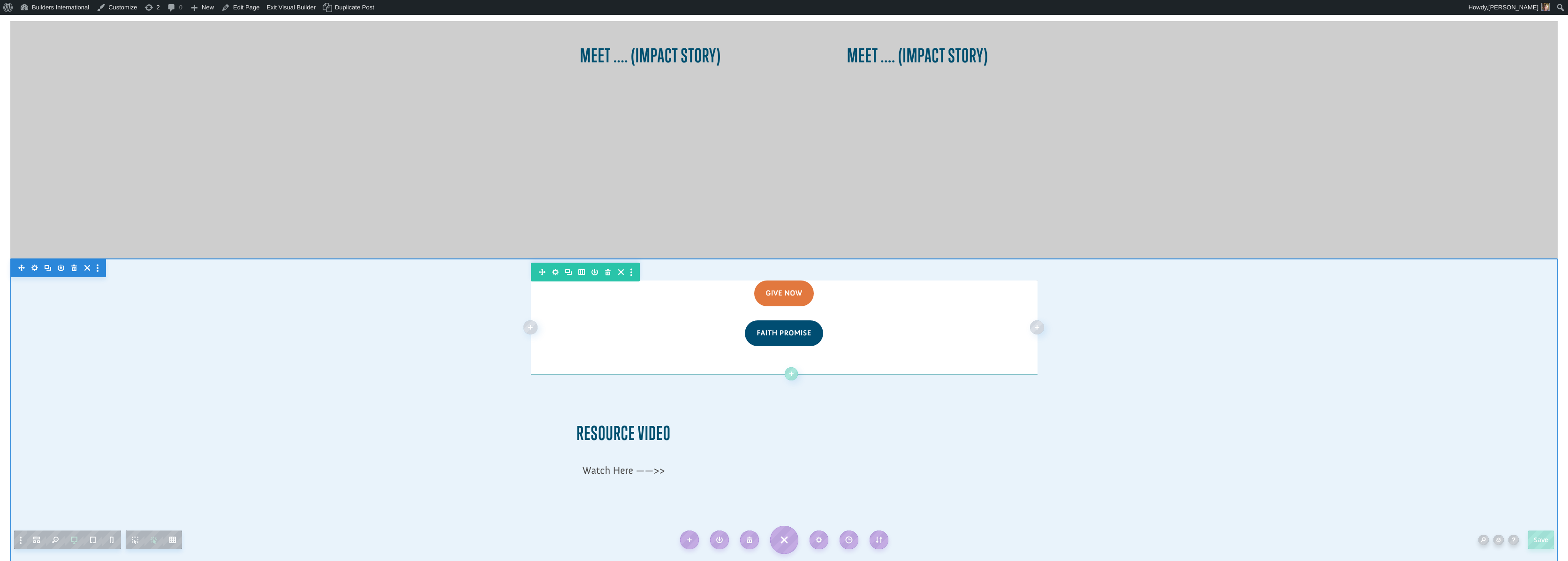
click at [1170, 558] on div at bounding box center [784, 440] width 1547 height 363
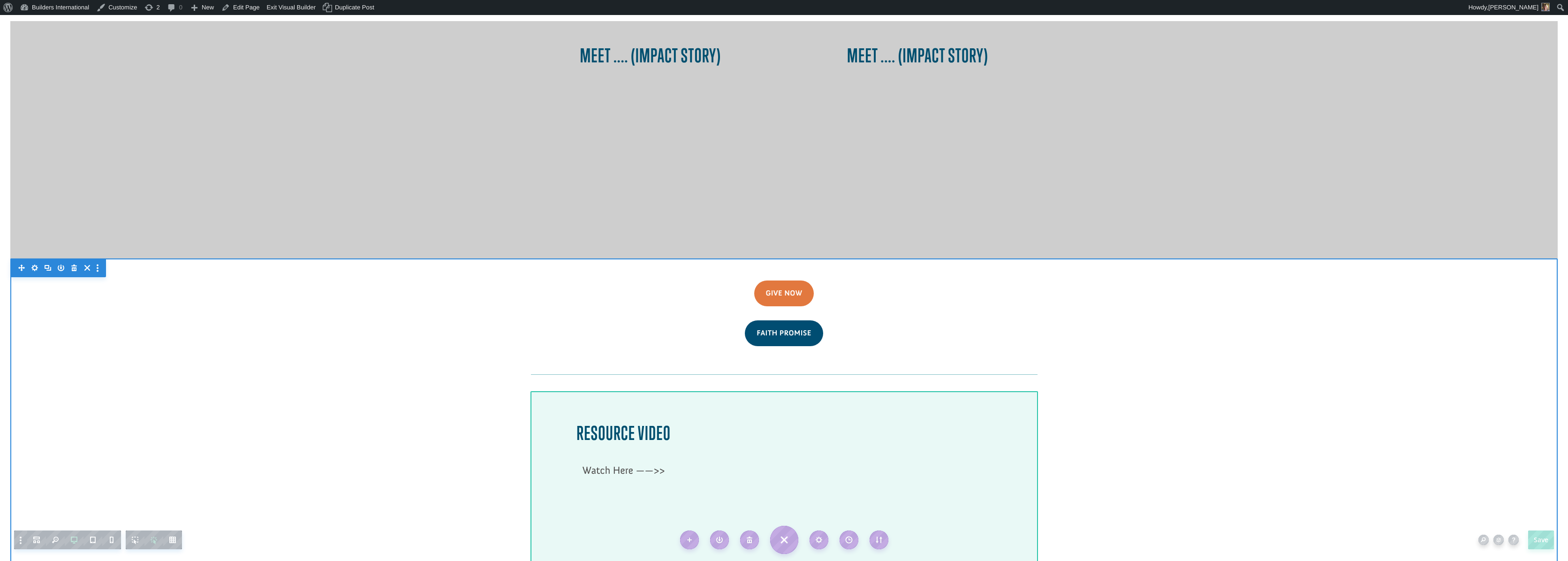
click at [849, 391] on div at bounding box center [784, 504] width 506 height 227
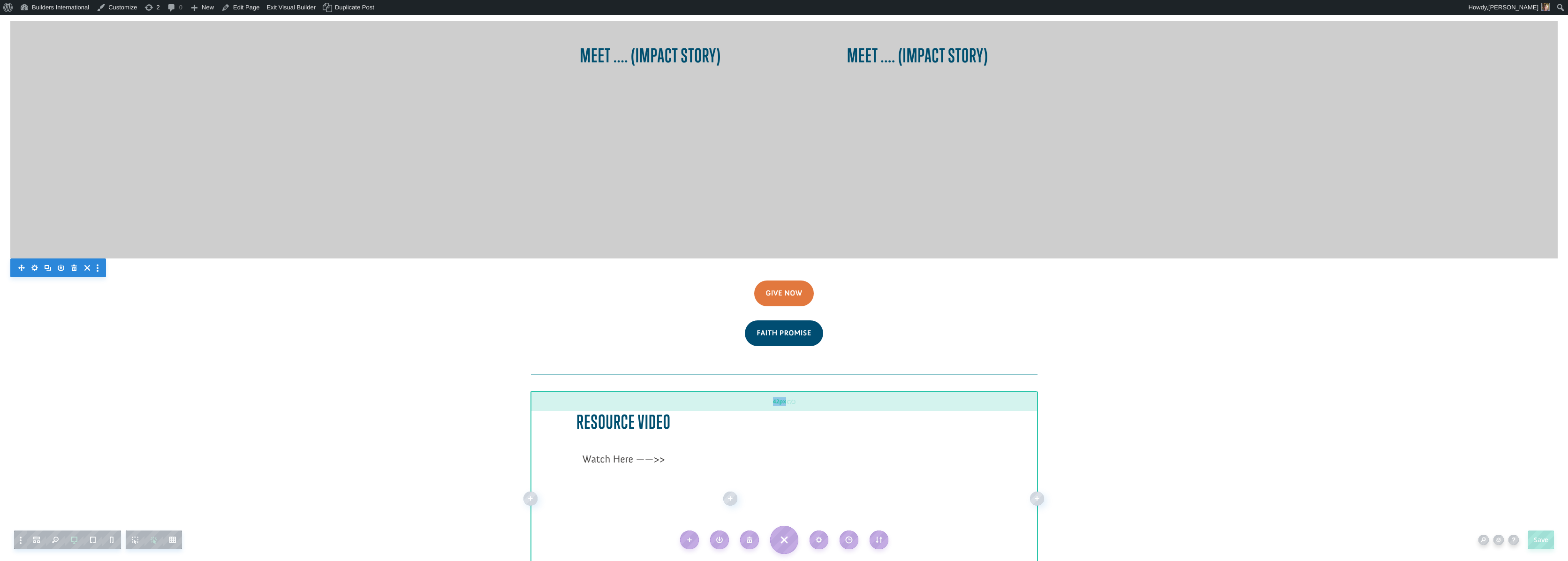
drag, startPoint x: 853, startPoint y: 356, endPoint x: 852, endPoint y: 344, distance: 12.0
click at [852, 391] on div "42px" at bounding box center [784, 400] width 506 height 20
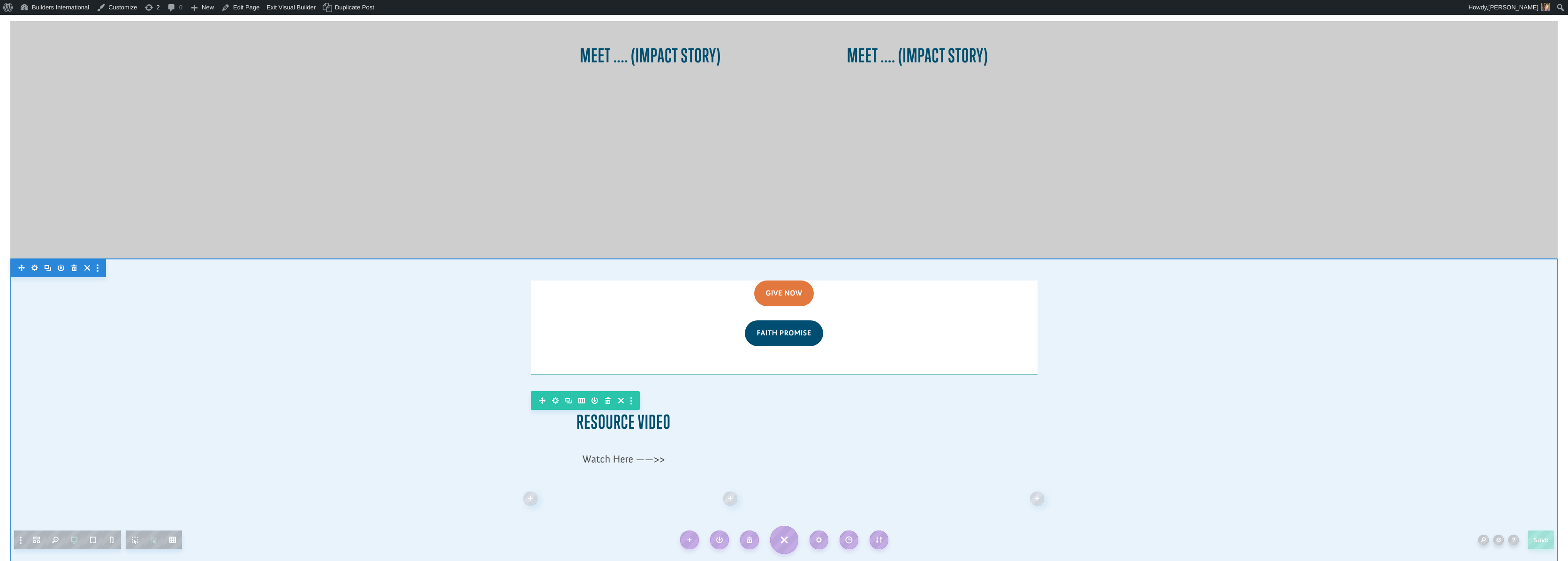
click at [1141, 538] on div at bounding box center [784, 434] width 1547 height 352
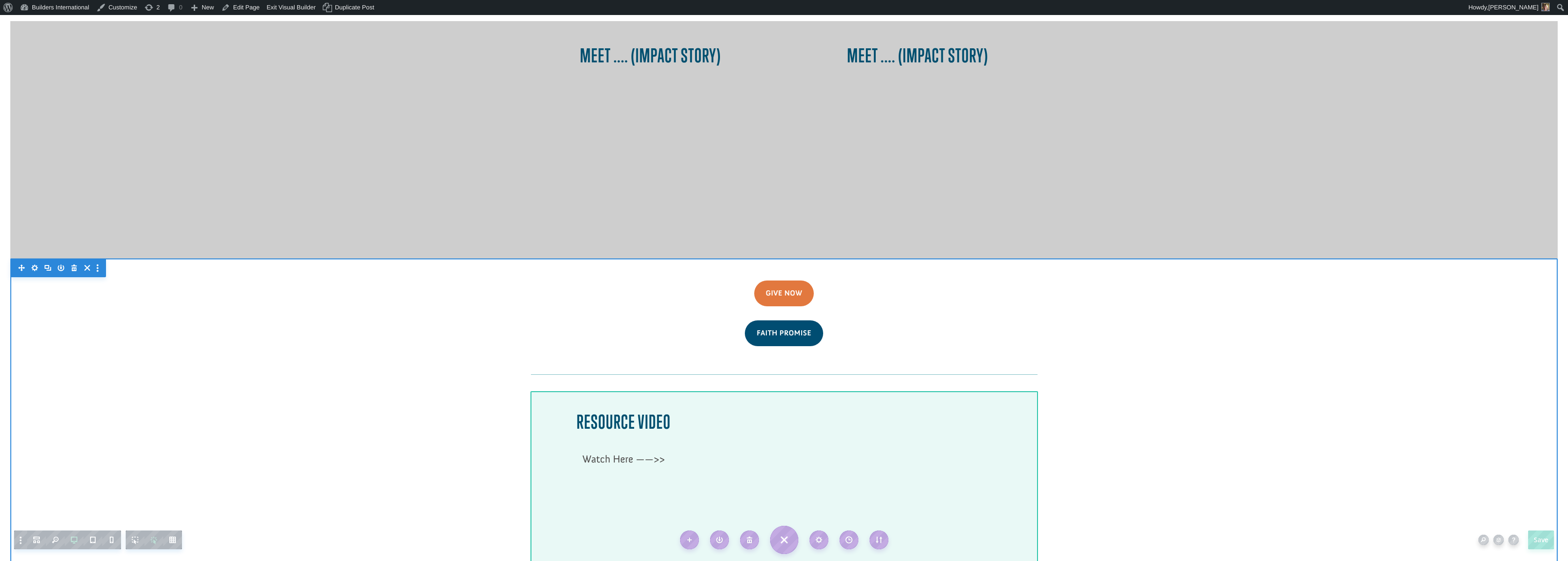
click at [892, 391] on div at bounding box center [784, 498] width 506 height 216
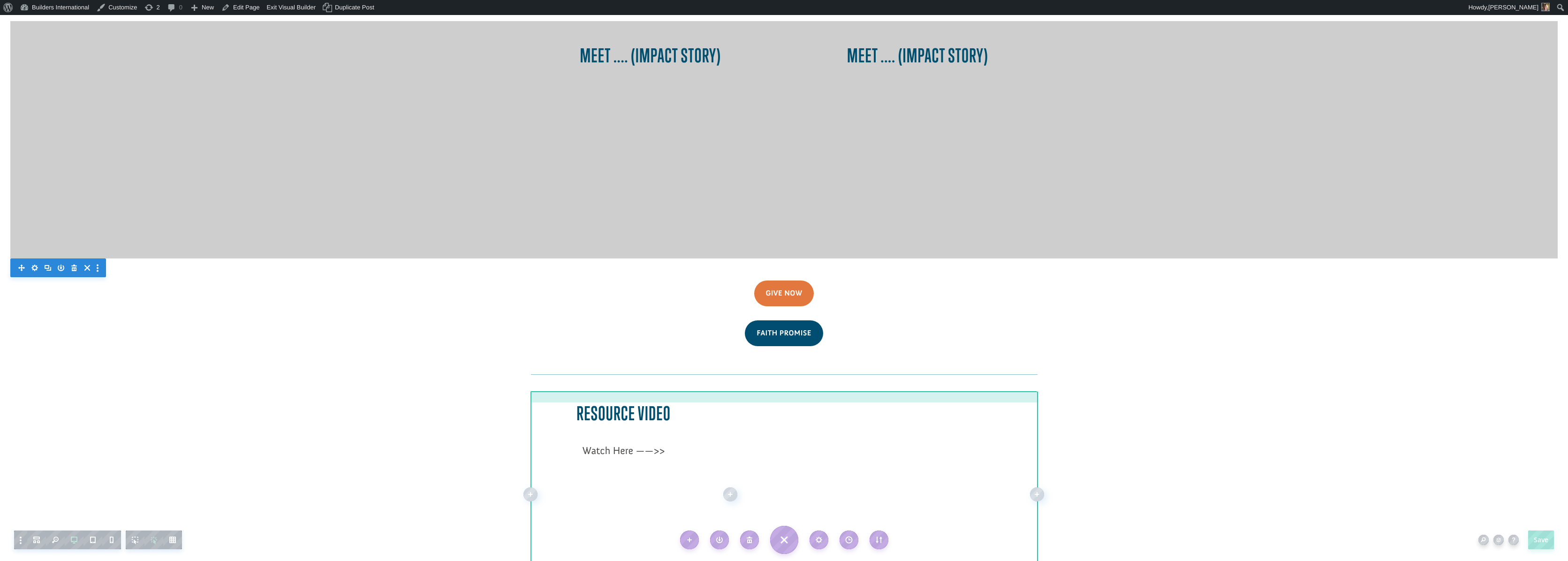
drag, startPoint x: 891, startPoint y: 347, endPoint x: 891, endPoint y: 339, distance: 8.0
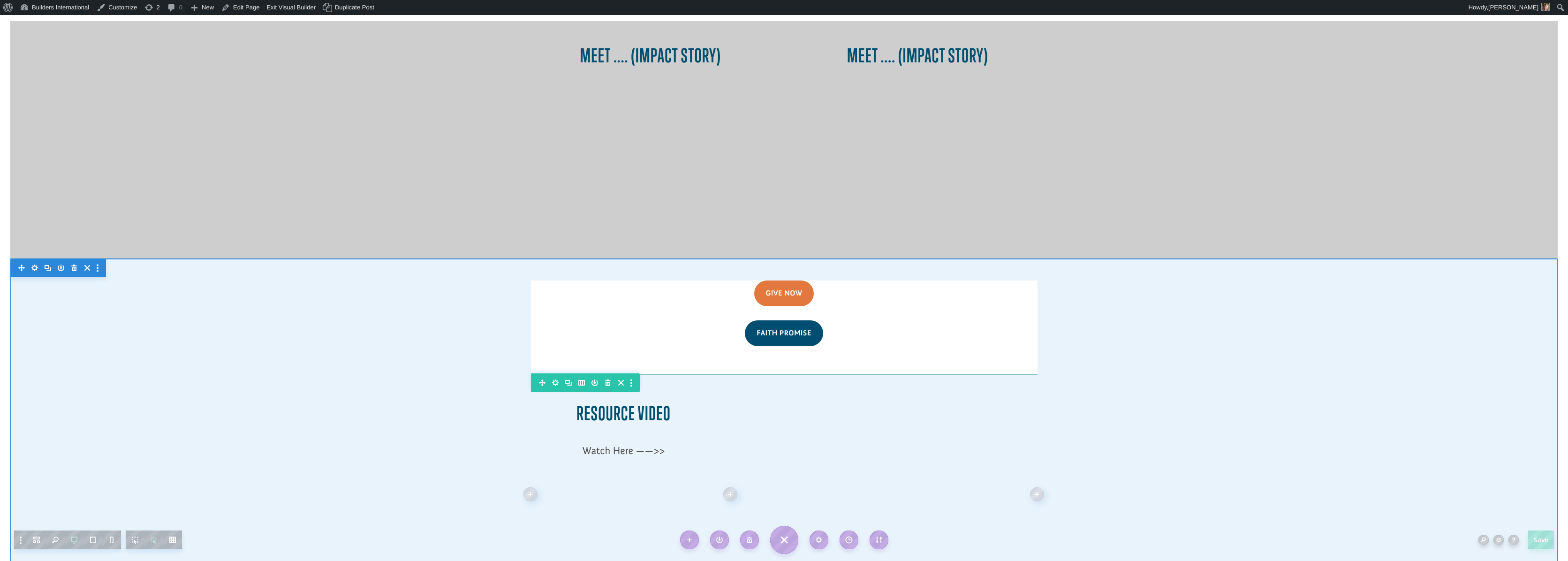
click at [1144, 514] on div at bounding box center [784, 430] width 1547 height 344
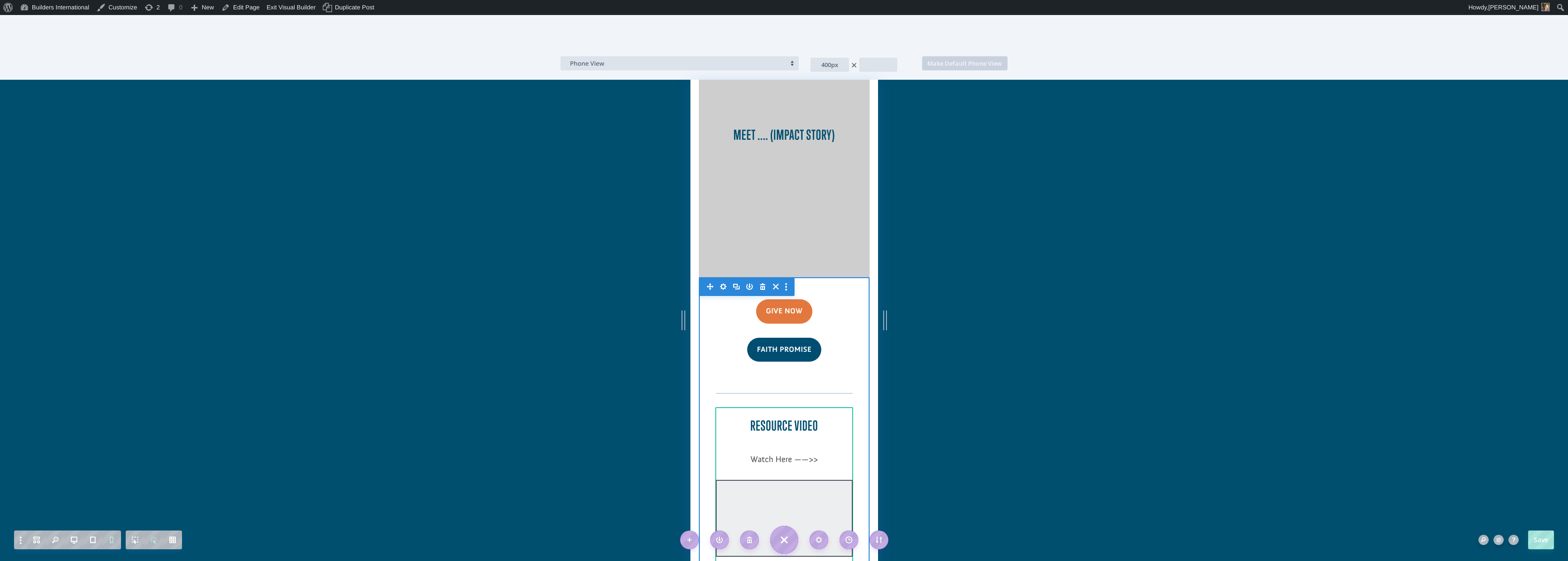
scroll to position [1174, 0]
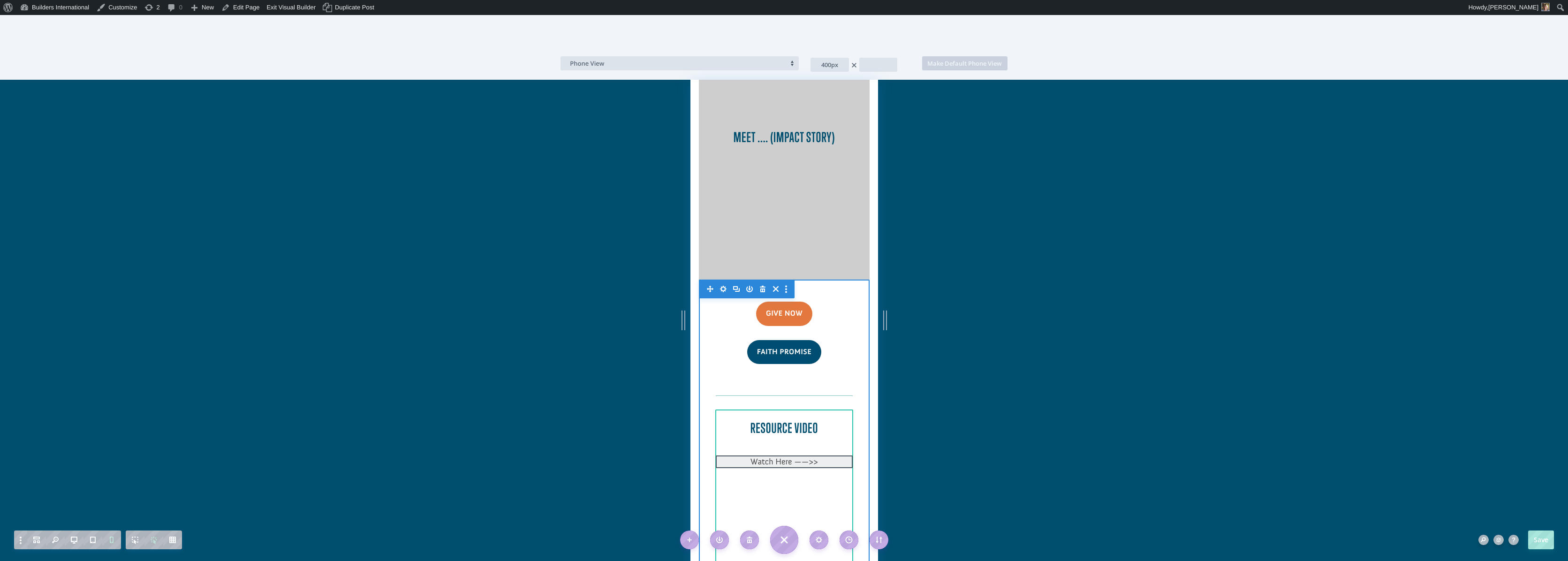
click at [798, 376] on div at bounding box center [784, 383] width 136 height 13
click at [760, 374] on icon "button" at bounding box center [760, 381] width 13 height 13
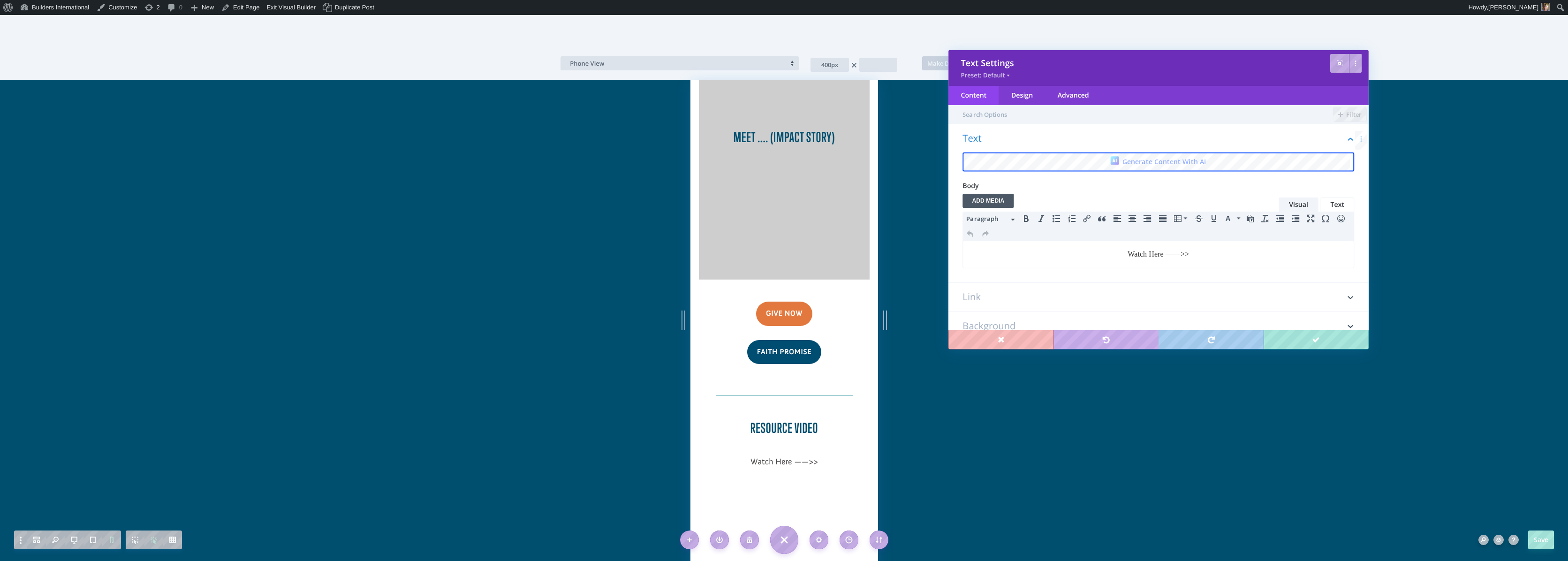
scroll to position [0, 0]
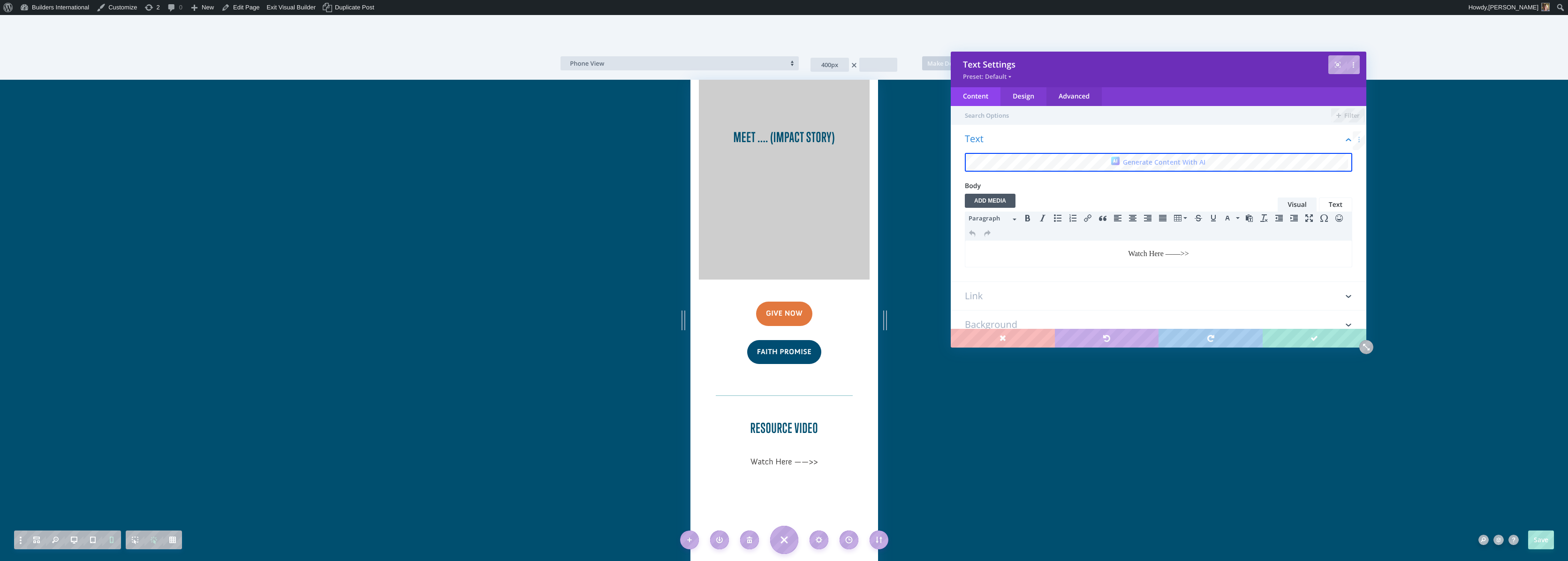
click at [1072, 100] on div "Advanced" at bounding box center [1074, 97] width 55 height 19
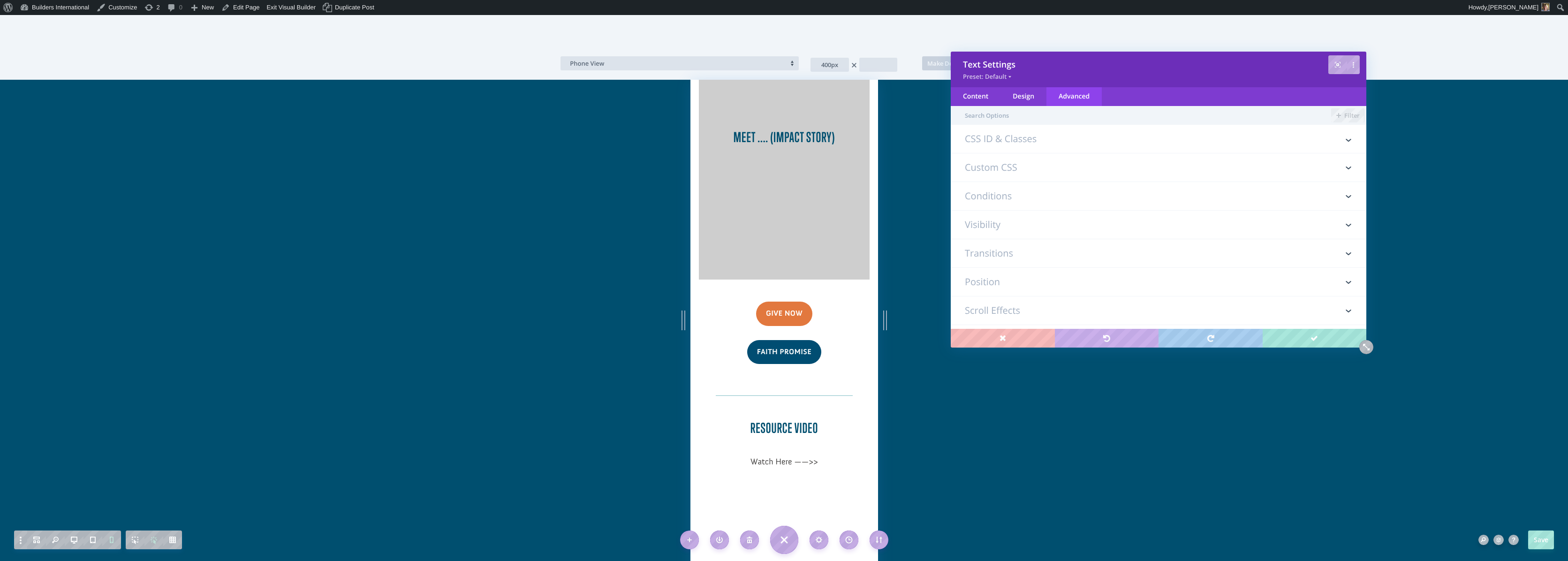
click at [1003, 221] on h3 "Visibility" at bounding box center [1158, 225] width 387 height 28
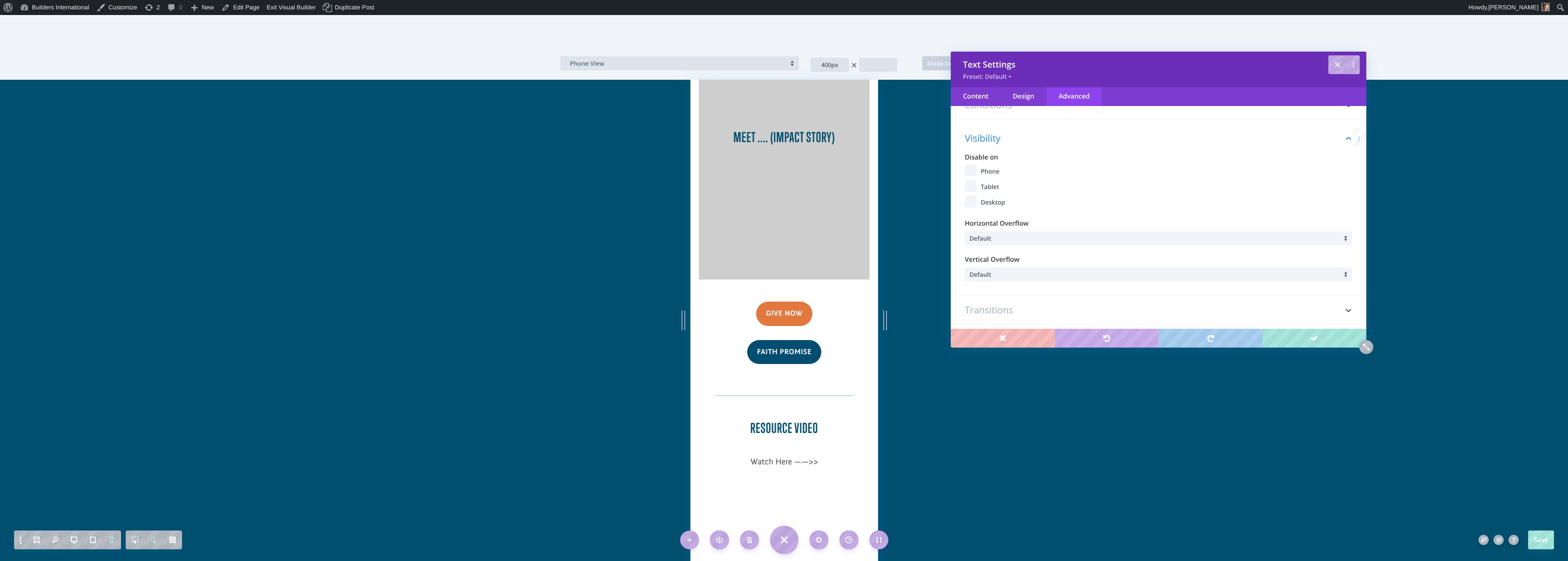
scroll to position [110, 0]
click at [970, 150] on input "Phone" at bounding box center [970, 151] width 12 height 12
checkbox input "true"
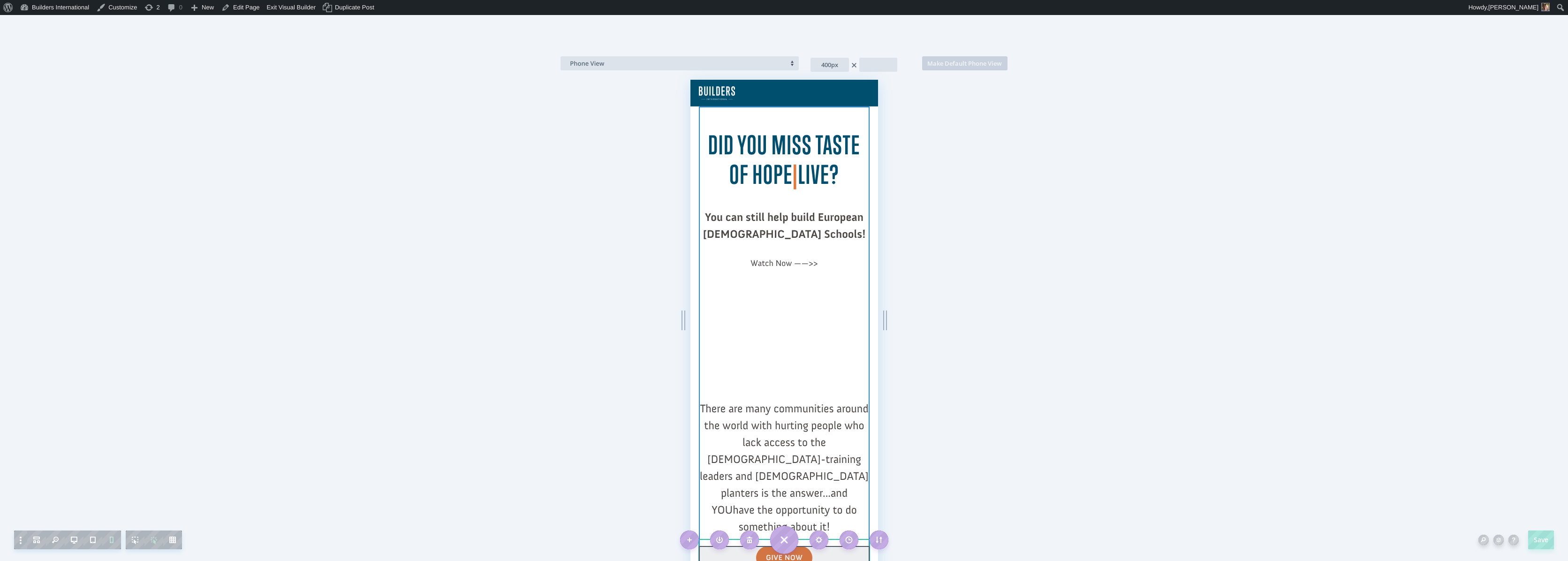
scroll to position [0, 0]
click at [824, 179] on div at bounding box center [784, 184] width 171 height 13
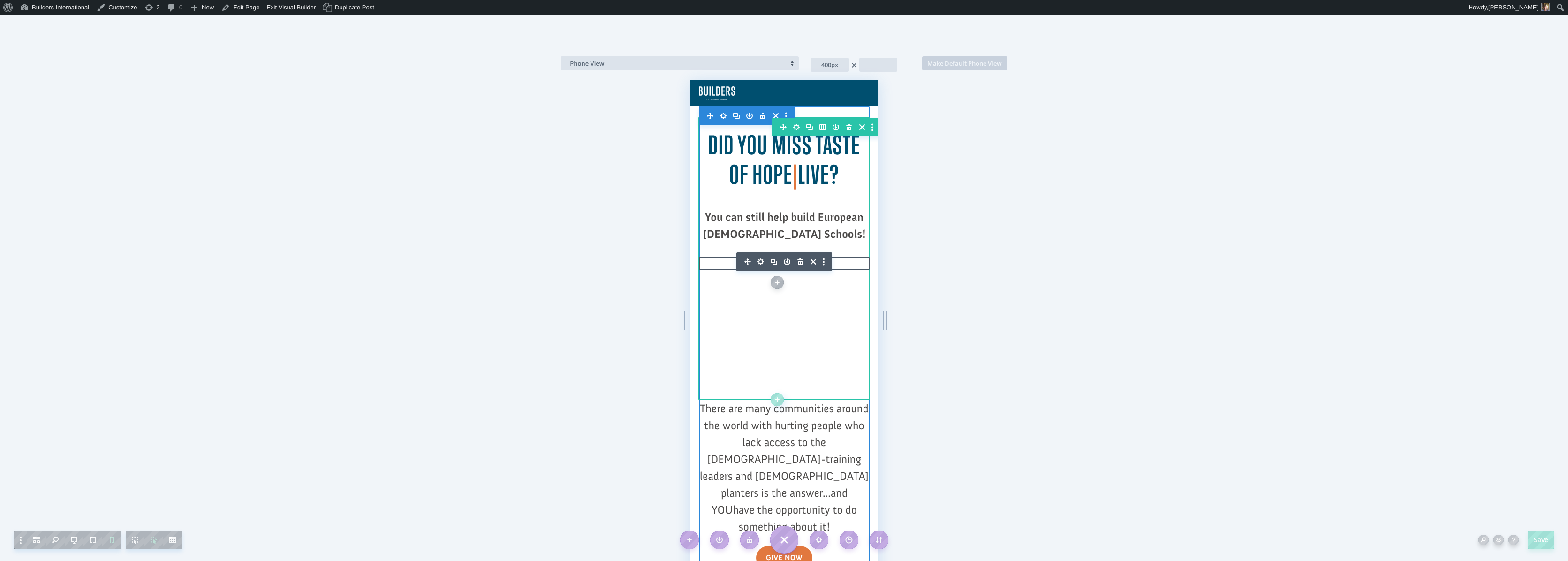
click at [759, 180] on icon "button" at bounding box center [760, 182] width 13 height 13
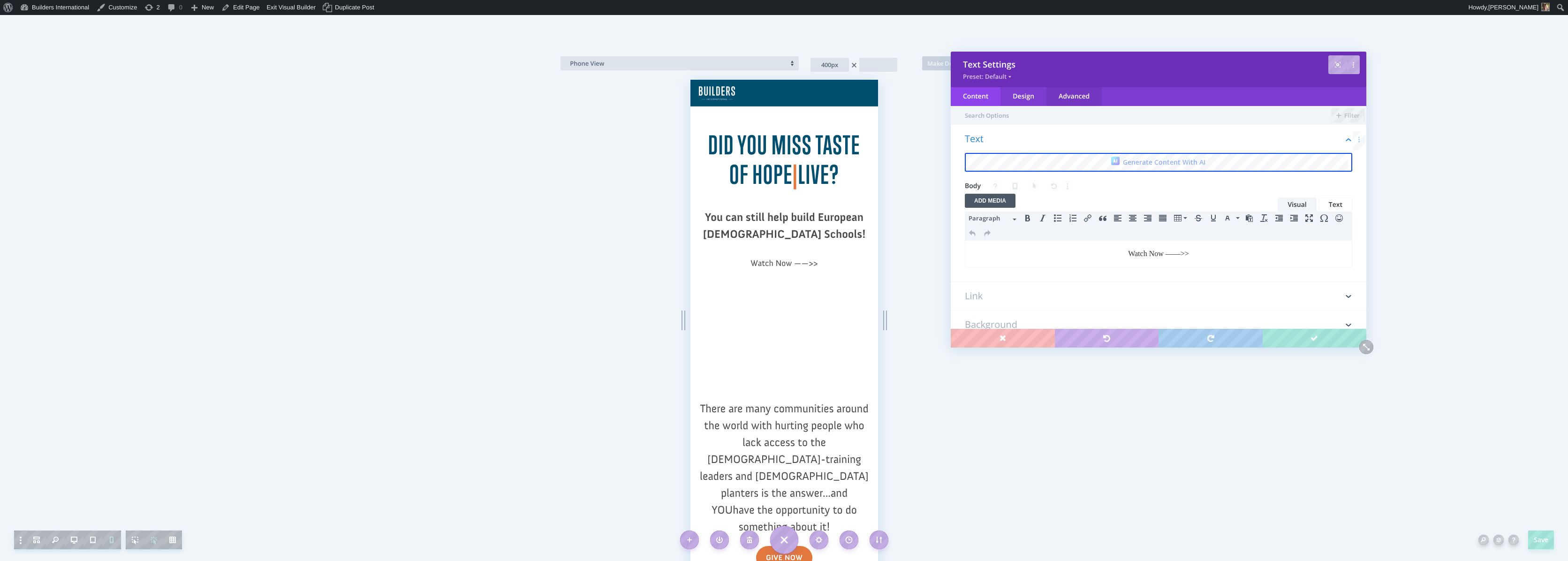
click at [1075, 95] on div "Advanced" at bounding box center [1074, 97] width 55 height 19
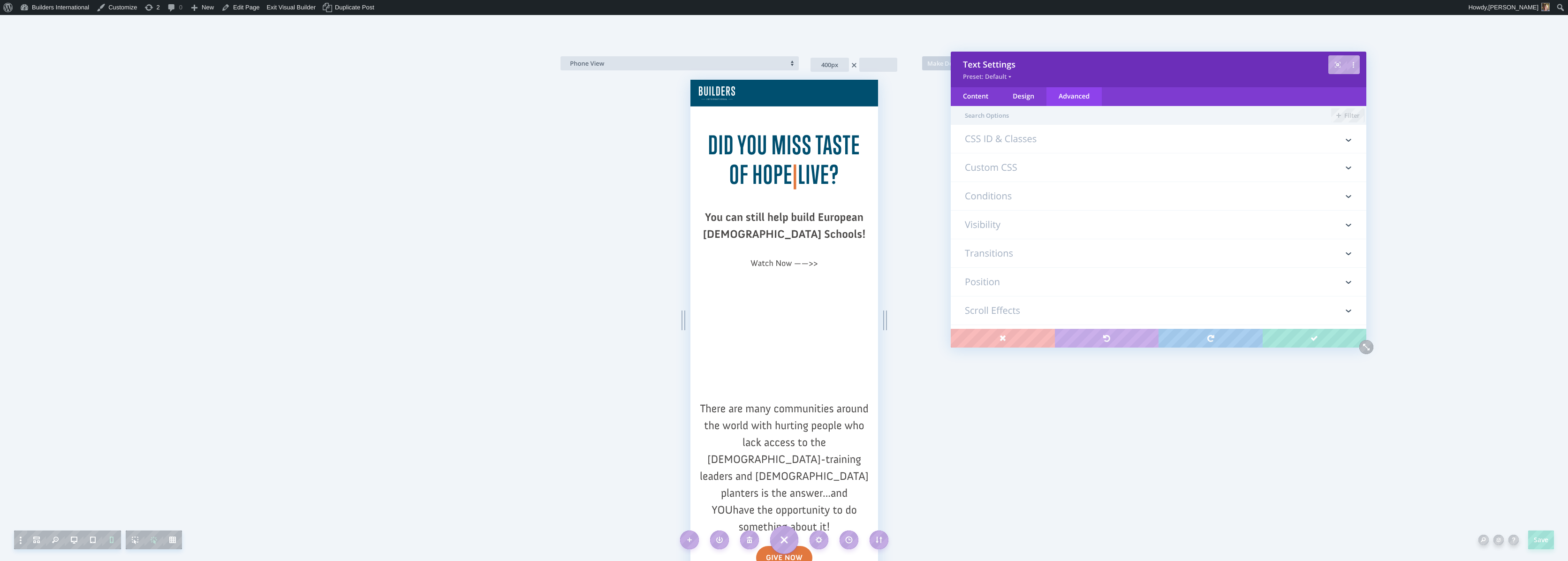
click at [1016, 230] on h3 "Visibility" at bounding box center [1158, 225] width 387 height 28
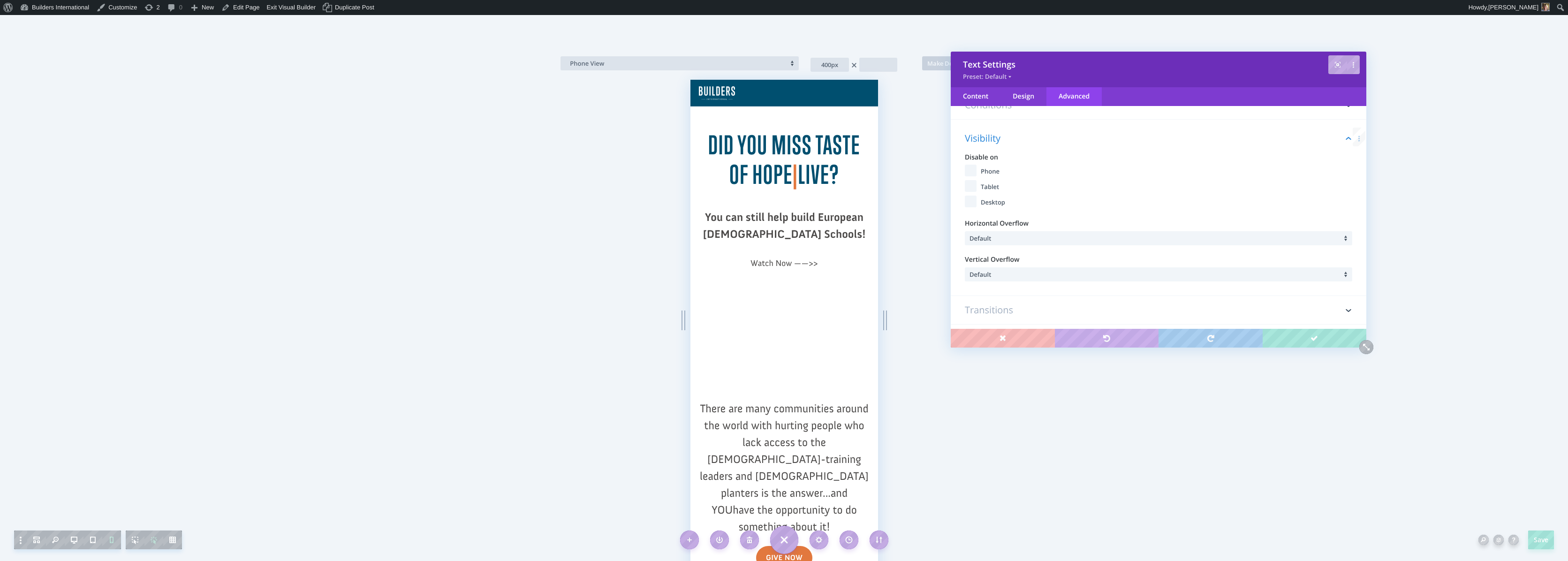
scroll to position [110, 0]
click at [970, 153] on input "Phone" at bounding box center [970, 151] width 12 height 12
checkbox input "true"
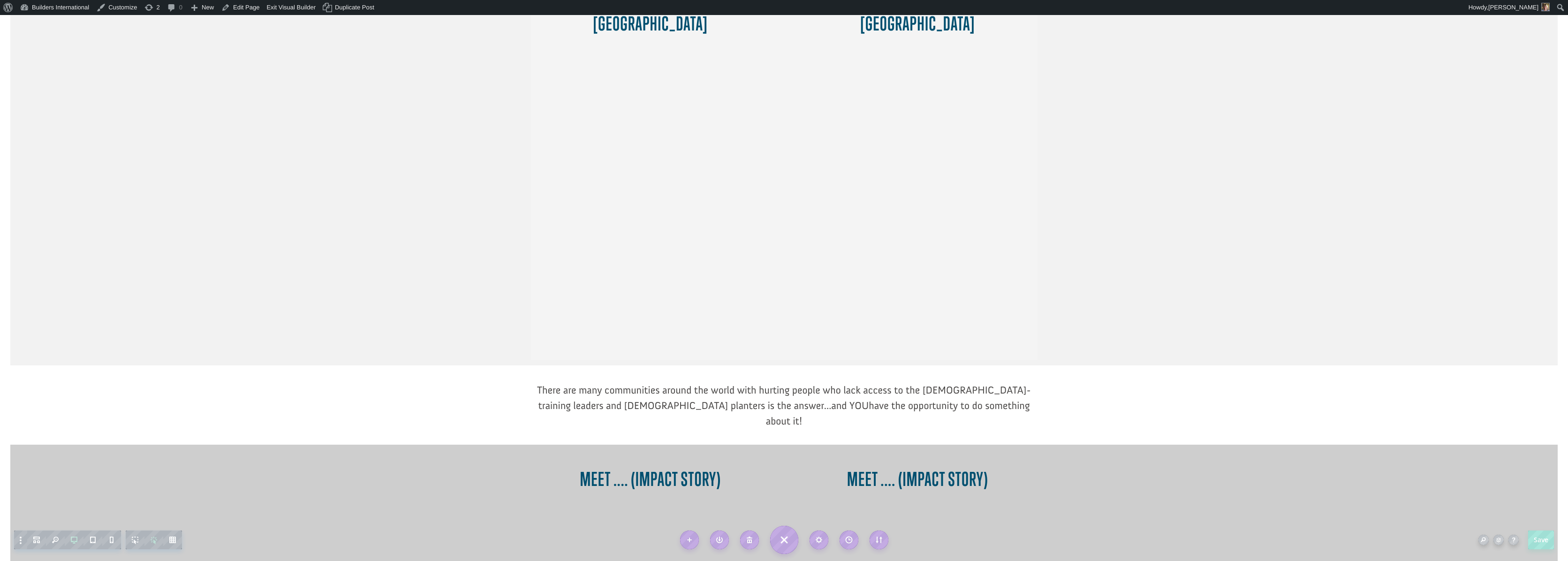
scroll to position [487, 0]
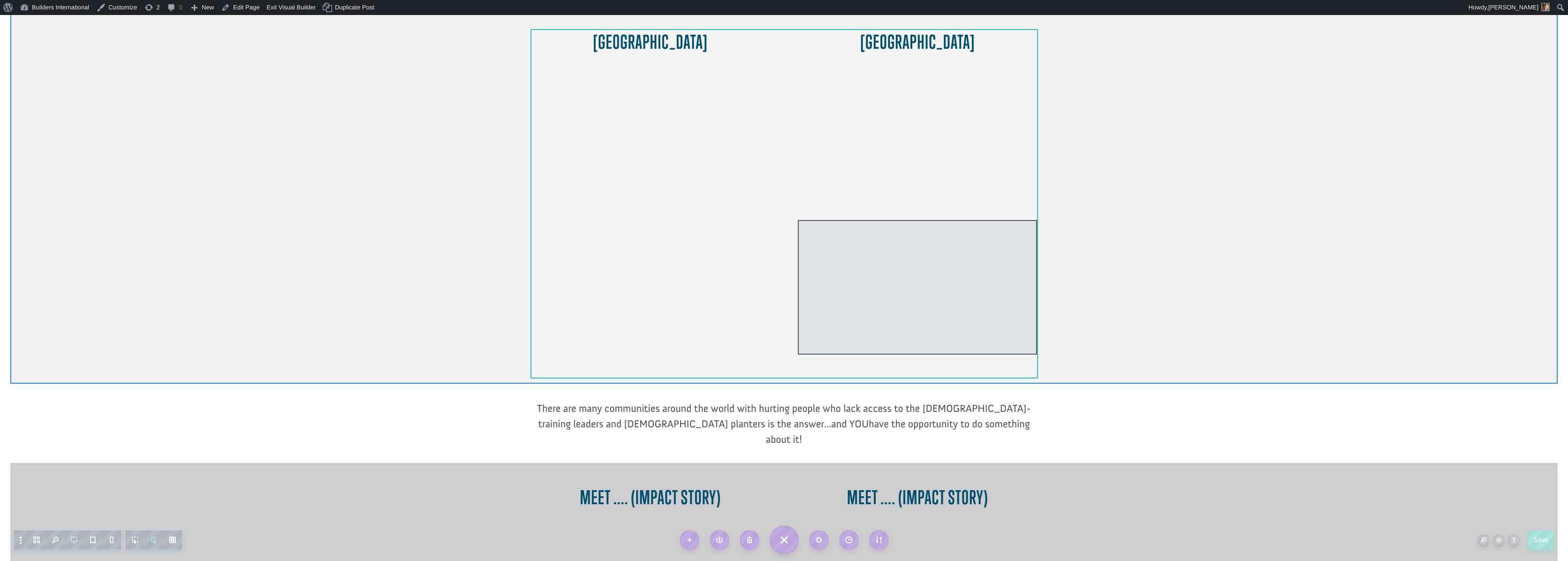
click at [949, 259] on div at bounding box center [917, 288] width 239 height 134
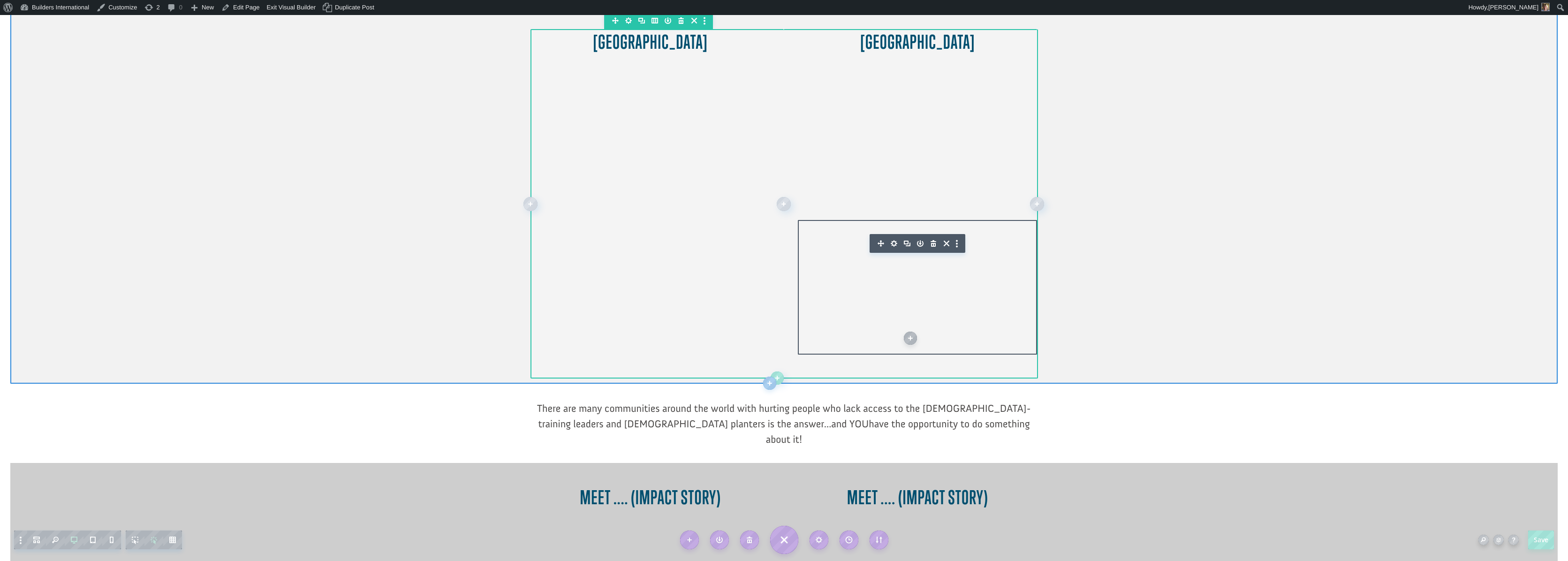
click at [934, 237] on icon "button" at bounding box center [934, 244] width 13 height 13
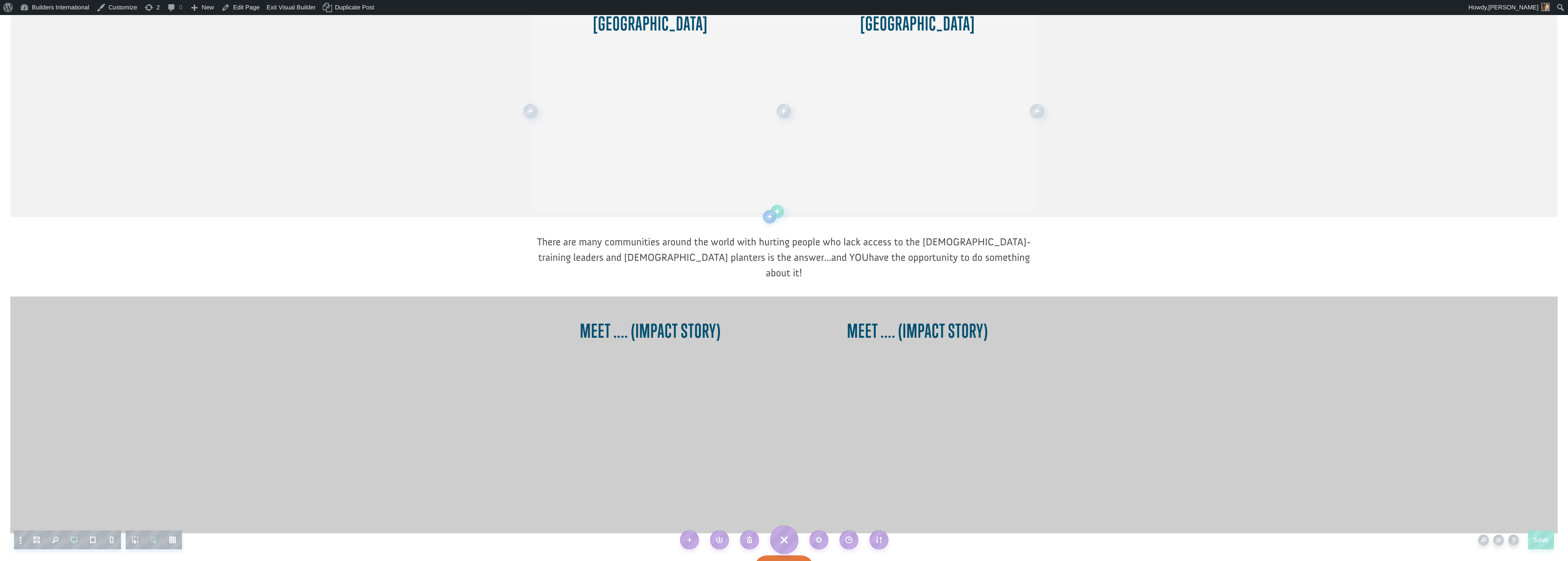
scroll to position [502, 0]
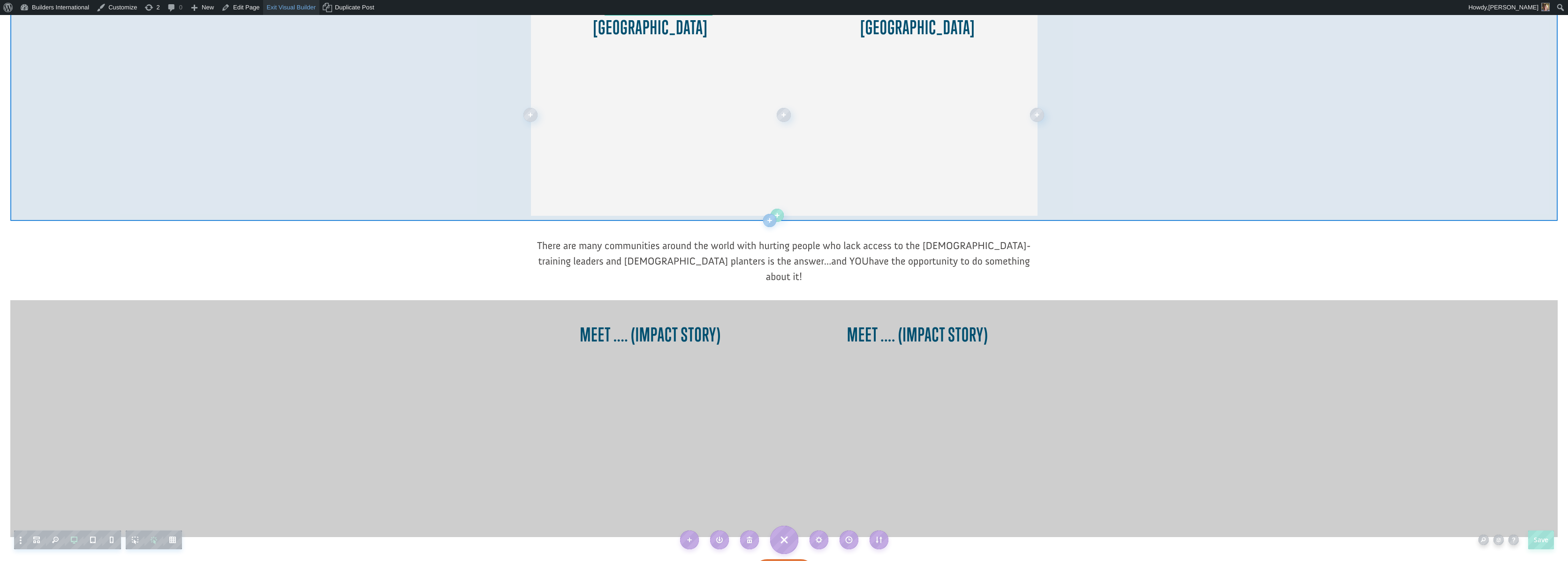
click at [287, 9] on link "Exit Visual Builder" at bounding box center [291, 7] width 56 height 15
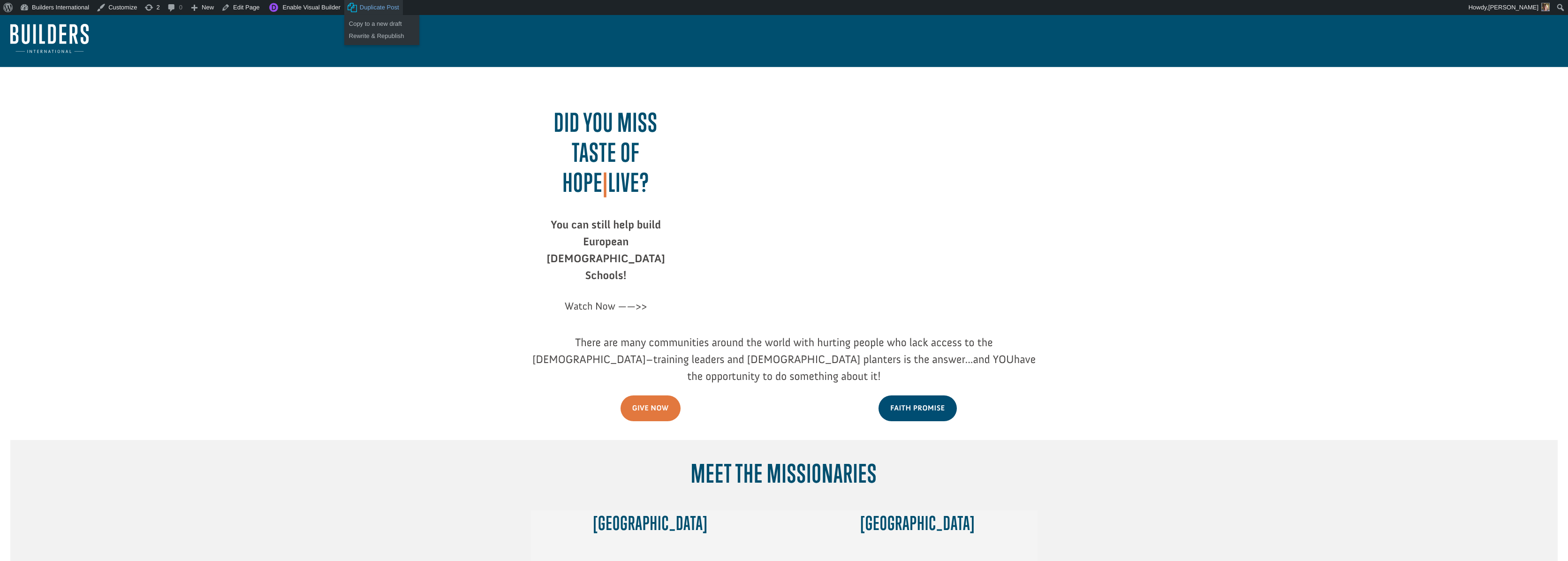
scroll to position [2, 0]
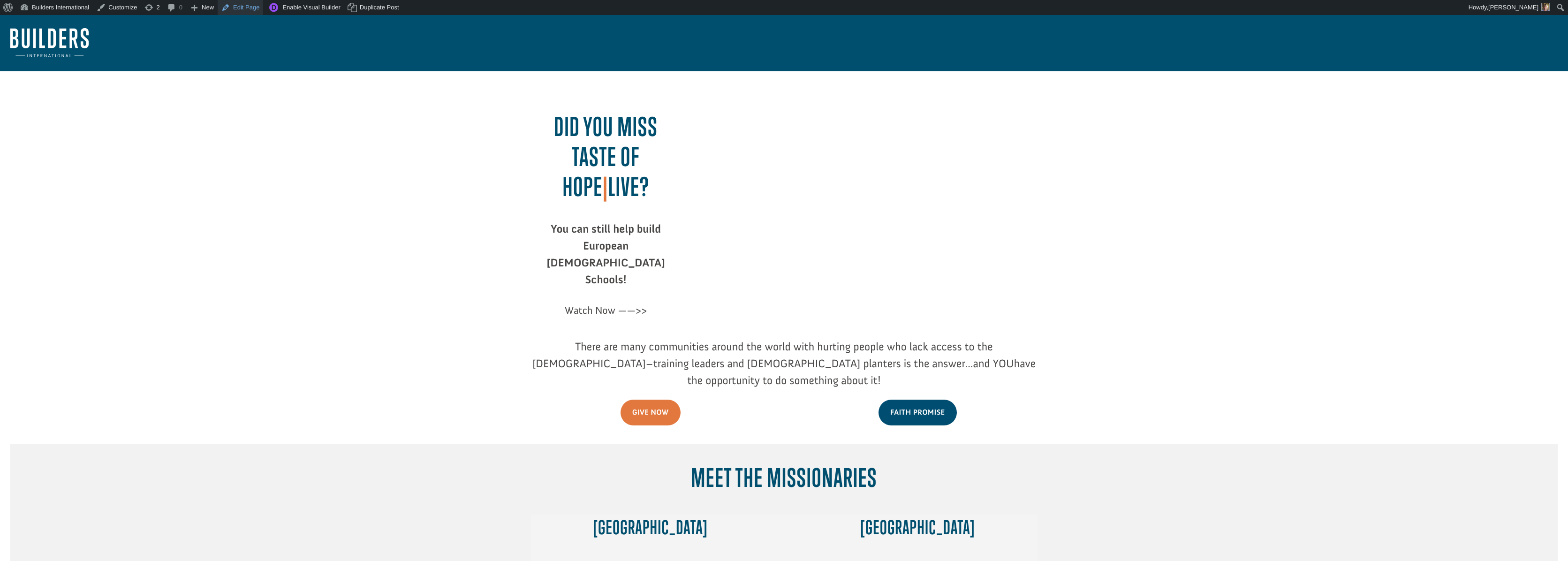
click at [256, 5] on link "Edit Page" at bounding box center [240, 7] width 46 height 15
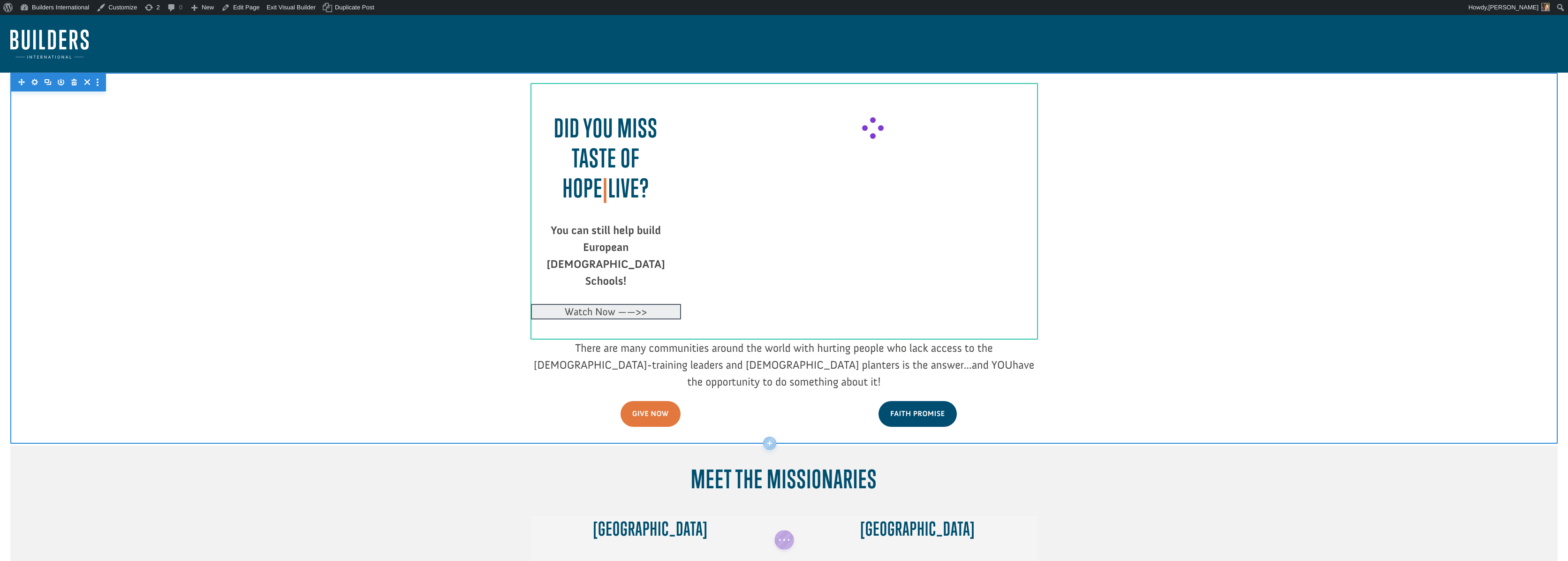
click at [641, 304] on div at bounding box center [605, 312] width 150 height 16
click at [583, 302] on icon "button" at bounding box center [582, 309] width 13 height 13
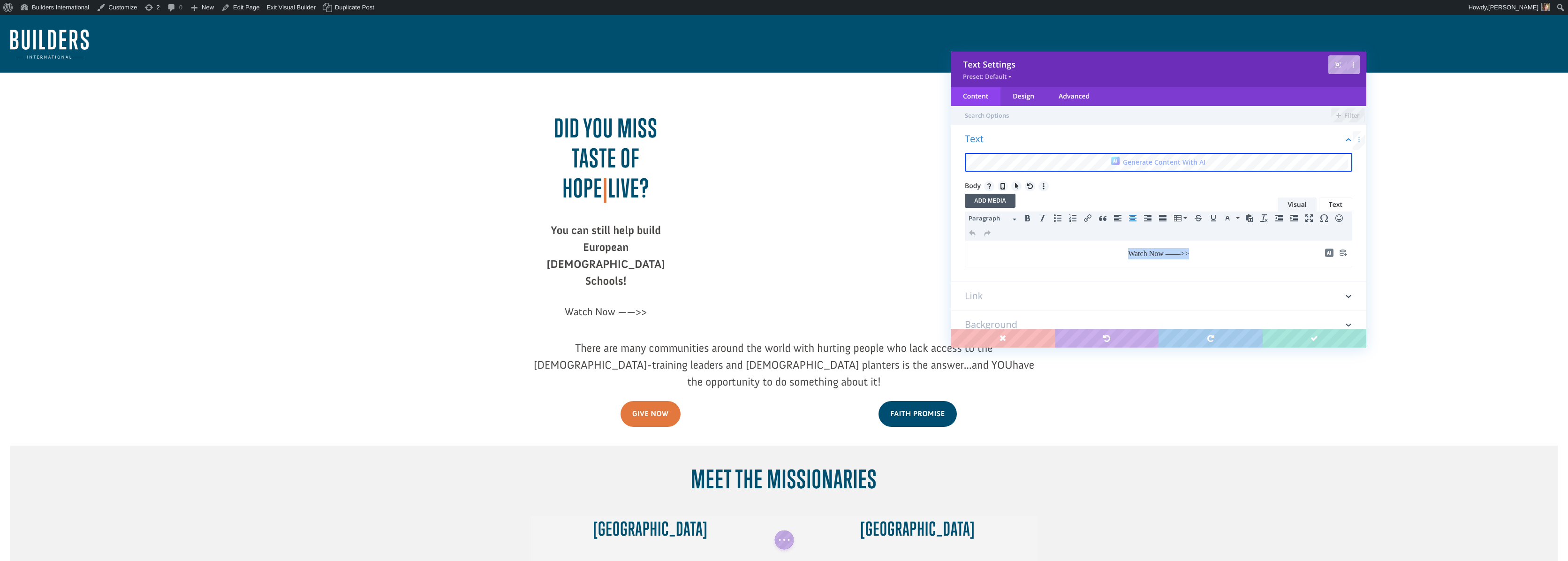
drag, startPoint x: 1198, startPoint y: 251, endPoint x: 1109, endPoint y: 256, distance: 89.1
click at [1109, 257] on p "Watch Now ——>>" at bounding box center [1158, 254] width 376 height 11
click at [1024, 222] on icon "Bold" at bounding box center [1028, 218] width 7 height 7
click at [1330, 203] on link "Text" at bounding box center [1336, 205] width 34 height 15
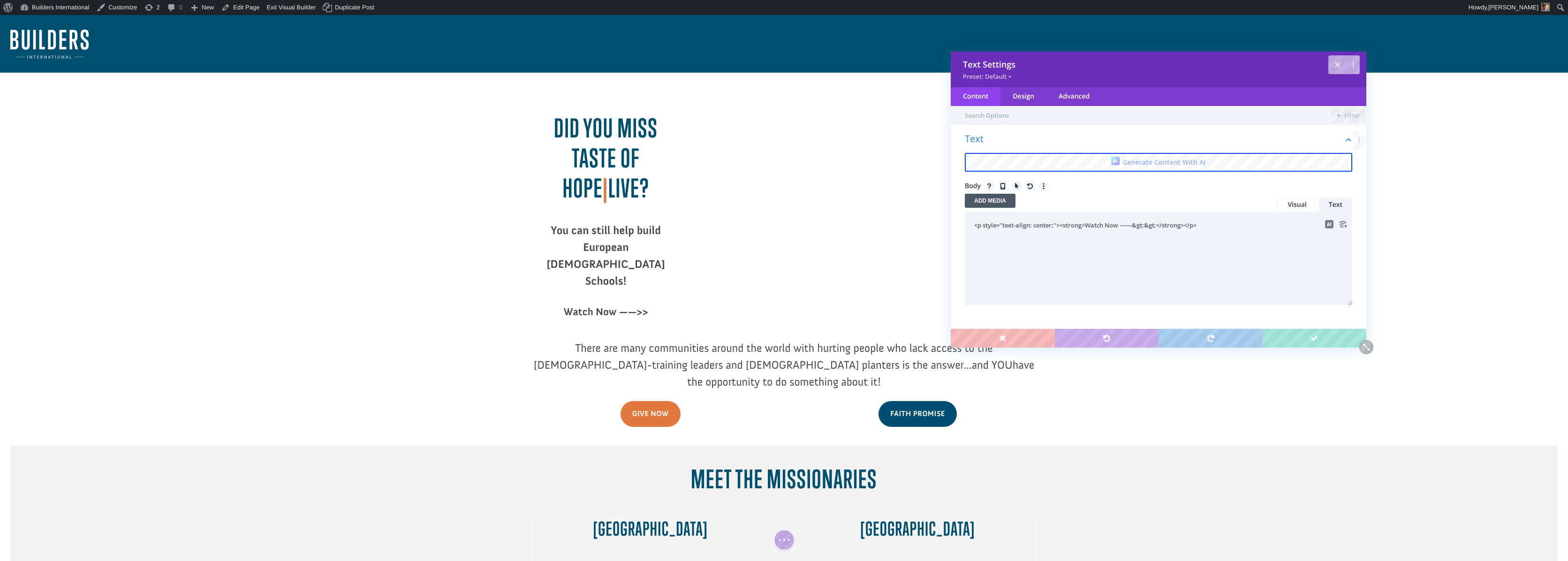
click at [1284, 208] on link "Visual" at bounding box center [1297, 205] width 38 height 15
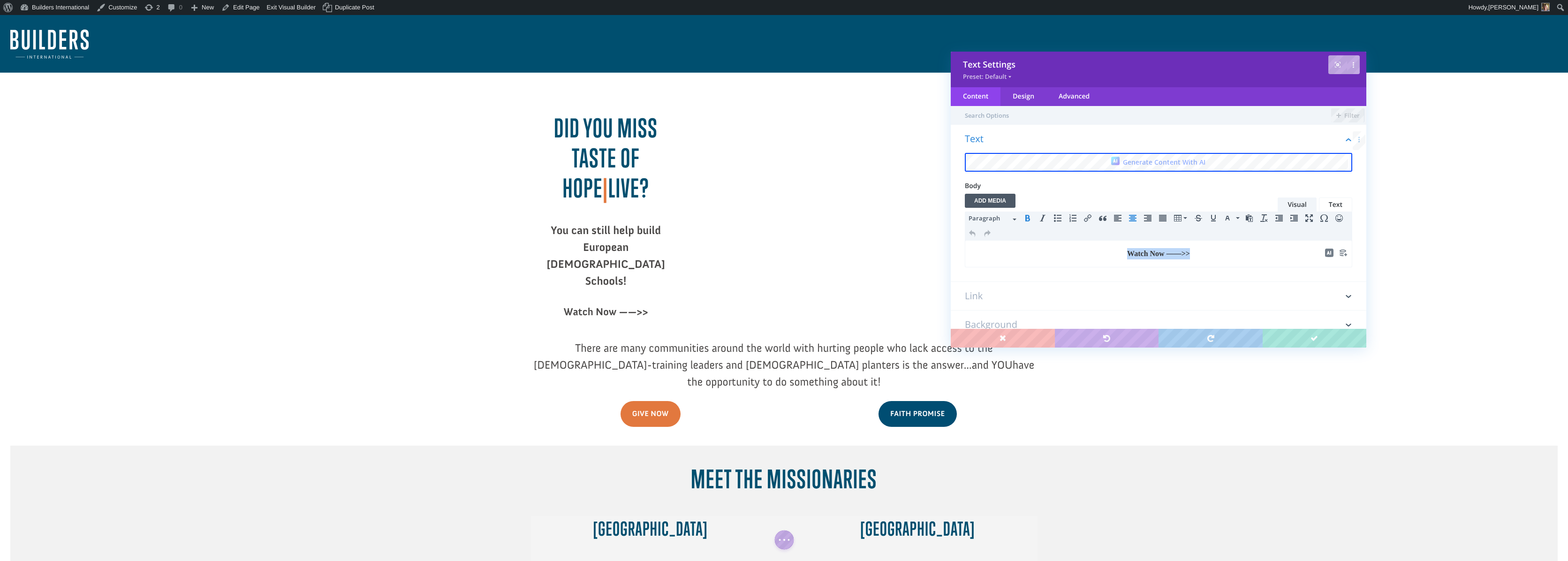
drag, startPoint x: 1192, startPoint y: 253, endPoint x: 1121, endPoint y: 255, distance: 71.0
click at [1127, 255] on strong "Watch Now ——>>" at bounding box center [1158, 253] width 62 height 8
click at [1239, 220] on button "Text color" at bounding box center [1238, 218] width 7 height 13
drag, startPoint x: 1207, startPoint y: 242, endPoint x: 242, endPoint y: 2, distance: 994.4
click at [1207, 242] on div at bounding box center [1209, 241] width 8 height 8
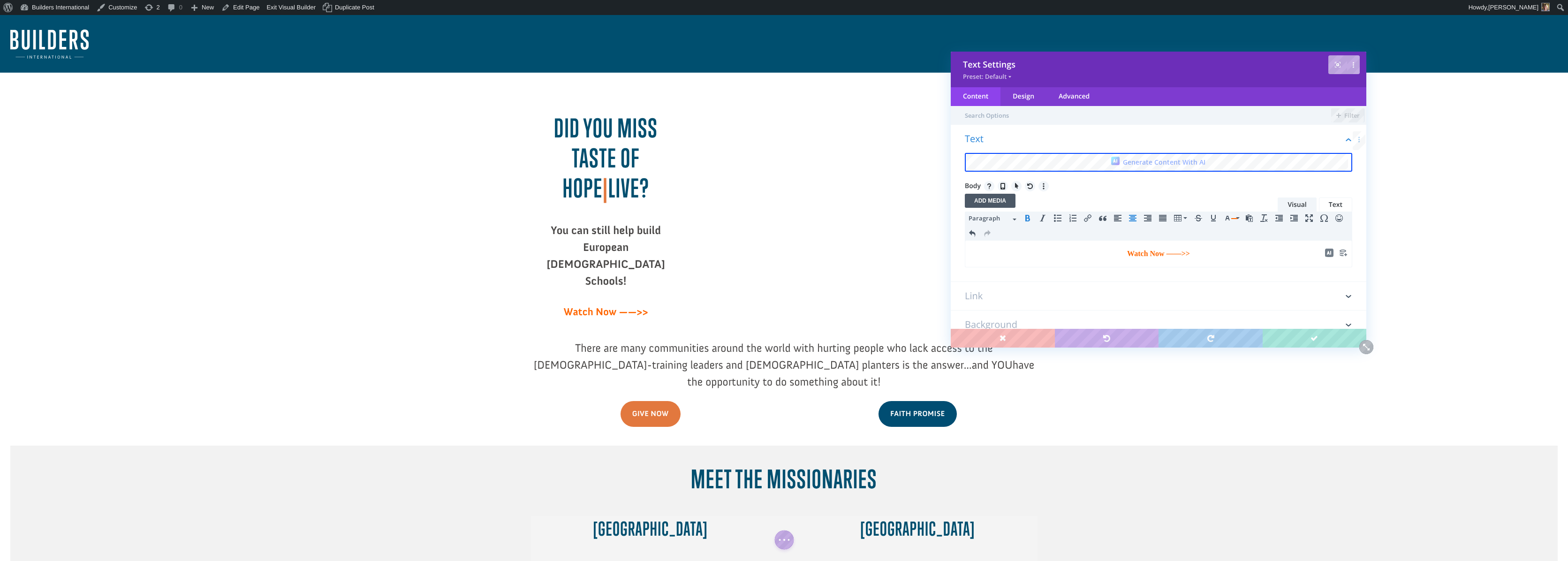
click at [1339, 205] on link "Text" at bounding box center [1336, 205] width 34 height 15
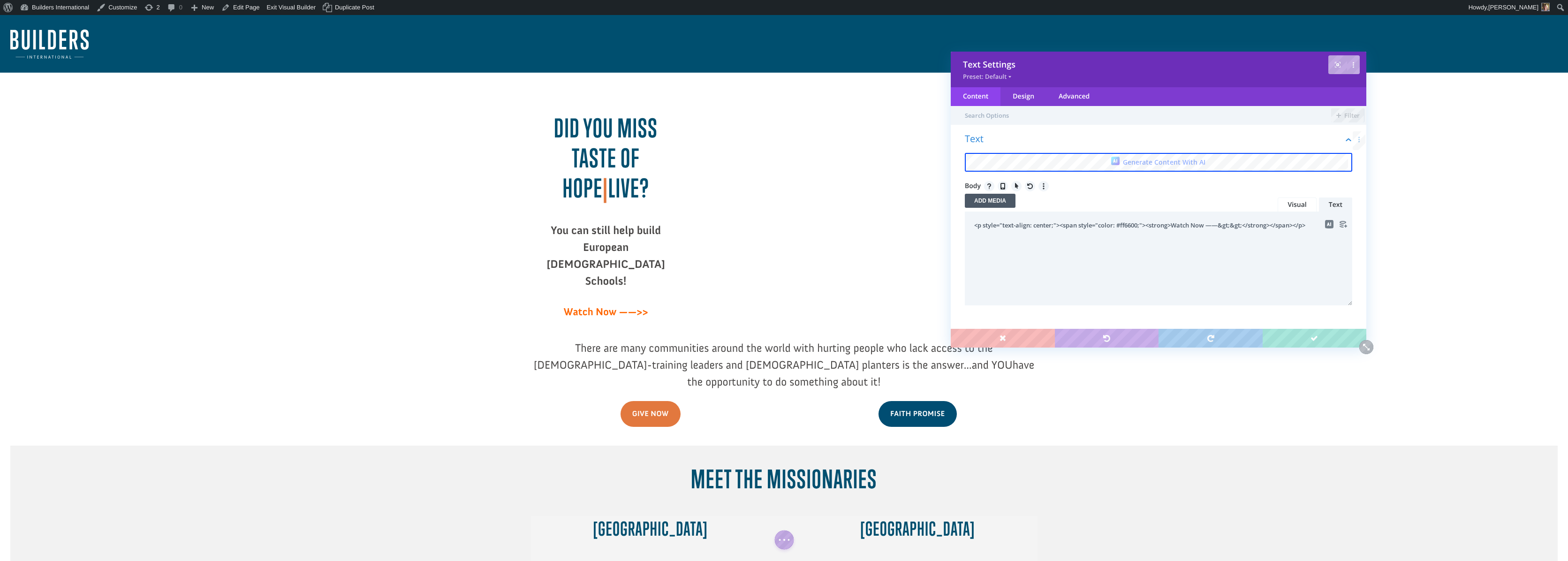
click at [1140, 227] on textarea "<p style="text-align: center;"><span style="color: #ff6600;"><strong>Watch Now …" at bounding box center [1158, 259] width 387 height 94
drag, startPoint x: 1144, startPoint y: 225, endPoint x: 1118, endPoint y: 225, distance: 26.0
click at [1118, 225] on textarea "<p style="text-align: center;"><span style="color: #e2783e;"><strong>Watch Now …" at bounding box center [1158, 259] width 387 height 94
type textarea "<p style="text-align: center;"><span style="color: #e2783e;"><strong>Watch Now …"
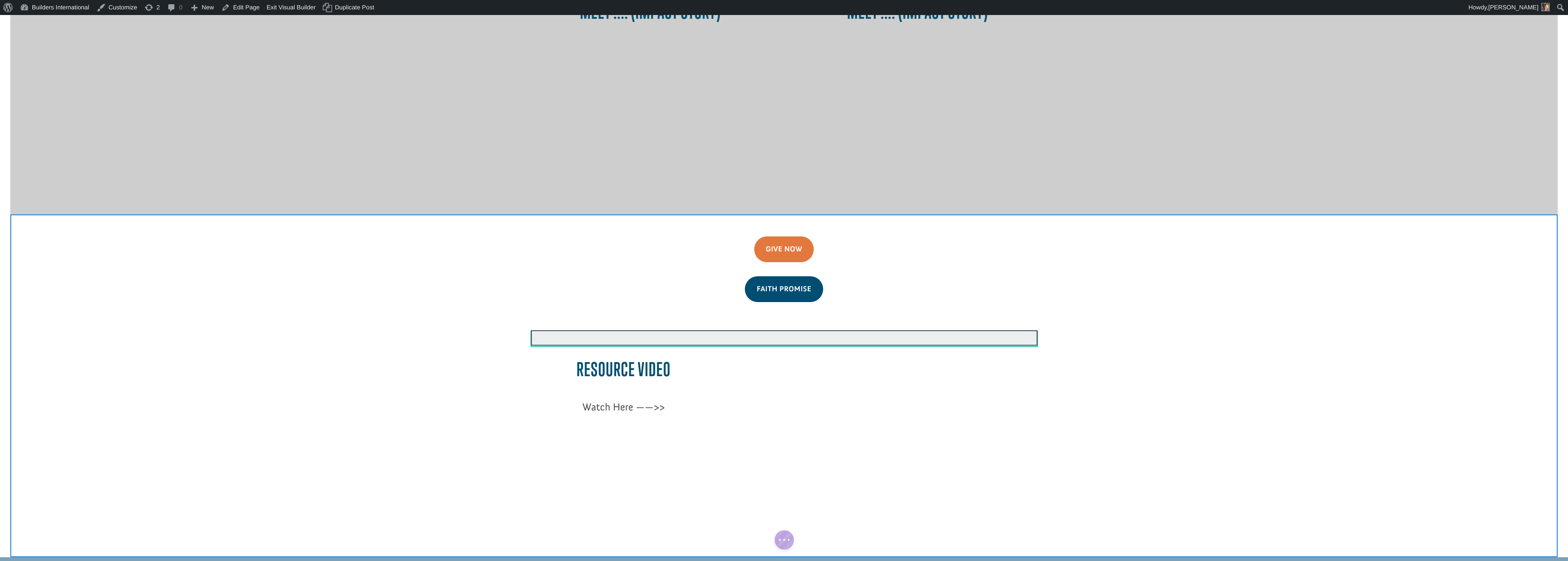
scroll to position [824, 0]
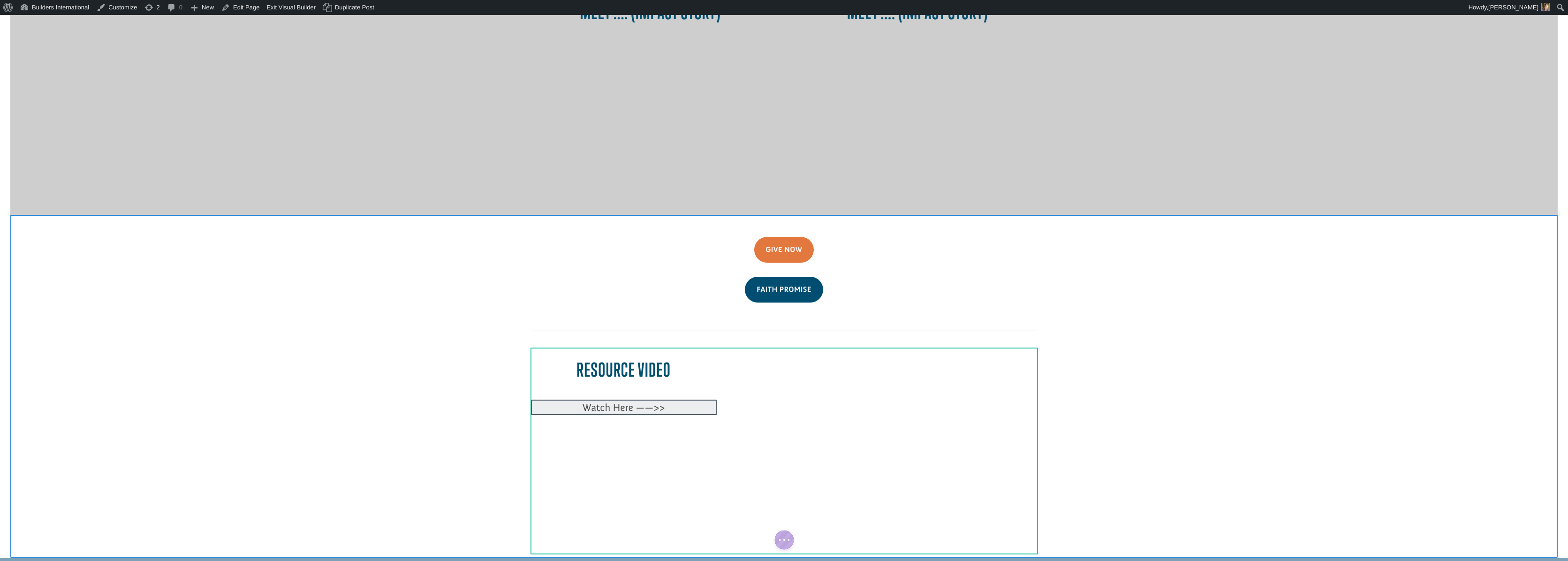
click at [670, 400] on div at bounding box center [623, 407] width 186 height 16
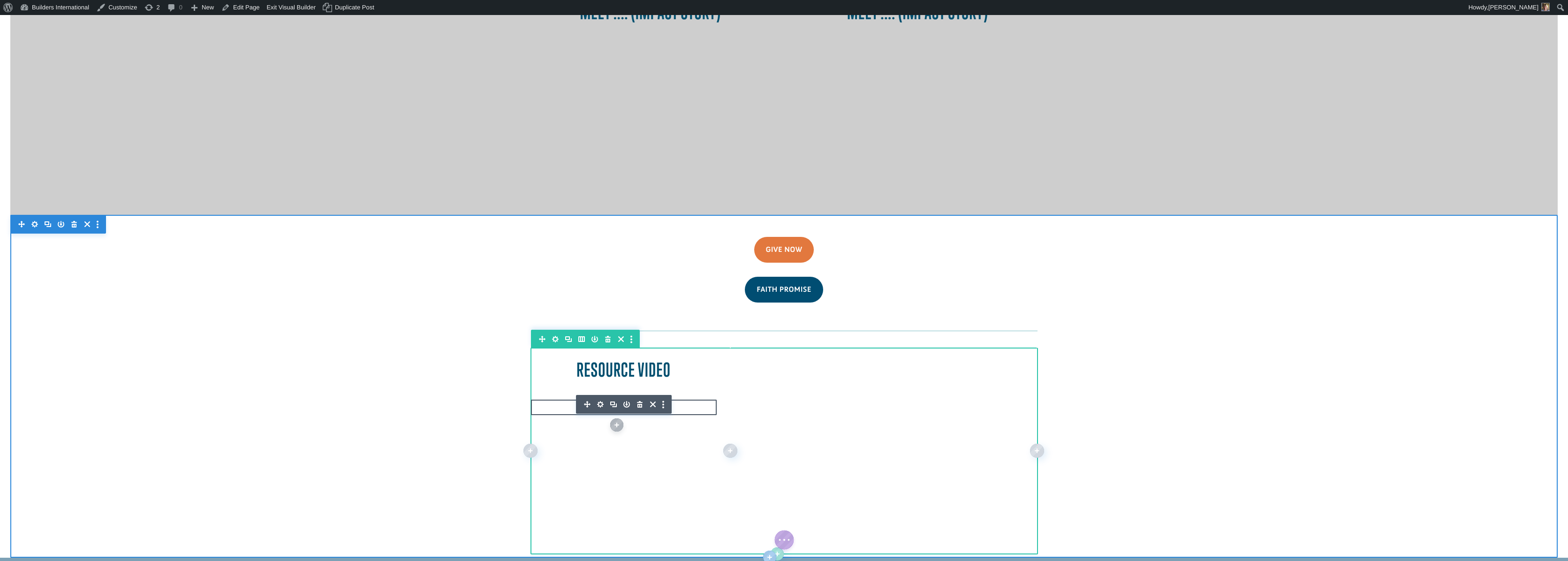
click at [601, 398] on icon "button" at bounding box center [601, 404] width 13 height 13
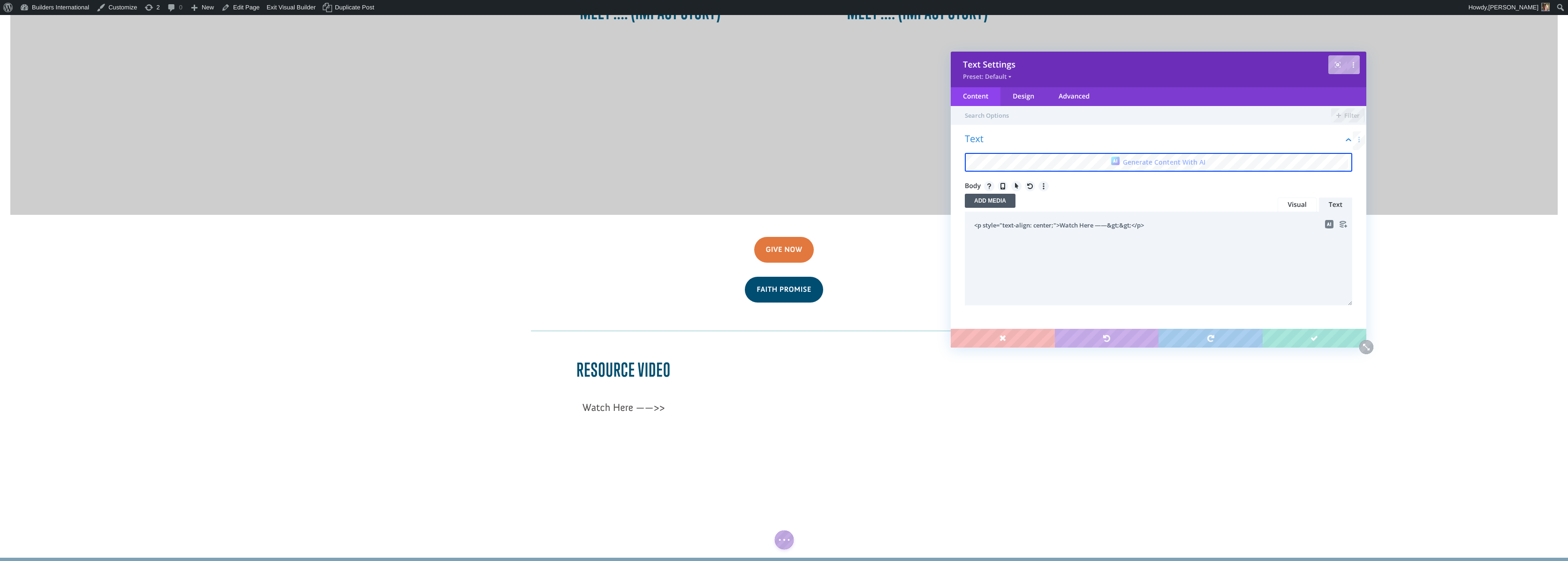
click at [1289, 204] on link "Visual" at bounding box center [1297, 205] width 38 height 15
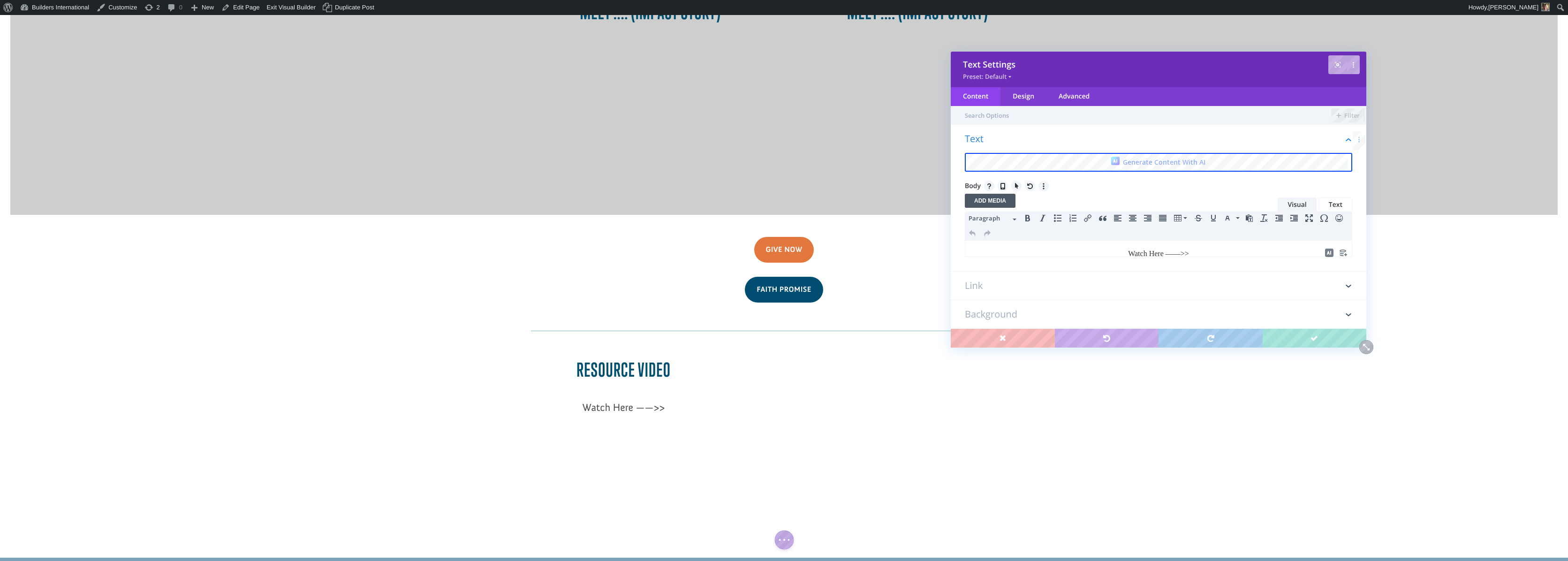
scroll to position [0, 0]
click at [1236, 217] on icon "Text color" at bounding box center [1238, 218] width 4 height 2
click at [1209, 241] on div at bounding box center [1209, 241] width 8 height 8
drag, startPoint x: 1327, startPoint y: 204, endPoint x: 1316, endPoint y: 210, distance: 12.5
click at [1327, 204] on link "Text" at bounding box center [1336, 205] width 34 height 15
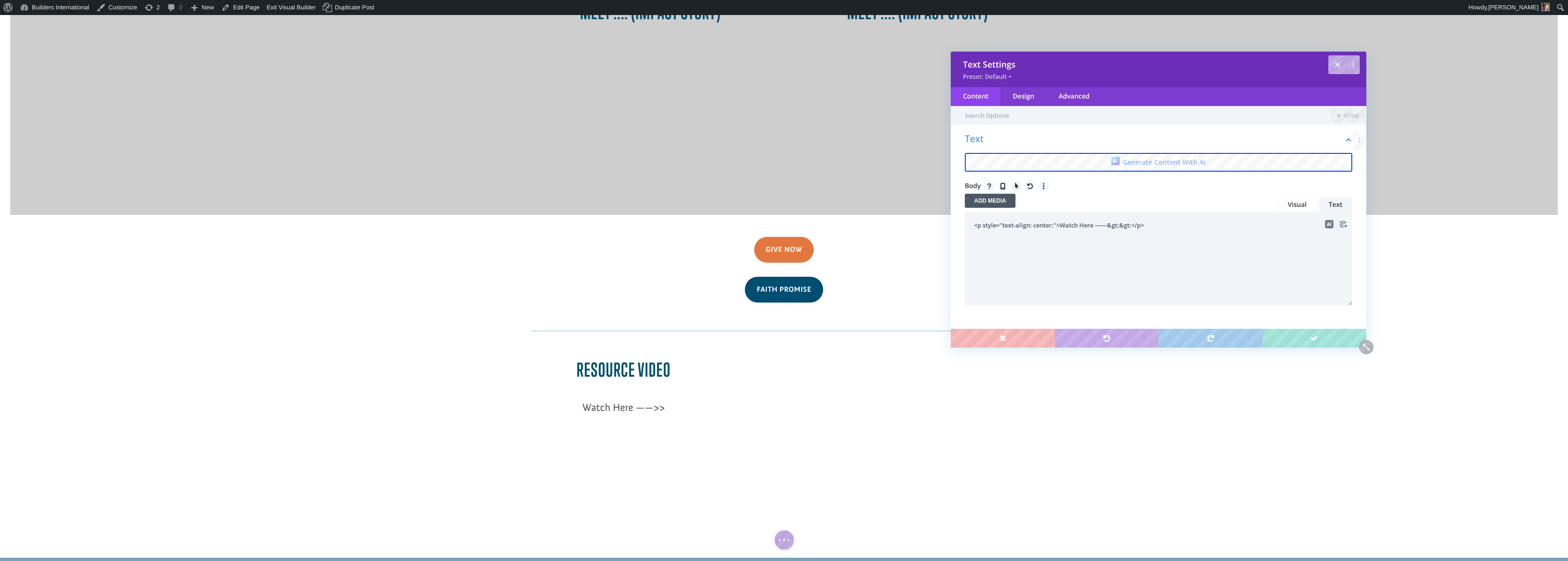
click at [1291, 203] on link "Visual" at bounding box center [1297, 205] width 38 height 15
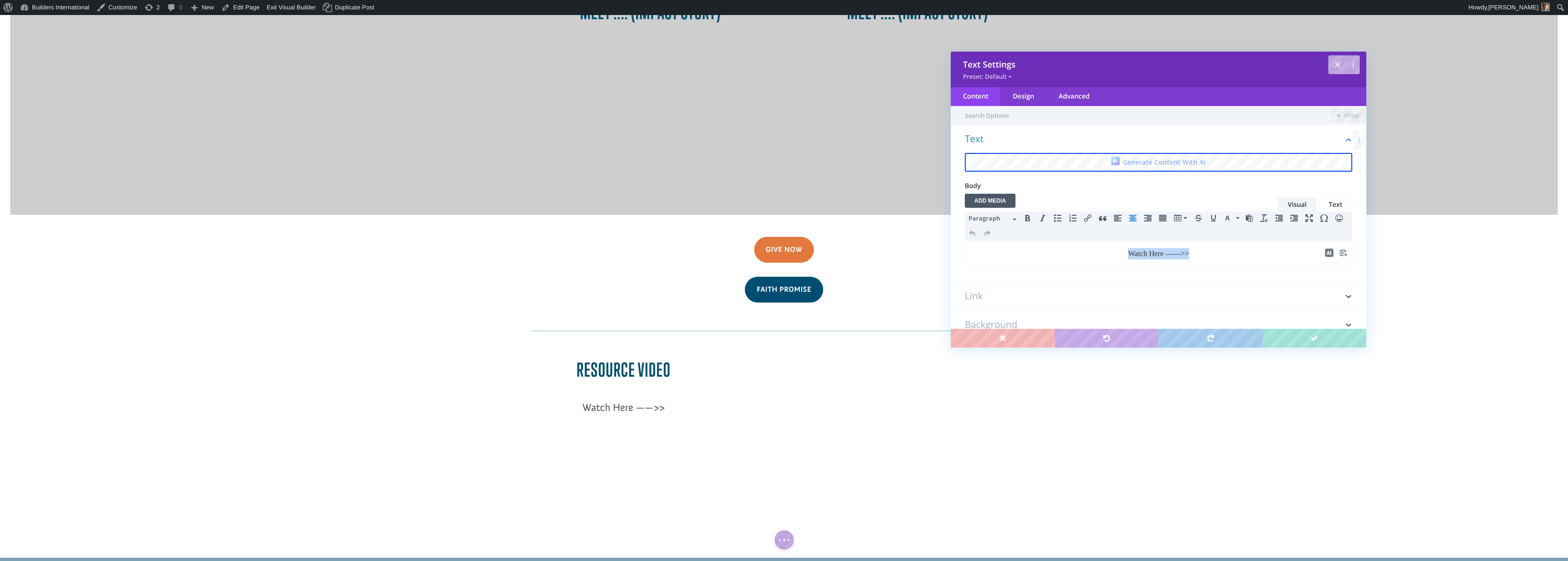
drag, startPoint x: 1154, startPoint y: 252, endPoint x: 1159, endPoint y: 242, distance: 11.2
click at [1111, 249] on p "Watch Here ——>>" at bounding box center [1158, 254] width 376 height 11
click at [1237, 218] on span "Text color" at bounding box center [1234, 218] width 7 height 1
click at [1238, 217] on button "Text color" at bounding box center [1238, 218] width 7 height 13
click at [1208, 241] on div at bounding box center [1209, 241] width 8 height 8
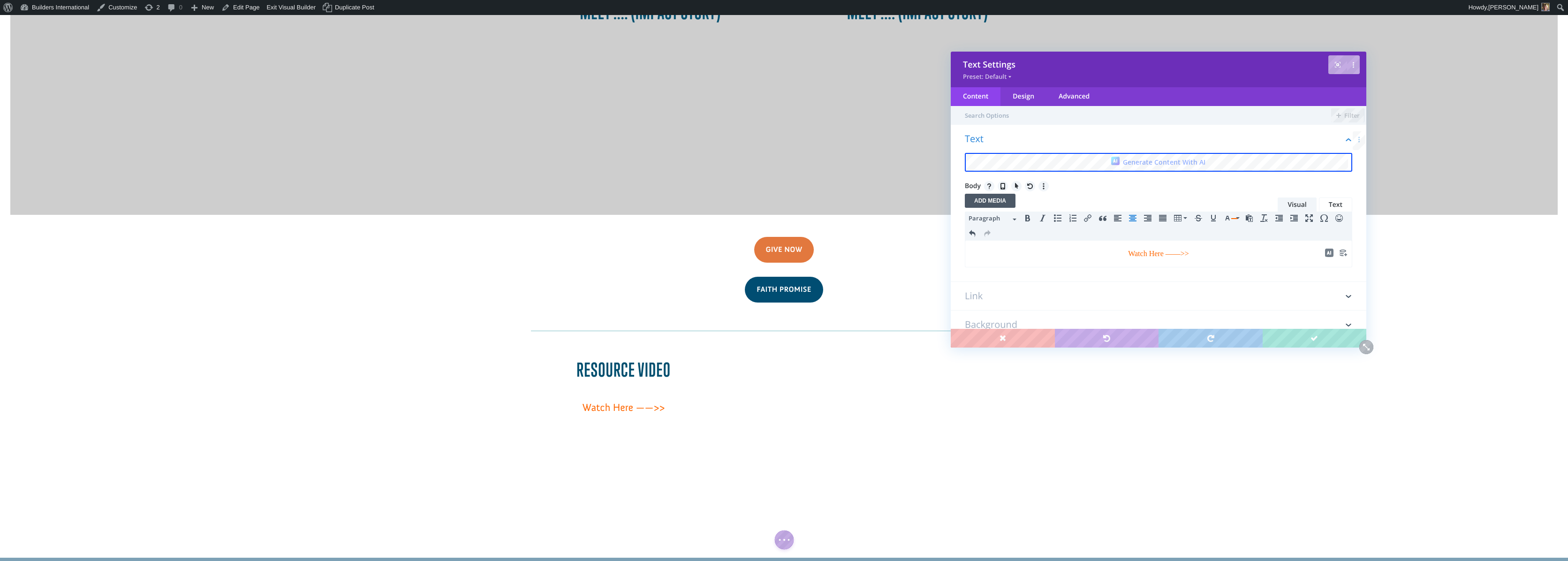
click at [1321, 207] on link "Text" at bounding box center [1336, 205] width 34 height 15
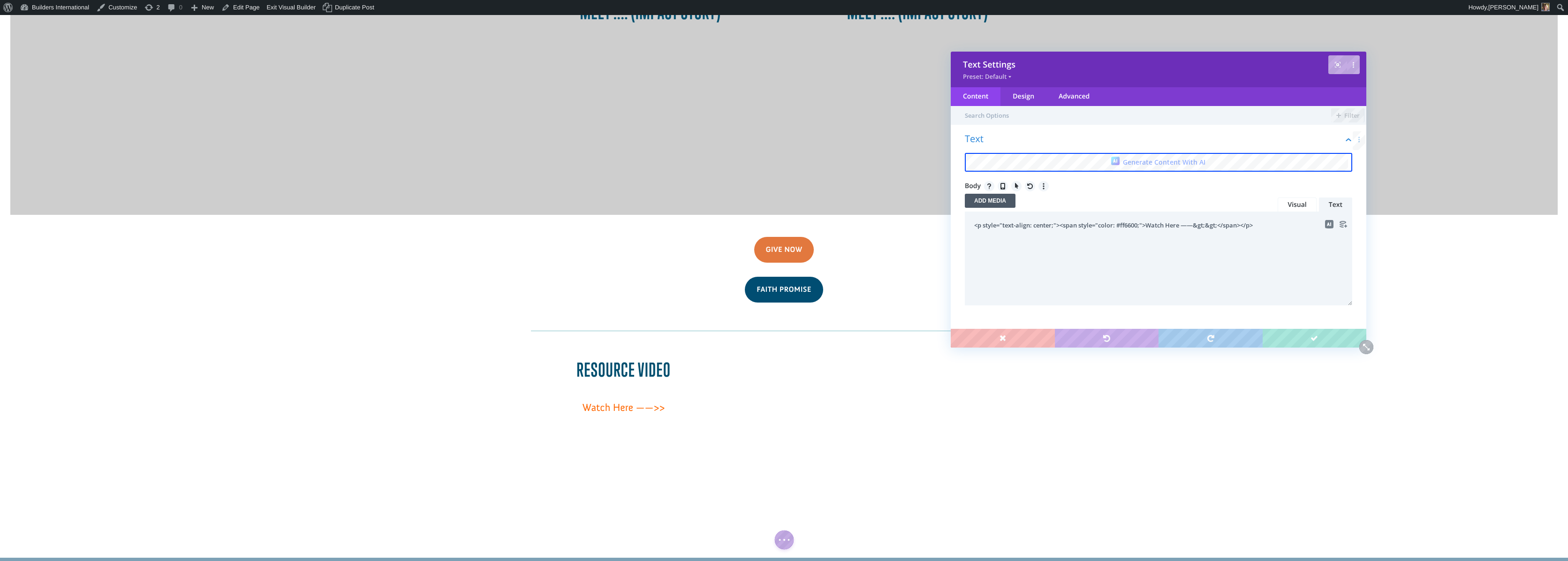
drag, startPoint x: 1140, startPoint y: 225, endPoint x: 1122, endPoint y: 226, distance: 18.0
click at [1122, 226] on textarea "<p style="text-align: center;"><span style="color: #ff6600;">Watch Here ——&gt;&…" at bounding box center [1158, 259] width 387 height 94
paste textarea "#e2783e"
type textarea "<p style="text-align: center;"><span style="color: #e2783e;">Watch Here ——&gt;&…"
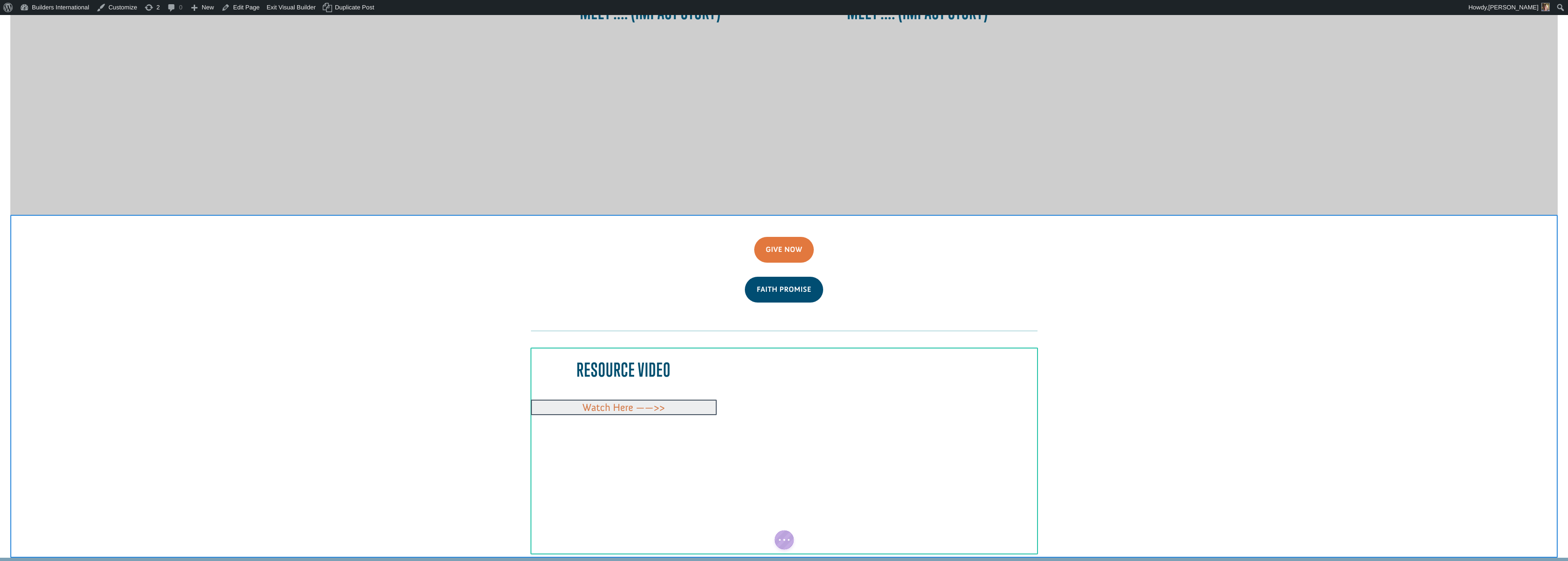
click at [687, 400] on div at bounding box center [623, 407] width 186 height 16
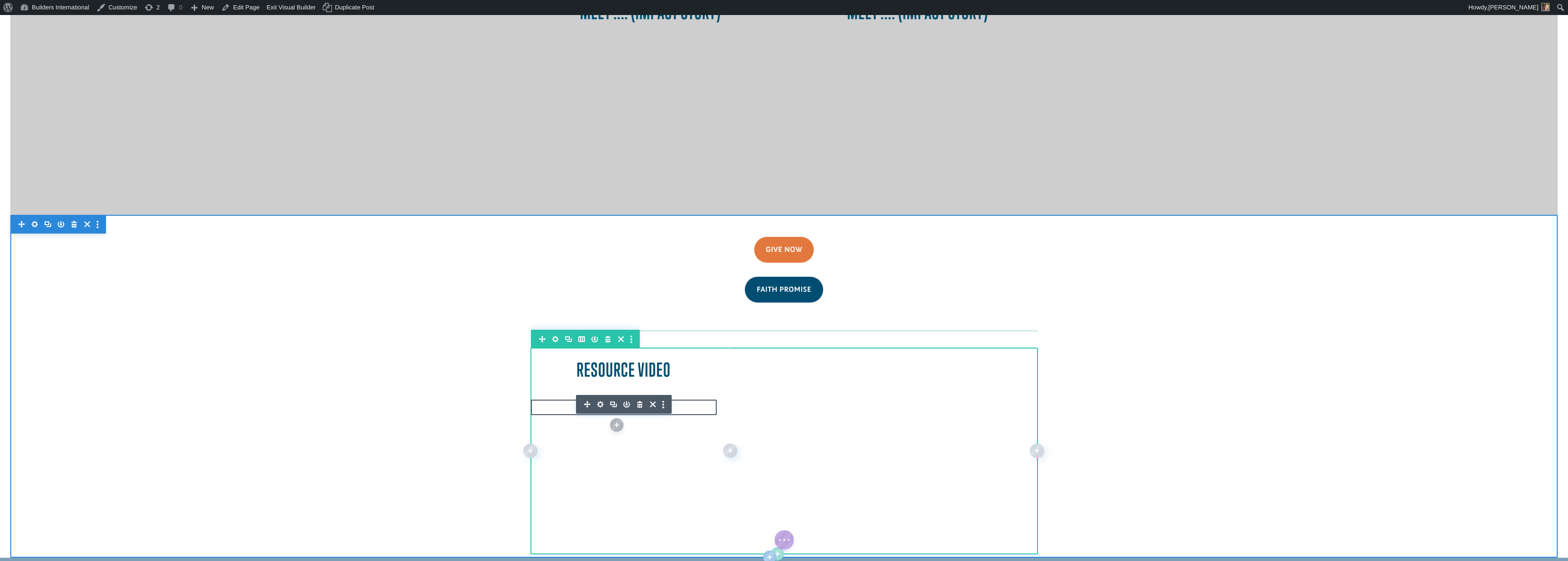
click at [601, 398] on icon "button" at bounding box center [601, 404] width 13 height 13
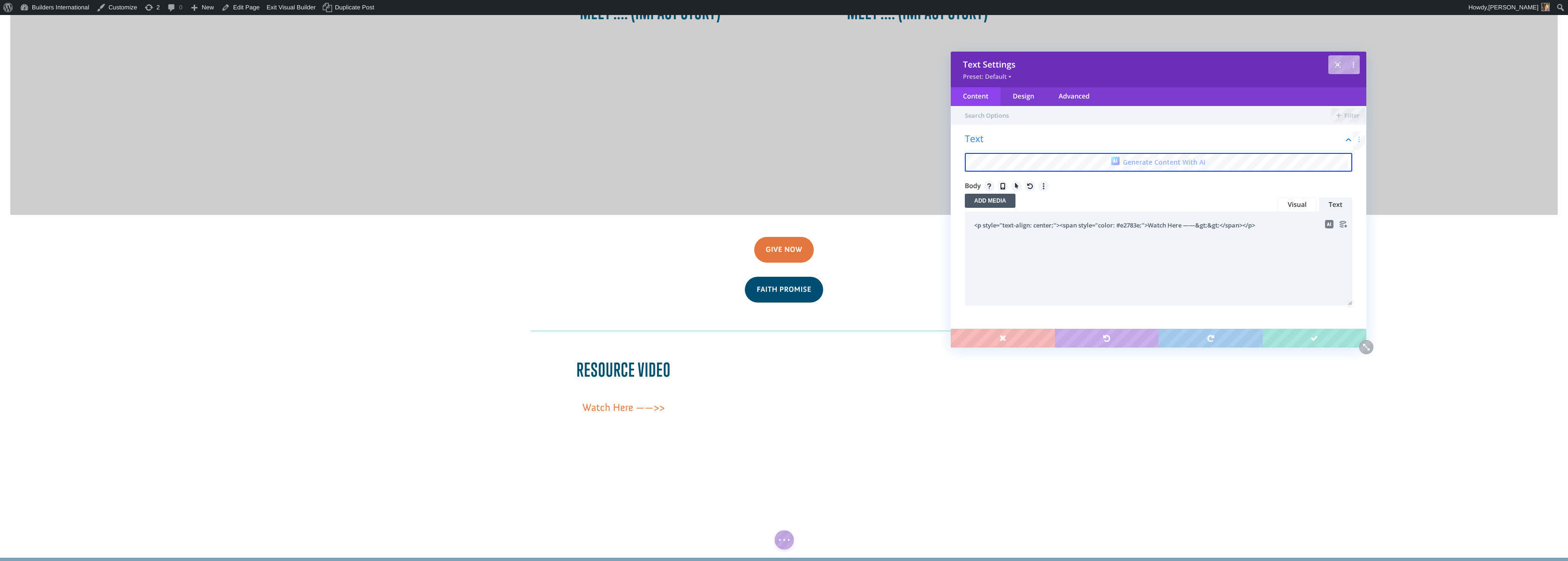
drag, startPoint x: 1143, startPoint y: 226, endPoint x: 1121, endPoint y: 225, distance: 22.0
click at [1121, 225] on textarea "<p style="text-align: center;"><span style="color: #e2783e;">Watch Here ——&gt;&…" at bounding box center [1158, 259] width 387 height 94
click at [1290, 208] on link "Visual" at bounding box center [1297, 205] width 38 height 15
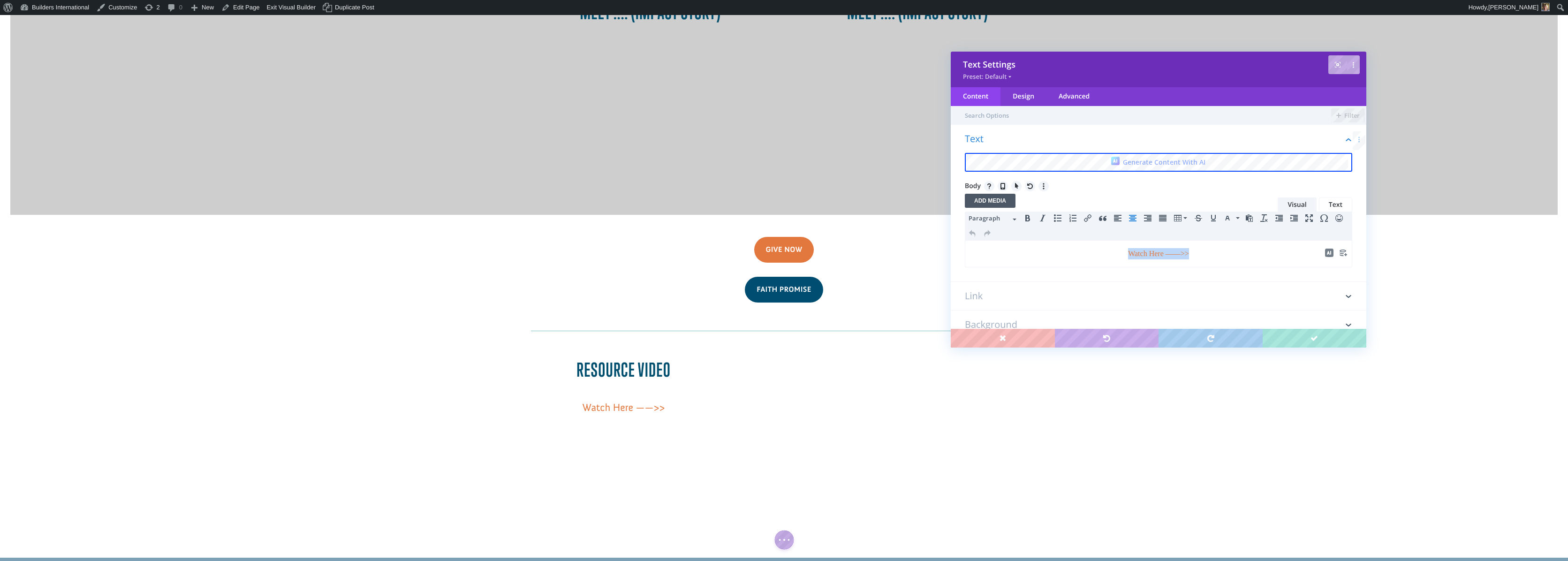
drag, startPoint x: 1177, startPoint y: 254, endPoint x: 1114, endPoint y: 249, distance: 63.2
click at [1114, 249] on p "Watch Here ——>>" at bounding box center [1158, 254] width 376 height 11
click at [1030, 221] on icon "Bold" at bounding box center [1028, 218] width 7 height 7
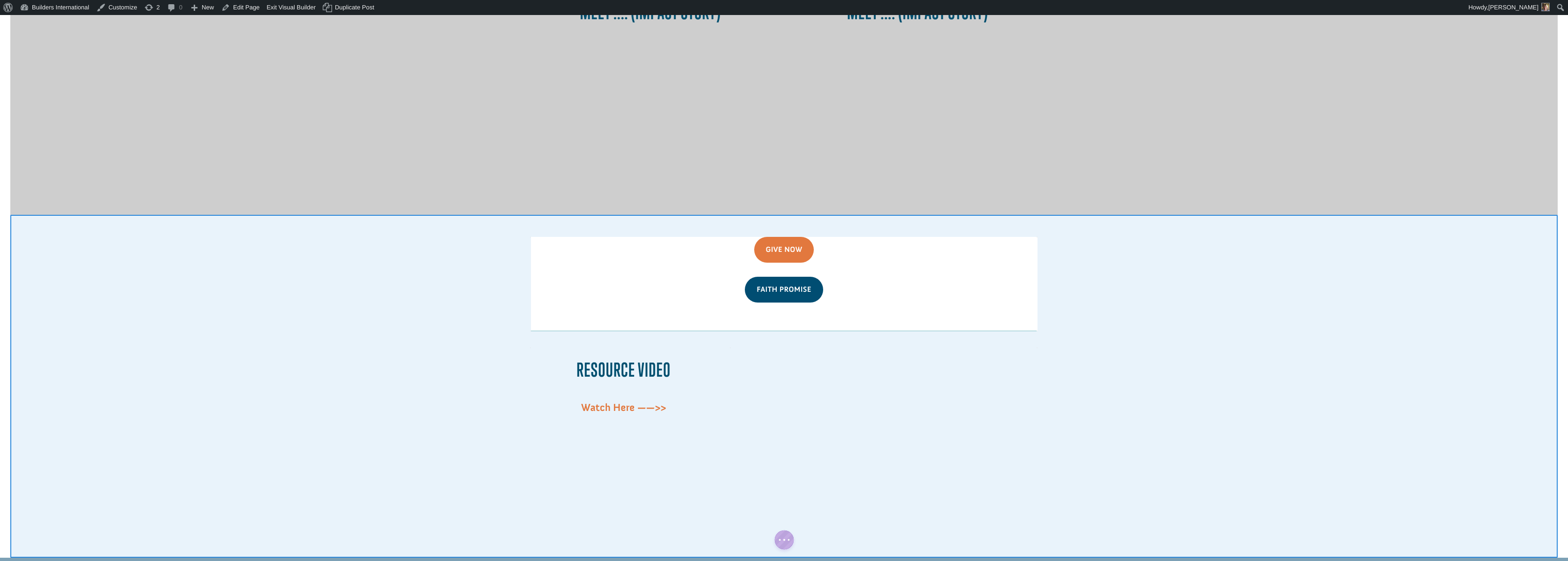
scroll to position [481, 0]
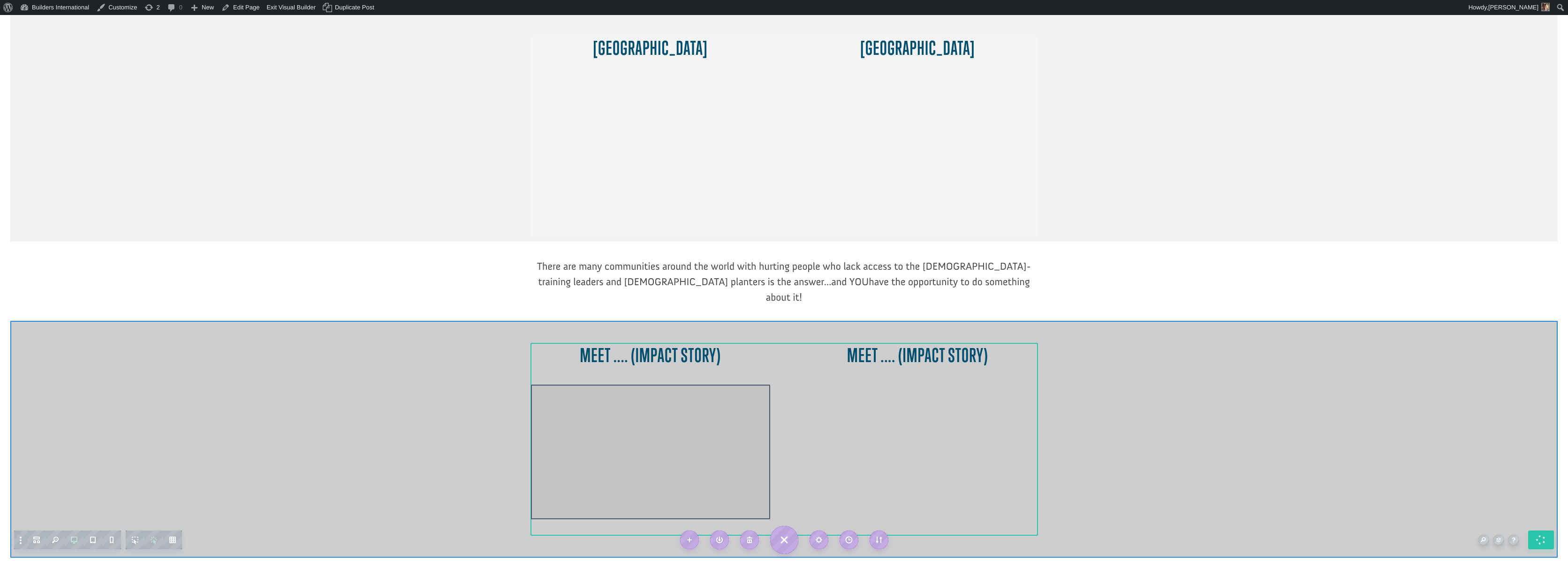
click at [631, 385] on div at bounding box center [650, 452] width 239 height 134
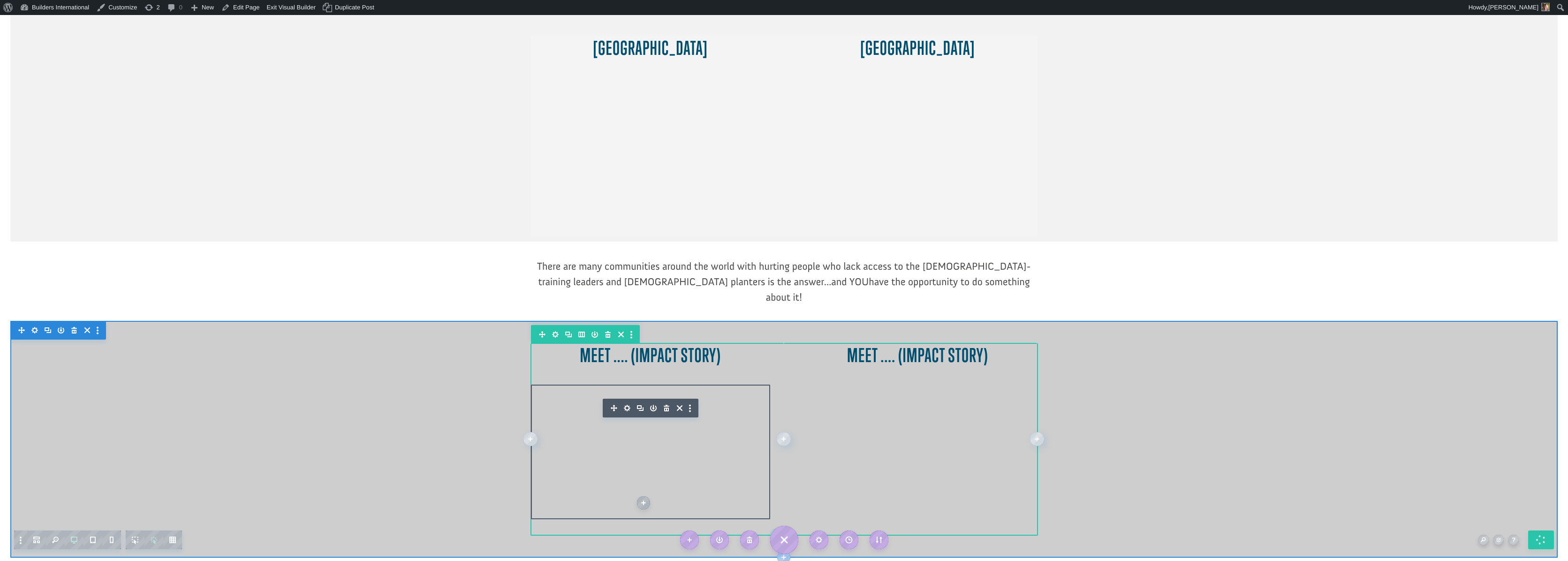
click at [627, 401] on icon "button" at bounding box center [627, 408] width 13 height 13
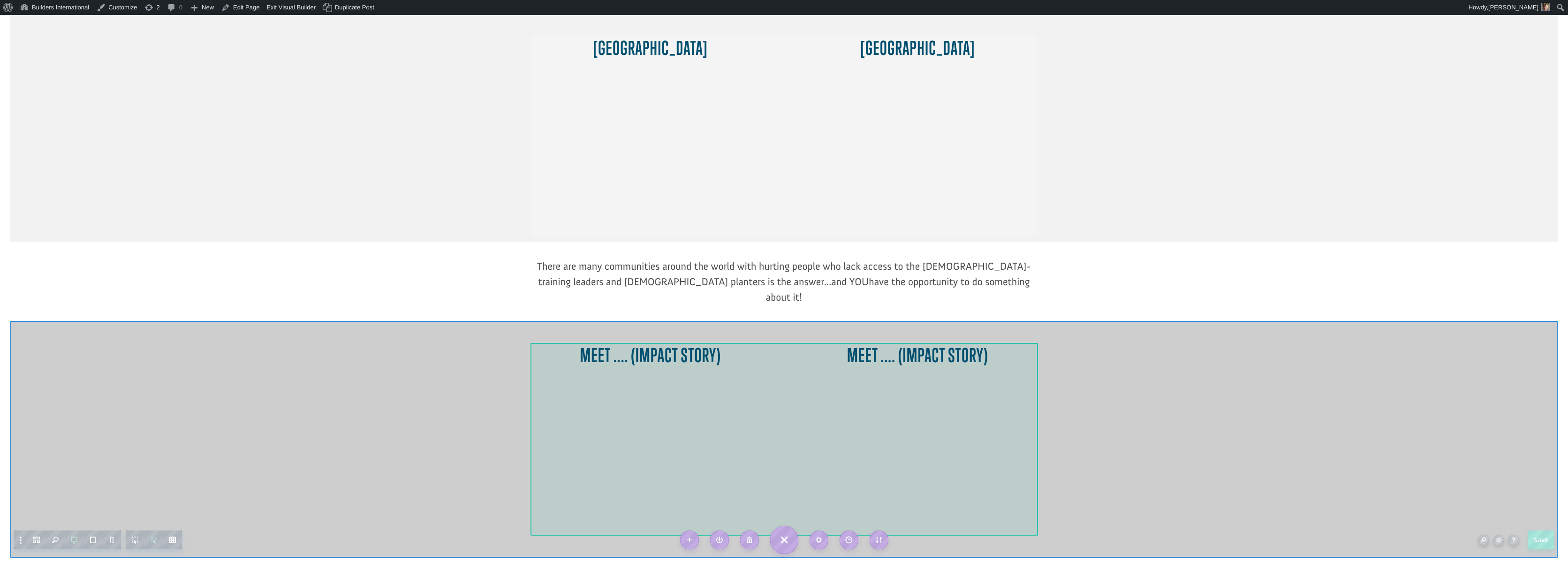
click at [621, 359] on div at bounding box center [784, 440] width 506 height 193
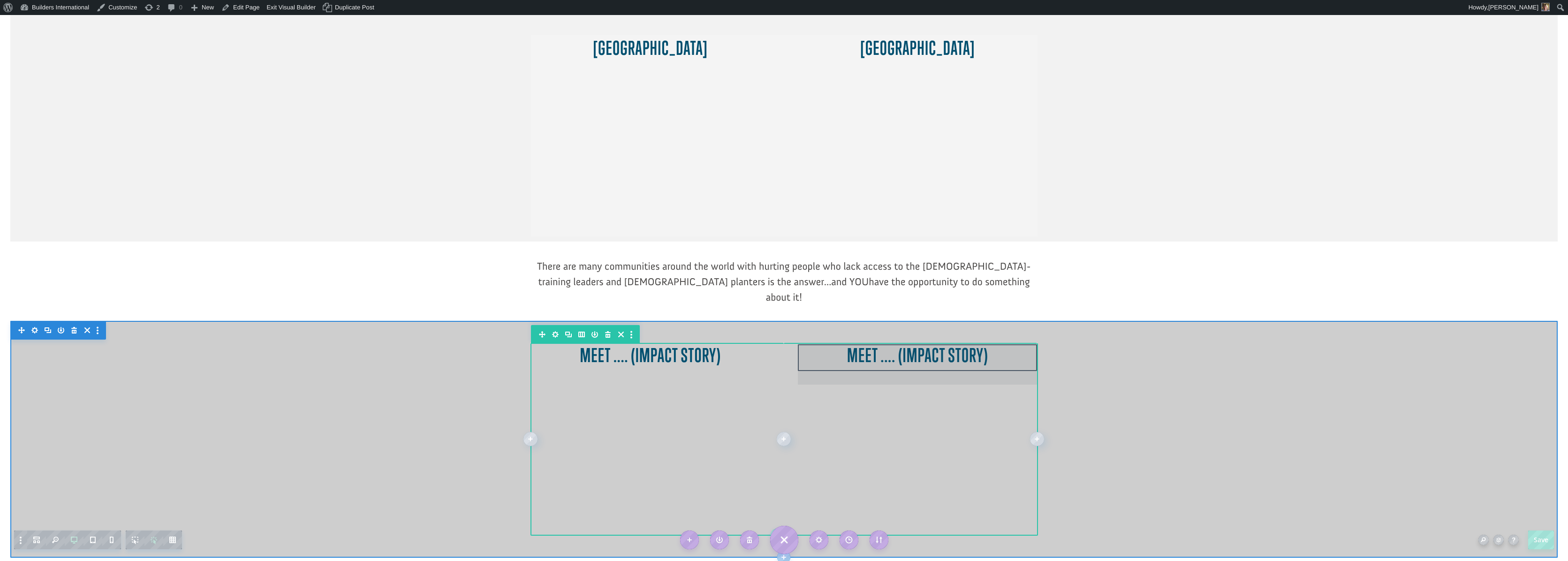
click at [672, 344] on div at bounding box center [650, 364] width 239 height 40
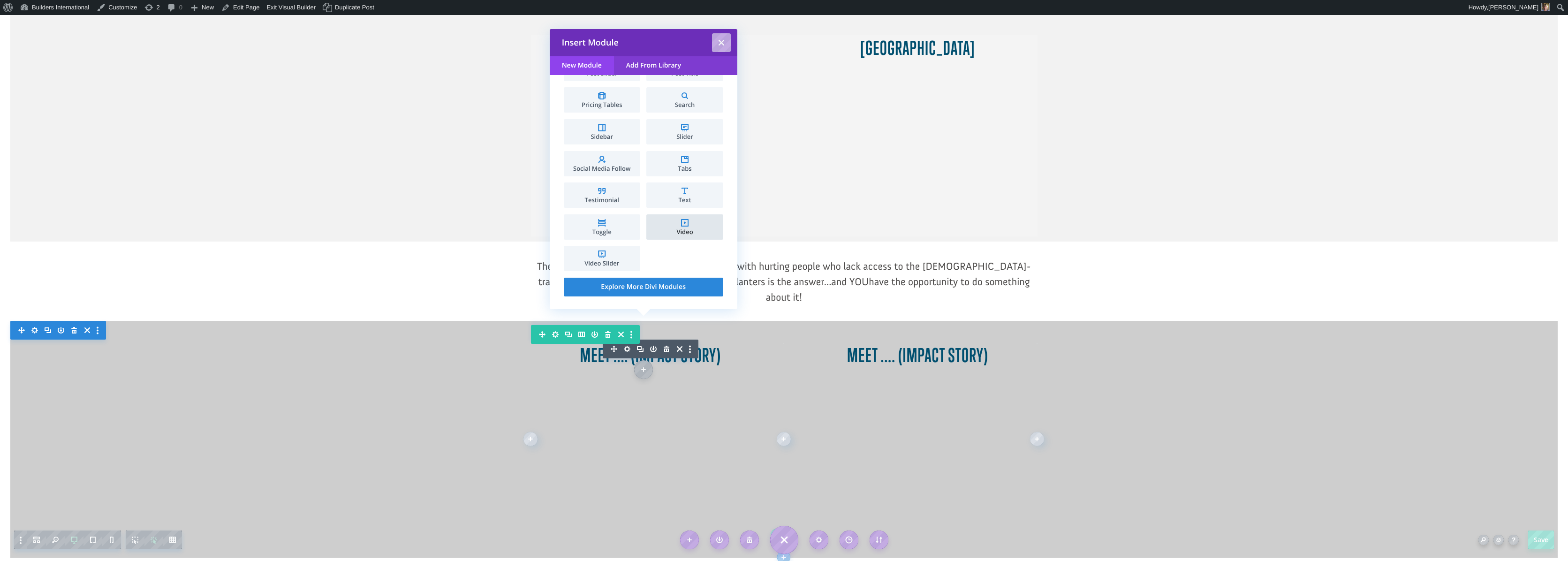
scroll to position [469, 0]
click at [696, 230] on span "Video" at bounding box center [685, 232] width 67 height 7
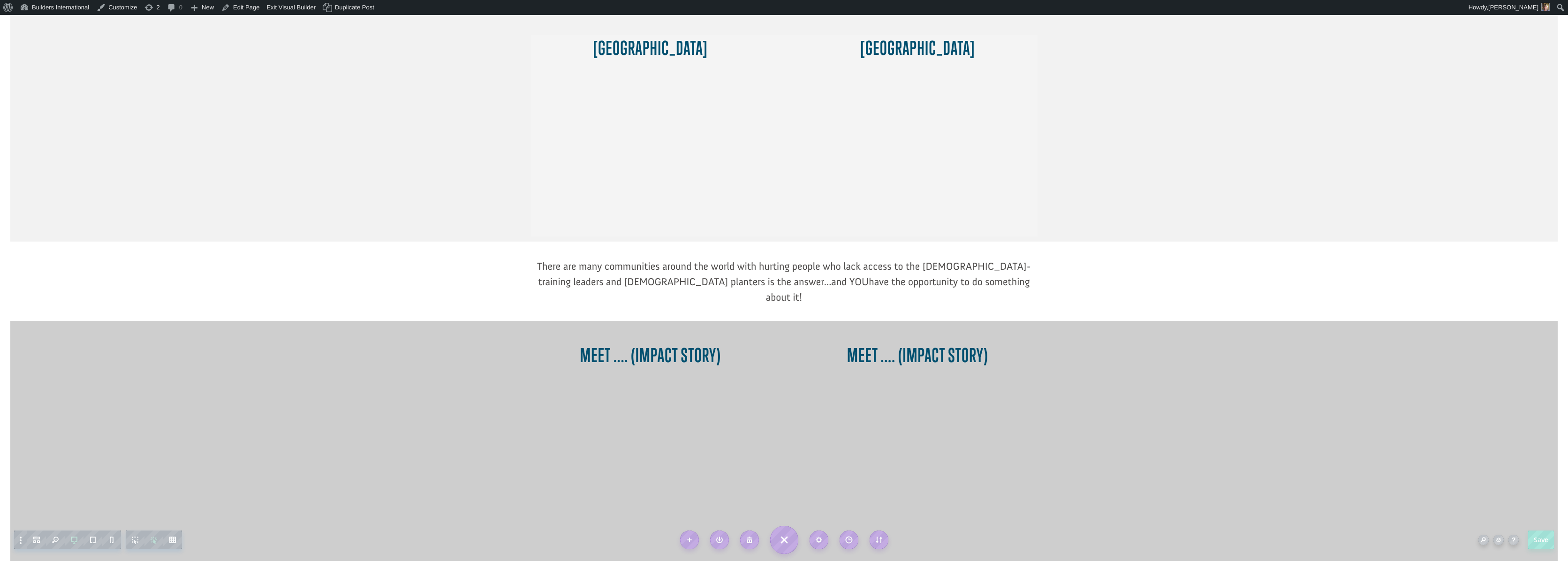
scroll to position [481, 0]
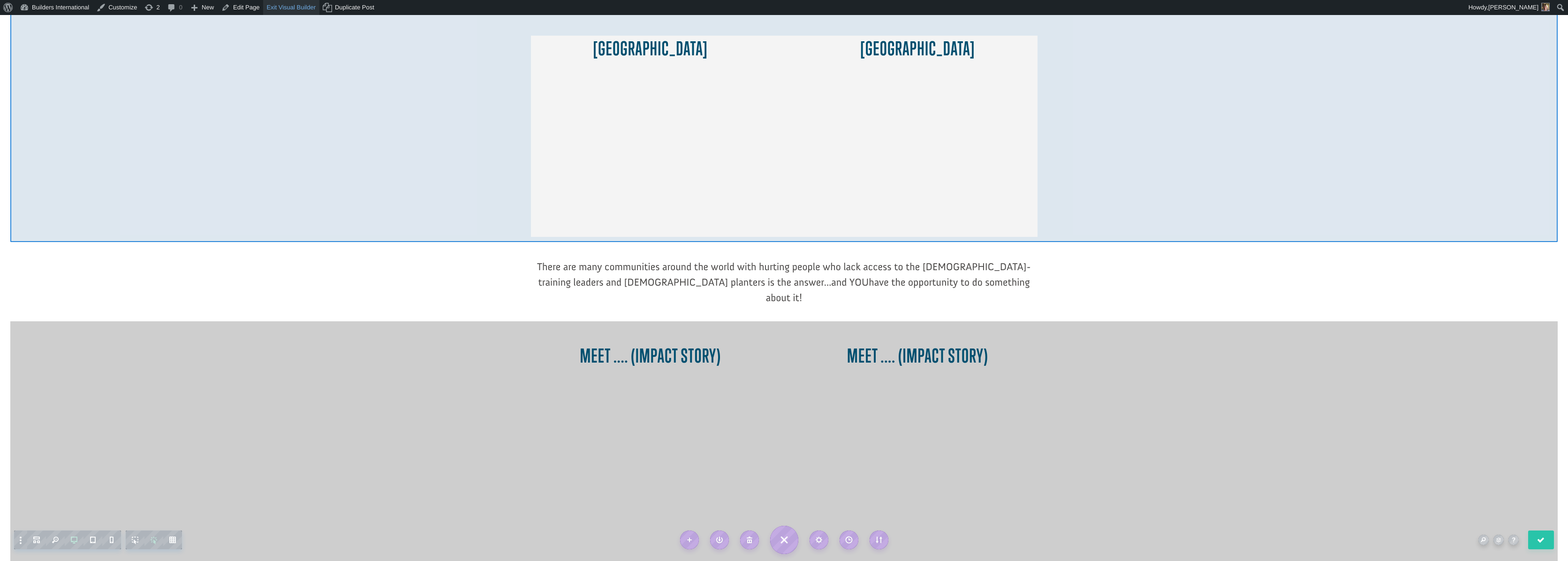
click at [302, 8] on link "Exit Visual Builder" at bounding box center [291, 7] width 56 height 15
